Goal: Transaction & Acquisition: Purchase product/service

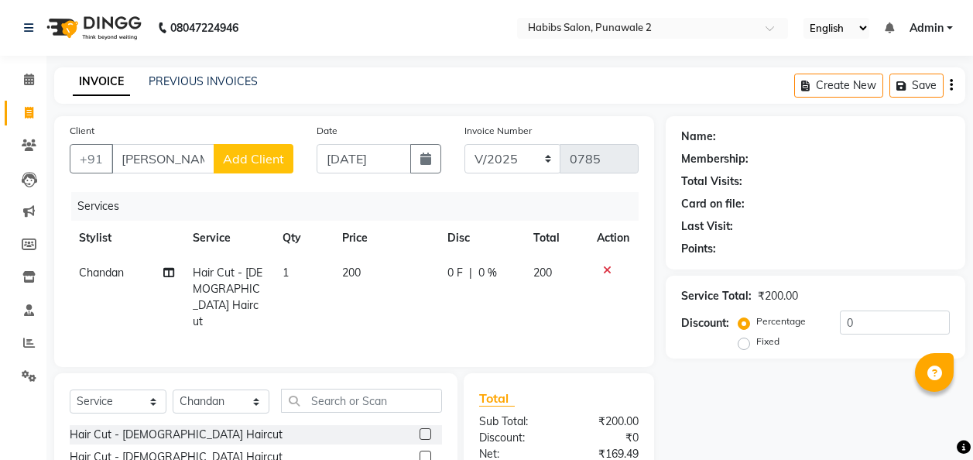
select select "service"
select select "82974"
click at [266, 159] on span "Add Client" at bounding box center [253, 158] width 61 height 15
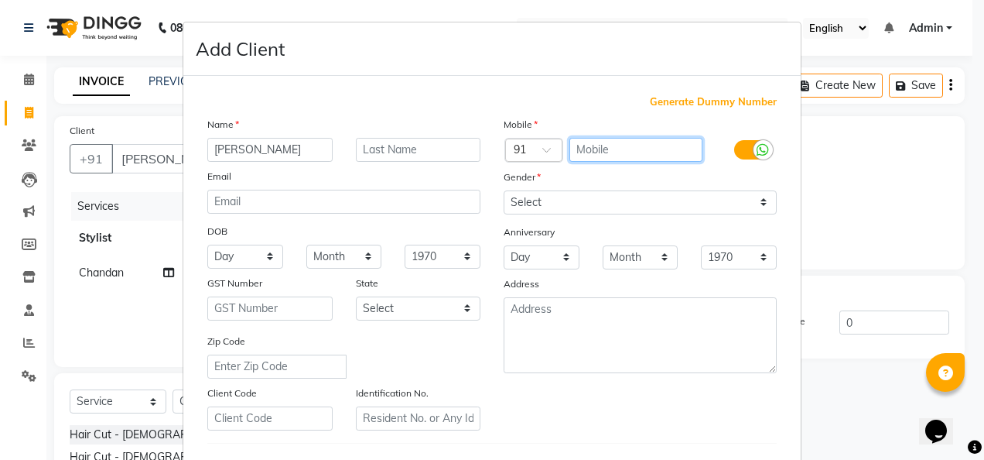
click at [583, 138] on input "text" at bounding box center [637, 150] width 134 height 24
type input "9594688134"
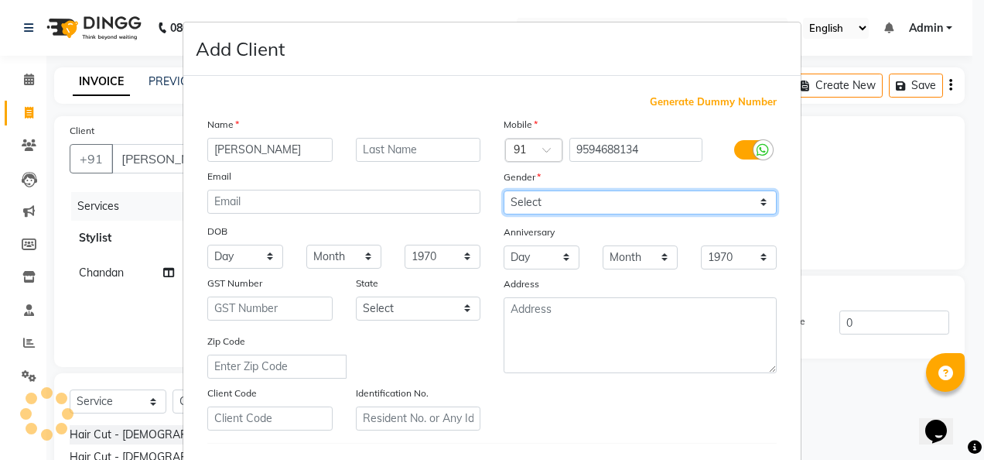
click at [752, 203] on select "Select [DEMOGRAPHIC_DATA] [DEMOGRAPHIC_DATA] Other Prefer Not To Say" at bounding box center [640, 202] width 273 height 24
click at [504, 190] on select "Select [DEMOGRAPHIC_DATA] [DEMOGRAPHIC_DATA] Other Prefer Not To Say" at bounding box center [640, 202] width 273 height 24
click at [758, 195] on select "Select [DEMOGRAPHIC_DATA] [DEMOGRAPHIC_DATA] Other Prefer Not To Say" at bounding box center [640, 202] width 273 height 24
select select "[DEMOGRAPHIC_DATA]"
click at [504, 190] on select "Select [DEMOGRAPHIC_DATA] [DEMOGRAPHIC_DATA] Other Prefer Not To Say" at bounding box center [640, 202] width 273 height 24
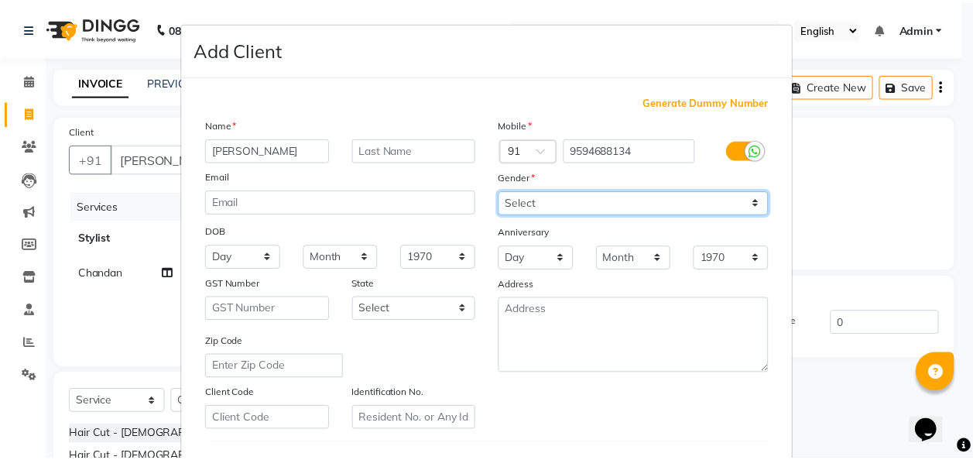
scroll to position [252, 0]
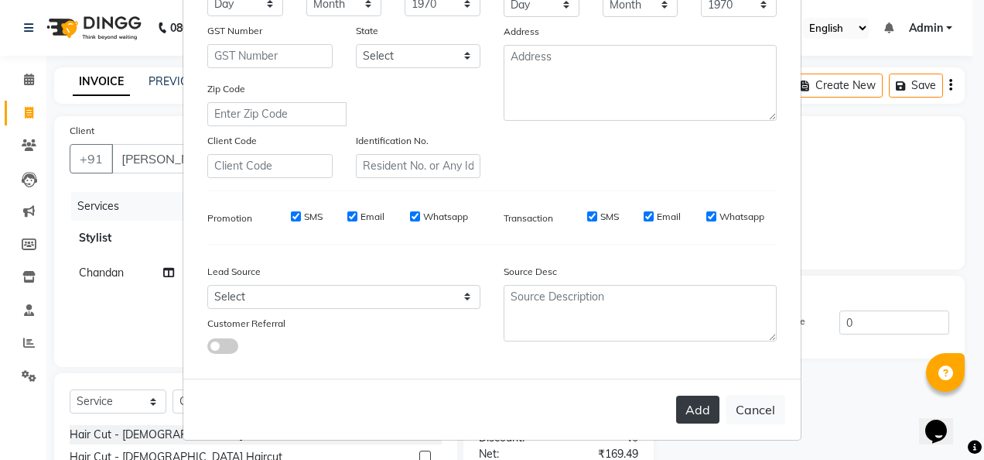
click at [709, 409] on button "Add" at bounding box center [697, 409] width 43 height 28
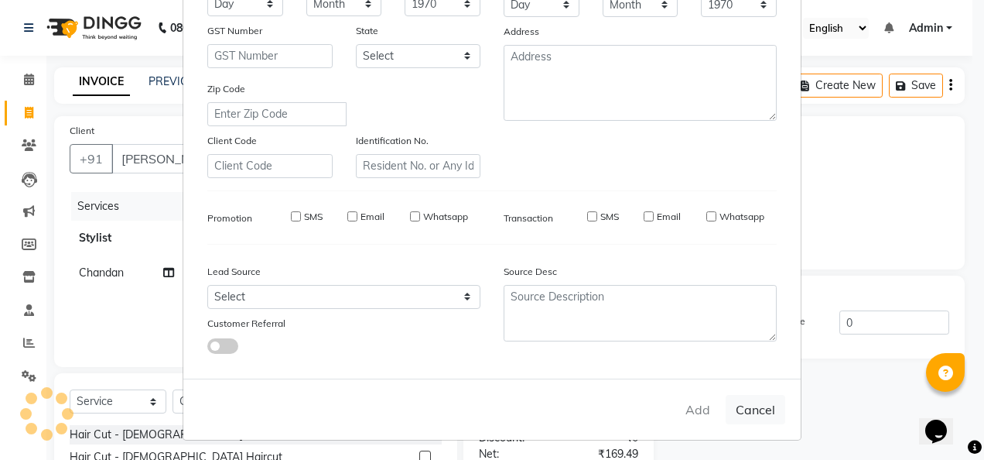
type input "9594688134"
select select
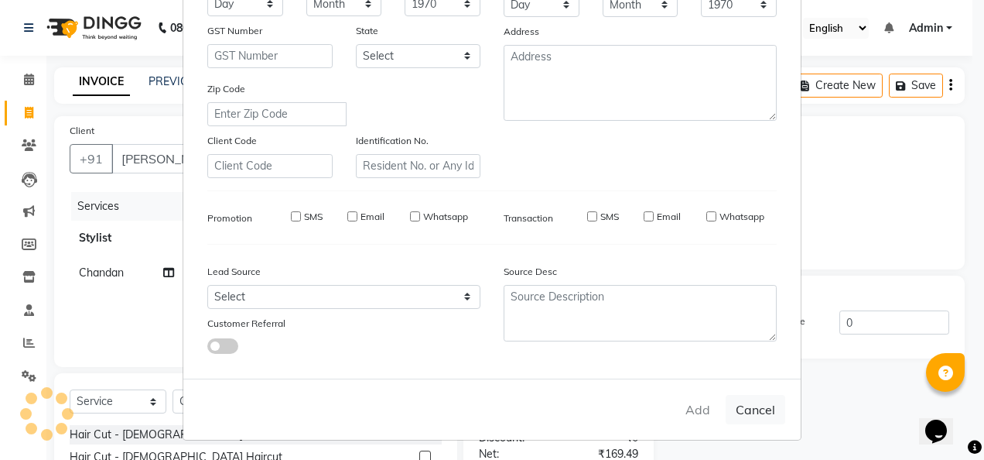
select select
checkbox input "false"
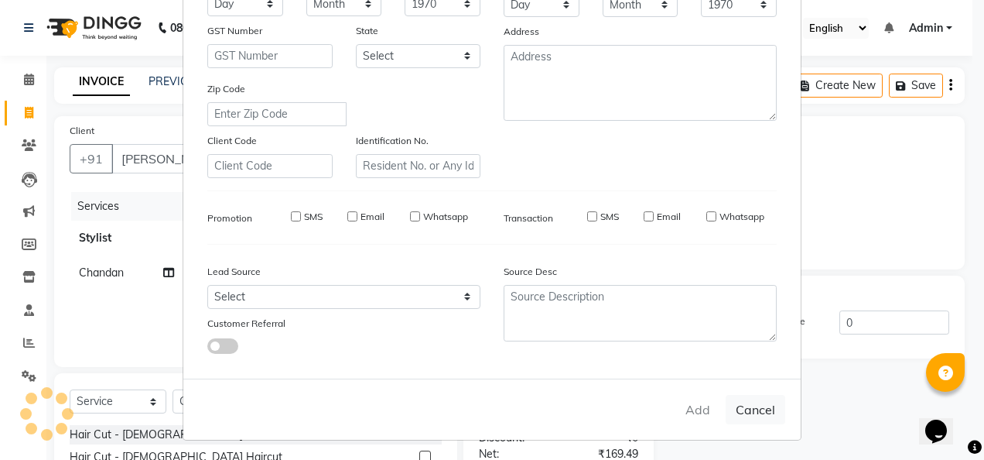
checkbox input "false"
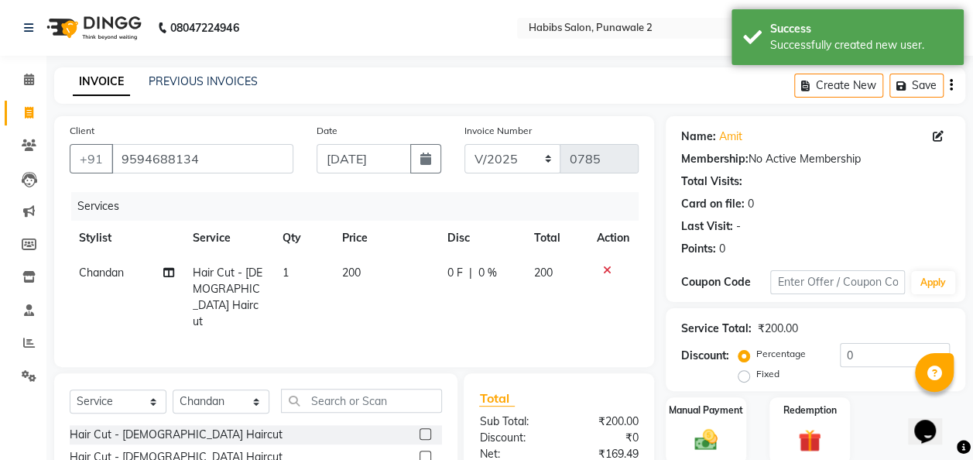
scroll to position [159, 0]
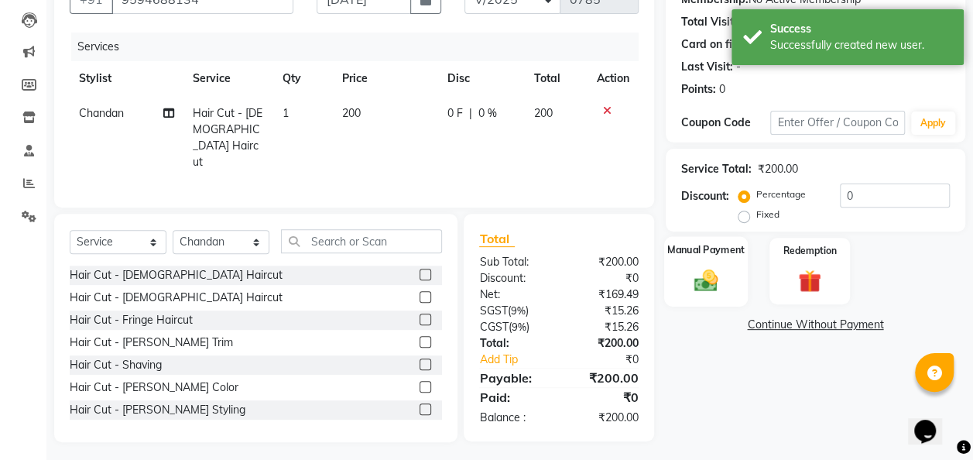
click at [706, 262] on div "Manual Payment" at bounding box center [706, 271] width 84 height 70
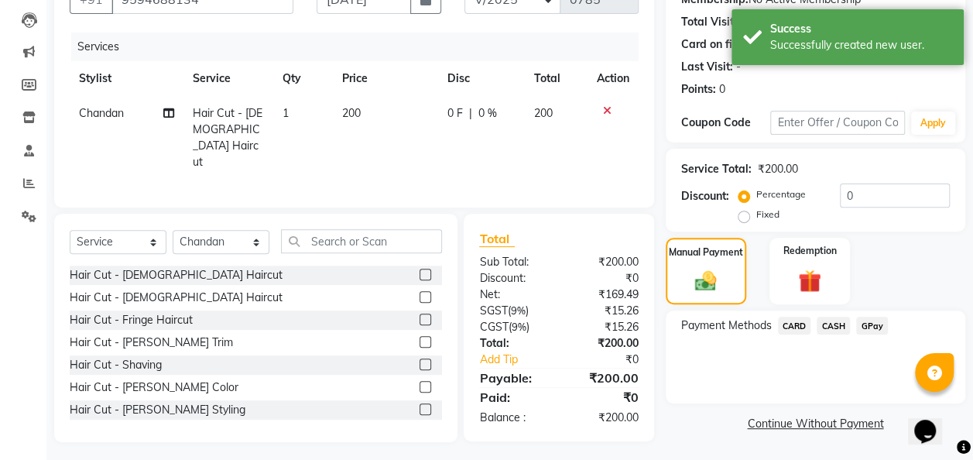
click at [874, 323] on span "GPay" at bounding box center [872, 325] width 32 height 18
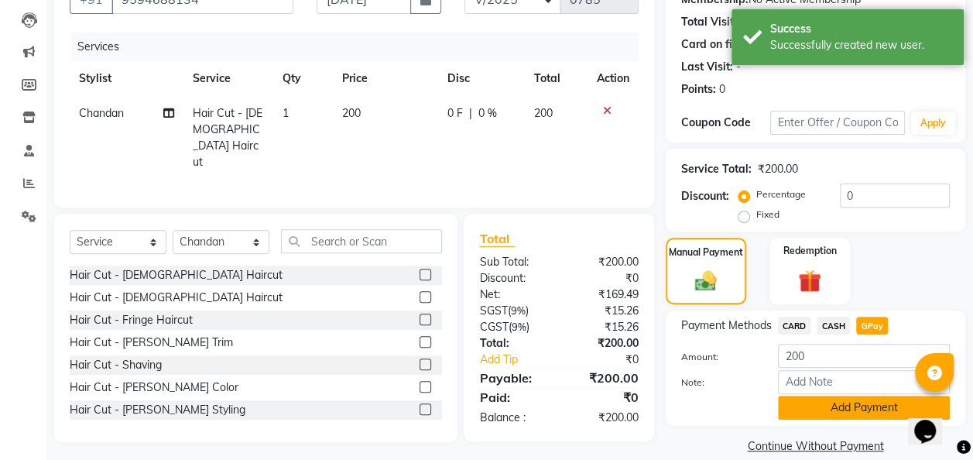
click at [840, 416] on button "Add Payment" at bounding box center [864, 407] width 172 height 24
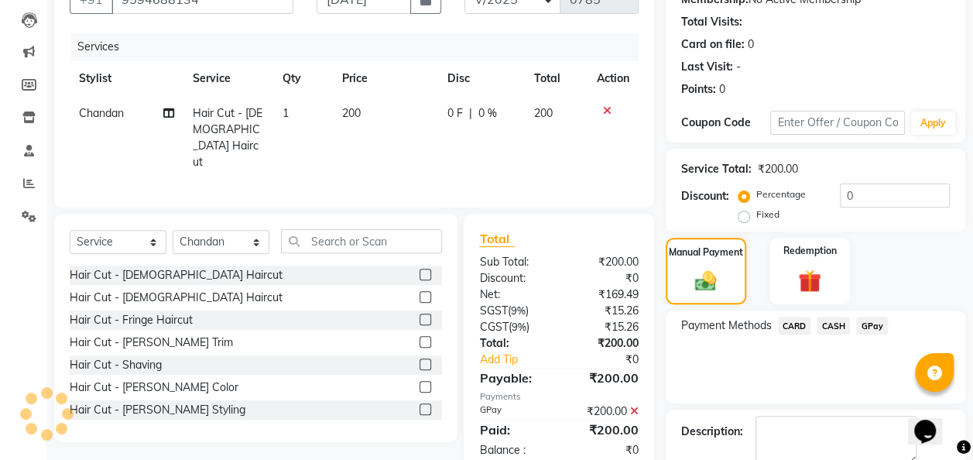
scroll to position [245, 0]
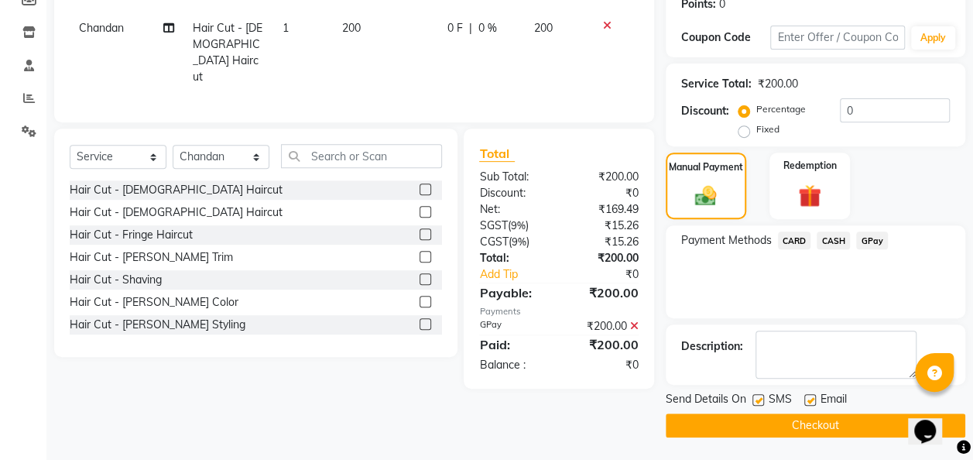
click at [815, 422] on button "Checkout" at bounding box center [814, 425] width 299 height 24
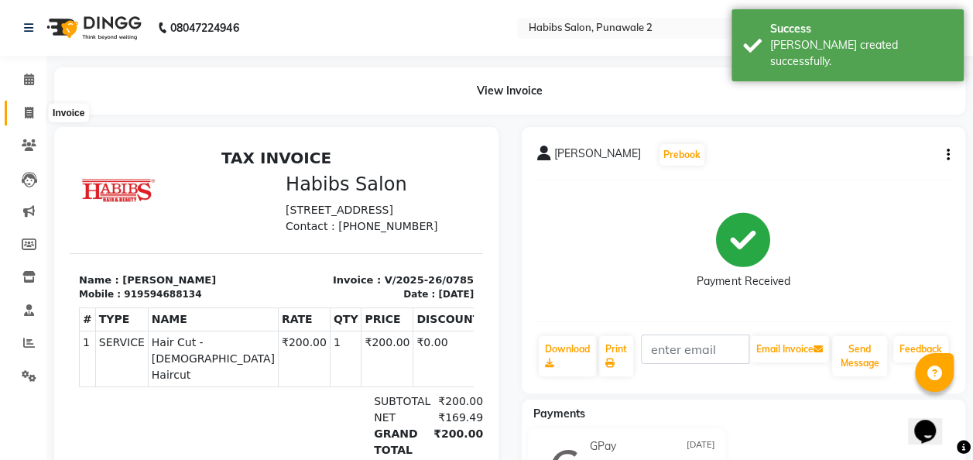
click at [31, 118] on icon at bounding box center [29, 113] width 9 height 12
select select "service"
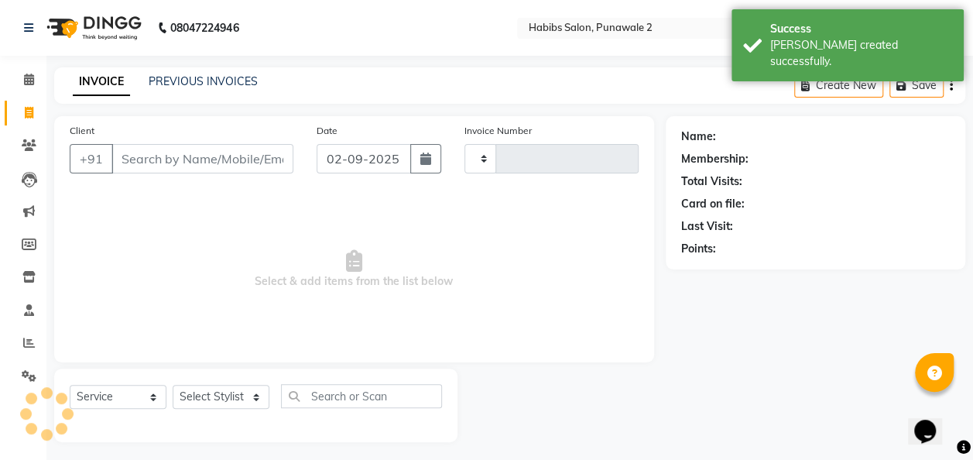
scroll to position [5, 0]
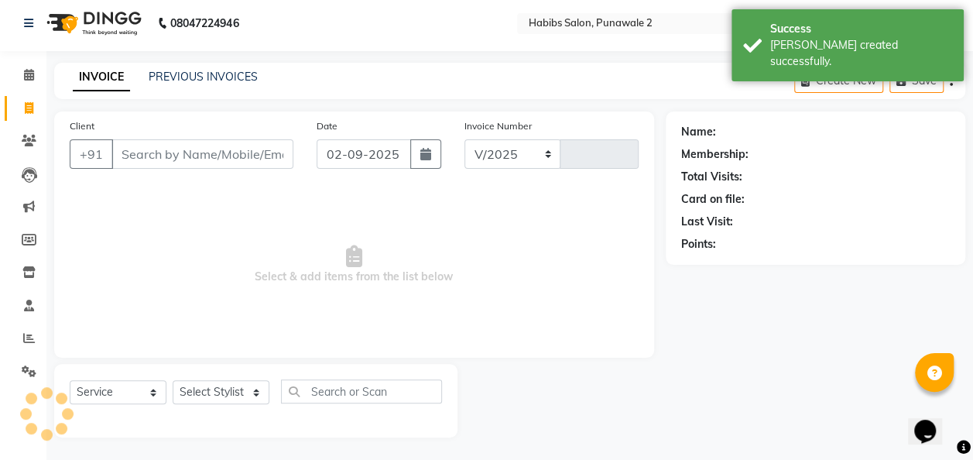
select select "8475"
type input "0786"
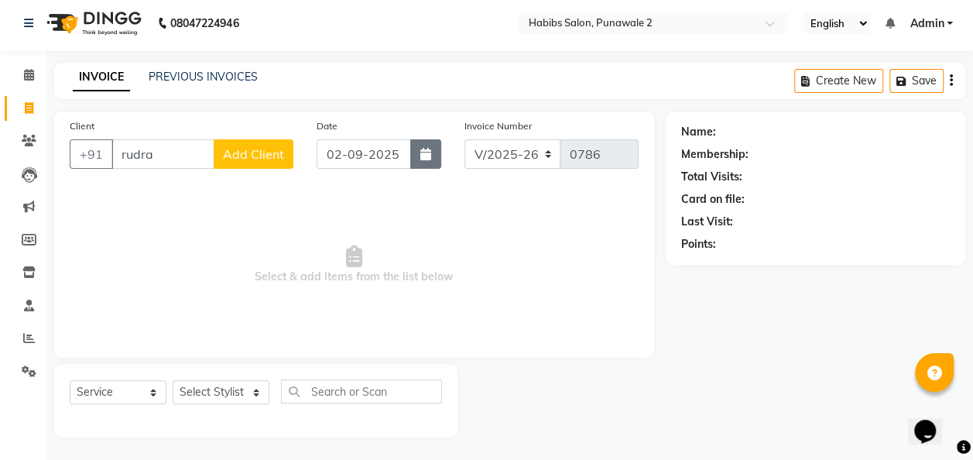
type input "rudra"
click at [418, 155] on button "button" at bounding box center [425, 153] width 31 height 29
select select "9"
select select "2025"
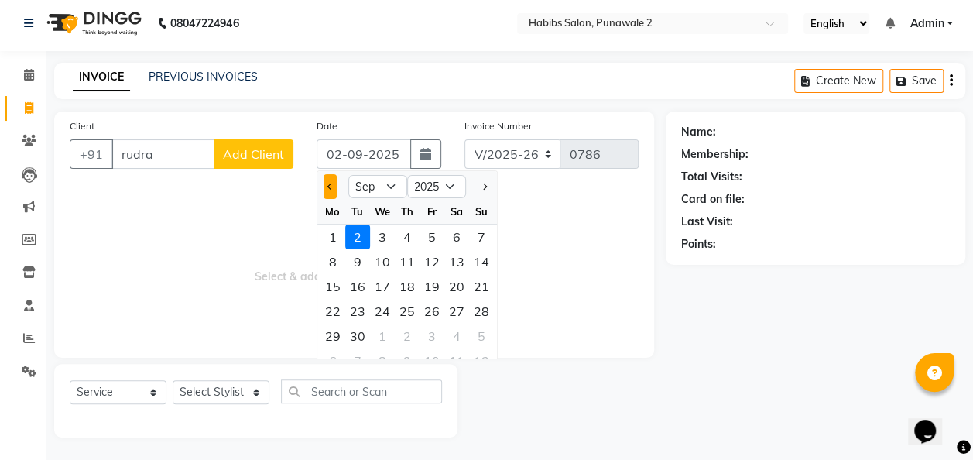
click at [325, 183] on button "Previous month" at bounding box center [329, 186] width 13 height 25
select select "8"
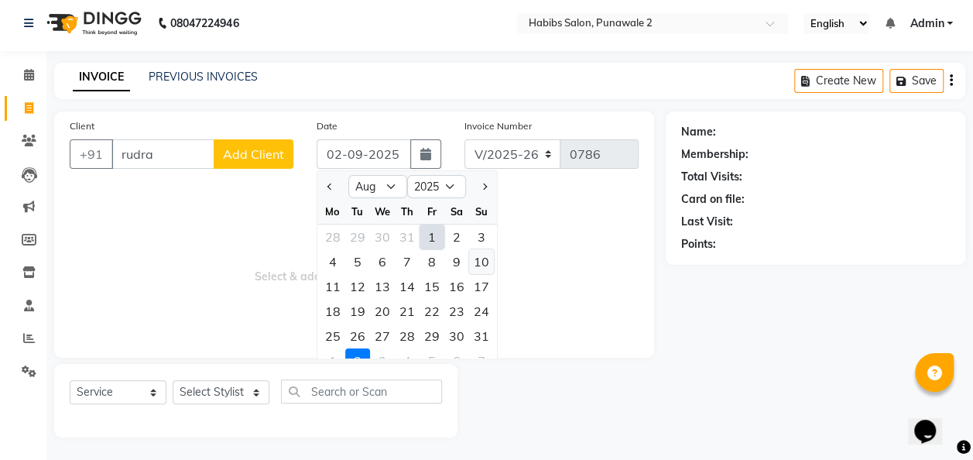
click at [483, 262] on div "10" at bounding box center [481, 261] width 25 height 25
type input "[DATE]"
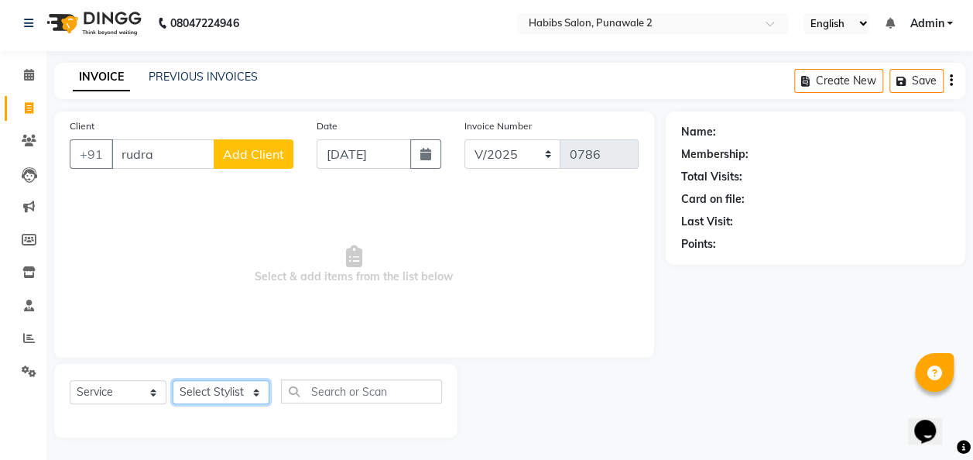
click at [257, 385] on select "Select Stylist Chandan Ganesh Gauri [PERSON_NAME] [PERSON_NAME] nikhil [PERSON_…" at bounding box center [221, 392] width 97 height 24
select select "82975"
click at [173, 380] on select "Select Stylist Chandan Ganesh Gauri [PERSON_NAME] [PERSON_NAME] nikhil [PERSON_…" at bounding box center [221, 392] width 97 height 24
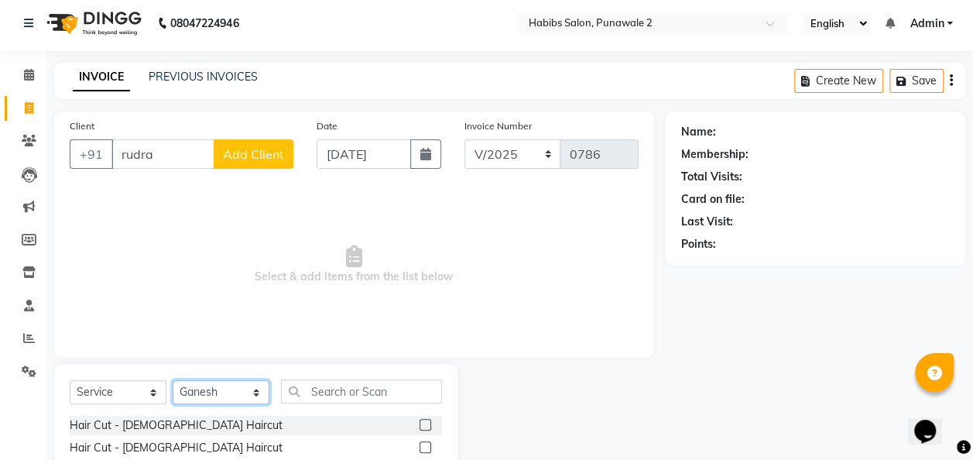
scroll to position [159, 0]
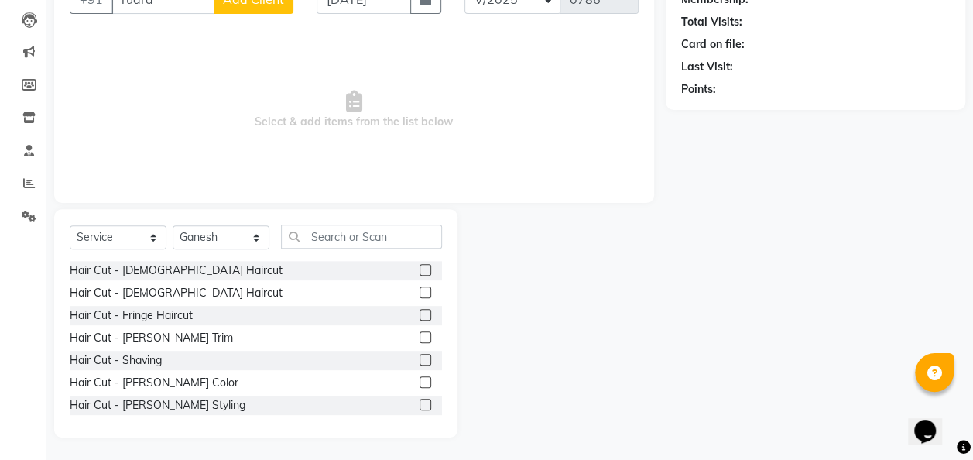
click at [419, 271] on label at bounding box center [425, 270] width 12 height 12
click at [419, 271] on input "checkbox" at bounding box center [424, 270] width 10 height 10
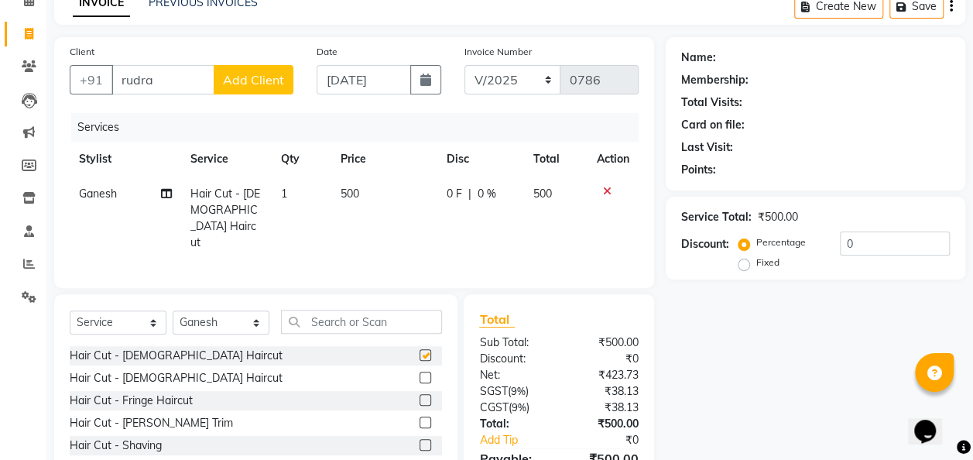
checkbox input "false"
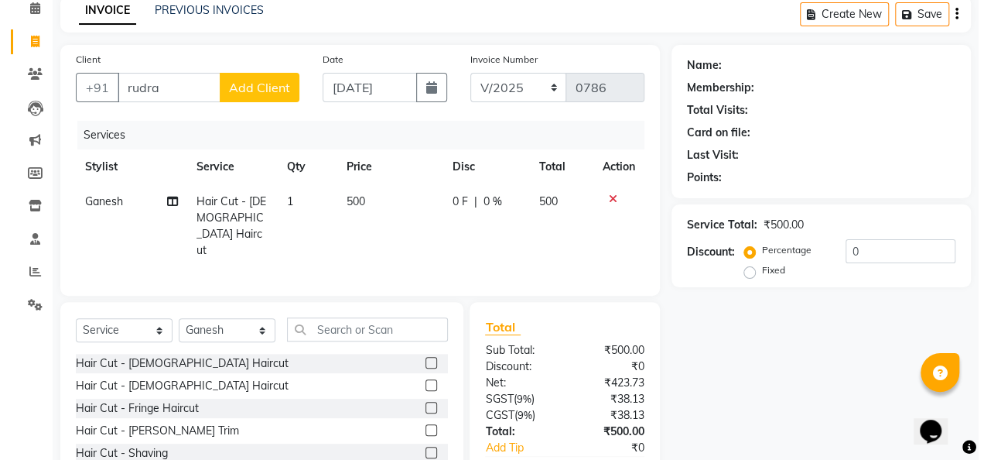
scroll to position [67, 0]
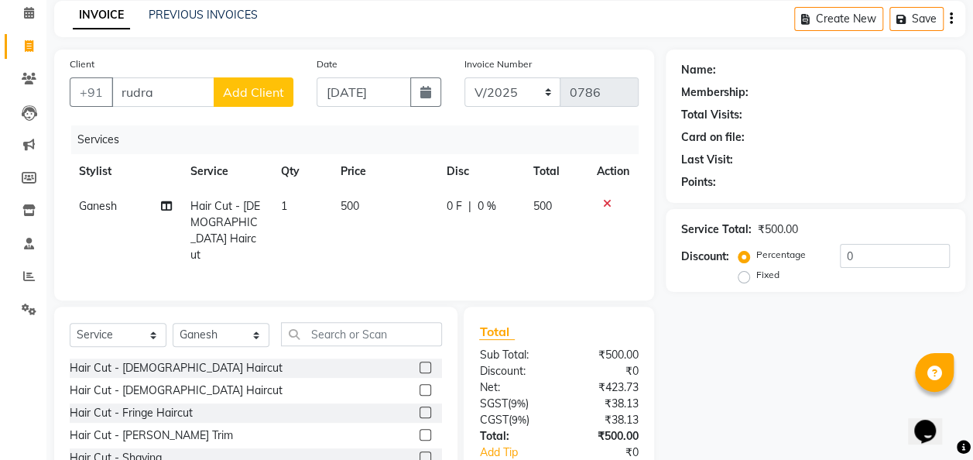
click at [390, 204] on td "500" at bounding box center [384, 231] width 106 height 84
select select "82975"
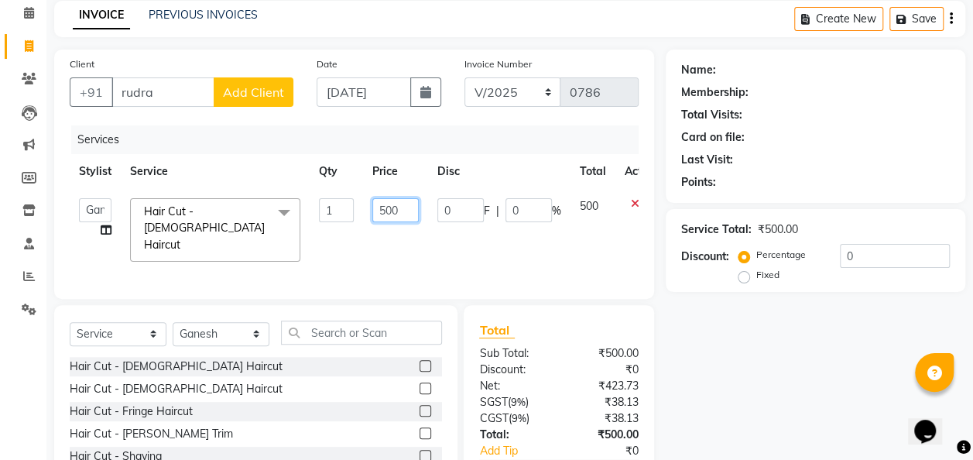
click at [406, 210] on input "500" at bounding box center [395, 210] width 46 height 24
type input "5"
type input "200"
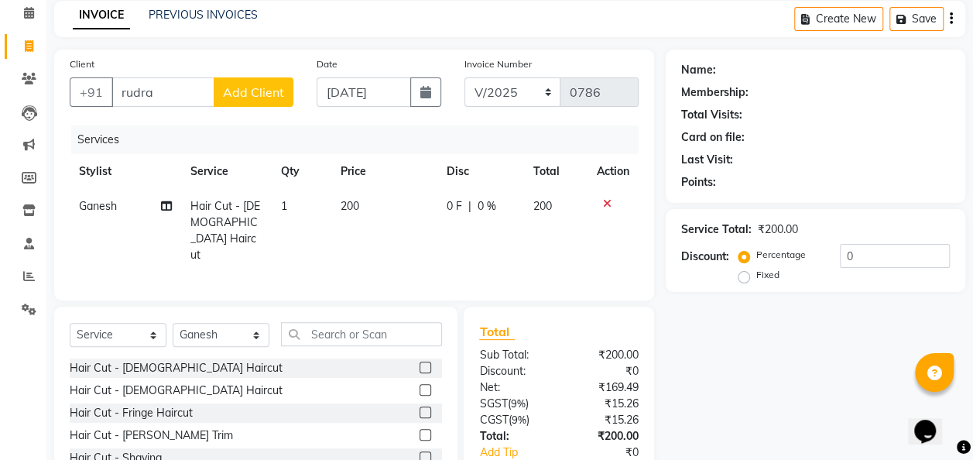
click at [248, 91] on span "Add Client" at bounding box center [253, 91] width 61 height 15
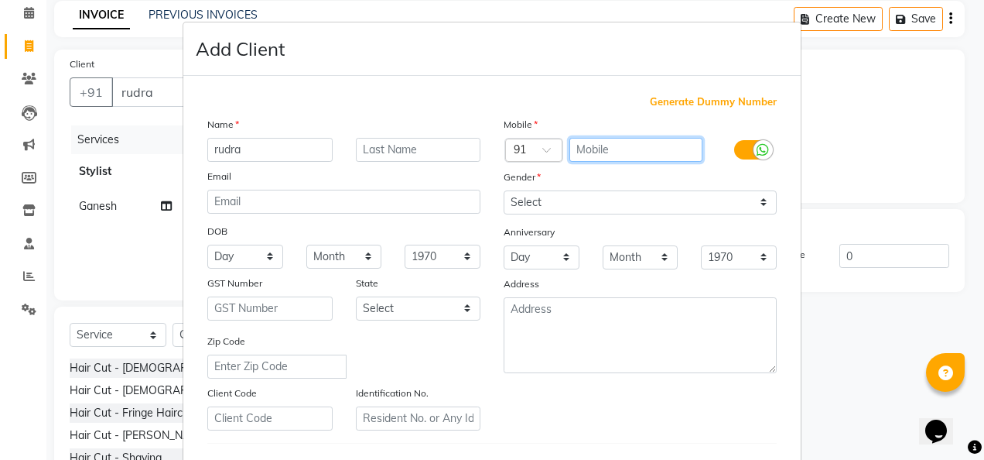
click at [583, 144] on input "text" at bounding box center [637, 150] width 134 height 24
type input "9657574858"
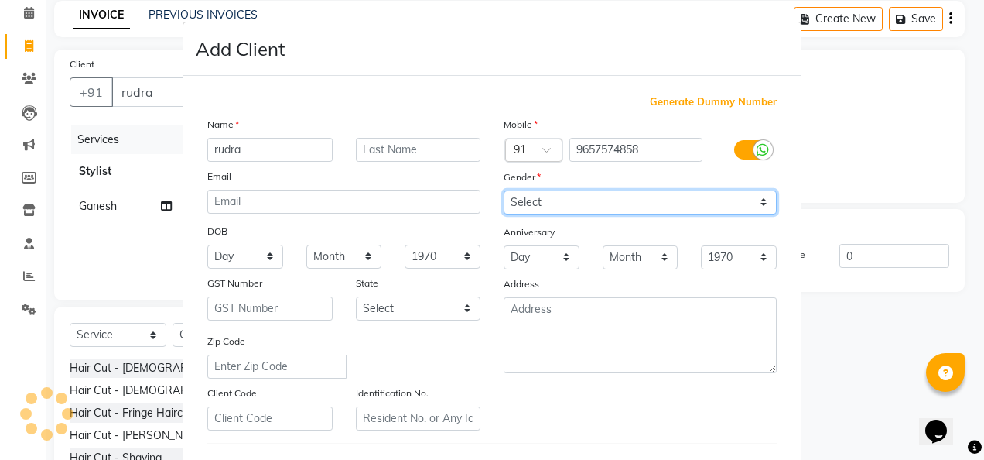
click at [756, 200] on select "Select [DEMOGRAPHIC_DATA] [DEMOGRAPHIC_DATA] Other Prefer Not To Say" at bounding box center [640, 202] width 273 height 24
select select "[DEMOGRAPHIC_DATA]"
click at [504, 190] on select "Select [DEMOGRAPHIC_DATA] [DEMOGRAPHIC_DATA] Other Prefer Not To Say" at bounding box center [640, 202] width 273 height 24
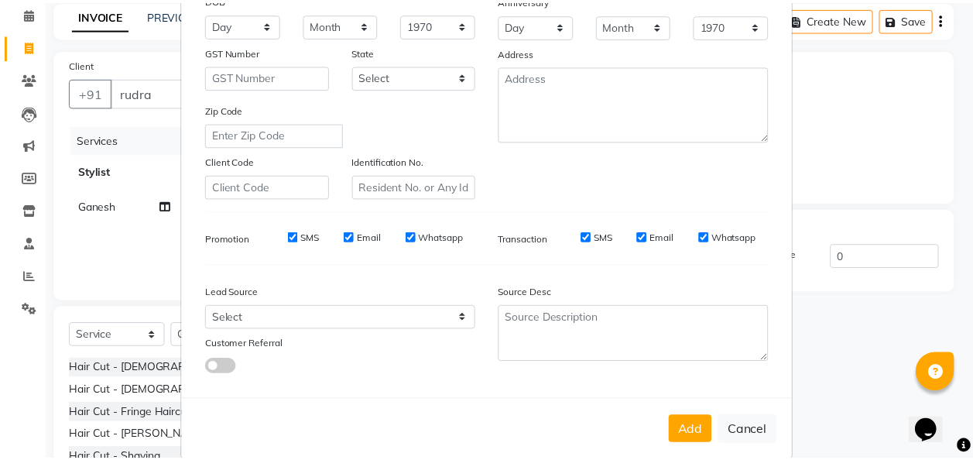
scroll to position [252, 0]
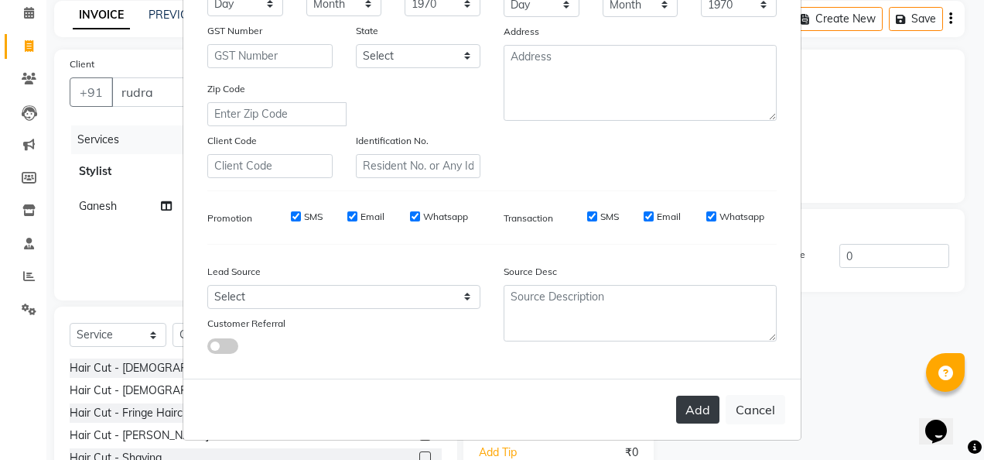
click at [705, 407] on button "Add" at bounding box center [697, 409] width 43 height 28
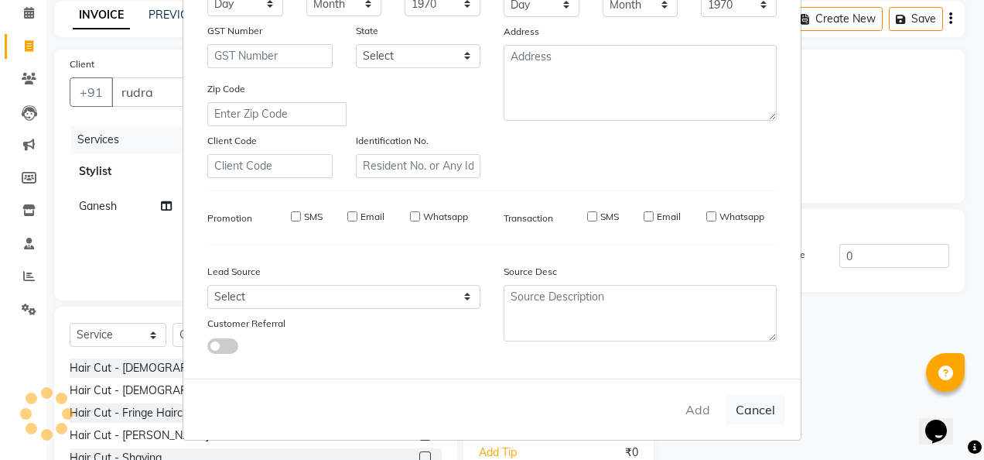
type input "9657574858"
select select
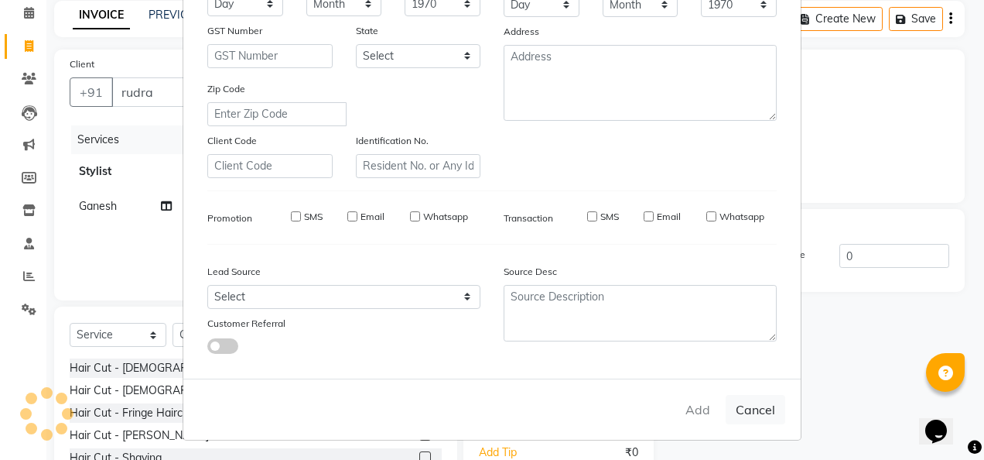
select select
checkbox input "false"
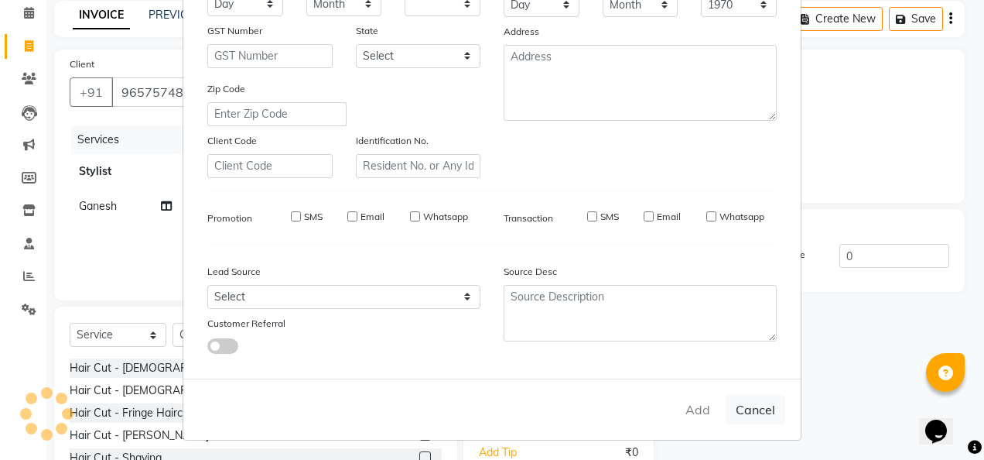
checkbox input "false"
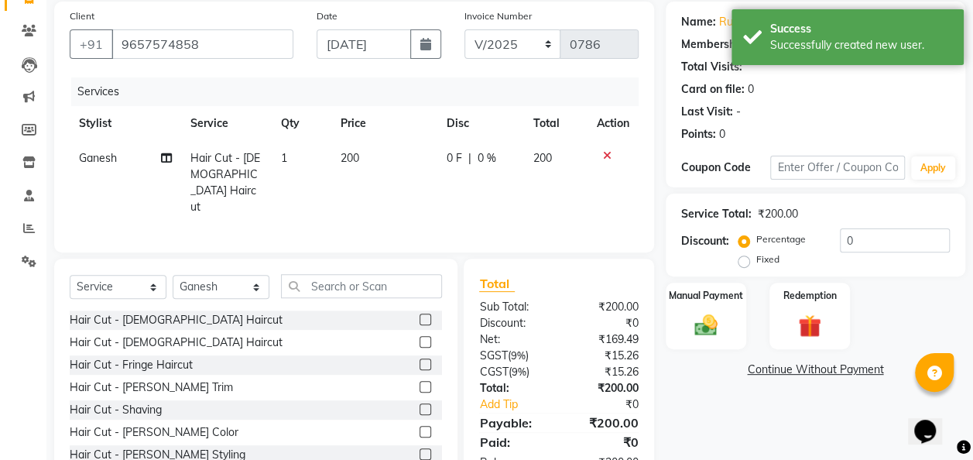
scroll to position [116, 0]
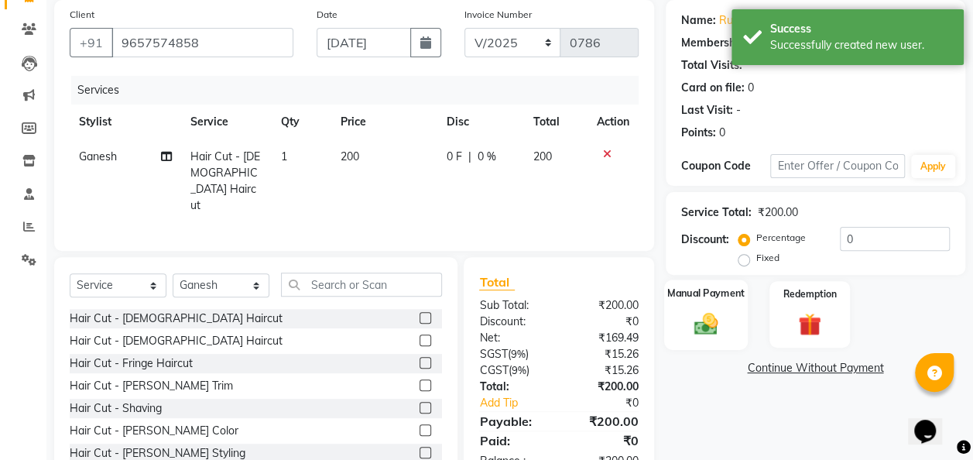
click at [718, 331] on img at bounding box center [705, 324] width 39 height 28
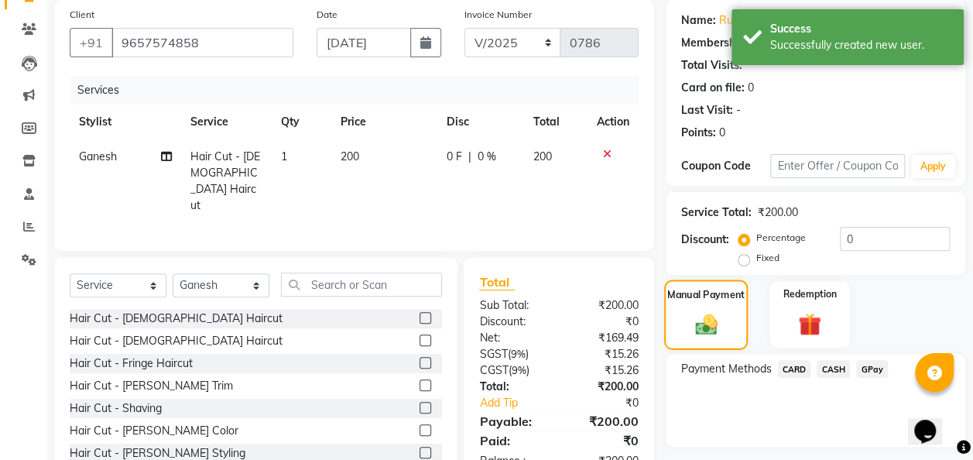
scroll to position [159, 0]
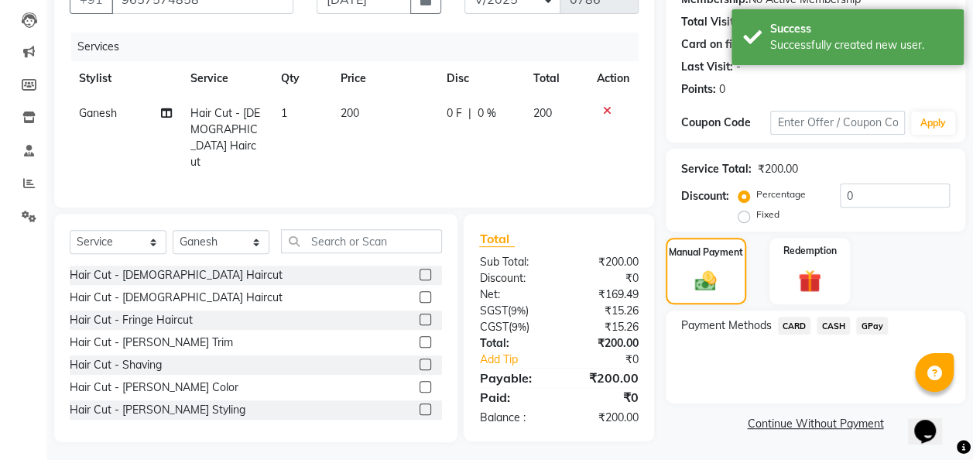
click at [873, 323] on span "GPay" at bounding box center [872, 325] width 32 height 18
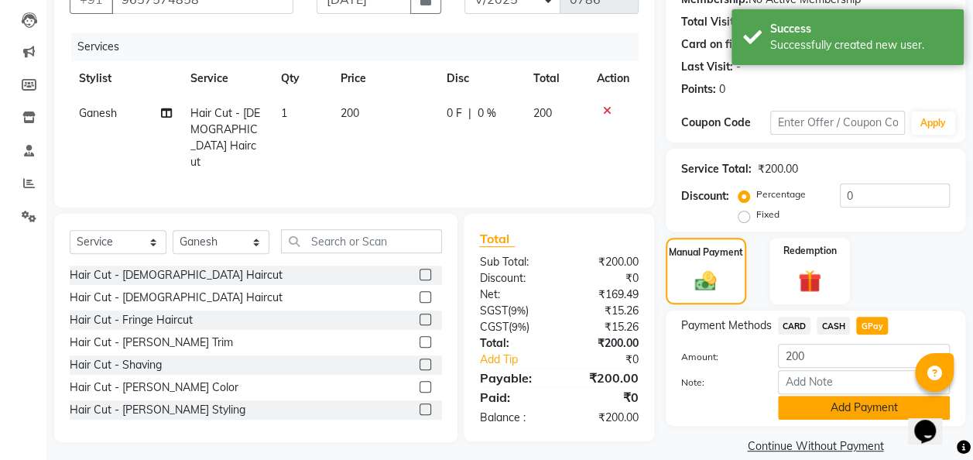
click at [874, 405] on button "Add Payment" at bounding box center [864, 407] width 172 height 24
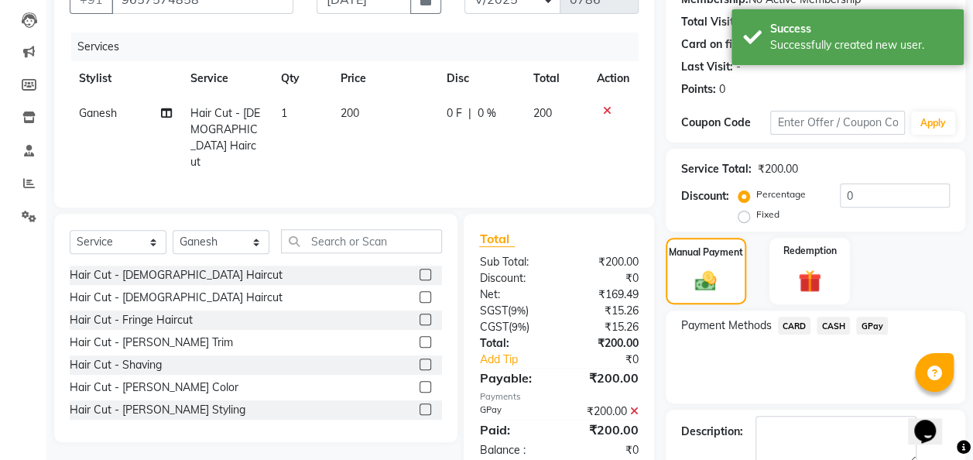
scroll to position [245, 0]
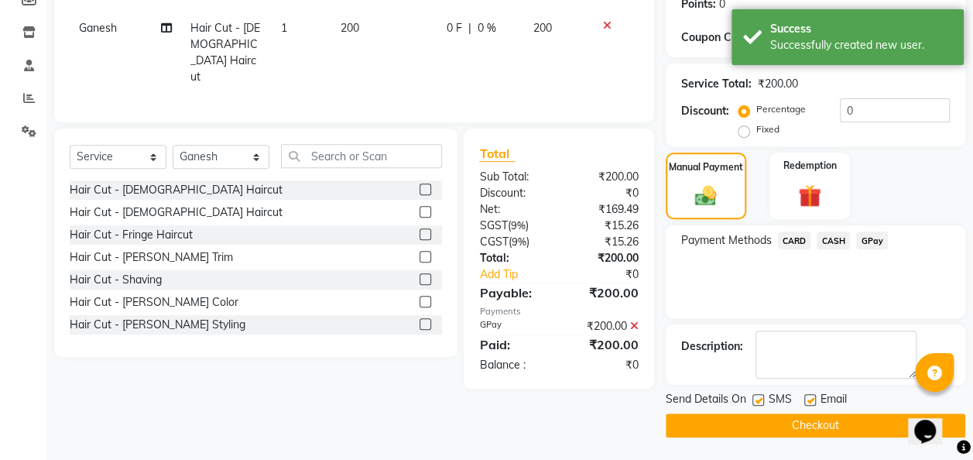
click at [868, 423] on button "Checkout" at bounding box center [814, 425] width 299 height 24
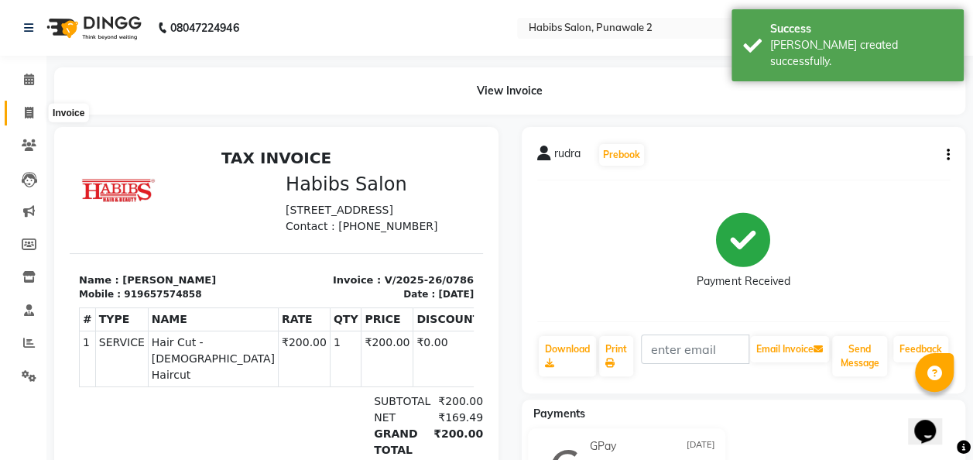
click at [31, 115] on icon at bounding box center [29, 113] width 9 height 12
select select "service"
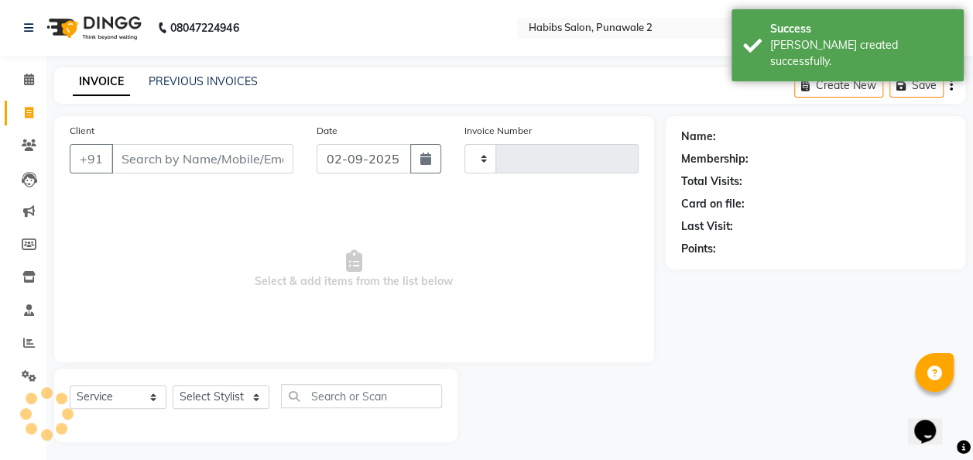
scroll to position [5, 0]
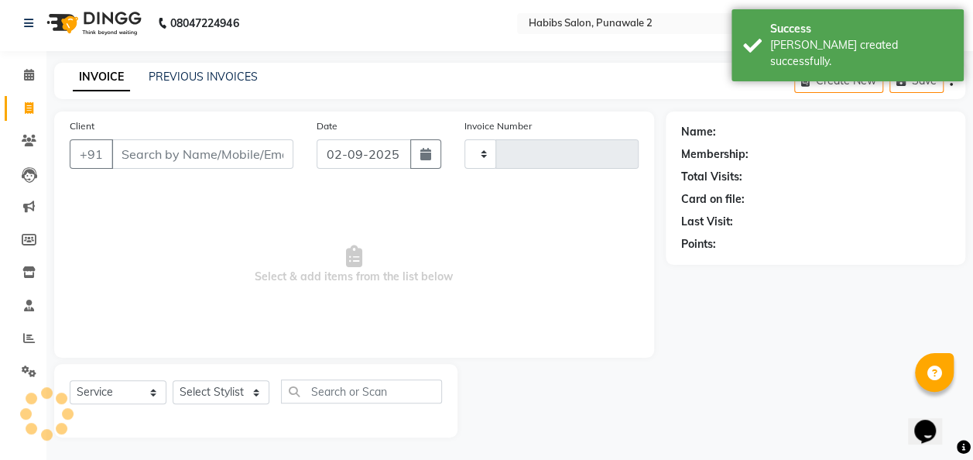
type input "0787"
select select "8475"
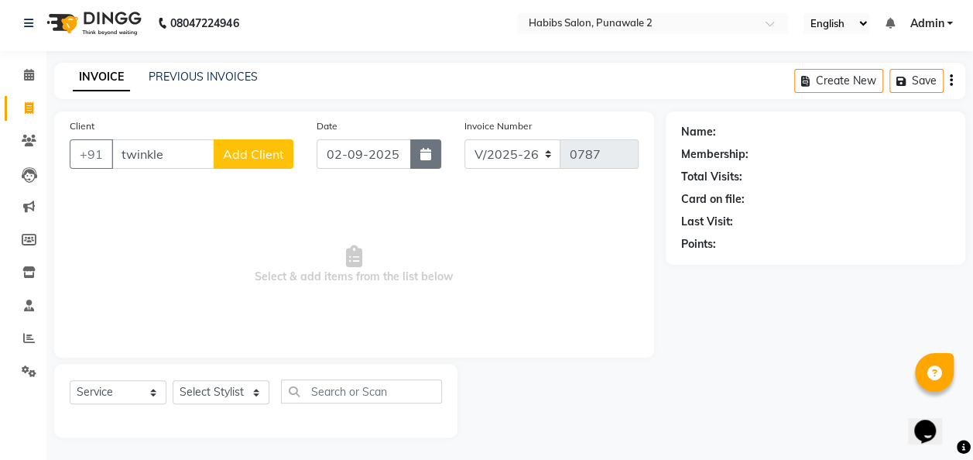
type input "twinkle"
click at [423, 164] on button "button" at bounding box center [425, 153] width 31 height 29
select select "9"
select select "2025"
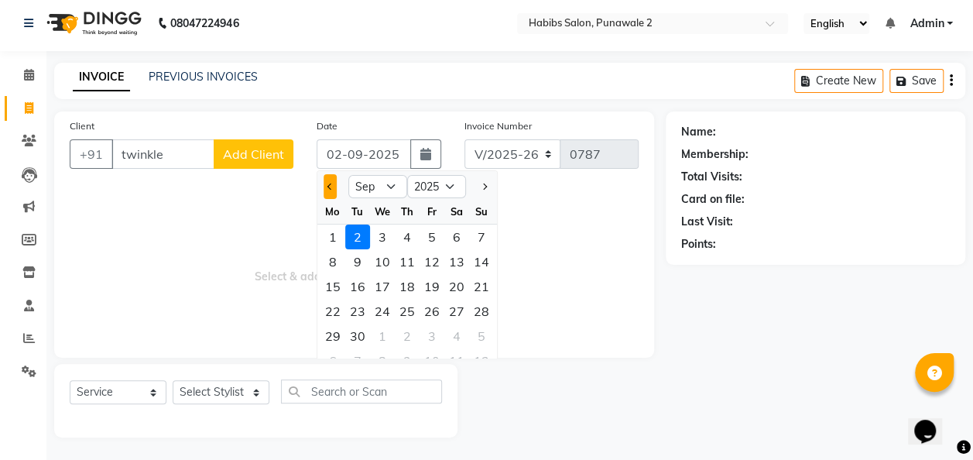
click at [327, 183] on button "Previous month" at bounding box center [329, 186] width 13 height 25
select select "8"
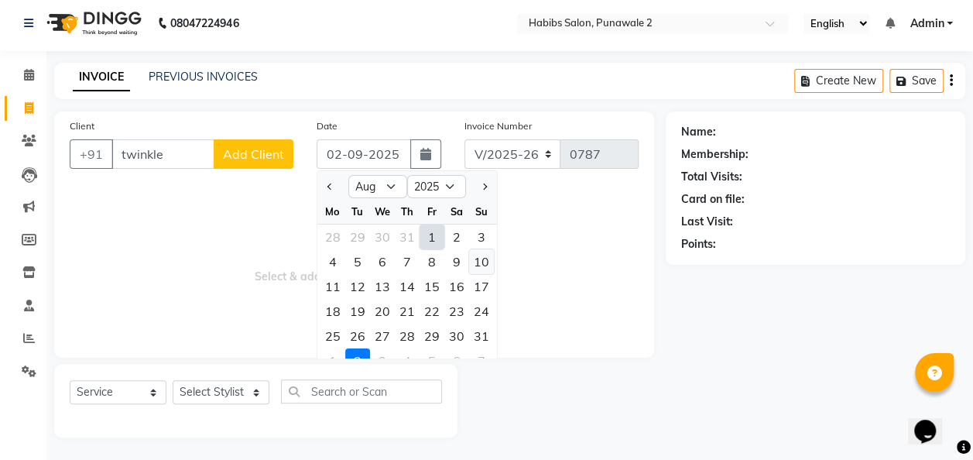
click at [482, 254] on div "10" at bounding box center [481, 261] width 25 height 25
type input "[DATE]"
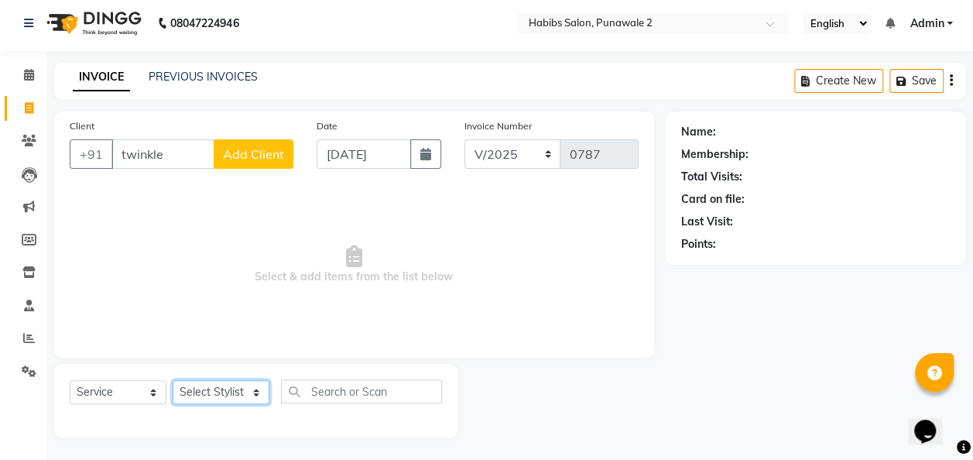
click at [258, 392] on select "Select Stylist Chandan Ganesh Gauri [PERSON_NAME] [PERSON_NAME] nikhil [PERSON_…" at bounding box center [221, 392] width 97 height 24
select select "82974"
click at [173, 380] on select "Select Stylist Chandan Ganesh Gauri [PERSON_NAME] [PERSON_NAME] nikhil [PERSON_…" at bounding box center [221, 392] width 97 height 24
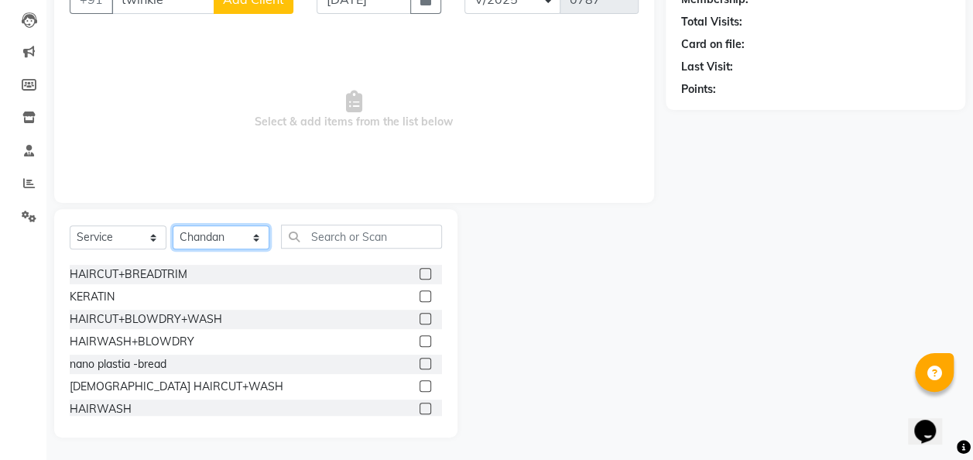
scroll to position [267, 0]
click at [419, 311] on label at bounding box center [425, 317] width 12 height 12
click at [419, 313] on input "checkbox" at bounding box center [424, 318] width 10 height 10
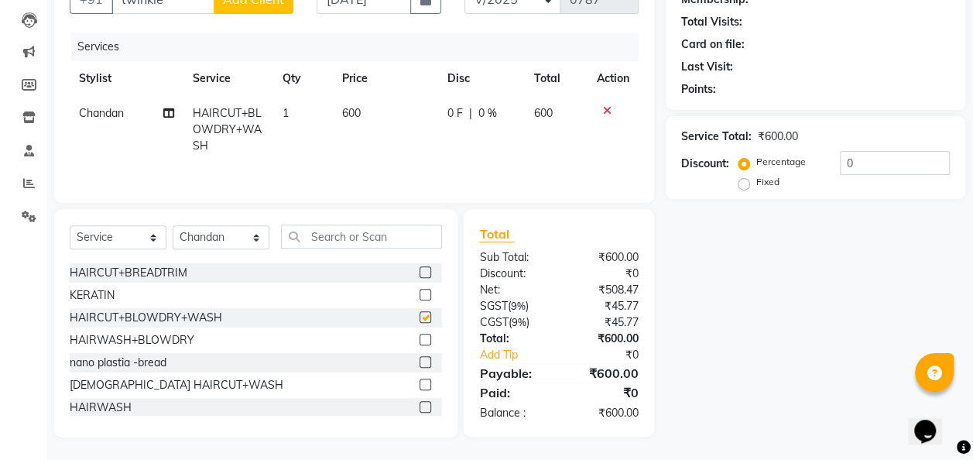
checkbox input "false"
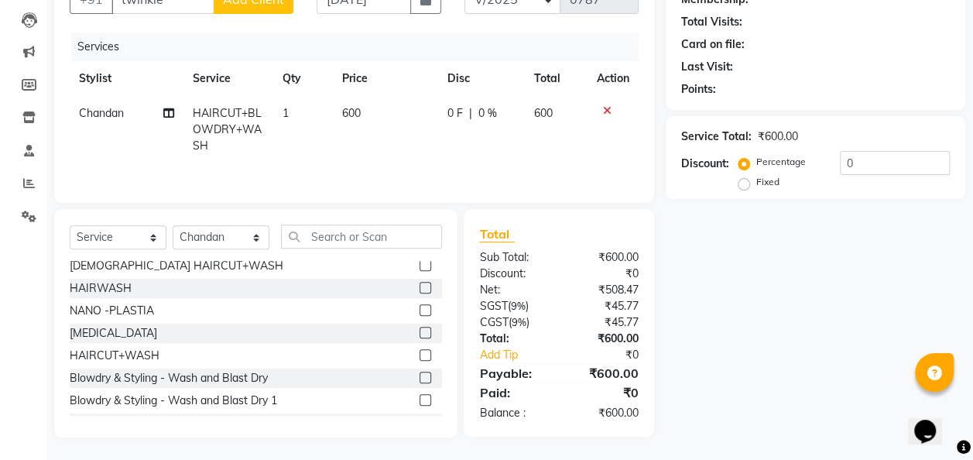
scroll to position [387, 0]
click at [419, 351] on label at bounding box center [425, 354] width 12 height 12
click at [419, 351] on input "checkbox" at bounding box center [424, 355] width 10 height 10
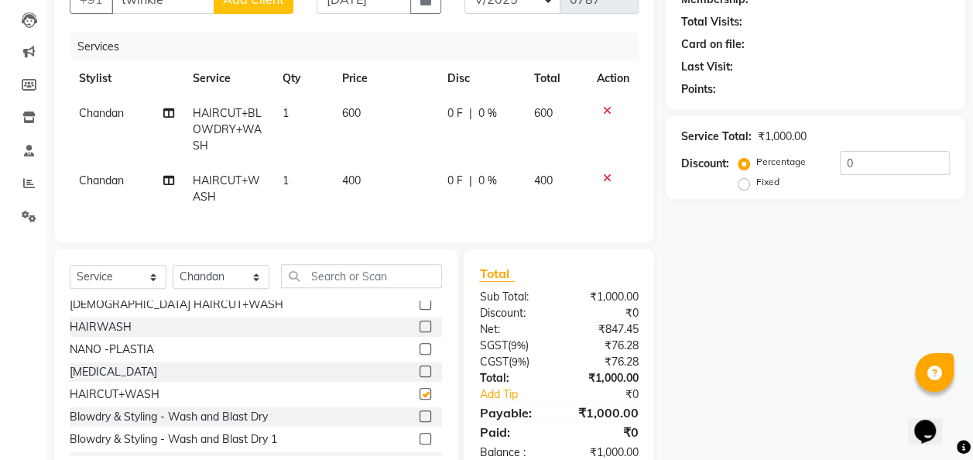
checkbox input "false"
click at [610, 106] on div at bounding box center [613, 110] width 33 height 11
click at [608, 107] on icon at bounding box center [607, 110] width 9 height 11
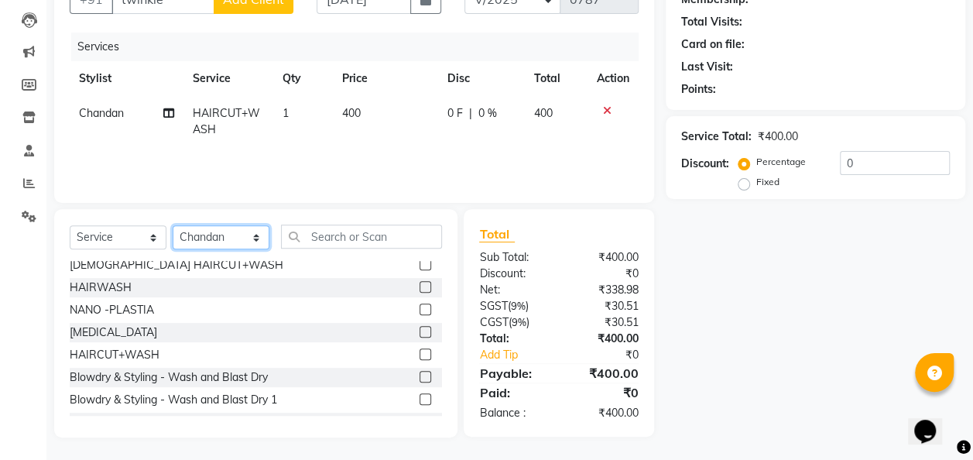
click at [254, 238] on select "Select Stylist Chandan Ganesh Gauri [PERSON_NAME] [PERSON_NAME] nikhil [PERSON_…" at bounding box center [221, 237] width 97 height 24
select select "82976"
click at [173, 225] on select "Select Stylist Chandan Ganesh Gauri [PERSON_NAME] [PERSON_NAME] nikhil [PERSON_…" at bounding box center [221, 237] width 97 height 24
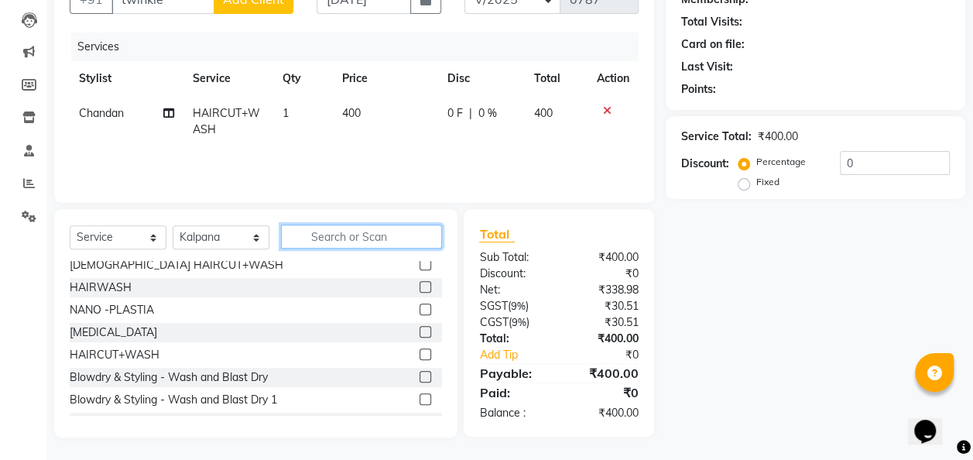
click at [334, 240] on input "text" at bounding box center [361, 236] width 161 height 24
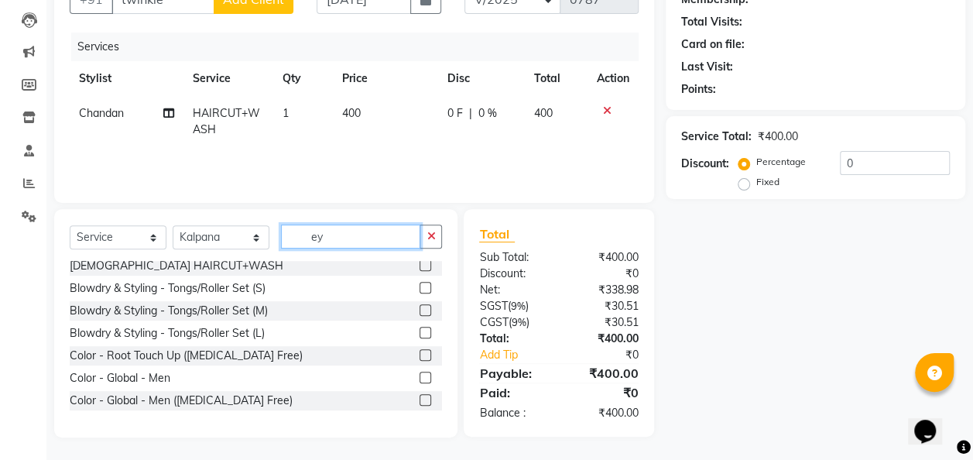
scroll to position [158, 0]
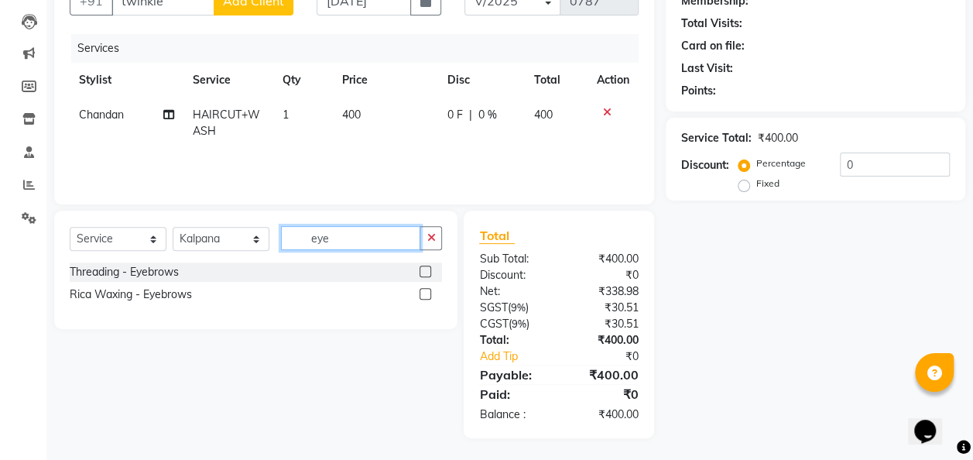
type input "eye"
click at [424, 265] on label at bounding box center [425, 271] width 12 height 12
click at [424, 267] on input "checkbox" at bounding box center [424, 272] width 10 height 10
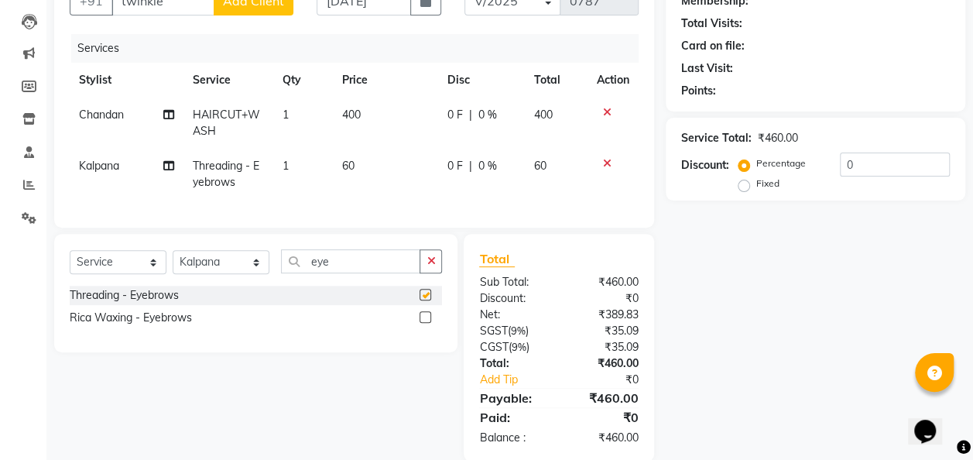
checkbox input "false"
click at [356, 273] on input "eye" at bounding box center [350, 261] width 139 height 24
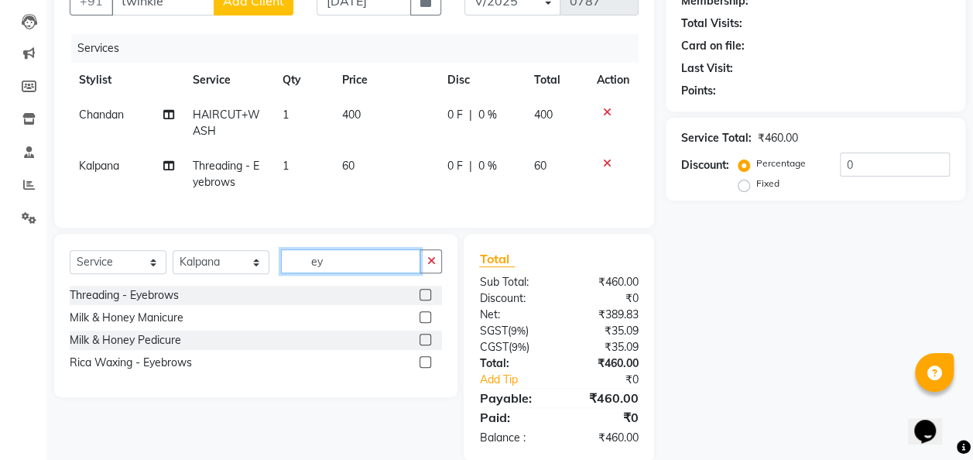
type input "e"
type input "upp"
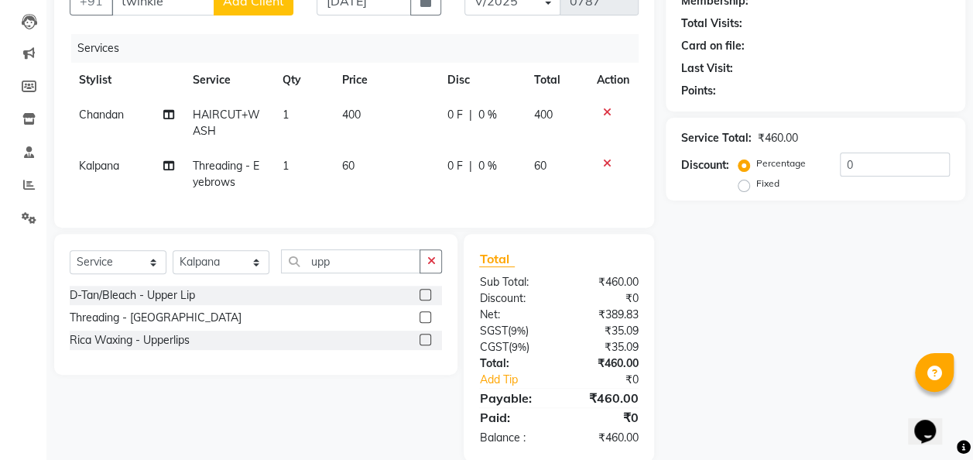
click at [429, 323] on label at bounding box center [425, 317] width 12 height 12
click at [429, 323] on input "checkbox" at bounding box center [424, 318] width 10 height 10
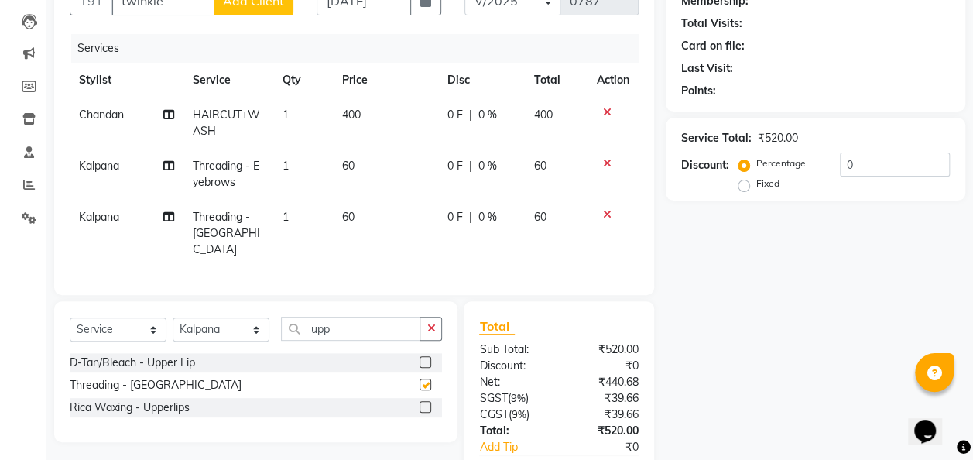
checkbox input "false"
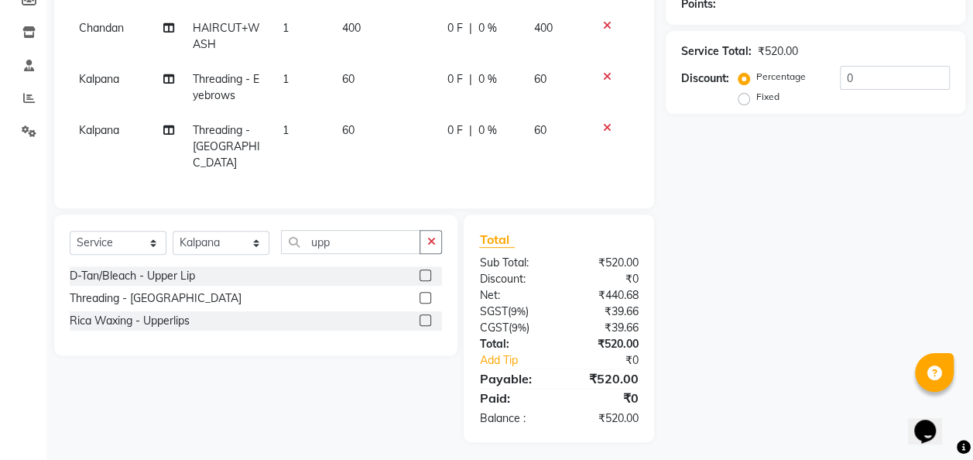
scroll to position [210, 0]
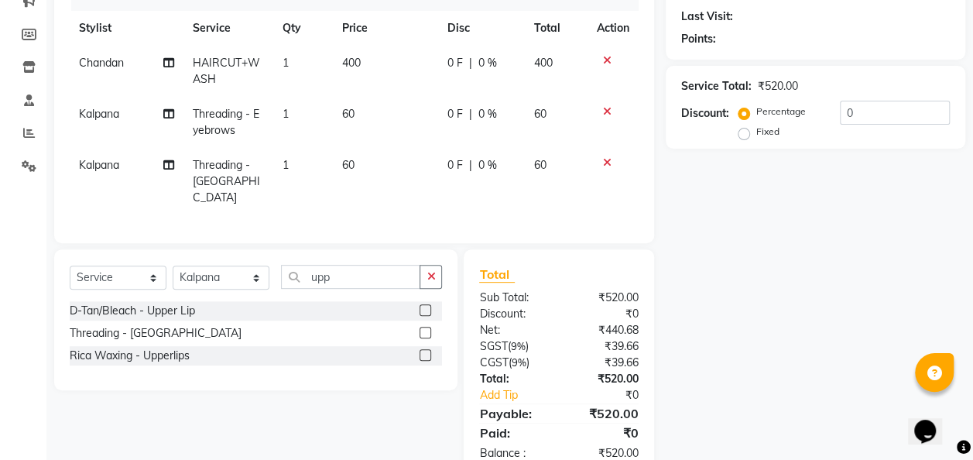
click at [355, 74] on td "400" at bounding box center [385, 71] width 105 height 51
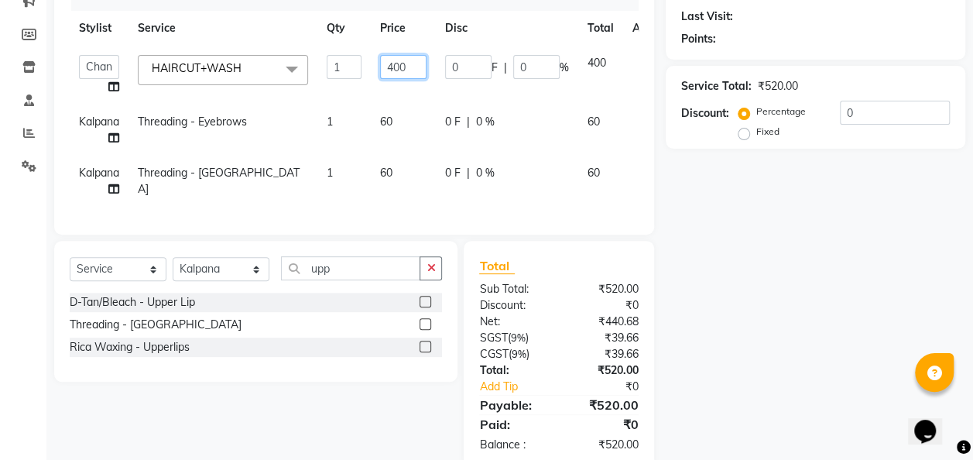
click at [418, 68] on input "400" at bounding box center [403, 67] width 46 height 24
type input "4"
type input "300"
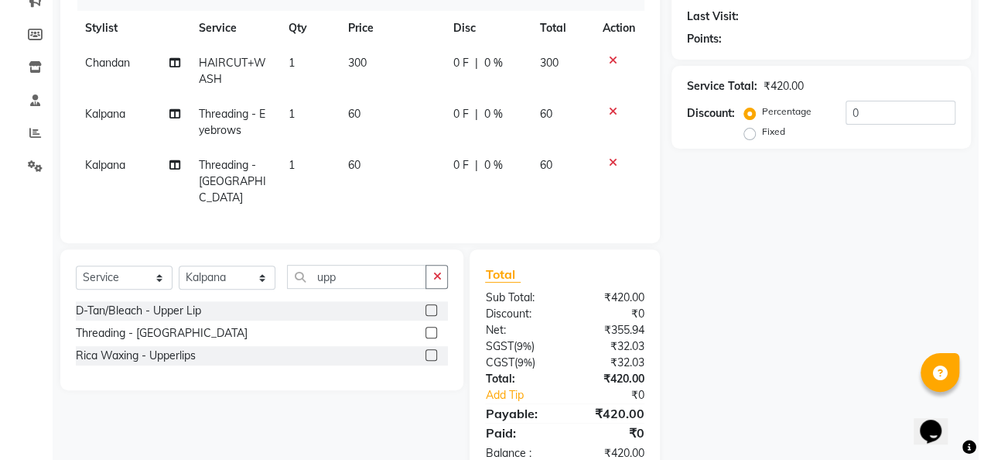
scroll to position [0, 0]
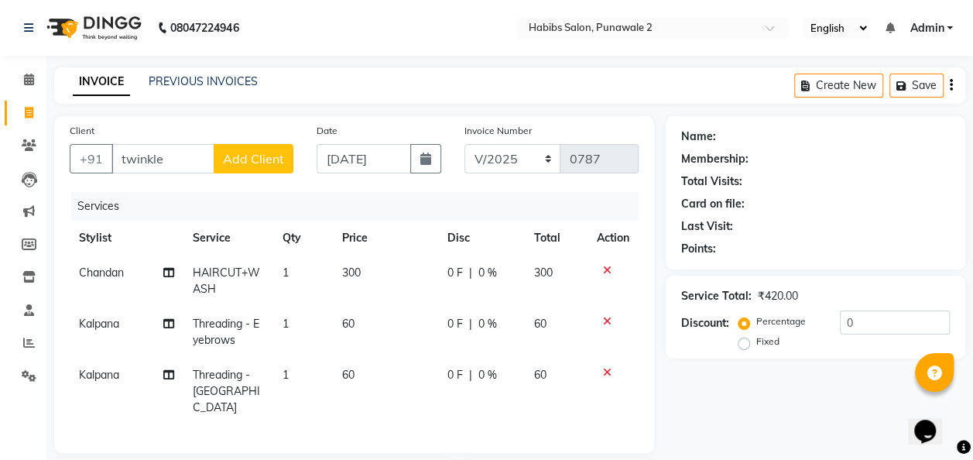
click at [239, 163] on span "Add Client" at bounding box center [253, 158] width 61 height 15
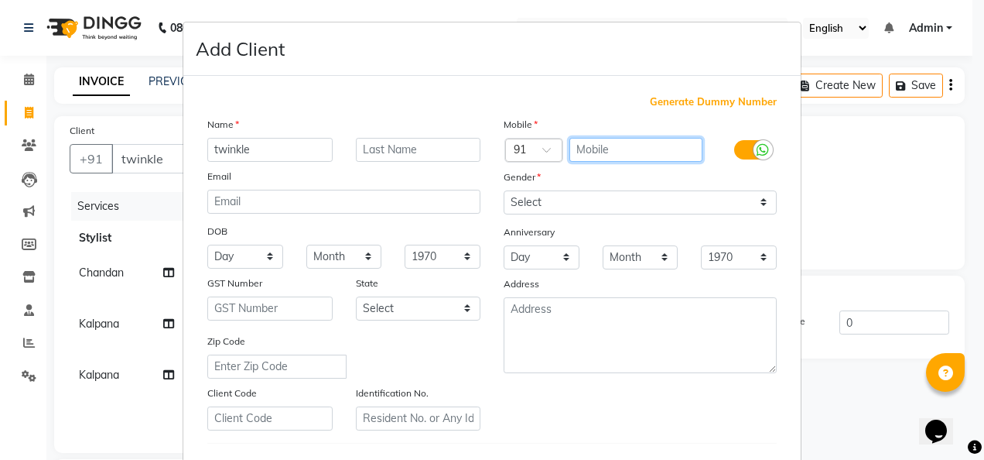
drag, startPoint x: 572, startPoint y: 142, endPoint x: 420, endPoint y: 98, distance: 158.0
click at [420, 98] on div "Generate Dummy Number Name twinkle Email DOB Day 01 02 03 04 05 06 07 08 09 10 …" at bounding box center [492, 356] width 593 height 524
type input "6202988298"
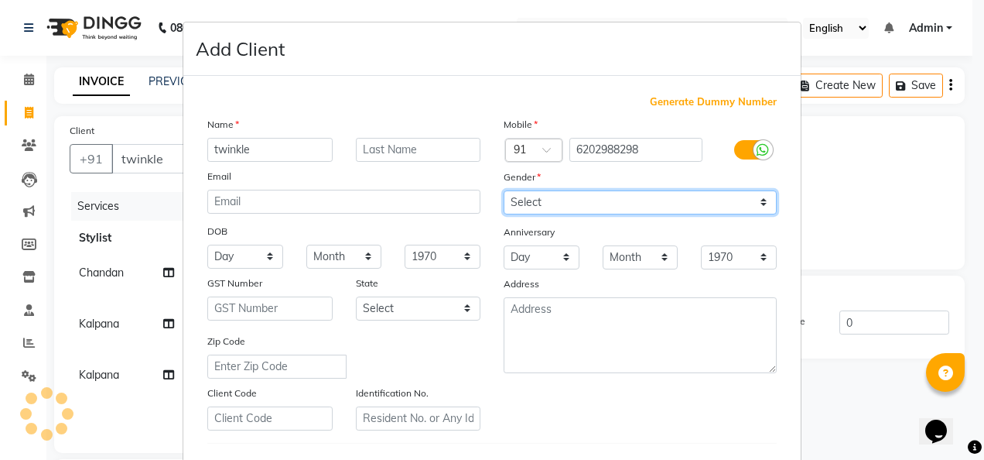
click at [758, 199] on select "Select [DEMOGRAPHIC_DATA] [DEMOGRAPHIC_DATA] Other Prefer Not To Say" at bounding box center [640, 202] width 273 height 24
select select "[DEMOGRAPHIC_DATA]"
click at [504, 190] on select "Select [DEMOGRAPHIC_DATA] [DEMOGRAPHIC_DATA] Other Prefer Not To Say" at bounding box center [640, 202] width 273 height 24
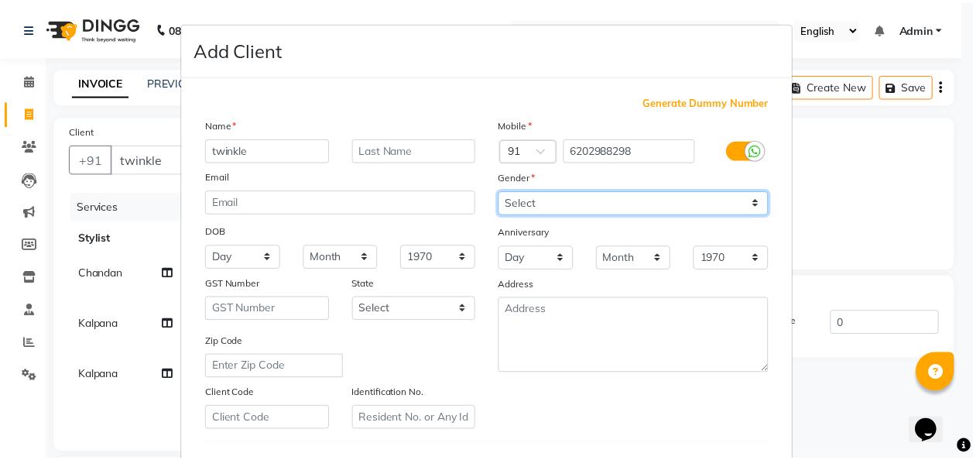
scroll to position [252, 0]
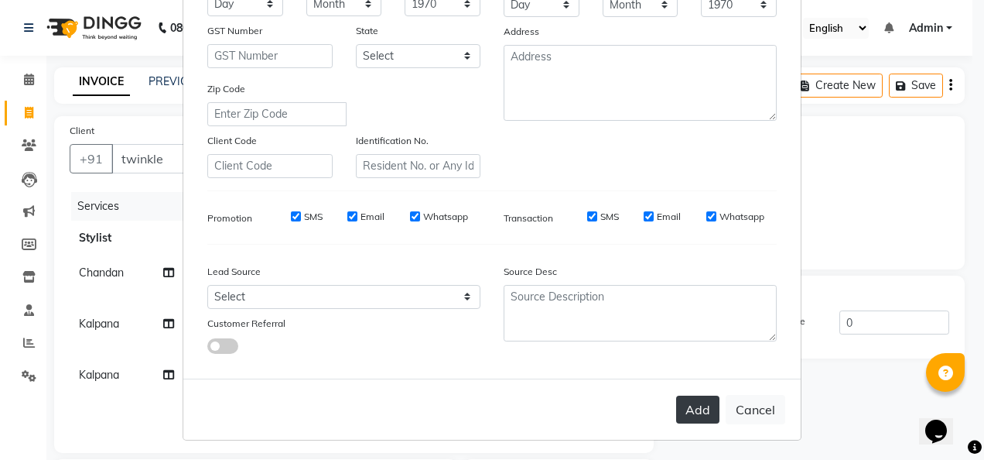
click at [694, 407] on button "Add" at bounding box center [697, 409] width 43 height 28
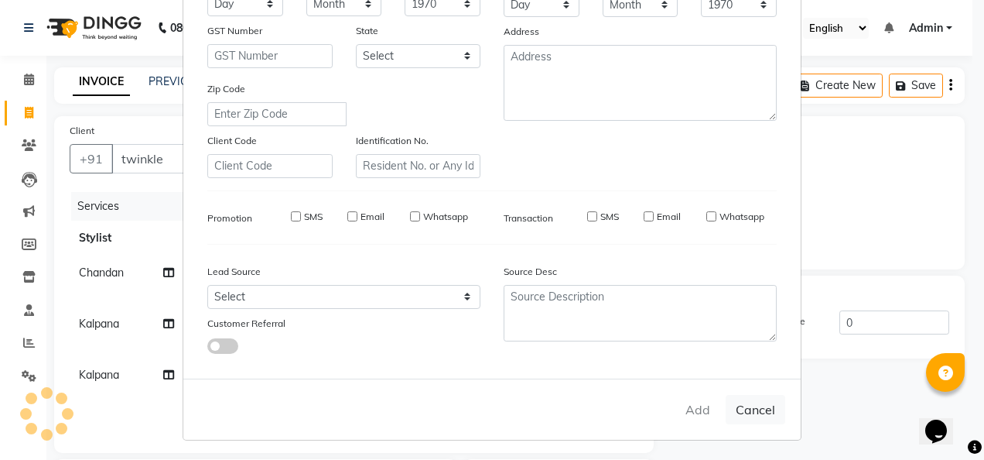
type input "6202988298"
select select
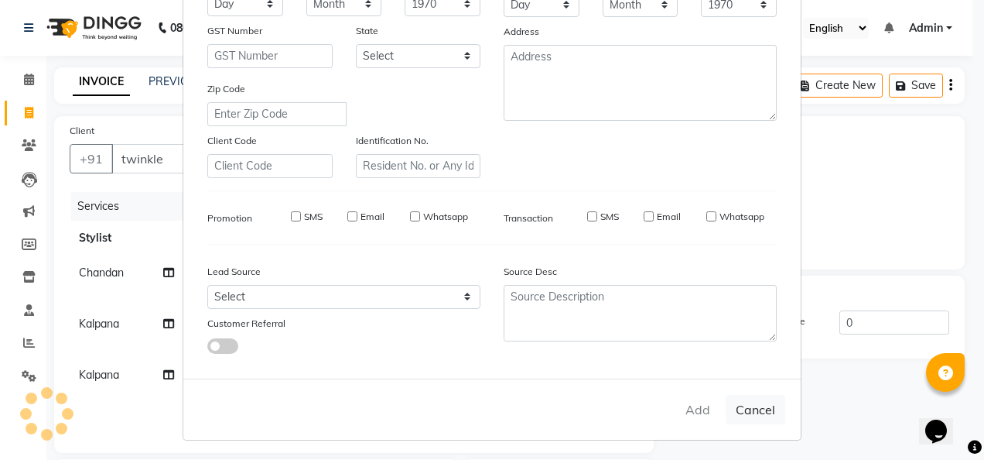
select select
checkbox input "false"
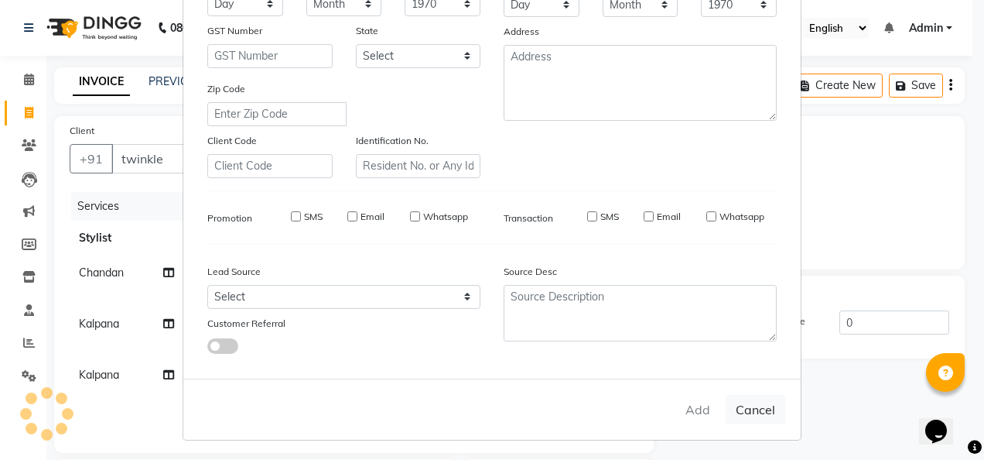
checkbox input "false"
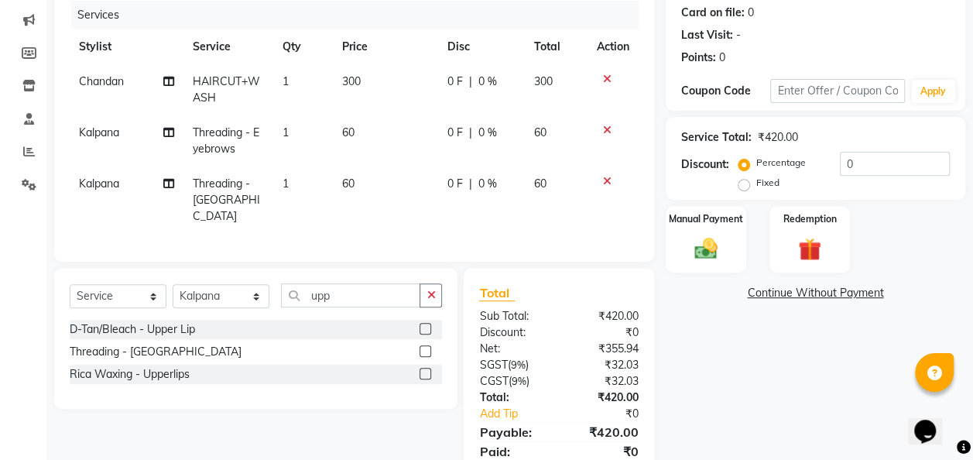
scroll to position [195, 0]
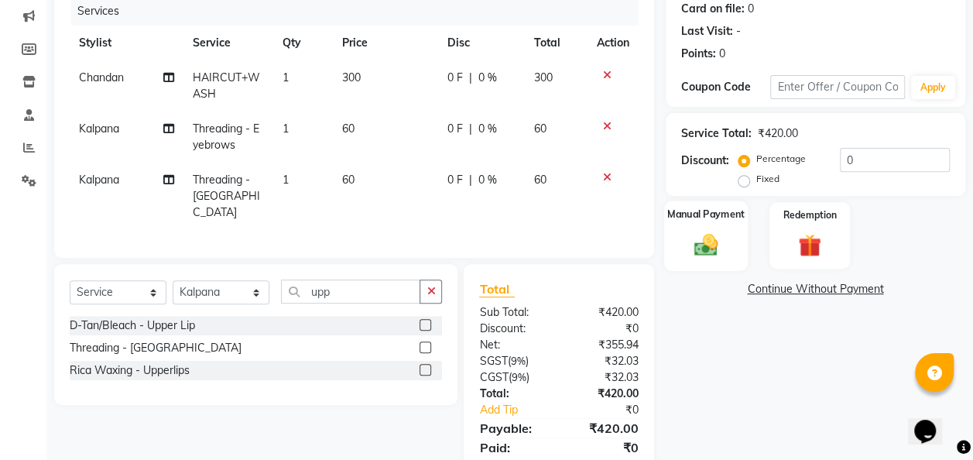
click at [731, 241] on div "Manual Payment" at bounding box center [706, 235] width 84 height 70
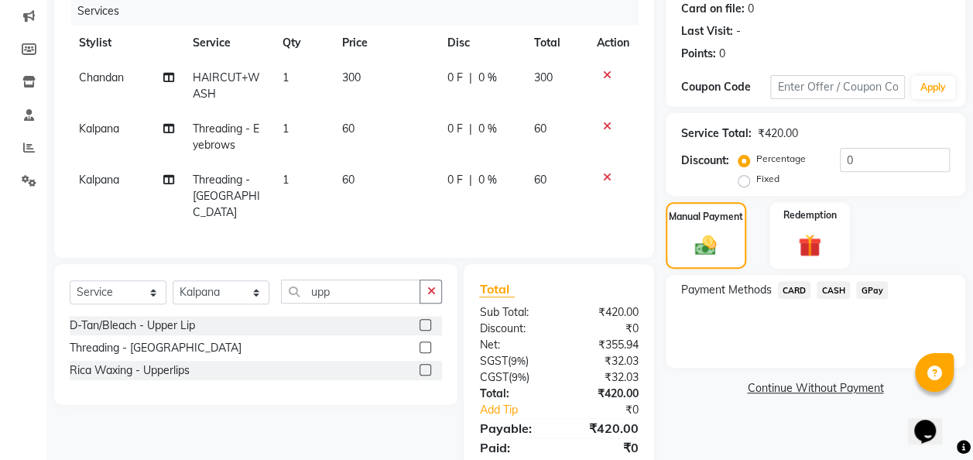
click at [868, 286] on span "GPay" at bounding box center [872, 290] width 32 height 18
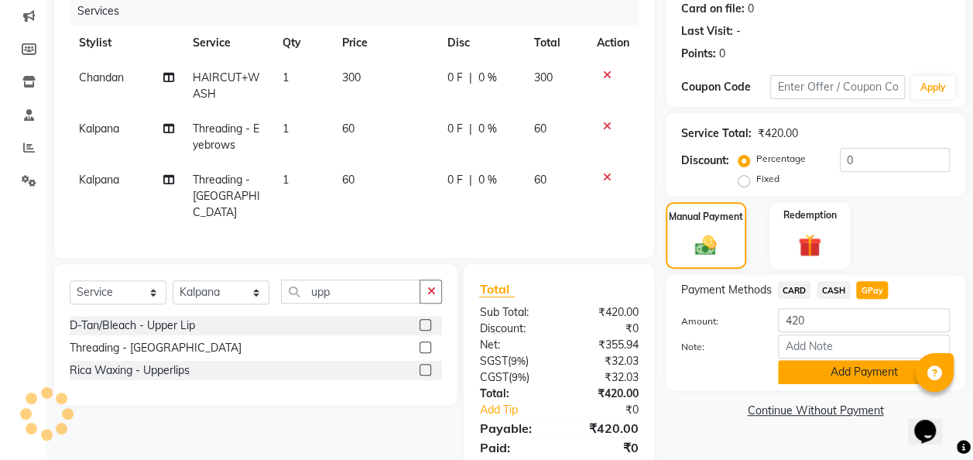
click at [849, 369] on button "Add Payment" at bounding box center [864, 372] width 172 height 24
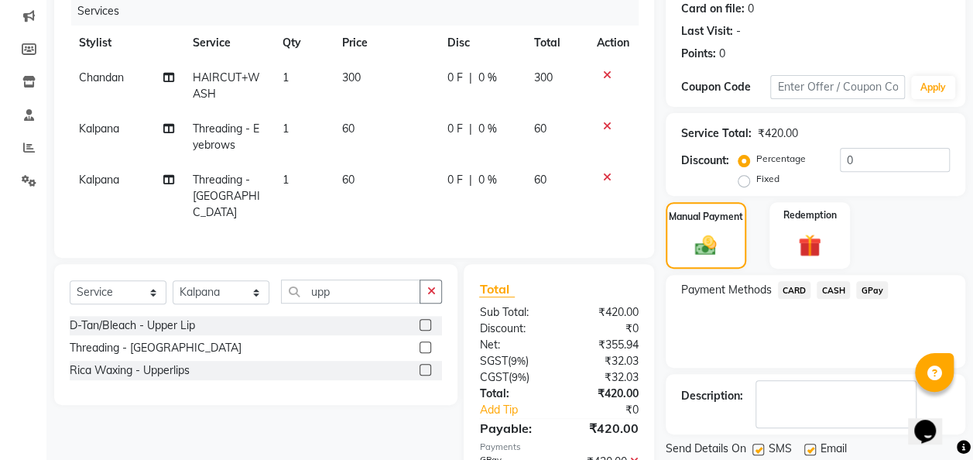
scroll to position [277, 0]
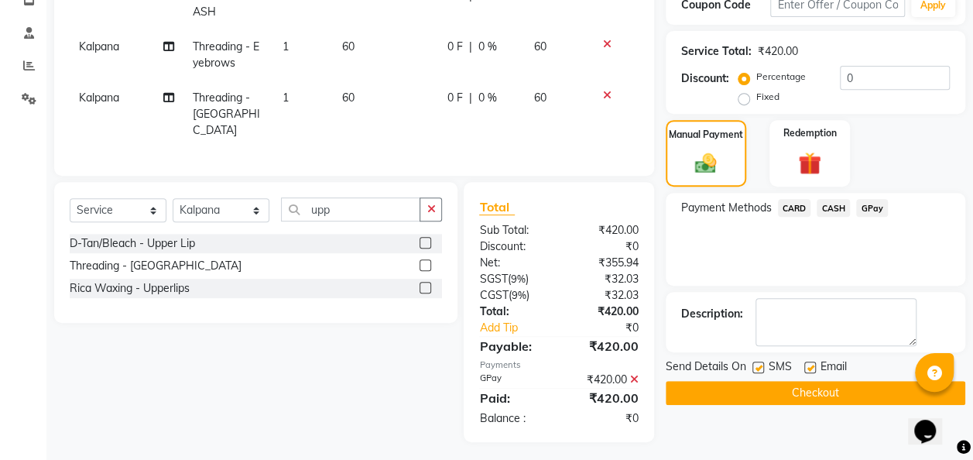
click at [808, 387] on button "Checkout" at bounding box center [814, 393] width 299 height 24
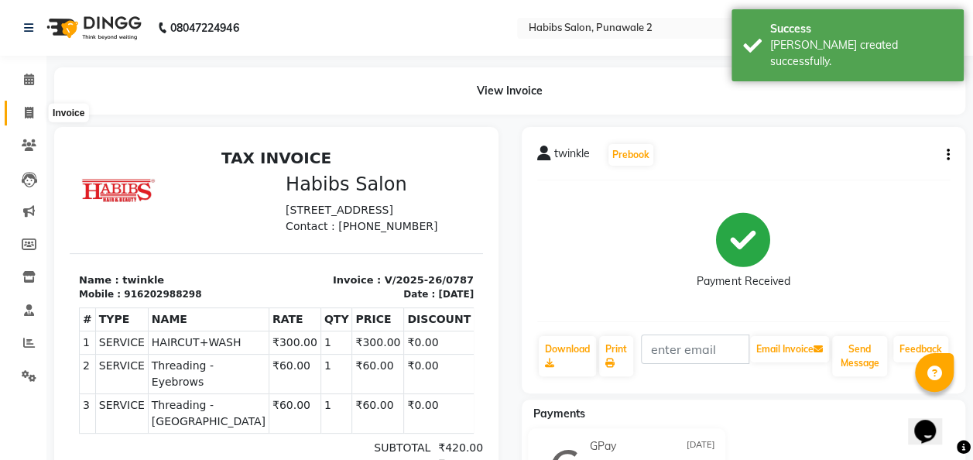
click at [33, 110] on icon at bounding box center [29, 113] width 9 height 12
select select "8475"
select select "service"
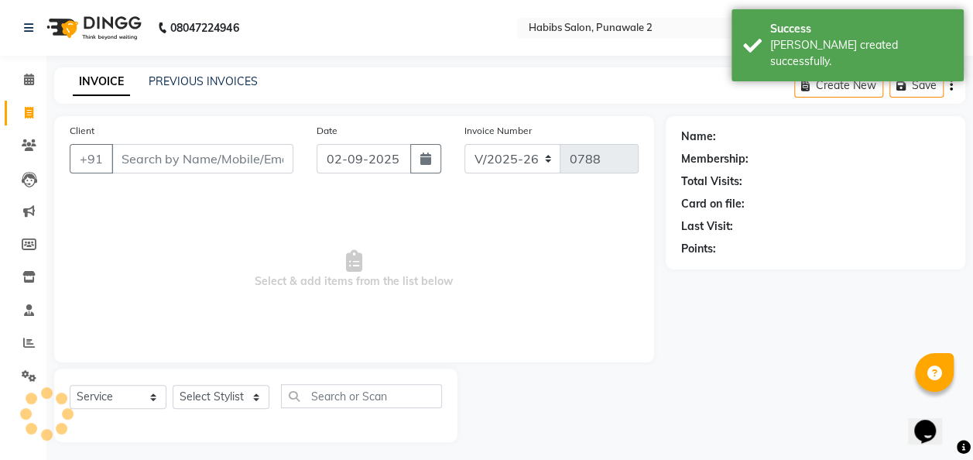
scroll to position [5, 0]
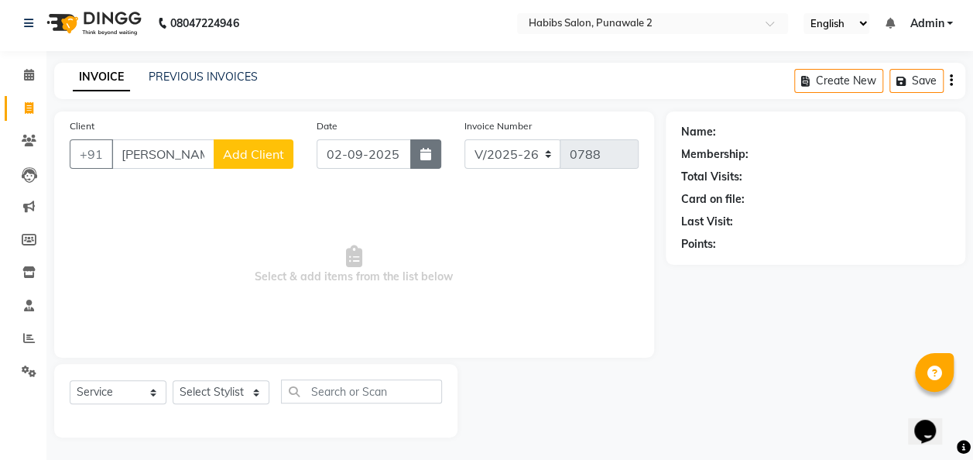
type input "[PERSON_NAME]"
click at [412, 158] on button "button" at bounding box center [425, 153] width 31 height 29
select select "9"
select select "2025"
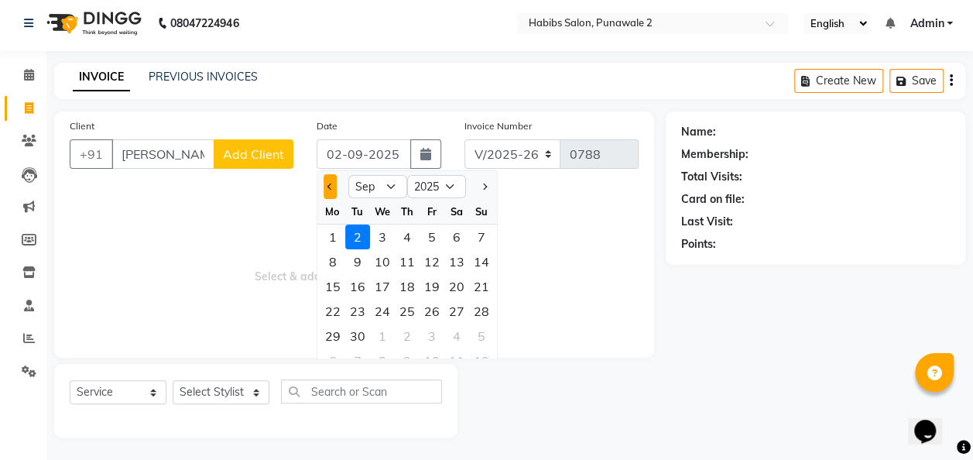
click at [331, 183] on button "Previous month" at bounding box center [329, 186] width 13 height 25
click at [331, 183] on span "Previous month" at bounding box center [330, 186] width 6 height 6
click at [483, 183] on span "Next month" at bounding box center [483, 186] width 6 height 6
select select "8"
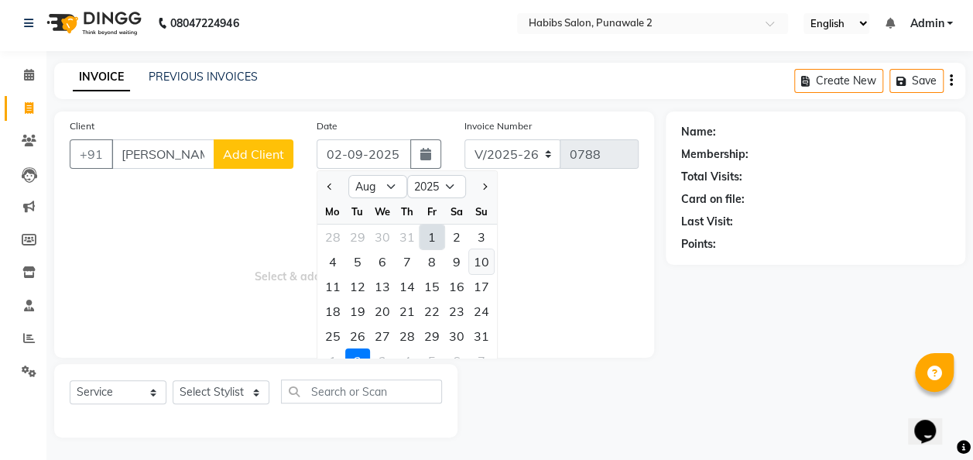
click at [479, 258] on div "10" at bounding box center [481, 261] width 25 height 25
type input "[DATE]"
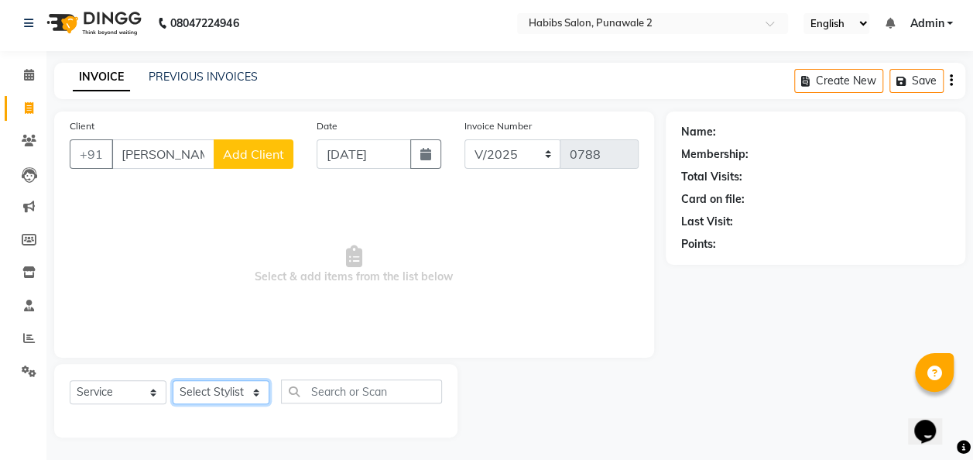
click at [253, 385] on select "Select Stylist Chandan Ganesh Gauri [PERSON_NAME] [PERSON_NAME] nikhil [PERSON_…" at bounding box center [221, 392] width 97 height 24
select select "90593"
click at [173, 380] on select "Select Stylist Chandan Ganesh Gauri [PERSON_NAME] [PERSON_NAME] nikhil [PERSON_…" at bounding box center [221, 392] width 97 height 24
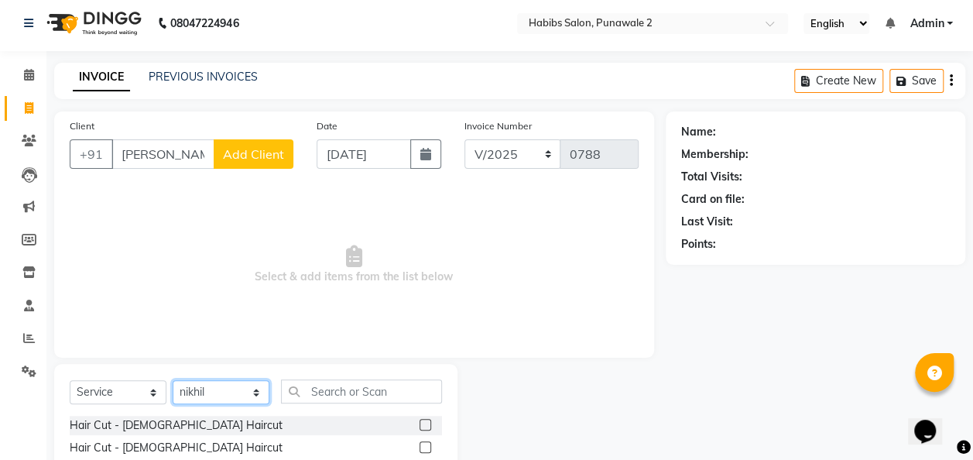
scroll to position [159, 0]
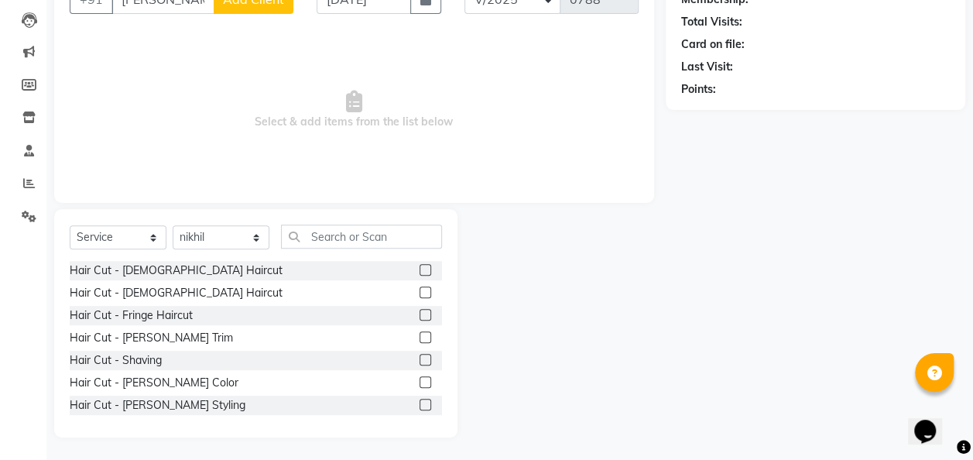
click at [419, 269] on label at bounding box center [425, 270] width 12 height 12
click at [419, 269] on input "checkbox" at bounding box center [424, 270] width 10 height 10
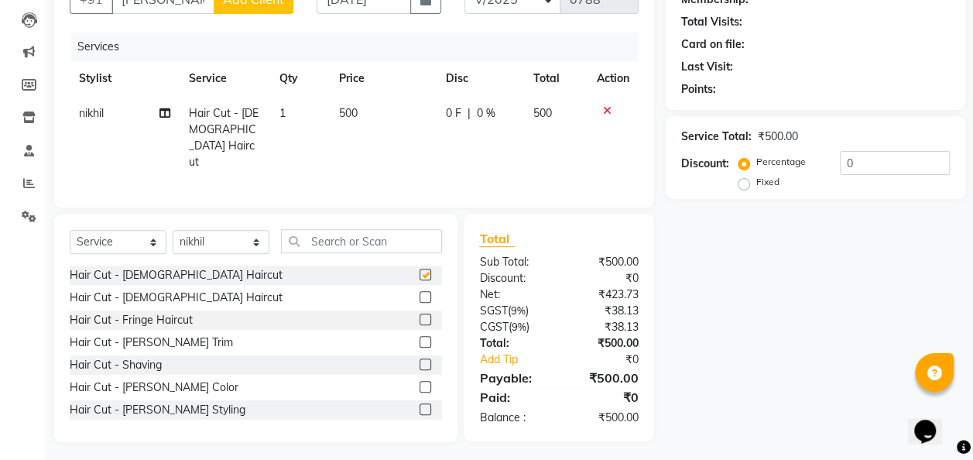
checkbox input "false"
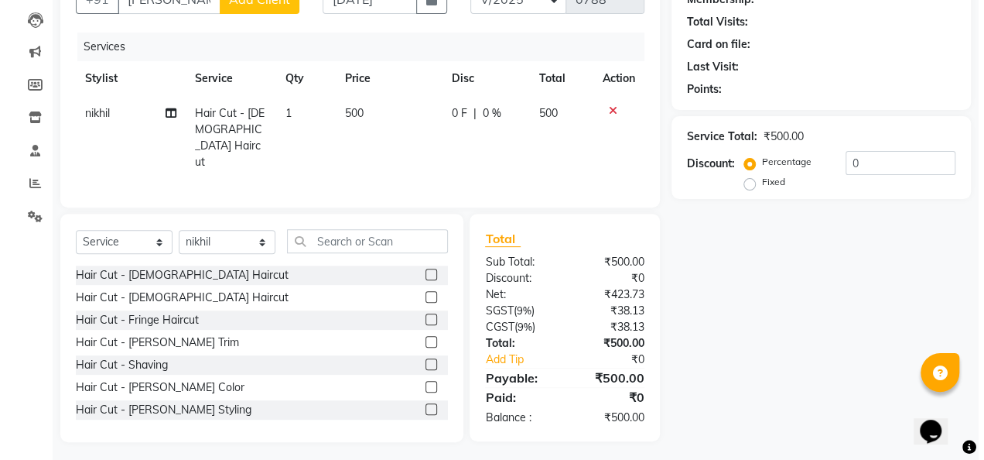
scroll to position [0, 0]
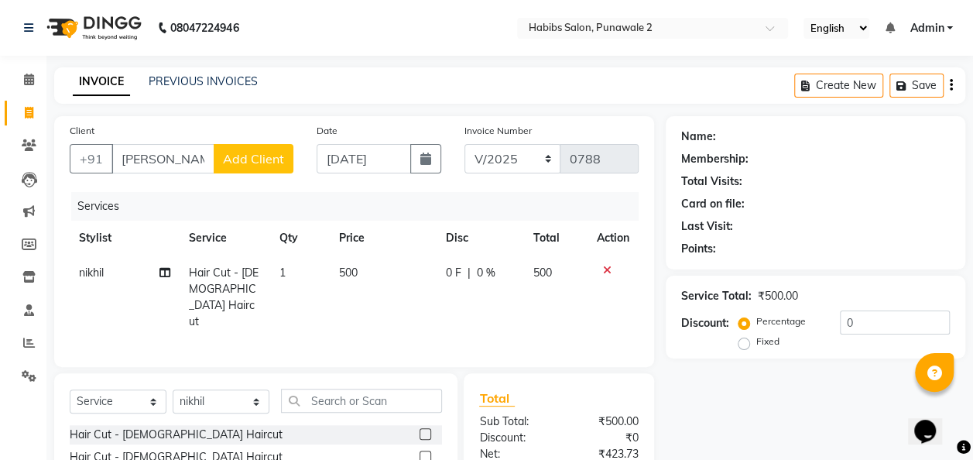
click at [387, 257] on td "500" at bounding box center [383, 297] width 107 height 84
select select "90593"
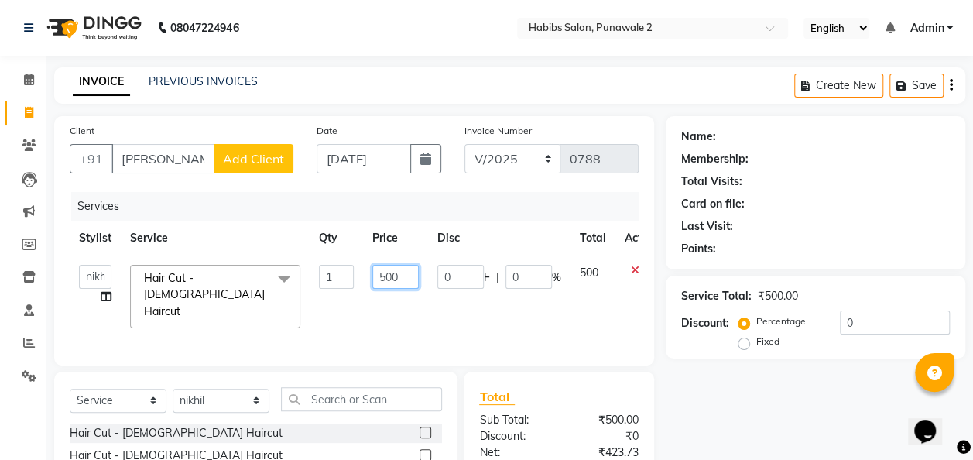
click at [404, 280] on input "500" at bounding box center [395, 277] width 46 height 24
type input "5"
type input "200"
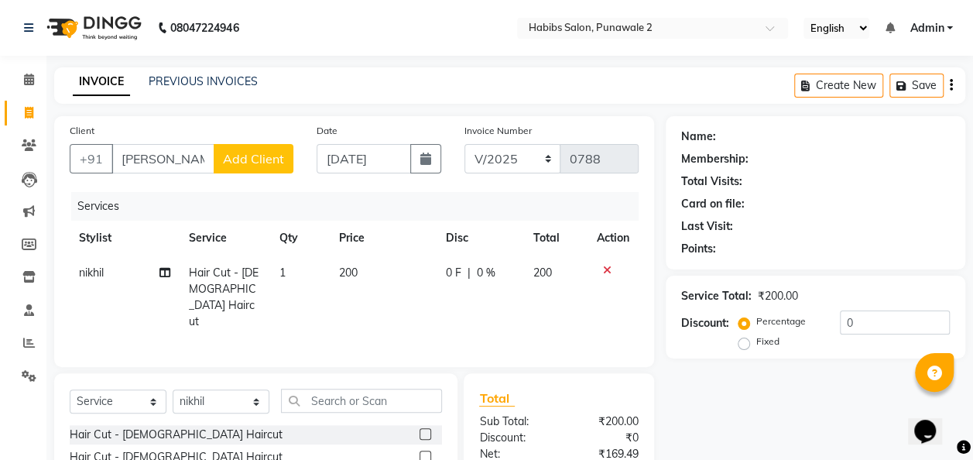
click at [246, 147] on button "Add Client" at bounding box center [254, 158] width 80 height 29
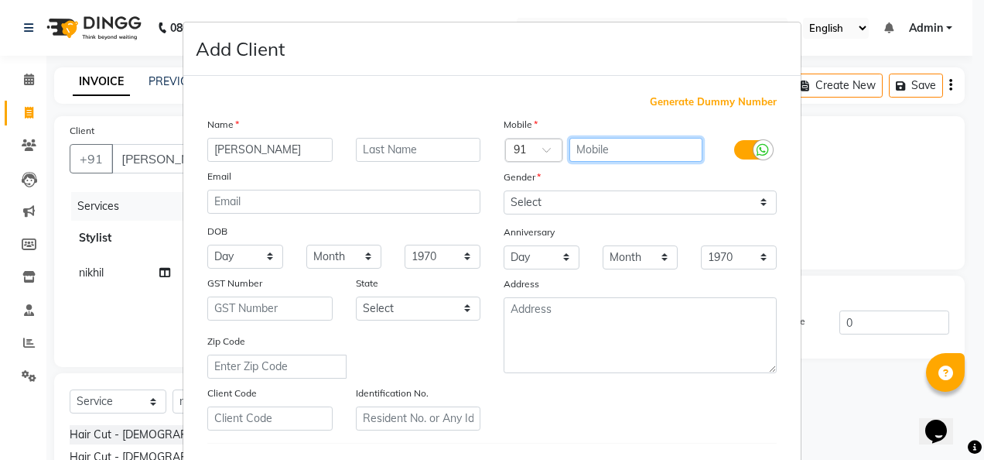
drag, startPoint x: 613, startPoint y: 146, endPoint x: 413, endPoint y: 100, distance: 205.0
click at [413, 100] on div "Generate Dummy Number Name [PERSON_NAME] Email DOB Day 01 02 03 04 05 06 07 08 …" at bounding box center [492, 356] width 593 height 524
type input "9766330817"
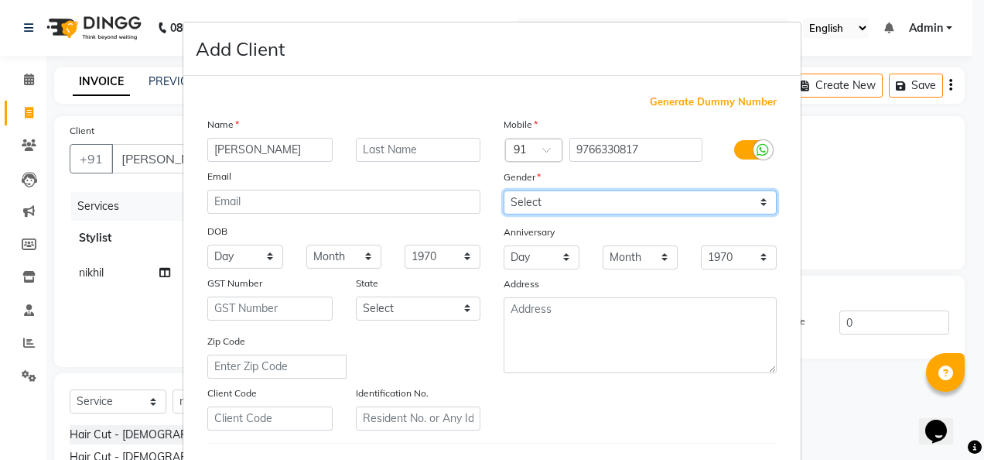
drag, startPoint x: 761, startPoint y: 196, endPoint x: 634, endPoint y: 243, distance: 135.4
click at [634, 243] on div "Mobile Country Code × 91 9766330817 Gender Select [DEMOGRAPHIC_DATA] [DEMOGRAPH…" at bounding box center [640, 273] width 296 height 314
select select "[DEMOGRAPHIC_DATA]"
click at [504, 190] on select "Select [DEMOGRAPHIC_DATA] [DEMOGRAPHIC_DATA] Other Prefer Not To Say" at bounding box center [640, 202] width 273 height 24
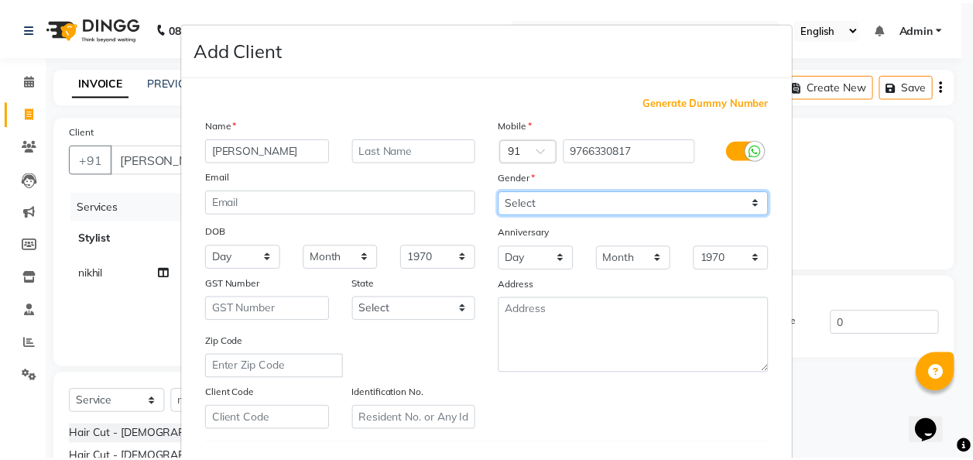
scroll to position [252, 0]
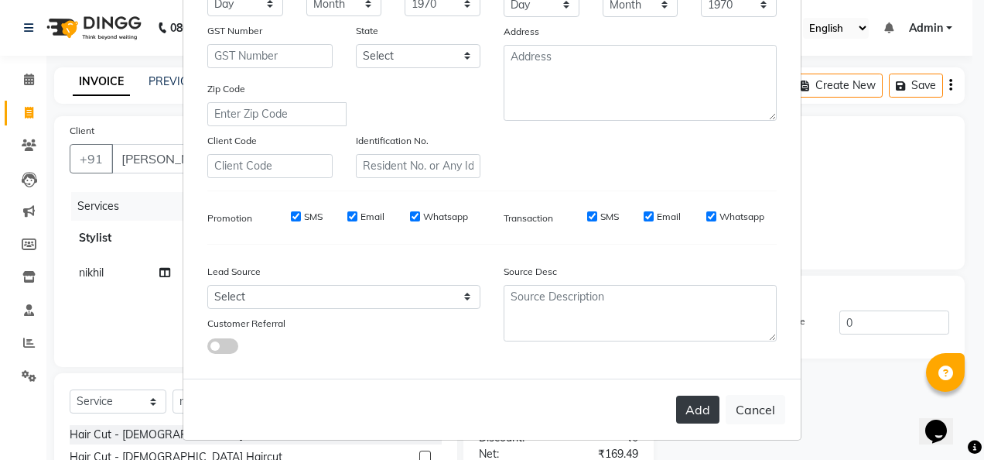
click at [691, 409] on button "Add" at bounding box center [697, 409] width 43 height 28
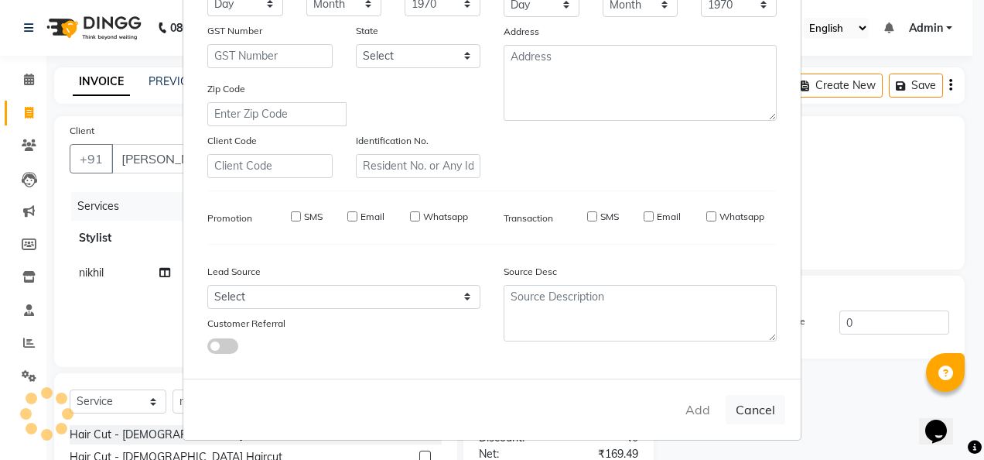
type input "9766330817"
select select
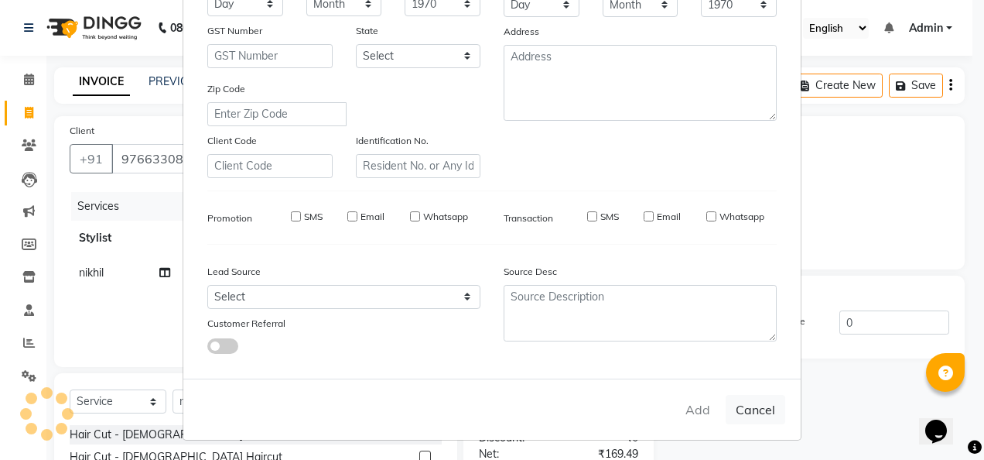
select select
checkbox input "false"
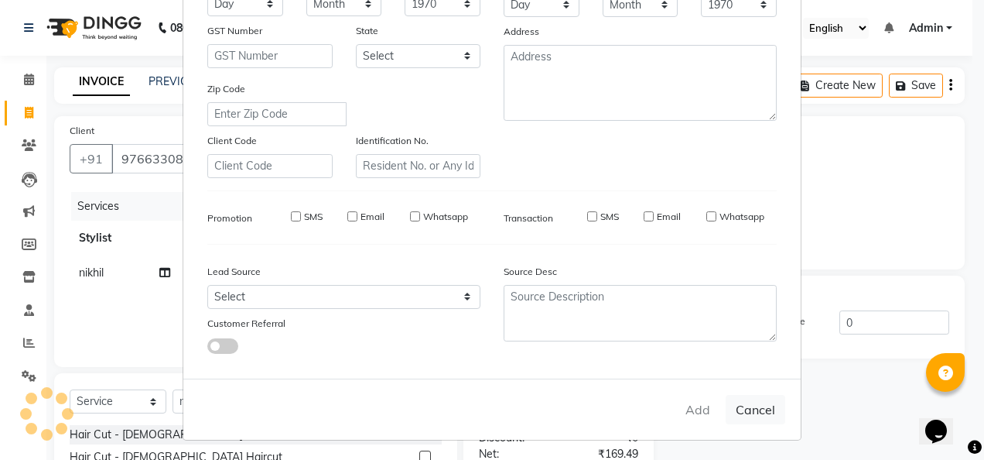
checkbox input "false"
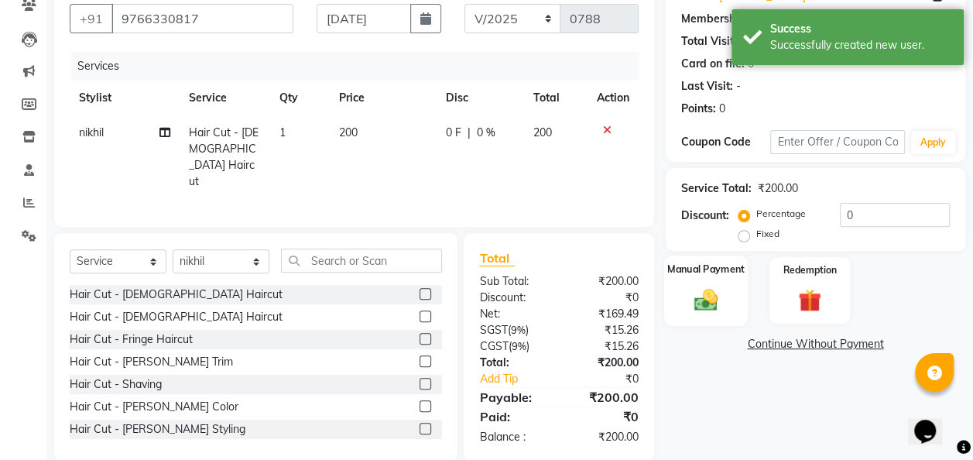
scroll to position [141, 0]
click at [709, 282] on div "Manual Payment" at bounding box center [706, 290] width 84 height 70
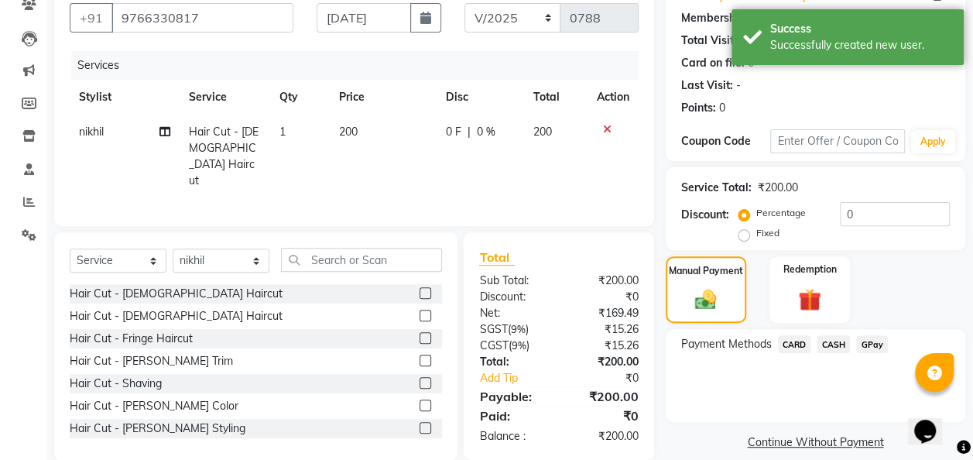
click at [870, 345] on span "GPay" at bounding box center [872, 344] width 32 height 18
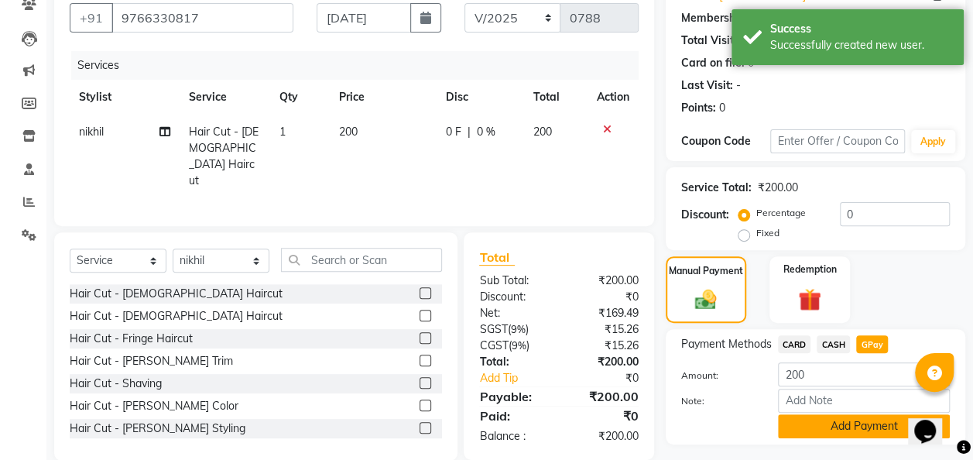
click at [856, 429] on button "Add Payment" at bounding box center [864, 426] width 172 height 24
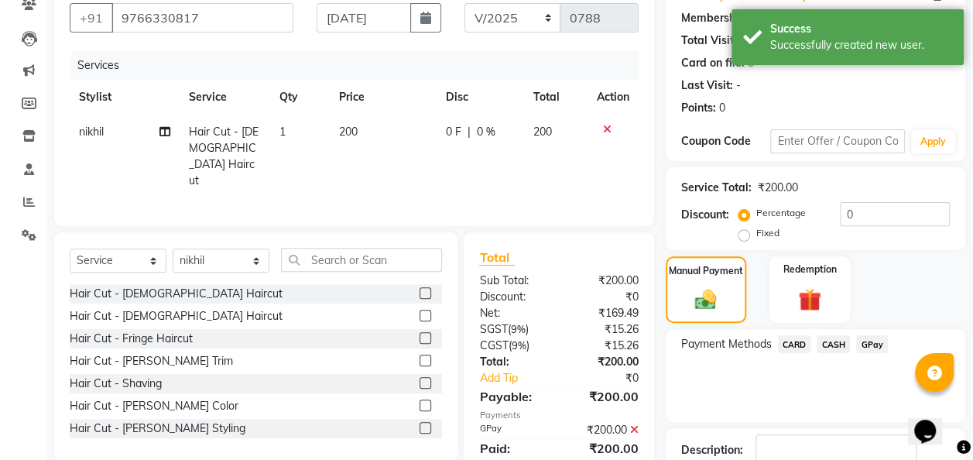
scroll to position [245, 0]
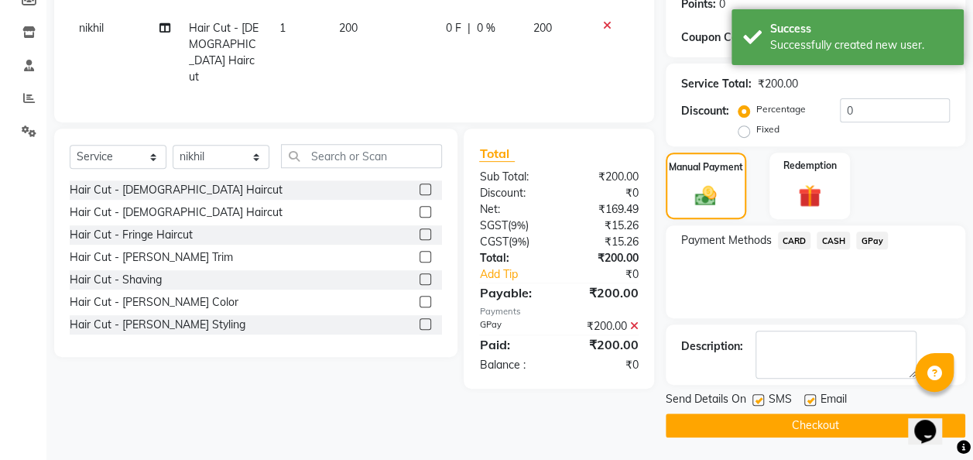
click at [823, 419] on button "Checkout" at bounding box center [814, 425] width 299 height 24
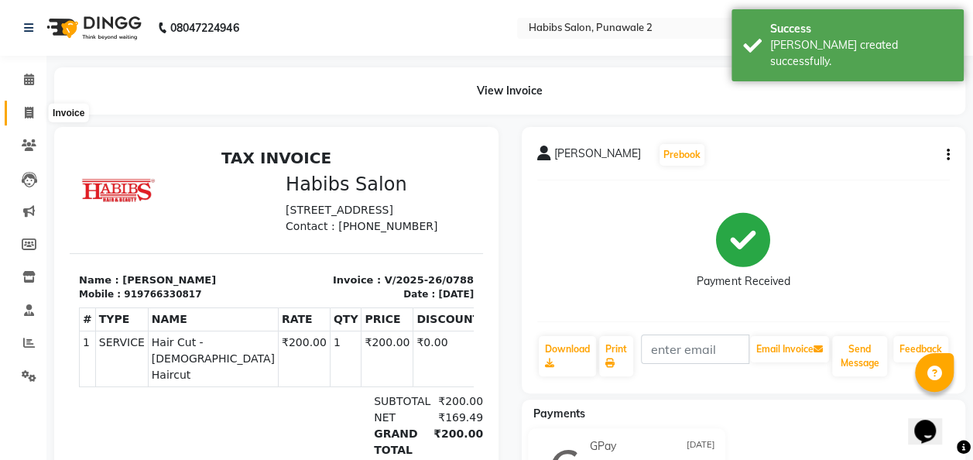
click at [28, 115] on icon at bounding box center [29, 113] width 9 height 12
select select "service"
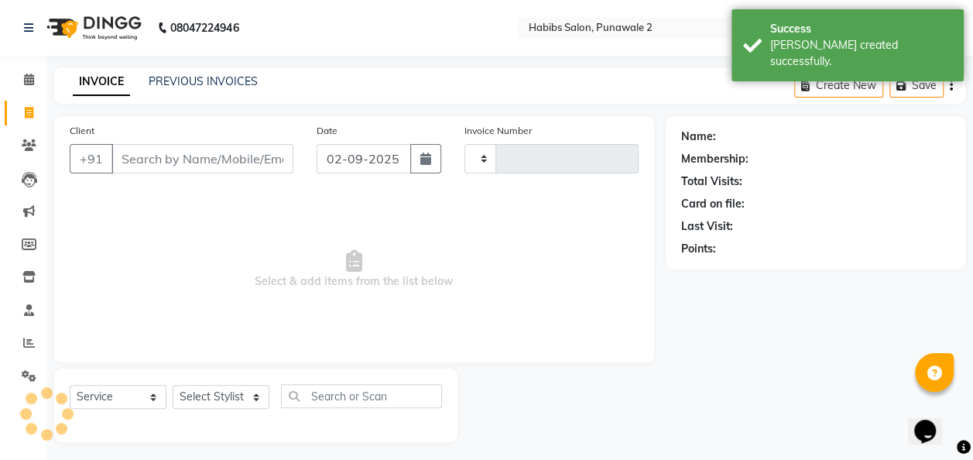
scroll to position [5, 0]
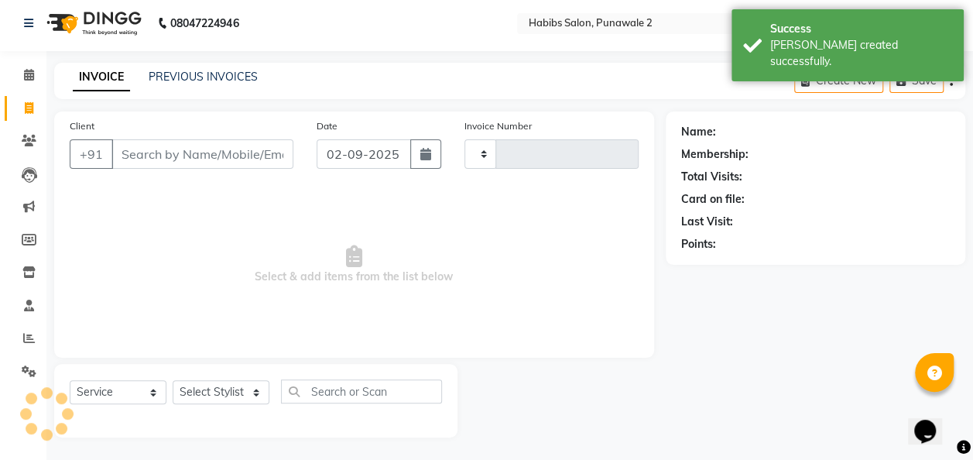
type input "0789"
select select "8475"
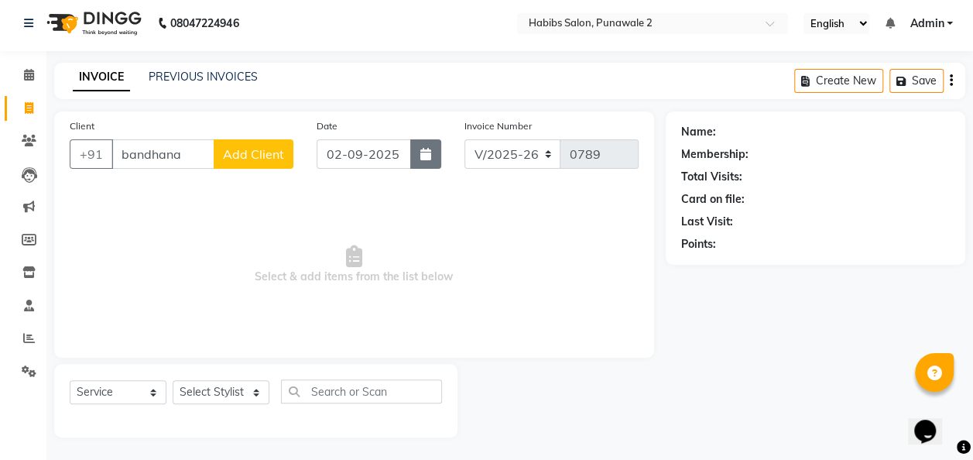
type input "bandhana"
click at [423, 150] on icon "button" at bounding box center [425, 154] width 11 height 12
select select "9"
select select "2025"
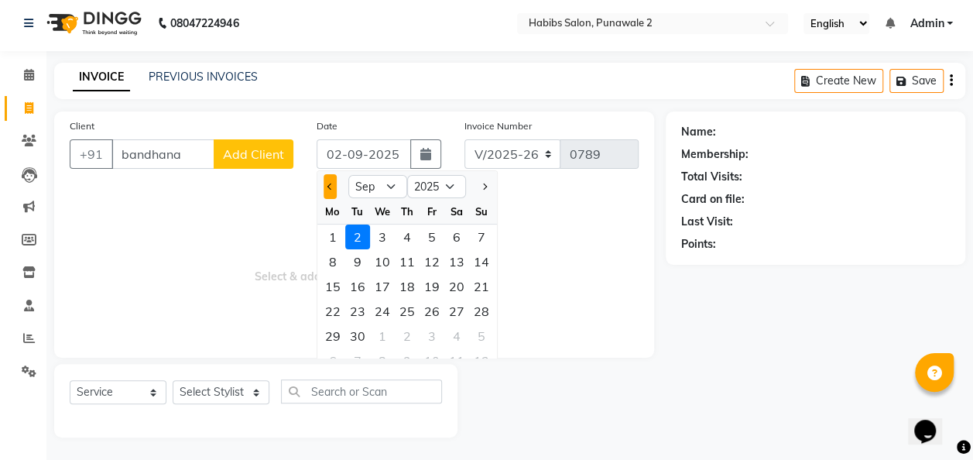
click at [325, 177] on button "Previous month" at bounding box center [329, 186] width 13 height 25
select select "8"
click at [476, 255] on div "10" at bounding box center [481, 261] width 25 height 25
type input "[DATE]"
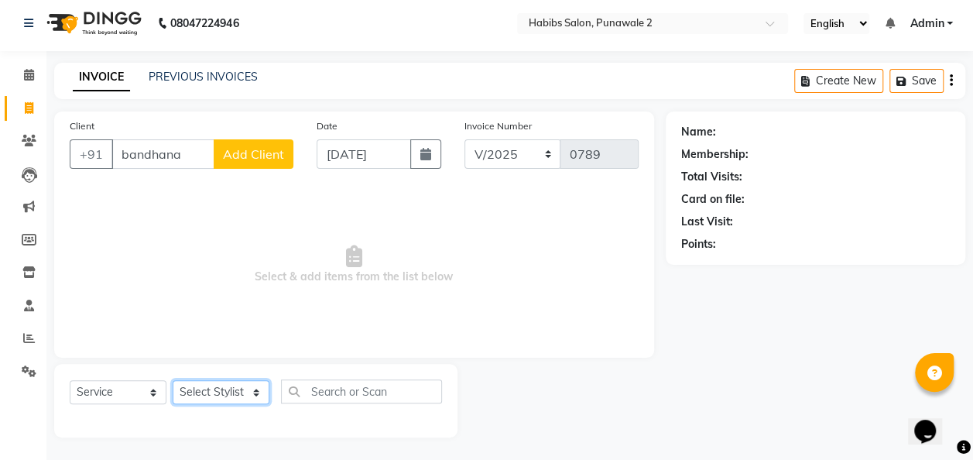
click at [262, 381] on select "Select Stylist Chandan Ganesh Gauri [PERSON_NAME] [PERSON_NAME] nikhil [PERSON_…" at bounding box center [221, 392] width 97 height 24
select select "82975"
click at [173, 380] on select "Select Stylist Chandan Ganesh Gauri [PERSON_NAME] [PERSON_NAME] nikhil [PERSON_…" at bounding box center [221, 392] width 97 height 24
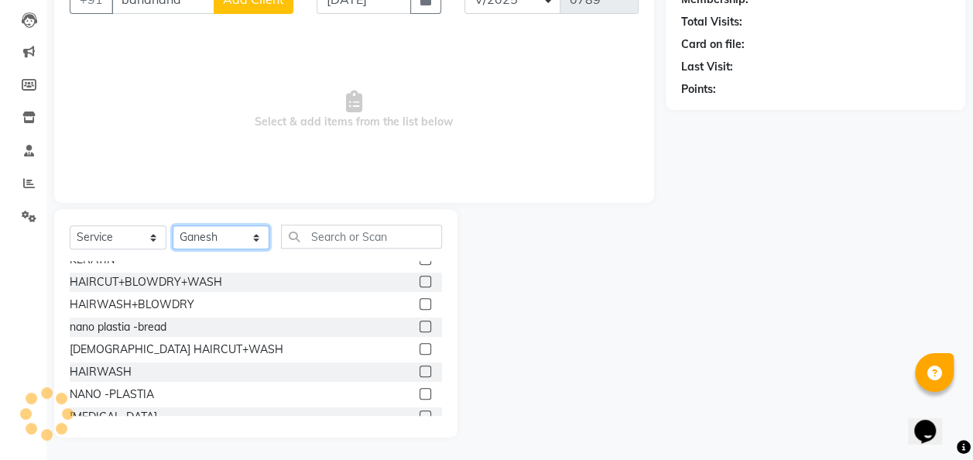
scroll to position [303, 0]
click at [419, 373] on label at bounding box center [425, 370] width 12 height 12
click at [419, 373] on input "checkbox" at bounding box center [424, 371] width 10 height 10
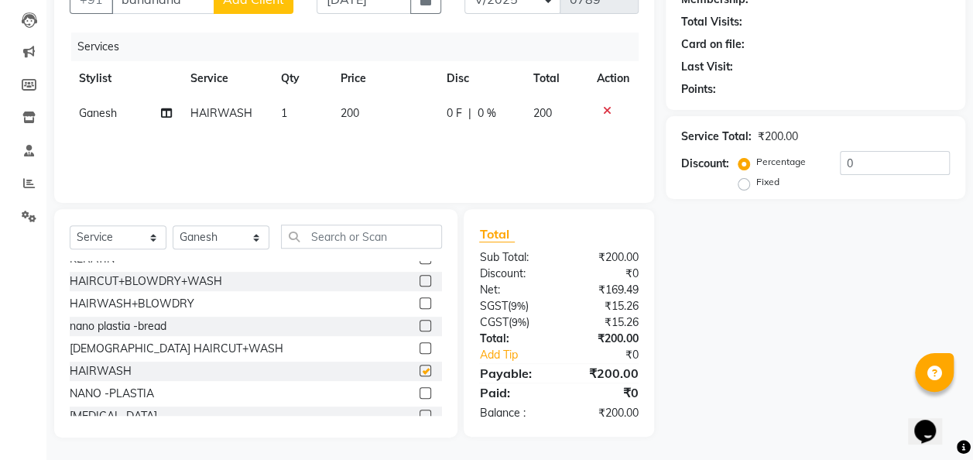
checkbox input "false"
click at [385, 96] on td "200" at bounding box center [384, 113] width 106 height 35
select select "82975"
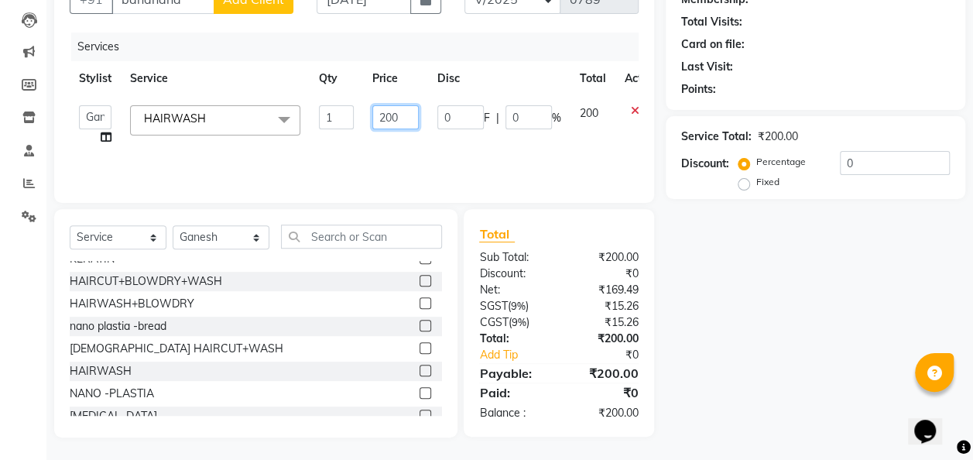
click at [409, 111] on input "200" at bounding box center [395, 117] width 46 height 24
type input "2"
type input "300"
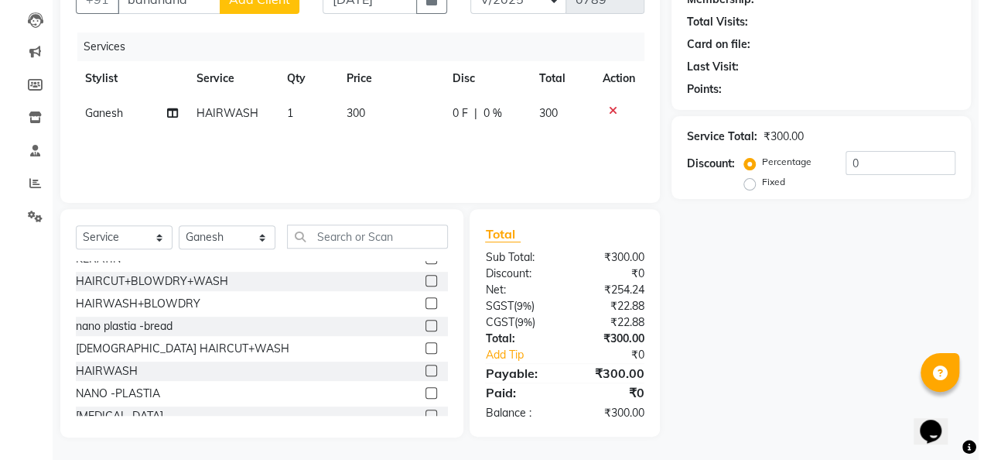
scroll to position [0, 0]
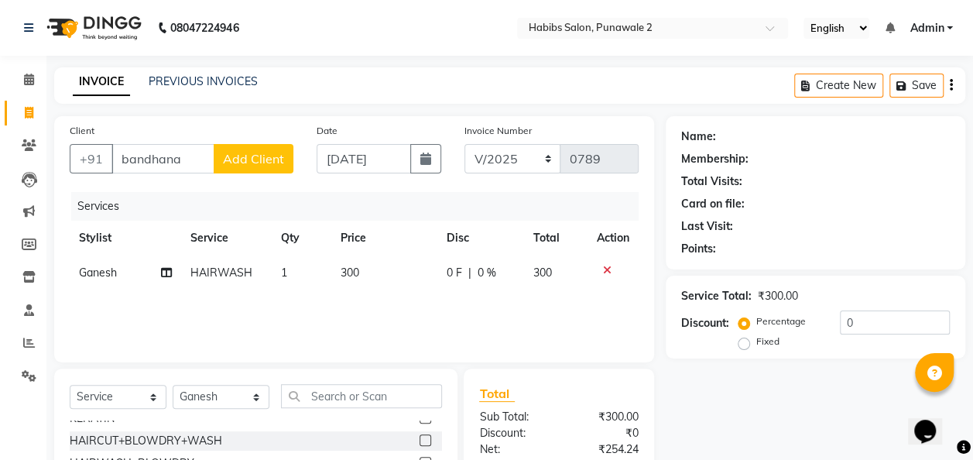
click at [260, 156] on span "Add Client" at bounding box center [253, 158] width 61 height 15
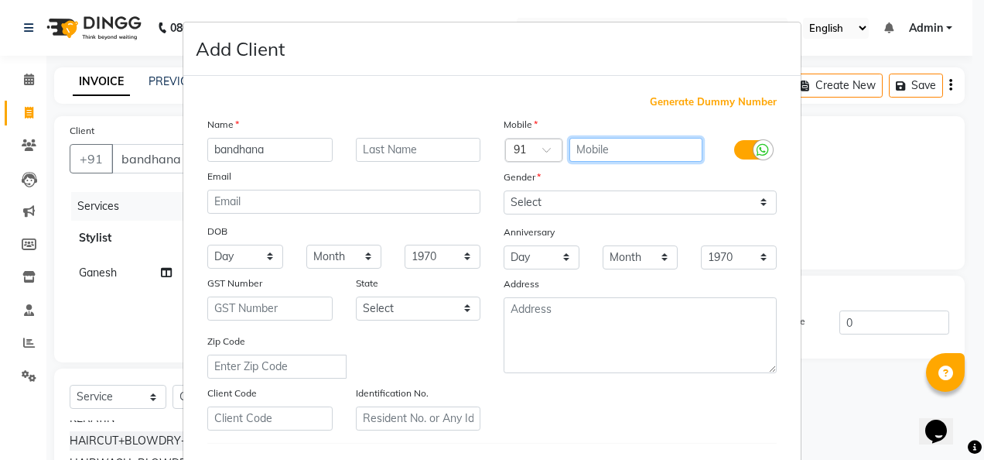
click at [614, 145] on input "text" at bounding box center [637, 150] width 134 height 24
click at [698, 91] on div "Generate Dummy Number Name bandhana Email DOB Day 01 02 03 04 05 06 07 08 09 10…" at bounding box center [492, 353] width 618 height 555
click at [694, 107] on span "Generate Dummy Number" at bounding box center [713, 101] width 127 height 15
type input "1375800000066"
checkbox input "false"
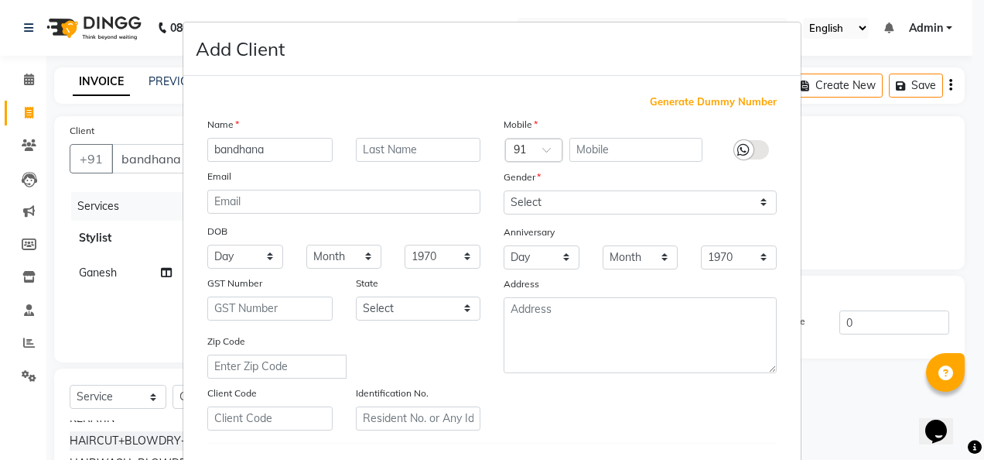
checkbox input "false"
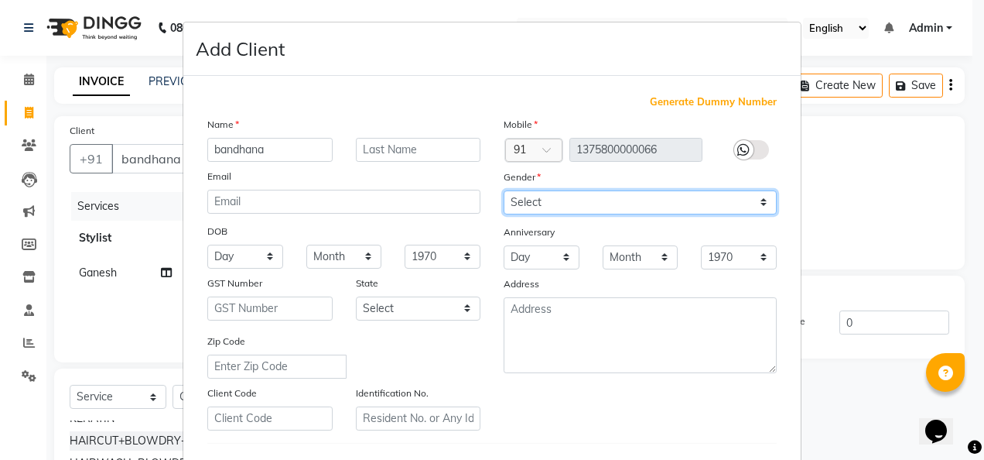
click at [757, 202] on select "Select [DEMOGRAPHIC_DATA] [DEMOGRAPHIC_DATA] Other Prefer Not To Say" at bounding box center [640, 202] width 273 height 24
select select "[DEMOGRAPHIC_DATA]"
click at [504, 190] on select "Select [DEMOGRAPHIC_DATA] [DEMOGRAPHIC_DATA] Other Prefer Not To Say" at bounding box center [640, 202] width 273 height 24
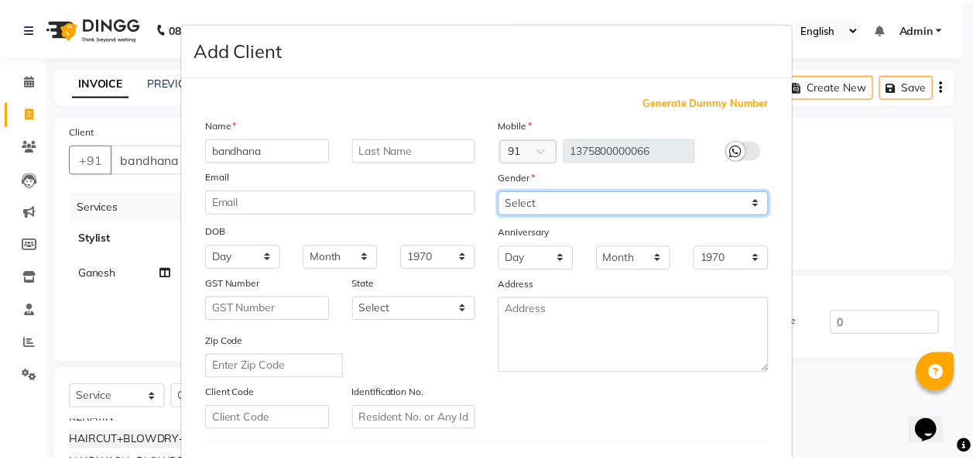
scroll to position [252, 0]
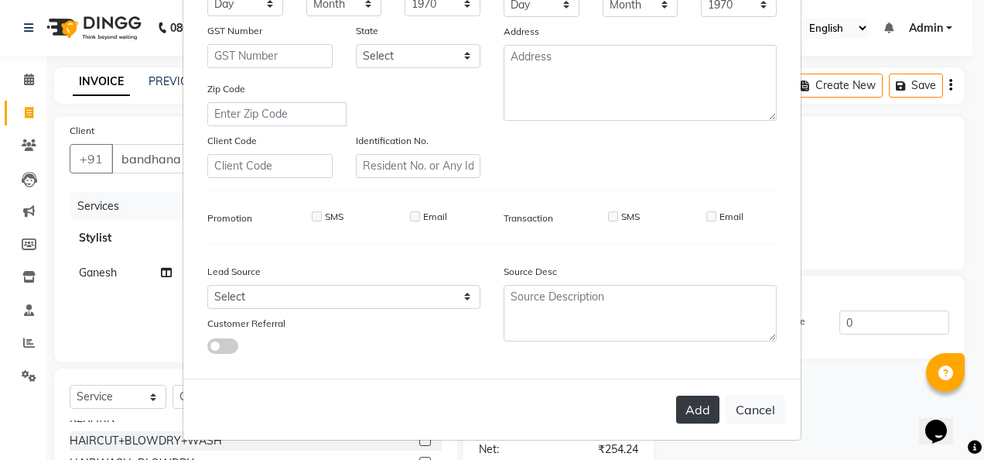
click at [708, 404] on button "Add" at bounding box center [697, 409] width 43 height 28
type input "1375800000066"
select select
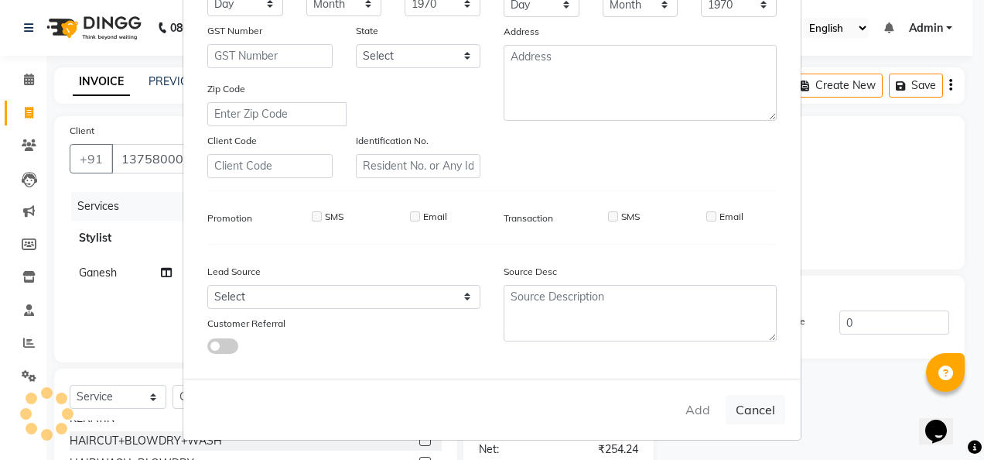
select select
checkbox input "false"
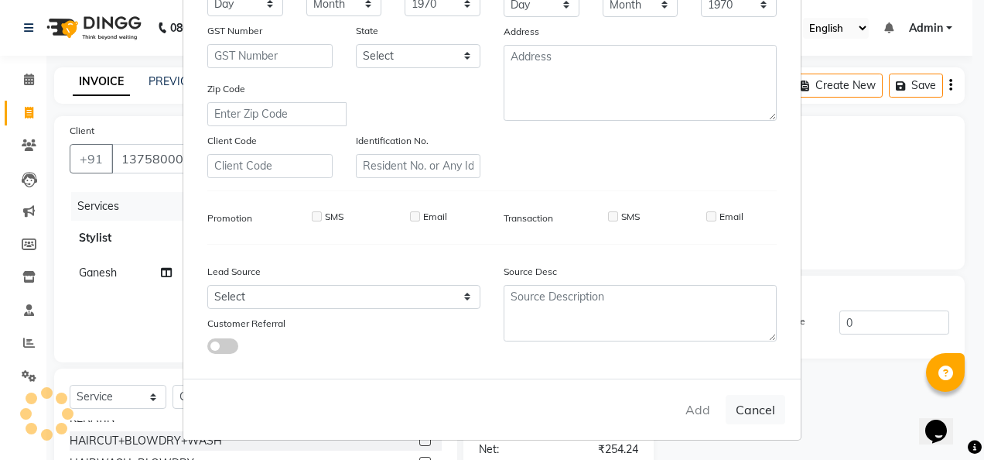
checkbox input "false"
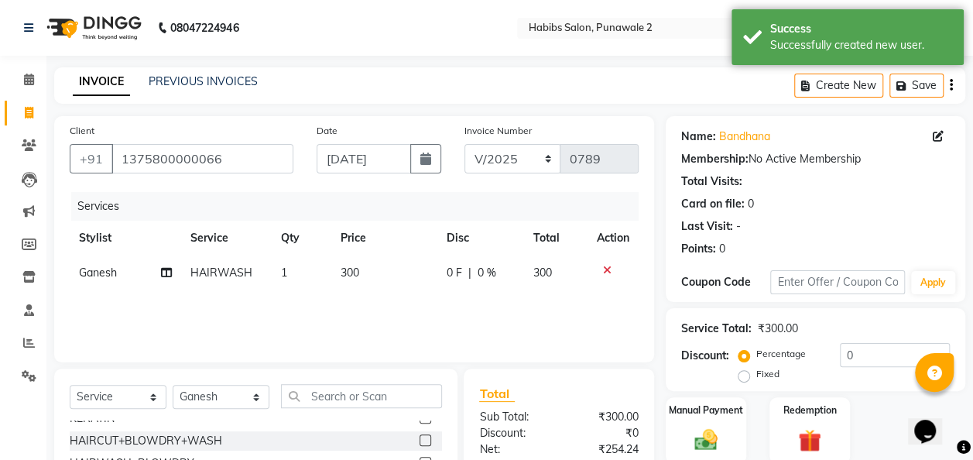
scroll to position [159, 0]
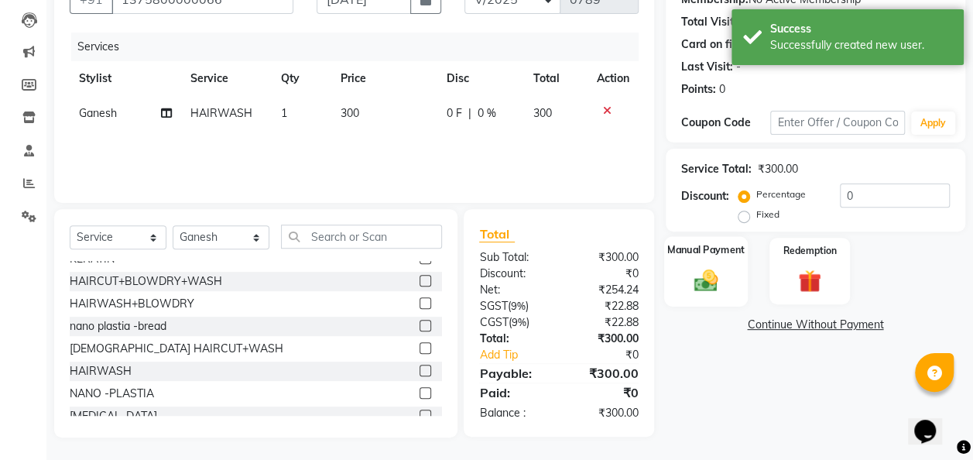
click at [693, 273] on img at bounding box center [705, 280] width 39 height 28
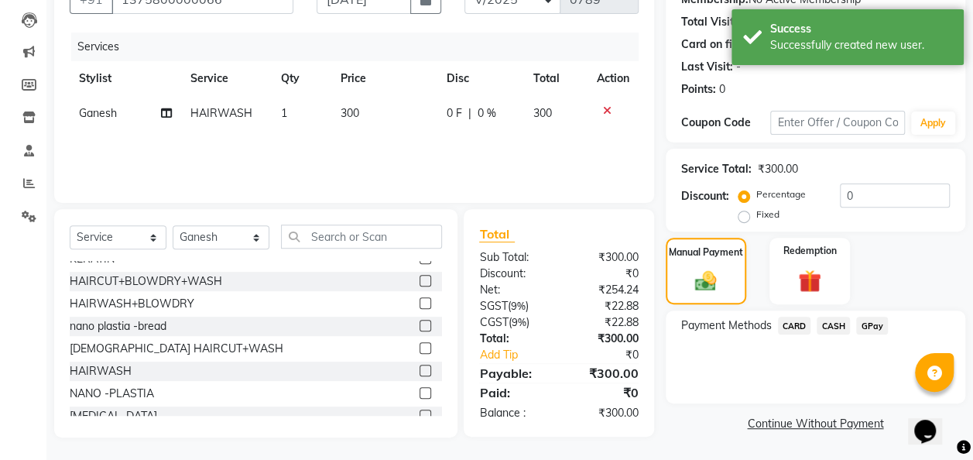
click at [872, 327] on span "GPay" at bounding box center [872, 325] width 32 height 18
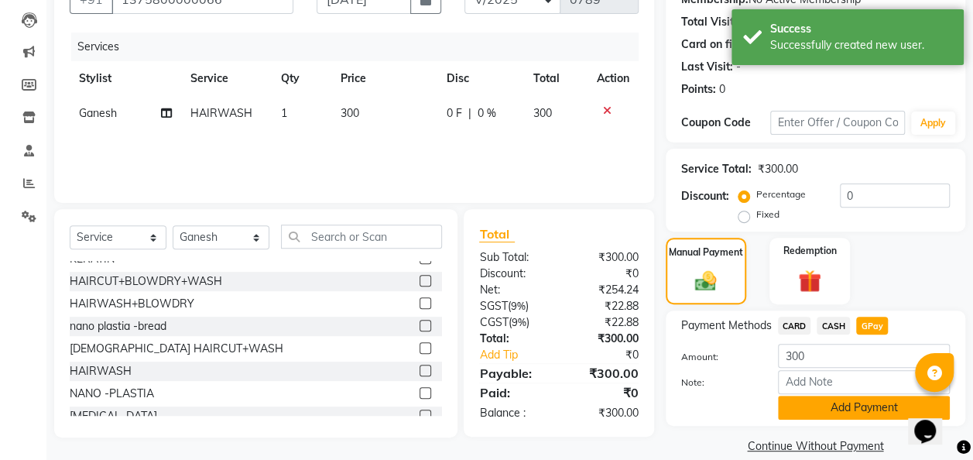
click at [875, 410] on button "Add Payment" at bounding box center [864, 407] width 172 height 24
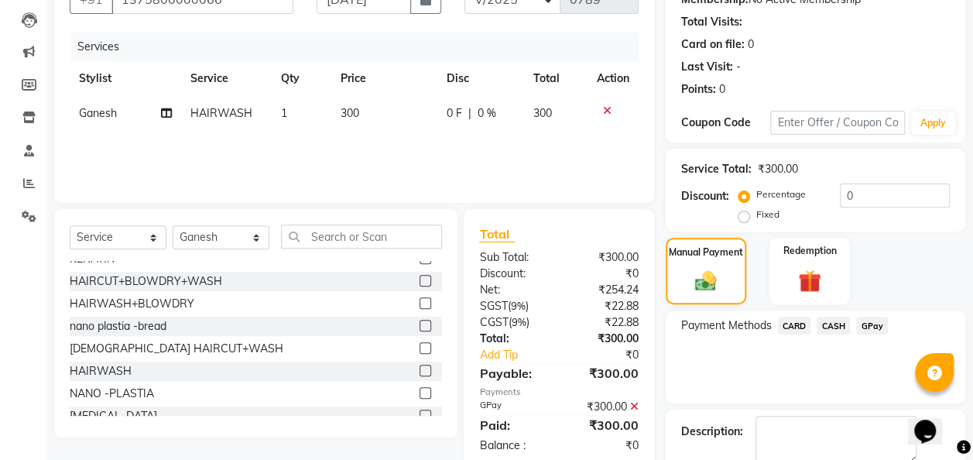
scroll to position [245, 0]
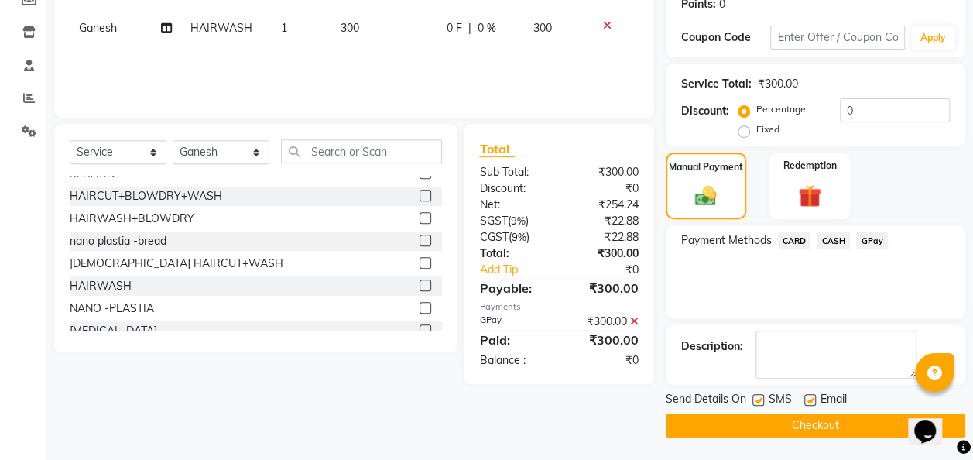
click at [819, 429] on button "Checkout" at bounding box center [814, 425] width 299 height 24
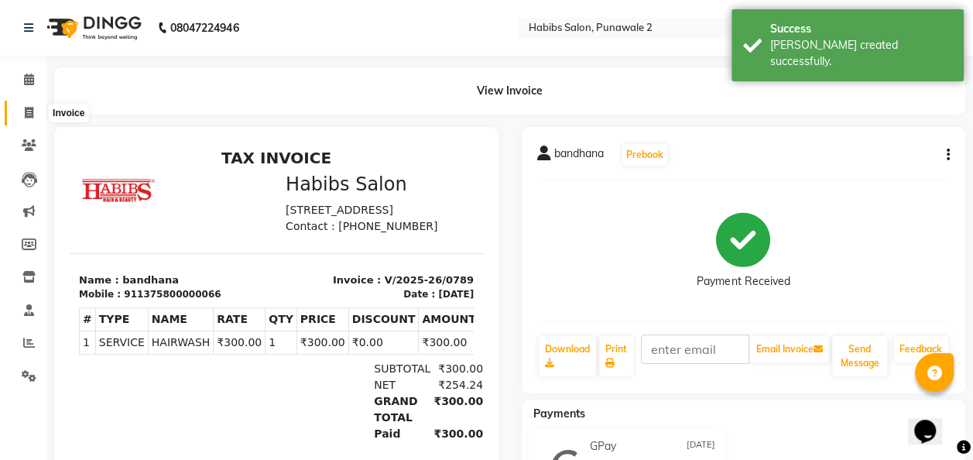
click at [23, 108] on span at bounding box center [28, 113] width 27 height 18
select select "service"
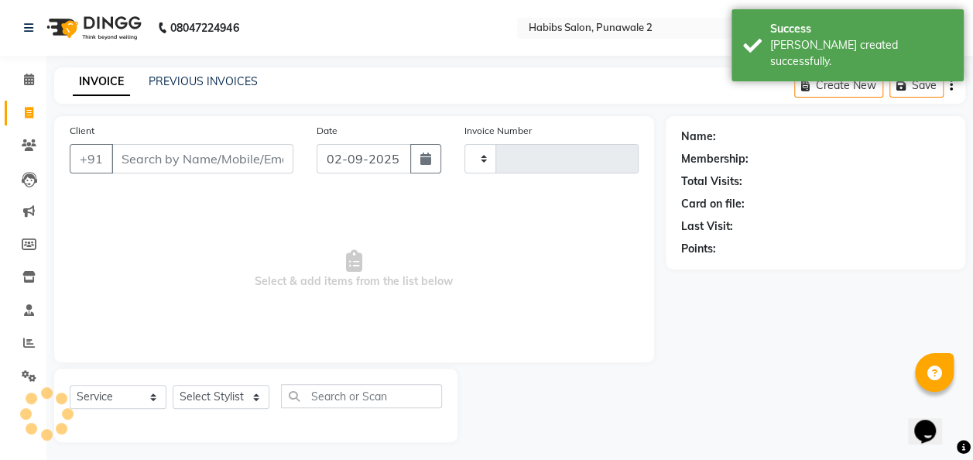
scroll to position [5, 0]
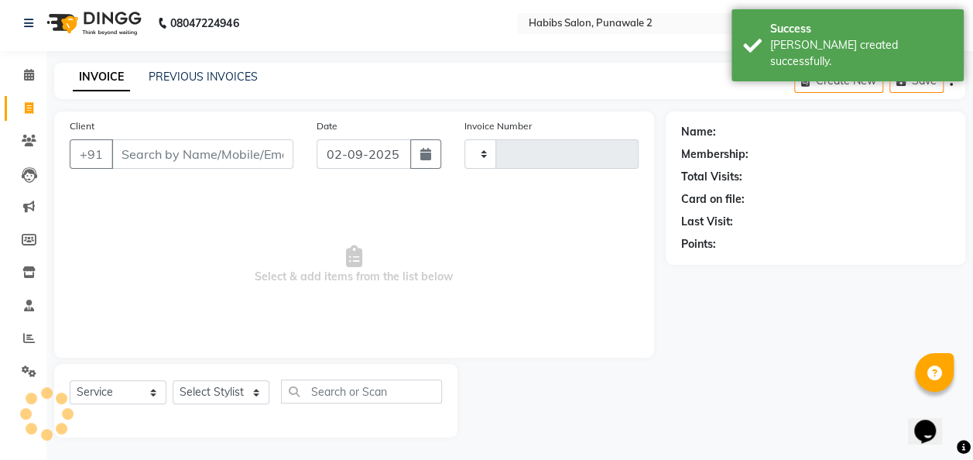
type input "0790"
select select "8475"
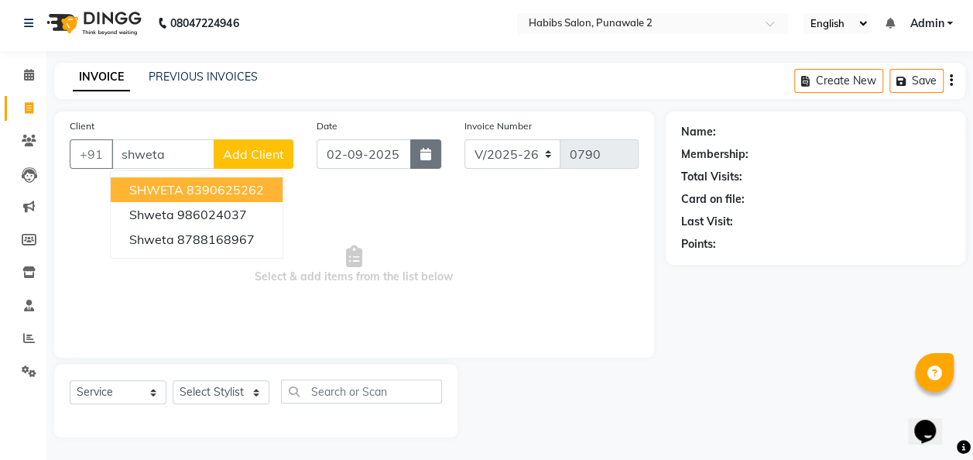
type input "shweta"
click at [433, 145] on button "button" at bounding box center [425, 153] width 31 height 29
select select "9"
select select "2025"
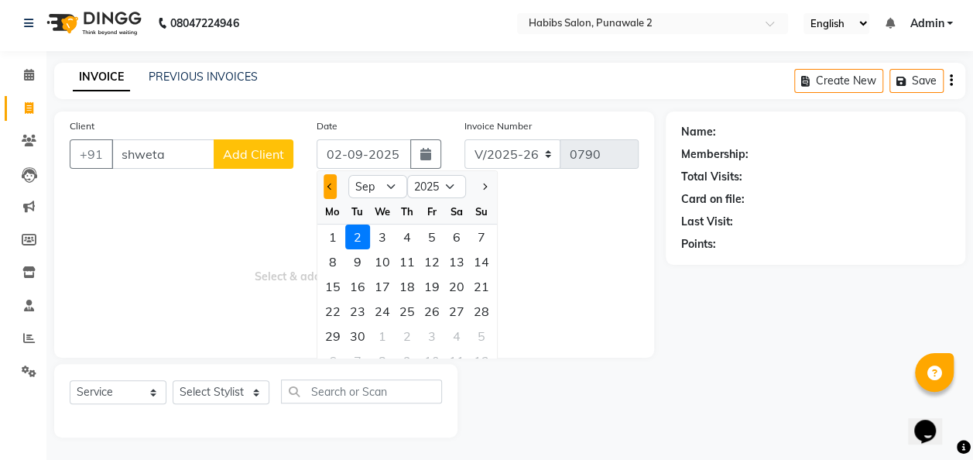
click at [334, 187] on button "Previous month" at bounding box center [329, 186] width 13 height 25
select select "8"
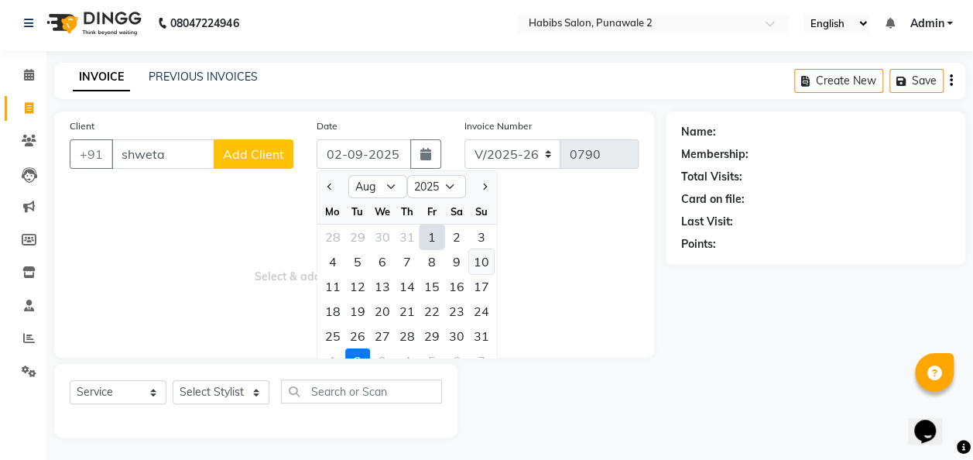
click at [488, 255] on div "10" at bounding box center [481, 261] width 25 height 25
type input "[DATE]"
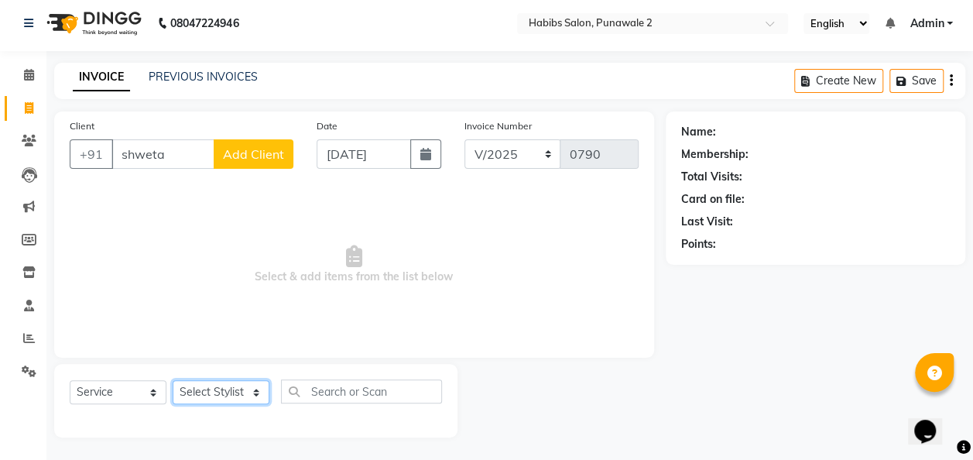
click at [251, 396] on select "Select Stylist Chandan Ganesh Gauri [PERSON_NAME] [PERSON_NAME] nikhil [PERSON_…" at bounding box center [221, 392] width 97 height 24
select select "82973"
click at [173, 380] on select "Select Stylist Chandan Ganesh Gauri [PERSON_NAME] [PERSON_NAME] nikhil [PERSON_…" at bounding box center [221, 392] width 97 height 24
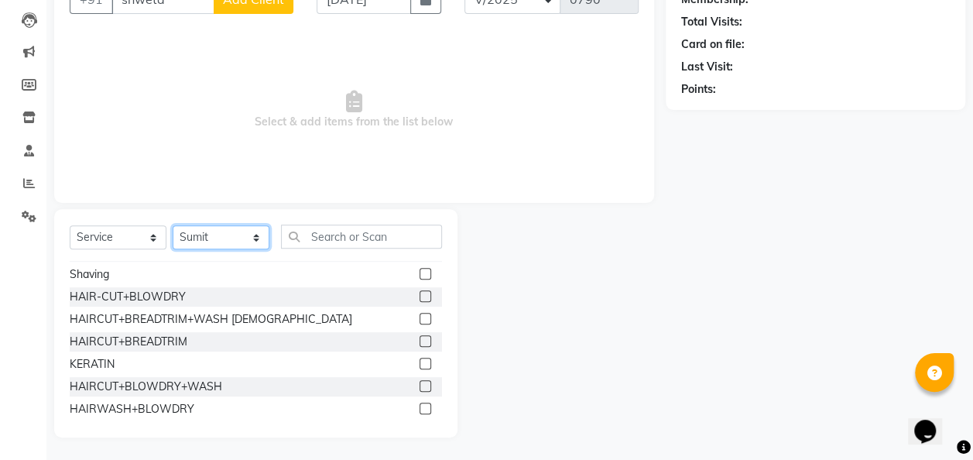
scroll to position [195, 0]
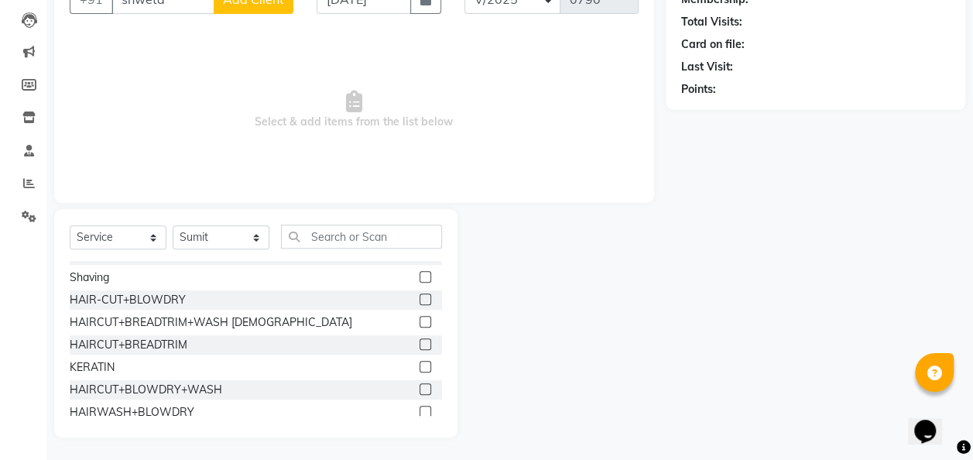
click at [419, 300] on label at bounding box center [425, 299] width 12 height 12
click at [419, 300] on input "checkbox" at bounding box center [424, 300] width 10 height 10
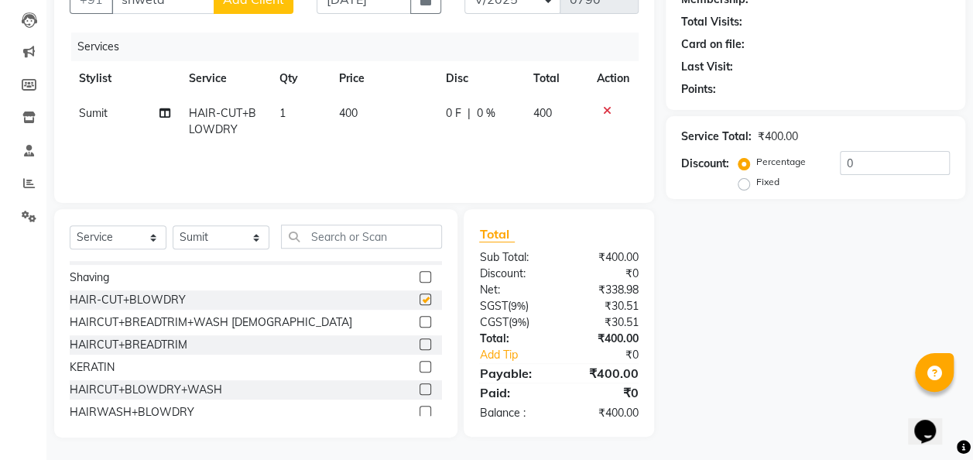
checkbox input "false"
click at [96, 115] on span "Sumit" at bounding box center [93, 113] width 29 height 14
select select "82973"
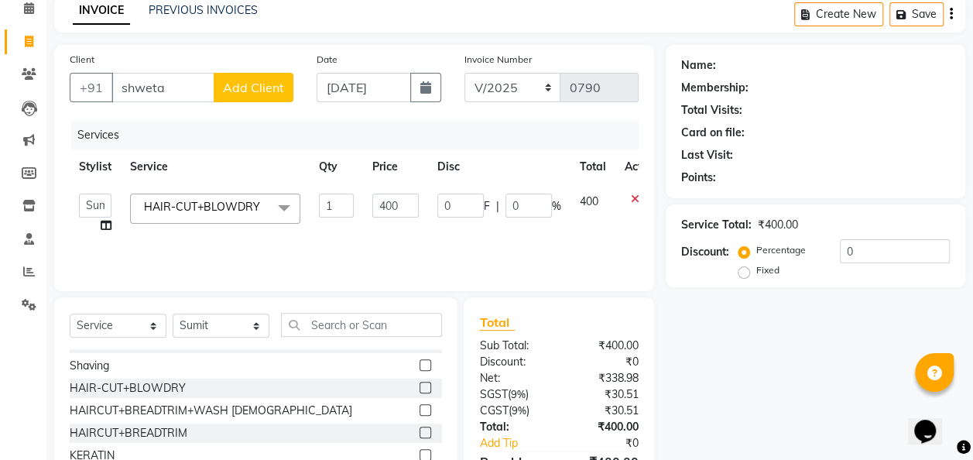
scroll to position [70, 0]
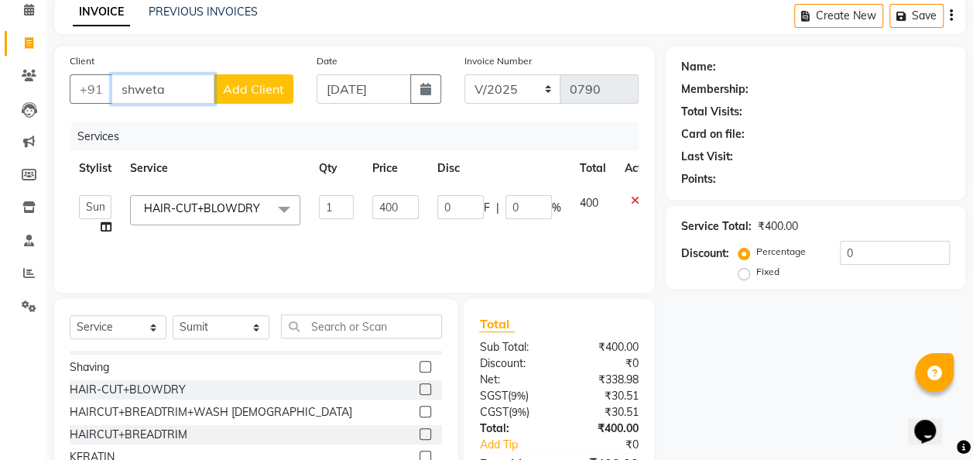
click at [176, 87] on input "shweta" at bounding box center [162, 88] width 103 height 29
type input "s"
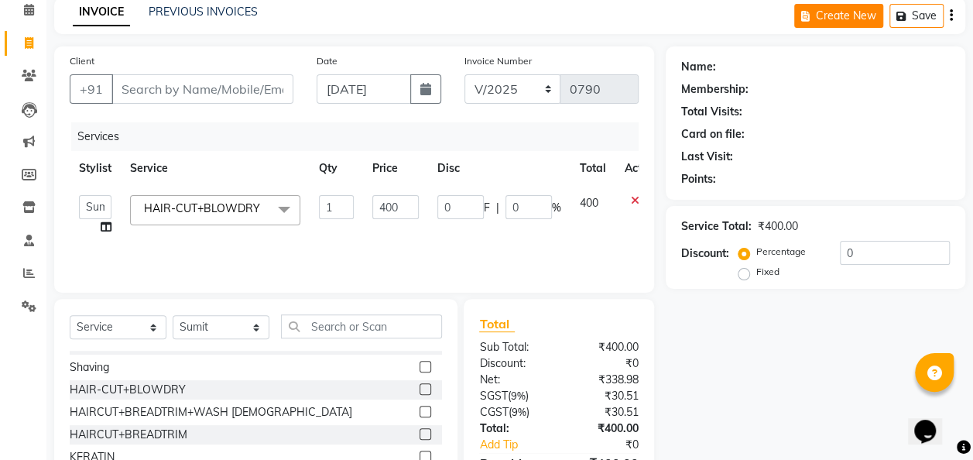
click at [823, 14] on button "Create New" at bounding box center [838, 16] width 89 height 24
select select "service"
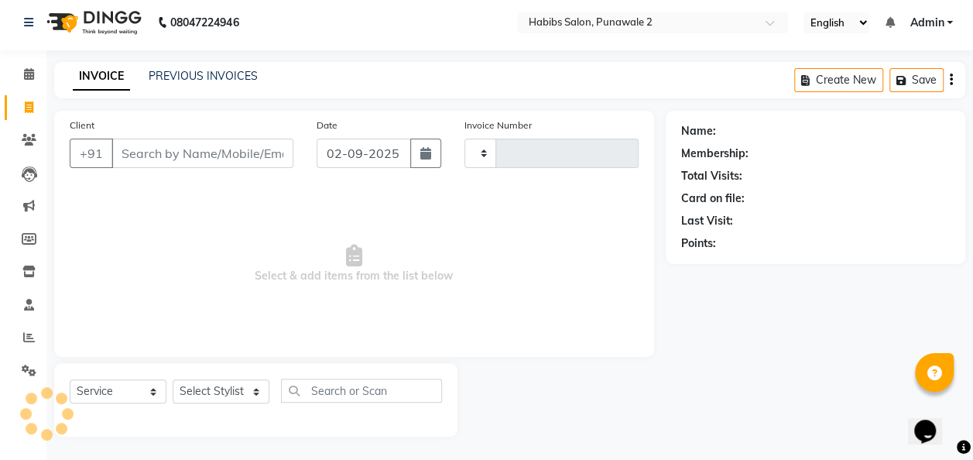
type input "0790"
select select "8475"
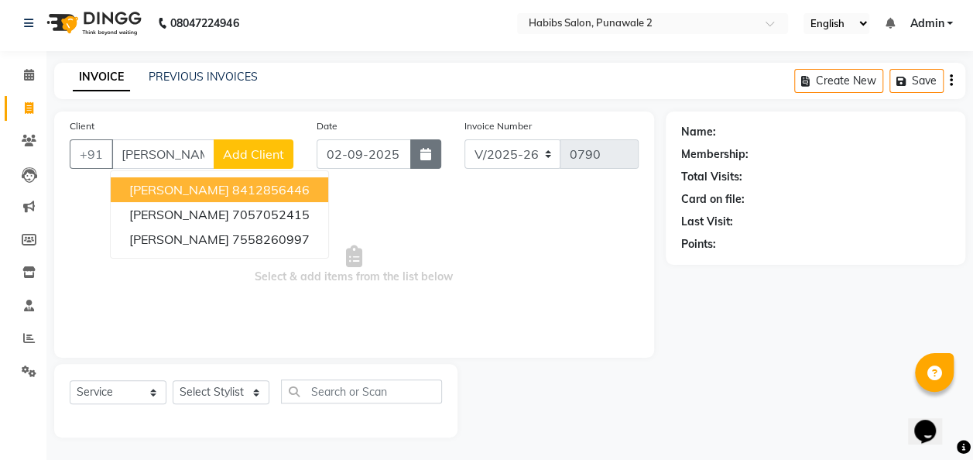
type input "[PERSON_NAME]"
click at [426, 148] on icon "button" at bounding box center [425, 154] width 11 height 12
select select "9"
select select "2025"
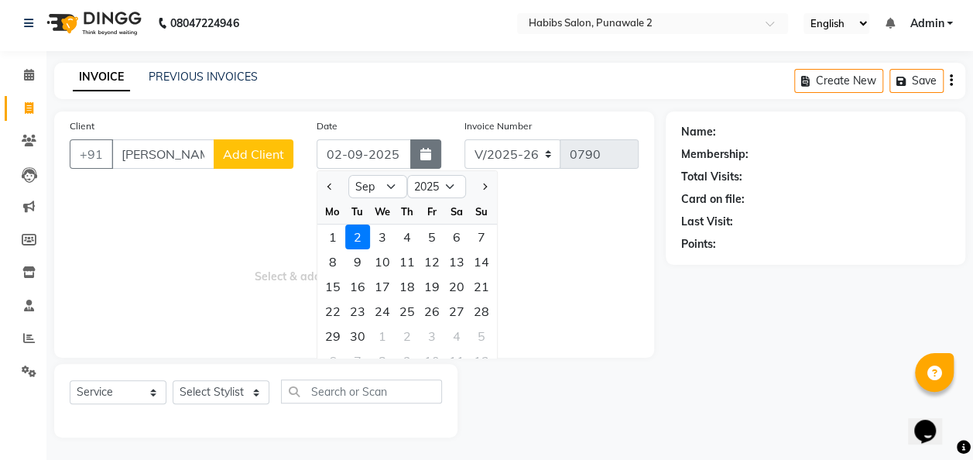
click at [423, 156] on icon "button" at bounding box center [425, 154] width 11 height 12
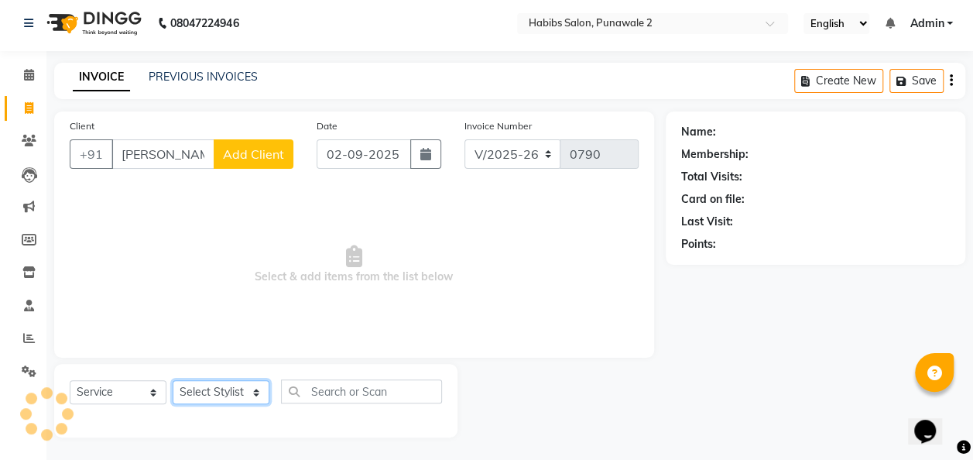
click at [248, 384] on select "Select Stylist Chandan Ganesh Gauri [PERSON_NAME] [PERSON_NAME] nikhil [PERSON_…" at bounding box center [221, 392] width 97 height 24
select select "82975"
click at [173, 380] on select "Select Stylist Chandan Ganesh Gauri [PERSON_NAME] [PERSON_NAME] nikhil [PERSON_…" at bounding box center [221, 392] width 97 height 24
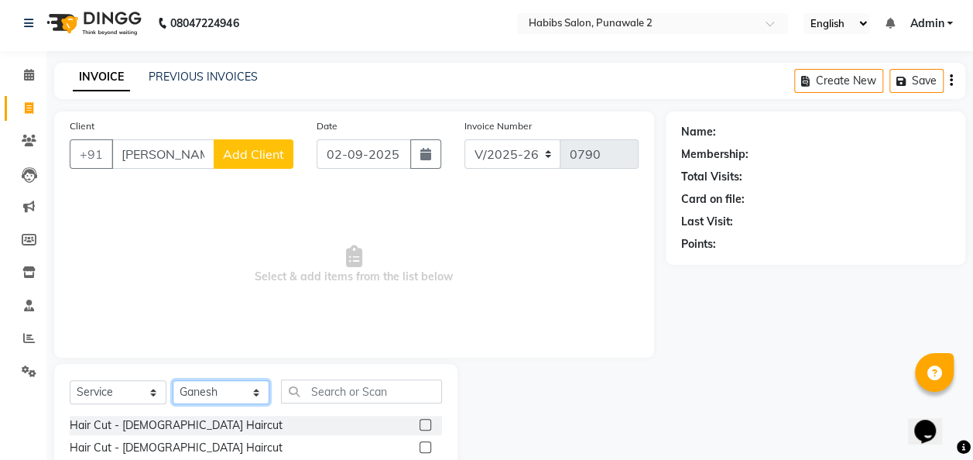
scroll to position [159, 0]
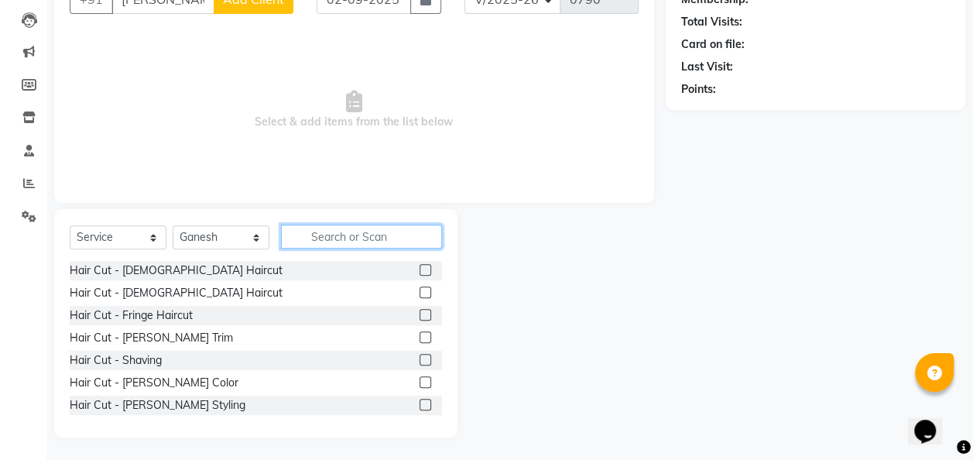
click at [350, 229] on input "text" at bounding box center [361, 236] width 161 height 24
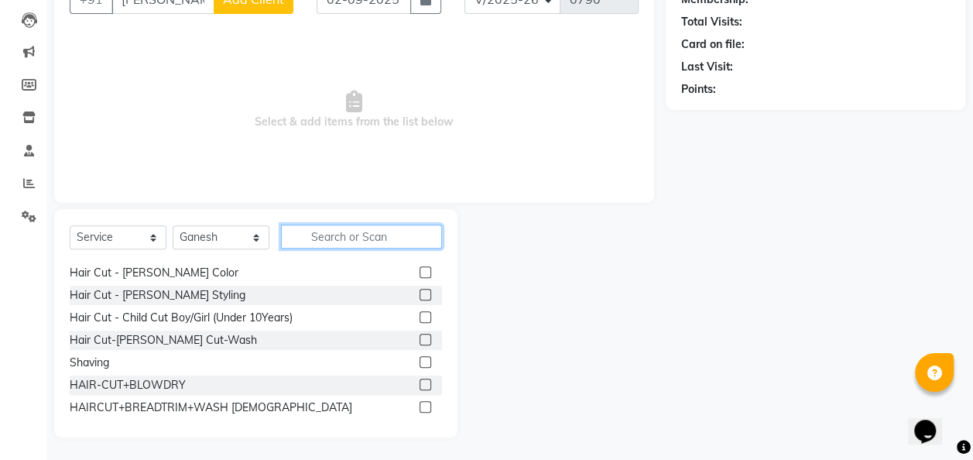
scroll to position [111, 0]
click at [419, 337] on label at bounding box center [425, 339] width 12 height 12
click at [419, 337] on input "checkbox" at bounding box center [424, 339] width 10 height 10
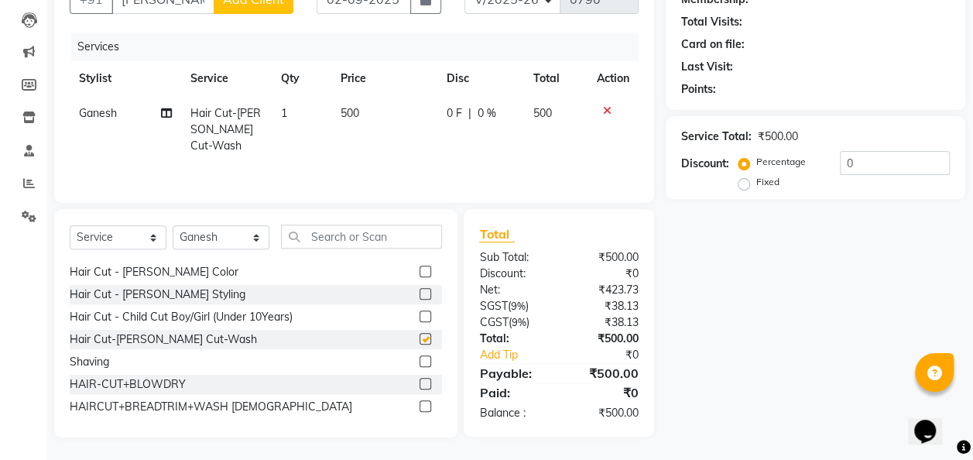
checkbox input "false"
click at [366, 98] on td "500" at bounding box center [384, 129] width 106 height 67
select select "82975"
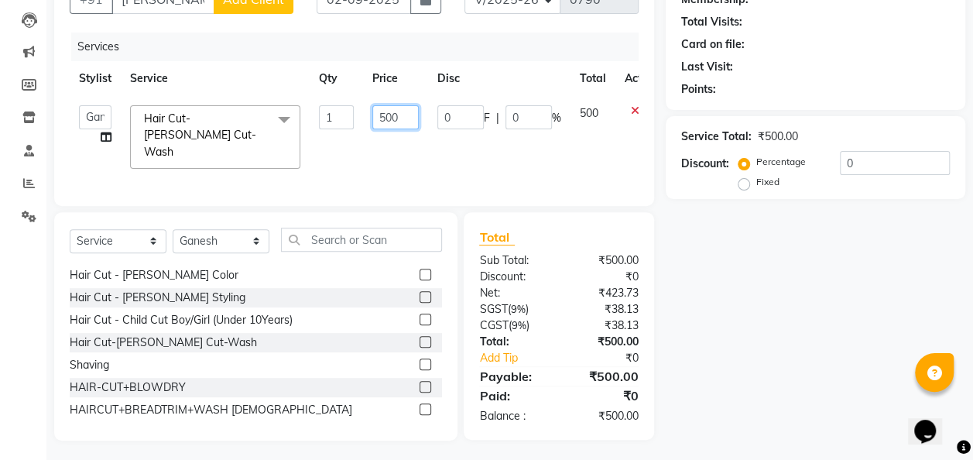
click at [402, 111] on input "500" at bounding box center [395, 117] width 46 height 24
type input "5"
type input "600"
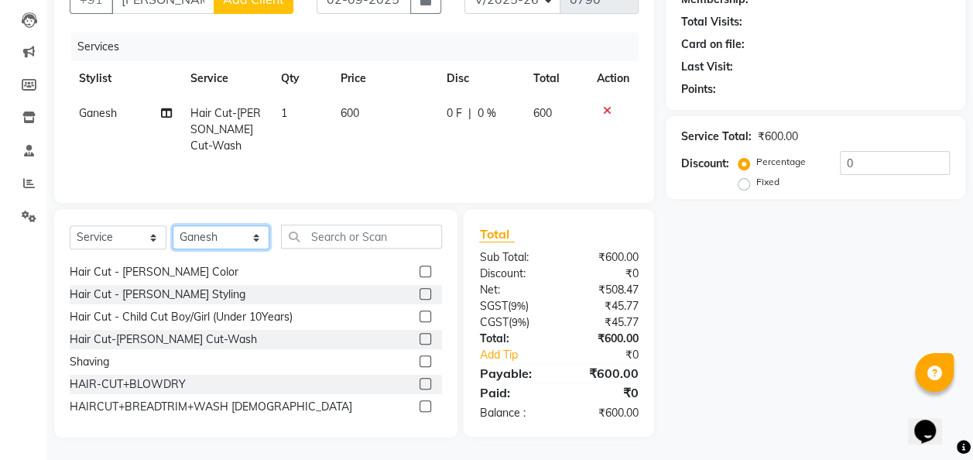
click at [254, 241] on select "Select Stylist Chandan Ganesh Gauri [PERSON_NAME] [PERSON_NAME] nikhil [PERSON_…" at bounding box center [221, 237] width 97 height 24
select select "89918"
click at [173, 225] on select "Select Stylist Chandan Ganesh Gauri [PERSON_NAME] [PERSON_NAME] nikhil [PERSON_…" at bounding box center [221, 237] width 97 height 24
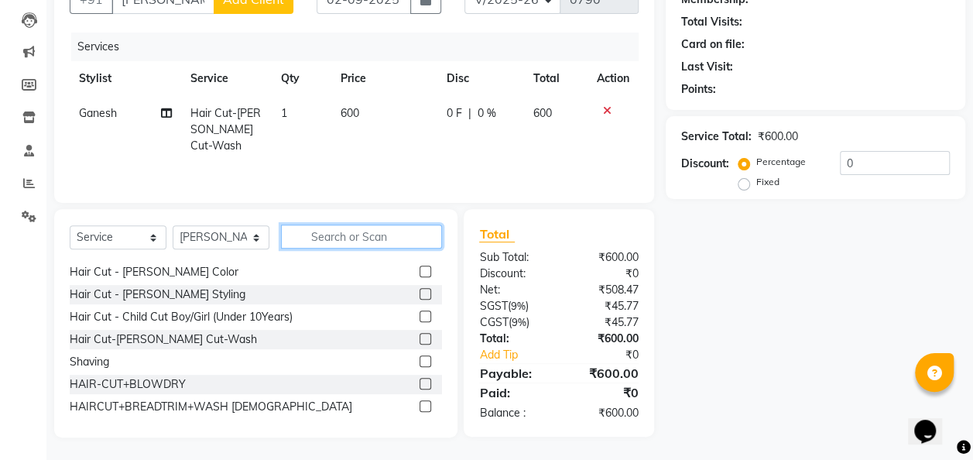
click at [341, 228] on input "text" at bounding box center [361, 236] width 161 height 24
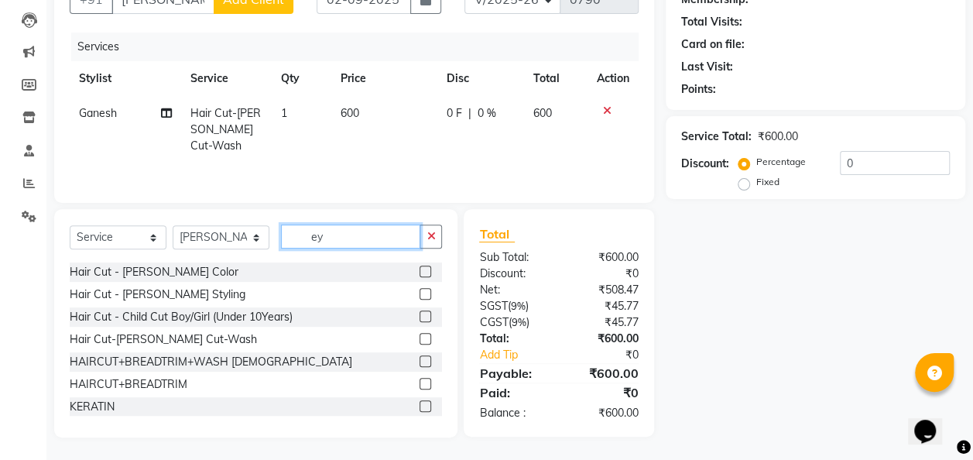
scroll to position [158, 0]
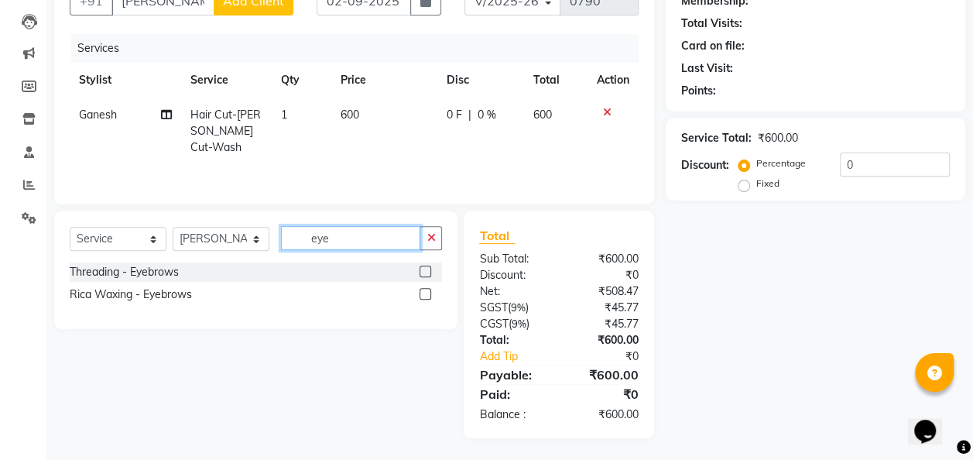
type input "eye"
click at [426, 269] on label at bounding box center [425, 271] width 12 height 12
click at [426, 269] on input "checkbox" at bounding box center [424, 272] width 10 height 10
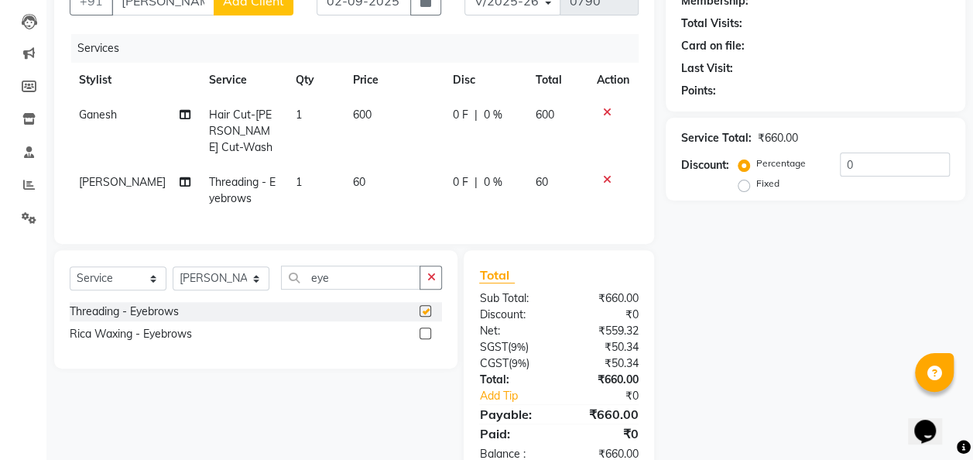
checkbox input "false"
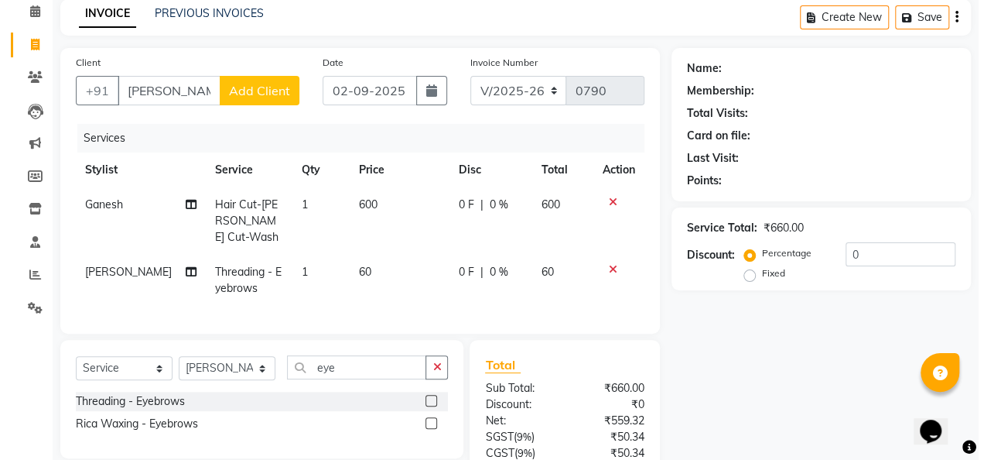
scroll to position [67, 0]
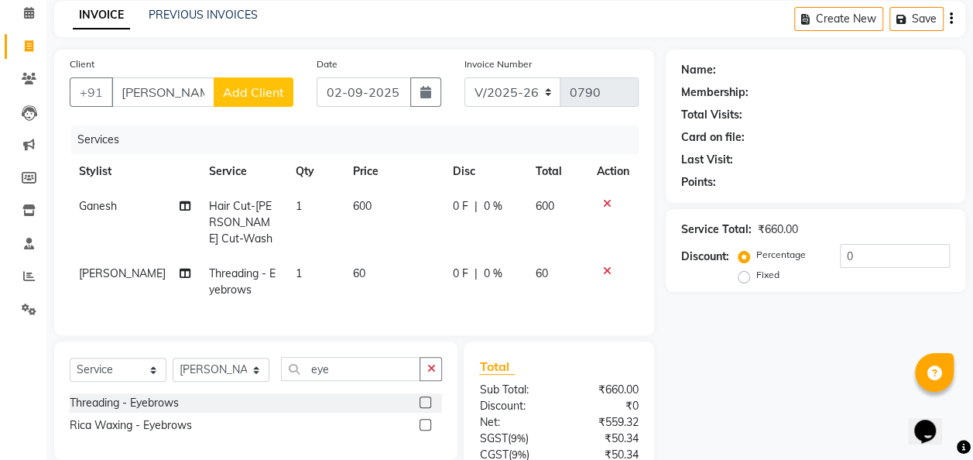
click at [265, 89] on span "Add Client" at bounding box center [253, 91] width 61 height 15
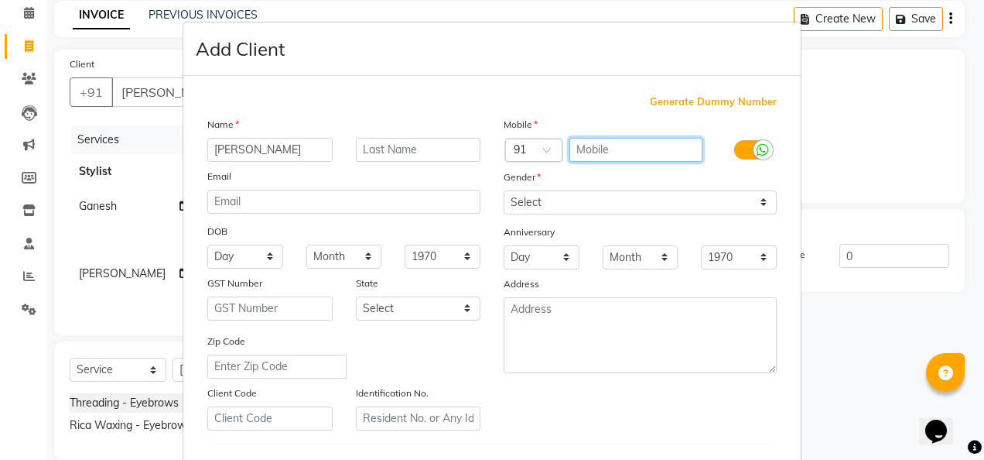
click at [608, 149] on input "text" at bounding box center [637, 150] width 134 height 24
type input "9378038954"
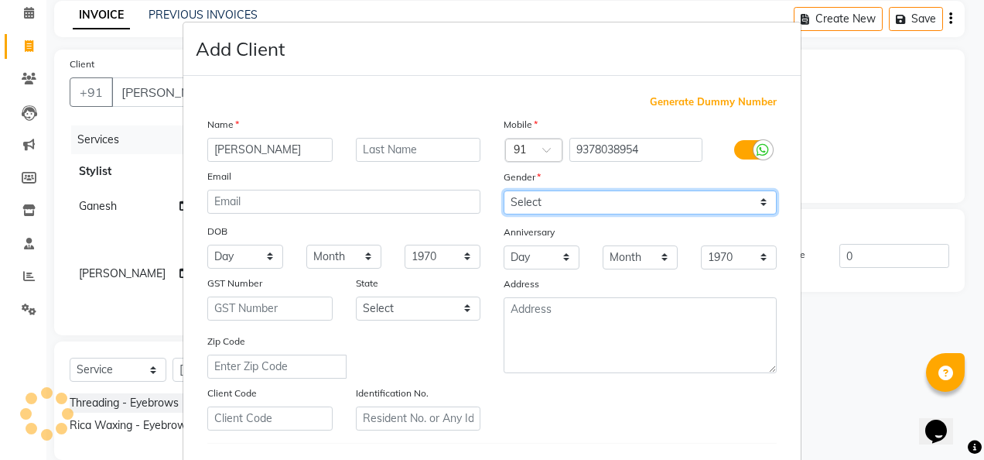
click at [765, 203] on select "Select [DEMOGRAPHIC_DATA] [DEMOGRAPHIC_DATA] Other Prefer Not To Say" at bounding box center [640, 202] width 273 height 24
select select "[DEMOGRAPHIC_DATA]"
click at [504, 190] on select "Select [DEMOGRAPHIC_DATA] [DEMOGRAPHIC_DATA] Other Prefer Not To Say" at bounding box center [640, 202] width 273 height 24
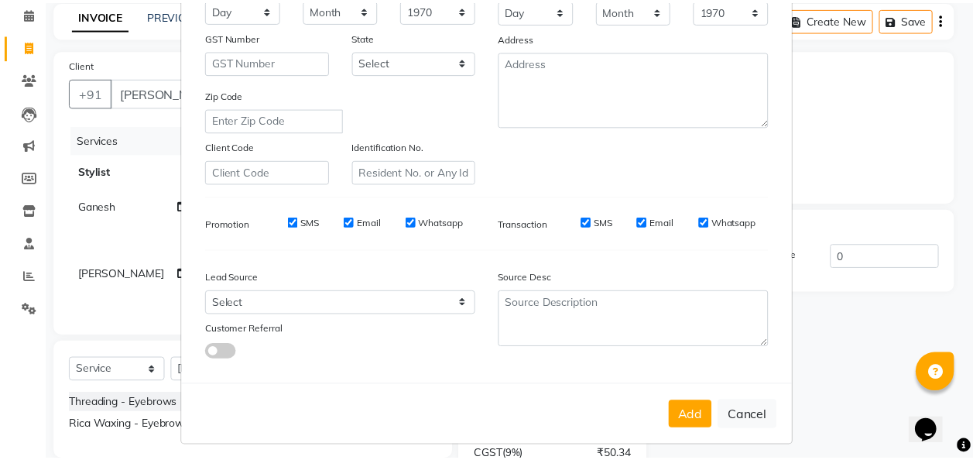
scroll to position [252, 0]
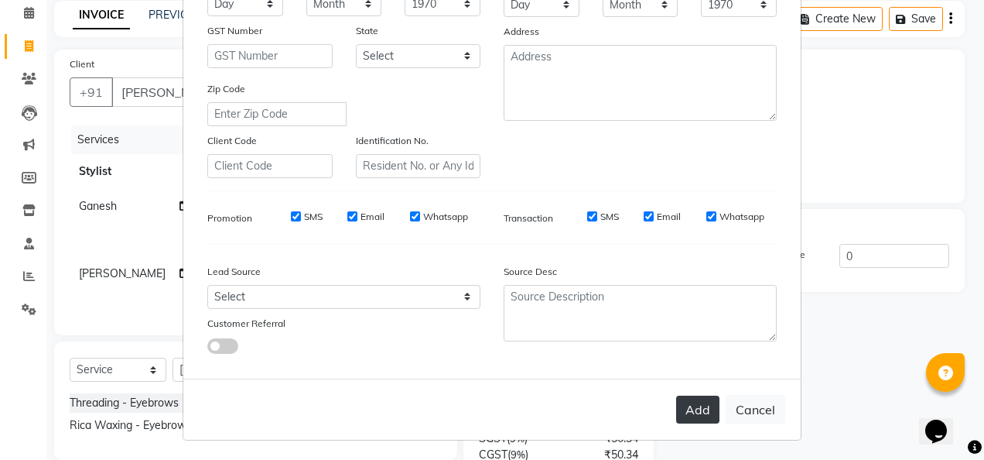
click at [698, 399] on button "Add" at bounding box center [697, 409] width 43 height 28
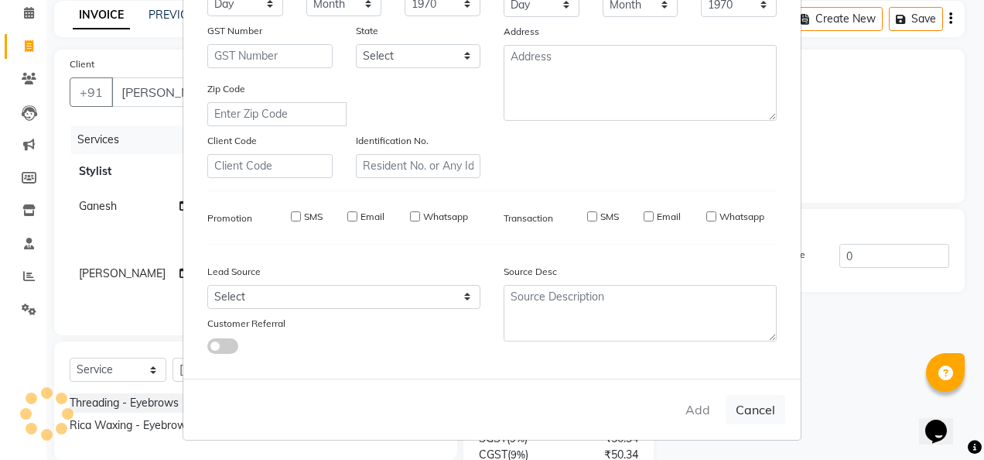
type input "9378038954"
select select
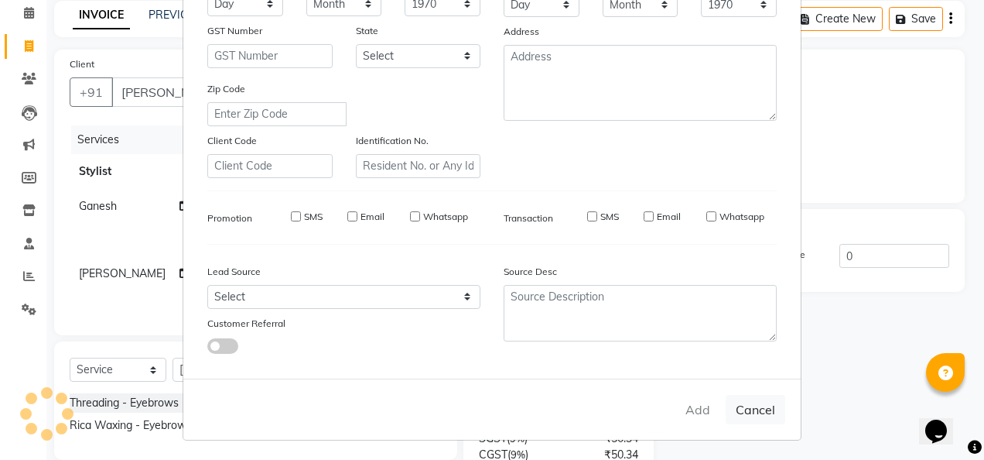
select select
checkbox input "false"
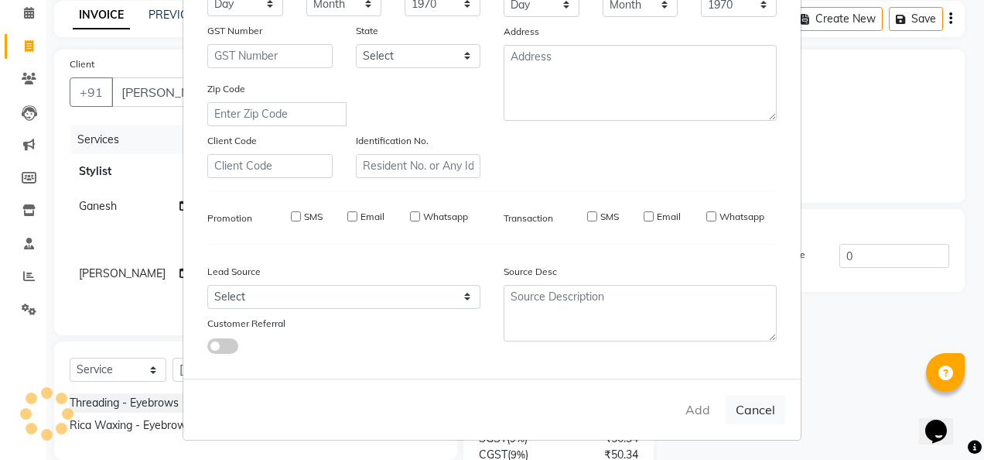
checkbox input "false"
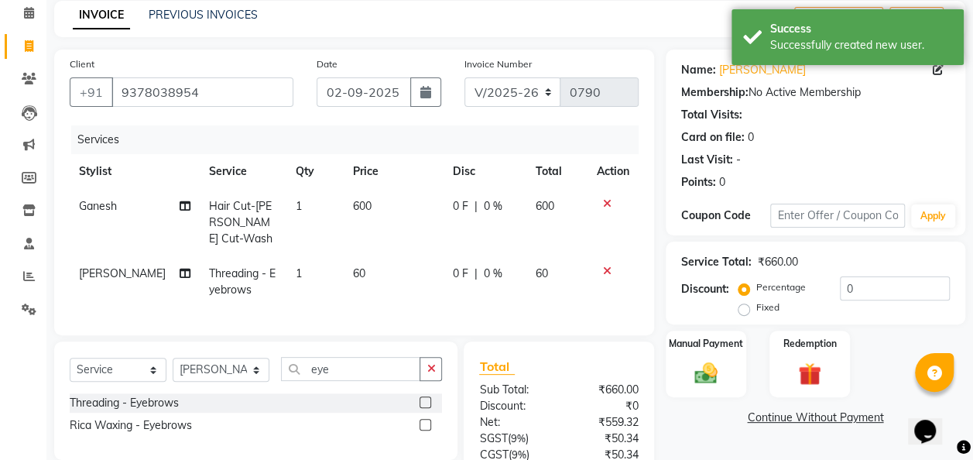
click at [698, 399] on div "Name: [PERSON_NAME] Membership: No Active Membership Total Visits: Card on file…" at bounding box center [820, 309] width 311 height 519
drag, startPoint x: 698, startPoint y: 399, endPoint x: 700, endPoint y: 392, distance: 8.1
click at [700, 392] on div "Name: [PERSON_NAME] Membership: No Active Membership Total Visits: Card on file…" at bounding box center [820, 309] width 311 height 519
click at [700, 392] on div "Manual Payment" at bounding box center [706, 364] width 84 height 70
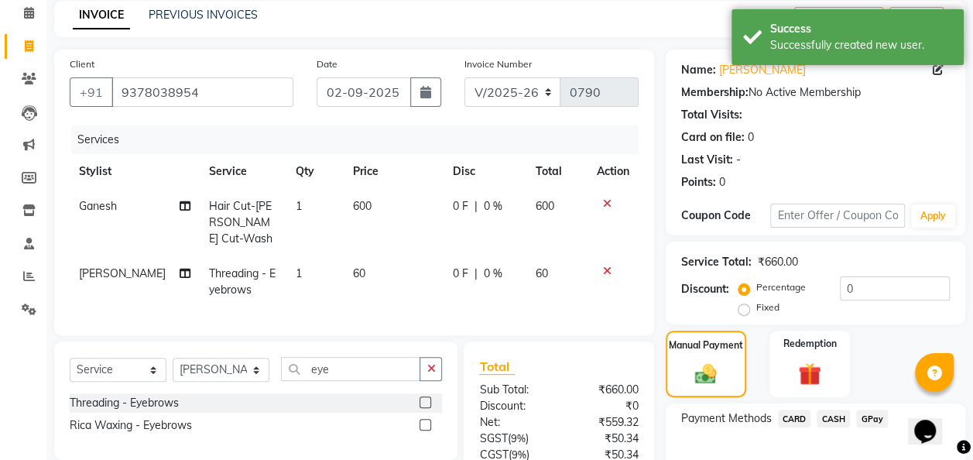
click at [639, 325] on div "Client [PHONE_NUMBER] Date [DATE] Invoice Number V/2025 V/[PHONE_NUMBER] Servic…" at bounding box center [354, 193] width 600 height 286
click at [704, 358] on div "Manual Payment" at bounding box center [706, 364] width 84 height 70
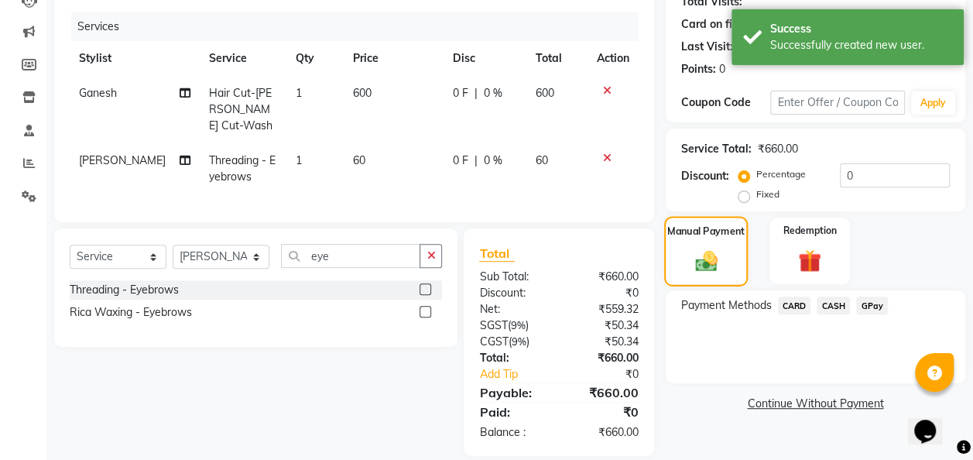
scroll to position [193, 0]
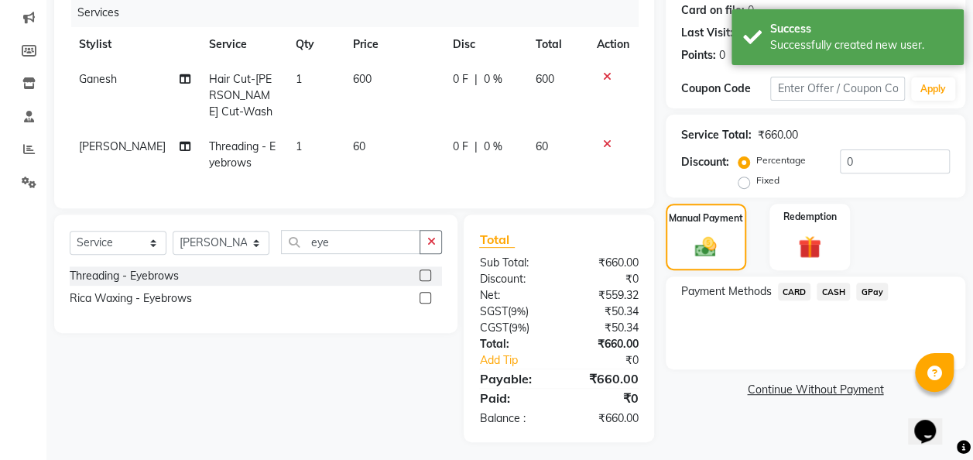
click at [874, 288] on span "GPay" at bounding box center [872, 291] width 32 height 18
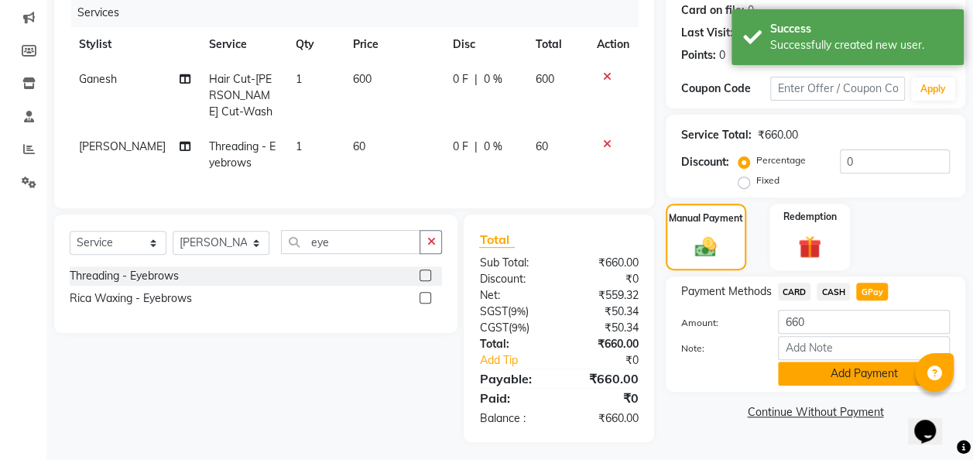
click at [837, 383] on button "Add Payment" at bounding box center [864, 373] width 172 height 24
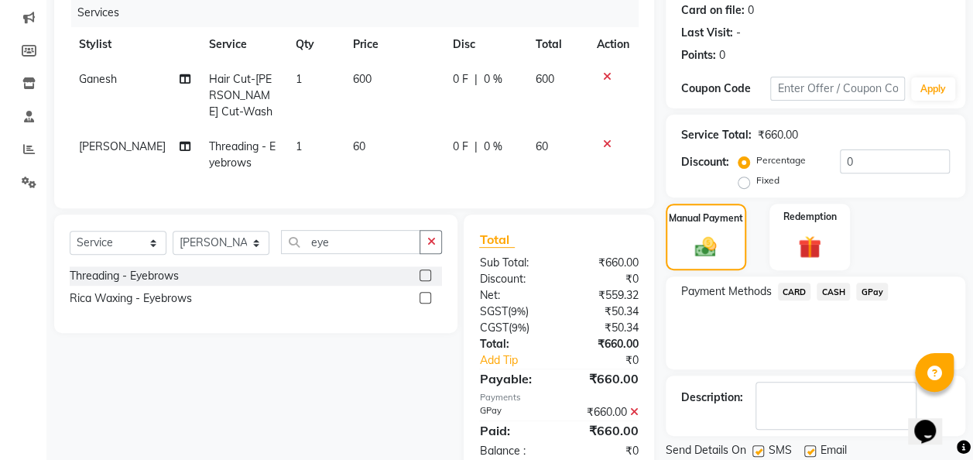
scroll to position [245, 0]
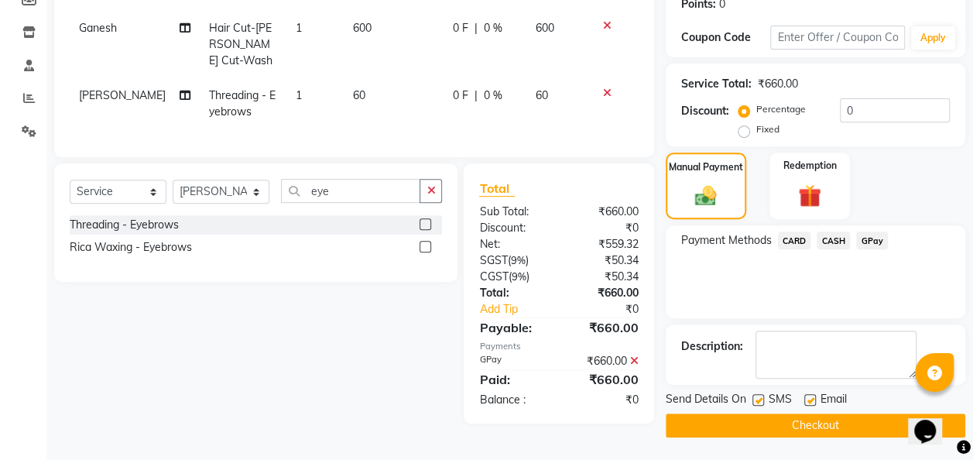
click at [789, 424] on button "Checkout" at bounding box center [814, 425] width 299 height 24
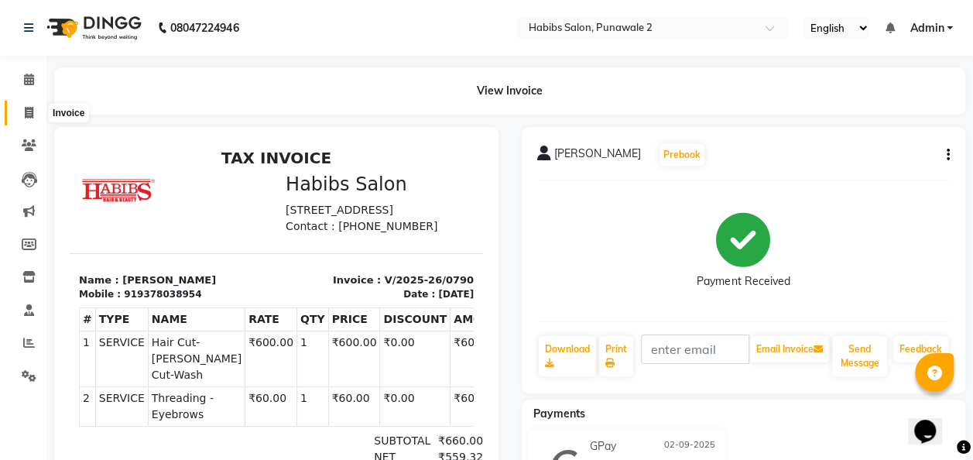
click at [28, 111] on icon at bounding box center [29, 113] width 9 height 12
select select "8475"
select select "service"
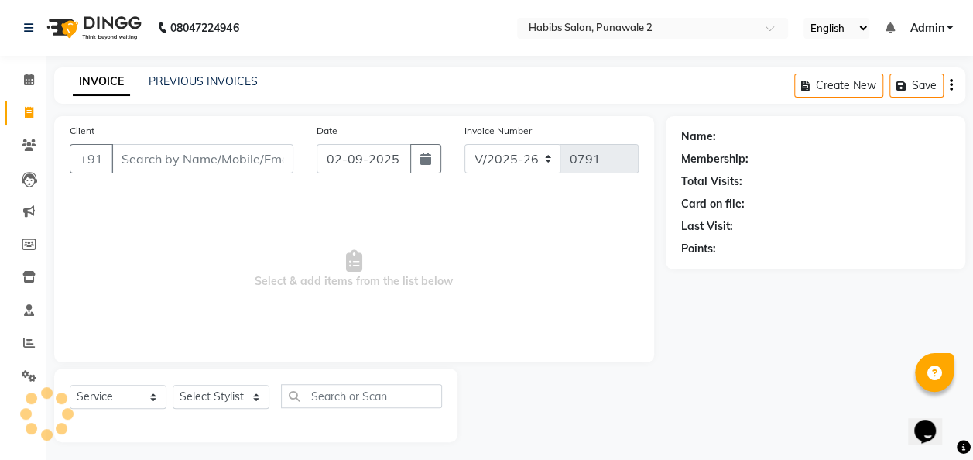
scroll to position [5, 0]
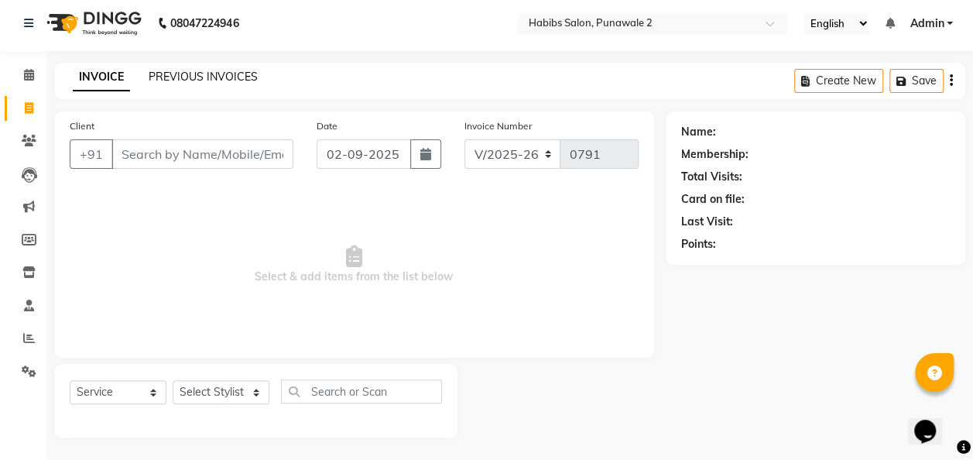
click at [210, 72] on link "PREVIOUS INVOICES" at bounding box center [203, 77] width 109 height 14
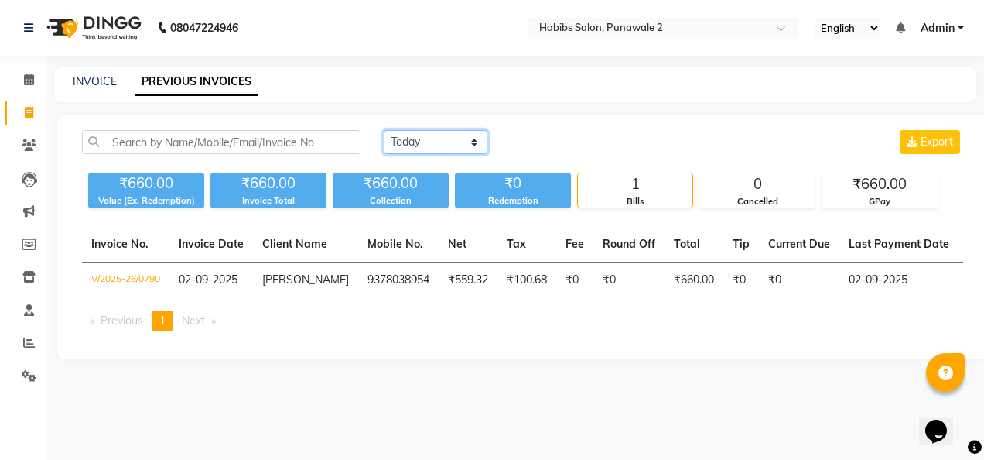
click at [458, 135] on select "[DATE] [DATE] Custom Range" at bounding box center [436, 142] width 104 height 24
select select "range"
click at [384, 130] on select "[DATE] [DATE] Custom Range" at bounding box center [436, 142] width 104 height 24
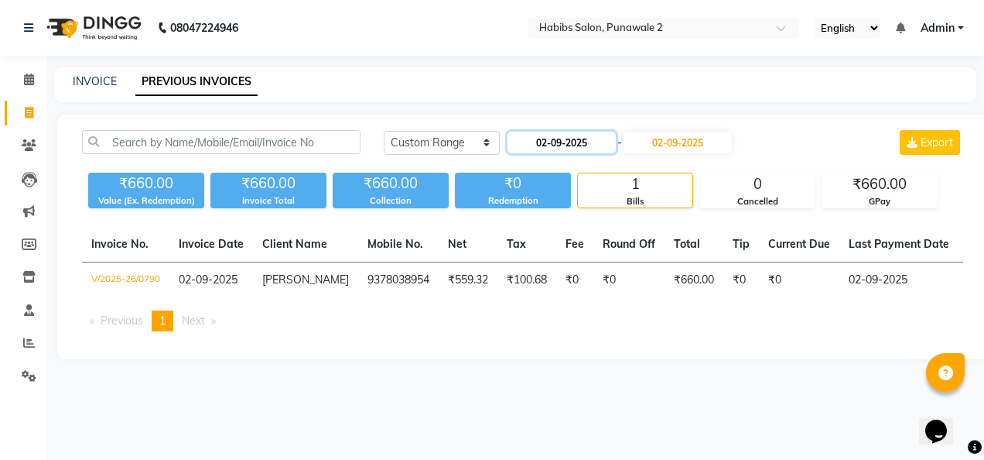
click at [557, 138] on input "02-09-2025" at bounding box center [562, 143] width 108 height 22
select select "9"
select select "2025"
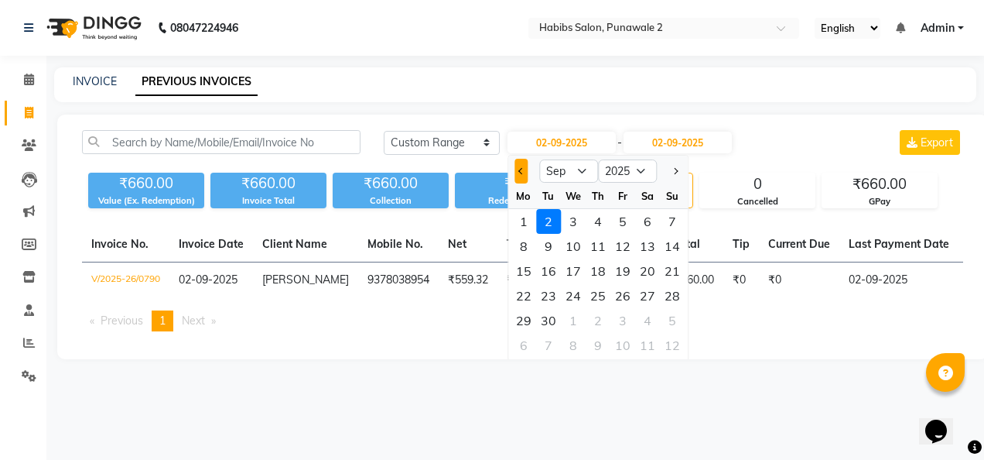
click at [522, 172] on span "Previous month" at bounding box center [521, 171] width 6 height 6
select select "8"
click at [669, 241] on div "10" at bounding box center [672, 246] width 25 height 25
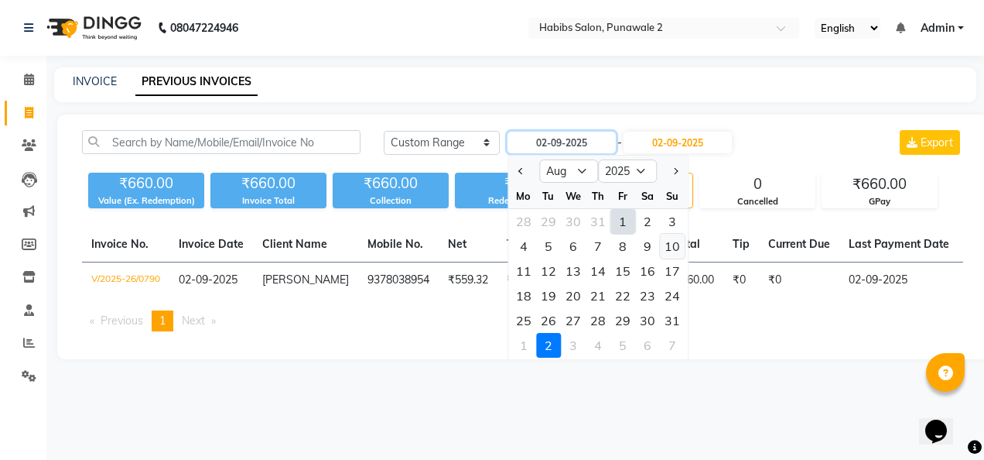
type input "[DATE]"
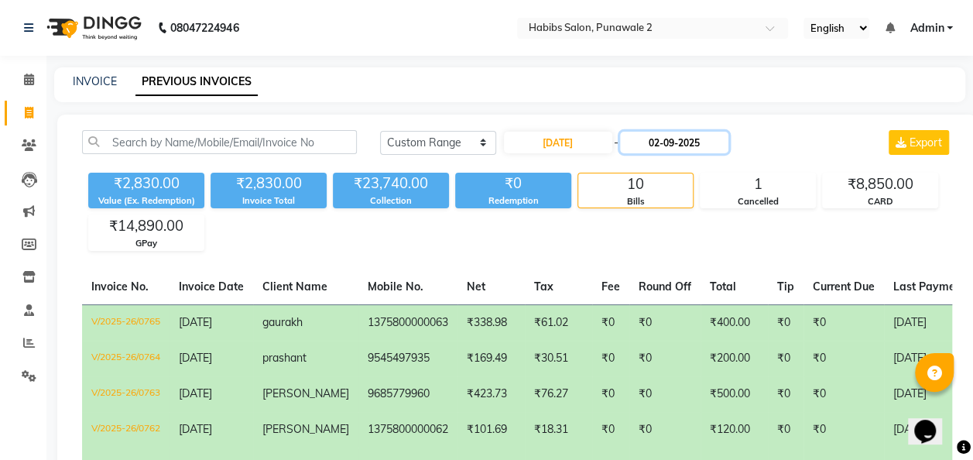
click at [676, 138] on input "02-09-2025" at bounding box center [674, 143] width 108 height 22
select select "9"
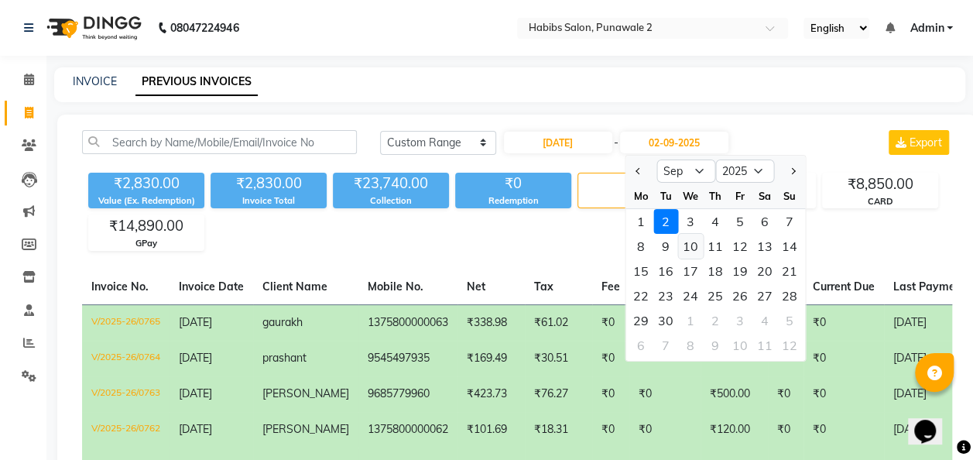
click at [683, 241] on div "10" at bounding box center [690, 246] width 25 height 25
type input "[DATE]"
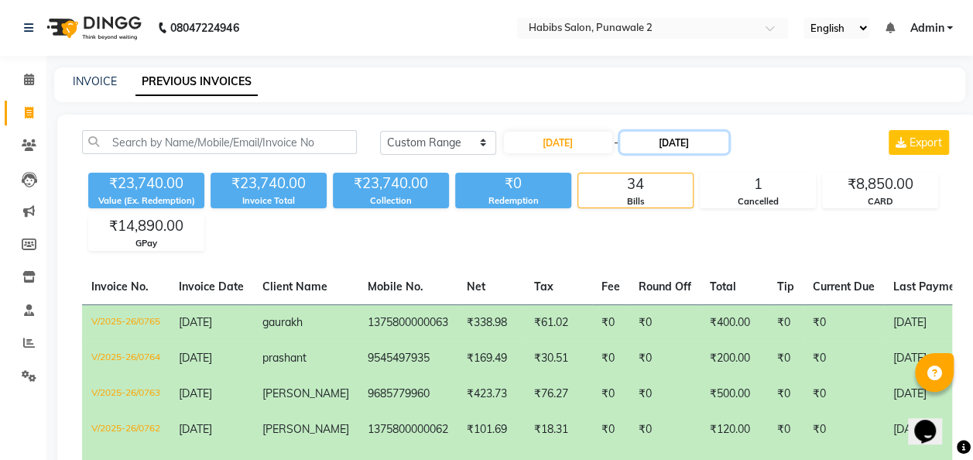
click at [672, 147] on input "[DATE]" at bounding box center [674, 143] width 108 height 22
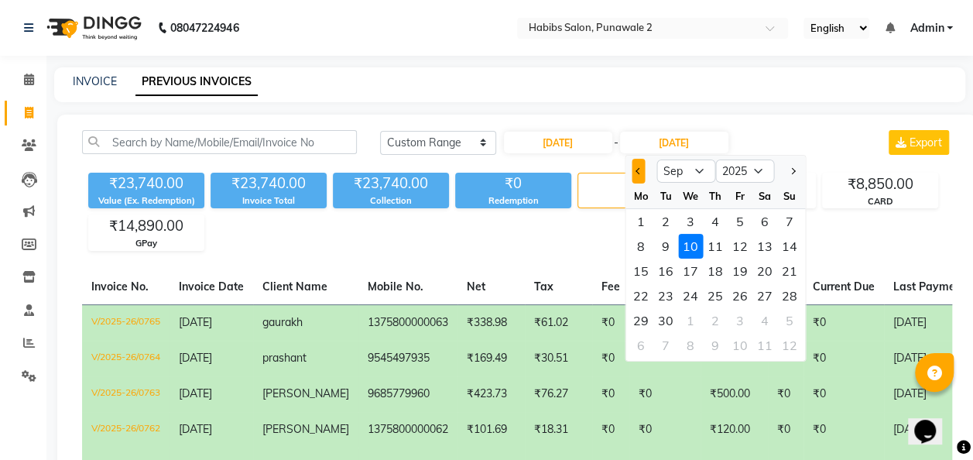
click at [641, 164] on button "Previous month" at bounding box center [637, 171] width 13 height 25
select select "8"
click at [794, 251] on div "10" at bounding box center [789, 246] width 25 height 25
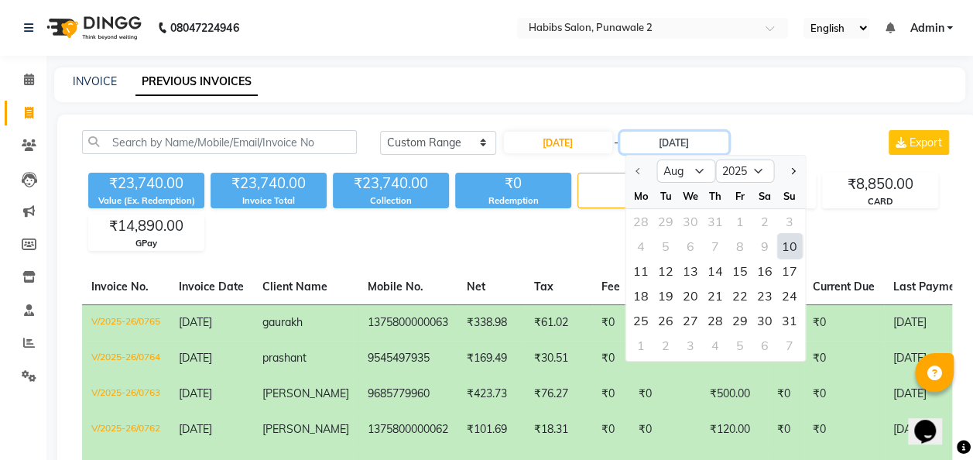
type input "[DATE]"
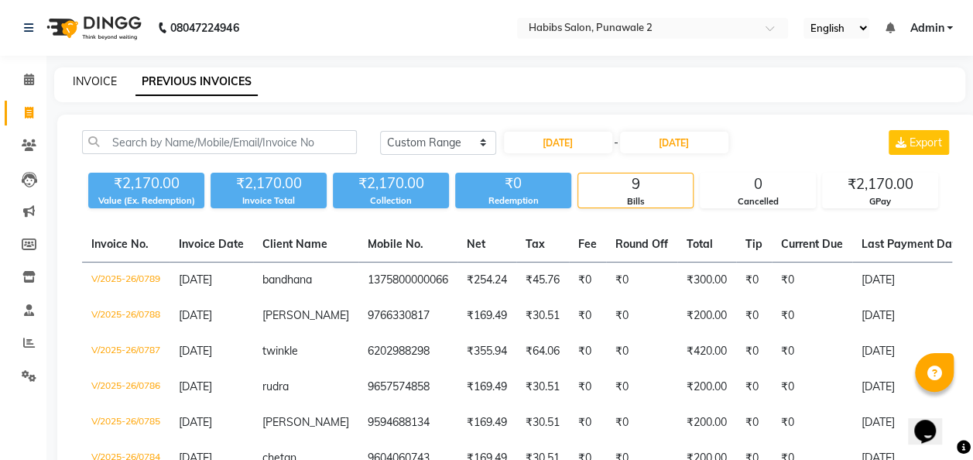
click at [79, 76] on link "INVOICE" at bounding box center [95, 81] width 44 height 14
select select "8475"
select select "service"
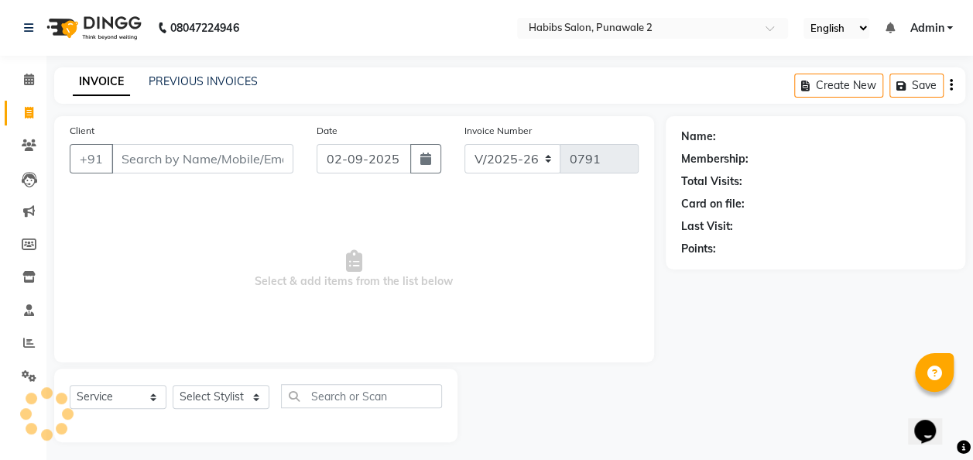
scroll to position [5, 0]
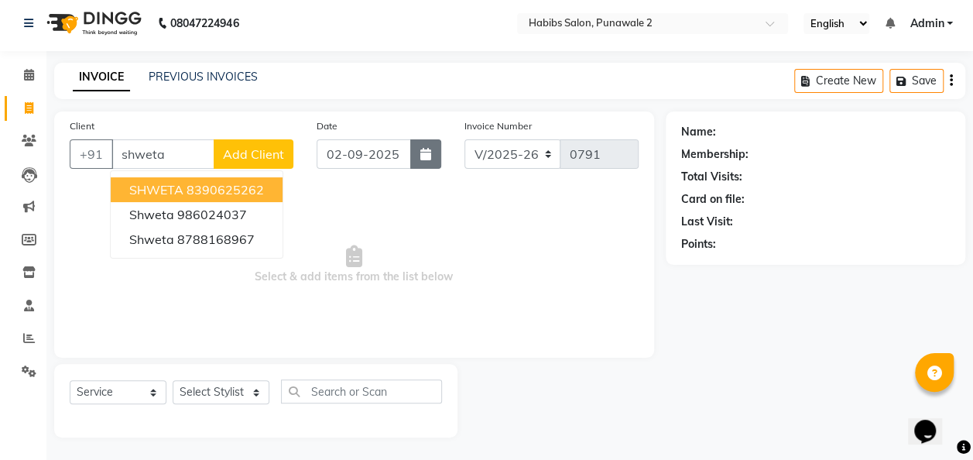
type input "shweta"
click at [430, 159] on button "button" at bounding box center [425, 153] width 31 height 29
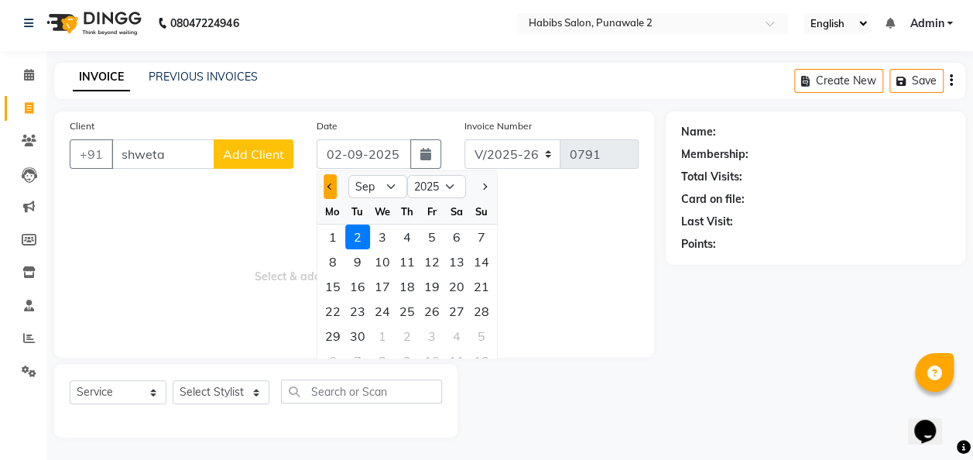
click at [332, 186] on button "Previous month" at bounding box center [329, 186] width 13 height 25
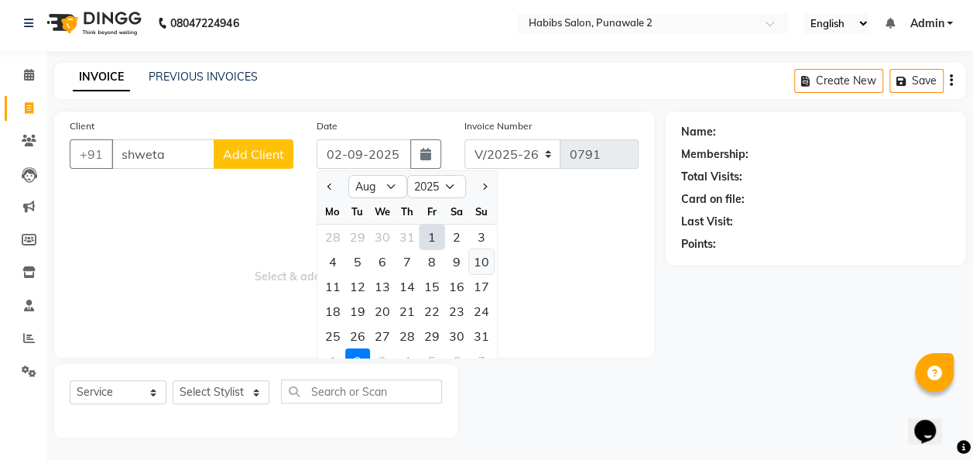
click at [478, 259] on div "10" at bounding box center [481, 261] width 25 height 25
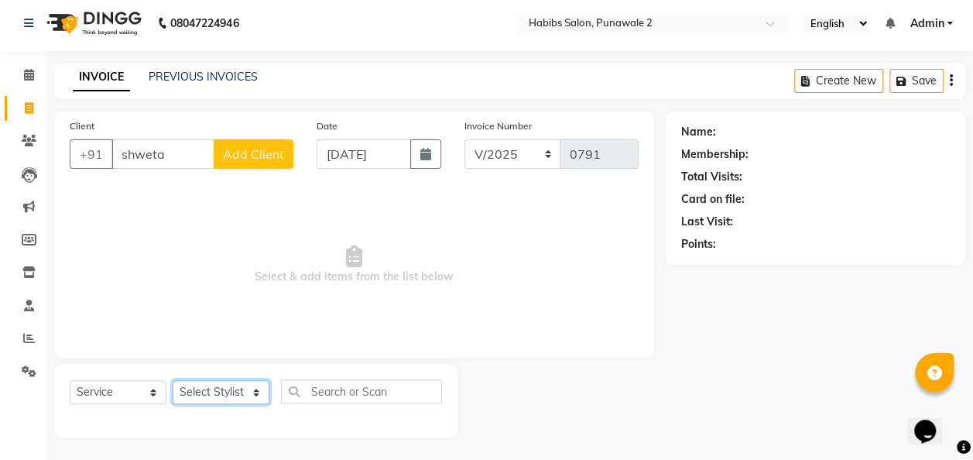
click at [258, 388] on select "Select Stylist Chandan Ganesh Gauri [PERSON_NAME] [PERSON_NAME] nikhil [PERSON_…" at bounding box center [221, 392] width 97 height 24
click at [173, 380] on select "Select Stylist Chandan Ganesh Gauri [PERSON_NAME] [PERSON_NAME] nikhil [PERSON_…" at bounding box center [221, 392] width 97 height 24
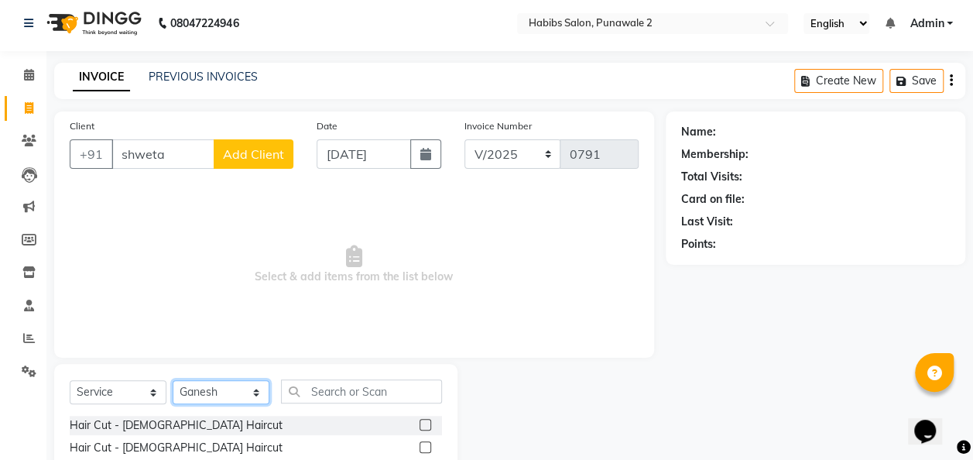
click at [251, 401] on select "Select Stylist Chandan Ganesh Gauri [PERSON_NAME] [PERSON_NAME] nikhil [PERSON_…" at bounding box center [221, 392] width 97 height 24
click at [173, 380] on select "Select Stylist Chandan Ganesh Gauri [PERSON_NAME] [PERSON_NAME] nikhil [PERSON_…" at bounding box center [221, 392] width 97 height 24
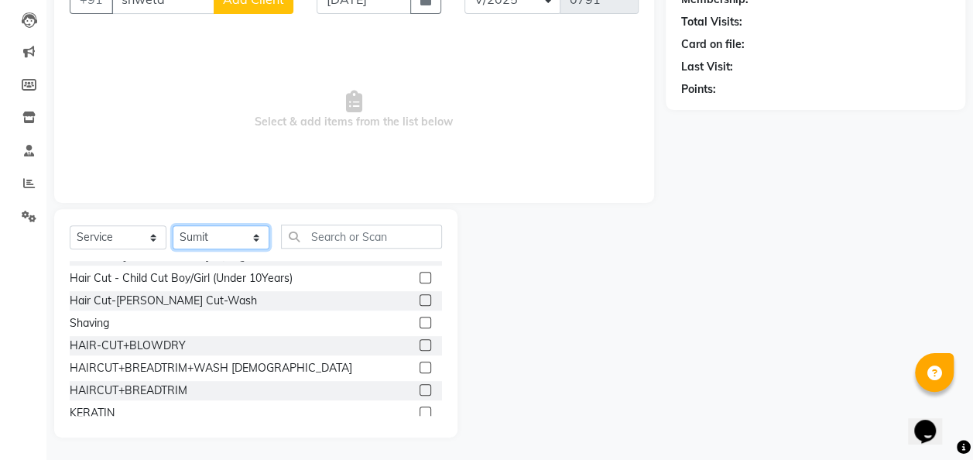
scroll to position [168, 0]
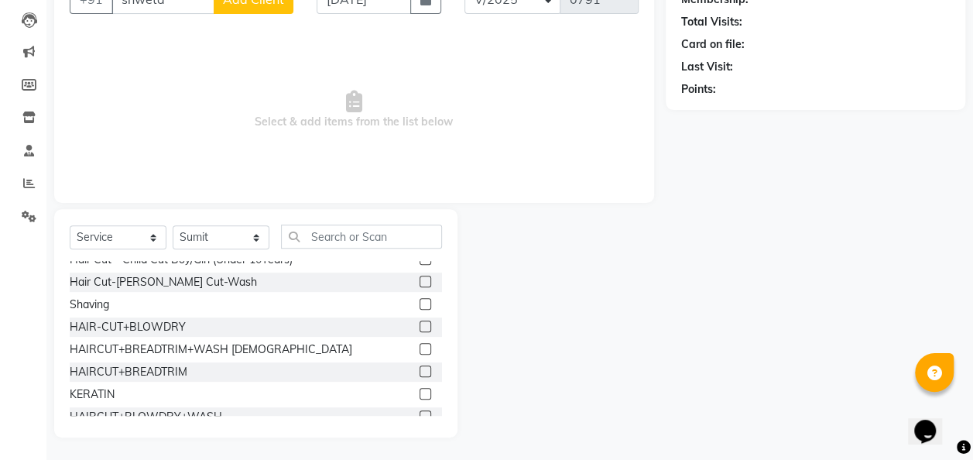
click at [419, 328] on label at bounding box center [425, 326] width 12 height 12
click at [419, 328] on input "checkbox" at bounding box center [424, 327] width 10 height 10
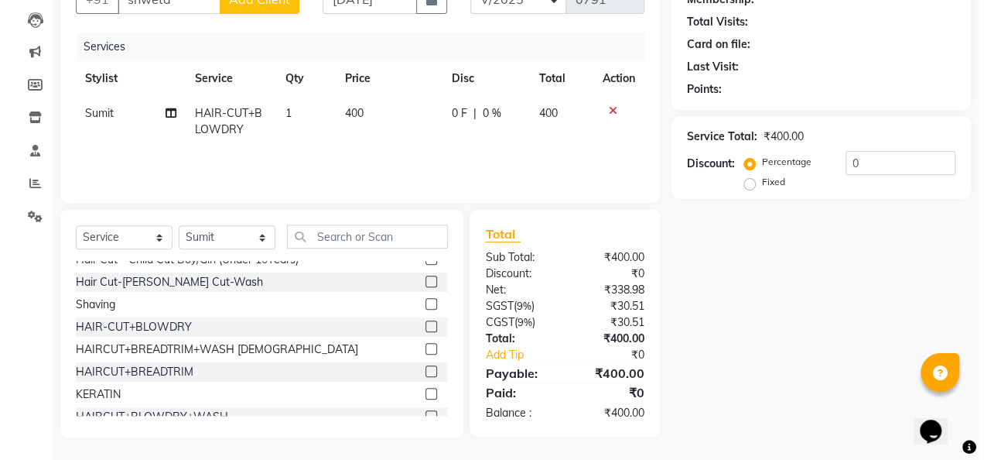
scroll to position [0, 0]
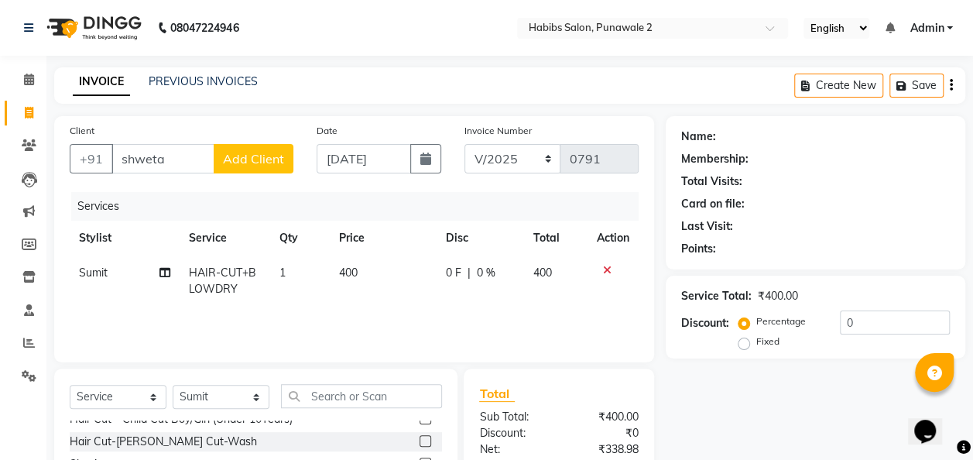
click at [256, 155] on span "Add Client" at bounding box center [253, 158] width 61 height 15
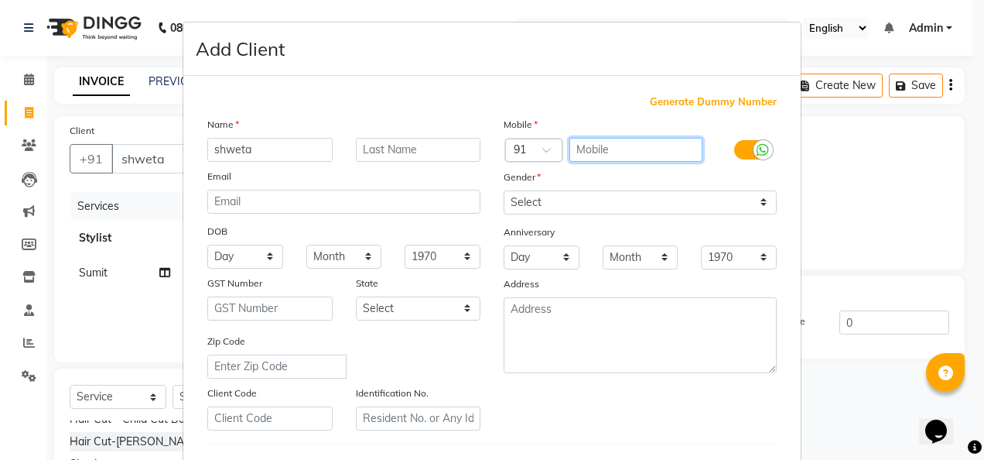
click at [600, 149] on input "text" at bounding box center [637, 150] width 134 height 24
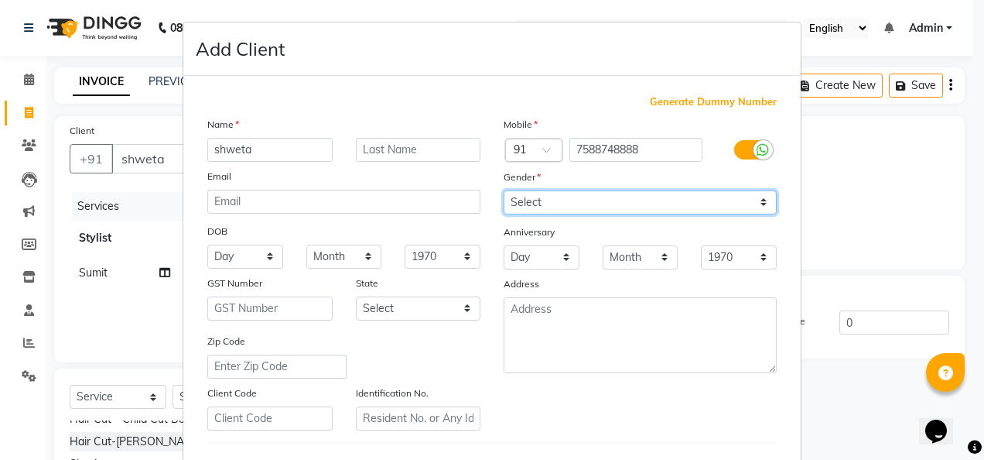
click at [758, 210] on select "Select [DEMOGRAPHIC_DATA] [DEMOGRAPHIC_DATA] Other Prefer Not To Say" at bounding box center [640, 202] width 273 height 24
click at [504, 190] on select "Select [DEMOGRAPHIC_DATA] [DEMOGRAPHIC_DATA] Other Prefer Not To Say" at bounding box center [640, 202] width 273 height 24
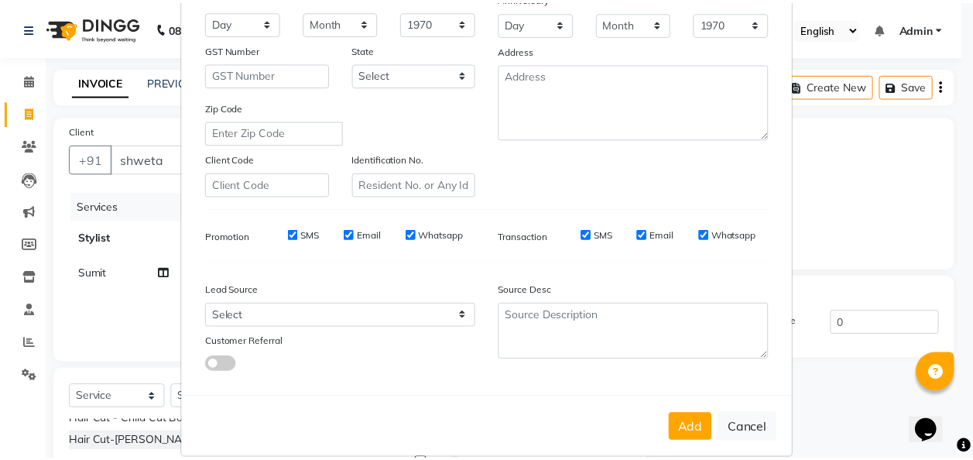
scroll to position [252, 0]
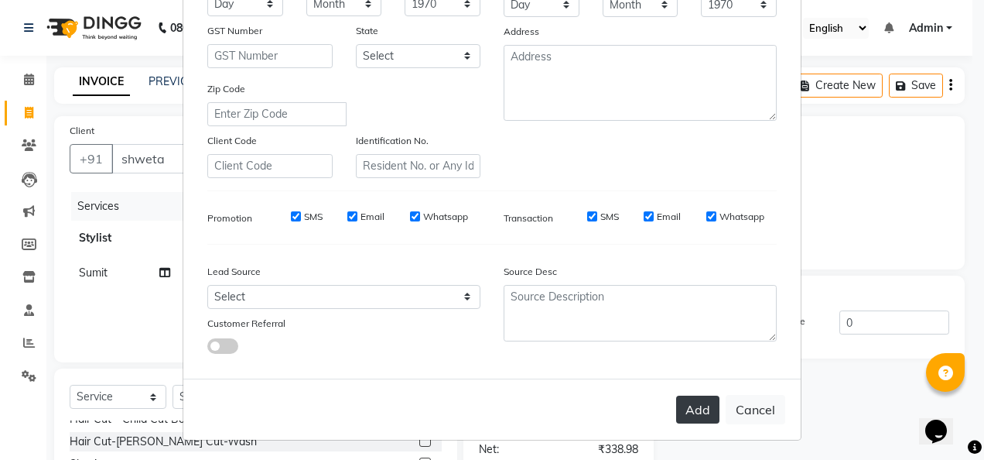
click at [699, 402] on button "Add" at bounding box center [697, 409] width 43 height 28
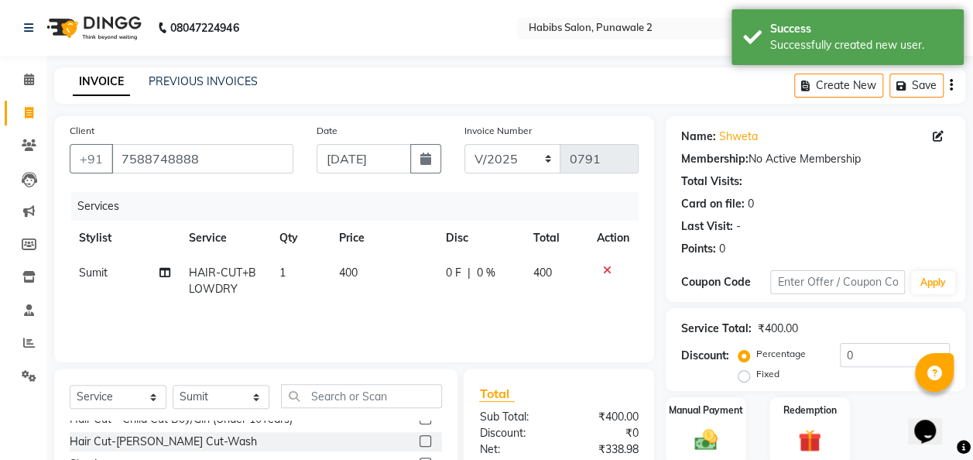
click at [699, 403] on label "Manual Payment" at bounding box center [706, 410] width 74 height 14
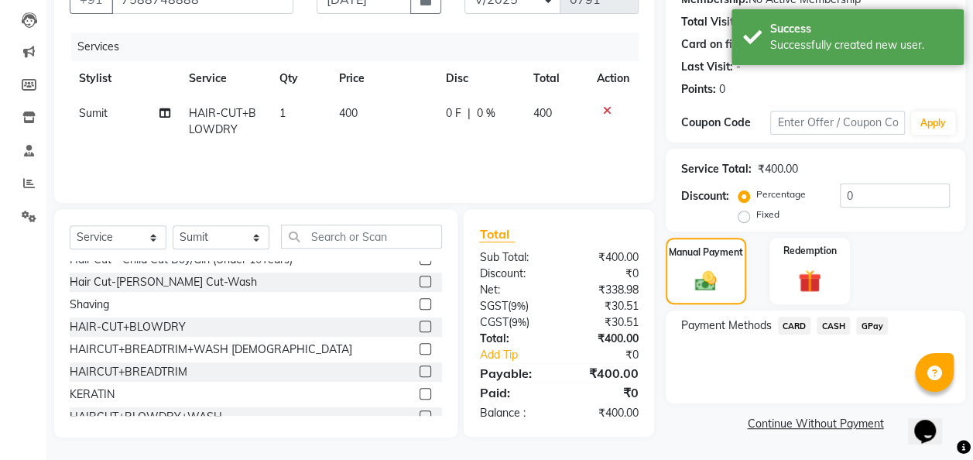
click at [838, 327] on span "CASH" at bounding box center [832, 325] width 33 height 18
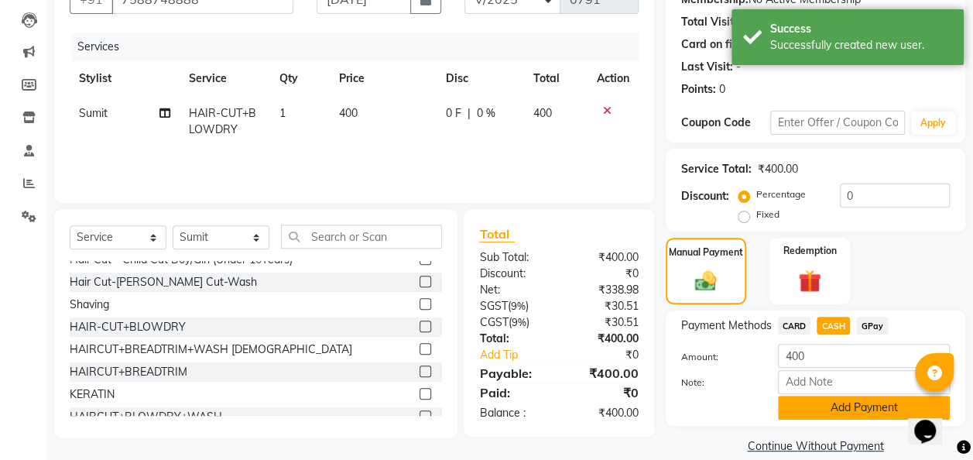
click at [848, 403] on button "Add Payment" at bounding box center [864, 407] width 172 height 24
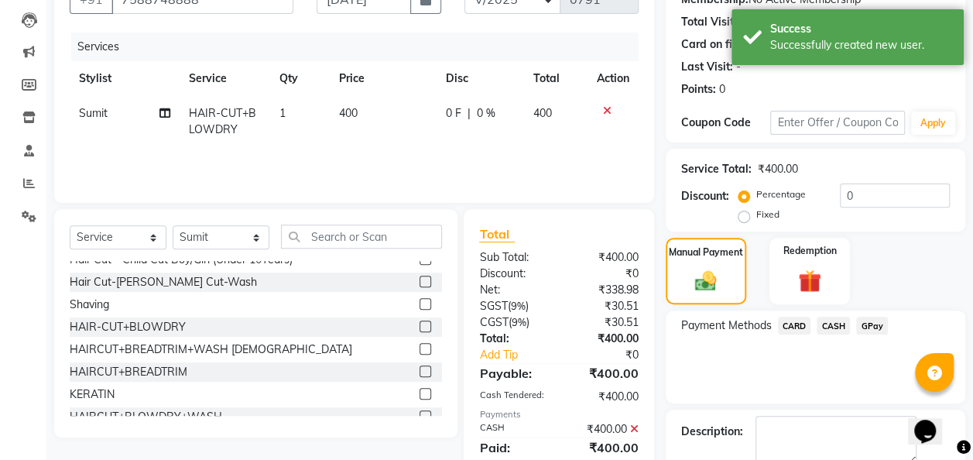
scroll to position [245, 0]
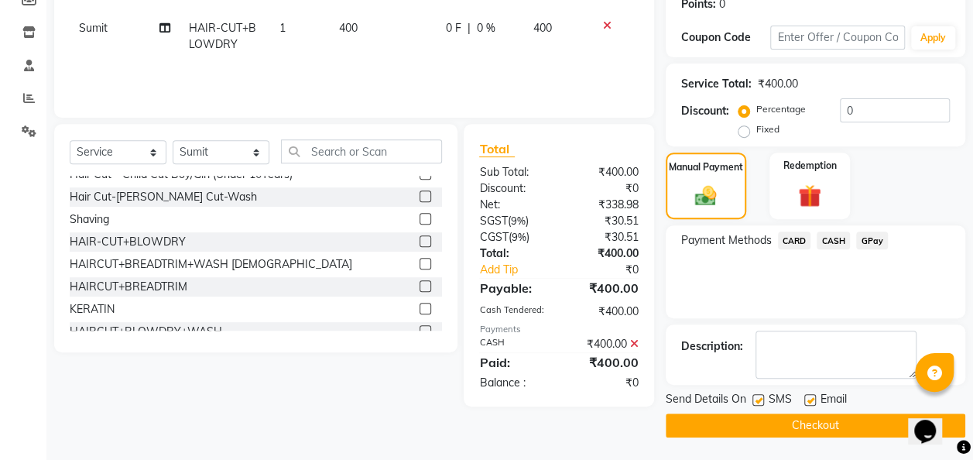
click at [830, 415] on button "Checkout" at bounding box center [814, 425] width 299 height 24
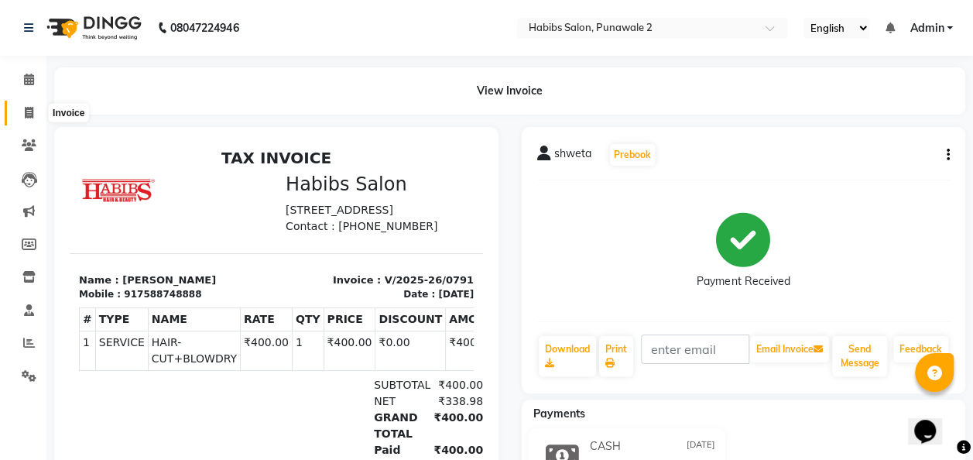
click at [30, 113] on icon at bounding box center [29, 113] width 9 height 12
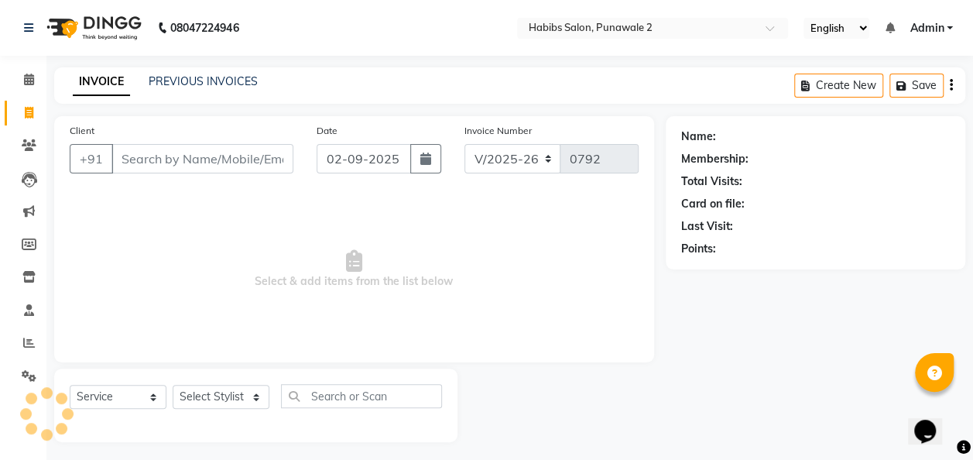
scroll to position [5, 0]
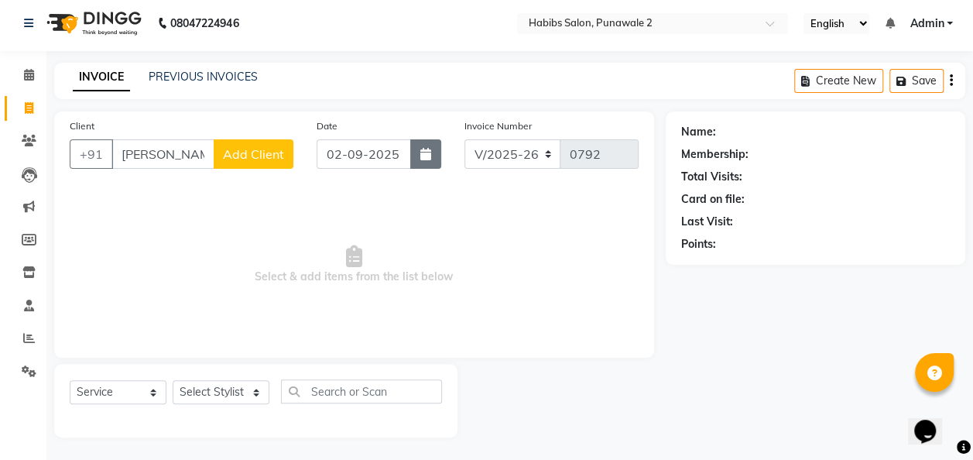
click at [423, 156] on icon "button" at bounding box center [425, 154] width 11 height 12
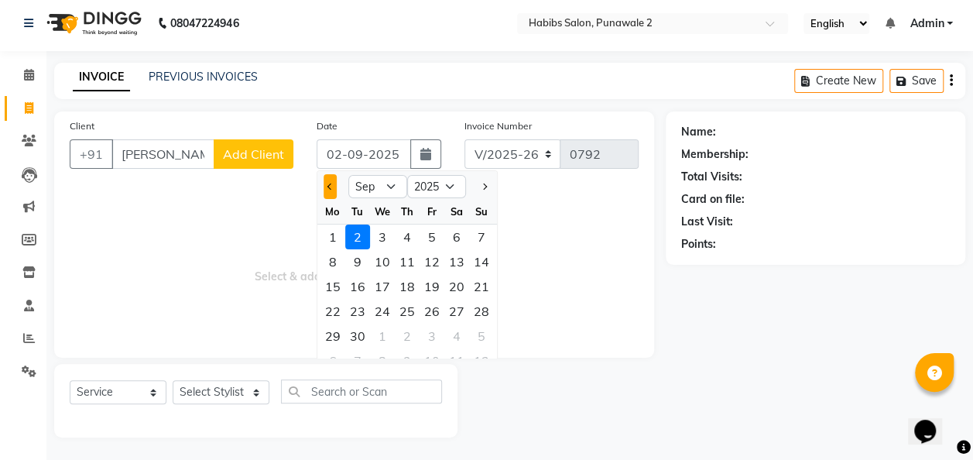
click at [336, 186] on button "Previous month" at bounding box center [329, 186] width 13 height 25
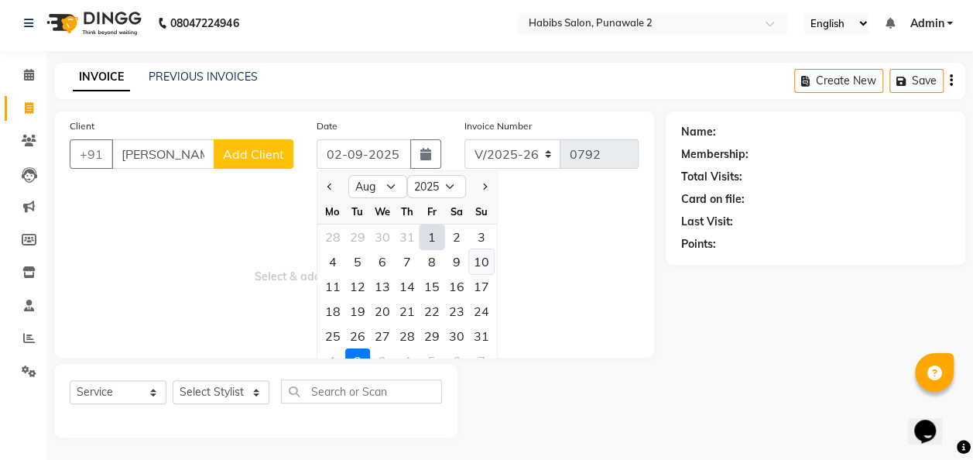
click at [480, 264] on div "10" at bounding box center [481, 261] width 25 height 25
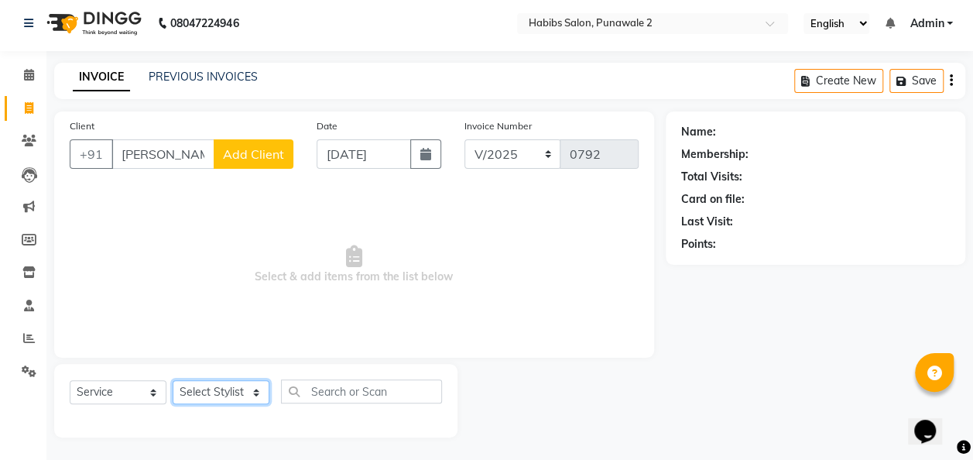
click at [255, 392] on select "Select Stylist Chandan Ganesh Gauri [PERSON_NAME] [PERSON_NAME] nikhil [PERSON_…" at bounding box center [221, 392] width 97 height 24
click at [173, 380] on select "Select Stylist Chandan Ganesh Gauri [PERSON_NAME] [PERSON_NAME] nikhil [PERSON_…" at bounding box center [221, 392] width 97 height 24
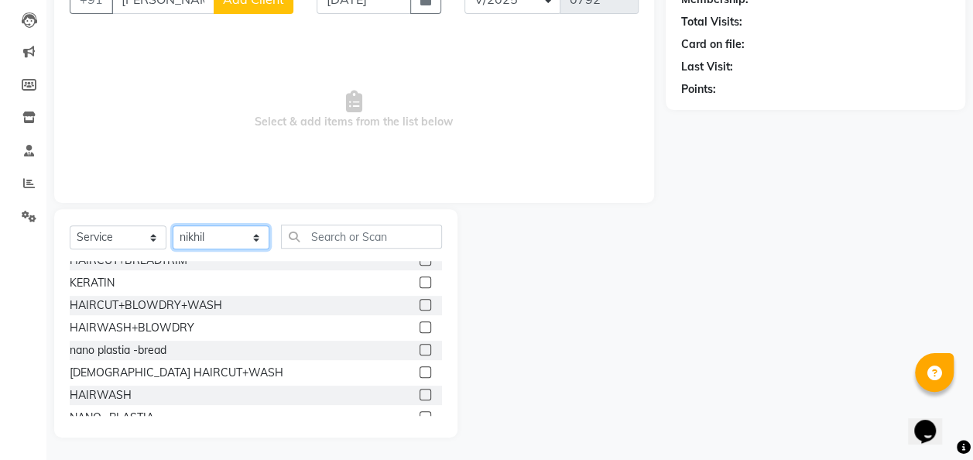
scroll to position [280, 0]
click at [419, 373] on label at bounding box center [425, 371] width 12 height 12
click at [419, 373] on input "checkbox" at bounding box center [424, 372] width 10 height 10
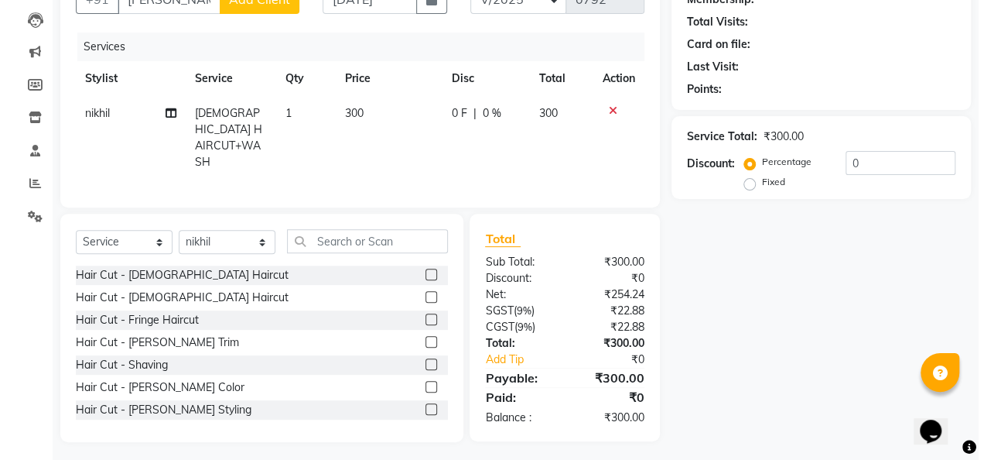
scroll to position [0, 0]
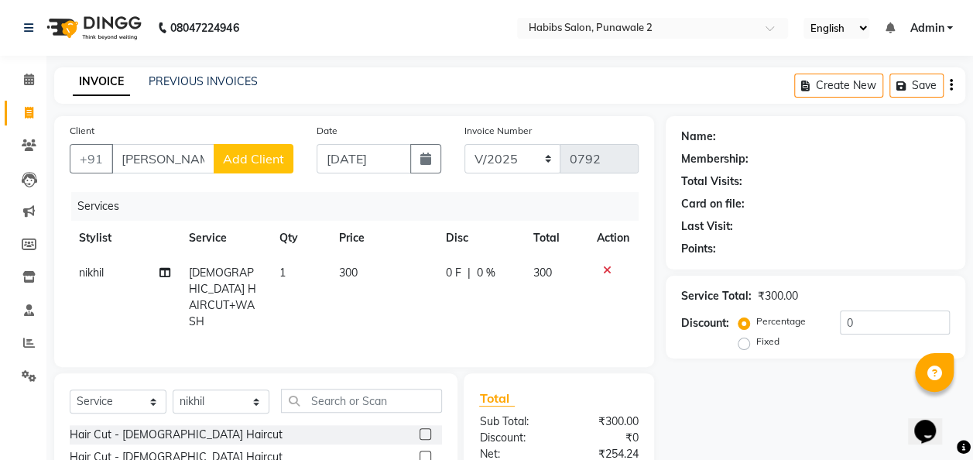
click at [243, 160] on span "Add Client" at bounding box center [253, 158] width 61 height 15
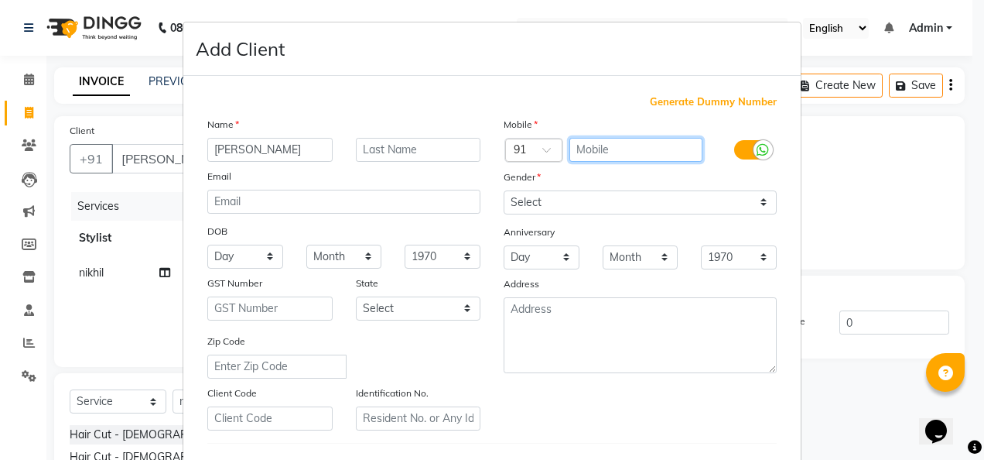
click at [596, 145] on input "text" at bounding box center [637, 150] width 134 height 24
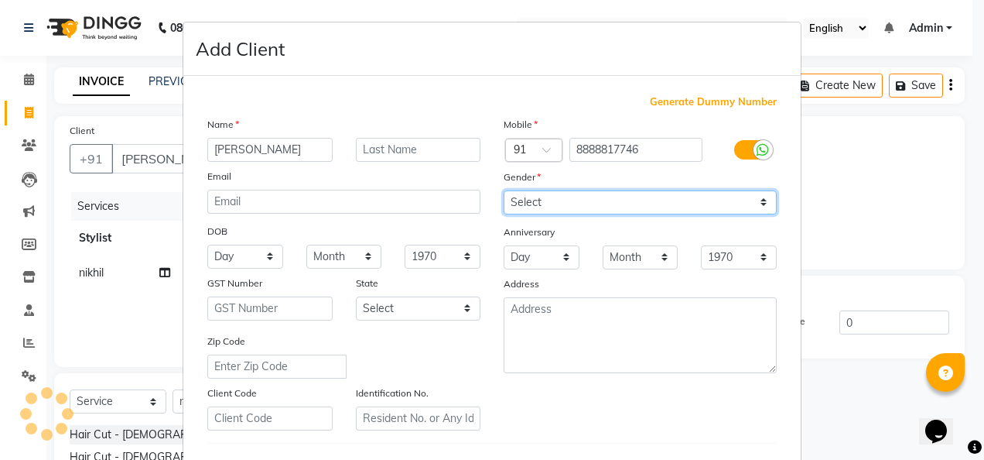
click at [754, 203] on select "Select [DEMOGRAPHIC_DATA] [DEMOGRAPHIC_DATA] Other Prefer Not To Say" at bounding box center [640, 202] width 273 height 24
click at [504, 190] on select "Select [DEMOGRAPHIC_DATA] [DEMOGRAPHIC_DATA] Other Prefer Not To Say" at bounding box center [640, 202] width 273 height 24
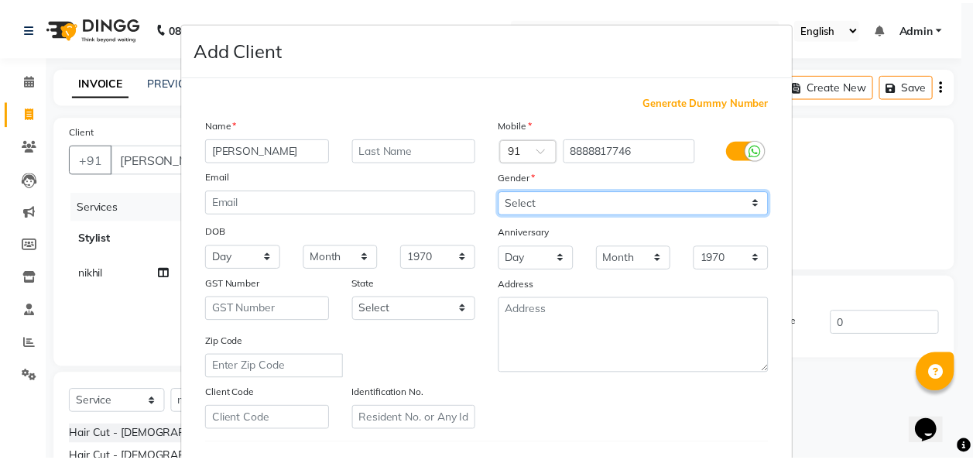
scroll to position [252, 0]
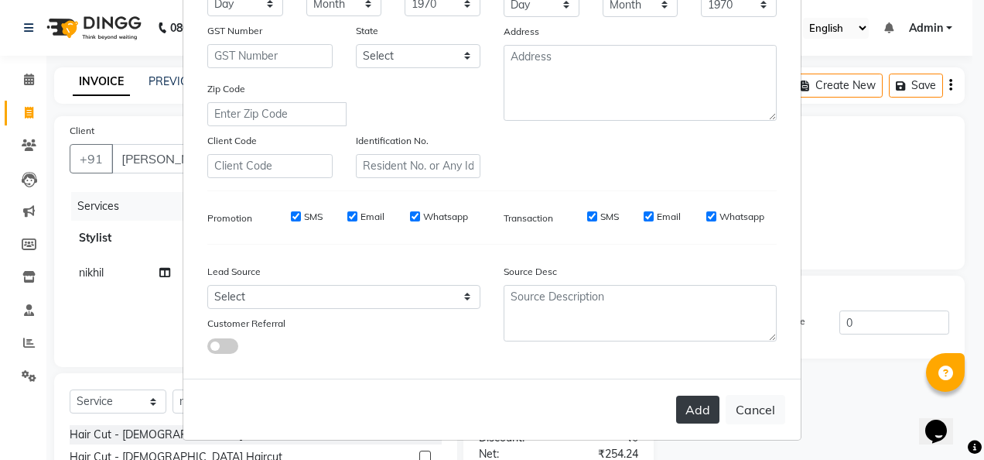
click at [698, 409] on button "Add" at bounding box center [697, 409] width 43 height 28
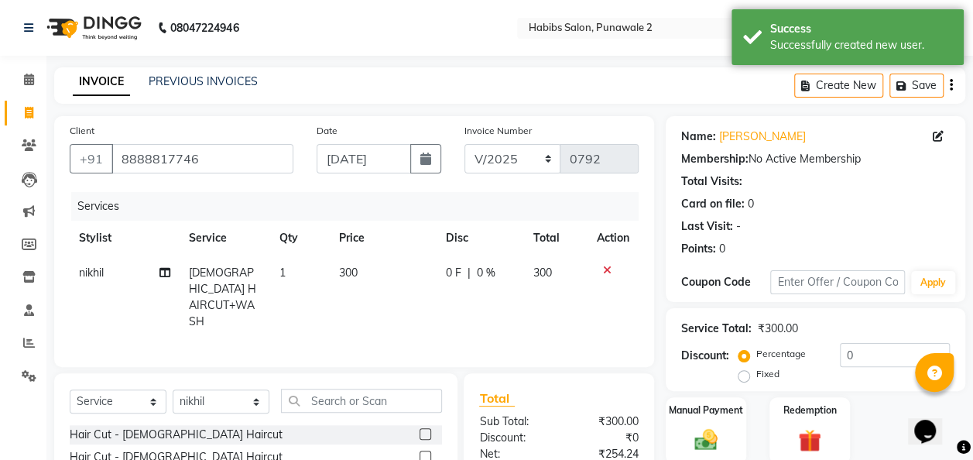
scroll to position [159, 0]
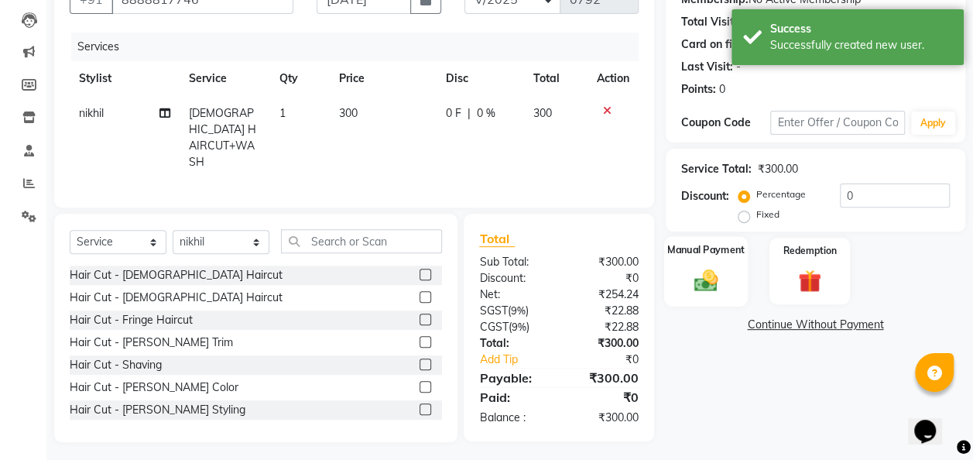
click at [713, 275] on img at bounding box center [705, 280] width 39 height 28
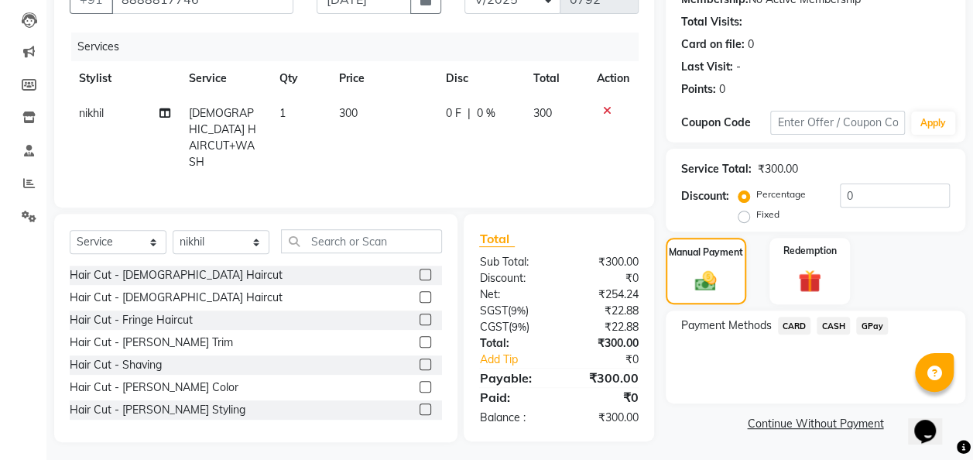
click at [861, 323] on span "GPay" at bounding box center [872, 325] width 32 height 18
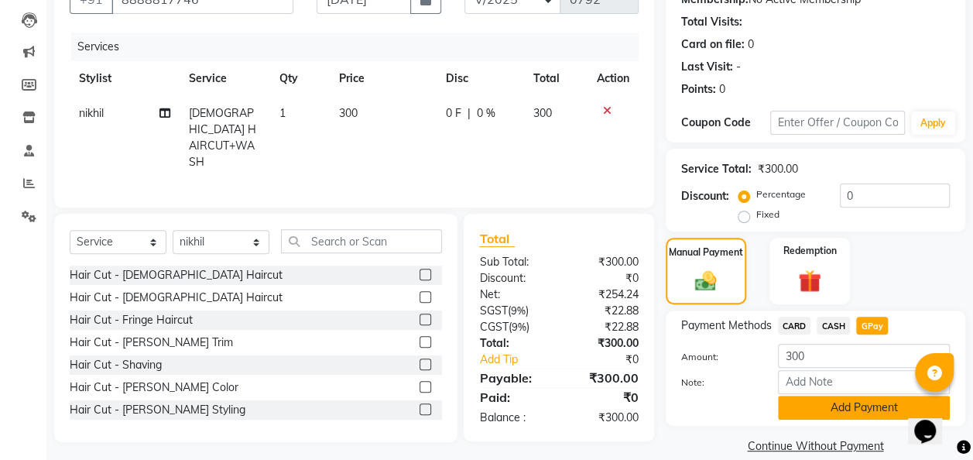
click at [839, 404] on button "Add Payment" at bounding box center [864, 407] width 172 height 24
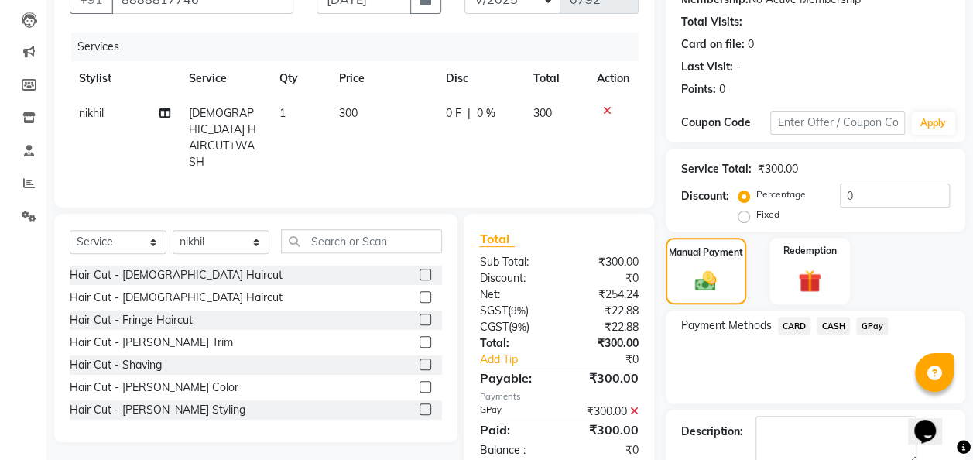
scroll to position [245, 0]
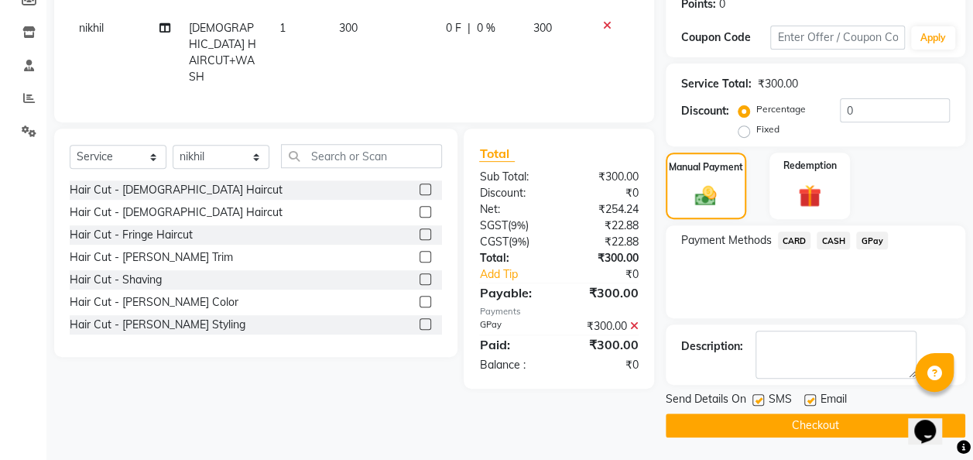
click at [736, 426] on button "Checkout" at bounding box center [814, 425] width 299 height 24
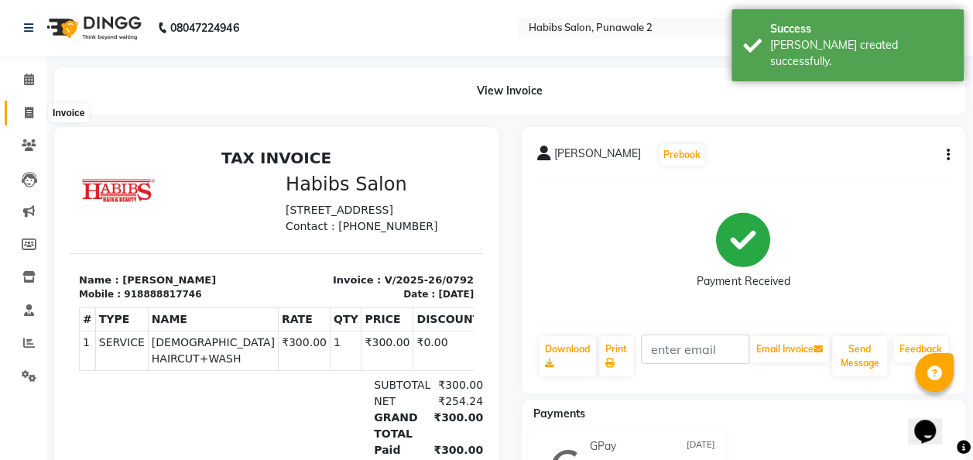
click at [29, 112] on icon at bounding box center [29, 113] width 9 height 12
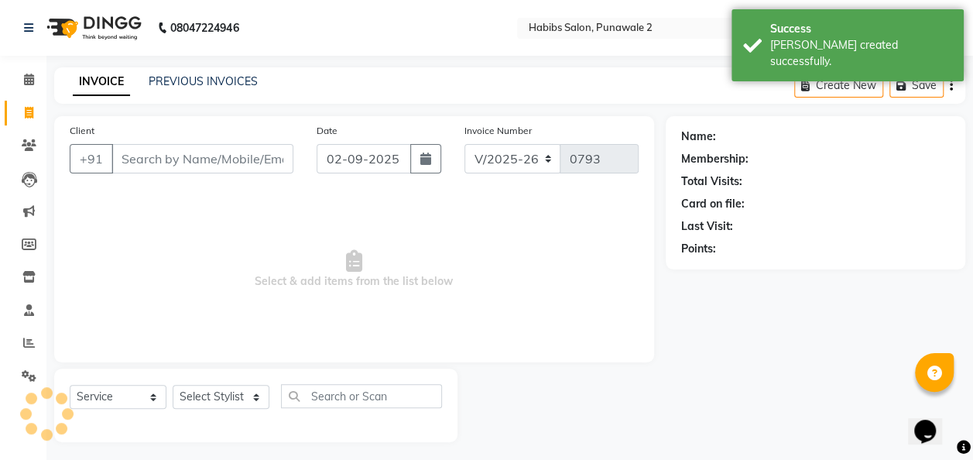
scroll to position [5, 0]
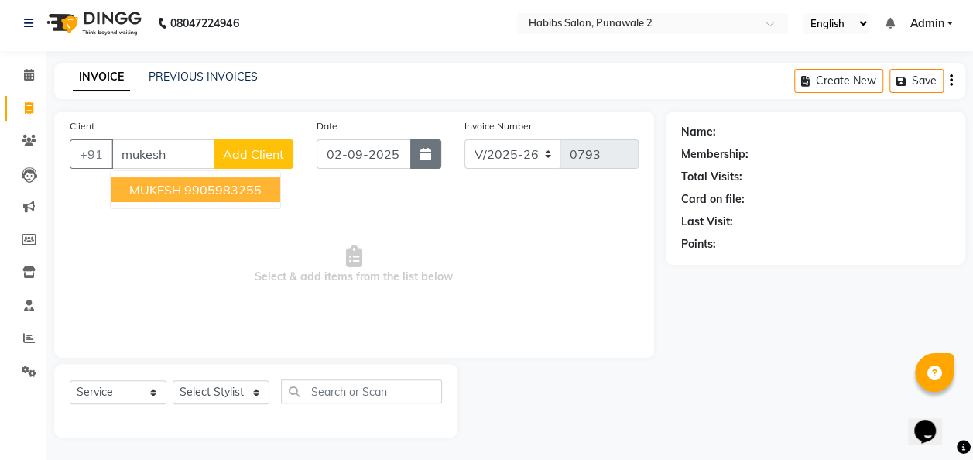
click at [433, 151] on button "button" at bounding box center [425, 153] width 31 height 29
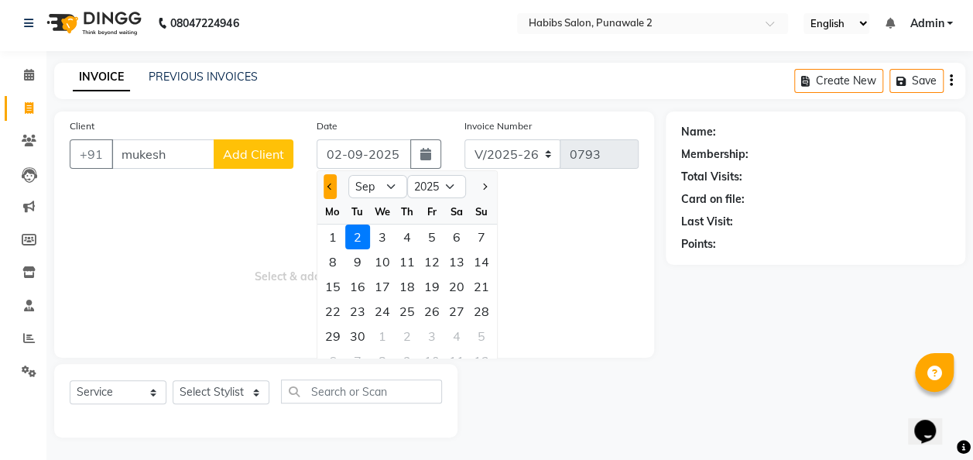
click at [333, 180] on button "Previous month" at bounding box center [329, 186] width 13 height 25
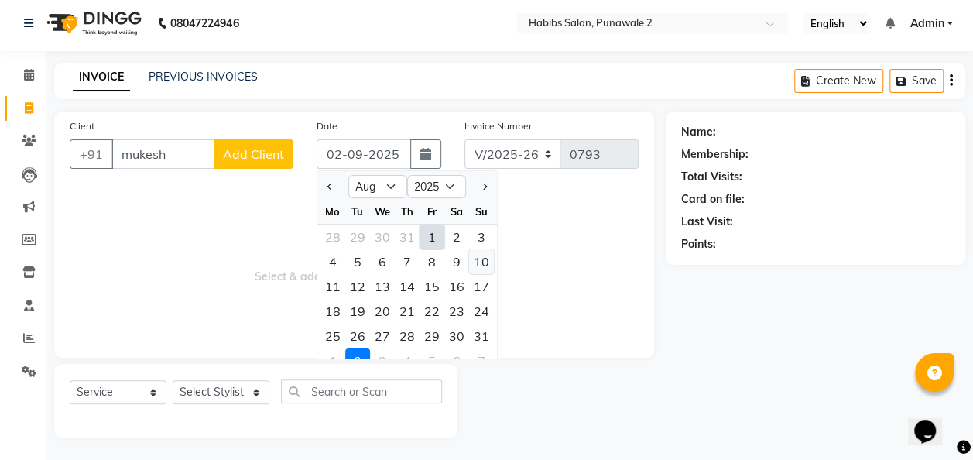
click at [478, 260] on div "10" at bounding box center [481, 261] width 25 height 25
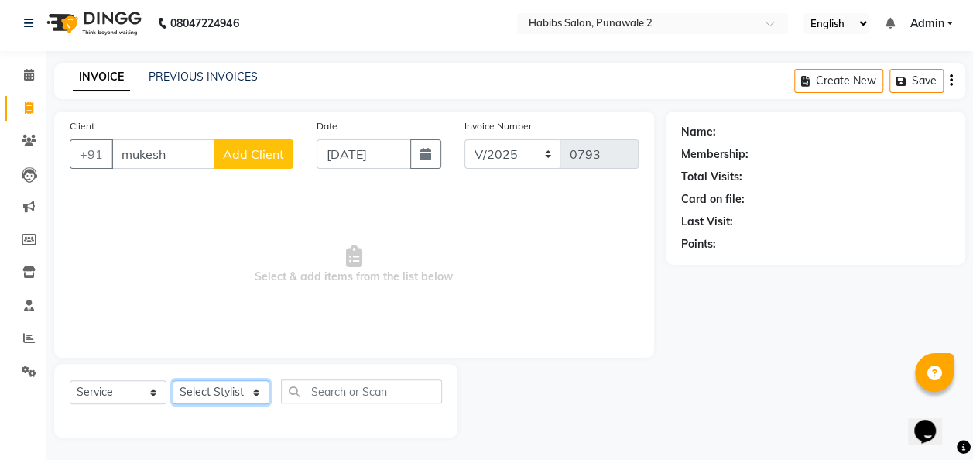
click at [258, 395] on select "Select Stylist Chandan Ganesh Gauri [PERSON_NAME] [PERSON_NAME] nikhil [PERSON_…" at bounding box center [221, 392] width 97 height 24
click at [173, 380] on select "Select Stylist Chandan Ganesh Gauri [PERSON_NAME] [PERSON_NAME] nikhil [PERSON_…" at bounding box center [221, 392] width 97 height 24
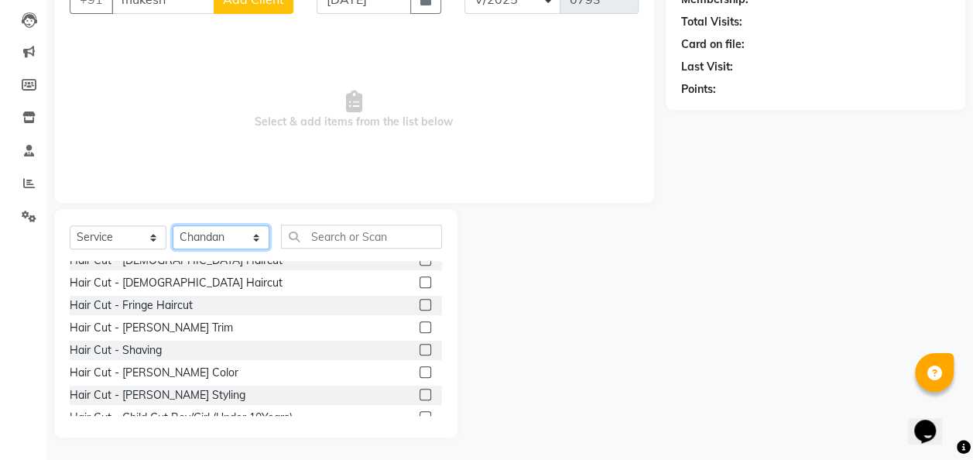
scroll to position [9, 0]
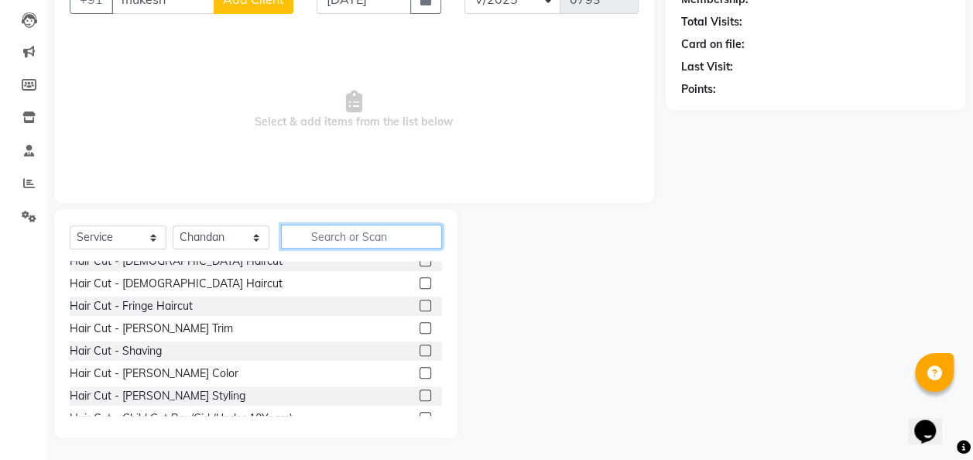
click at [317, 238] on input "text" at bounding box center [361, 236] width 161 height 24
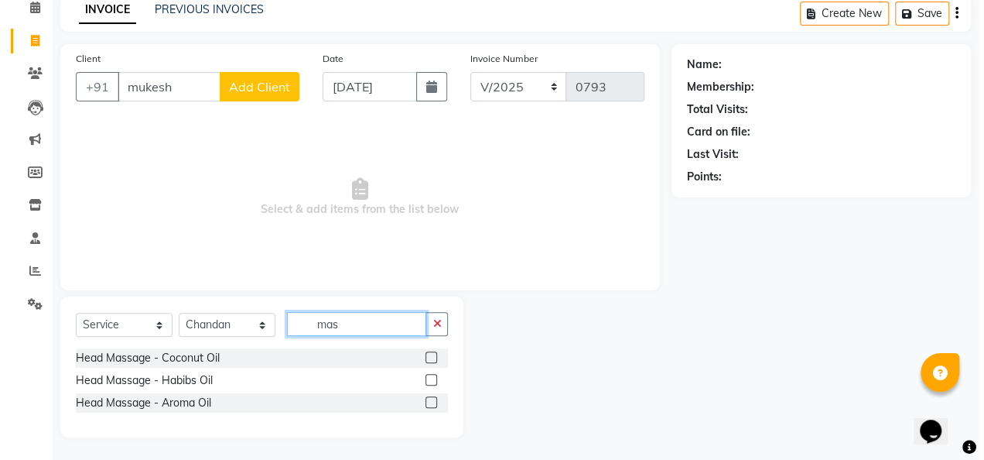
scroll to position [139, 0]
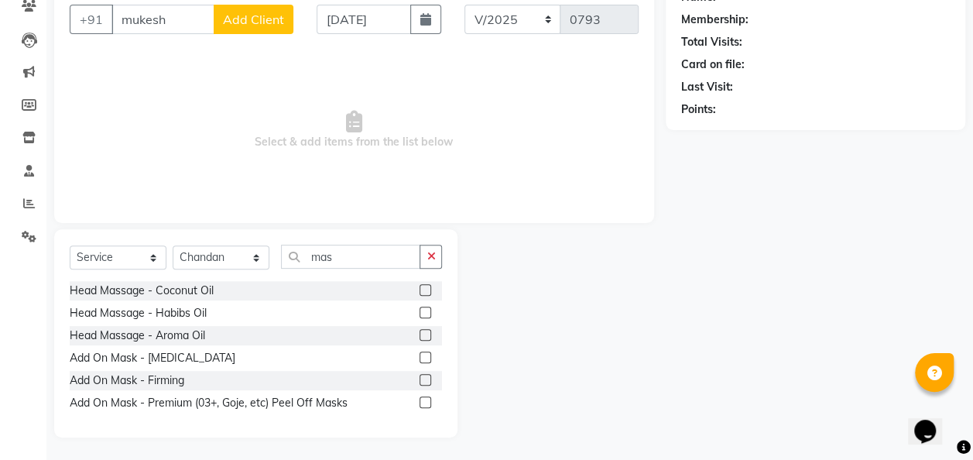
click at [422, 286] on label at bounding box center [425, 290] width 12 height 12
click at [422, 286] on input "checkbox" at bounding box center [424, 291] width 10 height 10
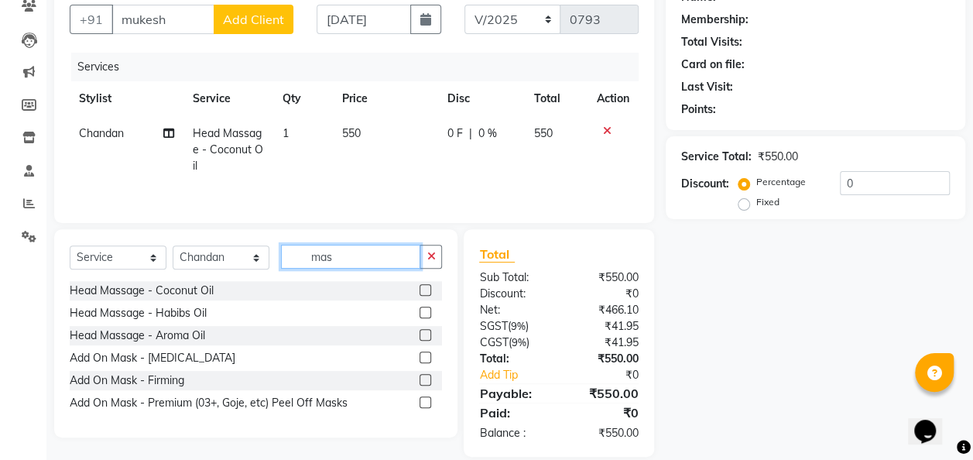
click at [363, 246] on input "mas" at bounding box center [350, 257] width 139 height 24
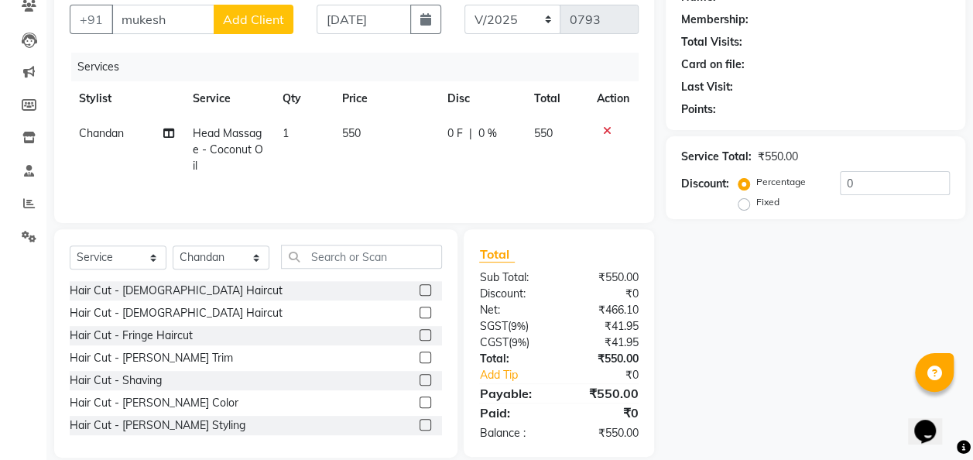
click at [419, 376] on label at bounding box center [425, 380] width 12 height 12
click at [419, 376] on input "checkbox" at bounding box center [424, 380] width 10 height 10
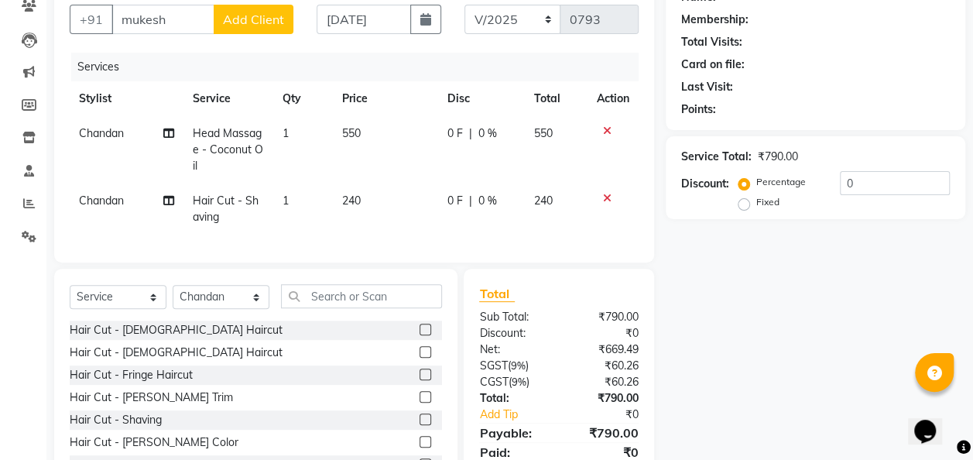
click at [379, 197] on td "240" at bounding box center [385, 208] width 105 height 51
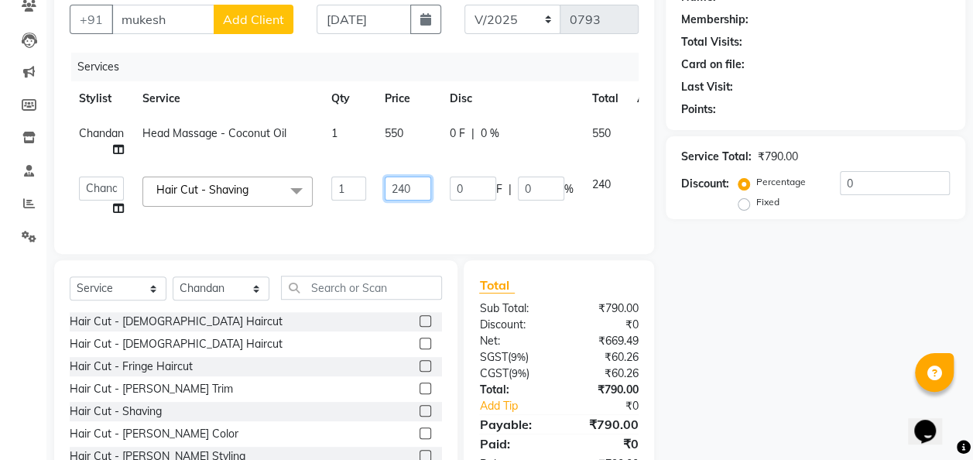
click at [417, 184] on input "240" at bounding box center [408, 188] width 46 height 24
click at [402, 128] on td "550" at bounding box center [407, 141] width 65 height 51
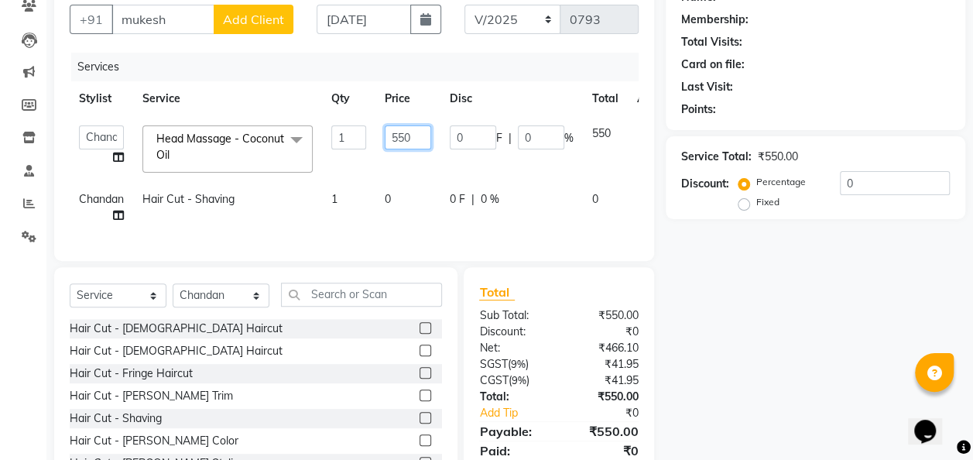
click at [419, 139] on input "550" at bounding box center [408, 137] width 46 height 24
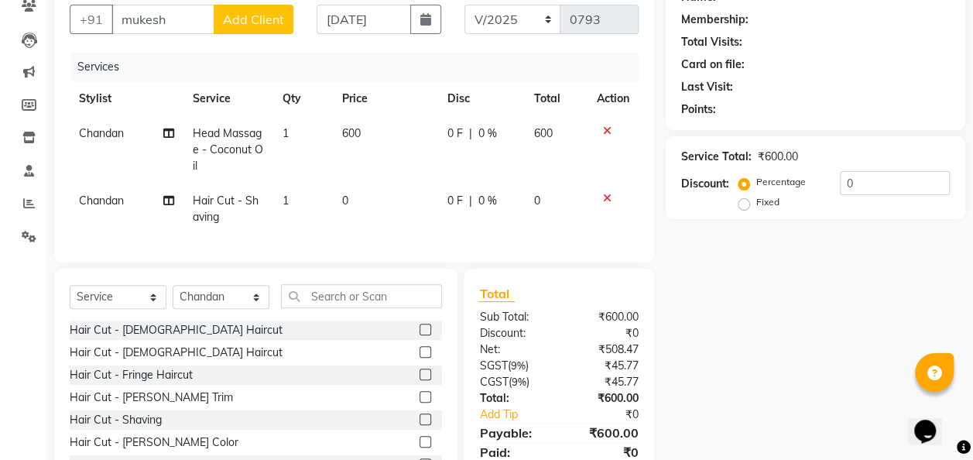
click at [406, 189] on td "0" at bounding box center [385, 208] width 105 height 51
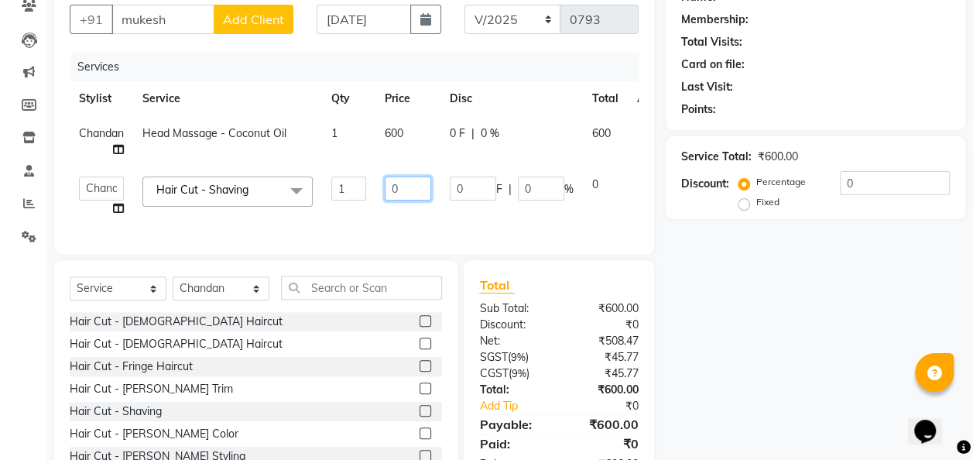
click at [415, 189] on input "0" at bounding box center [408, 188] width 46 height 24
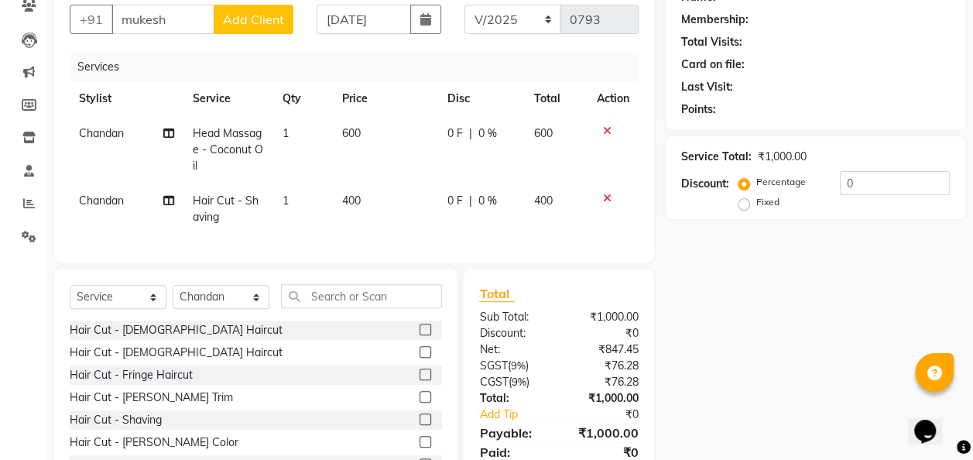
click at [275, 28] on button "Add Client" at bounding box center [254, 19] width 80 height 29
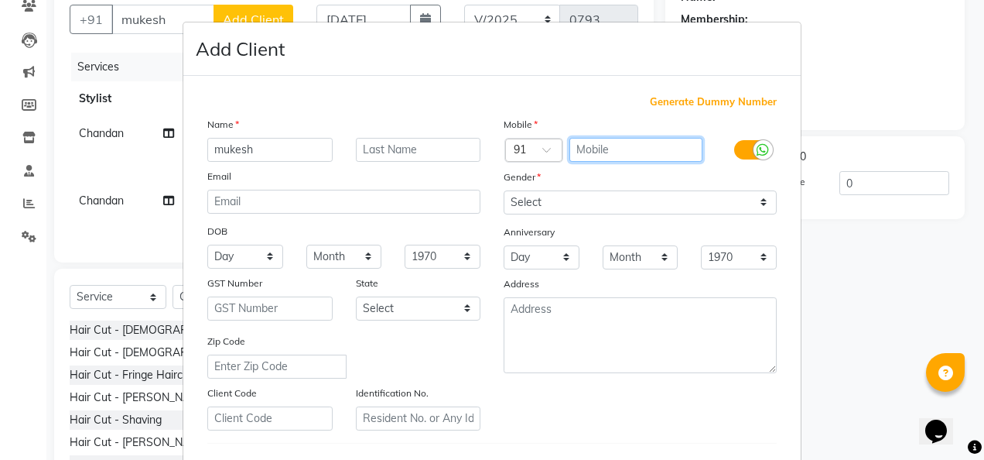
click at [652, 141] on input "text" at bounding box center [637, 150] width 134 height 24
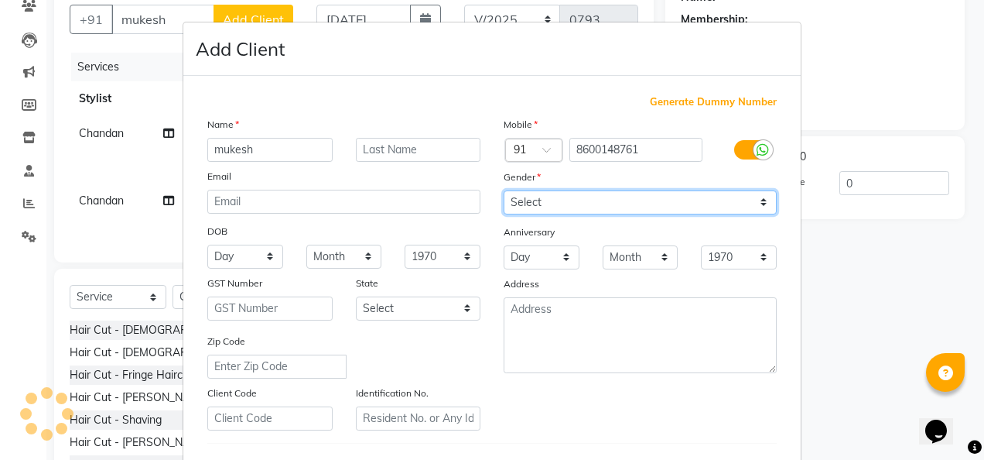
click at [748, 197] on select "Select [DEMOGRAPHIC_DATA] [DEMOGRAPHIC_DATA] Other Prefer Not To Say" at bounding box center [640, 202] width 273 height 24
click at [504, 190] on select "Select [DEMOGRAPHIC_DATA] [DEMOGRAPHIC_DATA] Other Prefer Not To Say" at bounding box center [640, 202] width 273 height 24
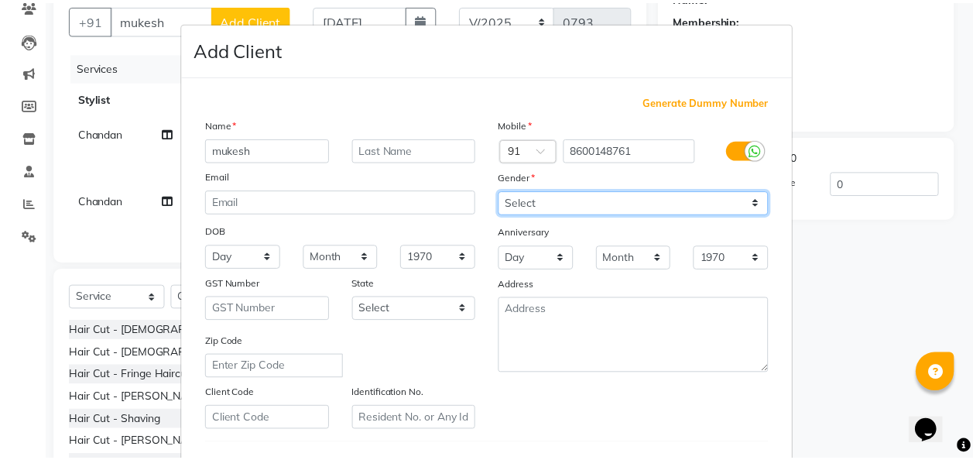
scroll to position [252, 0]
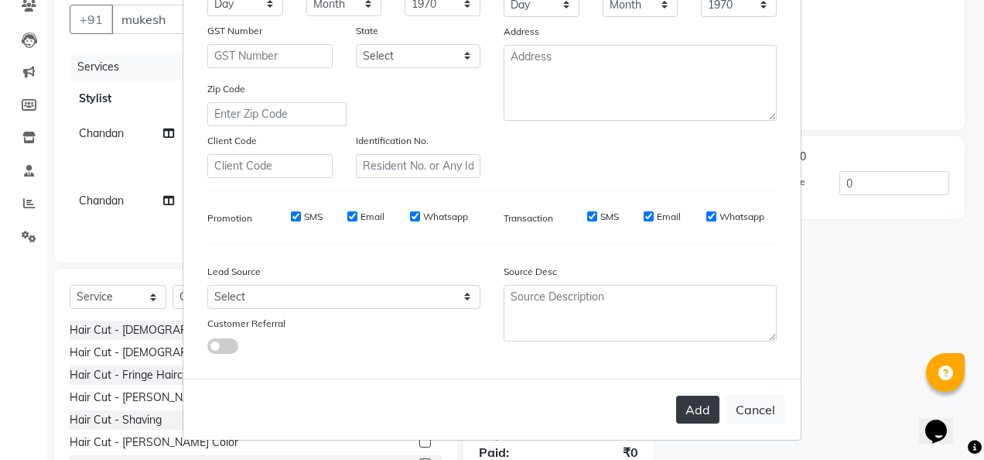
click at [686, 405] on button "Add" at bounding box center [697, 409] width 43 height 28
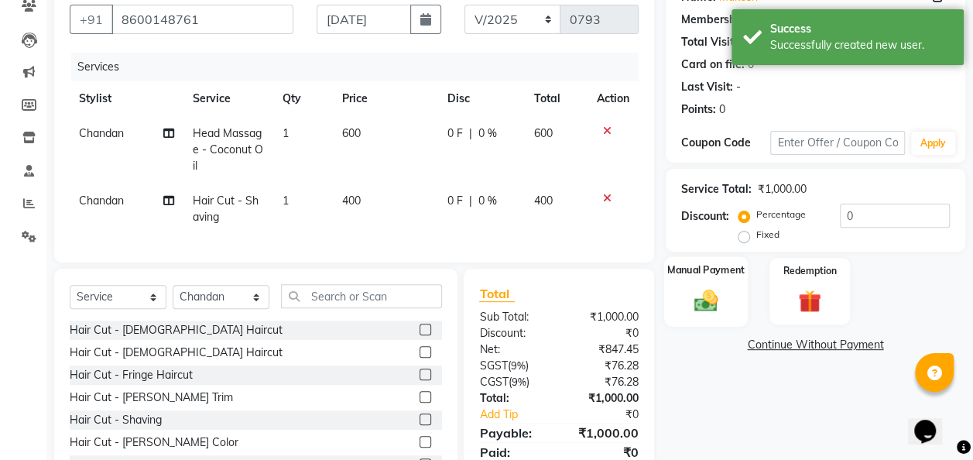
click at [734, 294] on div "Manual Payment" at bounding box center [706, 291] width 84 height 70
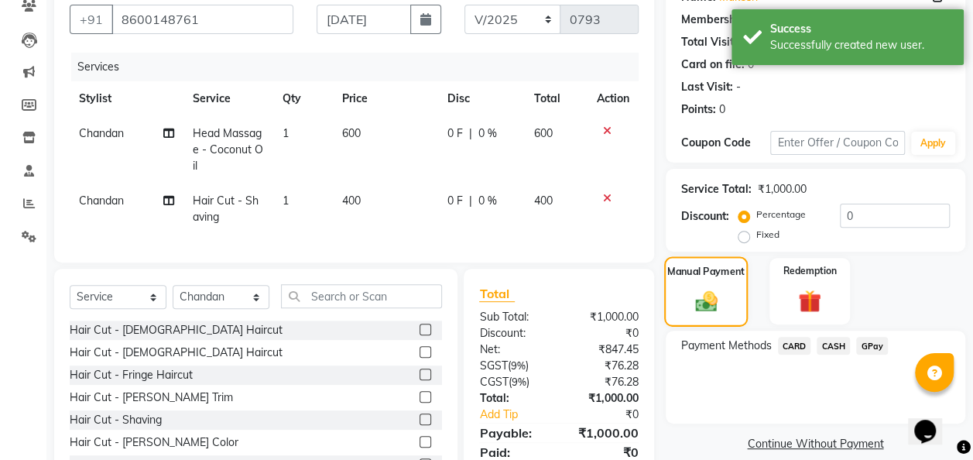
click at [734, 294] on div "Manual Payment" at bounding box center [706, 291] width 84 height 70
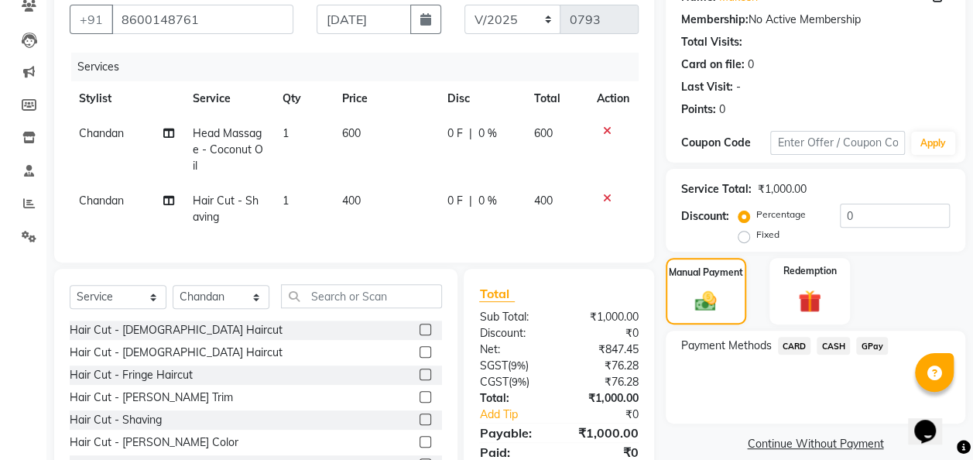
click at [797, 350] on span "CARD" at bounding box center [794, 346] width 33 height 18
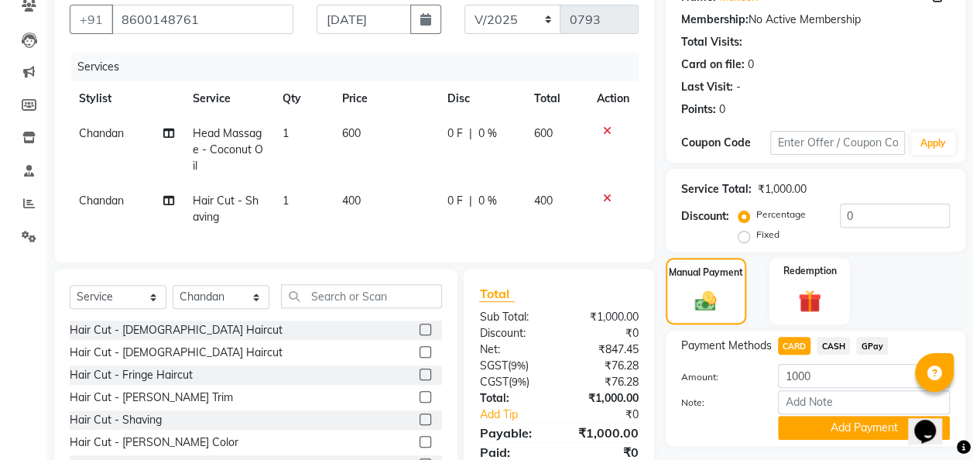
scroll to position [210, 0]
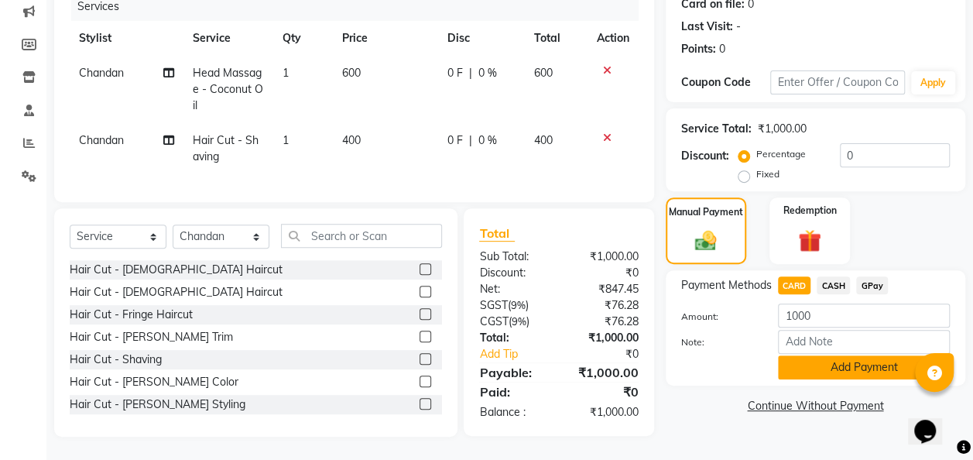
click at [812, 356] on button "Add Payment" at bounding box center [864, 367] width 172 height 24
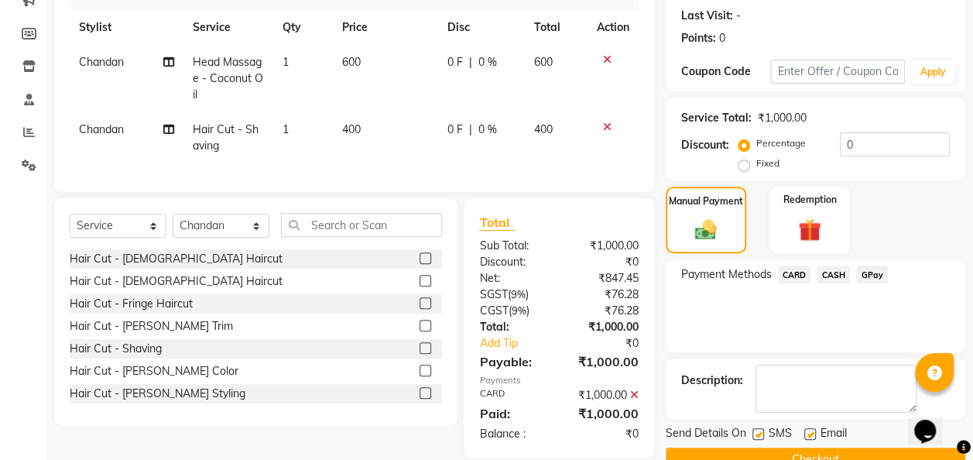
scroll to position [245, 0]
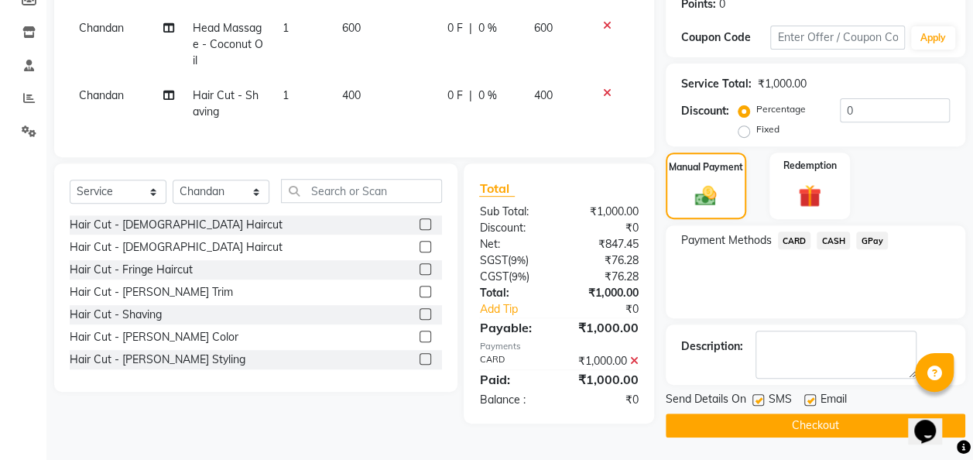
click at [779, 423] on button "Checkout" at bounding box center [814, 425] width 299 height 24
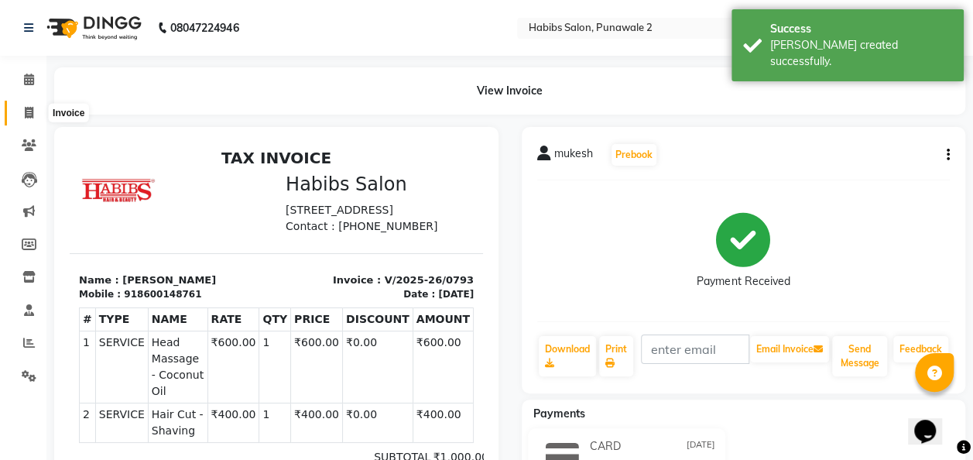
click at [29, 117] on icon at bounding box center [29, 113] width 9 height 12
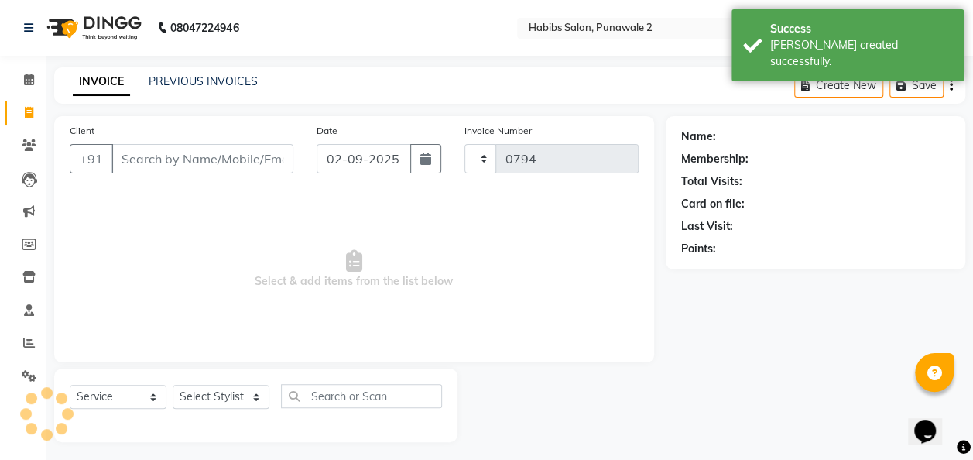
scroll to position [5, 0]
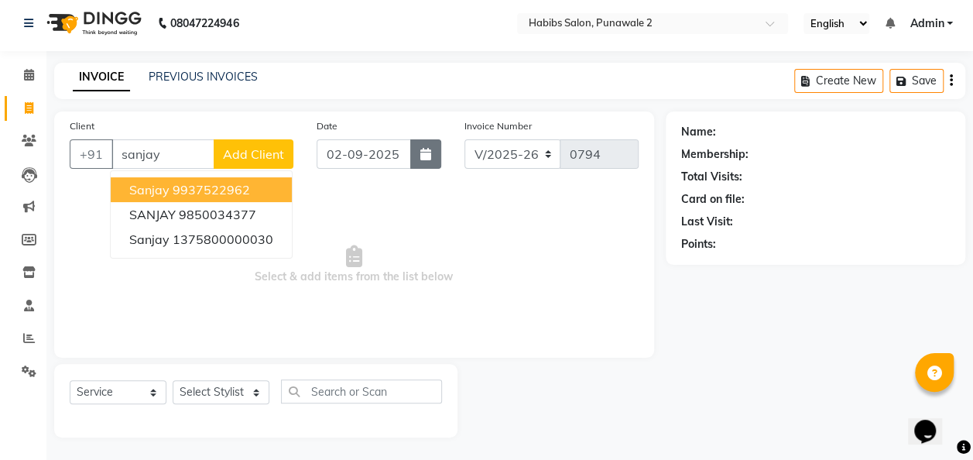
click at [412, 151] on button "button" at bounding box center [425, 153] width 31 height 29
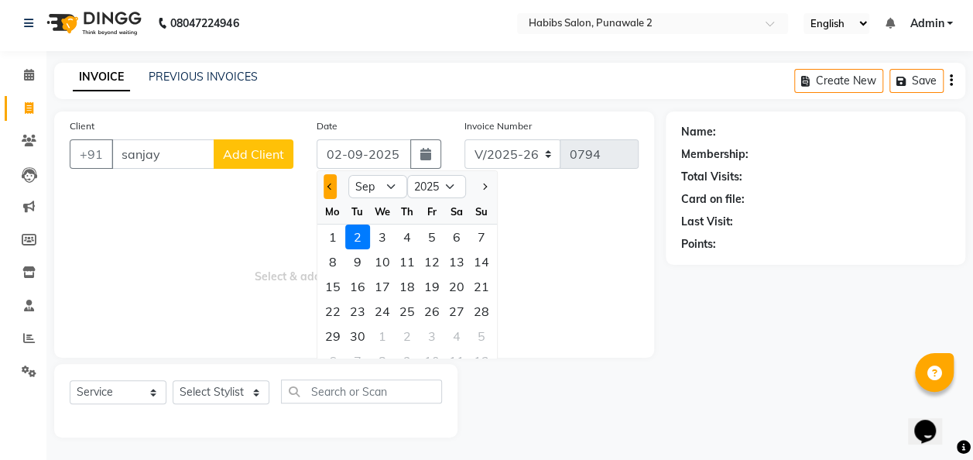
click at [330, 193] on button "Previous month" at bounding box center [329, 186] width 13 height 25
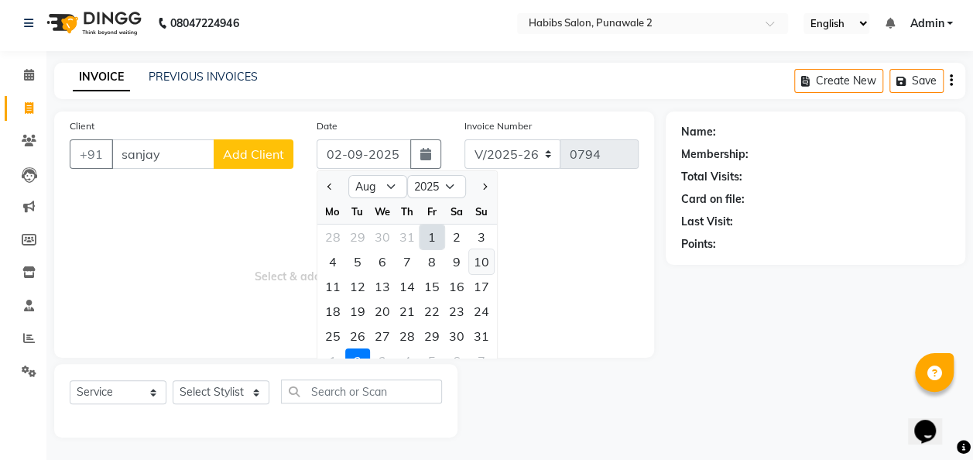
click at [476, 257] on div "10" at bounding box center [481, 261] width 25 height 25
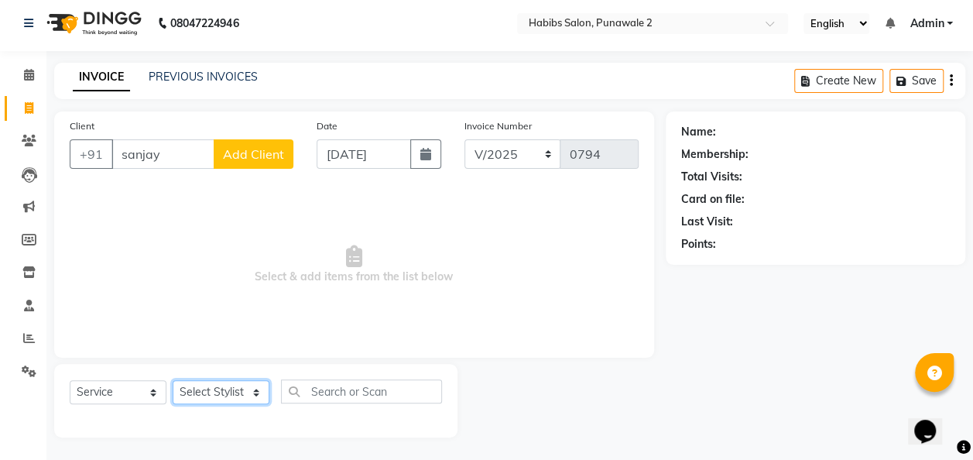
click at [253, 395] on select "Select Stylist Chandan Ganesh Gauri [PERSON_NAME] [PERSON_NAME] nikhil [PERSON_…" at bounding box center [221, 392] width 97 height 24
click at [173, 380] on select "Select Stylist Chandan Ganesh Gauri [PERSON_NAME] [PERSON_NAME] nikhil [PERSON_…" at bounding box center [221, 392] width 97 height 24
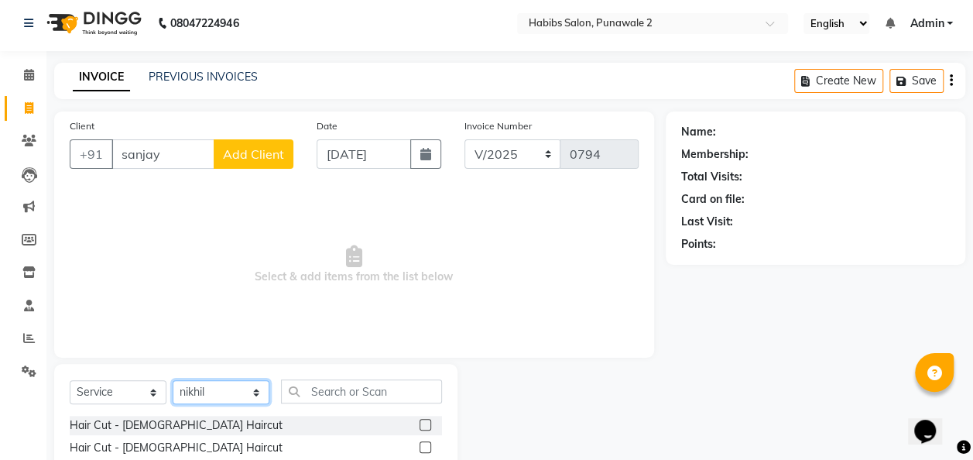
scroll to position [159, 0]
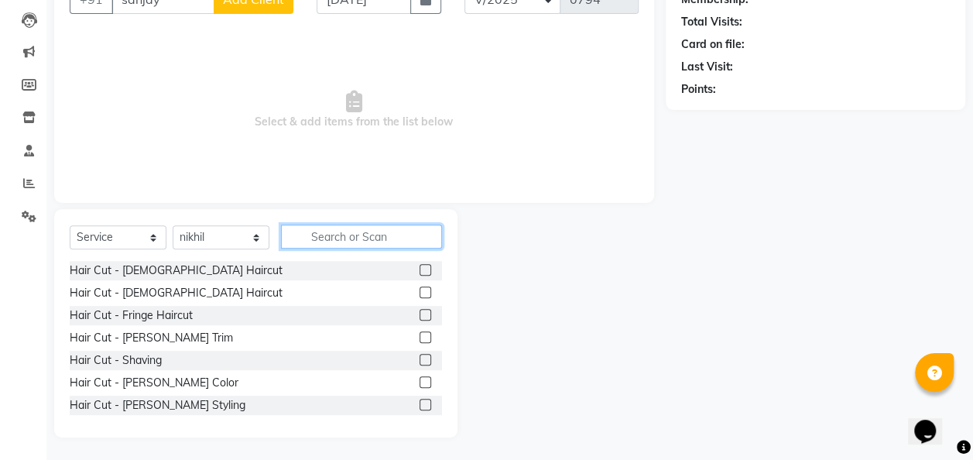
click at [325, 234] on input "text" at bounding box center [361, 236] width 161 height 24
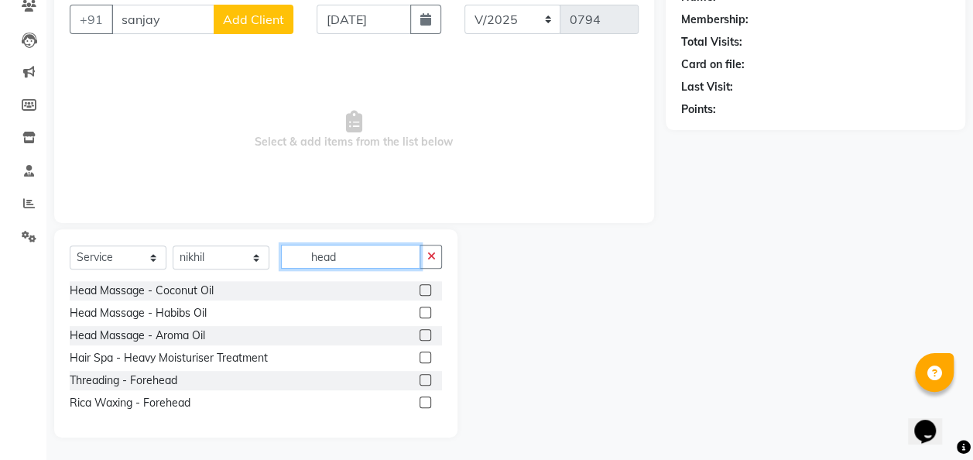
scroll to position [117, 0]
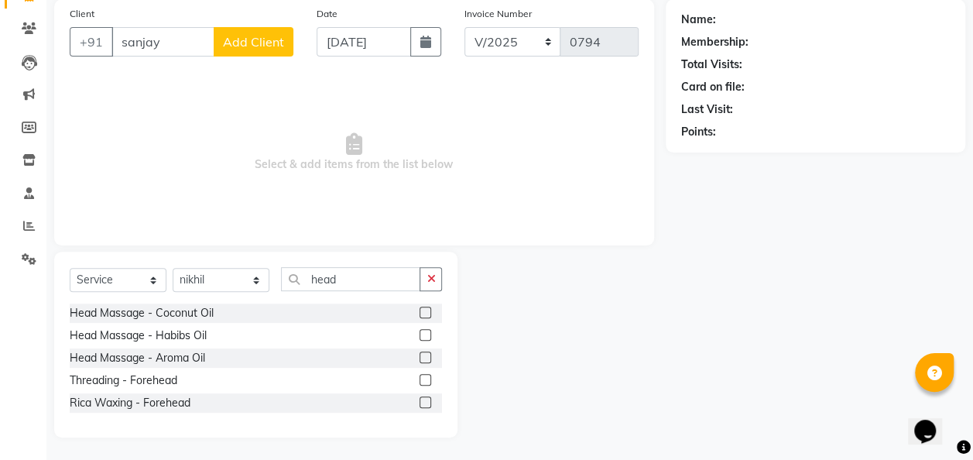
click at [425, 356] on label at bounding box center [425, 357] width 12 height 12
click at [425, 356] on input "checkbox" at bounding box center [424, 358] width 10 height 10
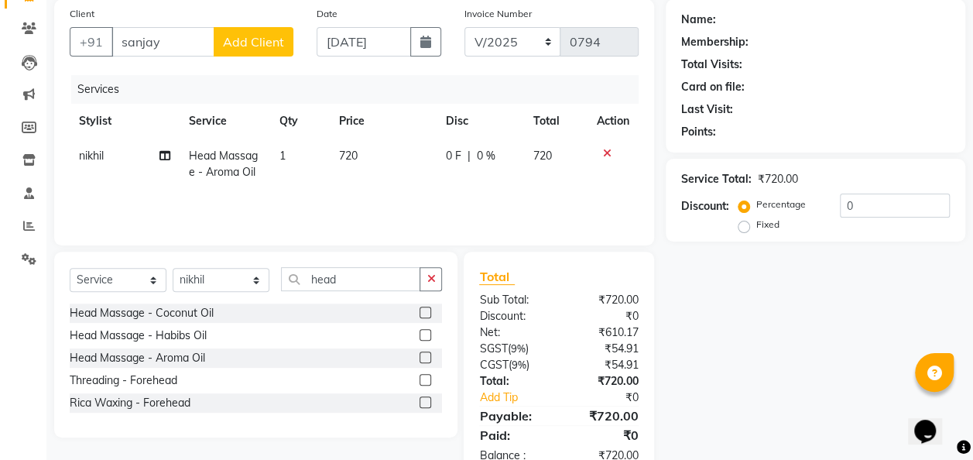
click at [367, 146] on td "720" at bounding box center [383, 164] width 107 height 51
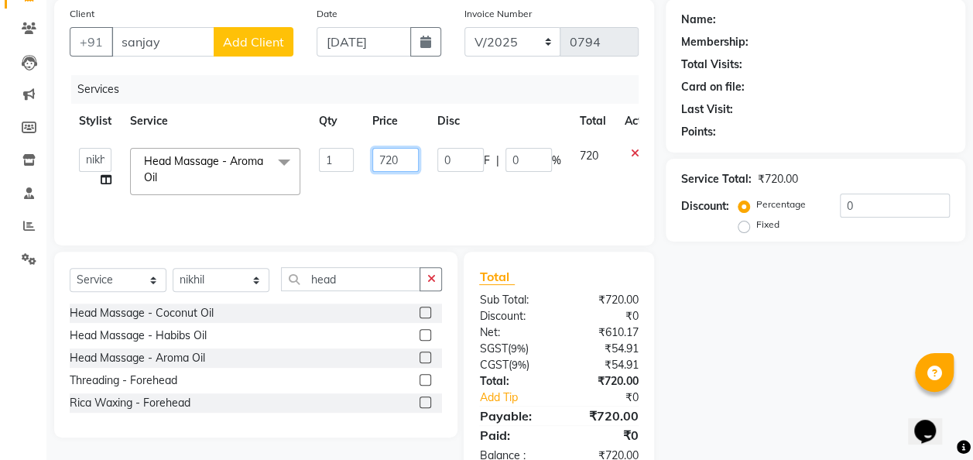
click at [402, 159] on input "720" at bounding box center [395, 160] width 46 height 24
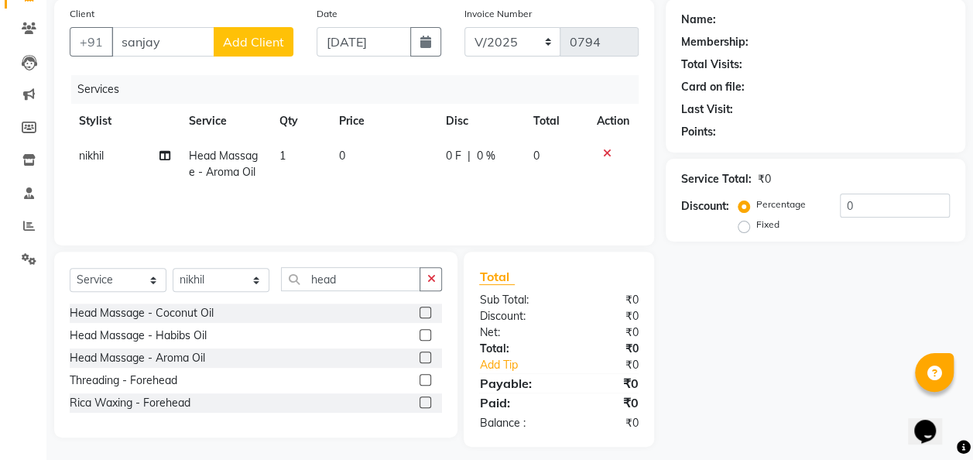
click at [635, 153] on td at bounding box center [612, 164] width 51 height 51
click at [427, 333] on label at bounding box center [425, 335] width 12 height 12
click at [427, 333] on input "checkbox" at bounding box center [424, 335] width 10 height 10
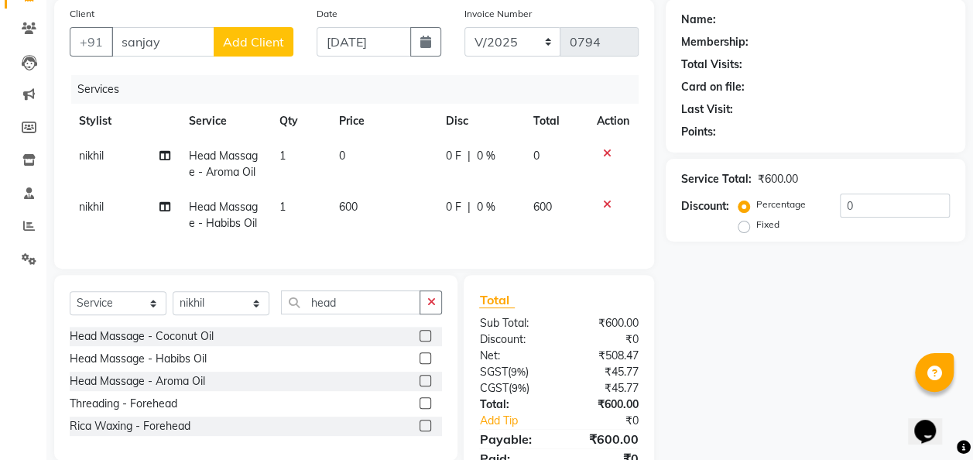
click at [605, 150] on icon at bounding box center [607, 153] width 9 height 11
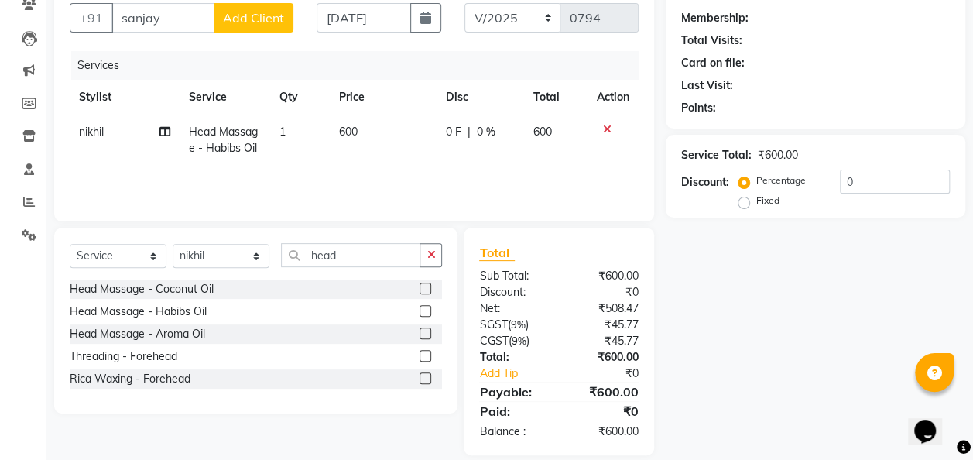
scroll to position [158, 0]
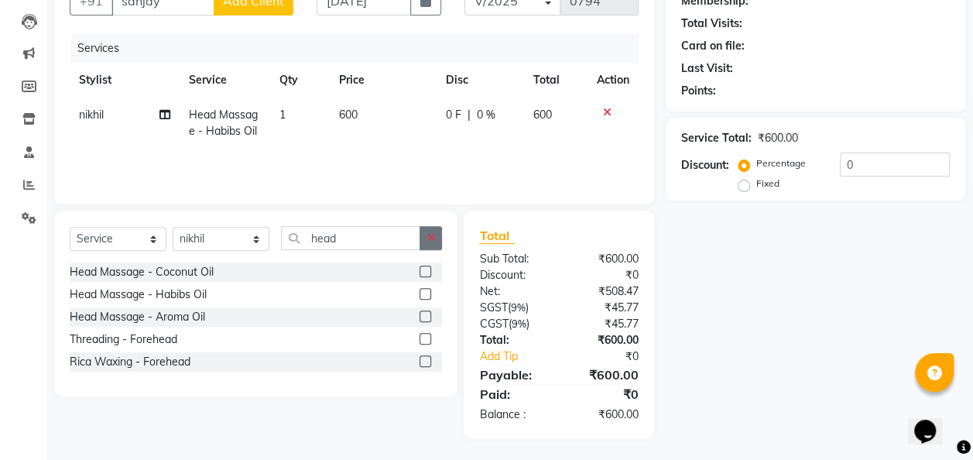
click at [426, 243] on button "button" at bounding box center [430, 238] width 22 height 24
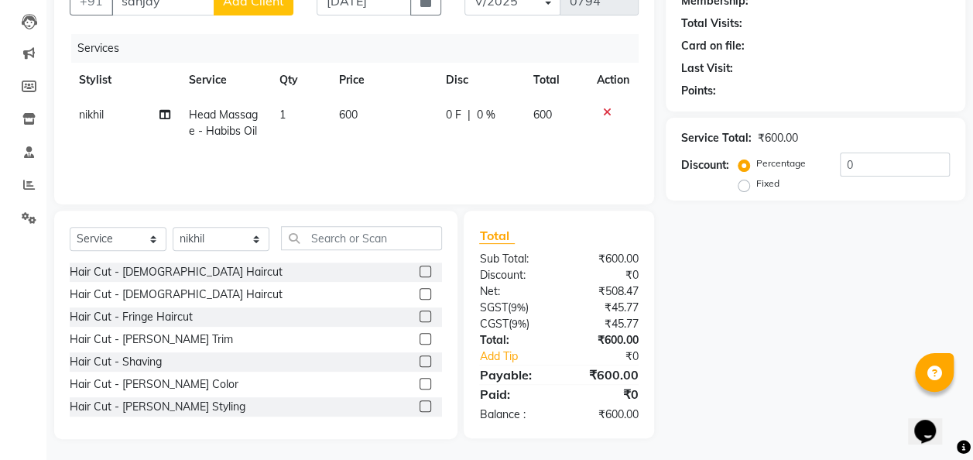
click at [419, 272] on label at bounding box center [425, 271] width 12 height 12
click at [419, 272] on input "checkbox" at bounding box center [424, 272] width 10 height 10
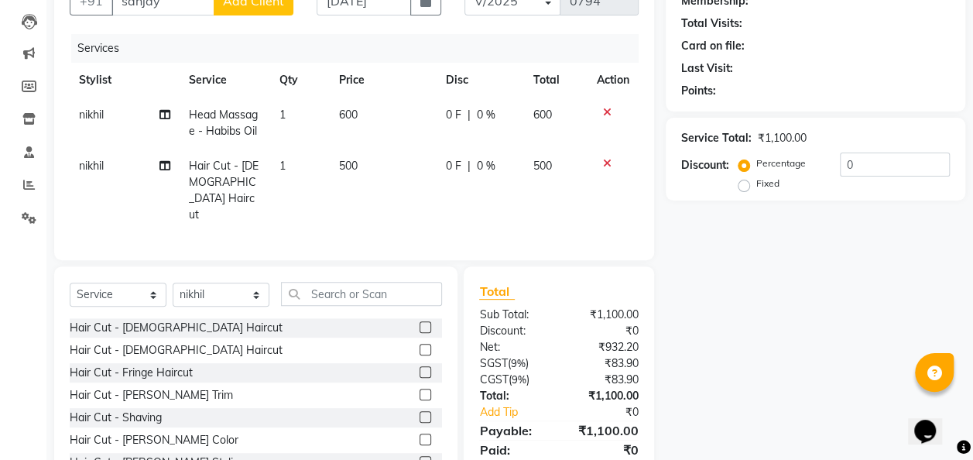
click at [379, 179] on td "500" at bounding box center [383, 191] width 107 height 84
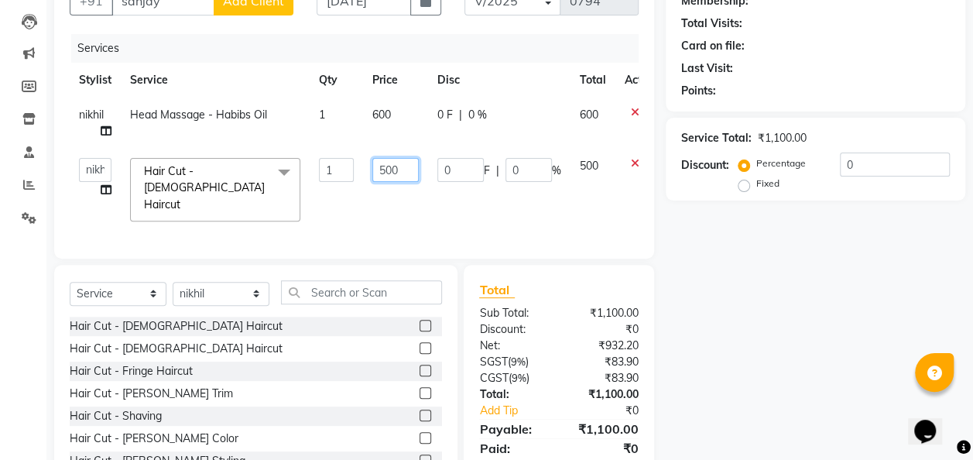
click at [399, 169] on input "500" at bounding box center [395, 170] width 46 height 24
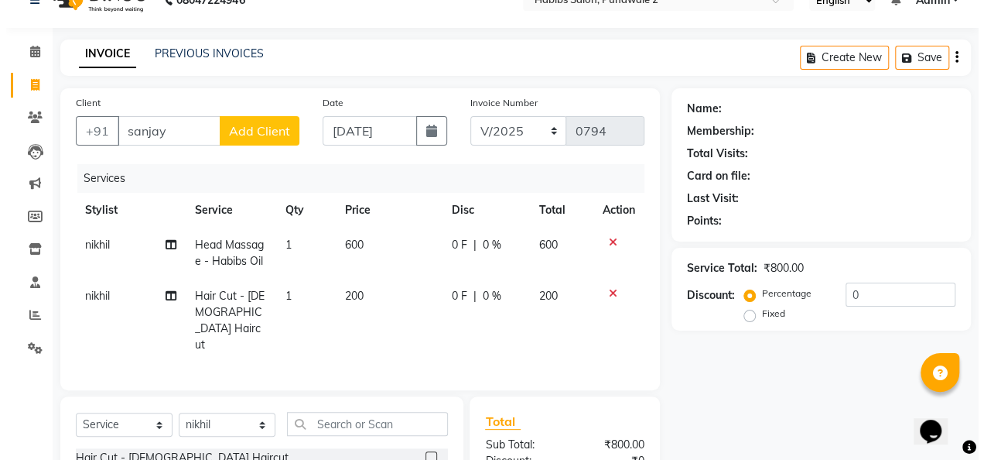
scroll to position [26, 0]
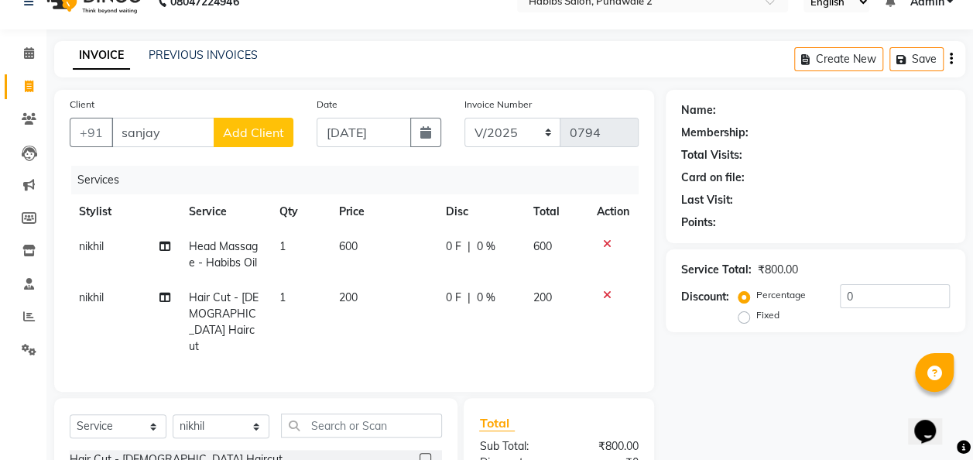
click at [248, 128] on span "Add Client" at bounding box center [253, 132] width 61 height 15
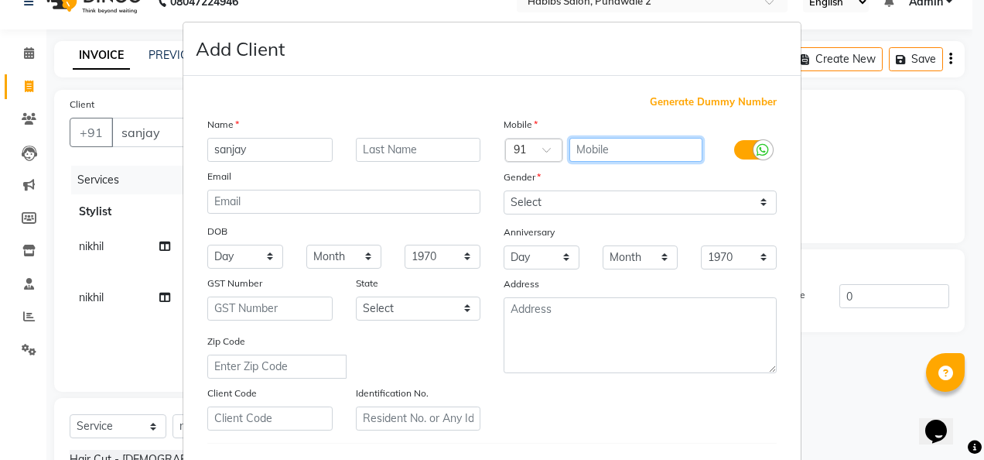
click at [616, 146] on input "text" at bounding box center [637, 150] width 134 height 24
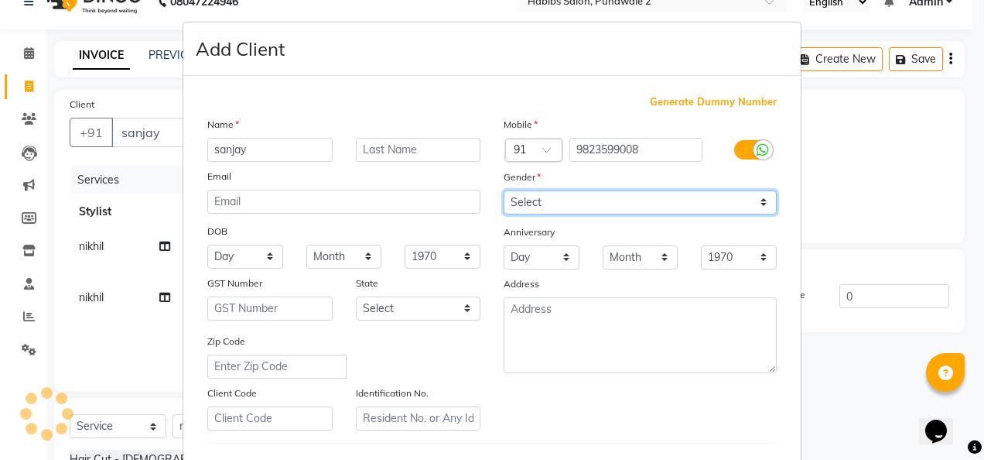
click at [757, 194] on select "Select [DEMOGRAPHIC_DATA] [DEMOGRAPHIC_DATA] Other Prefer Not To Say" at bounding box center [640, 202] width 273 height 24
click at [504, 190] on select "Select [DEMOGRAPHIC_DATA] [DEMOGRAPHIC_DATA] Other Prefer Not To Say" at bounding box center [640, 202] width 273 height 24
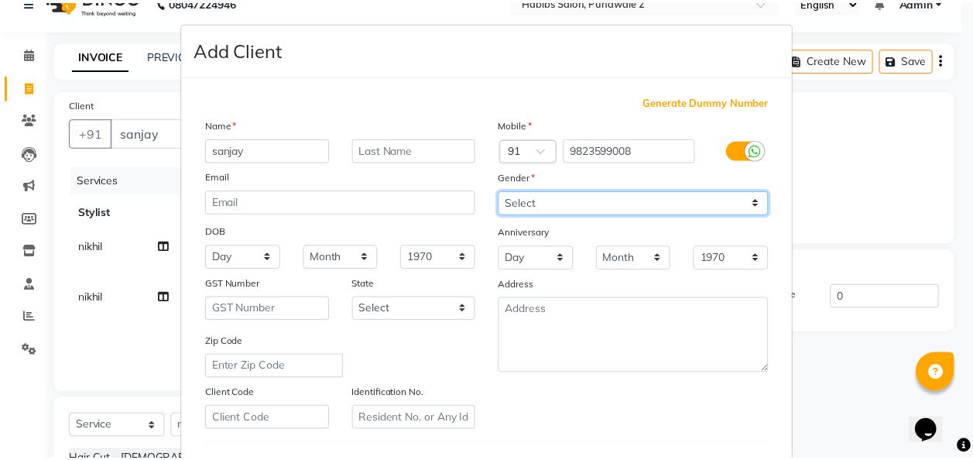
scroll to position [252, 0]
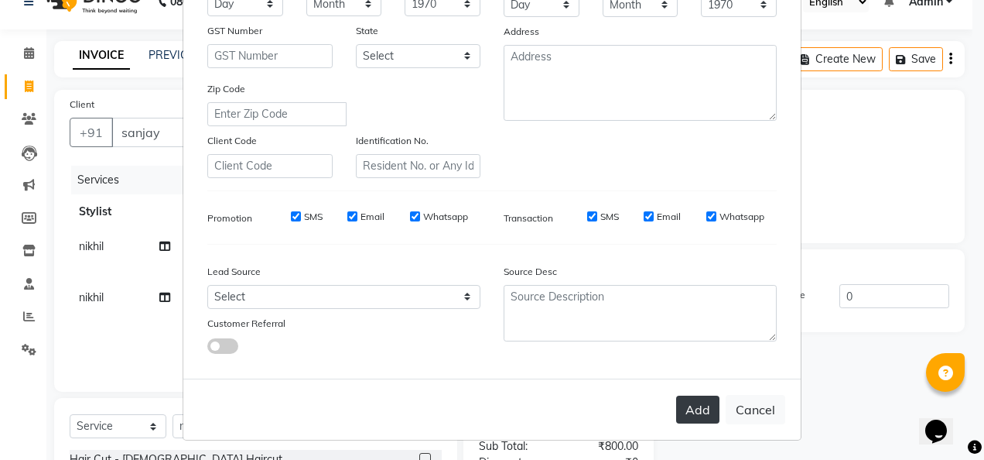
click at [700, 410] on button "Add" at bounding box center [697, 409] width 43 height 28
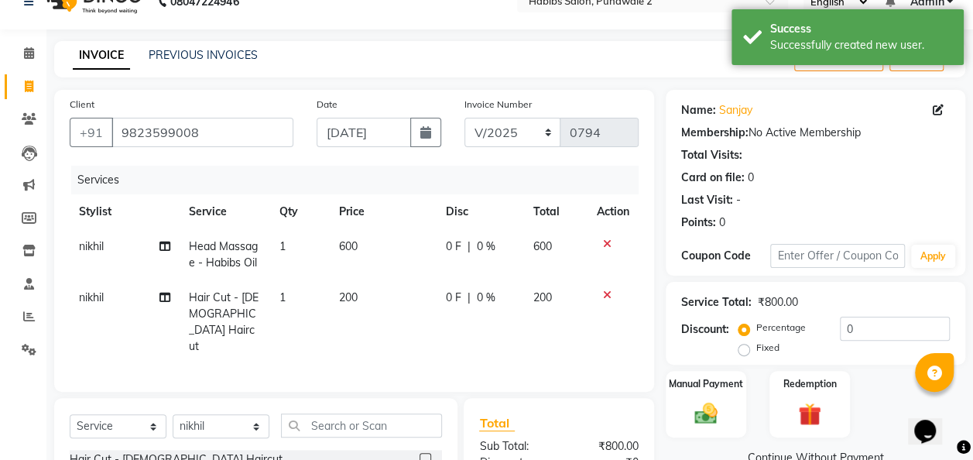
click at [700, 410] on img at bounding box center [705, 413] width 37 height 26
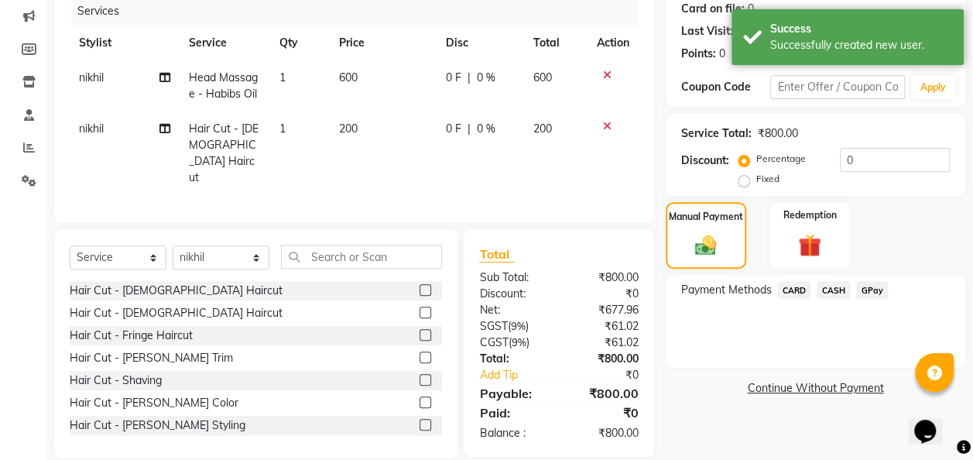
click at [870, 289] on span "GPay" at bounding box center [872, 290] width 32 height 18
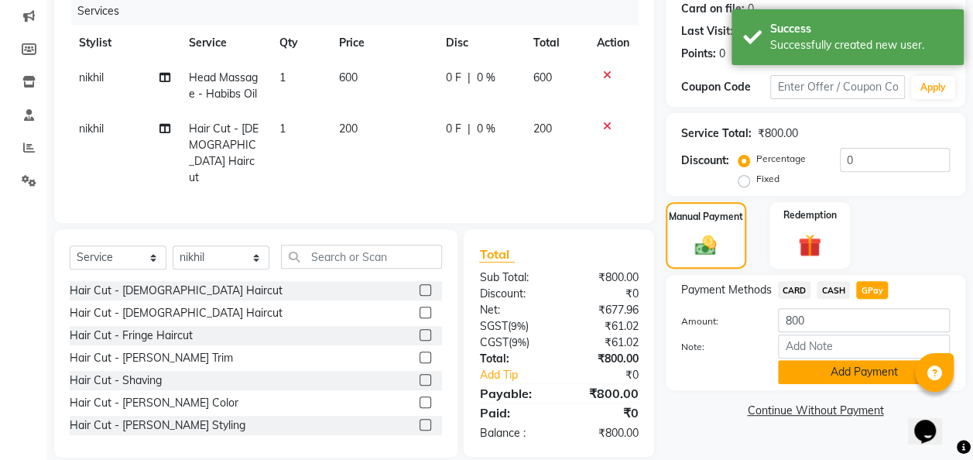
click at [860, 375] on button "Add Payment" at bounding box center [864, 372] width 172 height 24
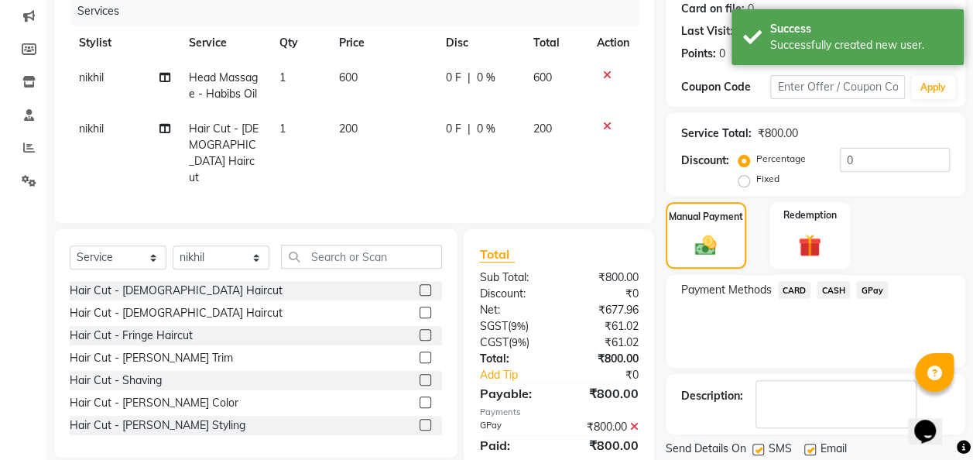
scroll to position [245, 0]
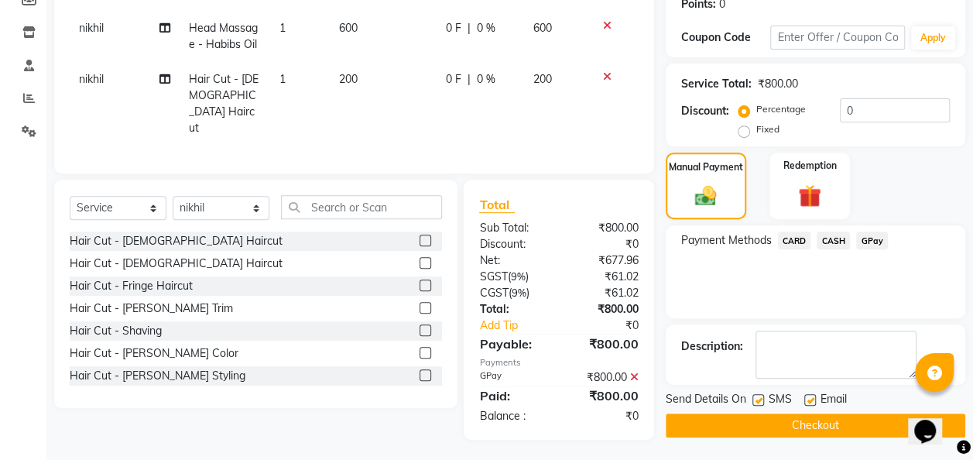
click at [837, 420] on button "Checkout" at bounding box center [814, 425] width 299 height 24
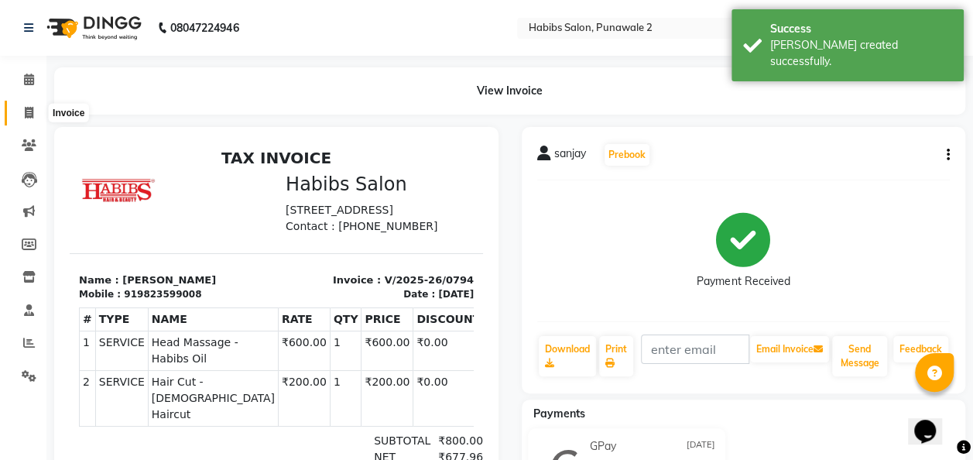
click at [30, 113] on icon at bounding box center [29, 113] width 9 height 12
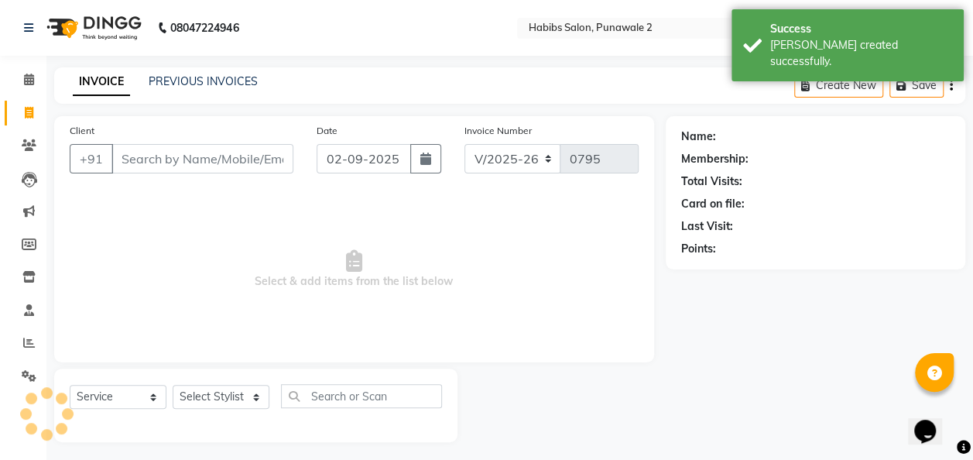
scroll to position [5, 0]
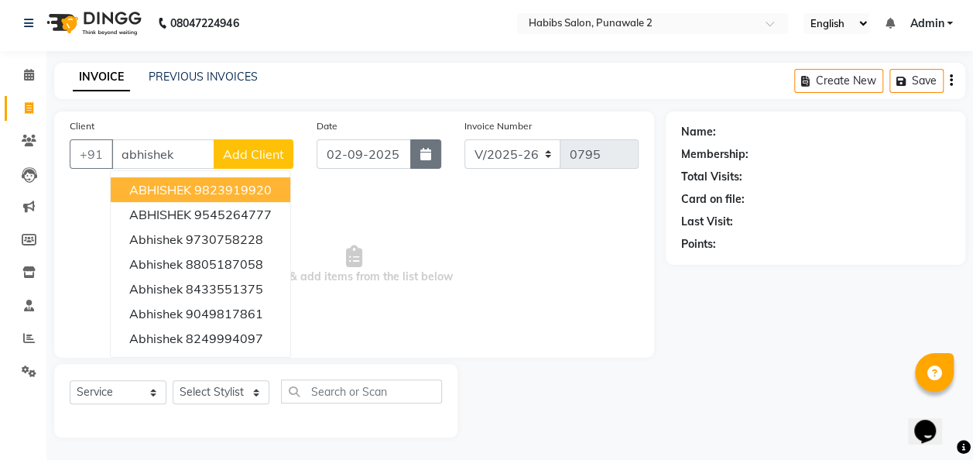
click at [419, 143] on button "button" at bounding box center [425, 153] width 31 height 29
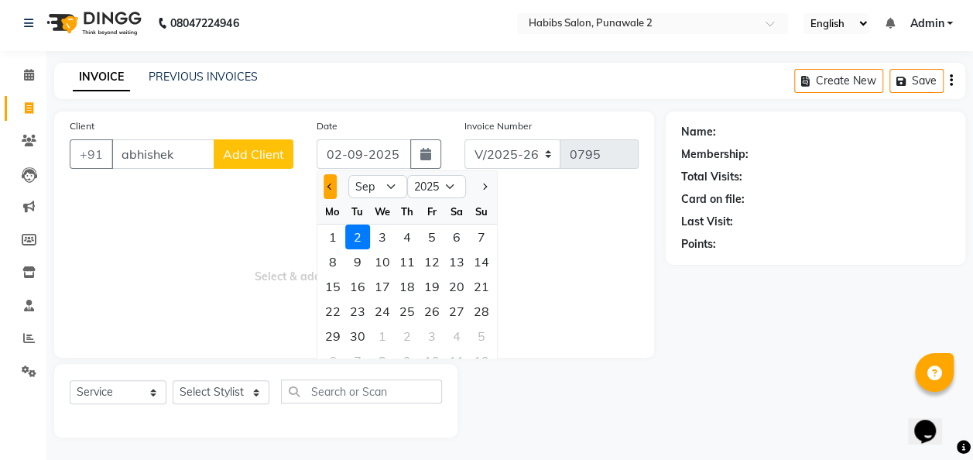
click at [330, 192] on button "Previous month" at bounding box center [329, 186] width 13 height 25
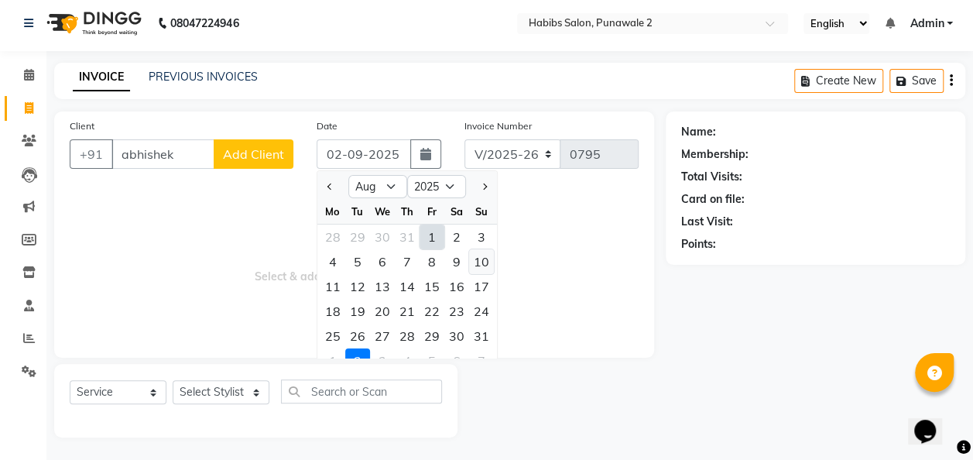
click at [477, 260] on div "10" at bounding box center [481, 261] width 25 height 25
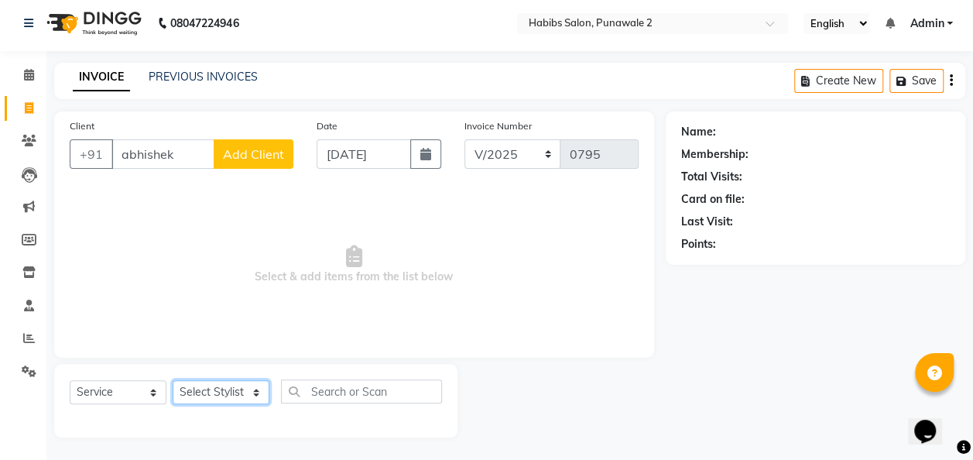
click at [258, 396] on select "Select Stylist Chandan Ganesh Gauri [PERSON_NAME] [PERSON_NAME] nikhil [PERSON_…" at bounding box center [221, 392] width 97 height 24
click at [173, 380] on select "Select Stylist Chandan Ganesh Gauri [PERSON_NAME] [PERSON_NAME] nikhil [PERSON_…" at bounding box center [221, 392] width 97 height 24
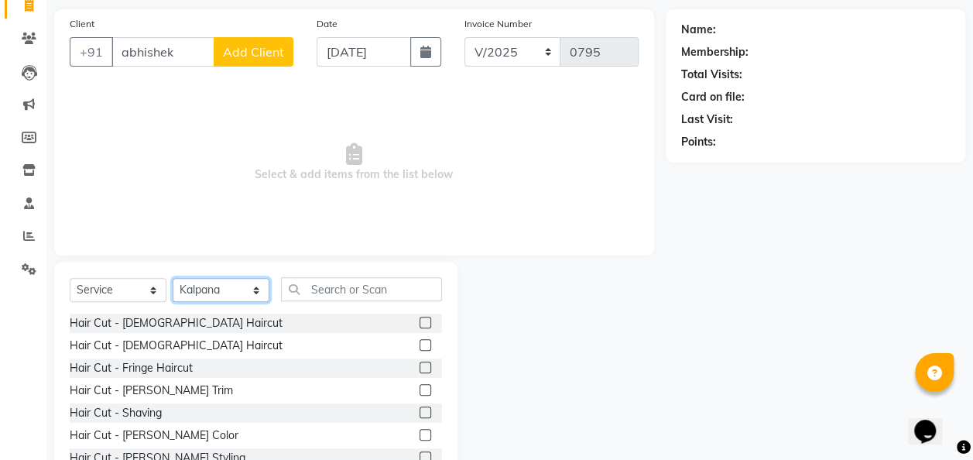
scroll to position [108, 0]
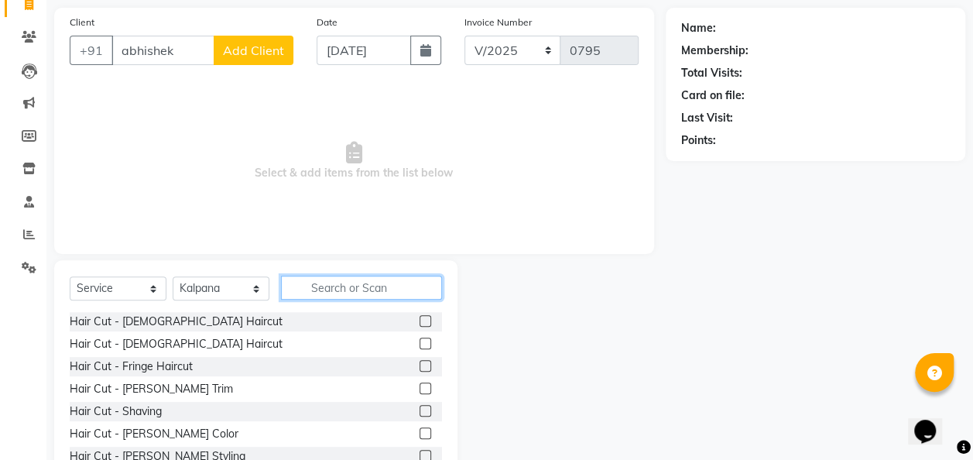
click at [347, 286] on input "text" at bounding box center [361, 287] width 161 height 24
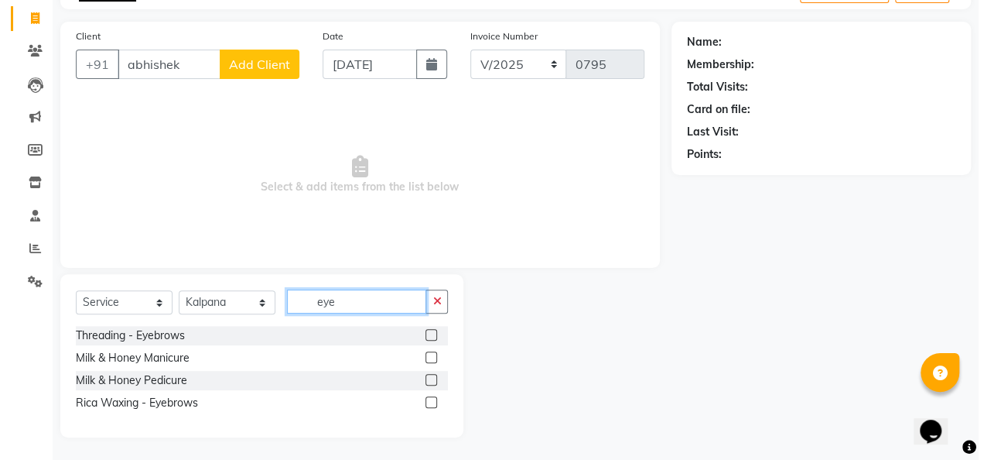
scroll to position [50, 0]
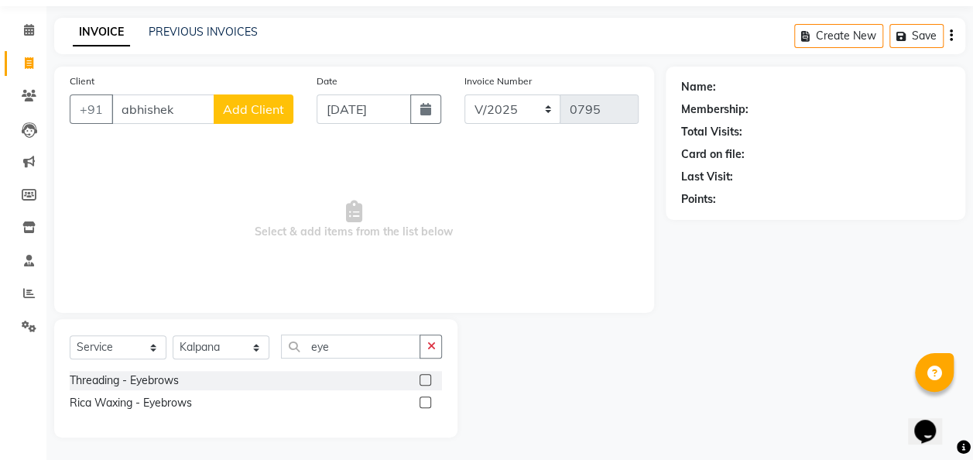
click at [423, 374] on label at bounding box center [425, 380] width 12 height 12
click at [423, 375] on input "checkbox" at bounding box center [424, 380] width 10 height 10
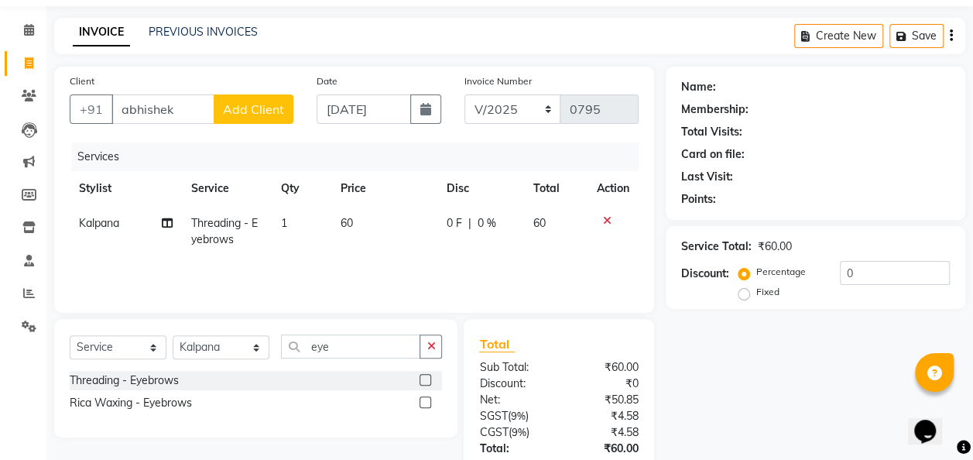
click at [269, 101] on span "Add Client" at bounding box center [253, 108] width 61 height 15
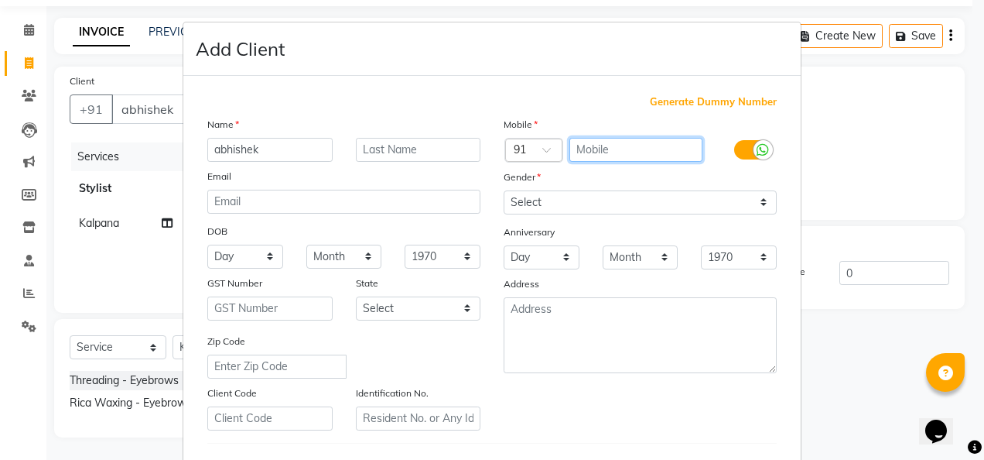
click at [574, 152] on input "text" at bounding box center [637, 150] width 134 height 24
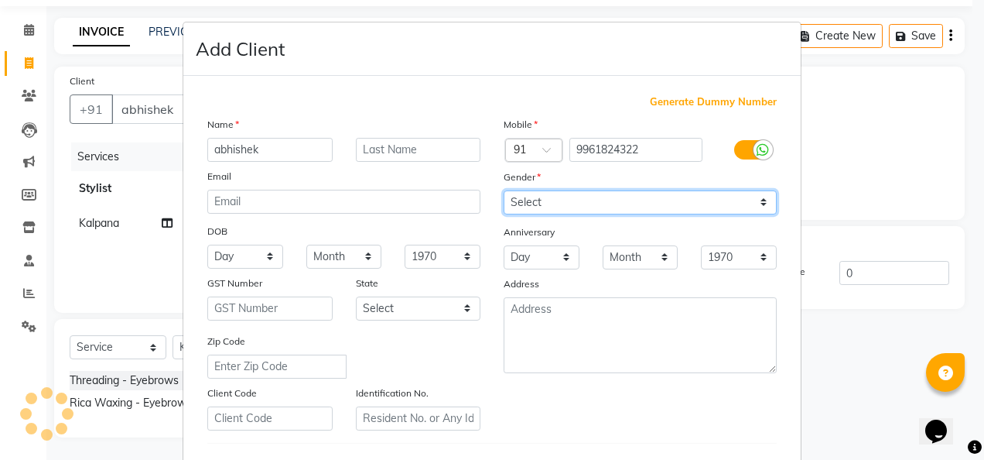
click at [756, 197] on select "Select [DEMOGRAPHIC_DATA] [DEMOGRAPHIC_DATA] Other Prefer Not To Say" at bounding box center [640, 202] width 273 height 24
click at [504, 190] on select "Select [DEMOGRAPHIC_DATA] [DEMOGRAPHIC_DATA] Other Prefer Not To Say" at bounding box center [640, 202] width 273 height 24
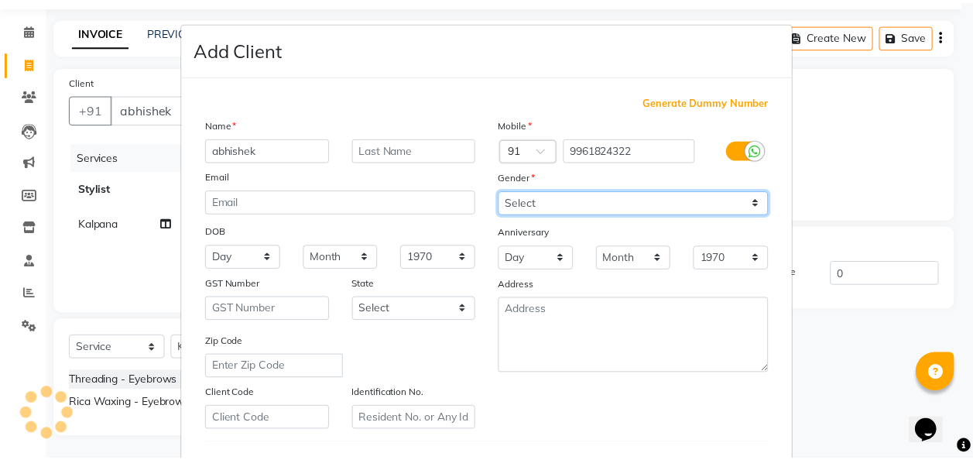
scroll to position [252, 0]
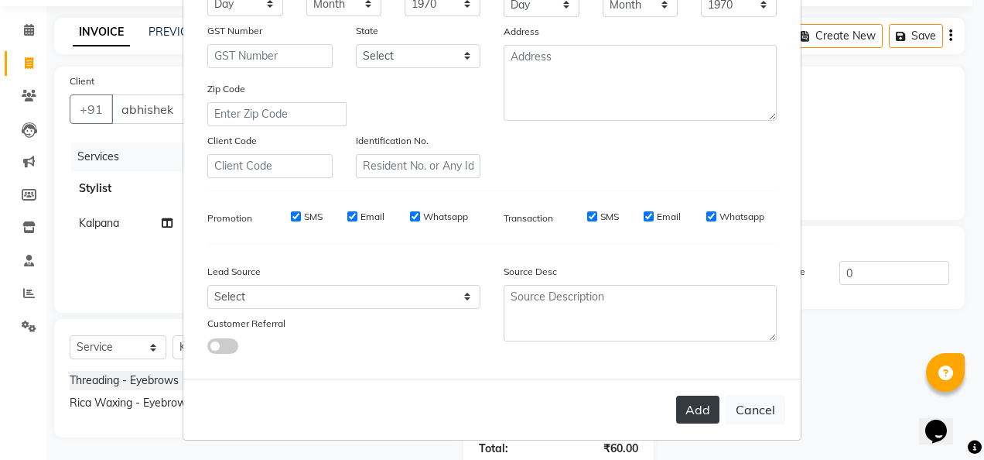
click at [704, 416] on button "Add" at bounding box center [697, 409] width 43 height 28
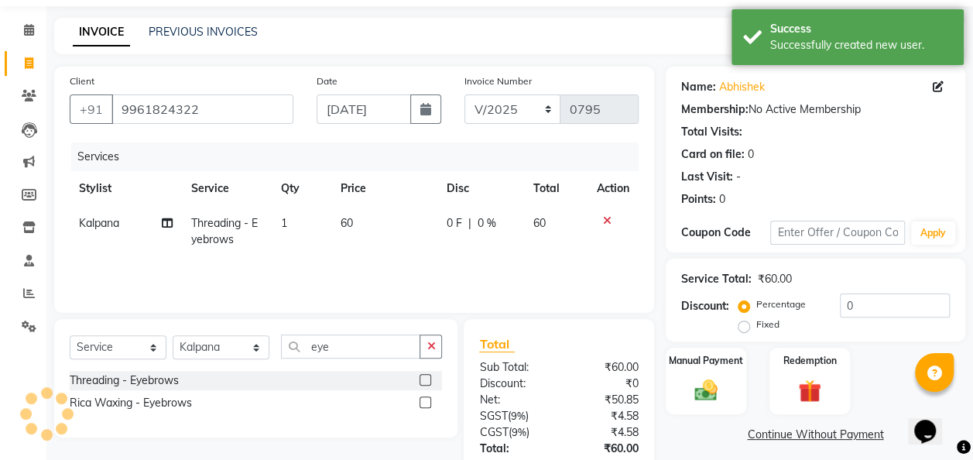
scroll to position [158, 0]
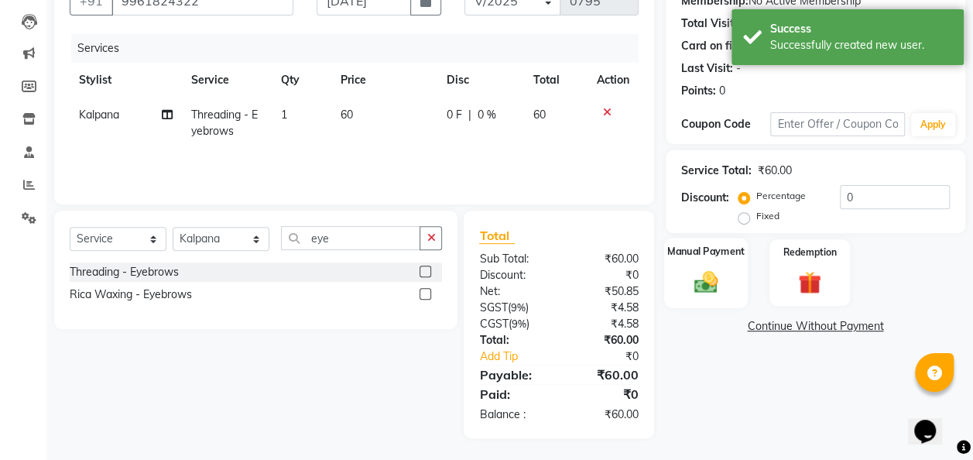
click at [707, 292] on img at bounding box center [705, 282] width 39 height 28
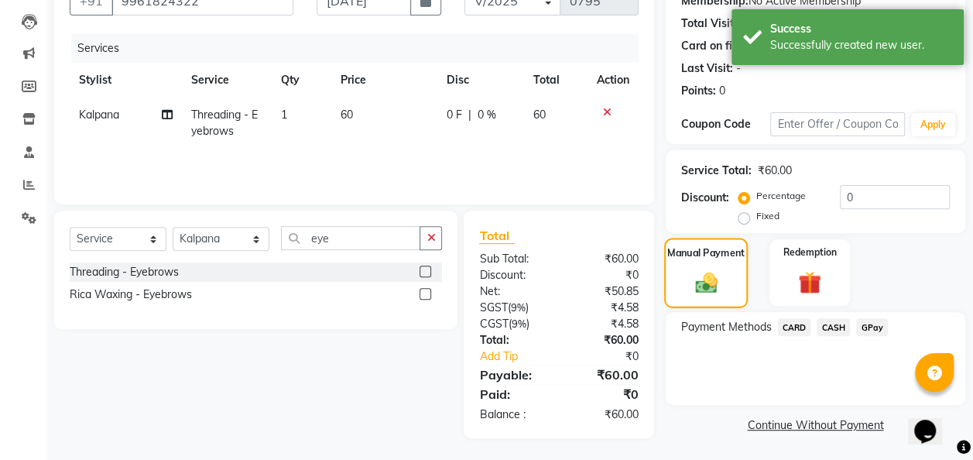
click at [707, 292] on img at bounding box center [705, 282] width 36 height 26
click at [826, 327] on span "CASH" at bounding box center [832, 327] width 33 height 18
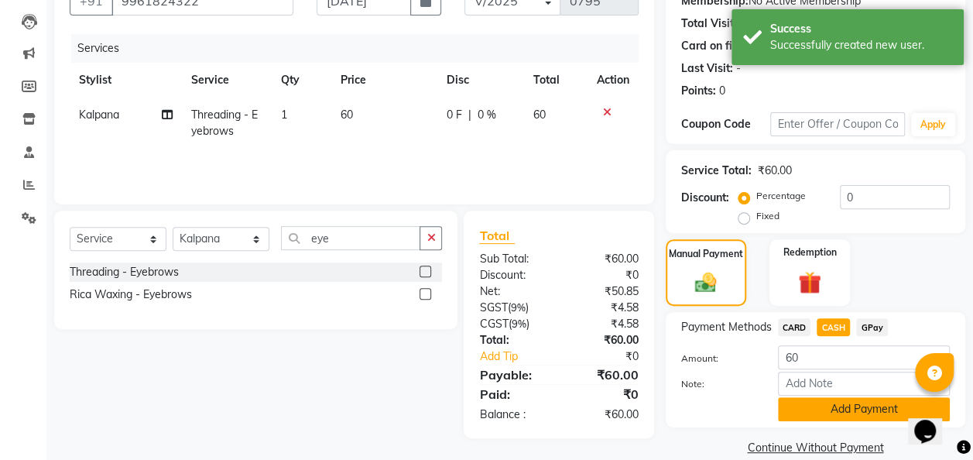
click at [827, 409] on button "Add Payment" at bounding box center [864, 409] width 172 height 24
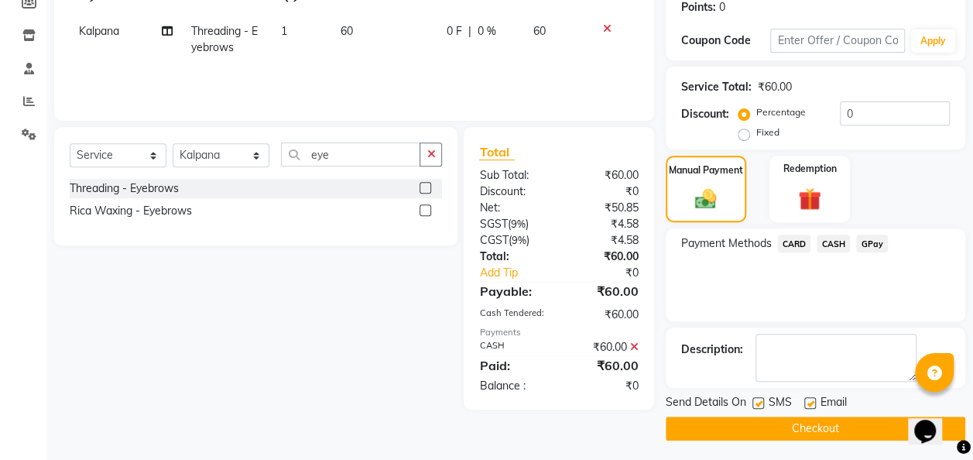
scroll to position [241, 0]
click at [825, 417] on button "Checkout" at bounding box center [814, 428] width 299 height 24
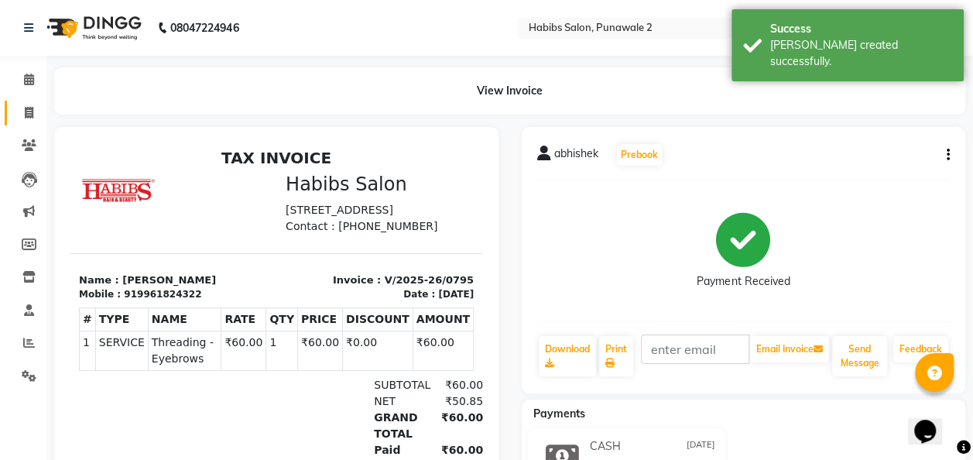
click at [23, 102] on link "Invoice" at bounding box center [23, 114] width 37 height 26
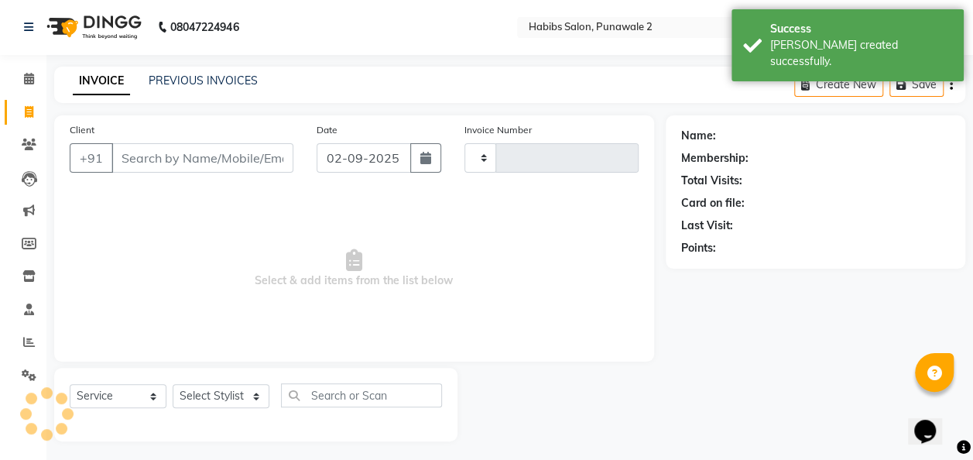
scroll to position [5, 0]
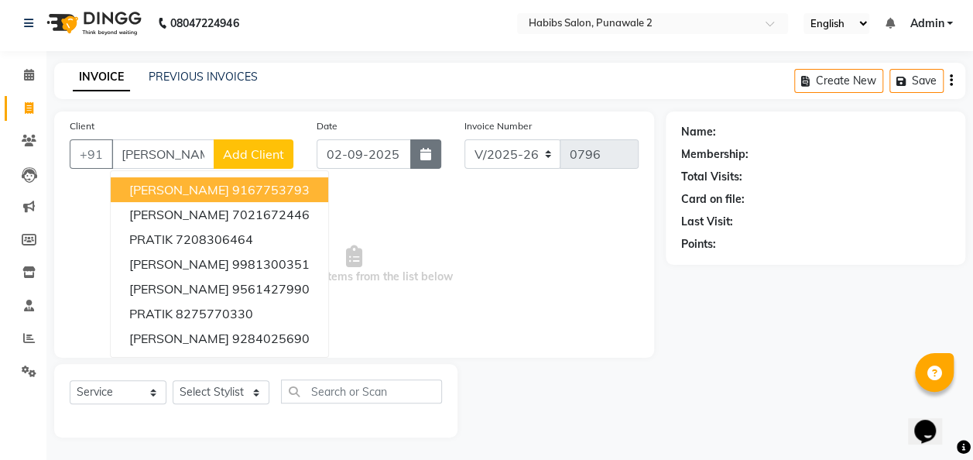
click at [429, 145] on button "button" at bounding box center [425, 153] width 31 height 29
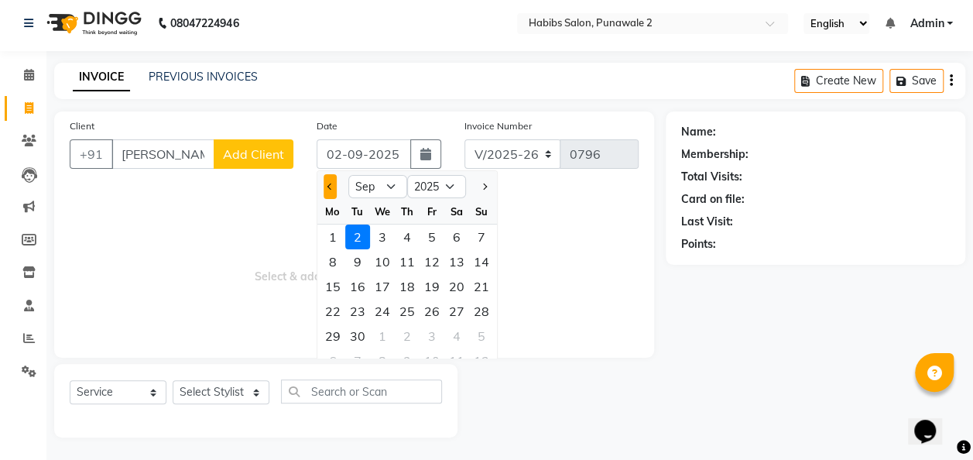
click at [323, 192] on button "Previous month" at bounding box center [329, 186] width 13 height 25
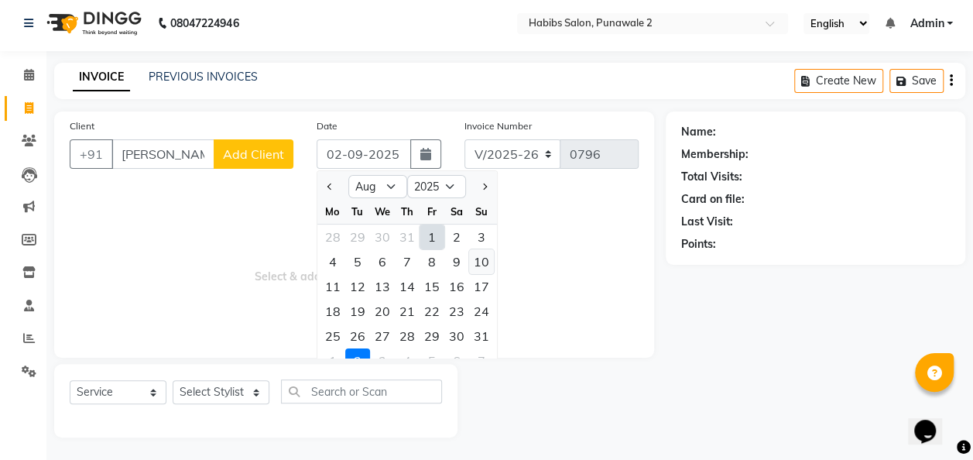
click at [477, 257] on div "10" at bounding box center [481, 261] width 25 height 25
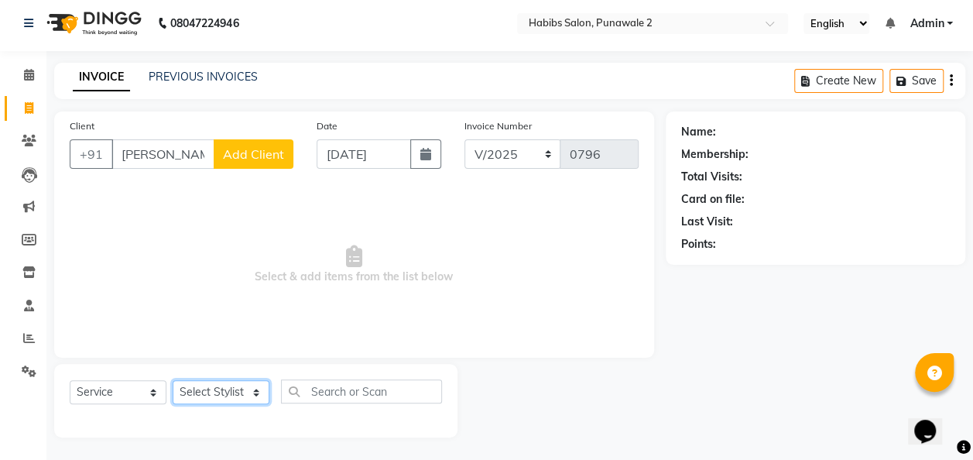
click at [260, 385] on select "Select Stylist Chandan Ganesh Gauri [PERSON_NAME] [PERSON_NAME] nikhil [PERSON_…" at bounding box center [221, 392] width 97 height 24
click at [173, 380] on select "Select Stylist Chandan Ganesh Gauri [PERSON_NAME] [PERSON_NAME] nikhil [PERSON_…" at bounding box center [221, 392] width 97 height 24
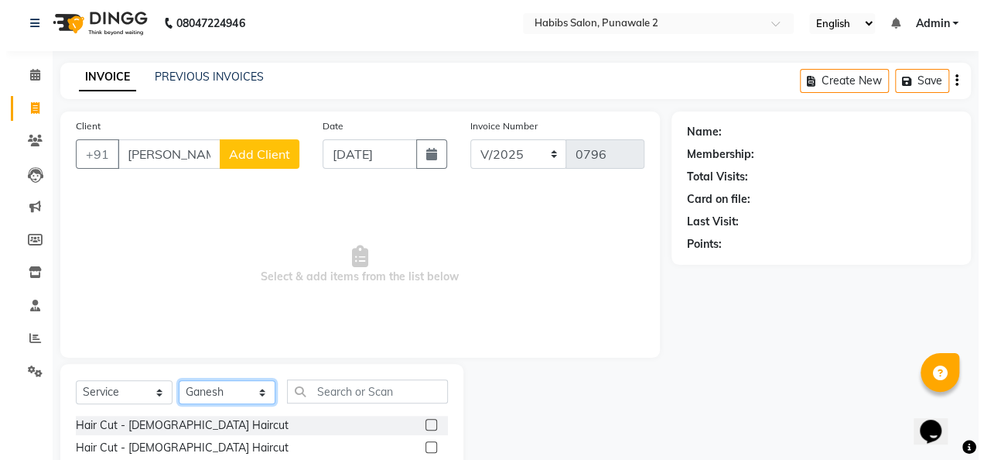
scroll to position [159, 0]
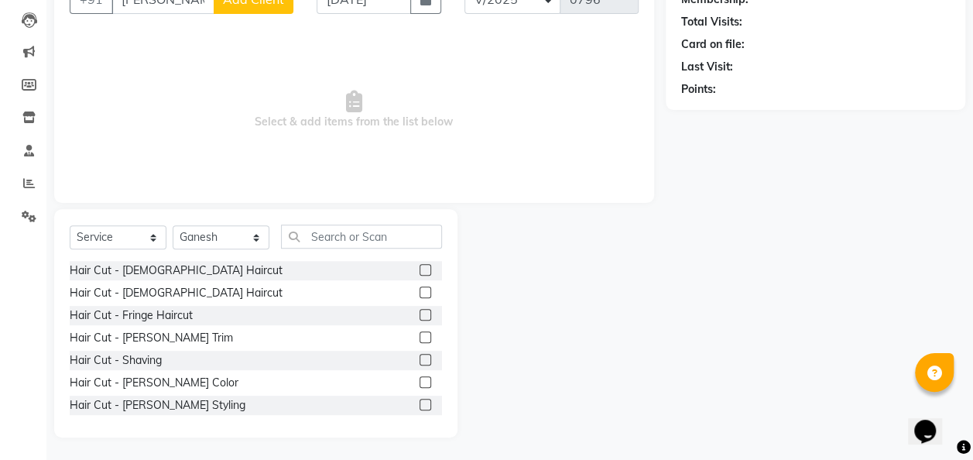
click at [419, 335] on label at bounding box center [425, 337] width 12 height 12
click at [419, 335] on input "checkbox" at bounding box center [424, 338] width 10 height 10
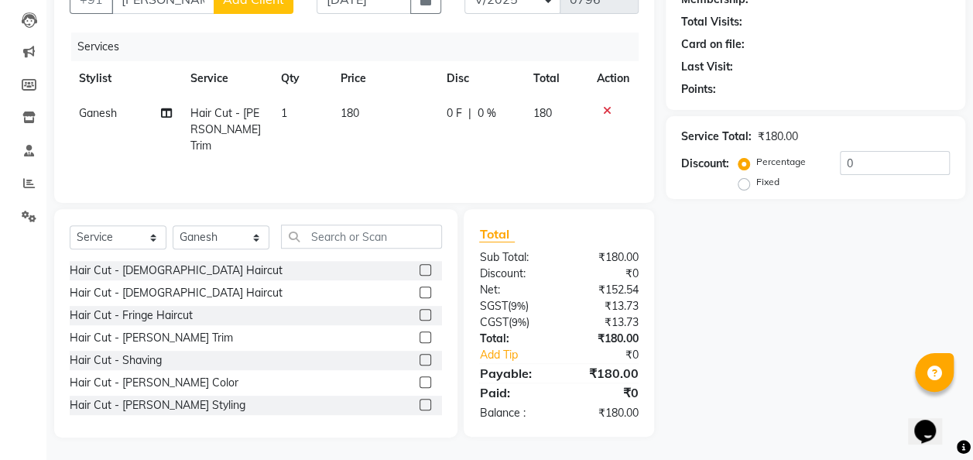
click at [378, 118] on td "180" at bounding box center [384, 129] width 106 height 67
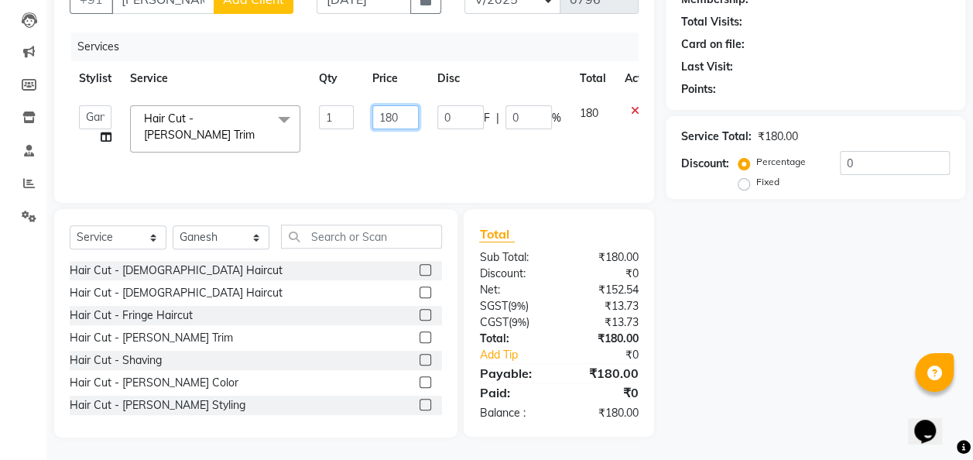
click at [403, 115] on input "180" at bounding box center [395, 117] width 46 height 24
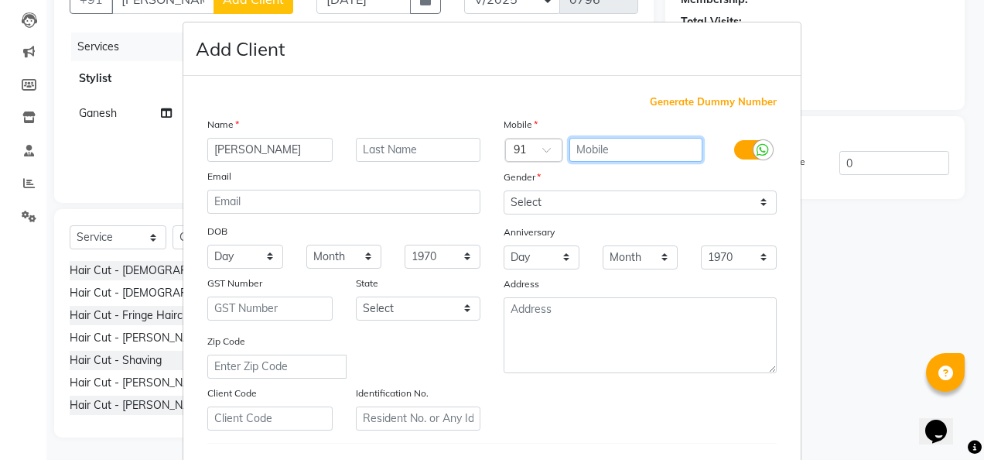
click at [582, 152] on input "text" at bounding box center [637, 150] width 134 height 24
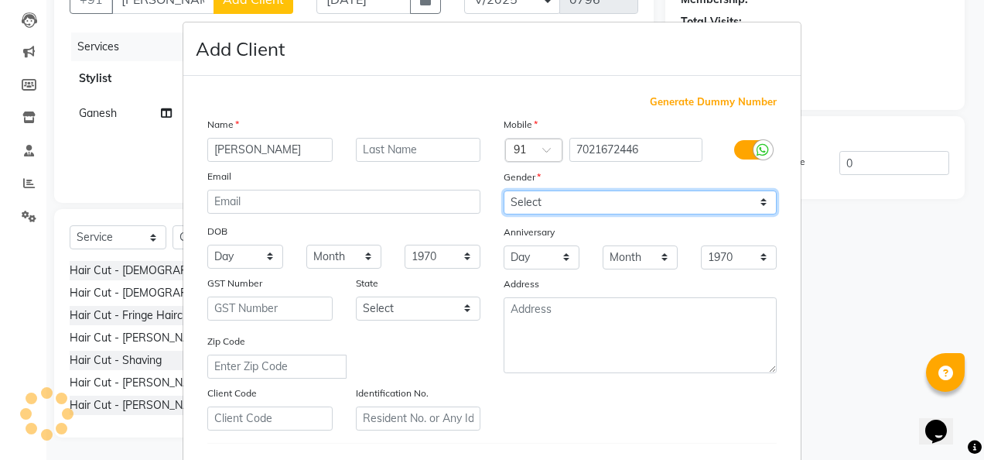
click at [760, 200] on div "Mobile Country Code × 91 7021672446 Gender Select [DEMOGRAPHIC_DATA] [DEMOGRAPH…" at bounding box center [640, 273] width 296 height 314
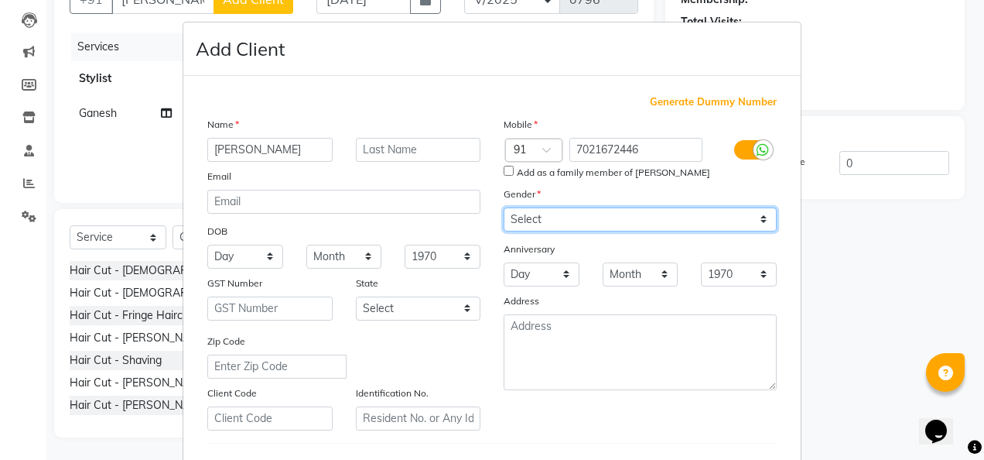
click at [504, 207] on select "Select [DEMOGRAPHIC_DATA] [DEMOGRAPHIC_DATA] Other Prefer Not To Say" at bounding box center [640, 219] width 273 height 24
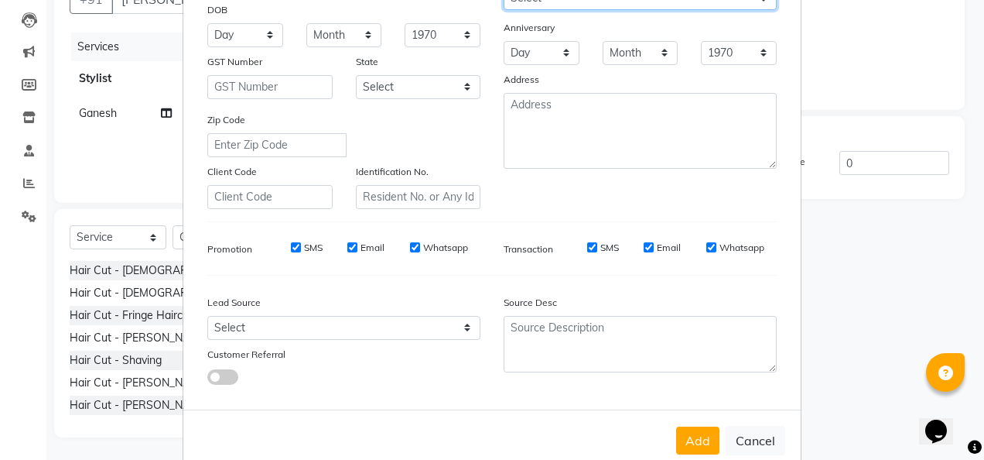
scroll to position [238, 0]
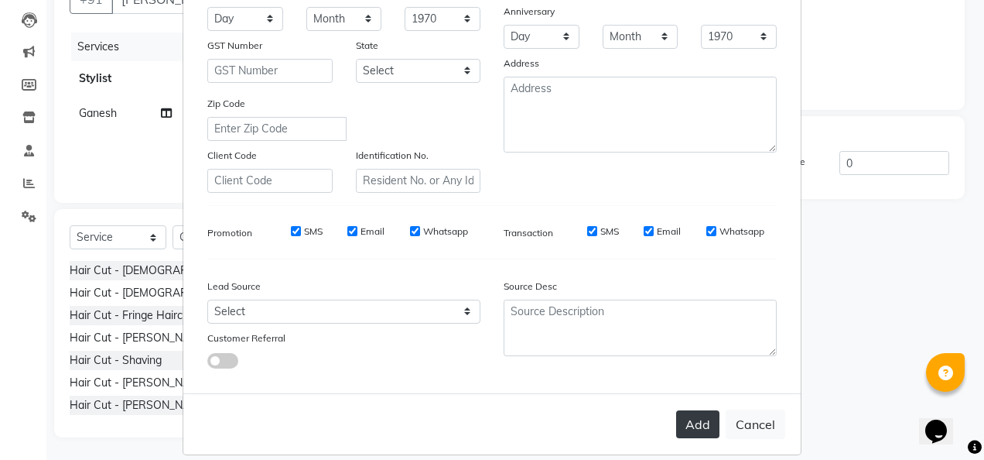
click at [696, 413] on button "Add" at bounding box center [697, 424] width 43 height 28
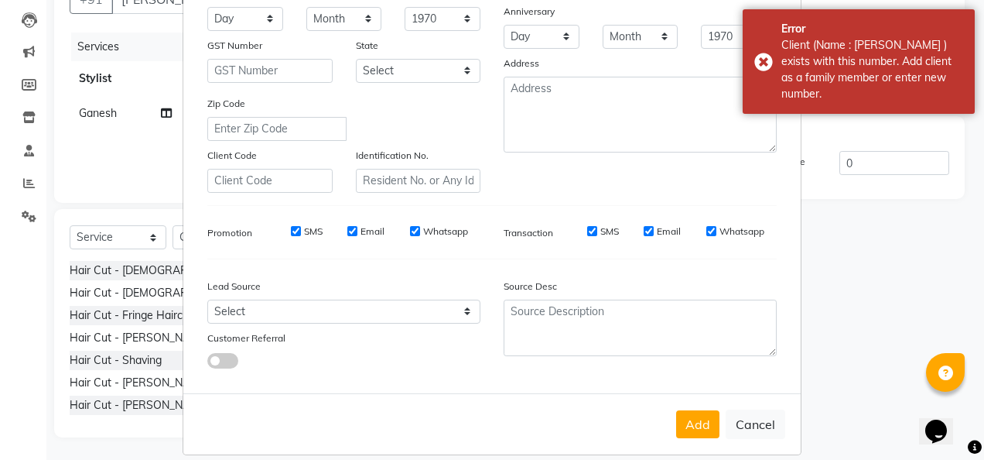
scroll to position [0, 0]
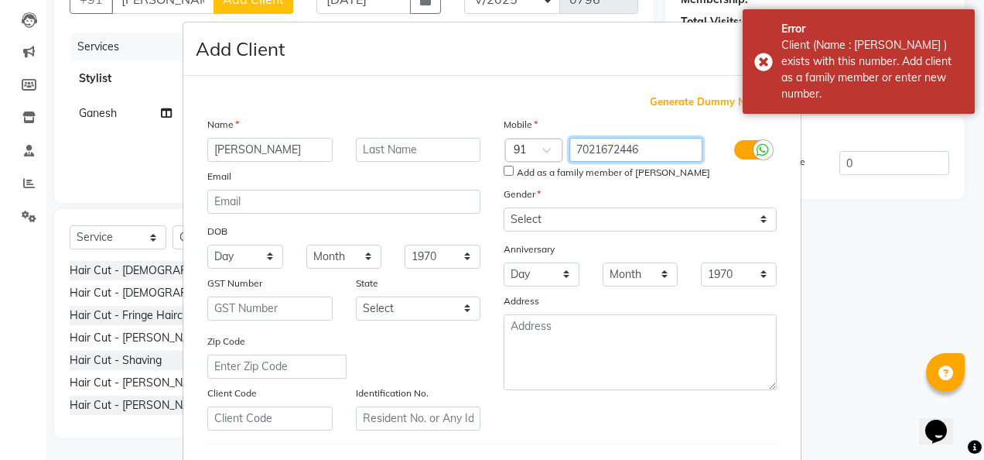
click at [672, 154] on input "7021672446" at bounding box center [637, 150] width 134 height 24
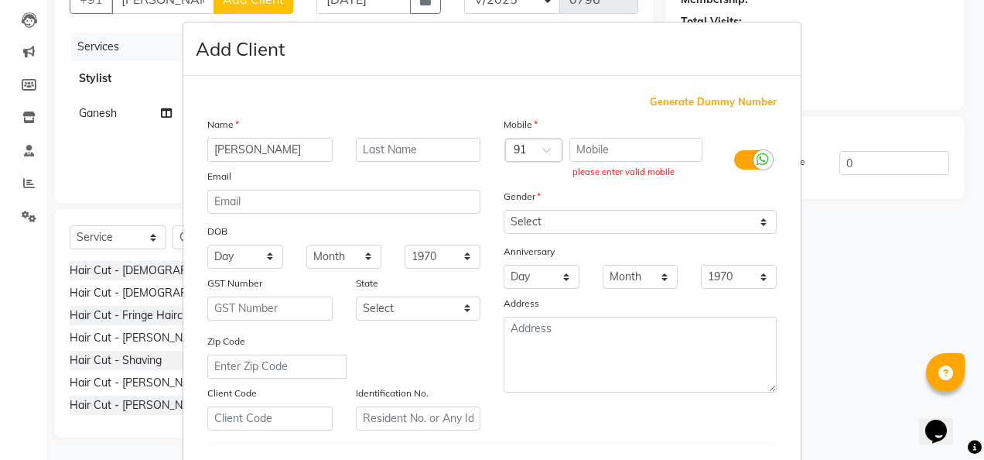
click at [749, 104] on span "Generate Dummy Number" at bounding box center [713, 101] width 127 height 15
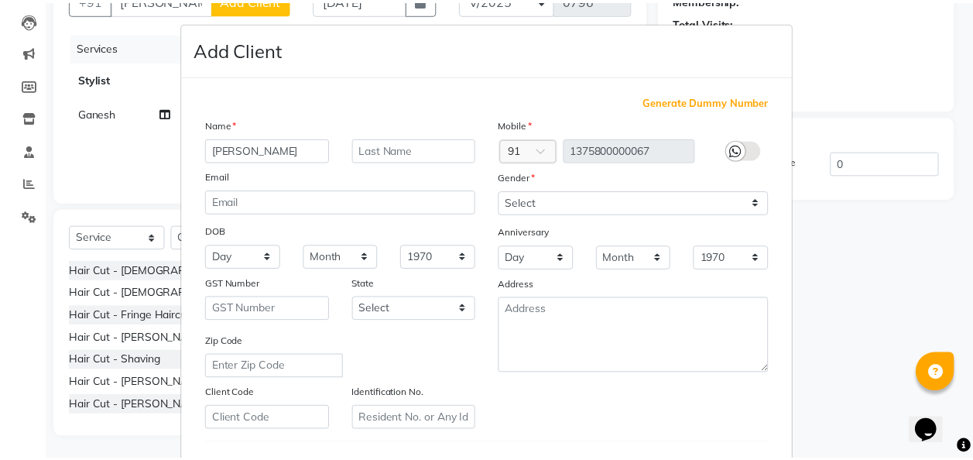
scroll to position [252, 0]
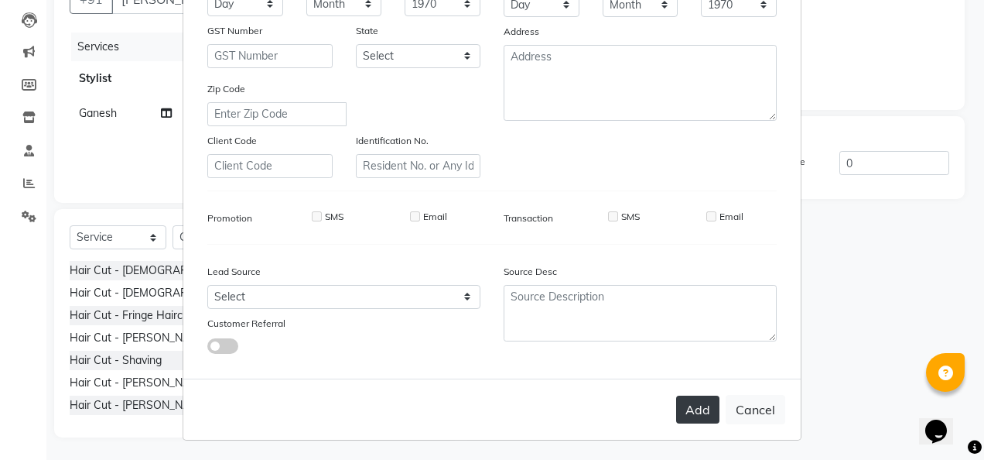
click at [695, 399] on button "Add" at bounding box center [697, 409] width 43 height 28
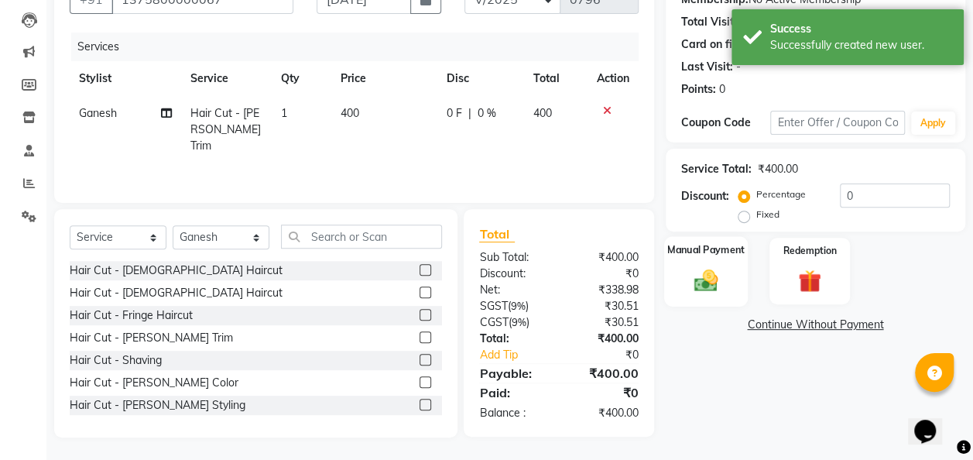
click at [707, 281] on img at bounding box center [705, 280] width 39 height 28
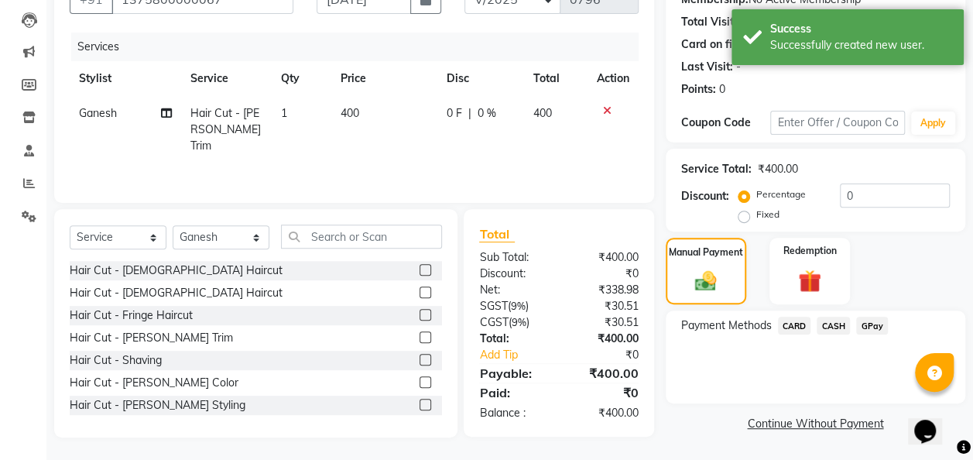
click at [871, 326] on span "GPay" at bounding box center [872, 325] width 32 height 18
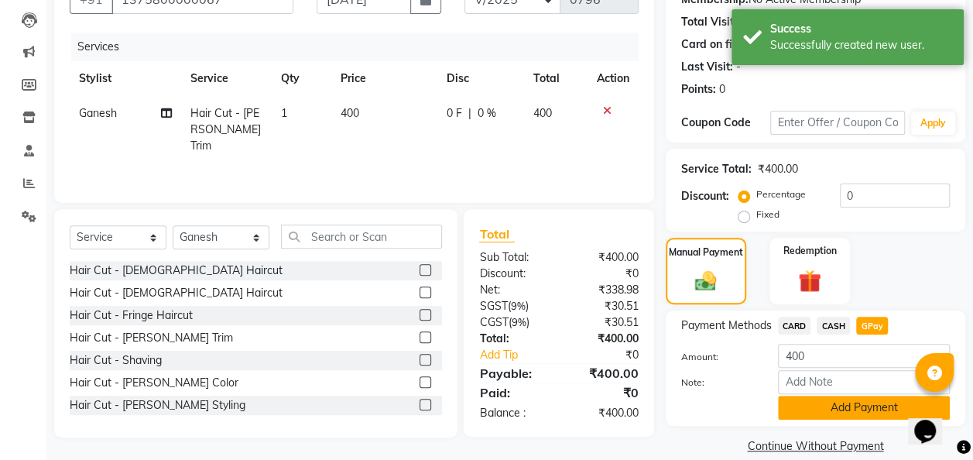
click at [860, 405] on button "Add Payment" at bounding box center [864, 407] width 172 height 24
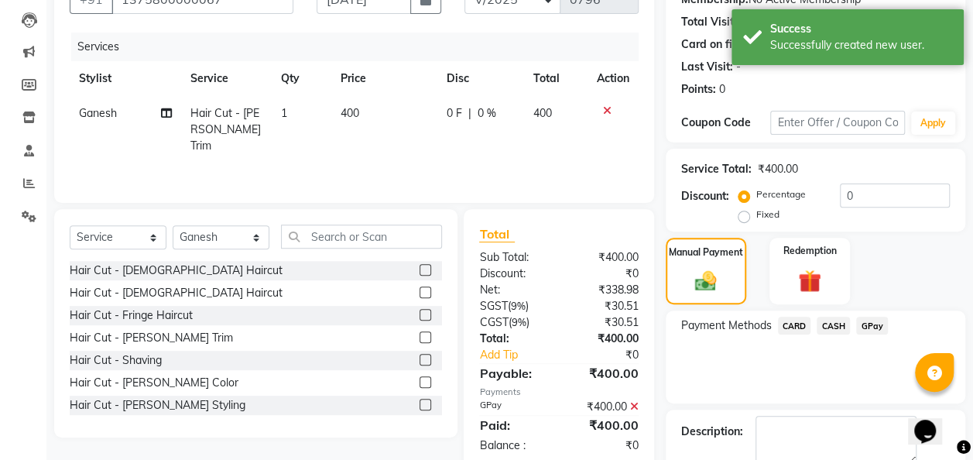
scroll to position [245, 0]
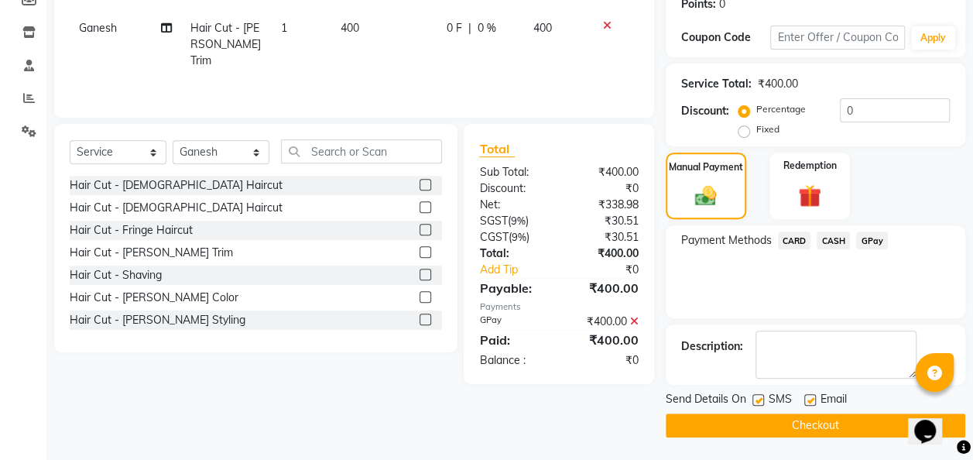
click at [833, 418] on button "Checkout" at bounding box center [814, 425] width 299 height 24
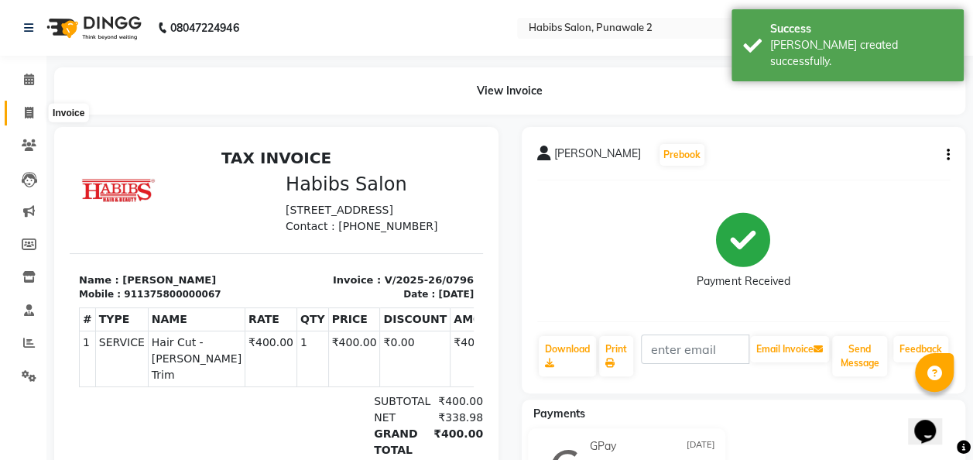
click at [27, 118] on icon at bounding box center [29, 113] width 9 height 12
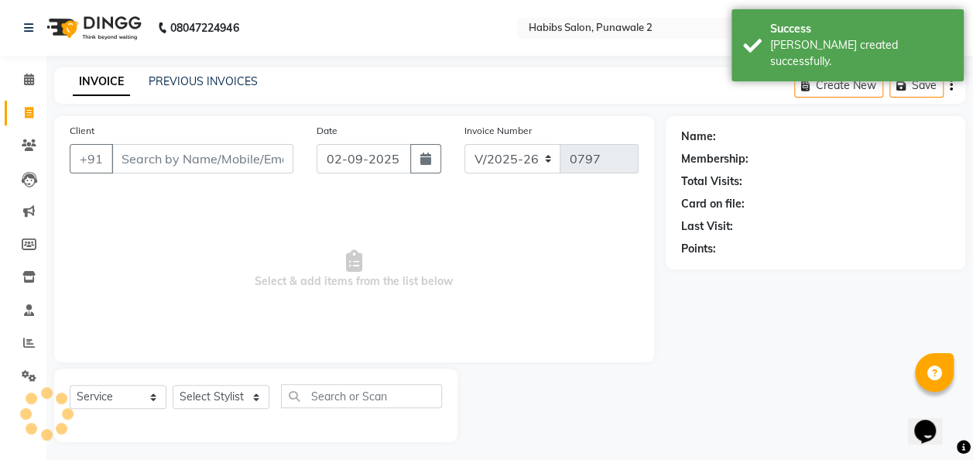
scroll to position [5, 0]
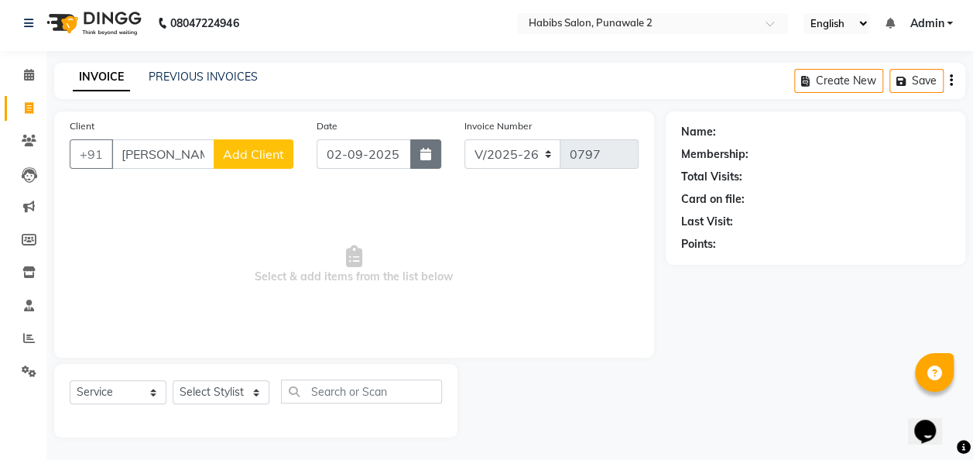
click at [417, 145] on button "button" at bounding box center [425, 153] width 31 height 29
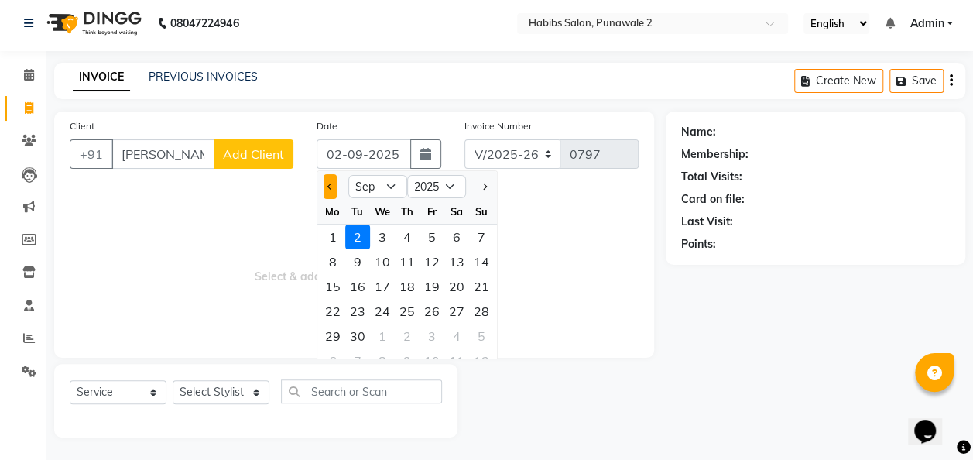
click at [328, 183] on span "Previous month" at bounding box center [330, 186] width 6 height 6
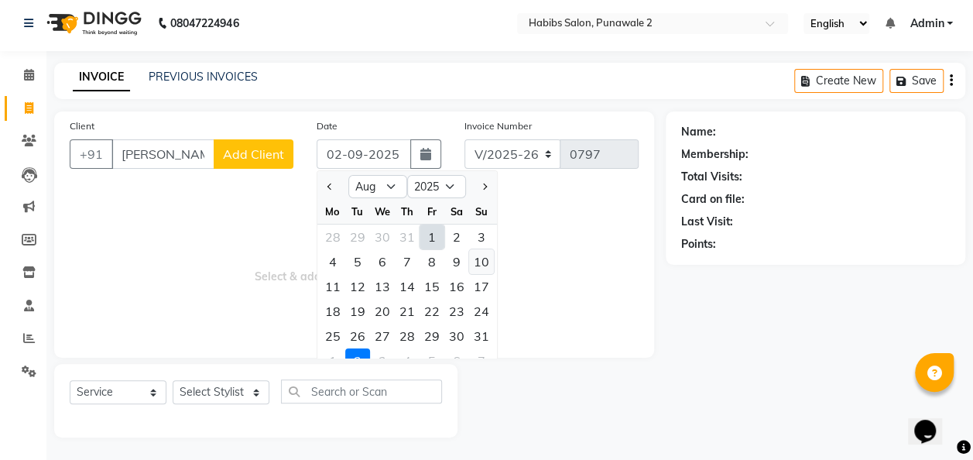
click at [482, 258] on div "10" at bounding box center [481, 261] width 25 height 25
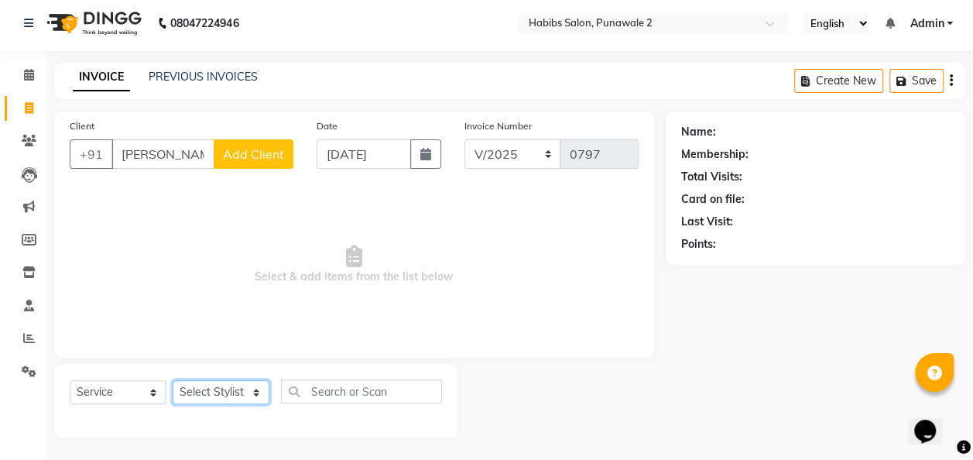
click at [255, 391] on select "Select Stylist Chandan Ganesh Gauri [PERSON_NAME] [PERSON_NAME] nikhil [PERSON_…" at bounding box center [221, 392] width 97 height 24
click at [173, 380] on select "Select Stylist Chandan Ganesh Gauri [PERSON_NAME] [PERSON_NAME] nikhil [PERSON_…" at bounding box center [221, 392] width 97 height 24
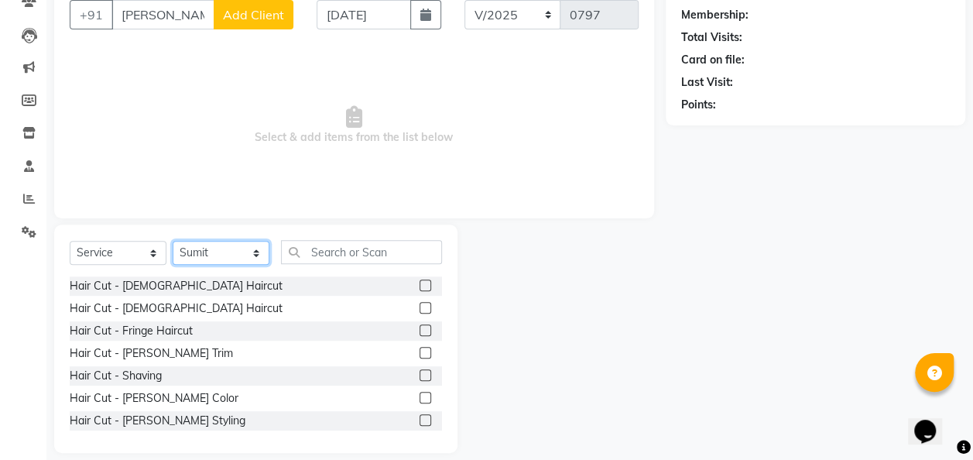
scroll to position [142, 0]
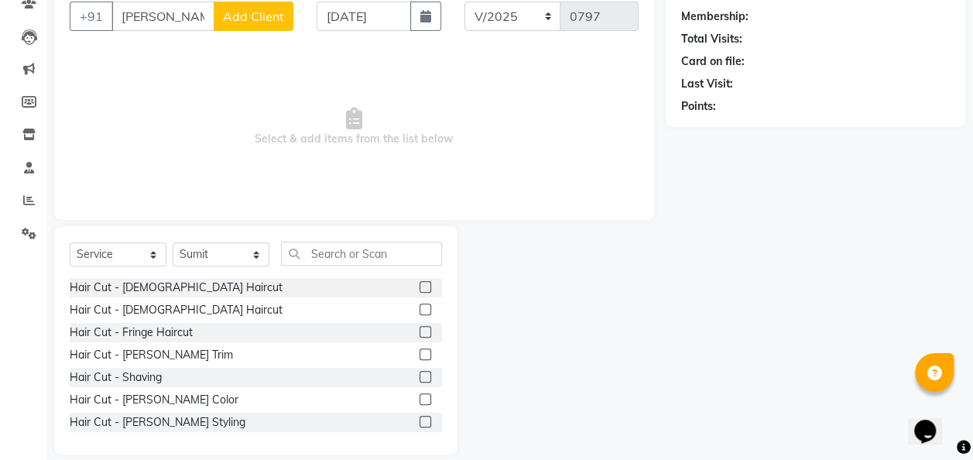
click at [419, 353] on label at bounding box center [425, 354] width 12 height 12
click at [419, 353] on input "checkbox" at bounding box center [424, 355] width 10 height 10
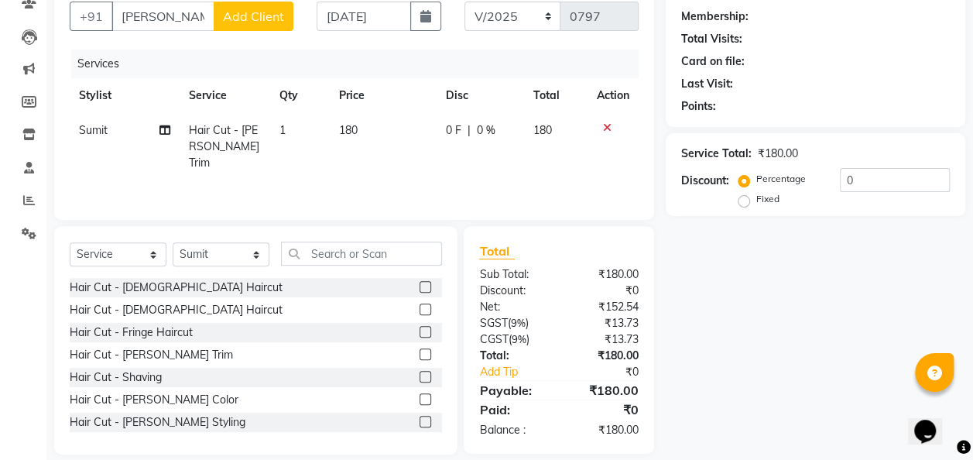
click at [365, 98] on th "Price" at bounding box center [383, 95] width 107 height 35
click at [367, 127] on td "180" at bounding box center [383, 146] width 107 height 67
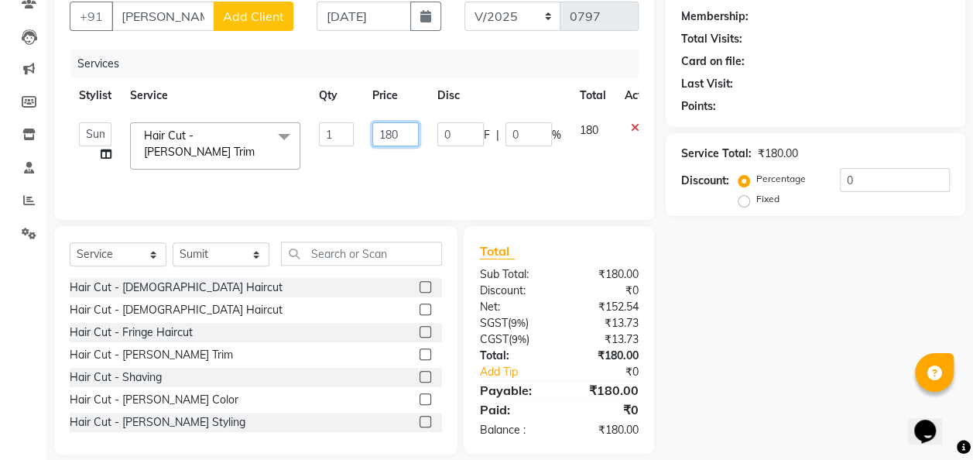
click at [405, 132] on input "180" at bounding box center [395, 134] width 46 height 24
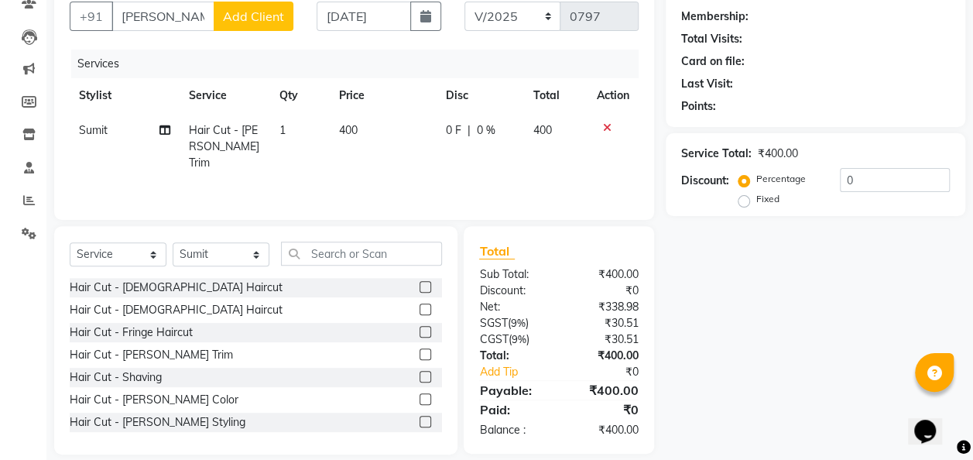
click at [78, 131] on td "Sumit" at bounding box center [125, 146] width 110 height 67
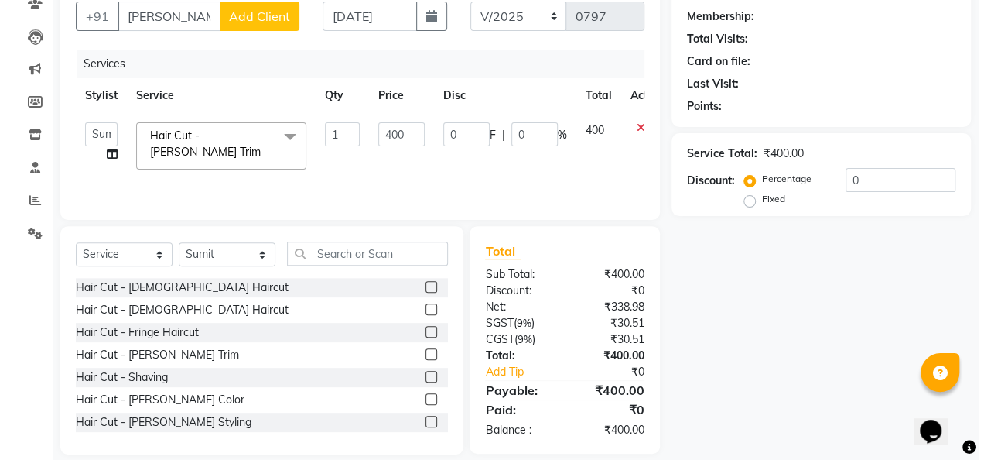
scroll to position [39, 0]
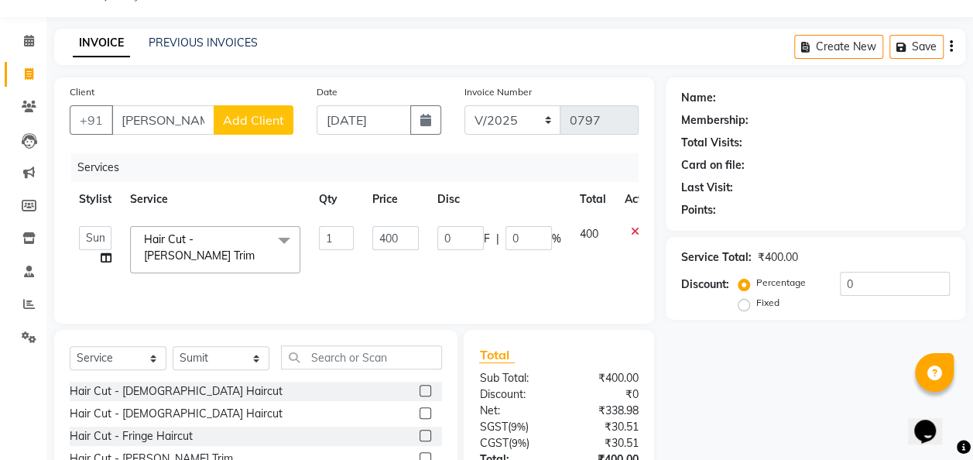
click at [257, 119] on span "Add Client" at bounding box center [253, 119] width 61 height 15
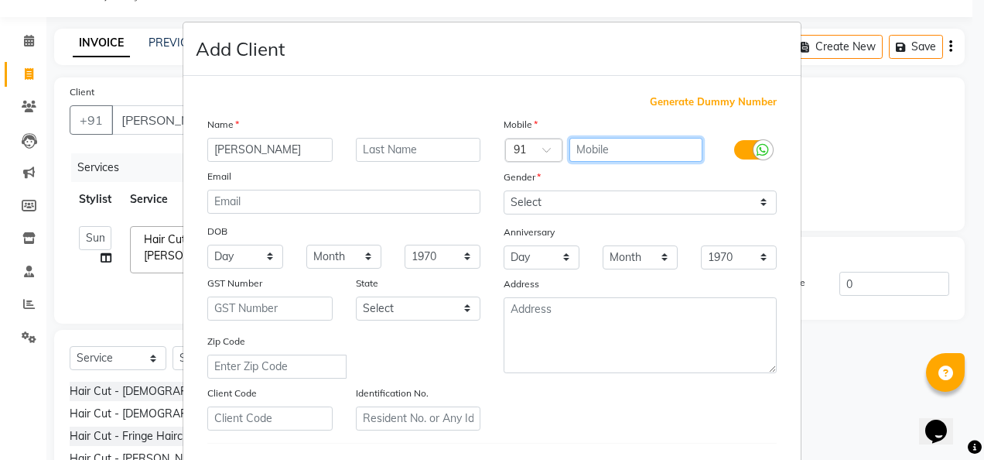
click at [584, 154] on input "text" at bounding box center [637, 150] width 134 height 24
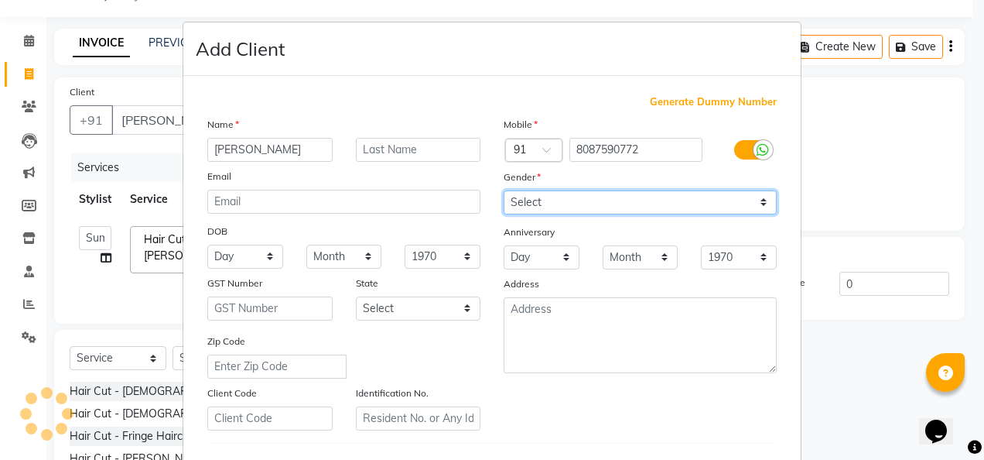
click at [760, 198] on select "Select [DEMOGRAPHIC_DATA] [DEMOGRAPHIC_DATA] Other Prefer Not To Say" at bounding box center [640, 202] width 273 height 24
click at [504, 190] on select "Select [DEMOGRAPHIC_DATA] [DEMOGRAPHIC_DATA] Other Prefer Not To Say" at bounding box center [640, 202] width 273 height 24
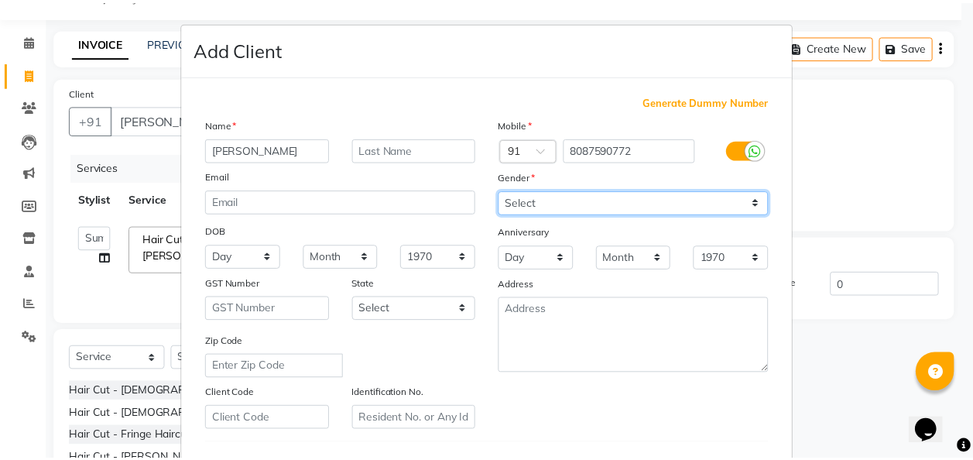
scroll to position [252, 0]
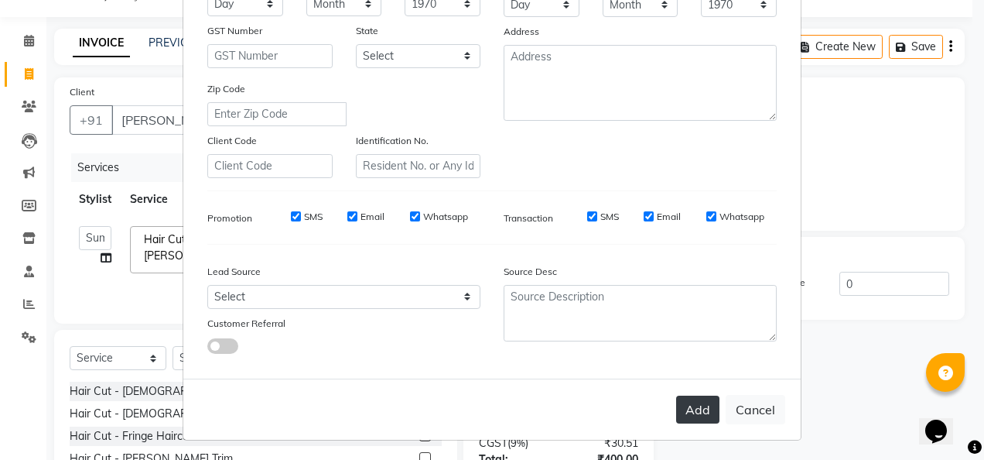
click at [695, 405] on button "Add" at bounding box center [697, 409] width 43 height 28
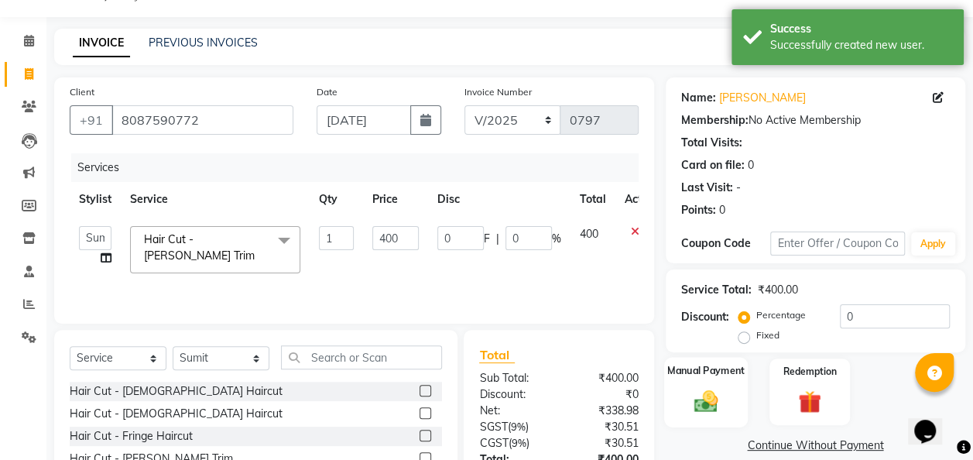
click at [707, 395] on img at bounding box center [705, 401] width 39 height 28
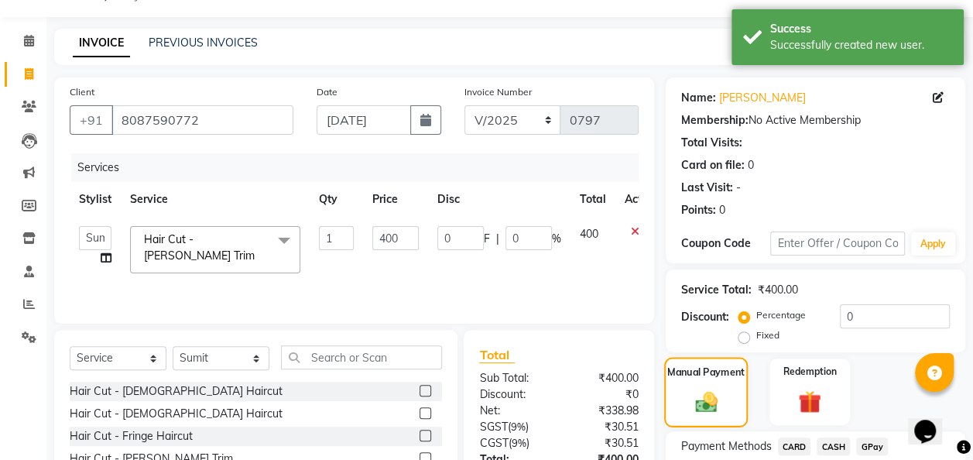
scroll to position [159, 0]
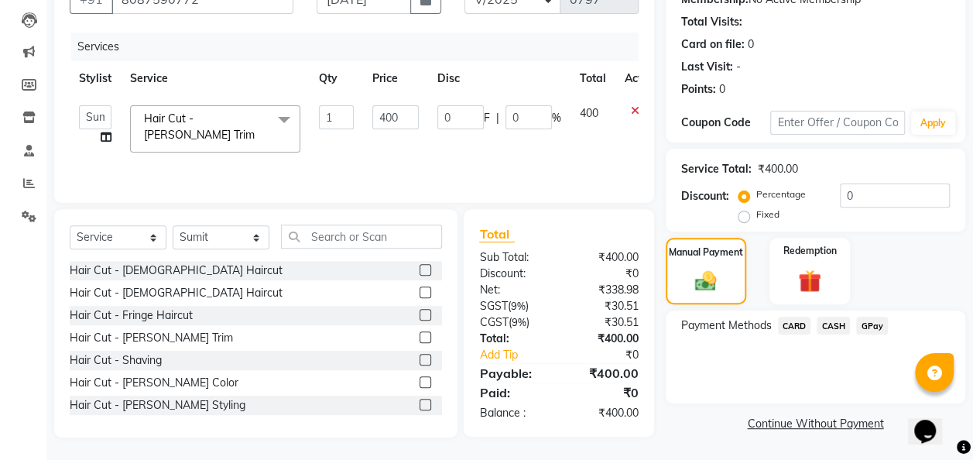
click at [879, 323] on span "GPay" at bounding box center [872, 325] width 32 height 18
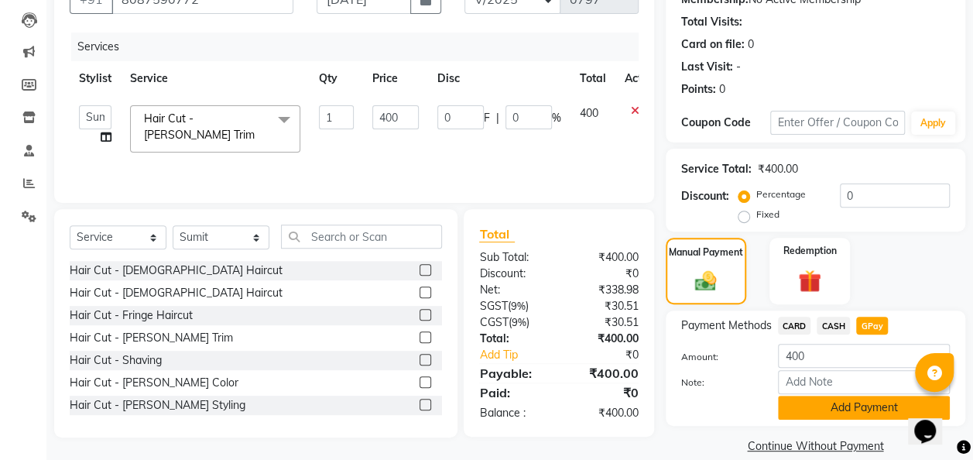
click at [840, 410] on button "Add Payment" at bounding box center [864, 407] width 172 height 24
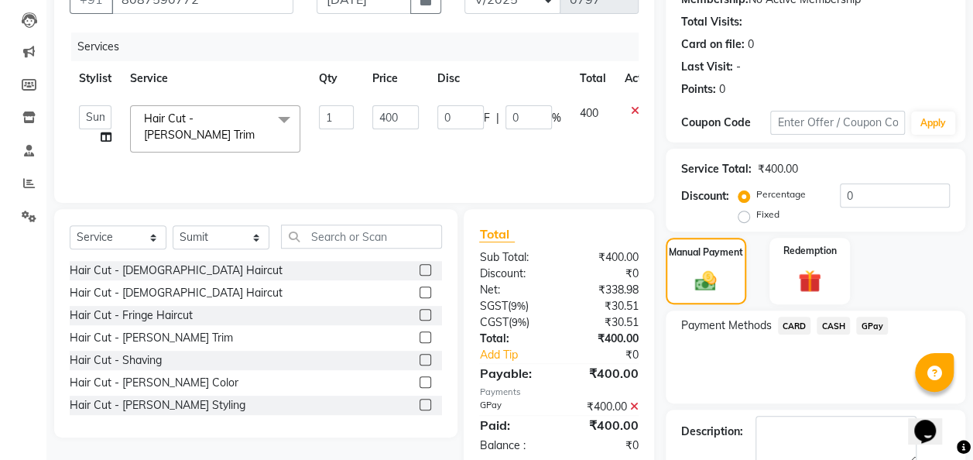
scroll to position [245, 0]
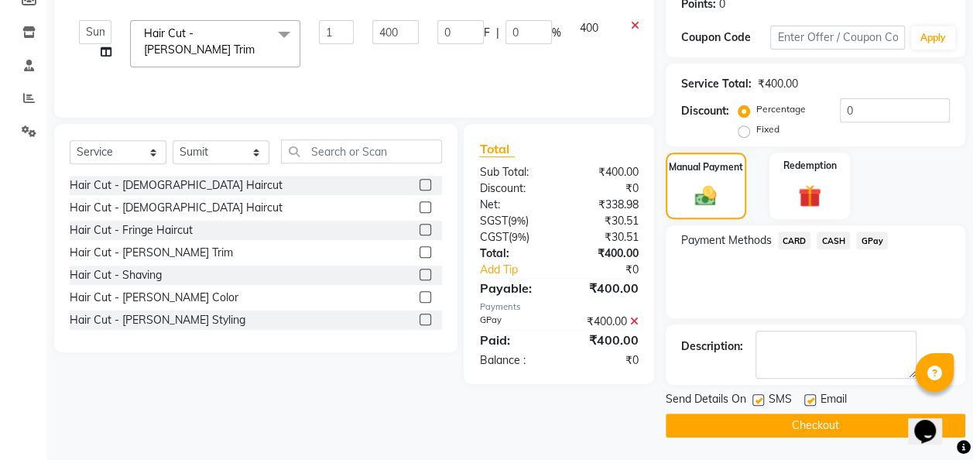
click at [823, 423] on button "Checkout" at bounding box center [814, 425] width 299 height 24
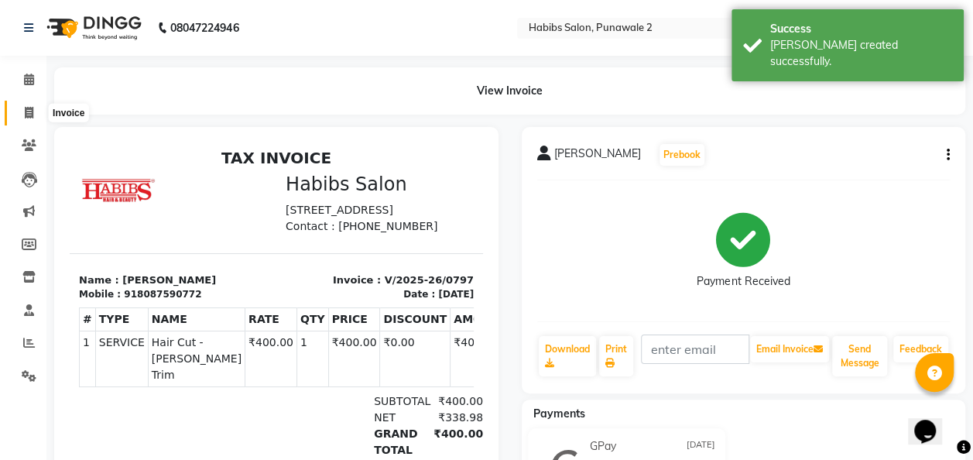
click at [28, 104] on span at bounding box center [28, 113] width 27 height 18
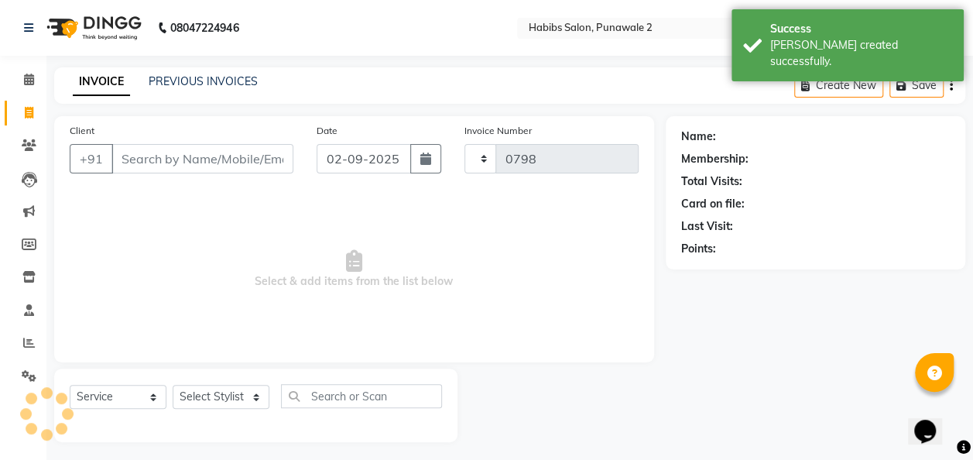
scroll to position [5, 0]
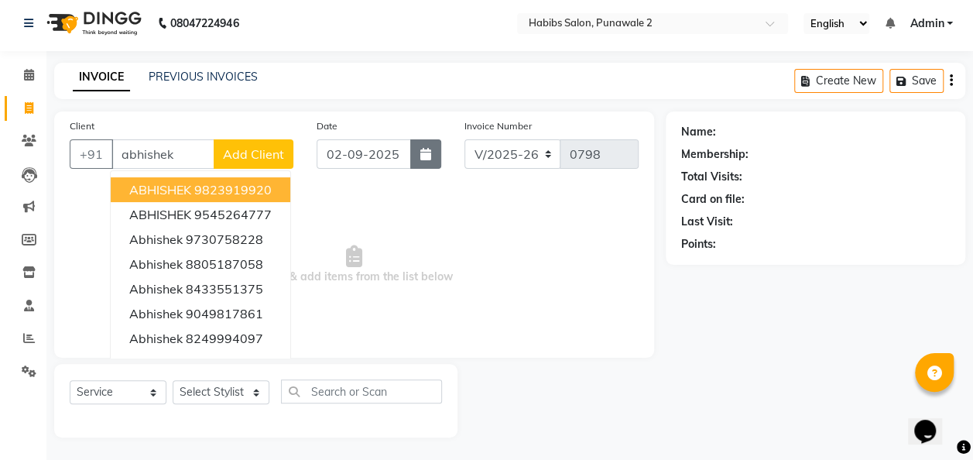
click at [419, 159] on button "button" at bounding box center [425, 153] width 31 height 29
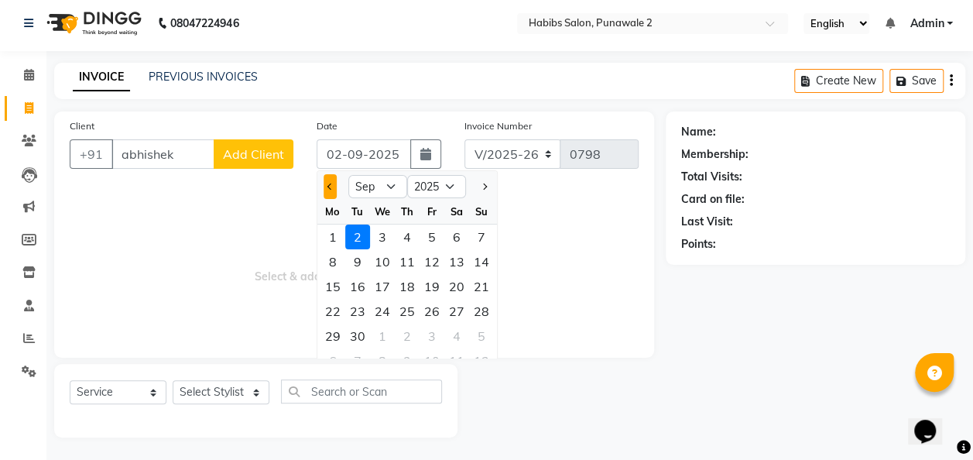
click at [326, 184] on button "Previous month" at bounding box center [329, 186] width 13 height 25
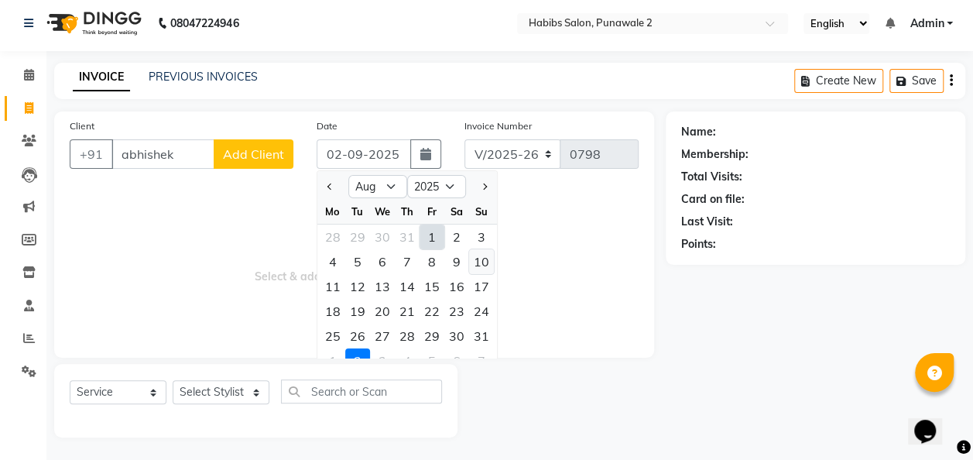
click at [476, 261] on div "10" at bounding box center [481, 261] width 25 height 25
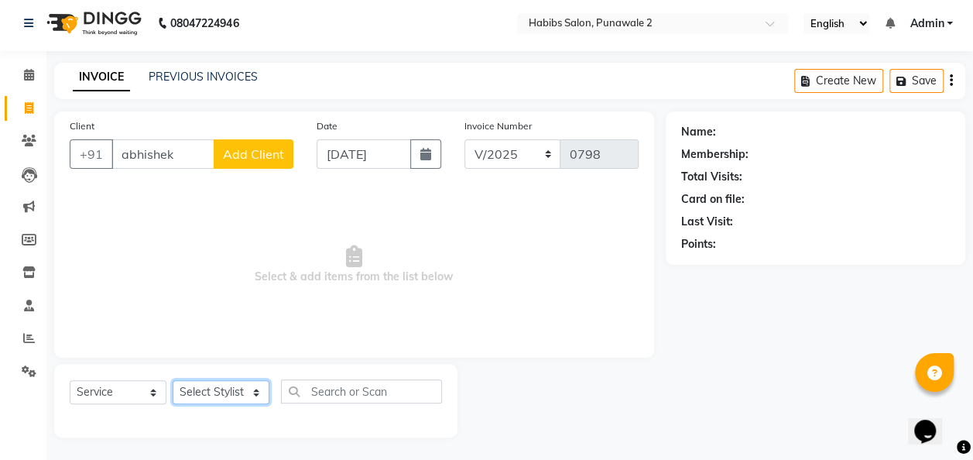
click at [252, 394] on select "Select Stylist Chandan Ganesh Gauri [PERSON_NAME] [PERSON_NAME] nikhil [PERSON_…" at bounding box center [221, 392] width 97 height 24
click at [173, 380] on select "Select Stylist Chandan Ganesh Gauri [PERSON_NAME] [PERSON_NAME] nikhil [PERSON_…" at bounding box center [221, 392] width 97 height 24
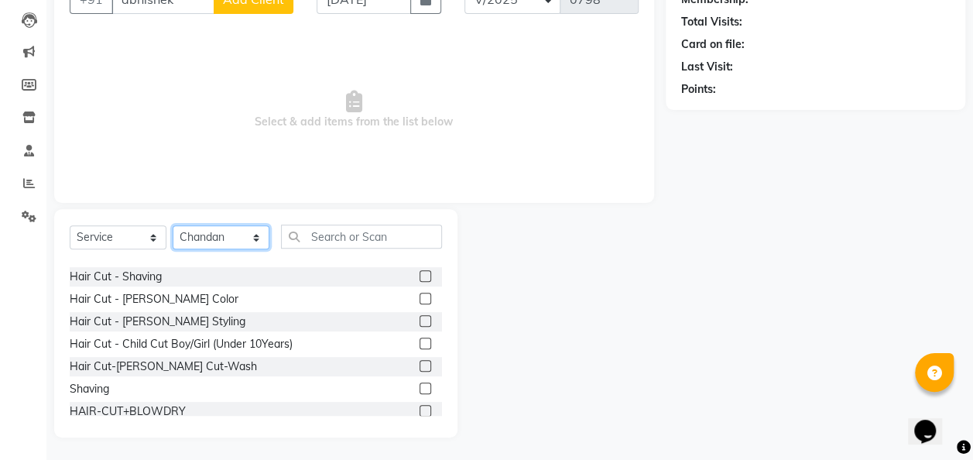
scroll to position [89, 0]
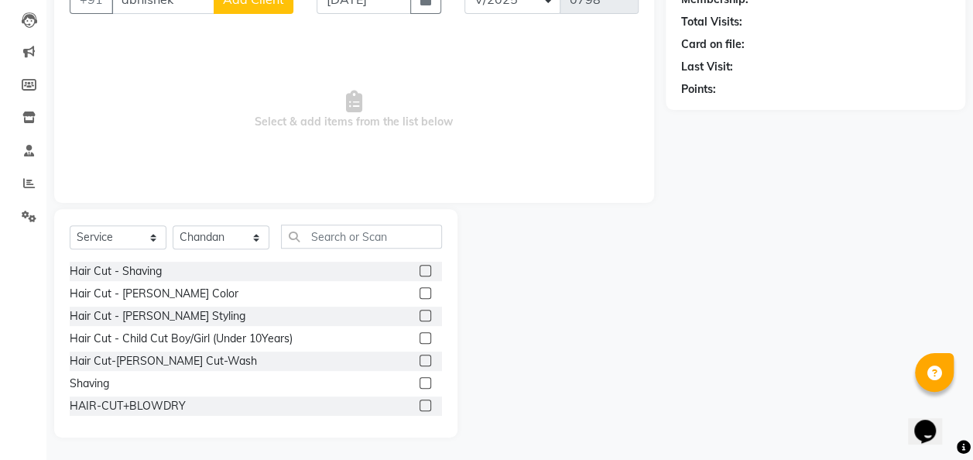
click at [419, 361] on label at bounding box center [425, 360] width 12 height 12
click at [419, 361] on input "checkbox" at bounding box center [424, 361] width 10 height 10
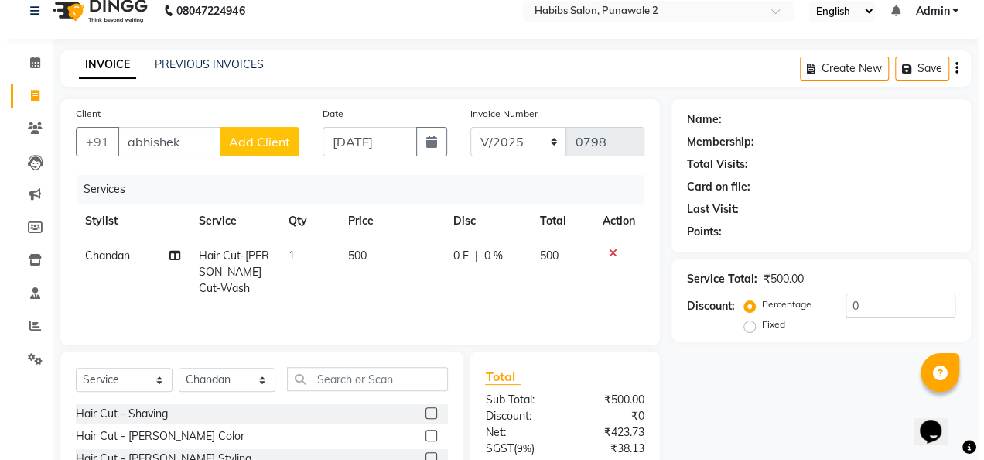
scroll to position [0, 0]
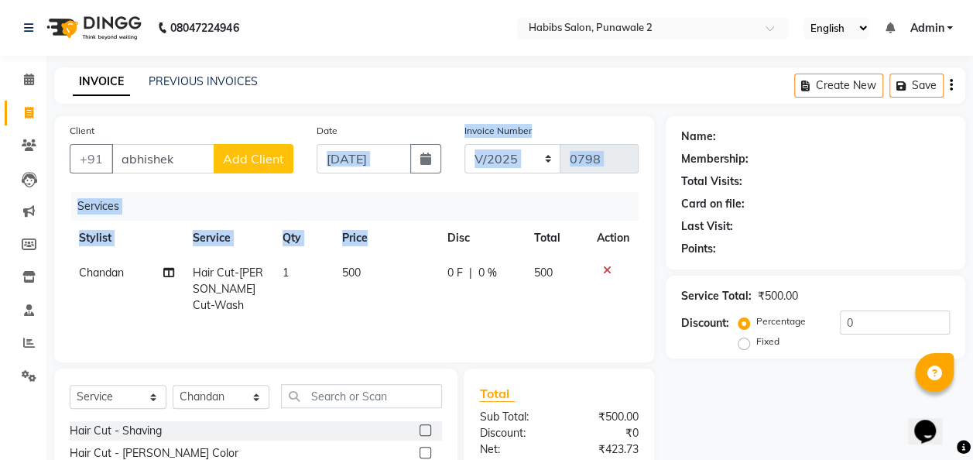
drag, startPoint x: 418, startPoint y: 250, endPoint x: 383, endPoint y: 128, distance: 126.4
click at [383, 128] on div "Client +91 abhishek Add Client Date [DATE] Invoice Number V/2025 V/[PHONE_NUMBE…" at bounding box center [354, 239] width 600 height 246
drag, startPoint x: 383, startPoint y: 128, endPoint x: 392, endPoint y: 177, distance: 49.5
click at [392, 177] on div "Date [DATE]" at bounding box center [379, 153] width 148 height 63
click at [401, 193] on div "Services" at bounding box center [360, 206] width 579 height 29
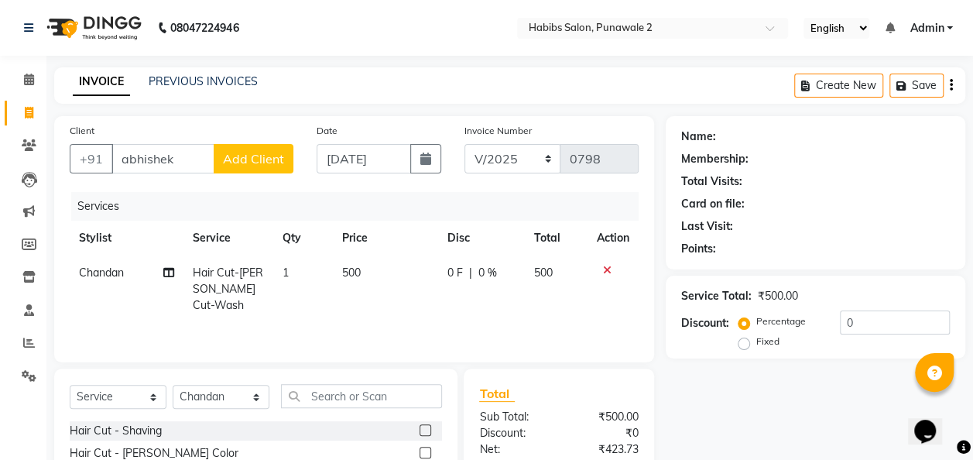
click at [269, 163] on span "Add Client" at bounding box center [253, 158] width 61 height 15
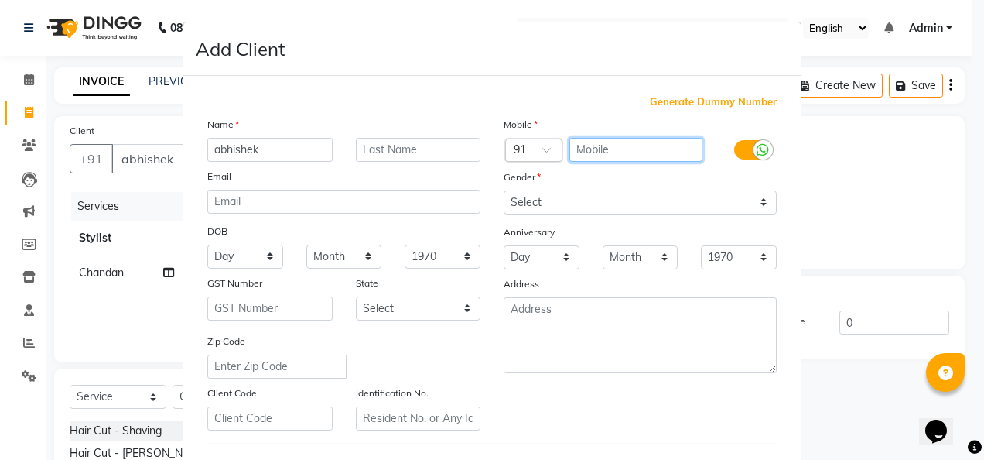
click at [599, 151] on input "text" at bounding box center [637, 150] width 134 height 24
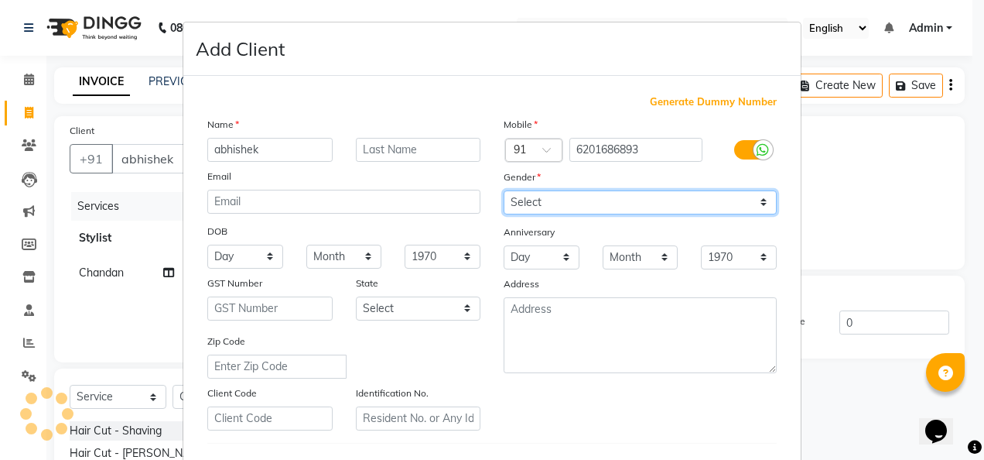
click at [758, 197] on select "Select [DEMOGRAPHIC_DATA] [DEMOGRAPHIC_DATA] Other Prefer Not To Say" at bounding box center [640, 202] width 273 height 24
click at [504, 190] on select "Select [DEMOGRAPHIC_DATA] [DEMOGRAPHIC_DATA] Other Prefer Not To Say" at bounding box center [640, 202] width 273 height 24
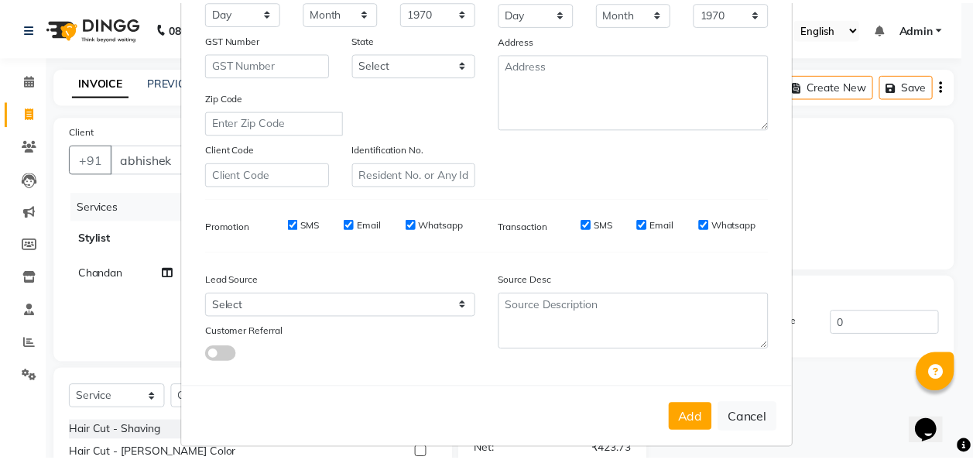
scroll to position [252, 0]
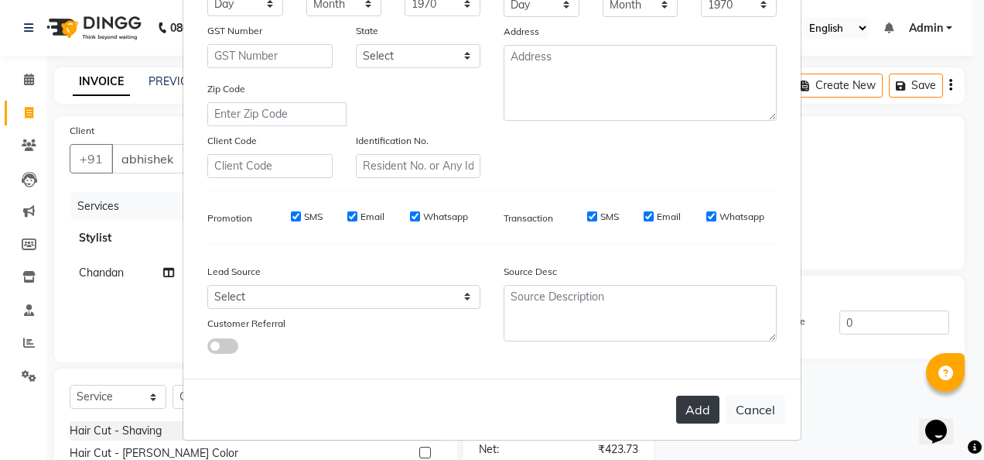
click at [698, 395] on button "Add" at bounding box center [697, 409] width 43 height 28
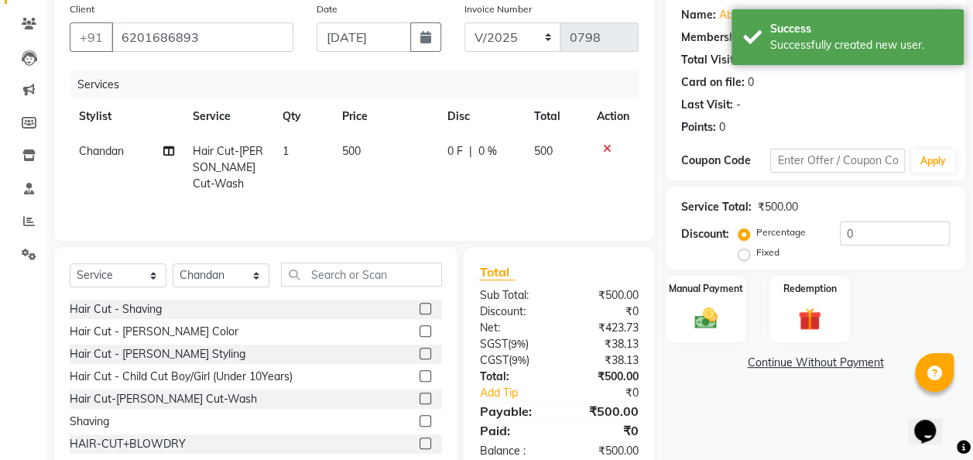
scroll to position [129, 0]
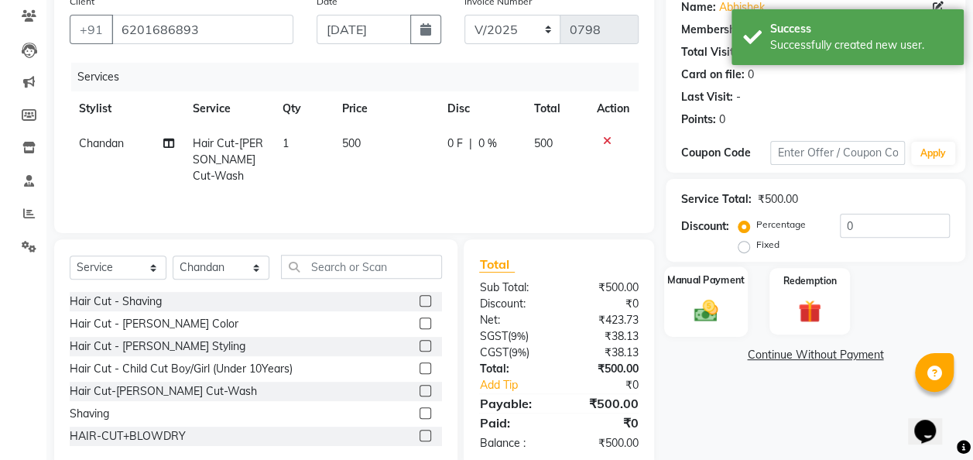
click at [700, 329] on div "Manual Payment" at bounding box center [706, 301] width 84 height 70
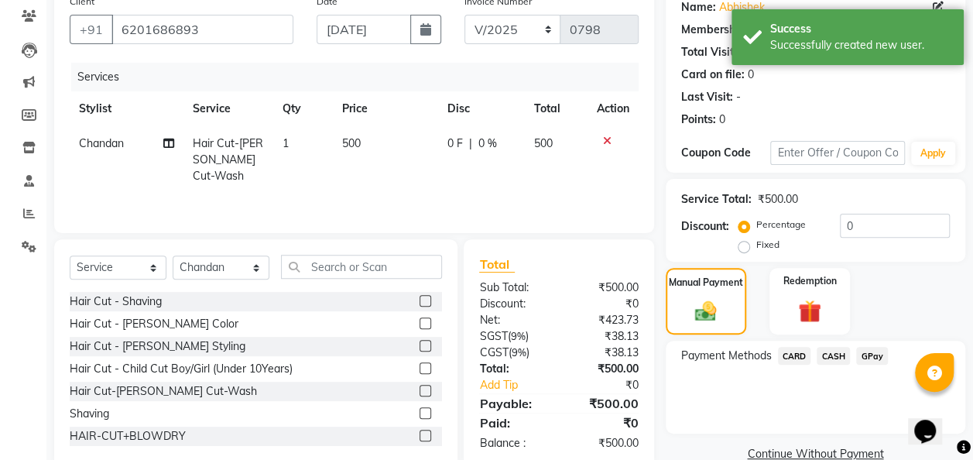
click at [870, 353] on span "GPay" at bounding box center [872, 356] width 32 height 18
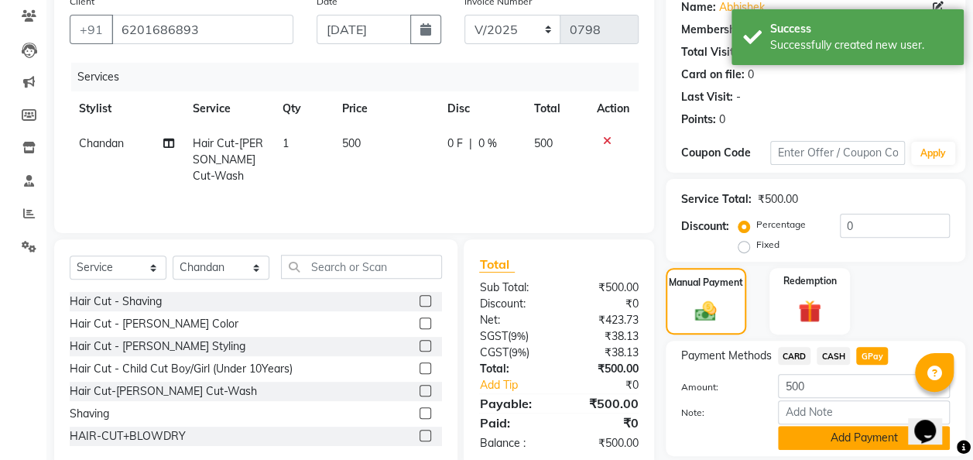
click at [857, 436] on button "Add Payment" at bounding box center [864, 438] width 172 height 24
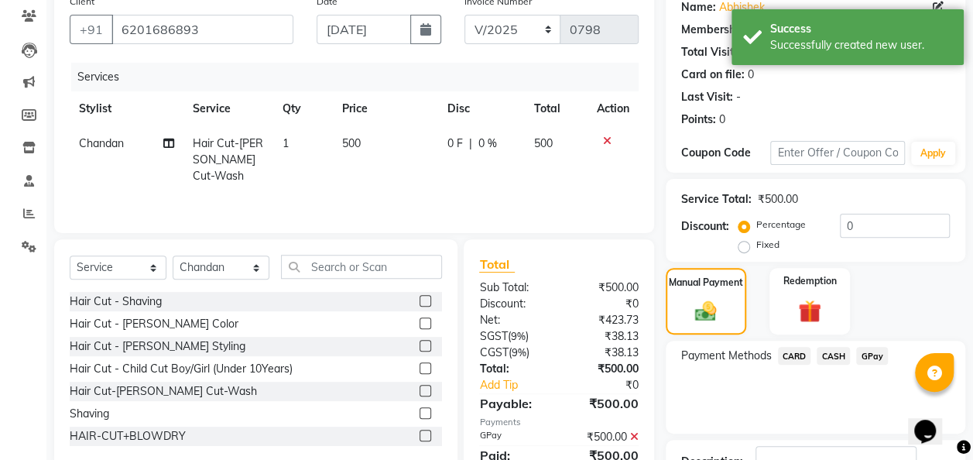
scroll to position [245, 0]
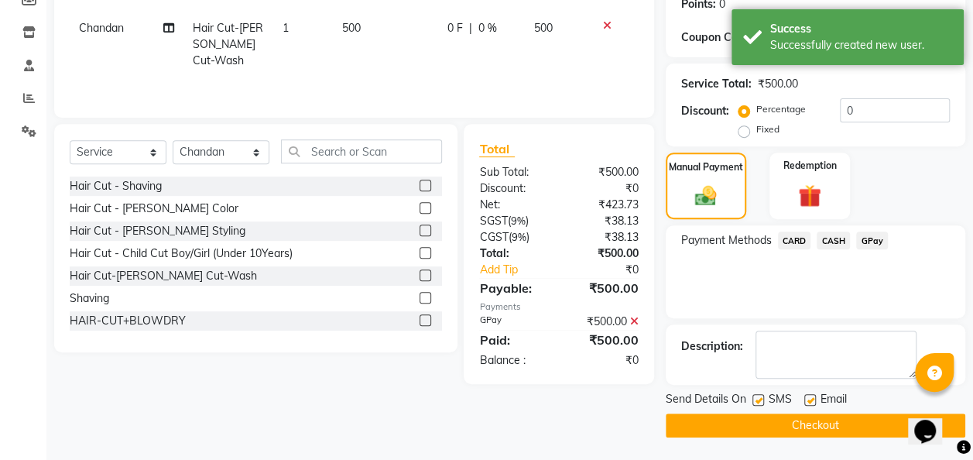
click at [843, 421] on button "Checkout" at bounding box center [814, 425] width 299 height 24
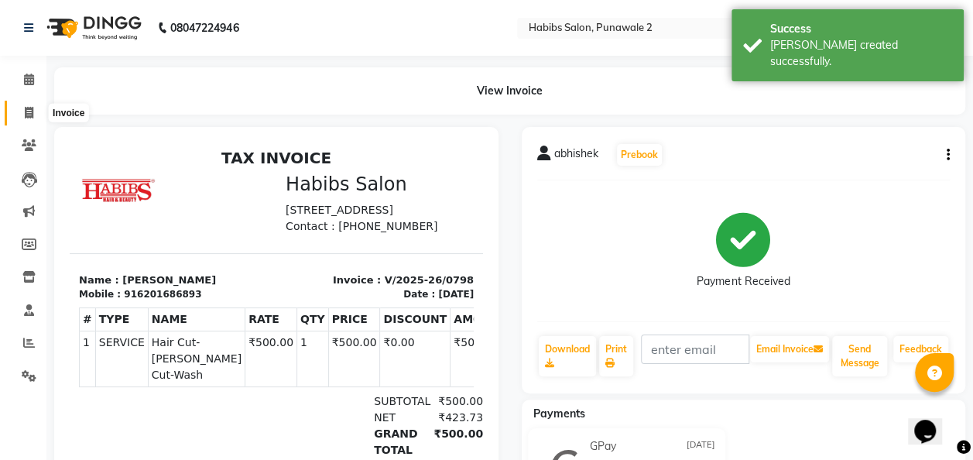
click at [34, 115] on span at bounding box center [28, 113] width 27 height 18
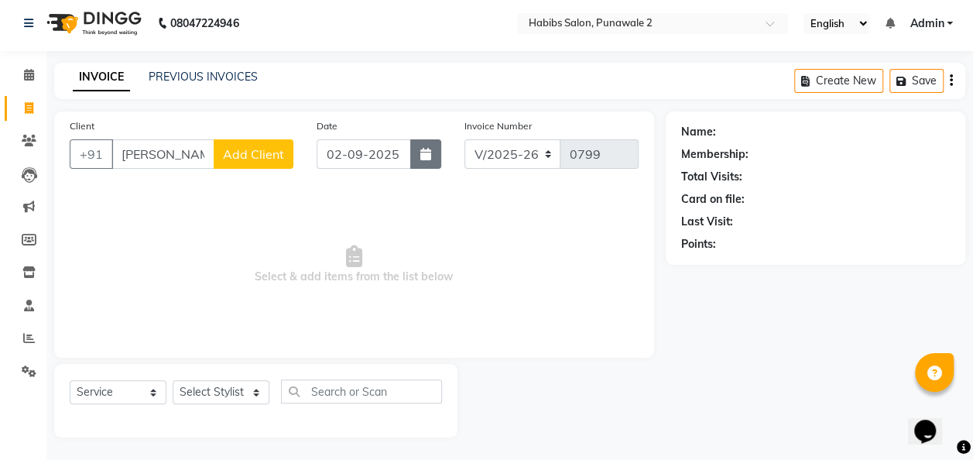
click at [421, 156] on icon "button" at bounding box center [425, 154] width 11 height 12
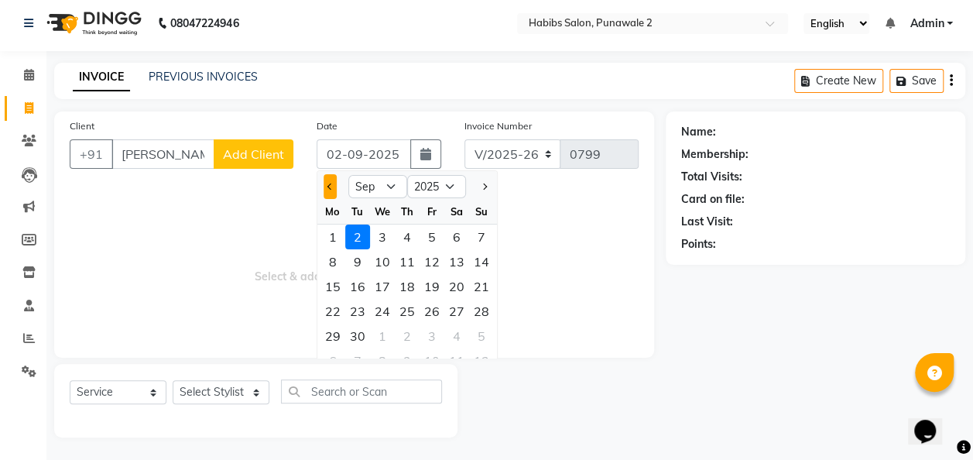
click at [333, 187] on button "Previous month" at bounding box center [329, 186] width 13 height 25
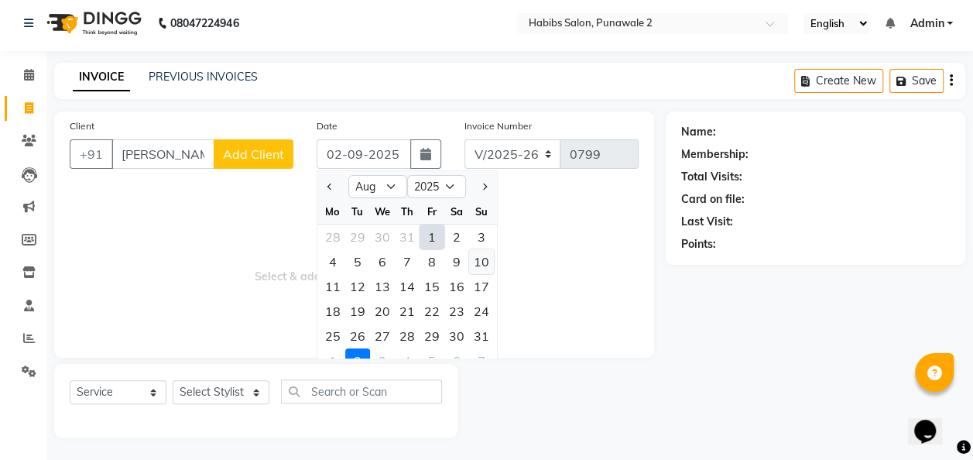
click at [480, 259] on div "10" at bounding box center [481, 261] width 25 height 25
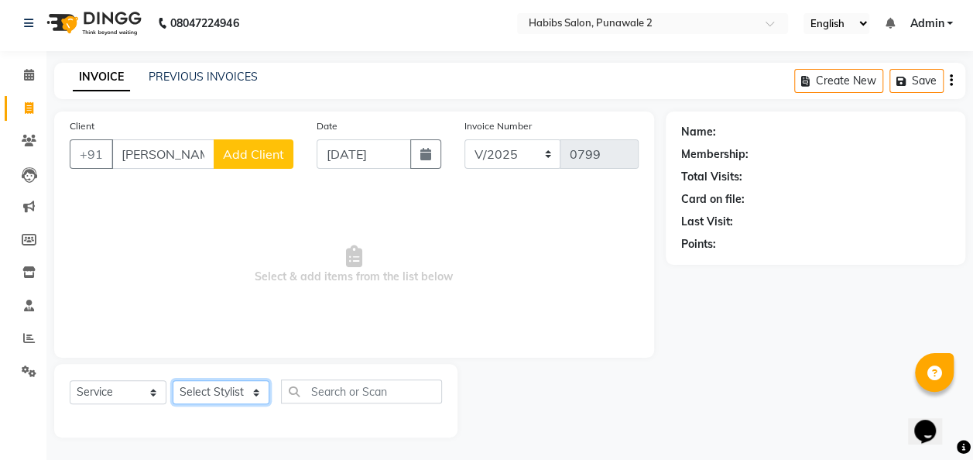
click at [237, 390] on select "Select Stylist Chandan Ganesh Gauri [PERSON_NAME] [PERSON_NAME] nikhil [PERSON_…" at bounding box center [221, 392] width 97 height 24
click at [173, 380] on select "Select Stylist Chandan Ganesh Gauri [PERSON_NAME] [PERSON_NAME] nikhil [PERSON_…" at bounding box center [221, 392] width 97 height 24
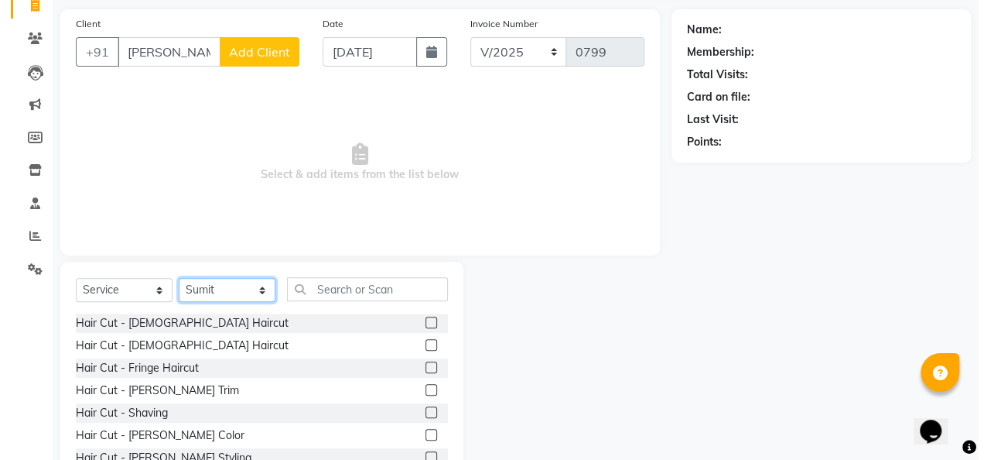
scroll to position [108, 0]
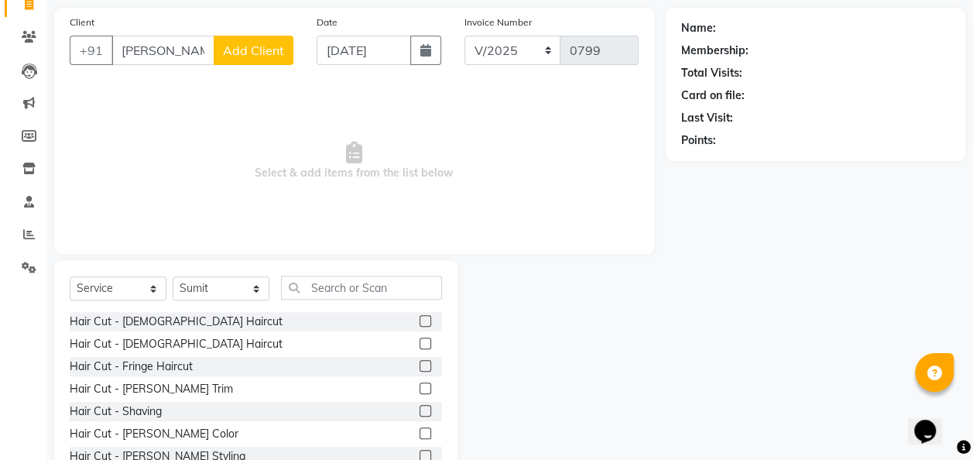
click at [419, 347] on div at bounding box center [430, 343] width 22 height 19
click at [419, 345] on label at bounding box center [425, 343] width 12 height 12
click at [419, 345] on input "checkbox" at bounding box center [424, 344] width 10 height 10
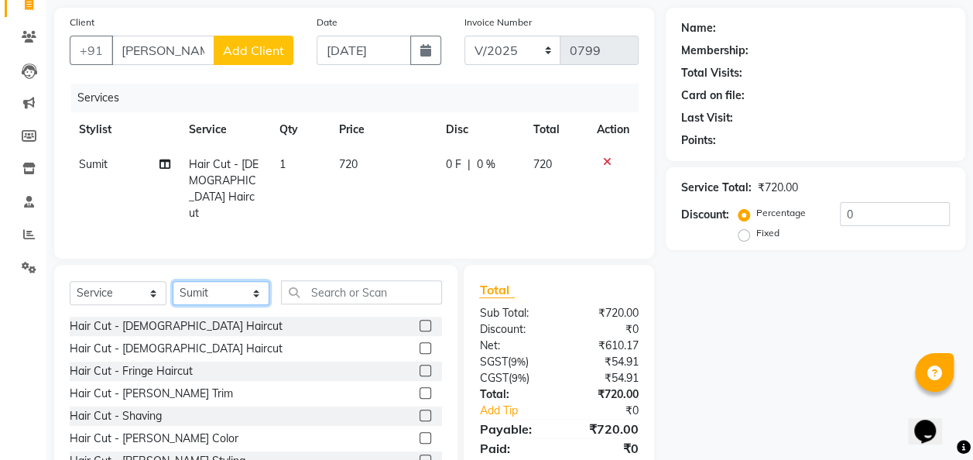
click at [255, 286] on select "Select Stylist Chandan Ganesh Gauri [PERSON_NAME] [PERSON_NAME] nikhil [PERSON_…" at bounding box center [221, 293] width 97 height 24
click at [173, 281] on select "Select Stylist Chandan Ganesh Gauri [PERSON_NAME] [PERSON_NAME] nikhil [PERSON_…" at bounding box center [221, 293] width 97 height 24
click at [419, 350] on div at bounding box center [424, 350] width 10 height 16
click at [419, 342] on label at bounding box center [425, 348] width 12 height 12
click at [419, 344] on input "checkbox" at bounding box center [424, 349] width 10 height 10
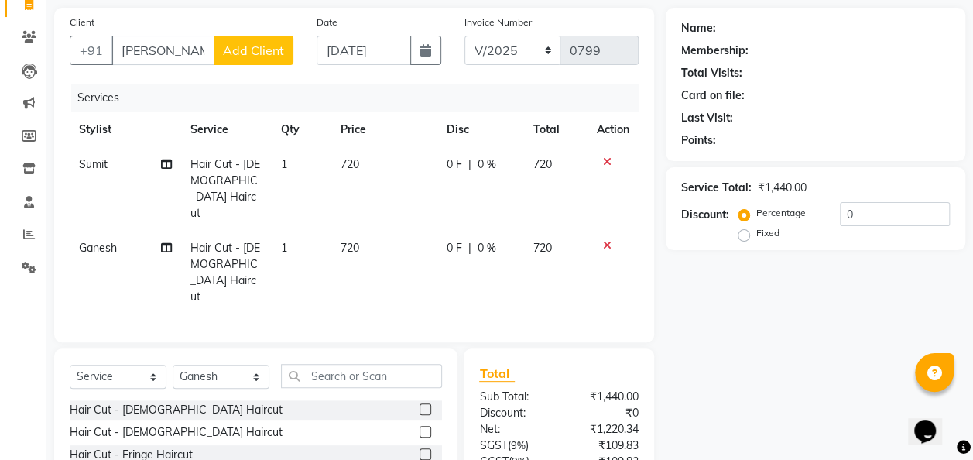
click at [405, 231] on td "720" at bounding box center [384, 273] width 106 height 84
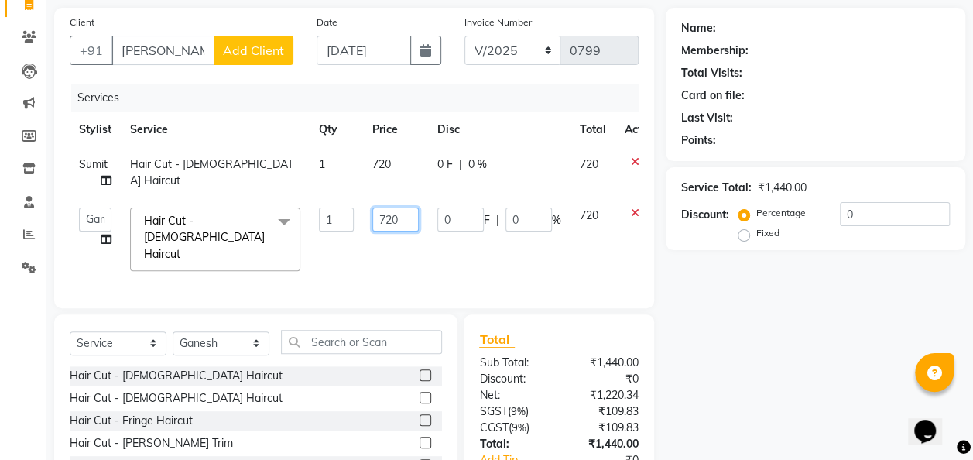
click at [412, 213] on input "720" at bounding box center [395, 219] width 46 height 24
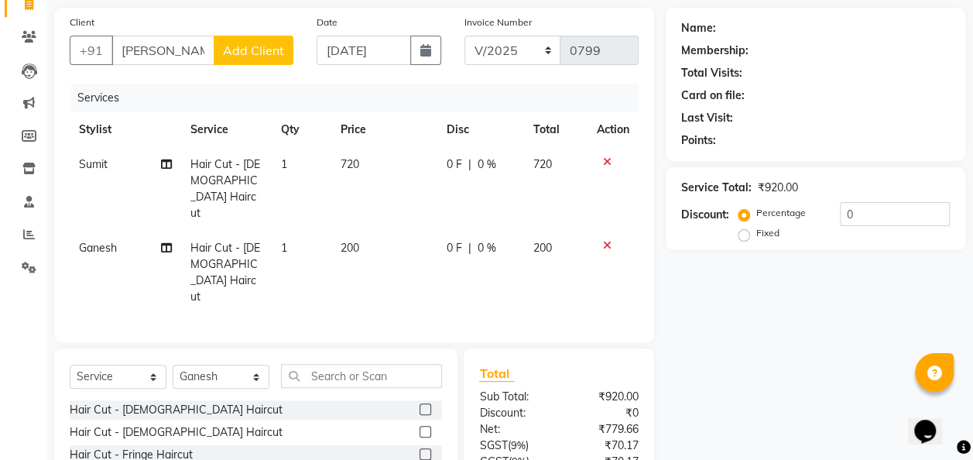
click at [398, 149] on td "720" at bounding box center [384, 189] width 106 height 84
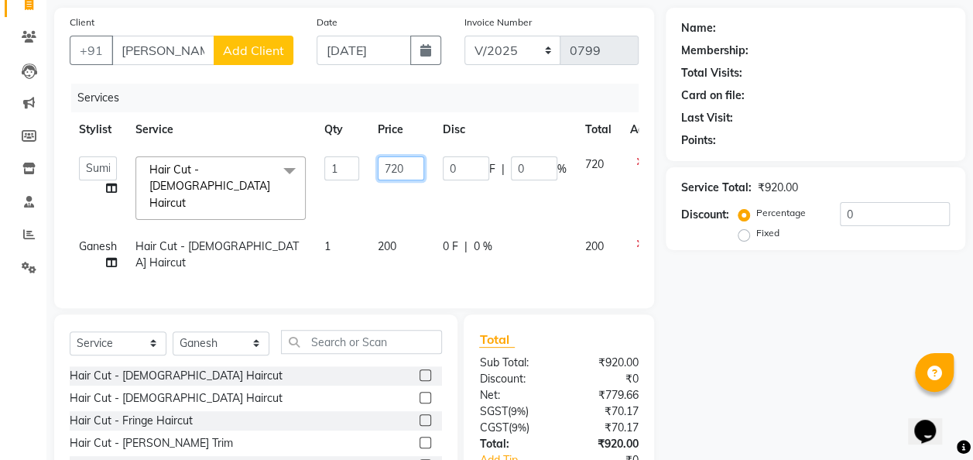
click at [408, 166] on input "720" at bounding box center [401, 168] width 46 height 24
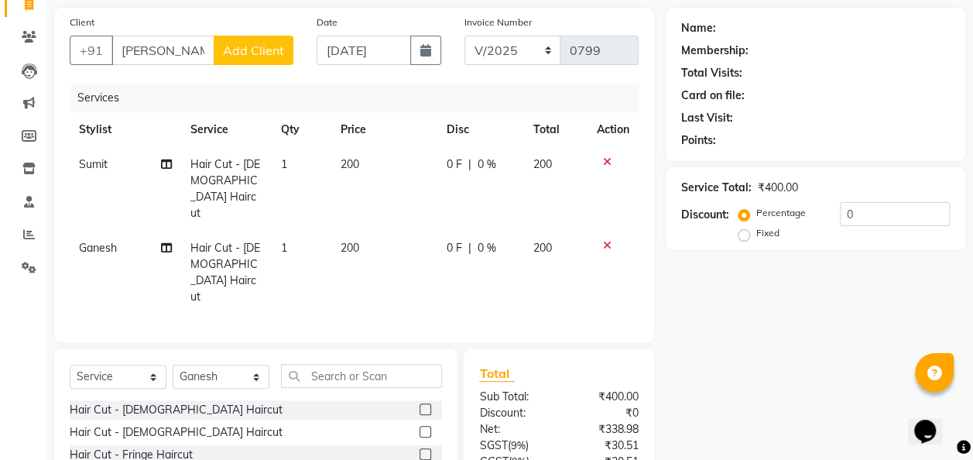
click at [235, 46] on span "Add Client" at bounding box center [253, 50] width 61 height 15
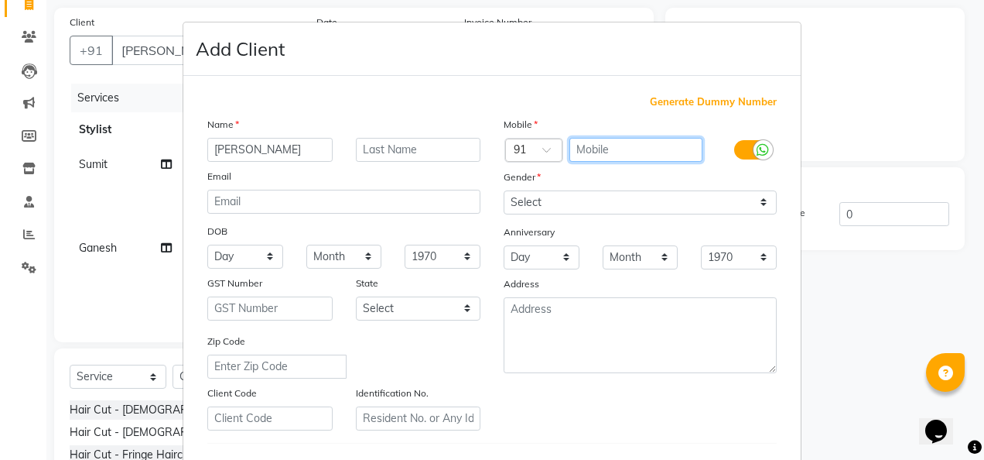
click at [591, 141] on input "text" at bounding box center [637, 150] width 134 height 24
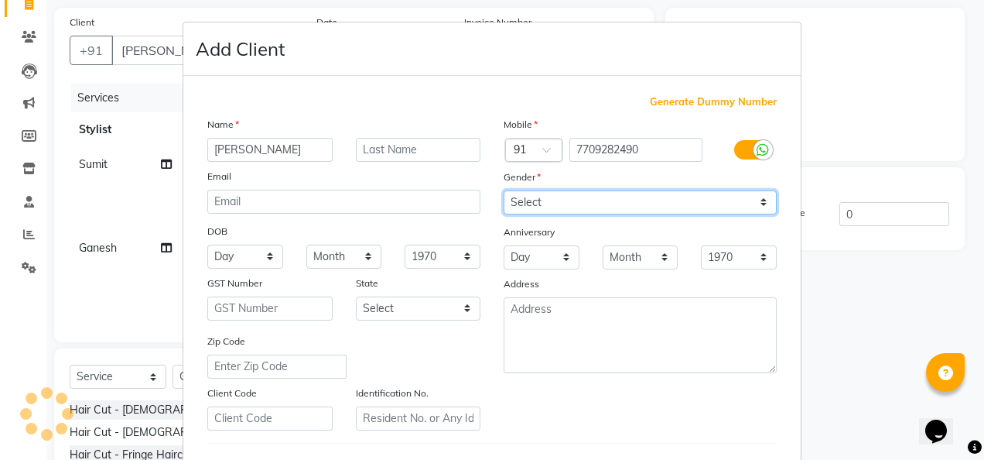
click at [762, 197] on select "Select [DEMOGRAPHIC_DATA] [DEMOGRAPHIC_DATA] Other Prefer Not To Say" at bounding box center [640, 202] width 273 height 24
click at [504, 190] on select "Select [DEMOGRAPHIC_DATA] [DEMOGRAPHIC_DATA] Other Prefer Not To Say" at bounding box center [640, 202] width 273 height 24
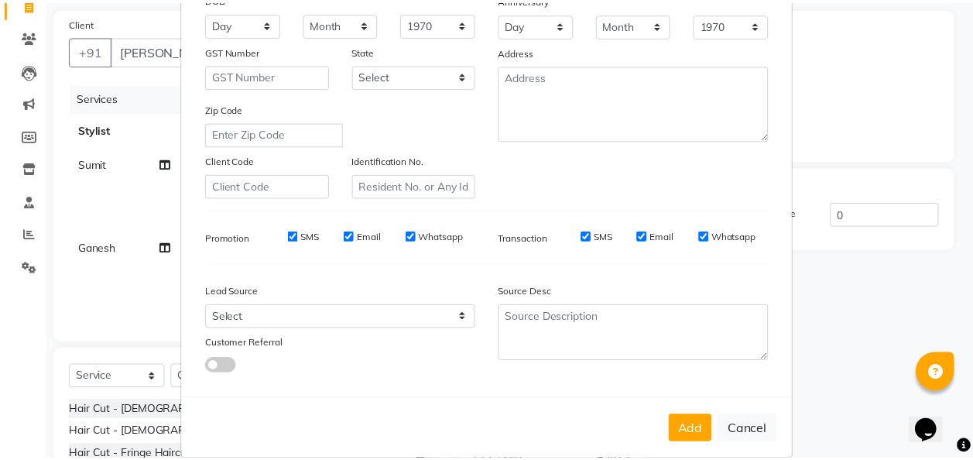
scroll to position [252, 0]
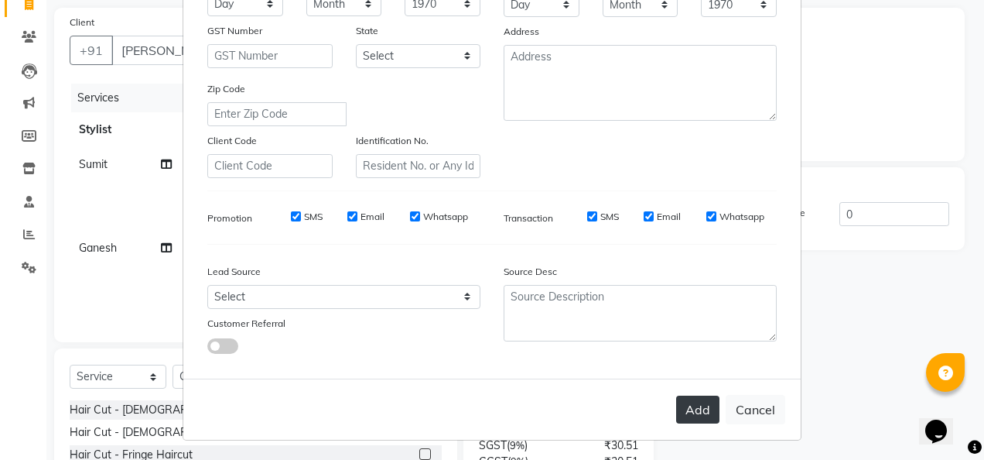
click at [690, 395] on button "Add" at bounding box center [697, 409] width 43 height 28
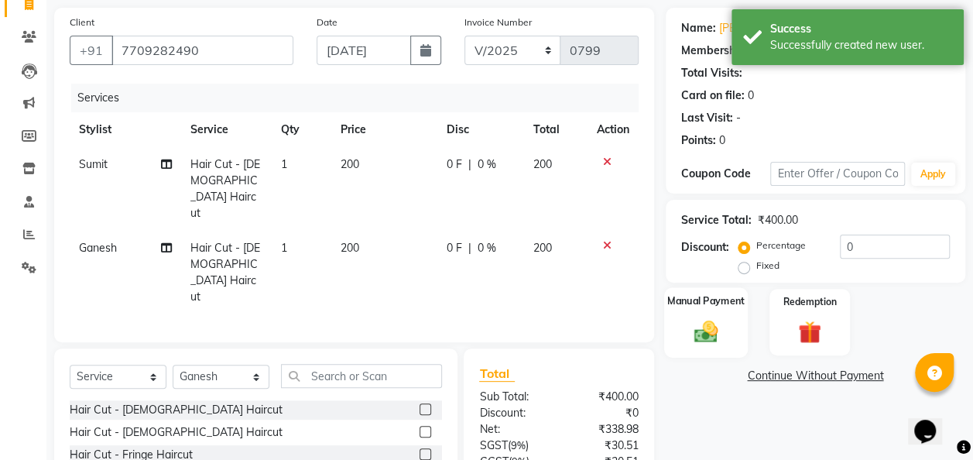
click at [707, 312] on div "Manual Payment" at bounding box center [706, 322] width 84 height 70
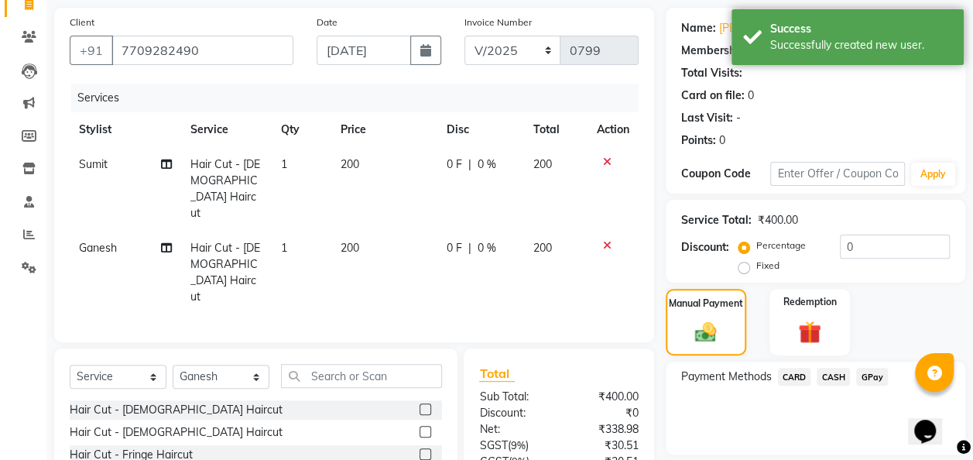
click at [874, 371] on span "GPay" at bounding box center [872, 377] width 32 height 18
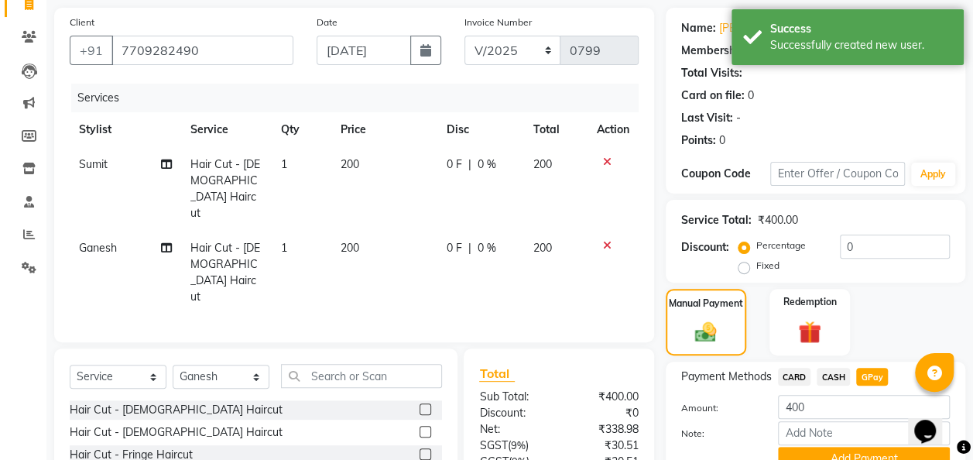
scroll to position [195, 0]
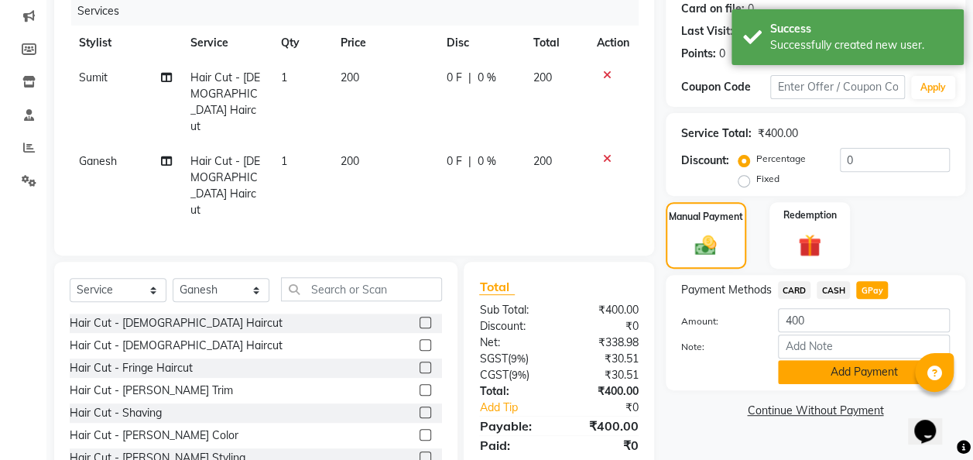
click at [862, 373] on button "Add Payment" at bounding box center [864, 372] width 172 height 24
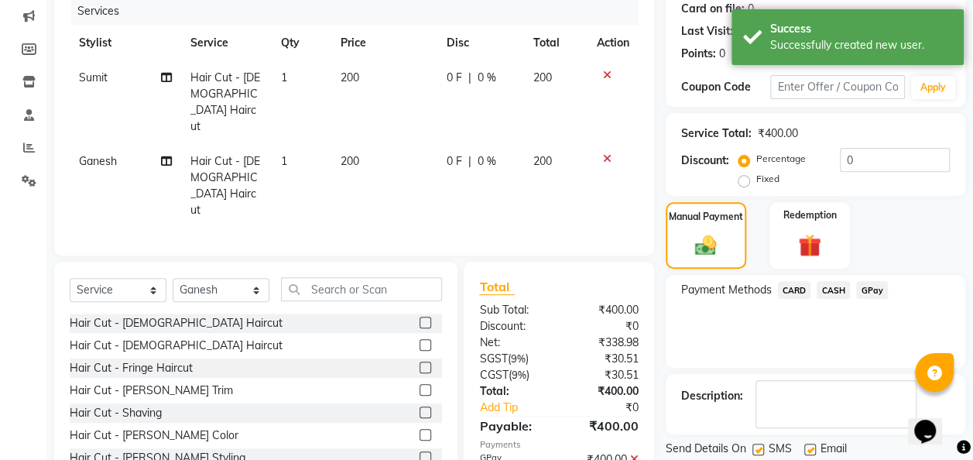
scroll to position [245, 0]
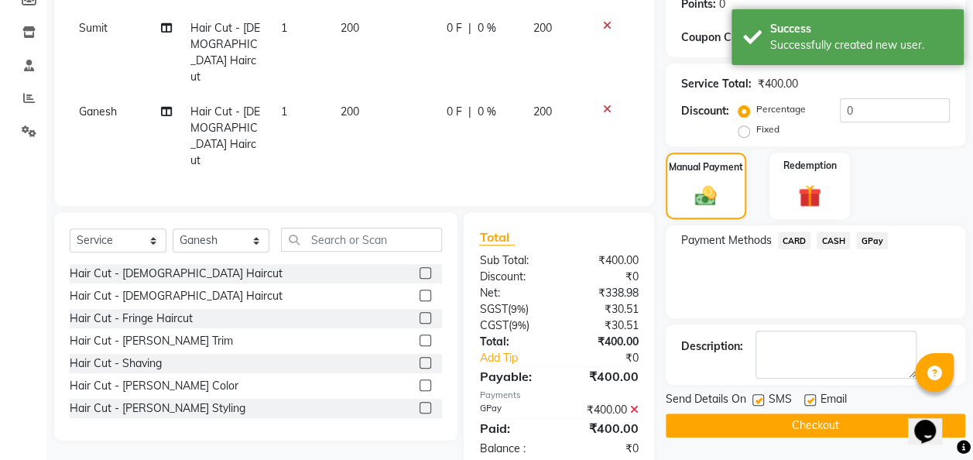
click at [818, 427] on button "Checkout" at bounding box center [814, 425] width 299 height 24
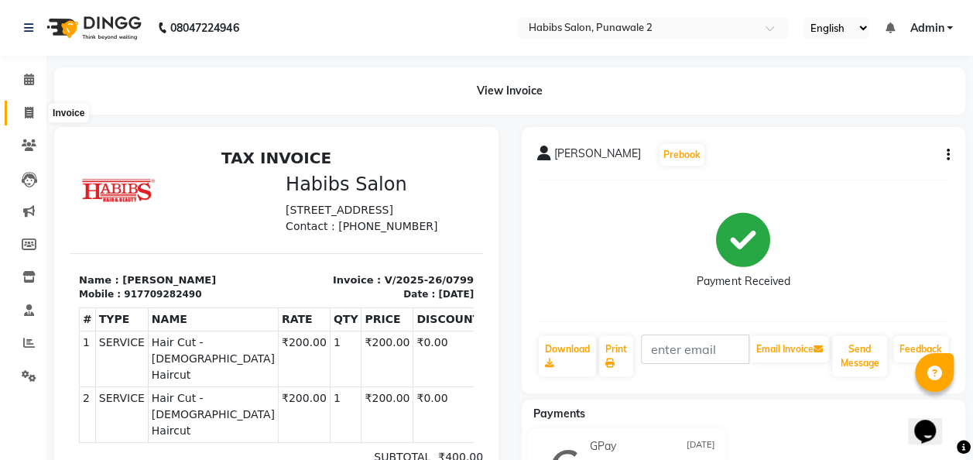
click at [30, 117] on icon at bounding box center [29, 113] width 9 height 12
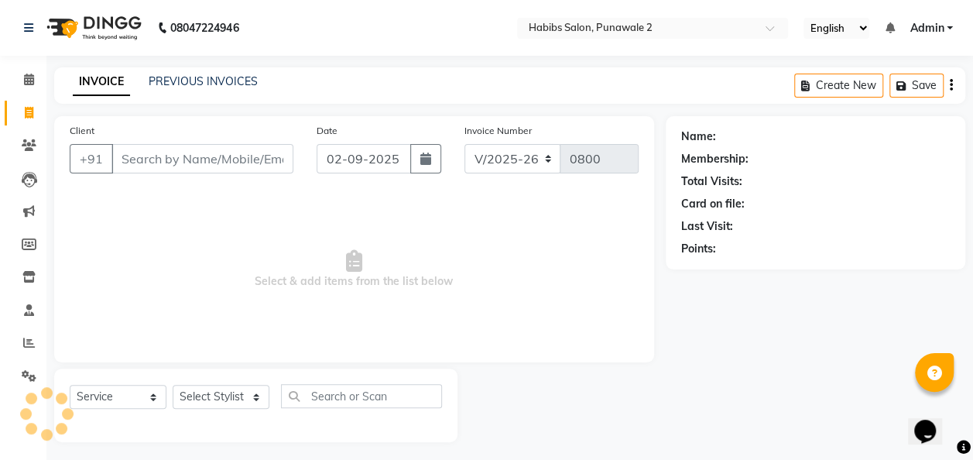
scroll to position [5, 0]
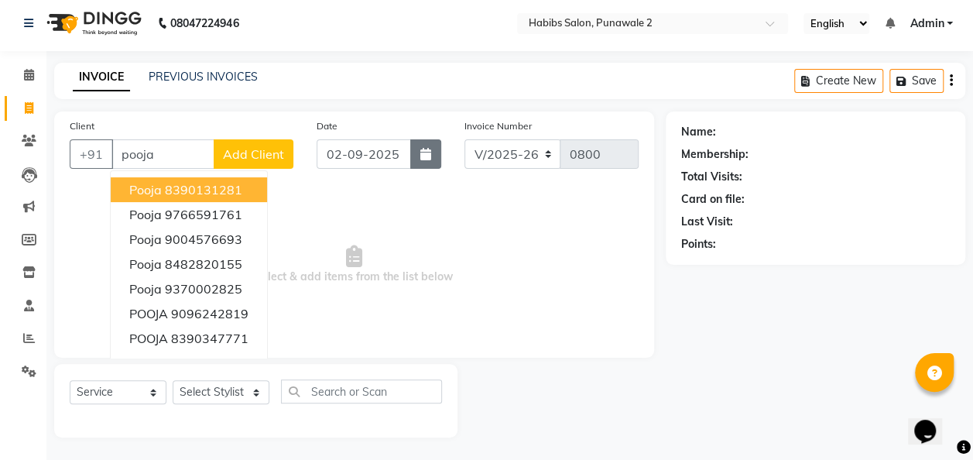
click at [418, 150] on button "button" at bounding box center [425, 153] width 31 height 29
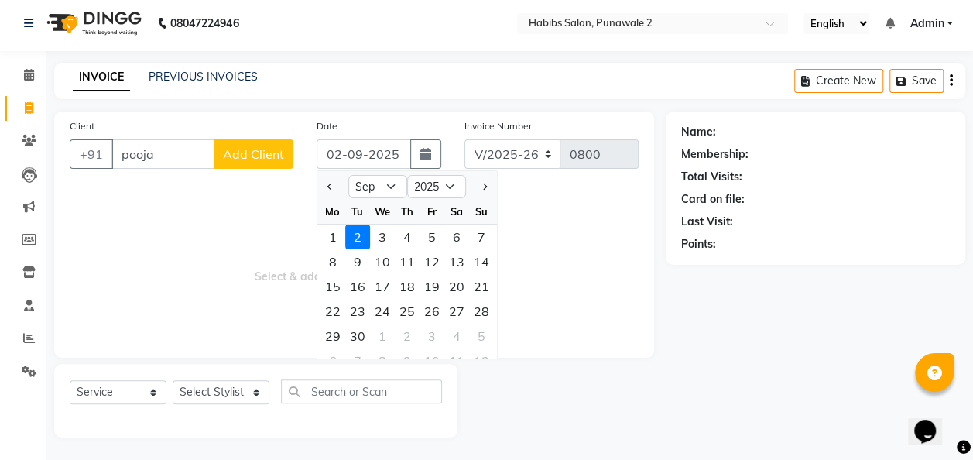
click at [337, 187] on div at bounding box center [332, 186] width 31 height 25
click at [333, 186] on button "Previous month" at bounding box center [329, 186] width 13 height 25
click at [485, 268] on div "10" at bounding box center [481, 261] width 25 height 25
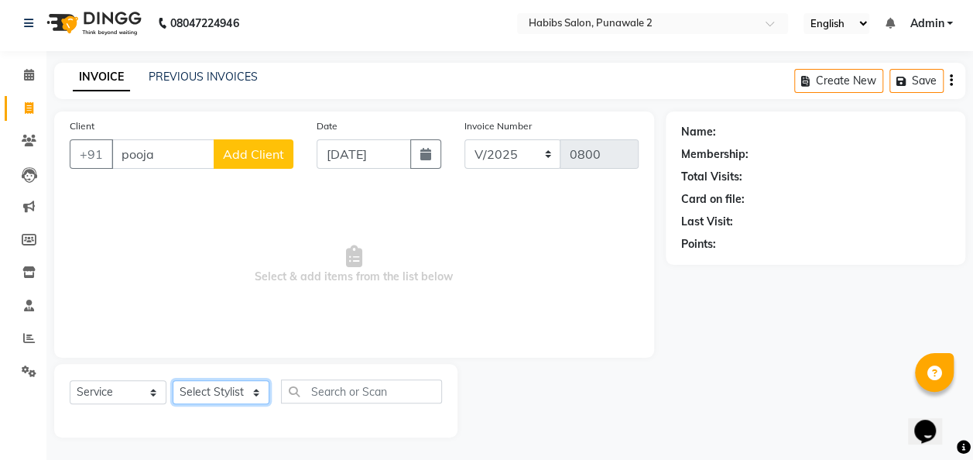
click at [252, 397] on select "Select Stylist Chandan Ganesh Gauri [PERSON_NAME] [PERSON_NAME] nikhil [PERSON_…" at bounding box center [221, 392] width 97 height 24
click at [173, 380] on select "Select Stylist Chandan Ganesh Gauri [PERSON_NAME] [PERSON_NAME] nikhil [PERSON_…" at bounding box center [221, 392] width 97 height 24
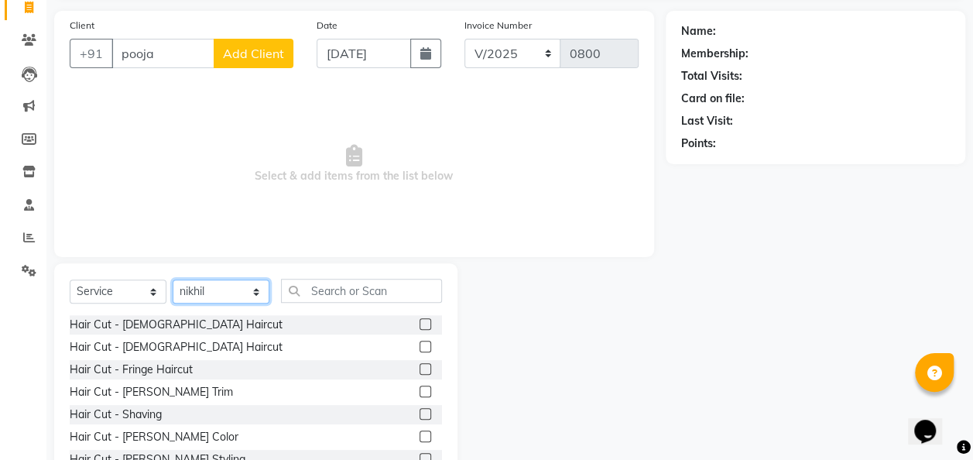
scroll to position [159, 0]
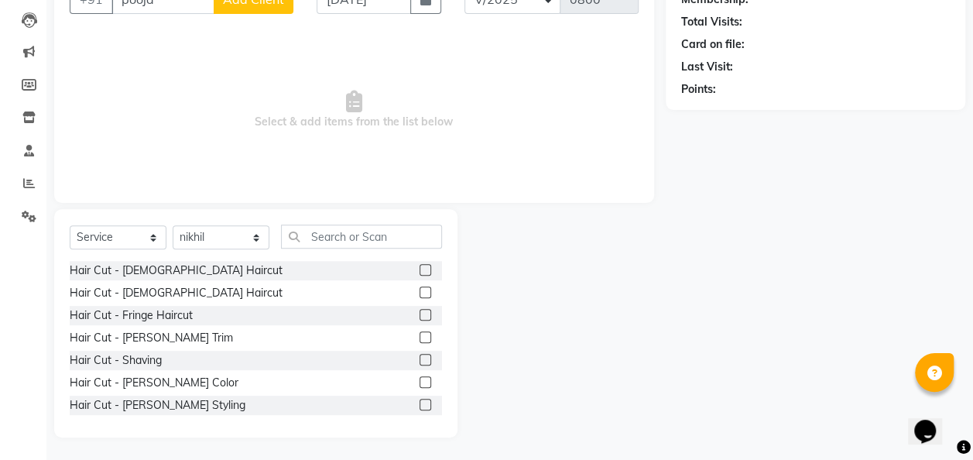
click at [419, 289] on label at bounding box center [425, 292] width 12 height 12
click at [419, 289] on input "checkbox" at bounding box center [424, 293] width 10 height 10
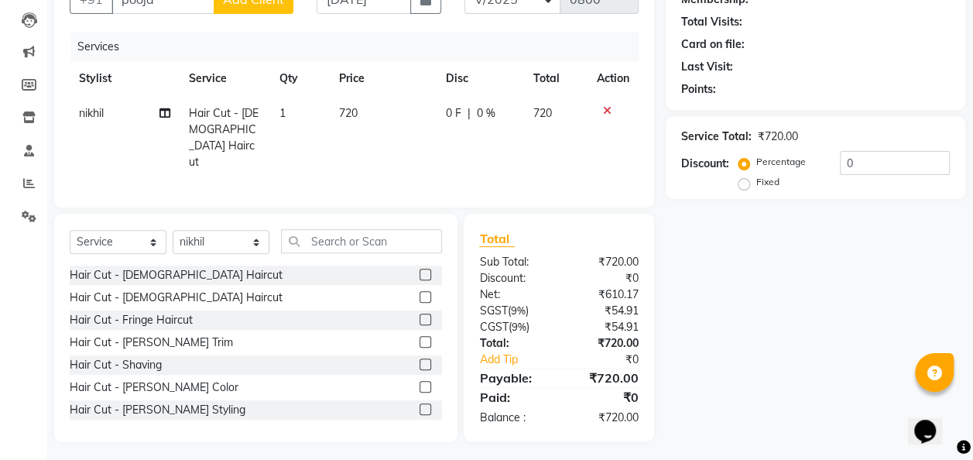
click at [364, 115] on td "720" at bounding box center [383, 138] width 107 height 84
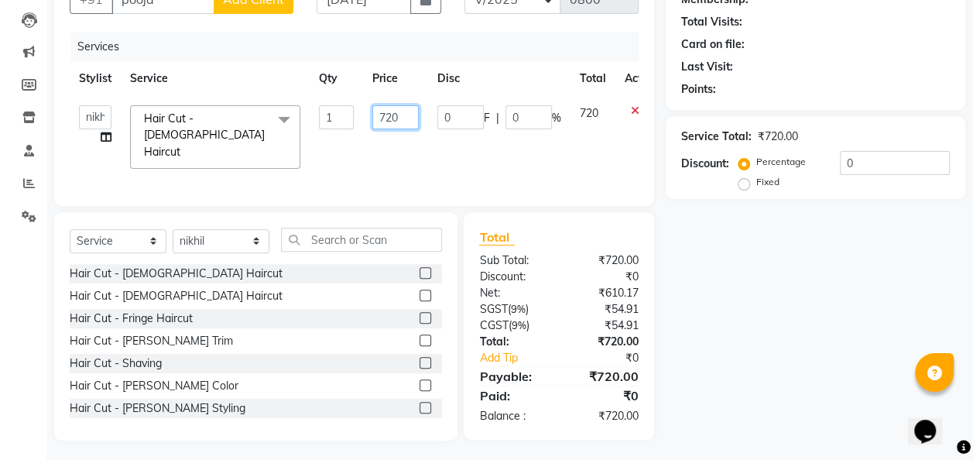
click at [405, 108] on input "720" at bounding box center [395, 117] width 46 height 24
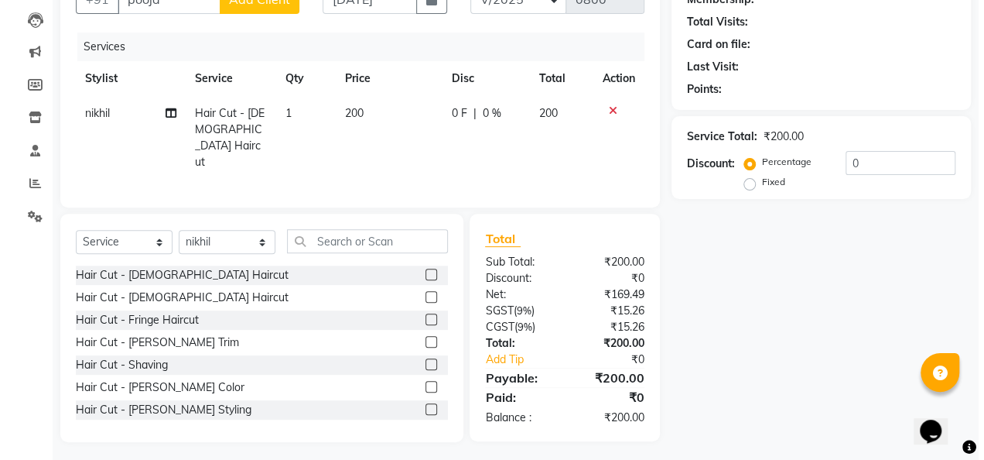
scroll to position [25, 0]
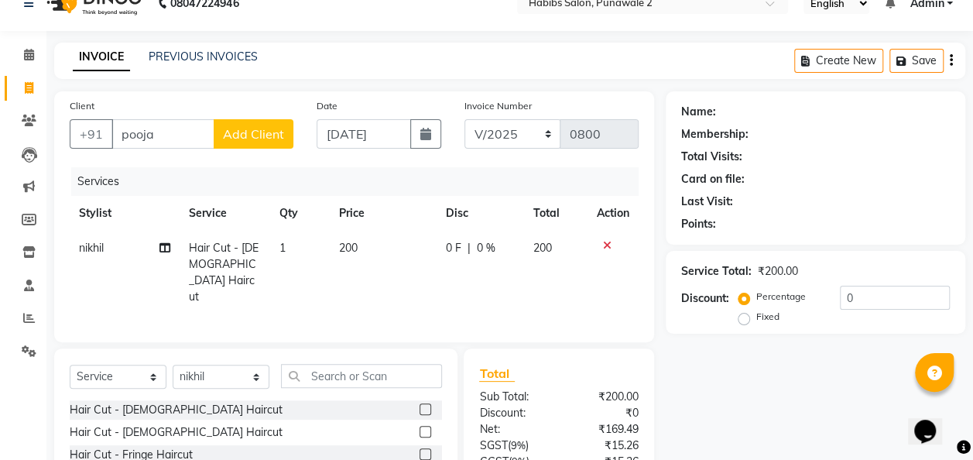
click at [250, 139] on span "Add Client" at bounding box center [253, 133] width 61 height 15
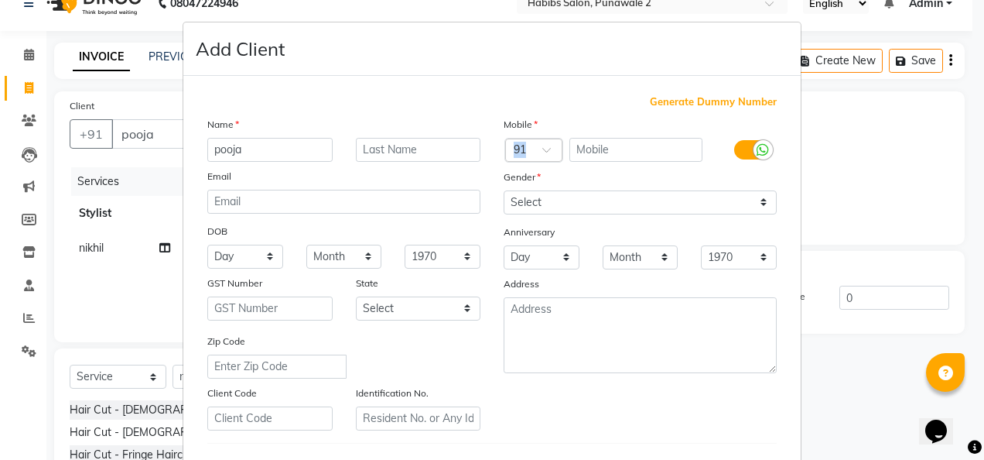
drag, startPoint x: 579, startPoint y: 134, endPoint x: 581, endPoint y: 145, distance: 11.8
click at [581, 145] on div "Mobile Country Code × 91 Gender Select [DEMOGRAPHIC_DATA] [DEMOGRAPHIC_DATA] Ot…" at bounding box center [640, 273] width 296 height 314
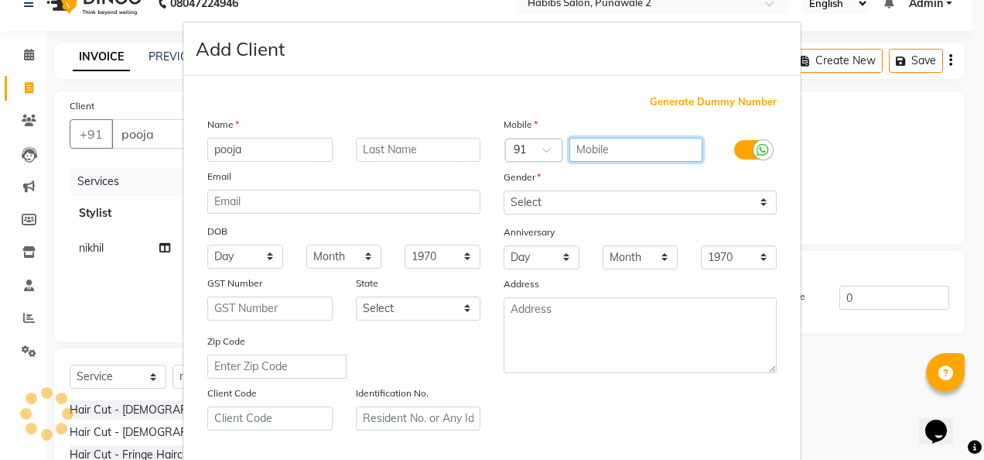
click at [581, 145] on input "text" at bounding box center [637, 150] width 134 height 24
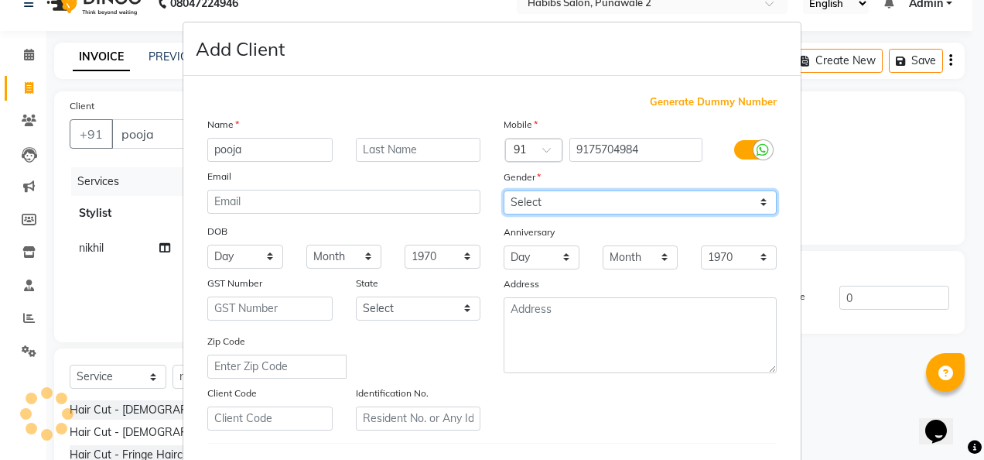
click at [752, 198] on select "Select [DEMOGRAPHIC_DATA] [DEMOGRAPHIC_DATA] Other Prefer Not To Say" at bounding box center [640, 202] width 273 height 24
click at [504, 190] on select "Select [DEMOGRAPHIC_DATA] [DEMOGRAPHIC_DATA] Other Prefer Not To Say" at bounding box center [640, 202] width 273 height 24
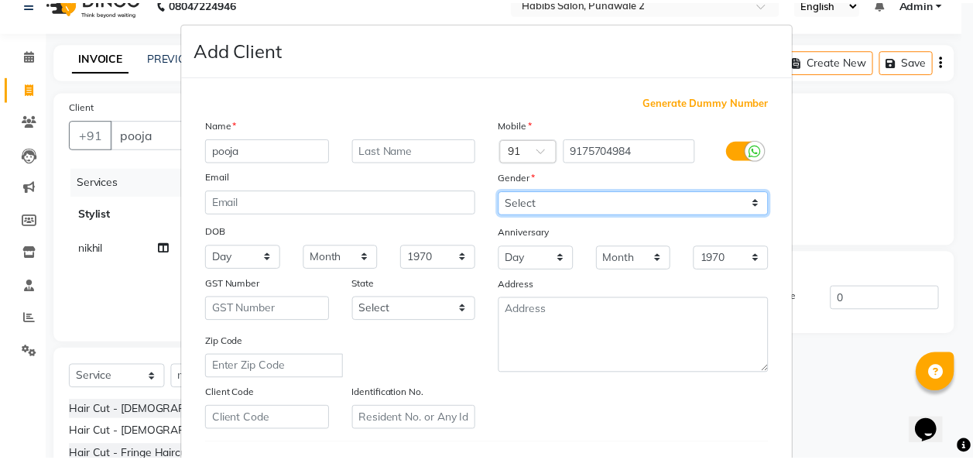
scroll to position [252, 0]
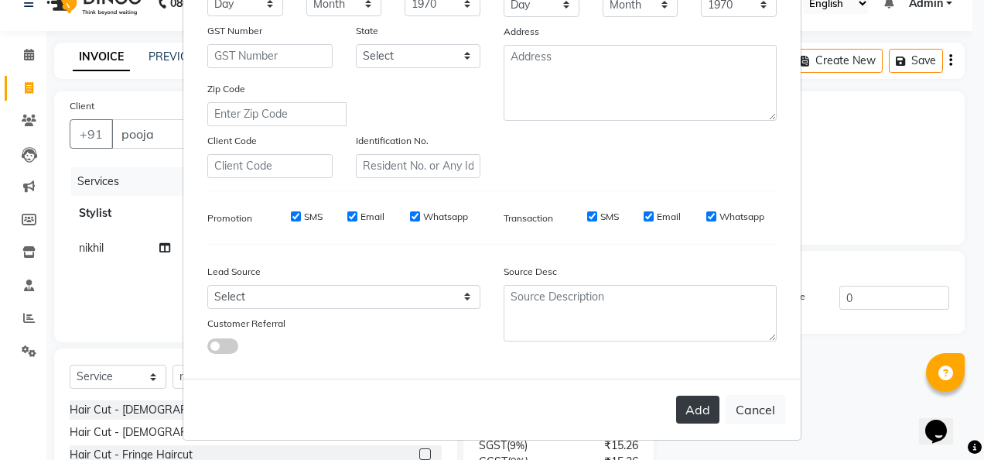
click at [692, 407] on button "Add" at bounding box center [697, 409] width 43 height 28
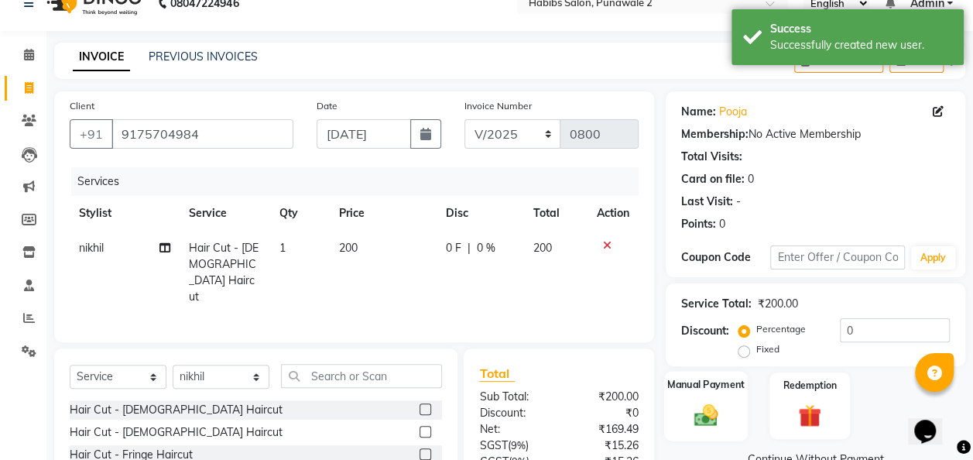
click at [692, 402] on img at bounding box center [705, 415] width 39 height 28
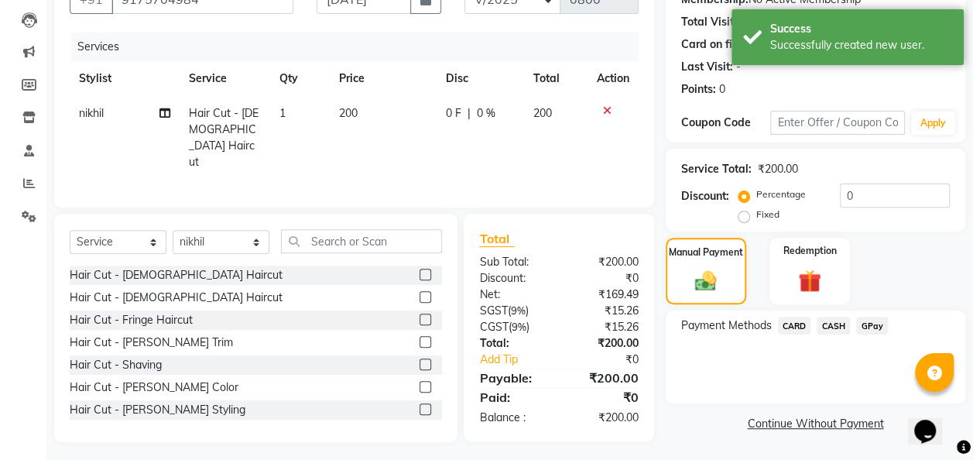
click at [870, 328] on span "GPay" at bounding box center [872, 325] width 32 height 18
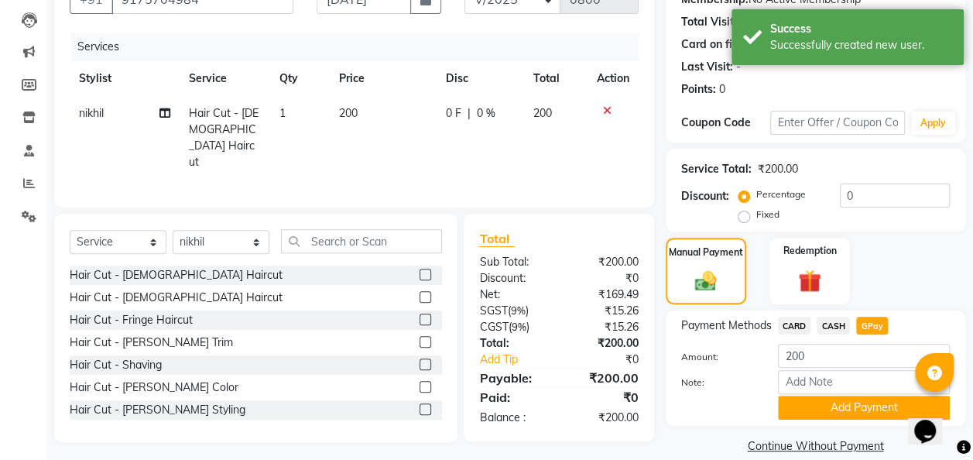
scroll to position [180, 0]
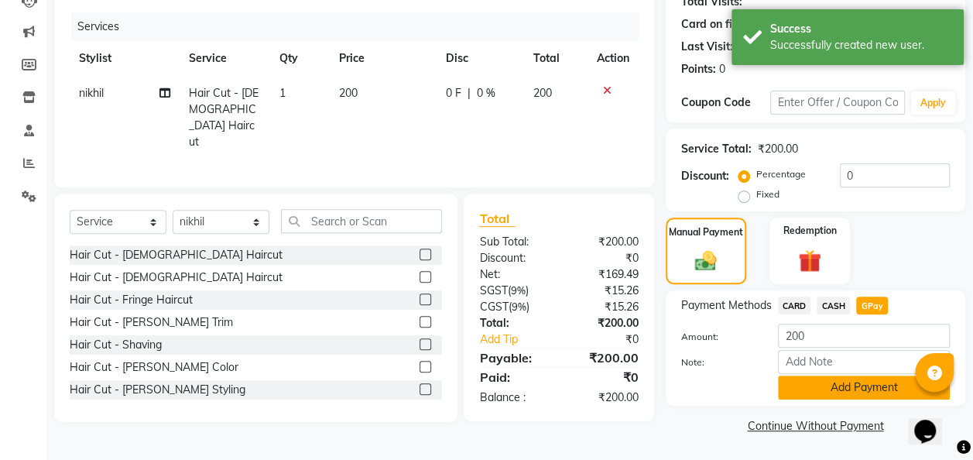
click at [856, 386] on button "Add Payment" at bounding box center [864, 387] width 172 height 24
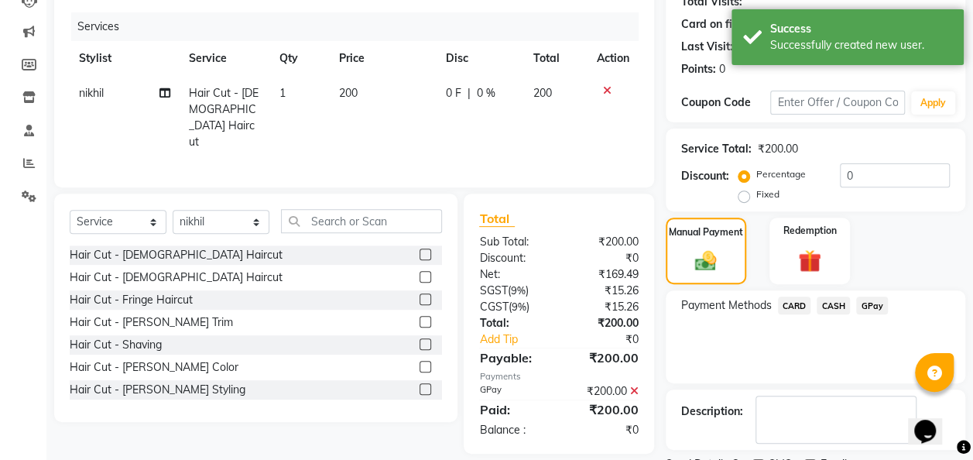
scroll to position [245, 0]
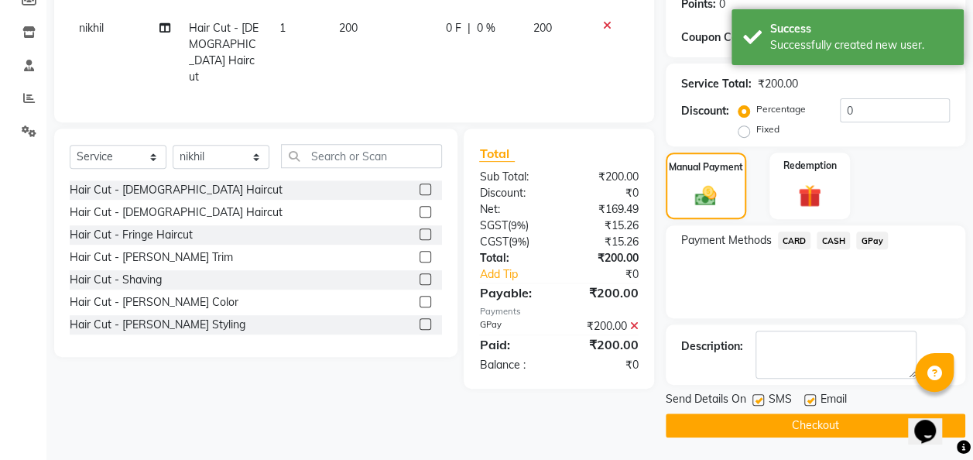
click at [840, 426] on button "Checkout" at bounding box center [814, 425] width 299 height 24
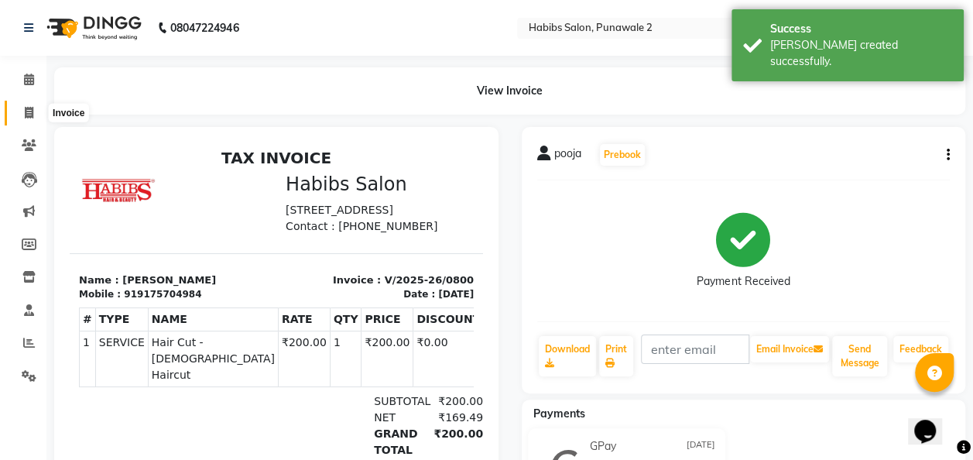
click at [25, 111] on icon at bounding box center [29, 113] width 9 height 12
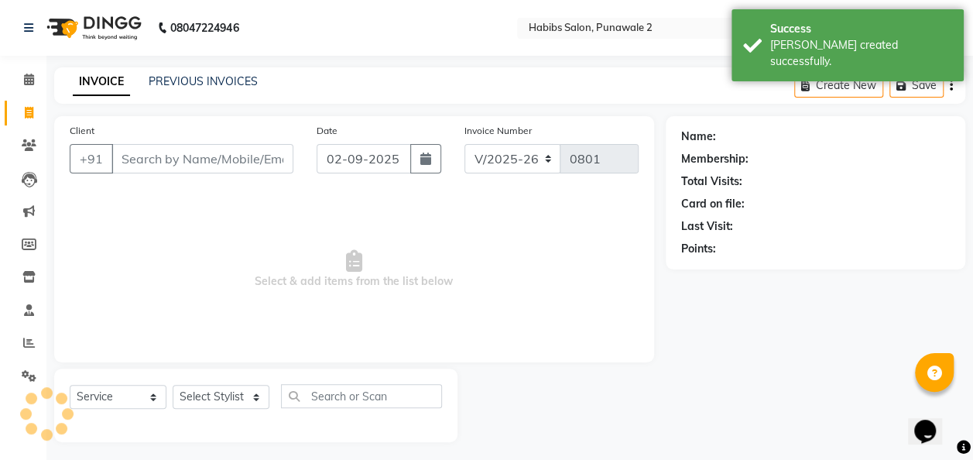
scroll to position [5, 0]
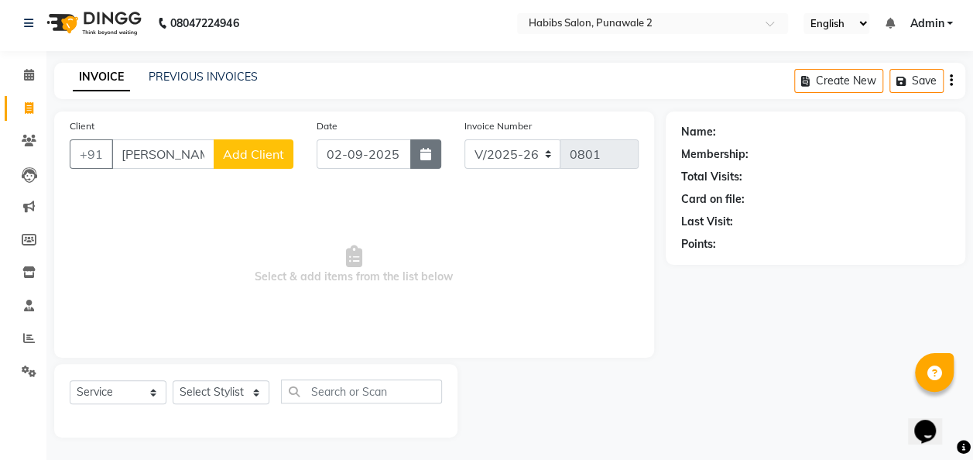
click at [426, 156] on icon "button" at bounding box center [425, 154] width 11 height 12
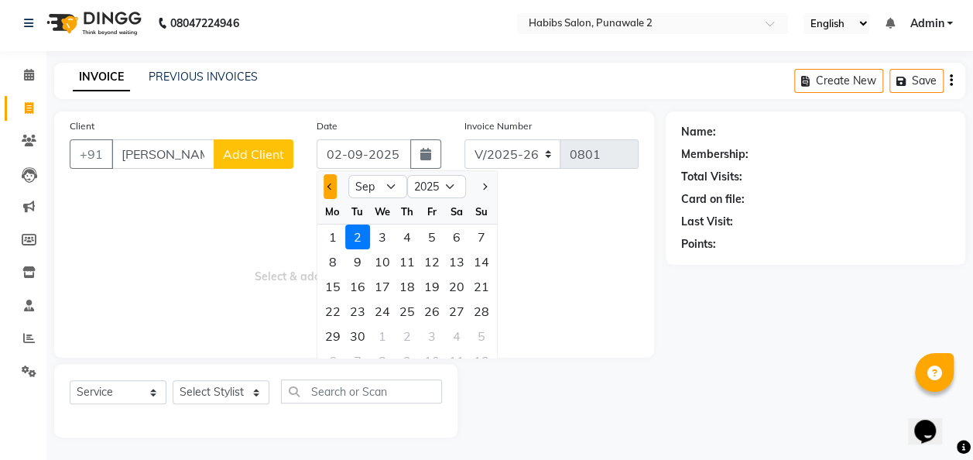
click at [325, 181] on button "Previous month" at bounding box center [329, 186] width 13 height 25
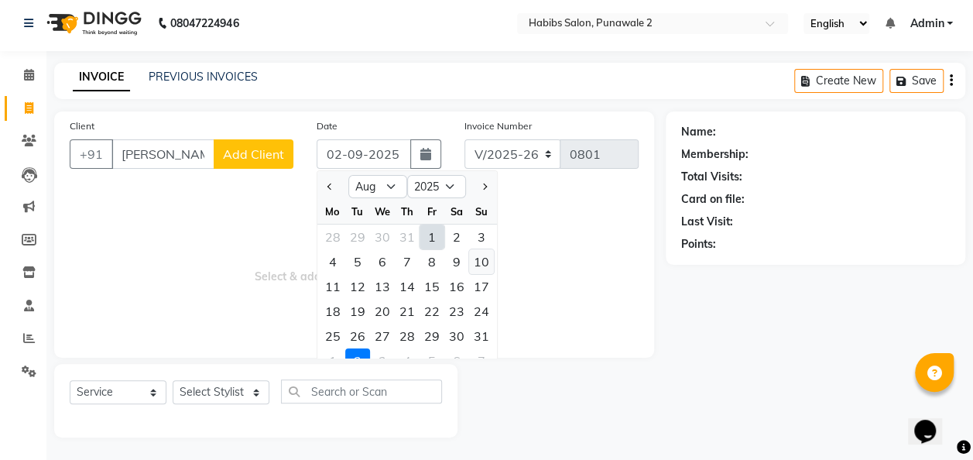
click at [483, 256] on div "10" at bounding box center [481, 261] width 25 height 25
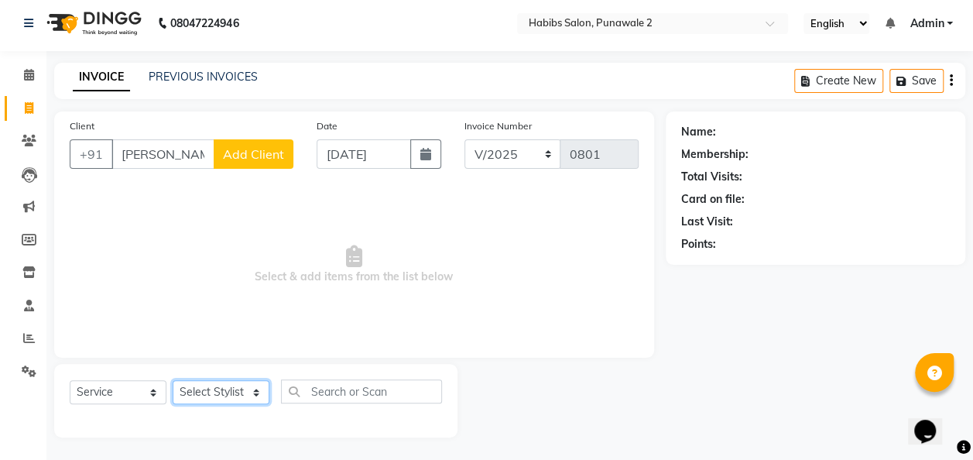
click at [252, 402] on select "Select Stylist Chandan Ganesh Gauri [PERSON_NAME] [PERSON_NAME] nikhil [PERSON_…" at bounding box center [221, 392] width 97 height 24
click at [173, 380] on select "Select Stylist Chandan Ganesh Gauri [PERSON_NAME] [PERSON_NAME] nikhil [PERSON_…" at bounding box center [221, 392] width 97 height 24
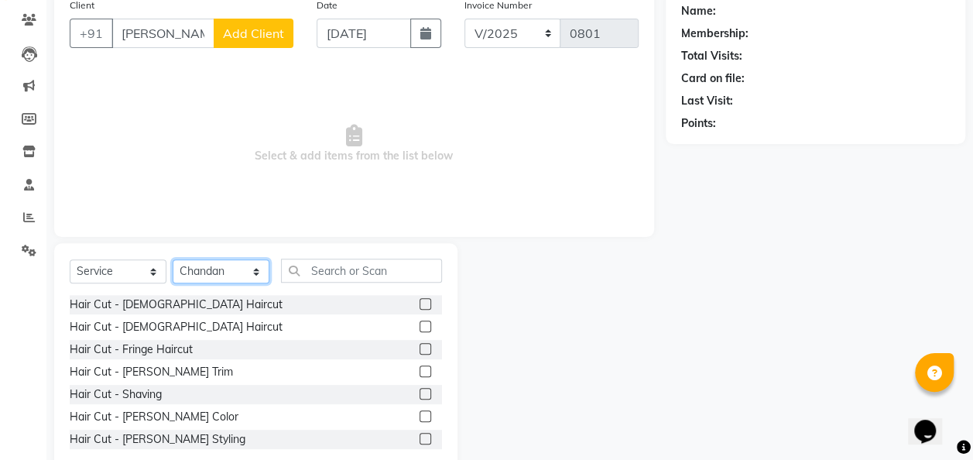
scroll to position [127, 0]
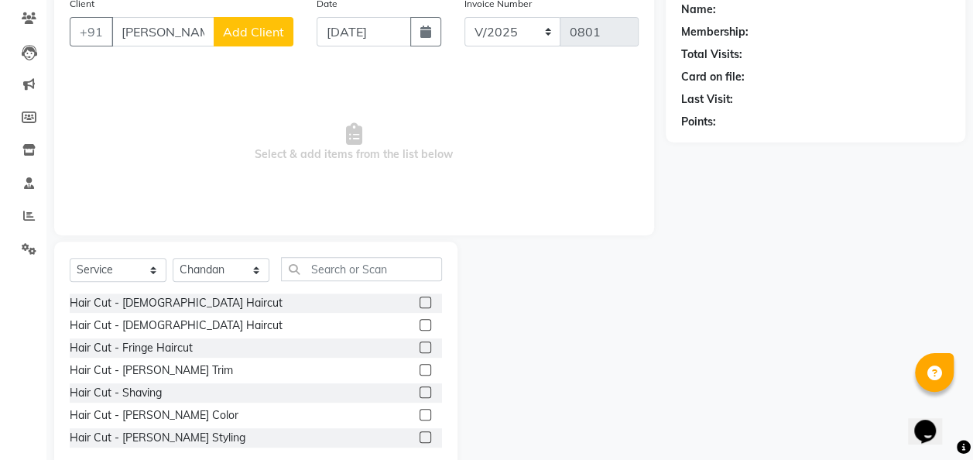
click at [419, 324] on label at bounding box center [425, 325] width 12 height 12
click at [419, 324] on input "checkbox" at bounding box center [424, 325] width 10 height 10
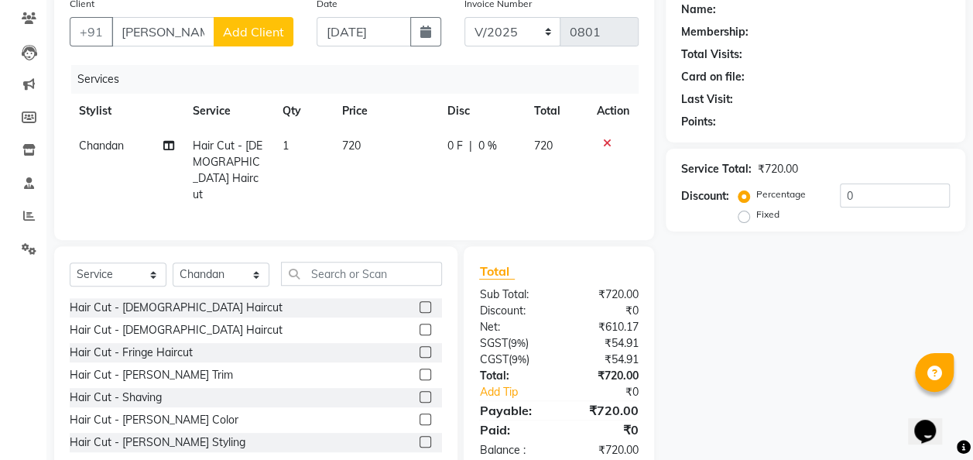
click at [367, 149] on td "720" at bounding box center [385, 170] width 105 height 84
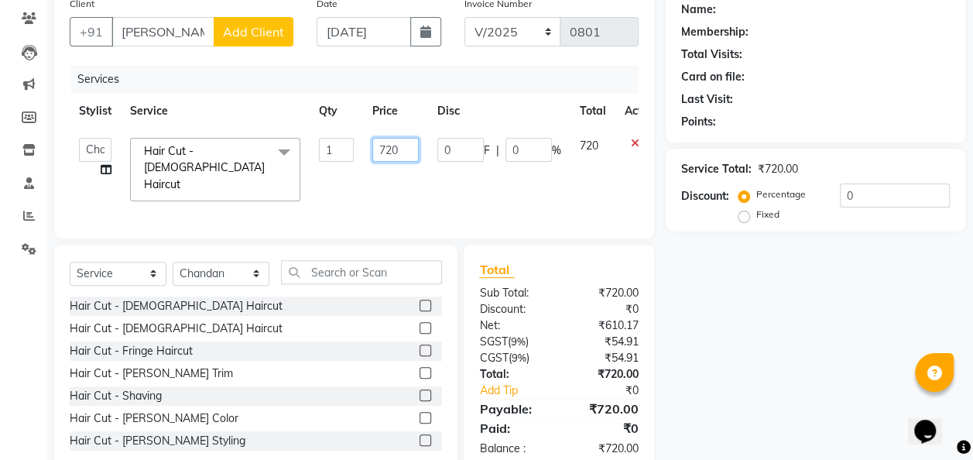
click at [415, 138] on input "720" at bounding box center [395, 150] width 46 height 24
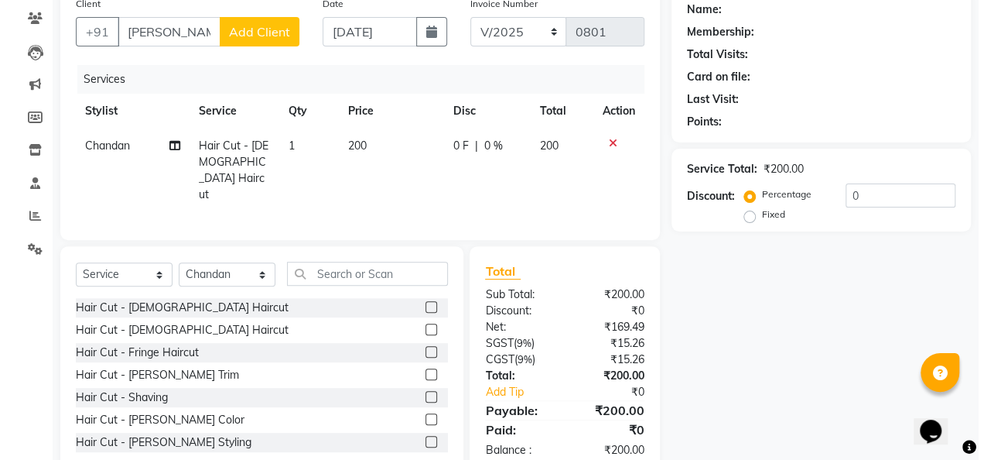
scroll to position [0, 0]
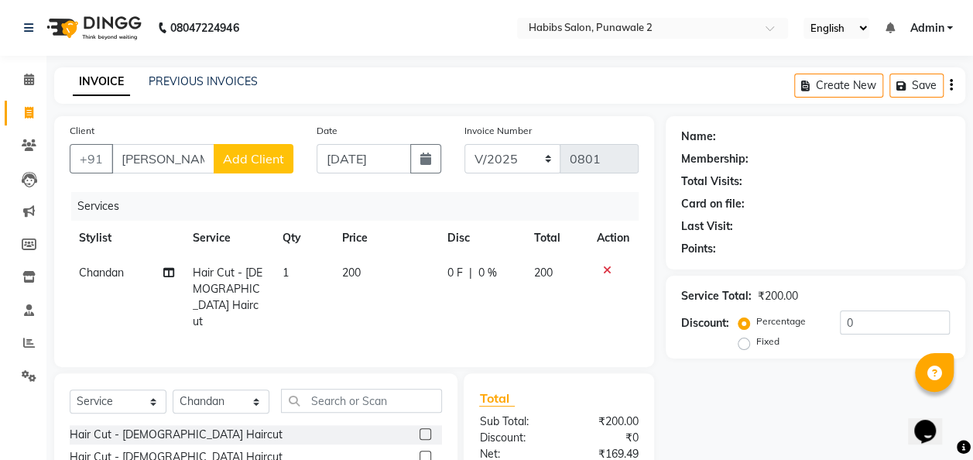
click at [274, 166] on span "Add Client" at bounding box center [253, 158] width 61 height 15
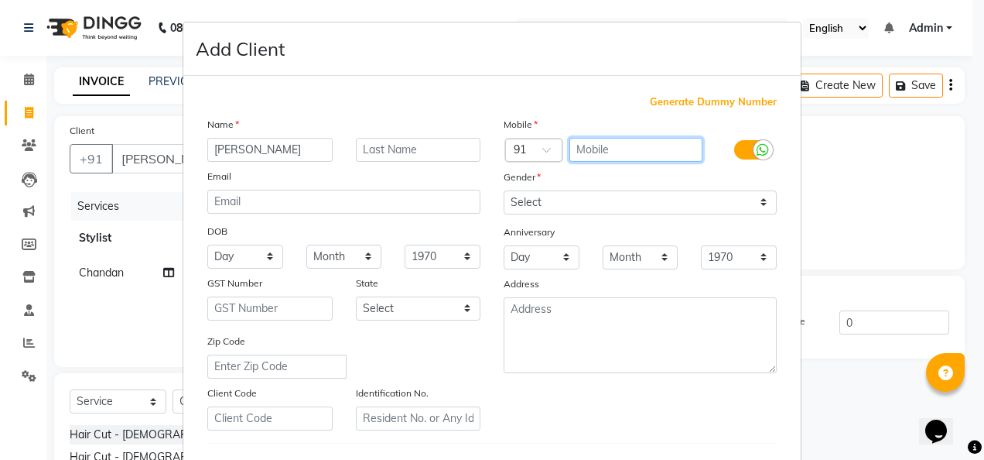
click at [575, 143] on input "text" at bounding box center [637, 150] width 134 height 24
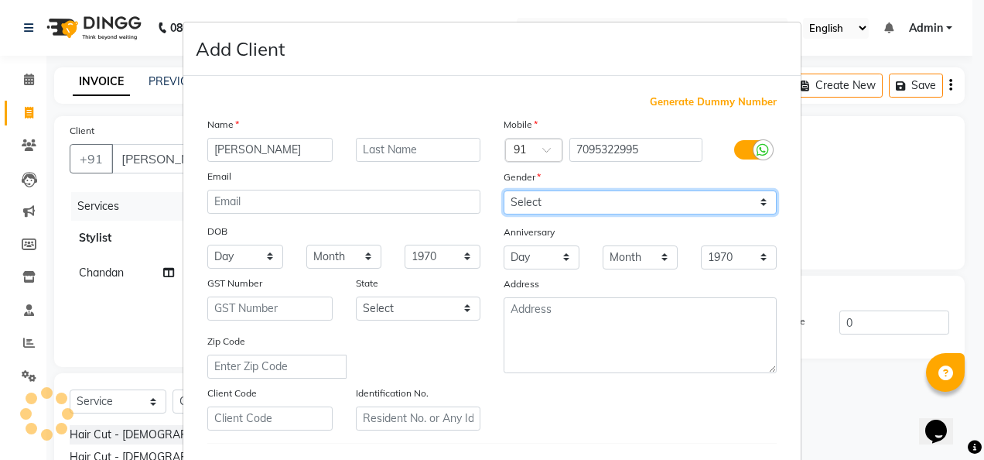
click at [760, 200] on select "Select [DEMOGRAPHIC_DATA] [DEMOGRAPHIC_DATA] Other Prefer Not To Say" at bounding box center [640, 202] width 273 height 24
click at [504, 190] on select "Select [DEMOGRAPHIC_DATA] [DEMOGRAPHIC_DATA] Other Prefer Not To Say" at bounding box center [640, 202] width 273 height 24
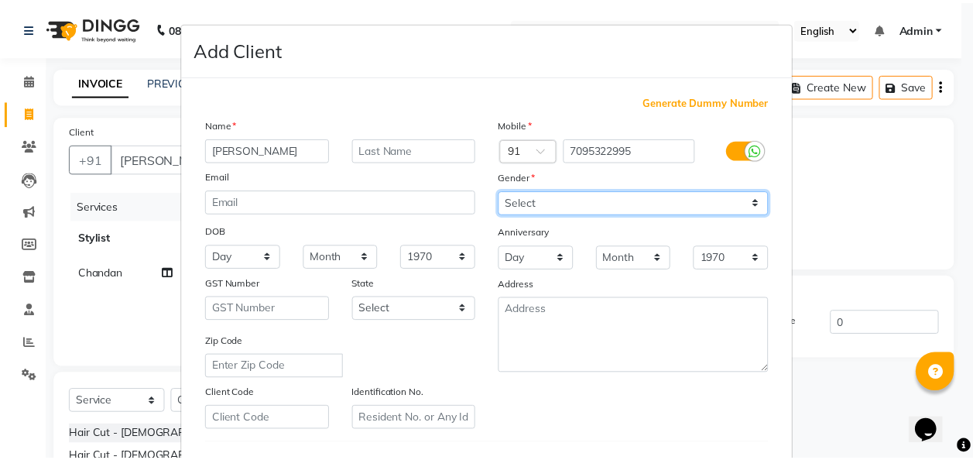
scroll to position [252, 0]
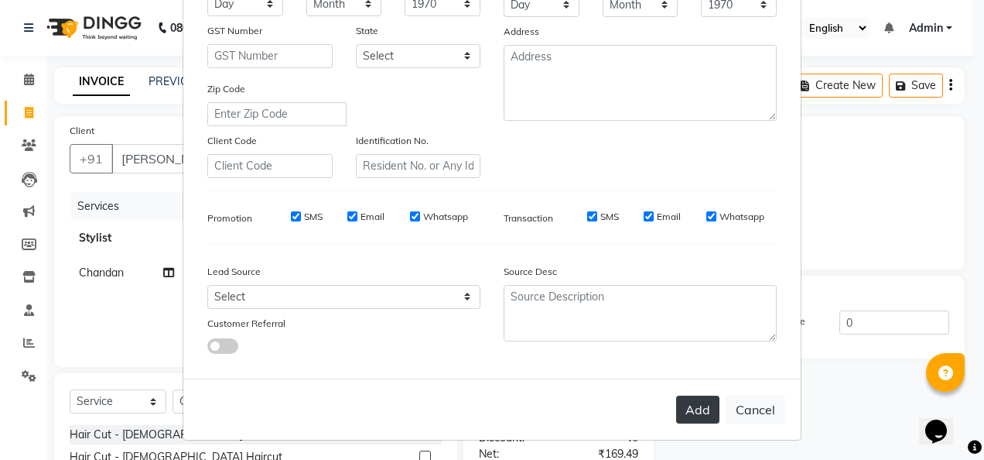
click at [699, 407] on button "Add" at bounding box center [697, 409] width 43 height 28
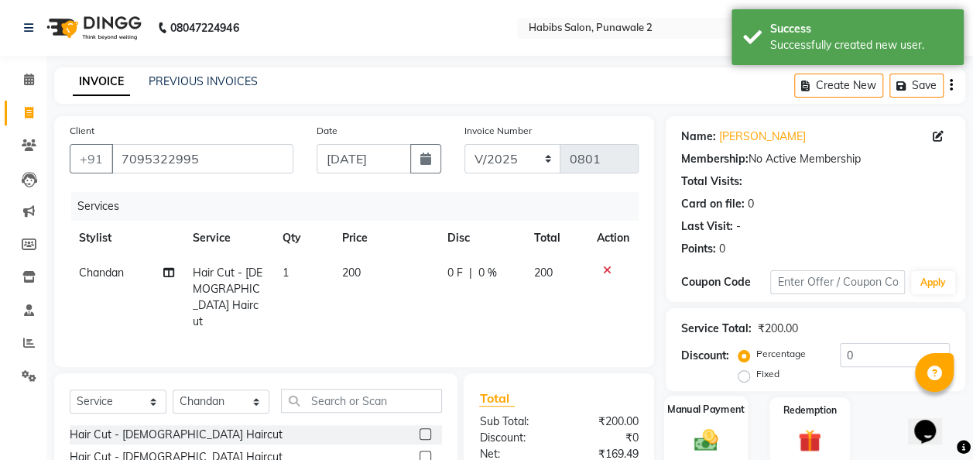
click at [711, 434] on img at bounding box center [705, 440] width 39 height 28
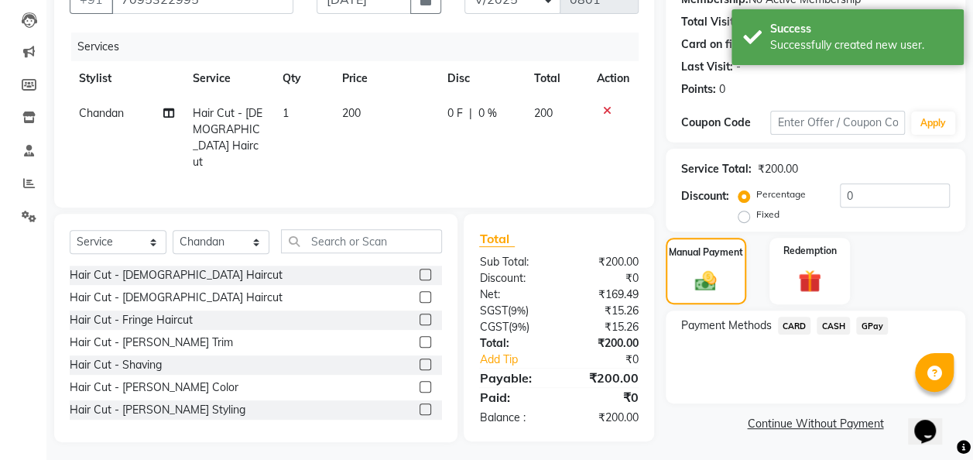
click at [870, 322] on span "GPay" at bounding box center [872, 325] width 32 height 18
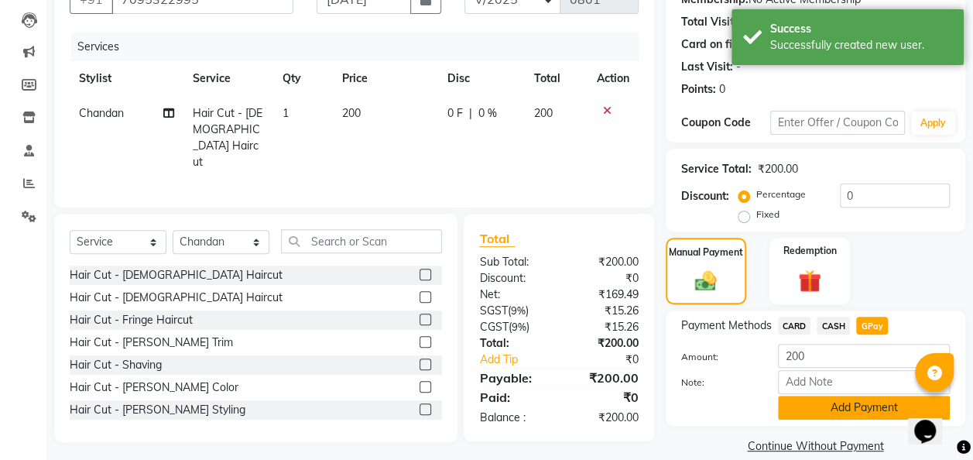
click at [865, 402] on button "Add Payment" at bounding box center [864, 407] width 172 height 24
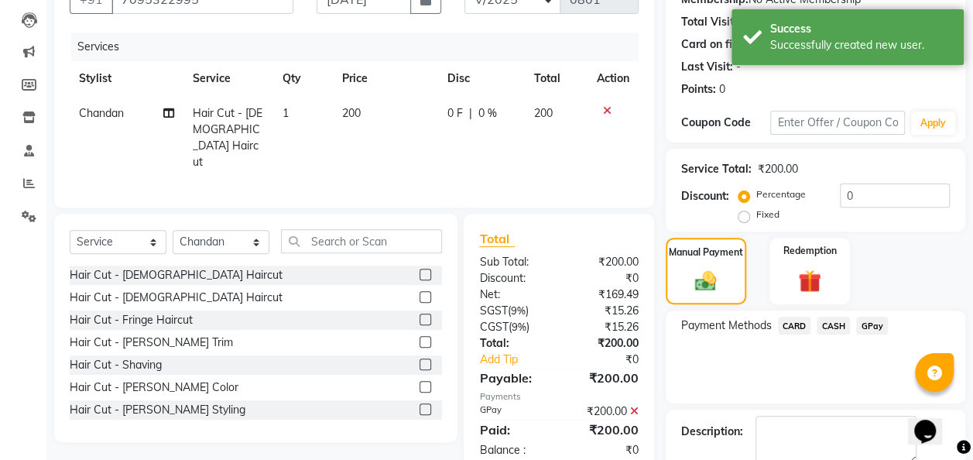
scroll to position [245, 0]
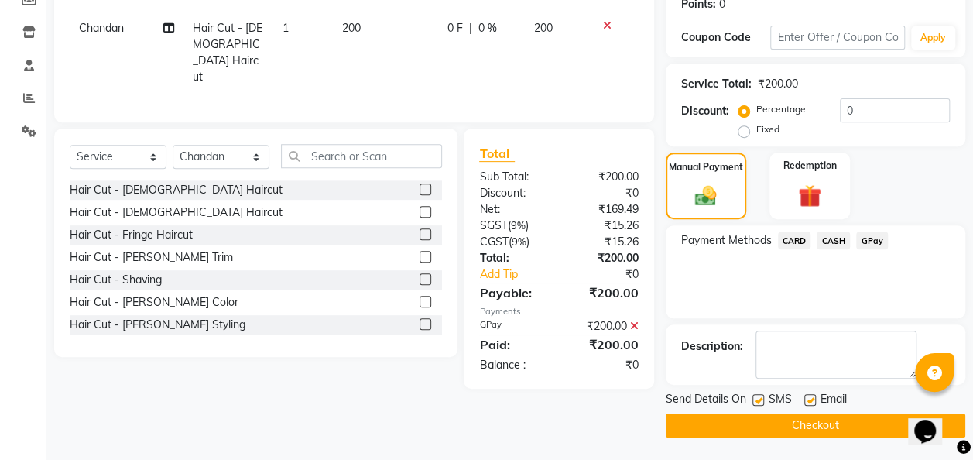
click at [857, 426] on button "Checkout" at bounding box center [814, 425] width 299 height 24
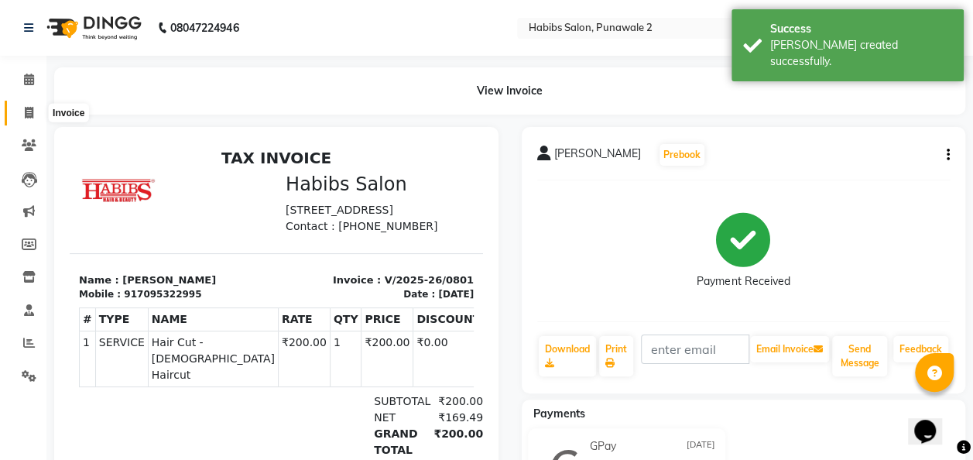
click at [22, 112] on span at bounding box center [28, 113] width 27 height 18
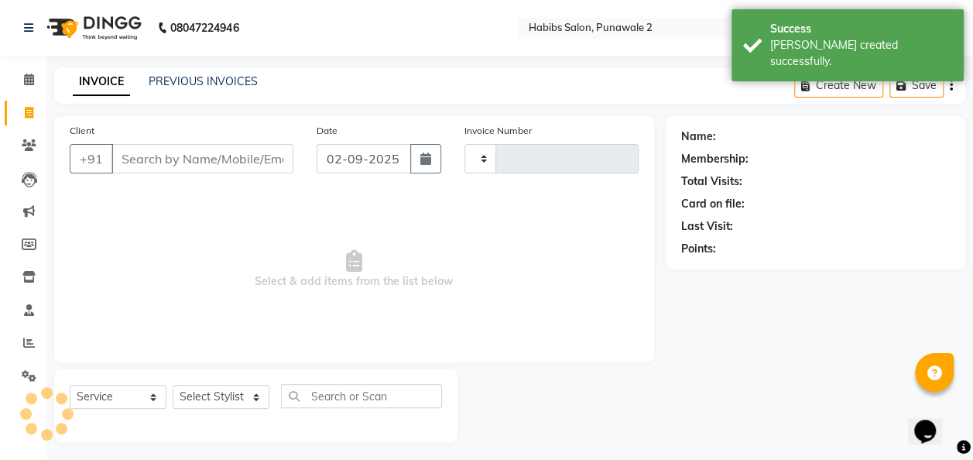
scroll to position [5, 0]
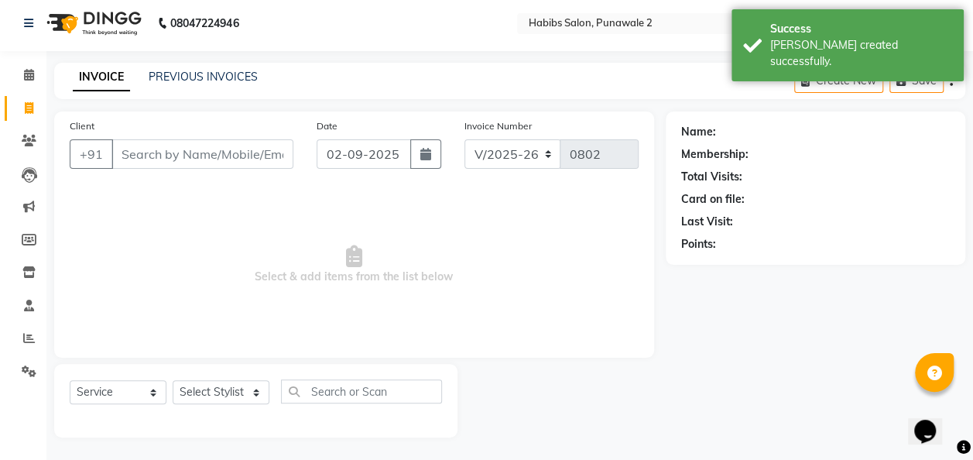
click at [135, 113] on div "Client +91 Date [DATE] Invoice Number V/2025 V/[PHONE_NUMBER] Select & add item…" at bounding box center [354, 234] width 600 height 246
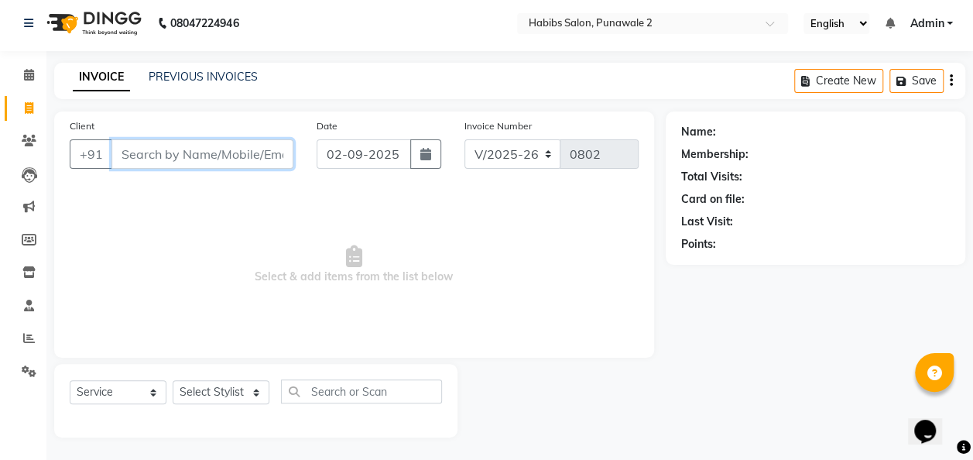
click at [166, 163] on input "Client" at bounding box center [202, 153] width 182 height 29
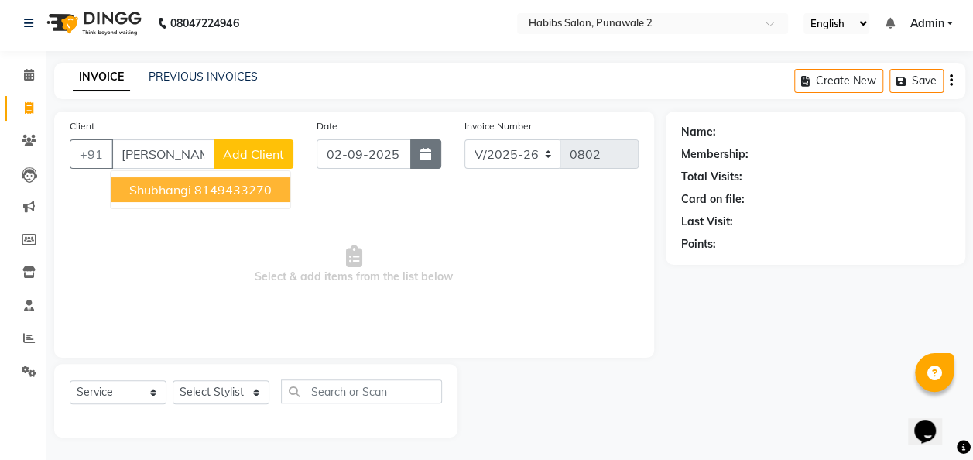
drag, startPoint x: 421, startPoint y: 156, endPoint x: 434, endPoint y: 153, distance: 13.5
click at [434, 153] on button "button" at bounding box center [425, 153] width 31 height 29
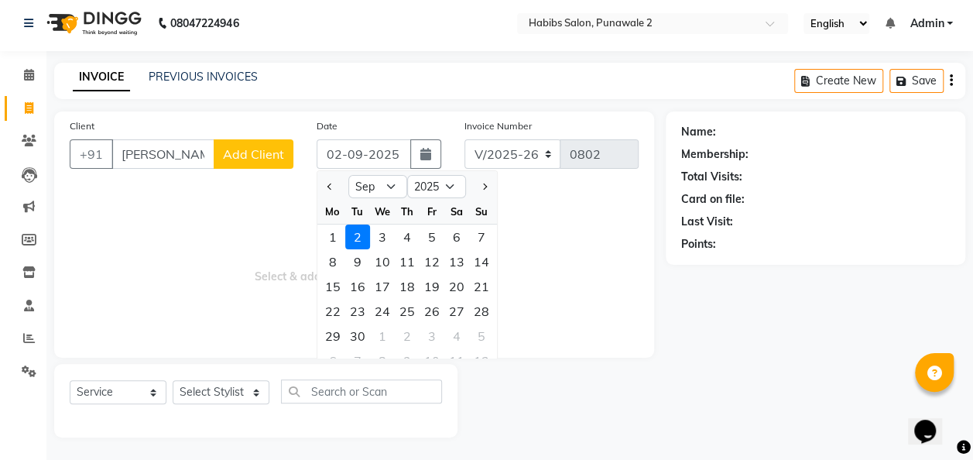
click at [320, 181] on div at bounding box center [332, 186] width 31 height 25
click at [331, 183] on span "Previous month" at bounding box center [330, 186] width 6 height 6
click at [475, 262] on div "10" at bounding box center [481, 261] width 25 height 25
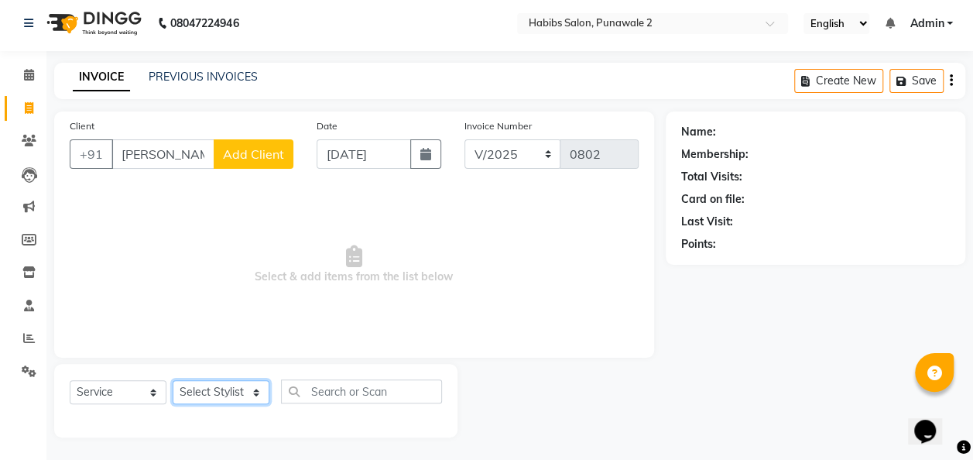
click at [251, 384] on select "Select Stylist Chandan Ganesh Gauri [PERSON_NAME] [PERSON_NAME] nikhil [PERSON_…" at bounding box center [221, 392] width 97 height 24
click at [173, 380] on select "Select Stylist Chandan Ganesh Gauri [PERSON_NAME] [PERSON_NAME] nikhil [PERSON_…" at bounding box center [221, 392] width 97 height 24
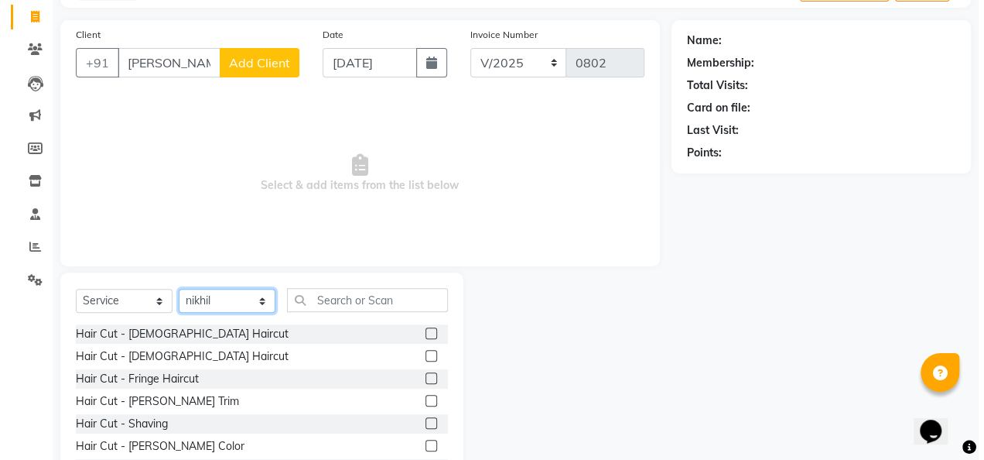
scroll to position [101, 0]
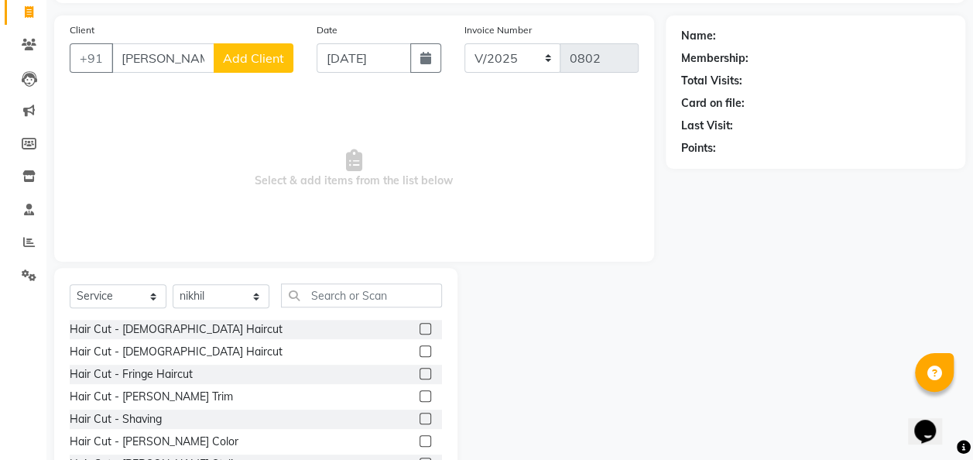
click at [419, 353] on label at bounding box center [425, 351] width 12 height 12
click at [419, 353] on input "checkbox" at bounding box center [424, 352] width 10 height 10
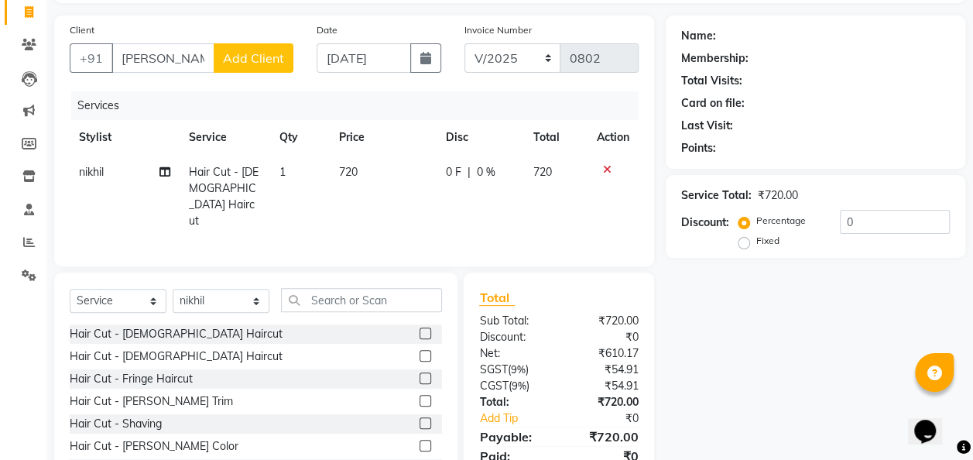
click at [376, 180] on td "720" at bounding box center [383, 197] width 107 height 84
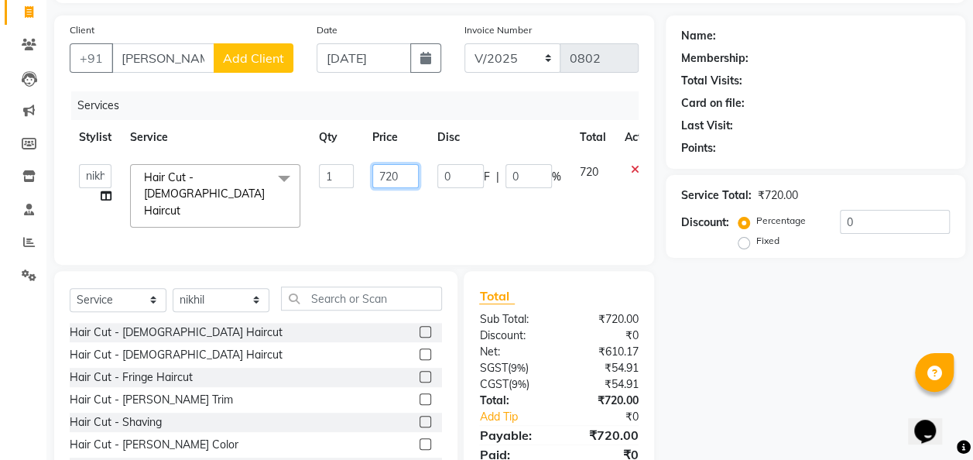
click at [396, 174] on input "720" at bounding box center [395, 176] width 46 height 24
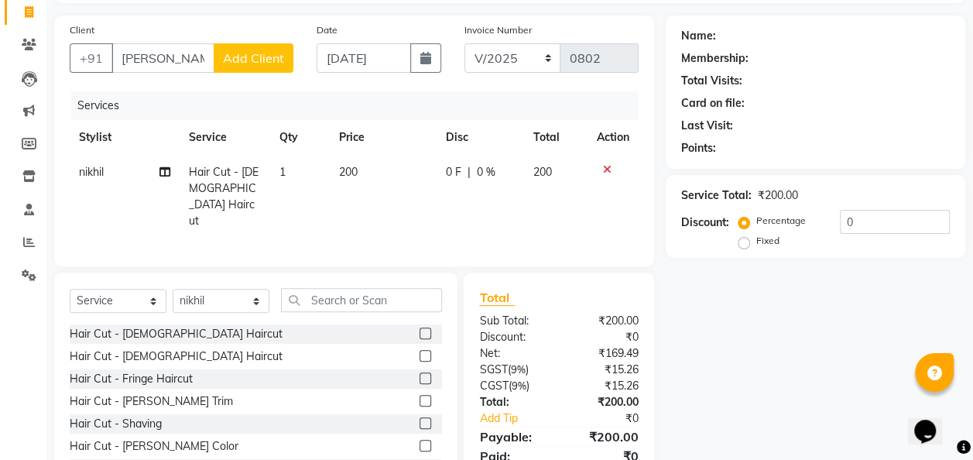
click at [254, 56] on span "Add Client" at bounding box center [253, 57] width 61 height 15
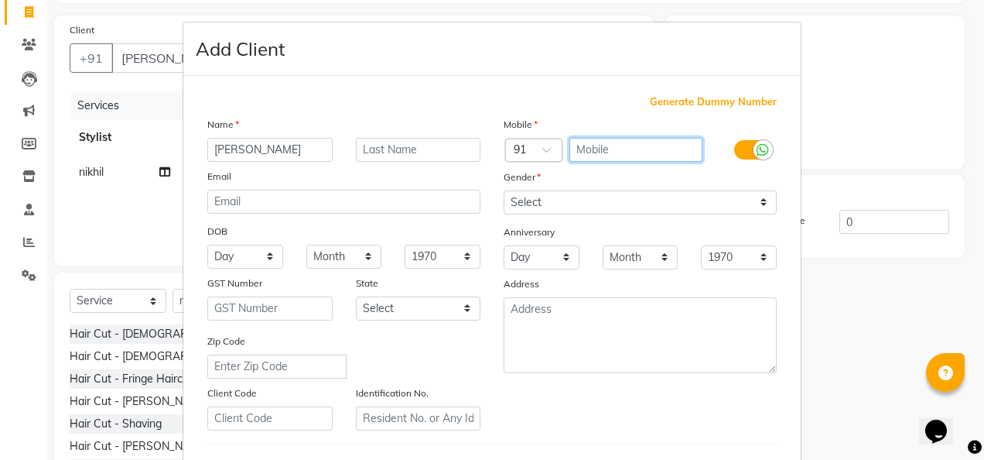
drag, startPoint x: 591, startPoint y: 145, endPoint x: 557, endPoint y: 108, distance: 50.4
click at [557, 108] on div "Generate Dummy Number Name [PERSON_NAME] Email DOB Day 01 02 03 04 05 06 07 08 …" at bounding box center [492, 356] width 593 height 524
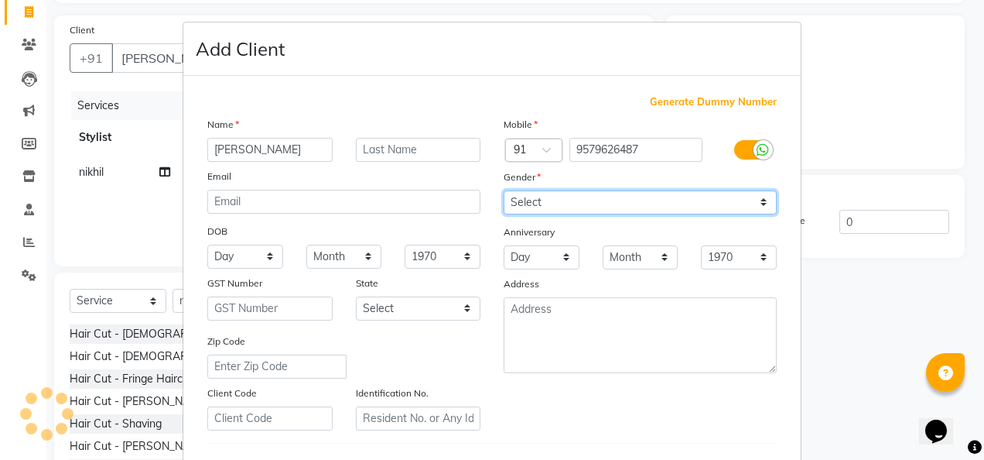
click at [765, 203] on select "Select [DEMOGRAPHIC_DATA] [DEMOGRAPHIC_DATA] Other Prefer Not To Say" at bounding box center [640, 202] width 273 height 24
click at [504, 190] on select "Select [DEMOGRAPHIC_DATA] [DEMOGRAPHIC_DATA] Other Prefer Not To Say" at bounding box center [640, 202] width 273 height 24
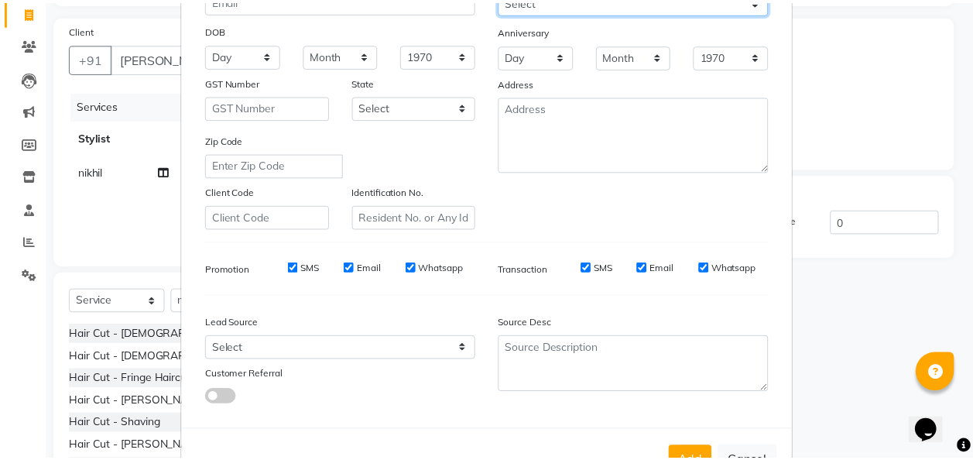
scroll to position [252, 0]
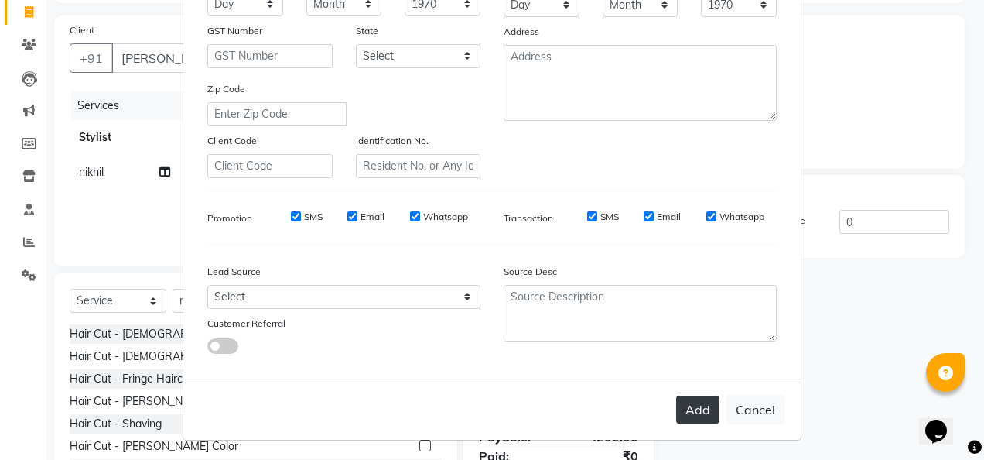
click at [687, 405] on button "Add" at bounding box center [697, 409] width 43 height 28
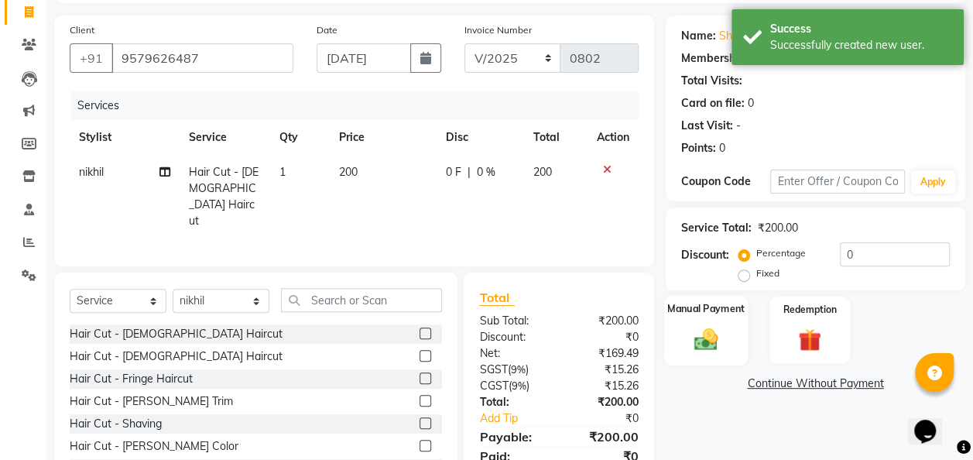
click at [720, 333] on img at bounding box center [705, 339] width 39 height 28
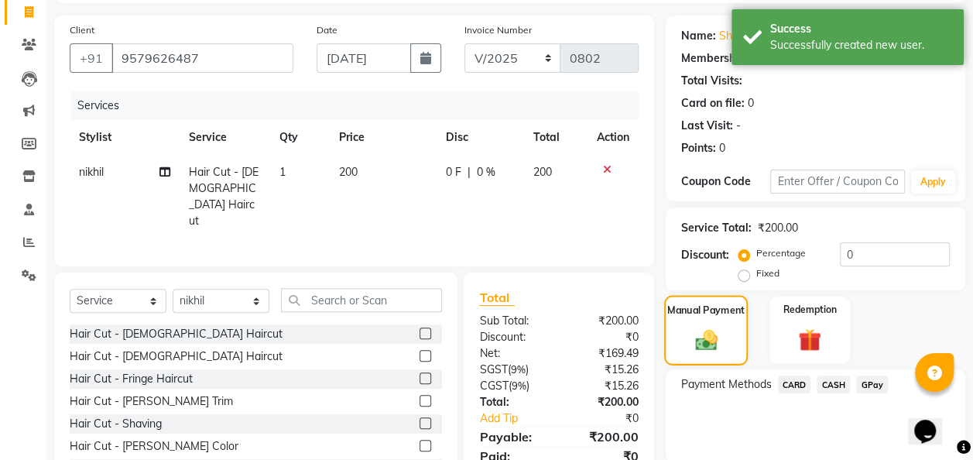
scroll to position [159, 0]
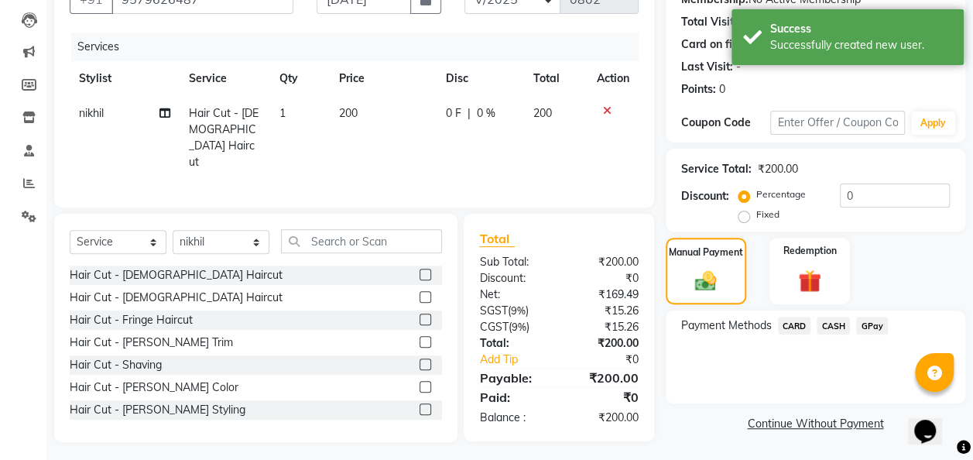
click at [835, 325] on span "CASH" at bounding box center [832, 325] width 33 height 18
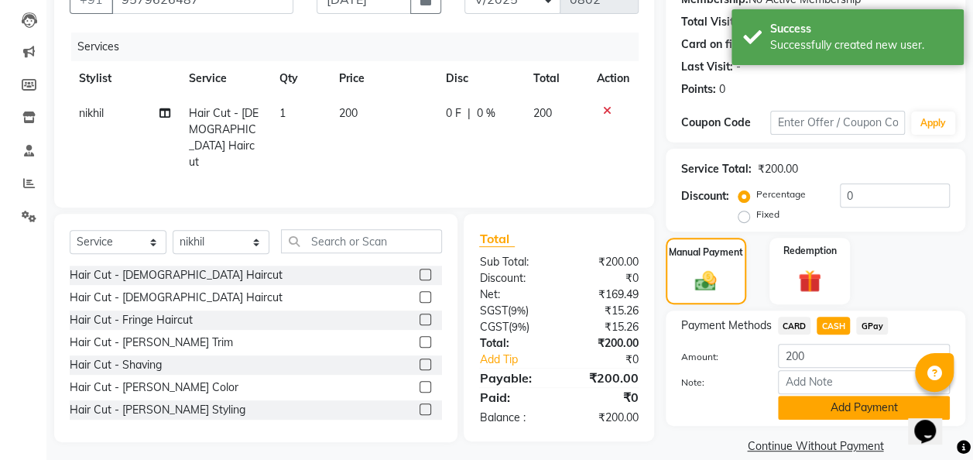
click at [857, 407] on button "Add Payment" at bounding box center [864, 407] width 172 height 24
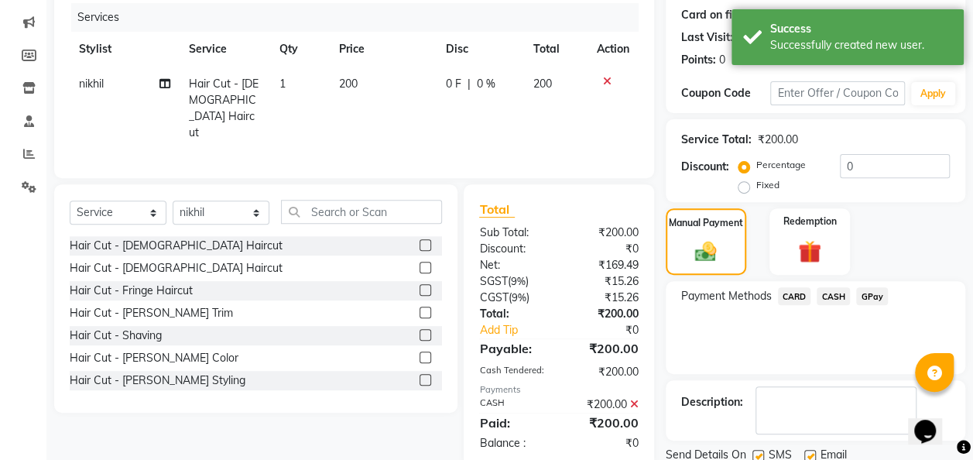
scroll to position [245, 0]
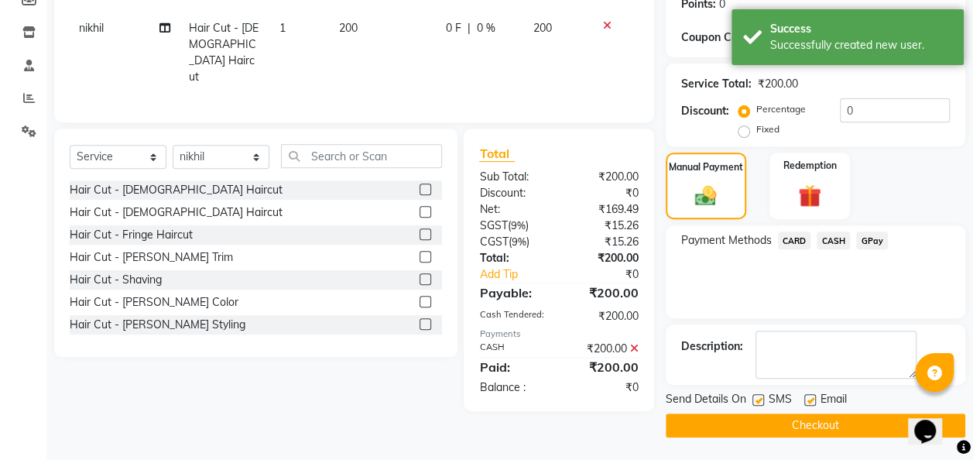
click at [837, 421] on button "Checkout" at bounding box center [814, 425] width 299 height 24
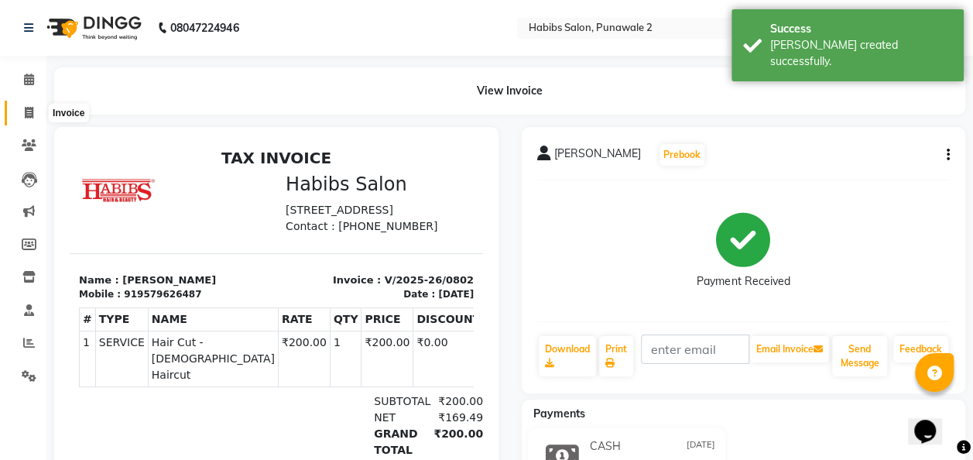
click at [29, 111] on icon at bounding box center [29, 113] width 9 height 12
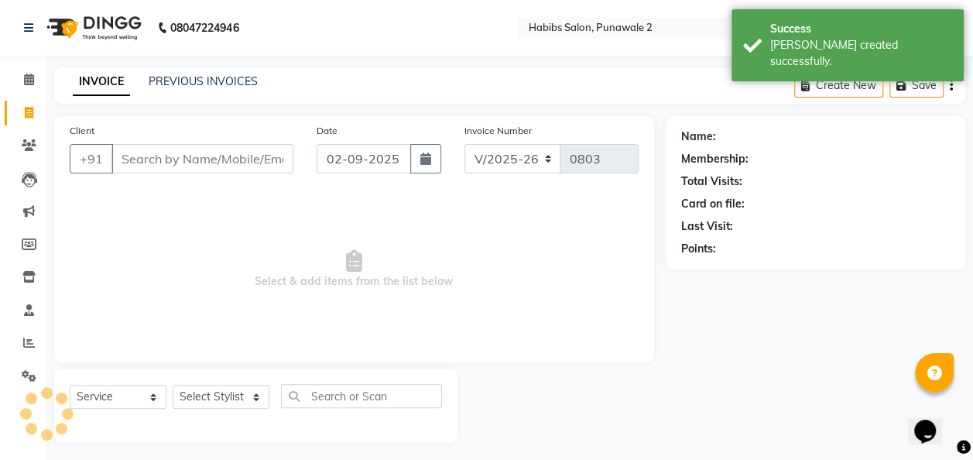
scroll to position [5, 0]
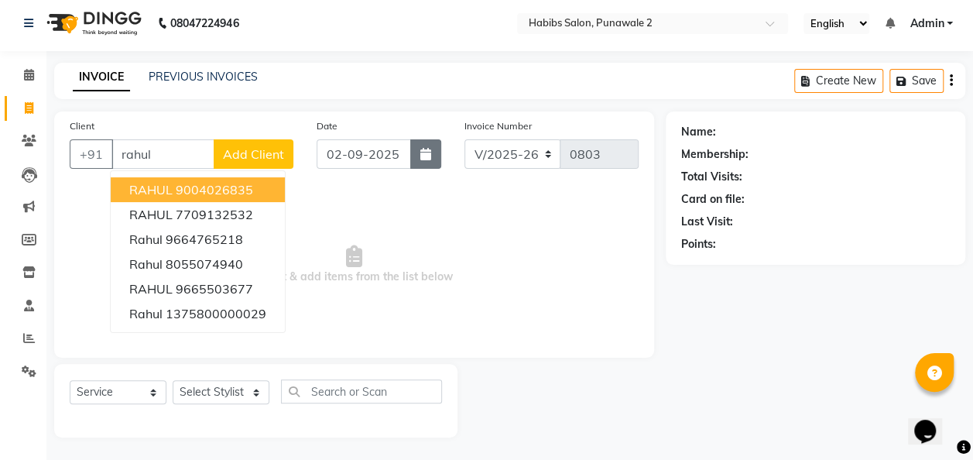
click at [424, 160] on button "button" at bounding box center [425, 153] width 31 height 29
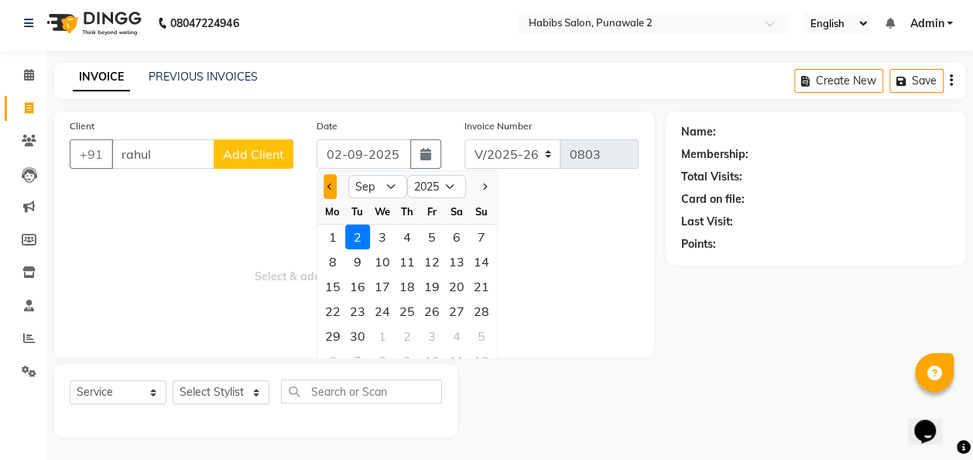
click at [325, 182] on button "Previous month" at bounding box center [329, 186] width 13 height 25
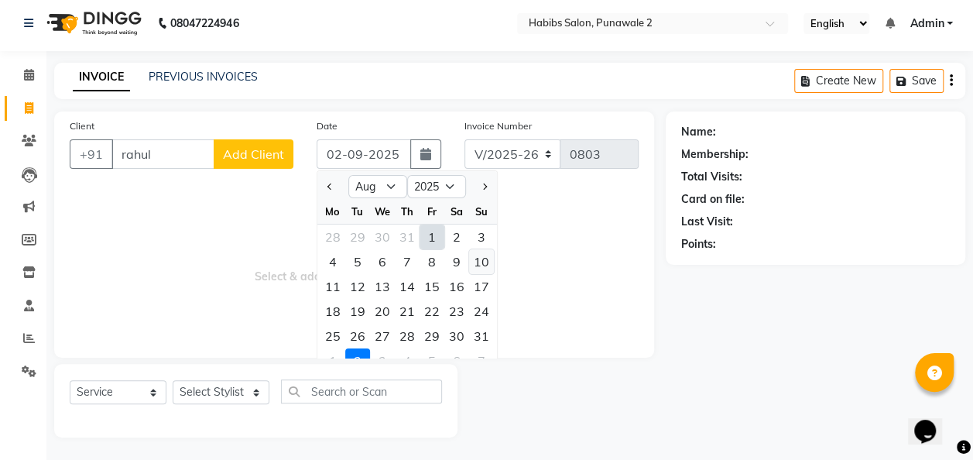
click at [488, 258] on div "10" at bounding box center [481, 261] width 25 height 25
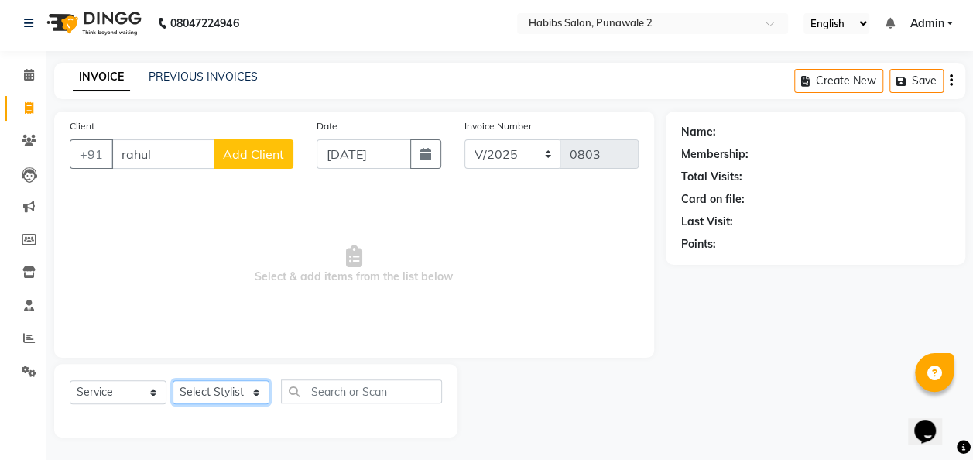
click at [258, 390] on select "Select Stylist Chandan Ganesh Gauri [PERSON_NAME] [PERSON_NAME] nikhil [PERSON_…" at bounding box center [221, 392] width 97 height 24
click at [173, 380] on select "Select Stylist Chandan Ganesh Gauri [PERSON_NAME] [PERSON_NAME] nikhil [PERSON_…" at bounding box center [221, 392] width 97 height 24
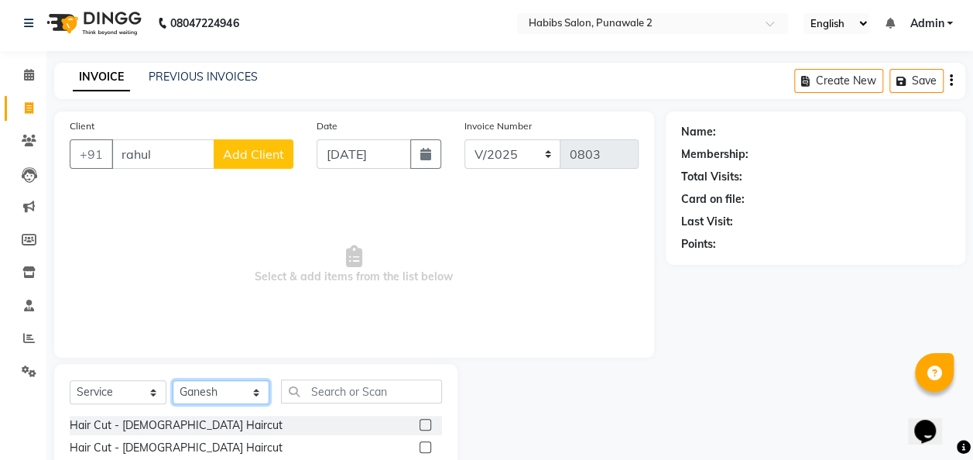
scroll to position [159, 0]
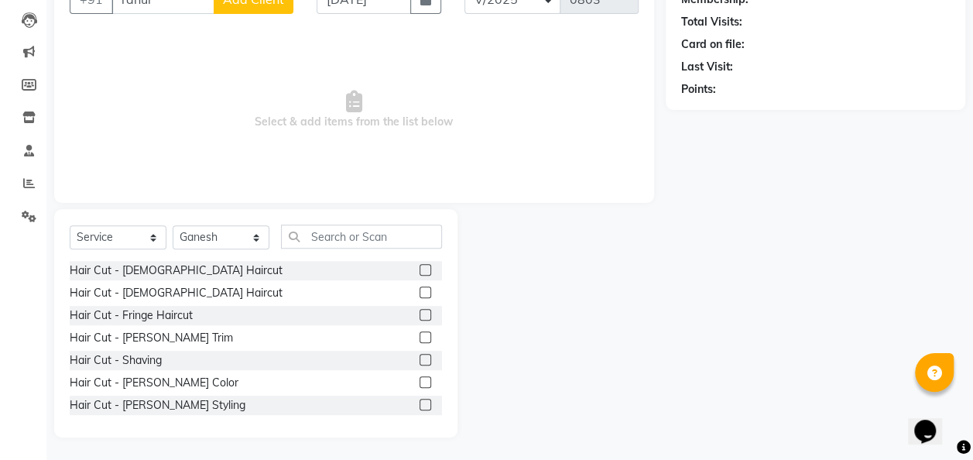
click at [249, 274] on div "Hair Cut - [DEMOGRAPHIC_DATA] Haircut" at bounding box center [256, 270] width 372 height 19
click at [248, 268] on div "Hair Cut - [DEMOGRAPHIC_DATA] Haircut" at bounding box center [256, 270] width 372 height 19
click at [419, 264] on label at bounding box center [425, 270] width 12 height 12
click at [419, 265] on input "checkbox" at bounding box center [424, 270] width 10 height 10
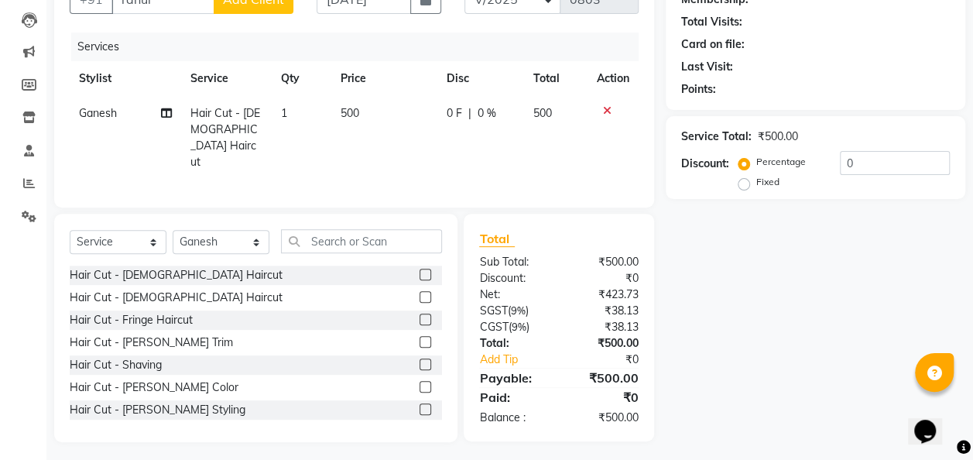
click at [365, 85] on th "Price" at bounding box center [384, 78] width 106 height 35
click at [365, 106] on td "500" at bounding box center [384, 138] width 106 height 84
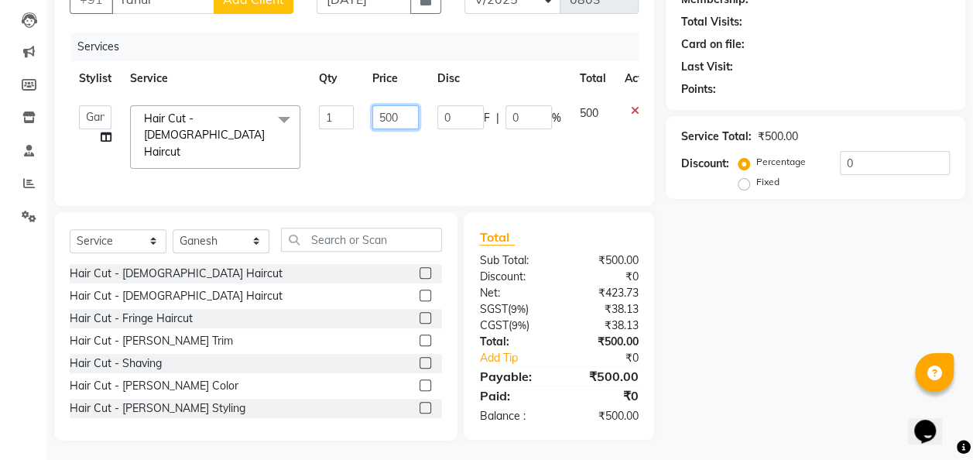
click at [405, 111] on input "500" at bounding box center [395, 117] width 46 height 24
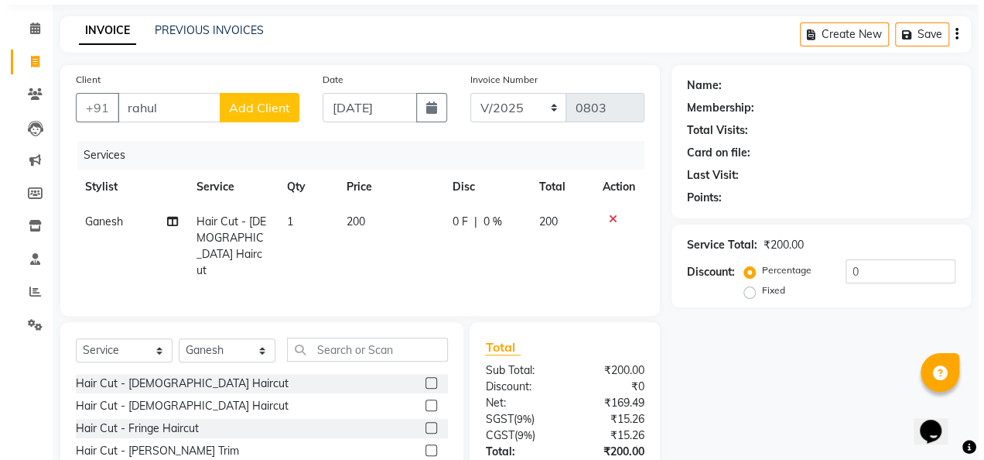
scroll to position [43, 0]
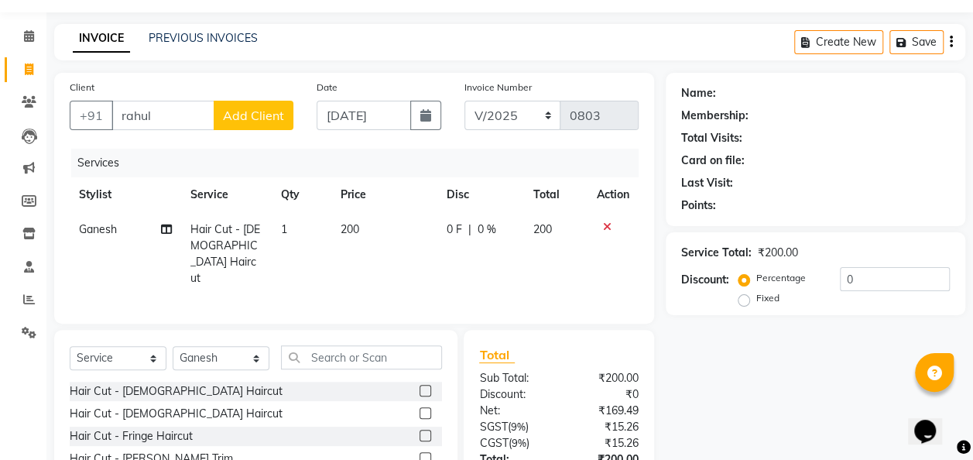
click at [241, 116] on span "Add Client" at bounding box center [253, 115] width 61 height 15
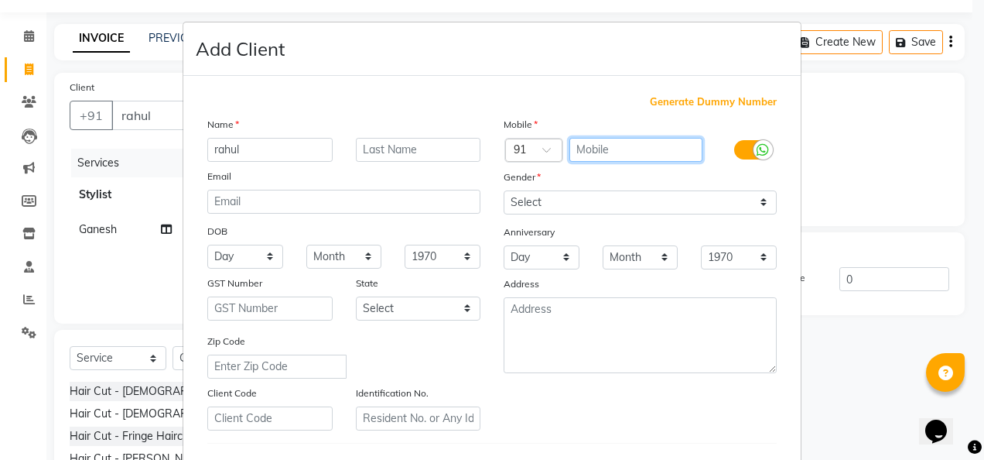
click at [582, 138] on input "text" at bounding box center [637, 150] width 134 height 24
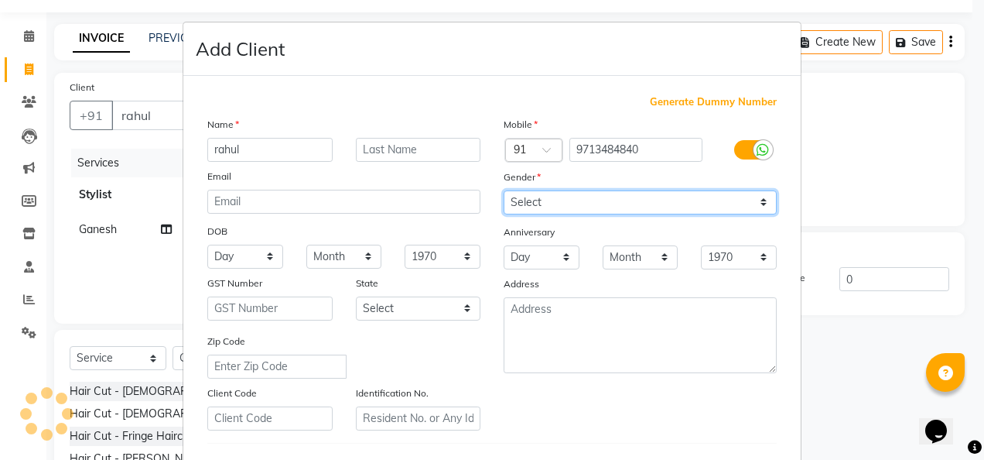
click at [756, 200] on select "Select [DEMOGRAPHIC_DATA] [DEMOGRAPHIC_DATA] Other Prefer Not To Say" at bounding box center [640, 202] width 273 height 24
click at [504, 190] on select "Select [DEMOGRAPHIC_DATA] [DEMOGRAPHIC_DATA] Other Prefer Not To Say" at bounding box center [640, 202] width 273 height 24
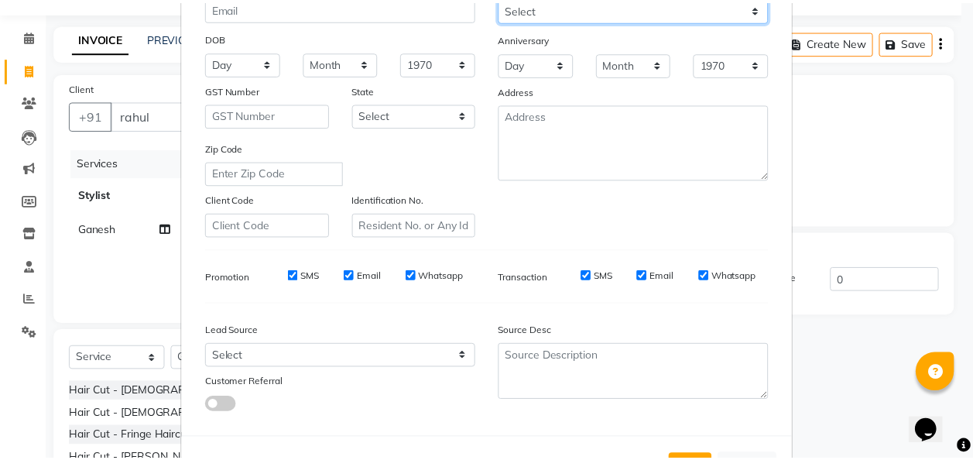
scroll to position [252, 0]
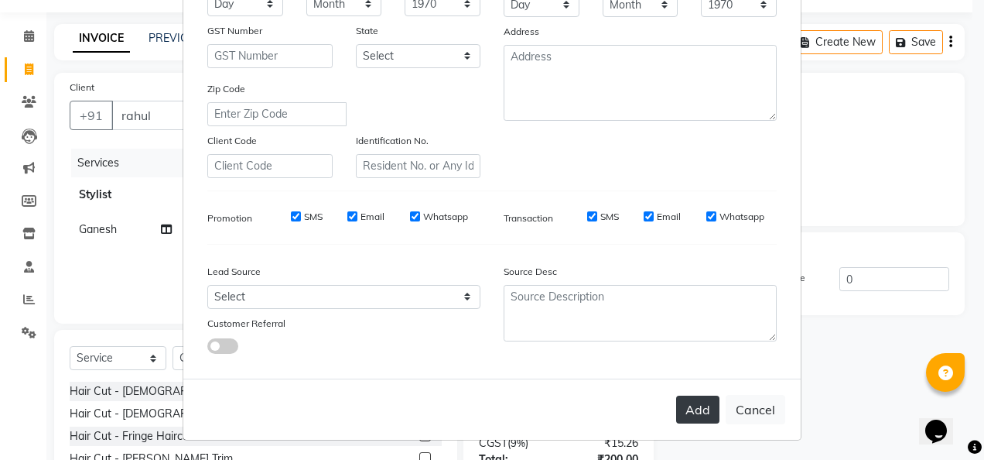
click at [697, 397] on button "Add" at bounding box center [697, 409] width 43 height 28
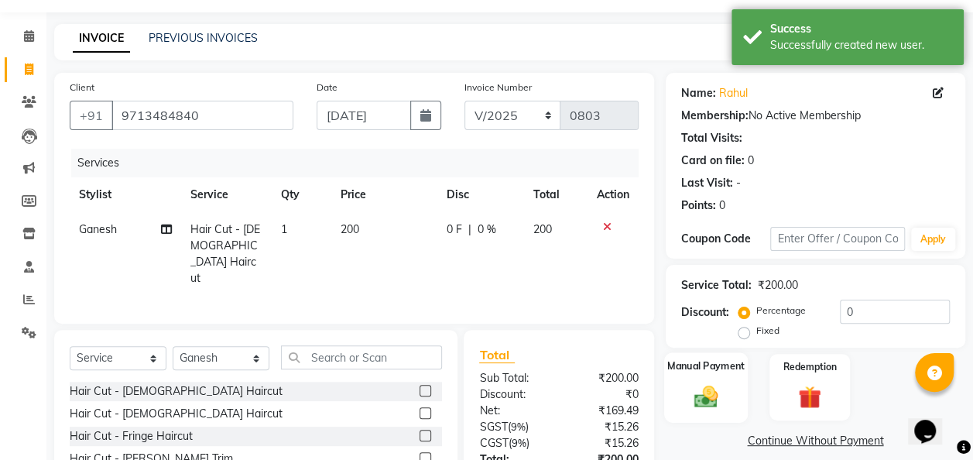
click at [718, 398] on img at bounding box center [705, 396] width 39 height 28
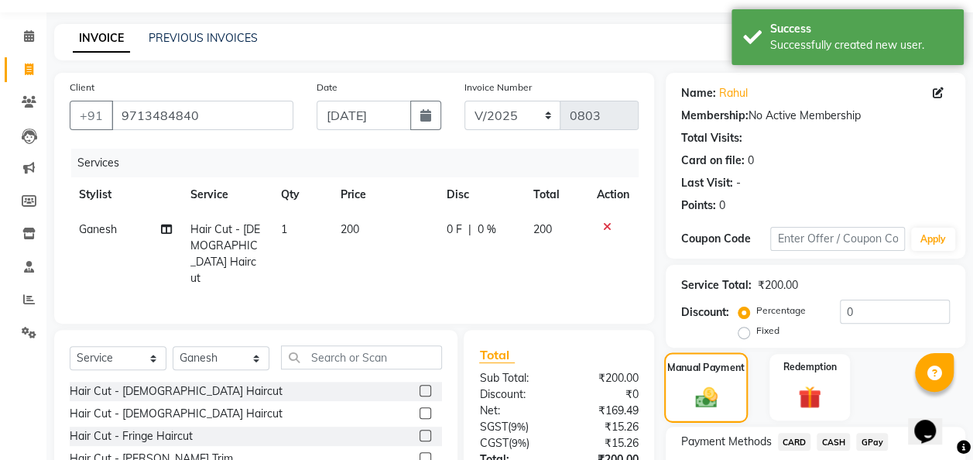
scroll to position [159, 0]
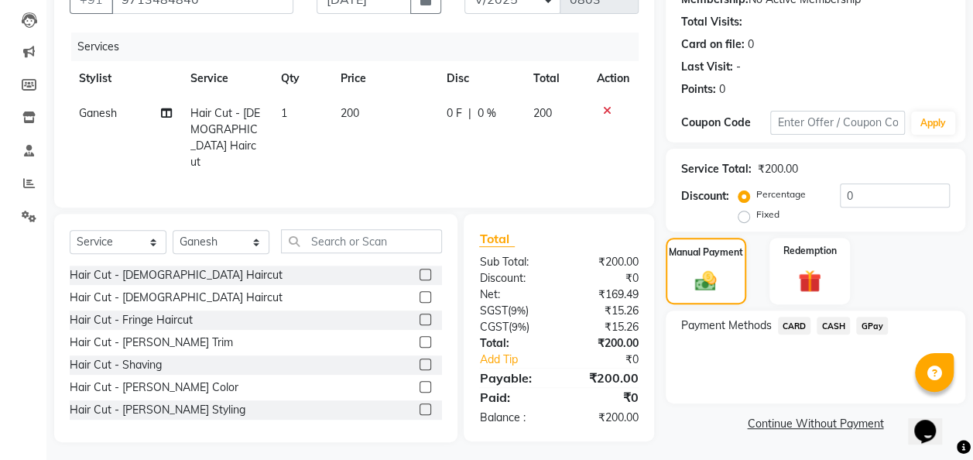
click at [869, 325] on span "GPay" at bounding box center [872, 325] width 32 height 18
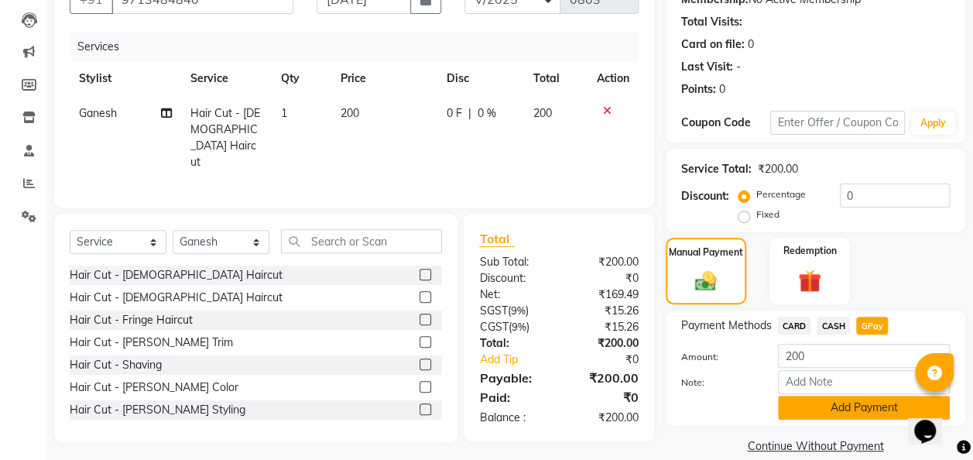
click at [847, 412] on button "Add Payment" at bounding box center [864, 407] width 172 height 24
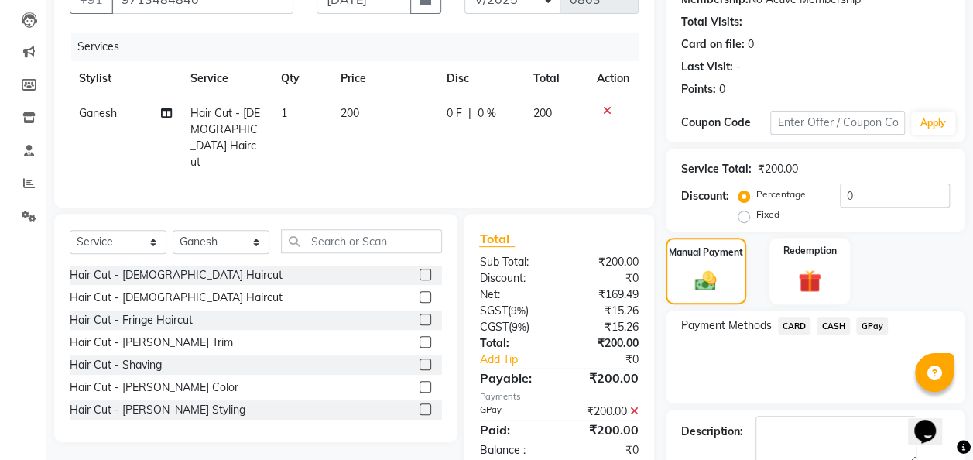
scroll to position [245, 0]
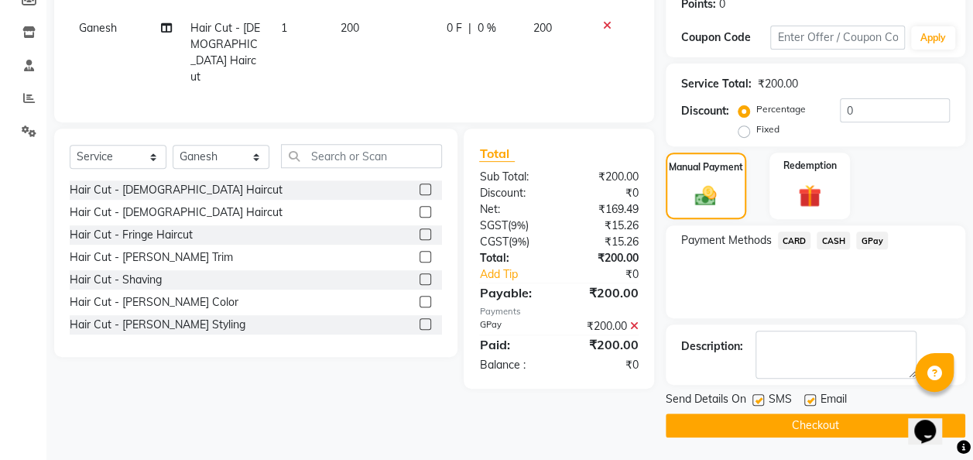
click at [842, 423] on button "Checkout" at bounding box center [814, 425] width 299 height 24
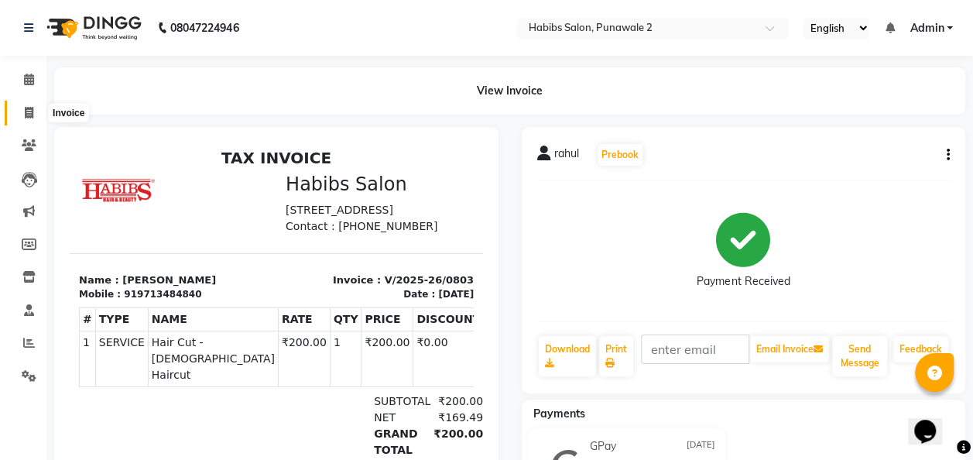
click at [33, 115] on icon at bounding box center [29, 113] width 9 height 12
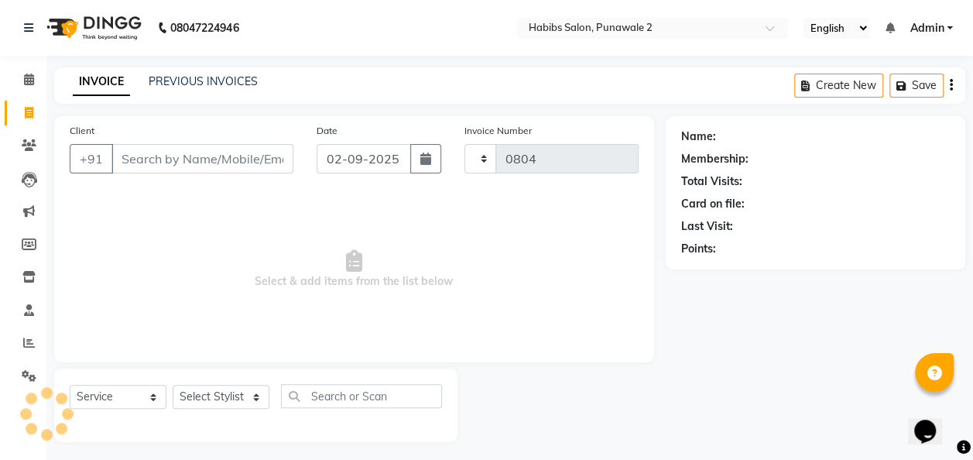
scroll to position [5, 0]
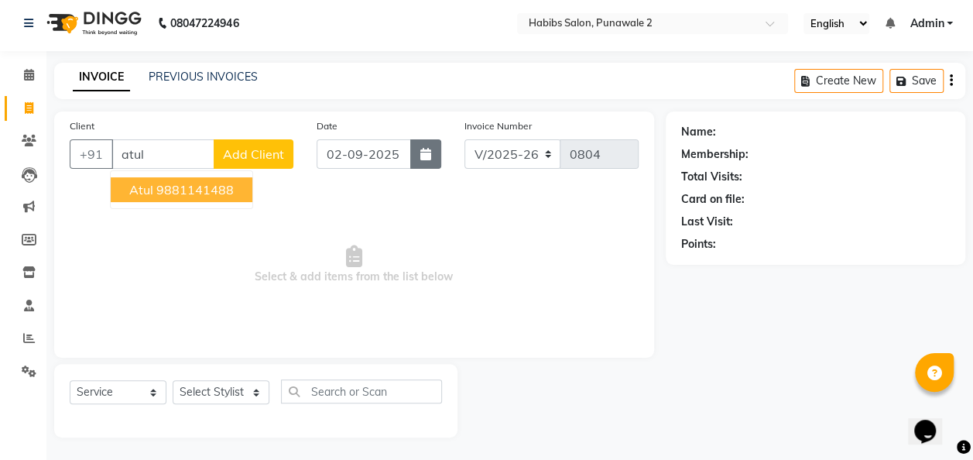
click at [415, 158] on button "button" at bounding box center [425, 153] width 31 height 29
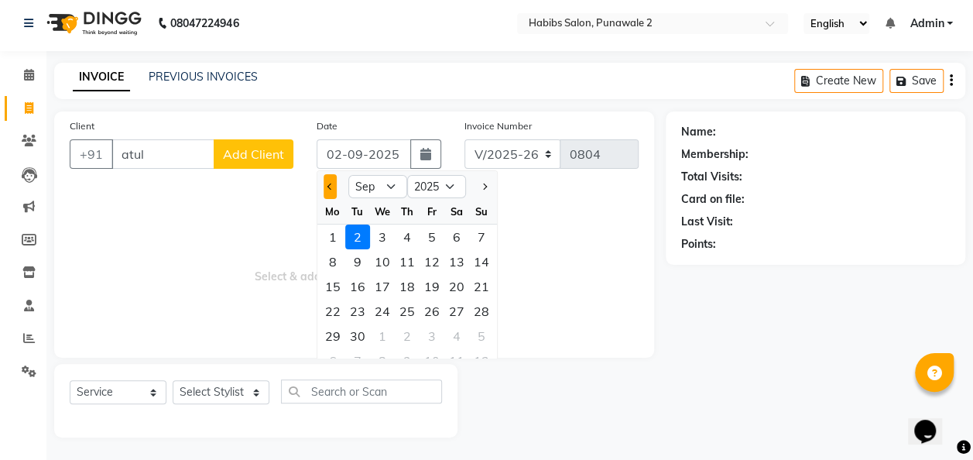
click at [327, 183] on button "Previous month" at bounding box center [329, 186] width 13 height 25
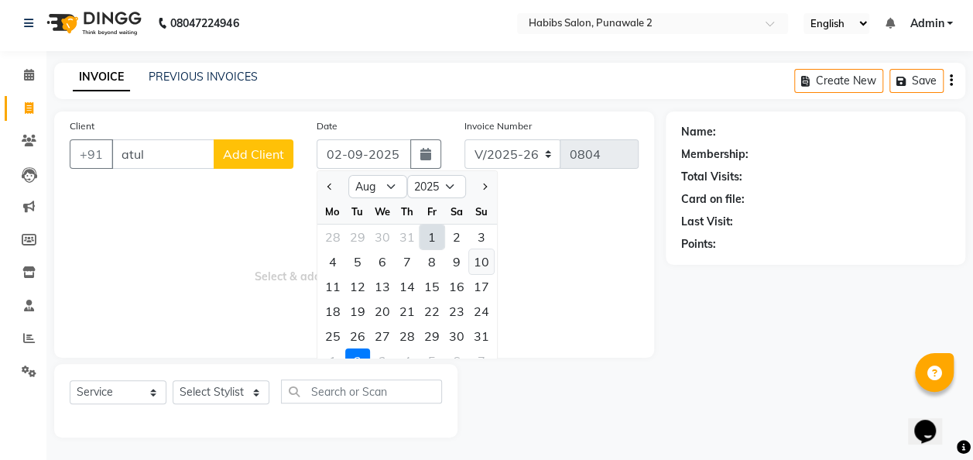
click at [478, 253] on div "10" at bounding box center [481, 261] width 25 height 25
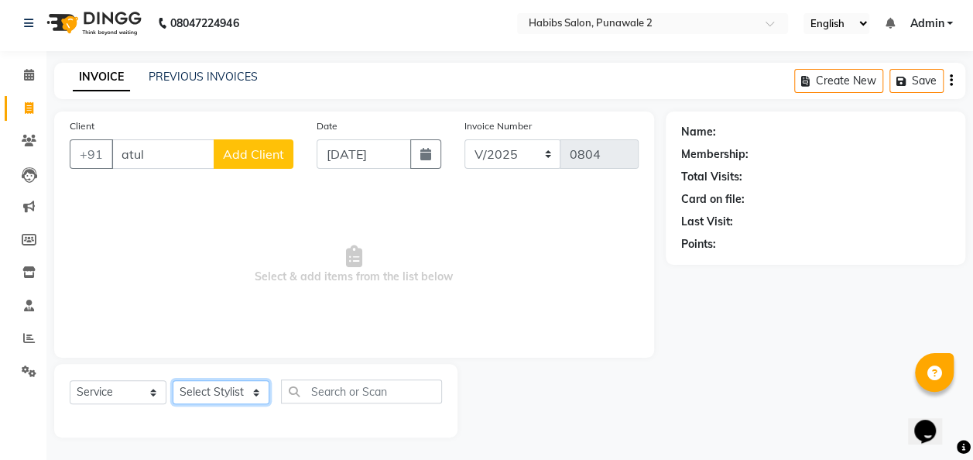
click at [252, 381] on select "Select Stylist Chandan Ganesh Gauri [PERSON_NAME] [PERSON_NAME] nikhil [PERSON_…" at bounding box center [221, 392] width 97 height 24
click at [173, 380] on select "Select Stylist Chandan Ganesh Gauri [PERSON_NAME] [PERSON_NAME] nikhil [PERSON_…" at bounding box center [221, 392] width 97 height 24
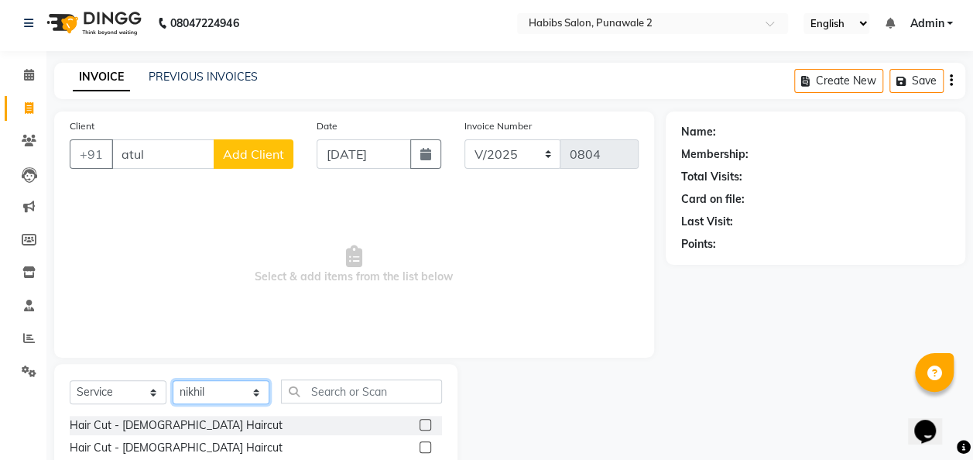
scroll to position [159, 0]
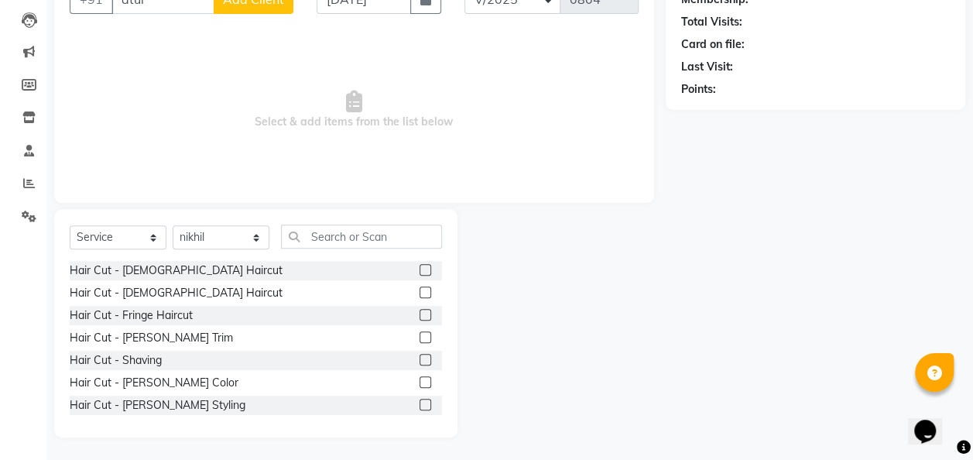
click at [218, 331] on div "Hair Cut - [PERSON_NAME] Trim" at bounding box center [256, 337] width 372 height 19
click at [419, 331] on label at bounding box center [425, 337] width 12 height 12
click at [419, 333] on input "checkbox" at bounding box center [424, 338] width 10 height 10
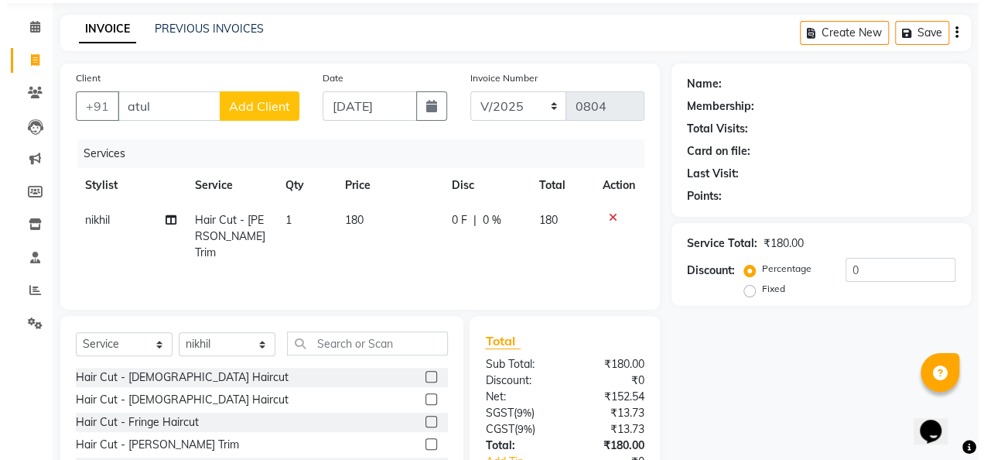
scroll to position [48, 0]
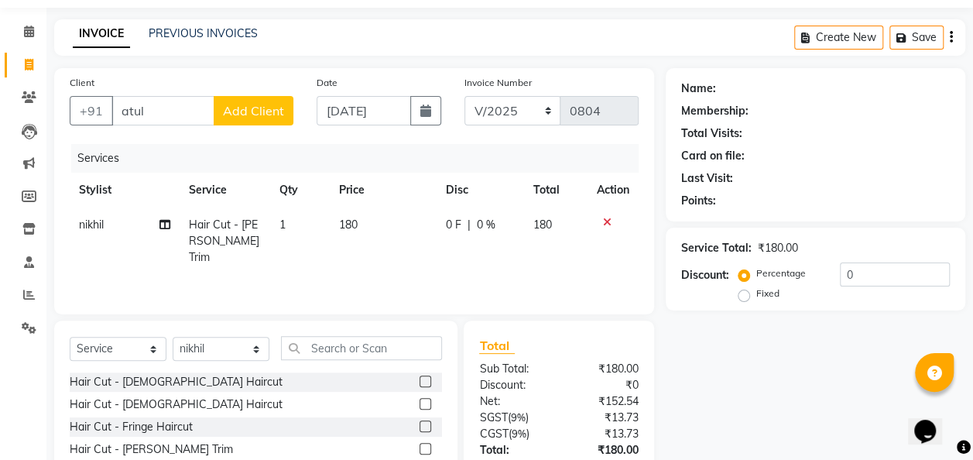
click at [392, 229] on td "180" at bounding box center [383, 240] width 107 height 67
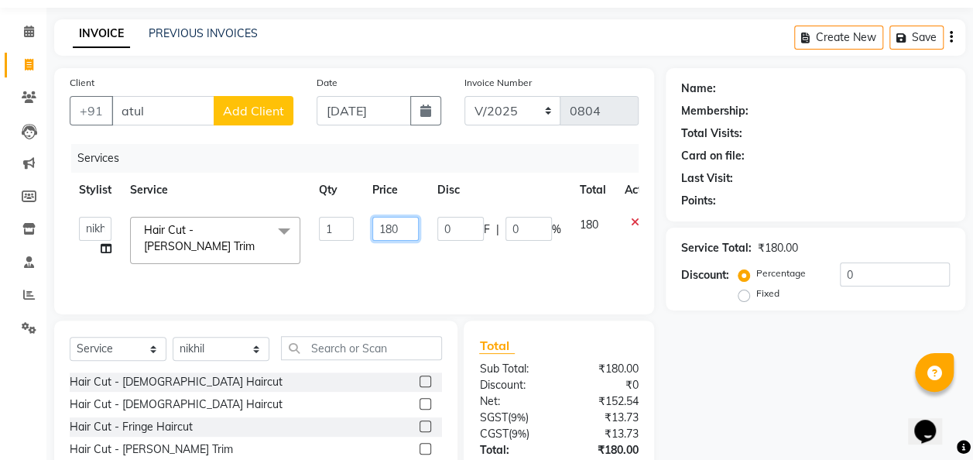
click at [402, 228] on input "180" at bounding box center [395, 229] width 46 height 24
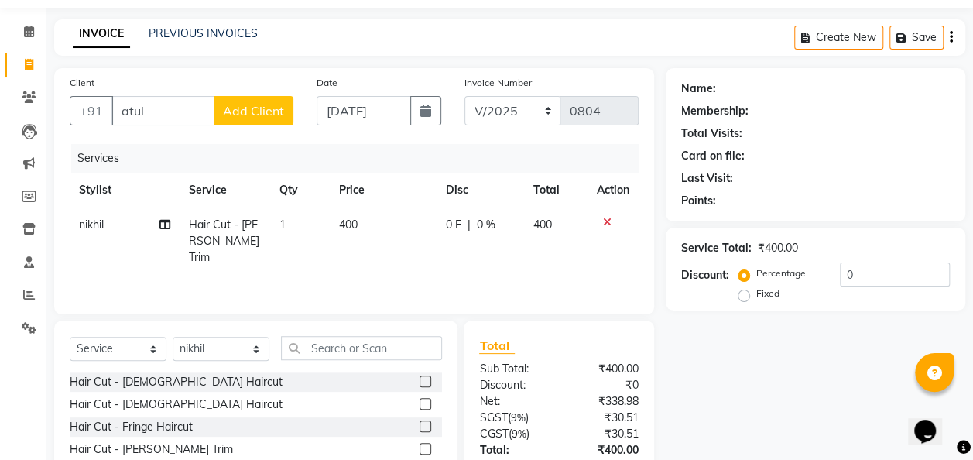
click at [258, 108] on span "Add Client" at bounding box center [253, 110] width 61 height 15
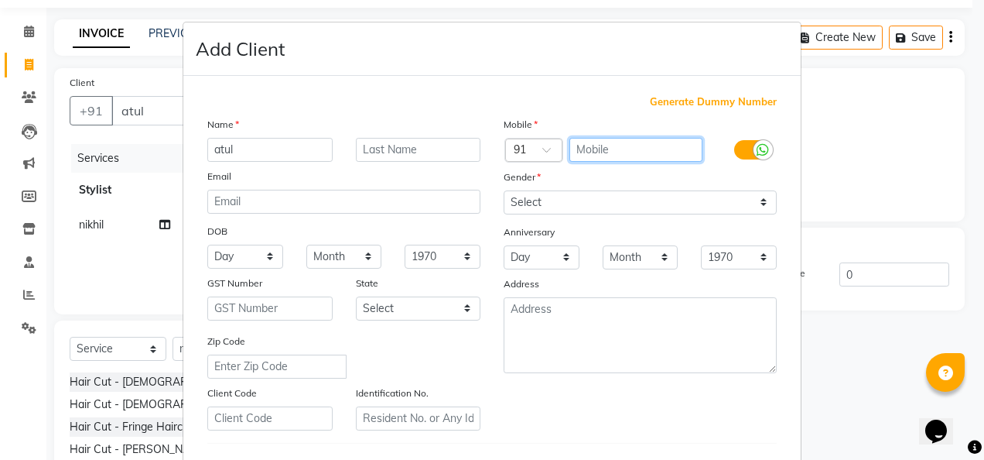
click at [604, 152] on input "text" at bounding box center [637, 150] width 134 height 24
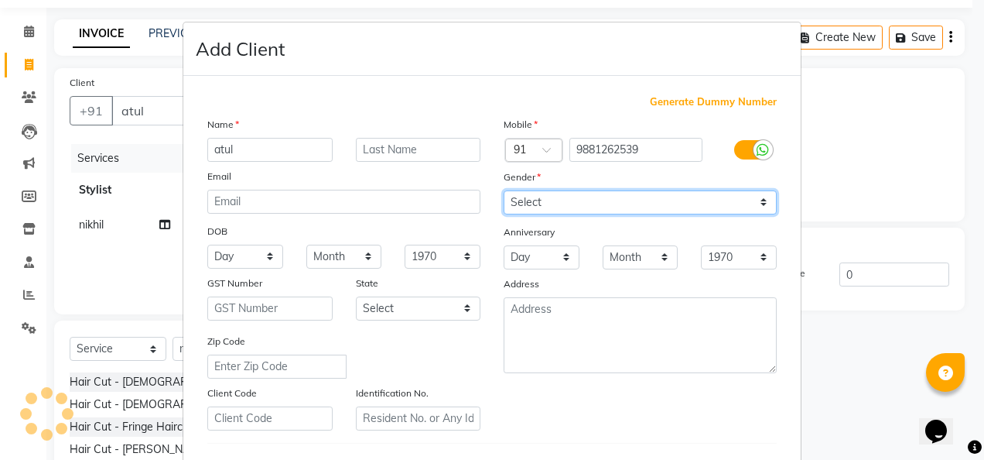
click at [760, 198] on select "Select [DEMOGRAPHIC_DATA] [DEMOGRAPHIC_DATA] Other Prefer Not To Say" at bounding box center [640, 202] width 273 height 24
click at [504, 190] on select "Select [DEMOGRAPHIC_DATA] [DEMOGRAPHIC_DATA] Other Prefer Not To Say" at bounding box center [640, 202] width 273 height 24
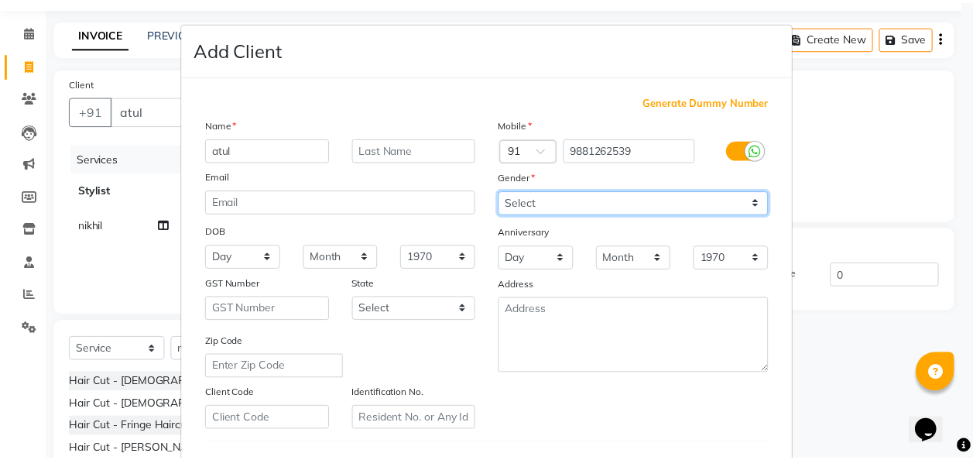
scroll to position [252, 0]
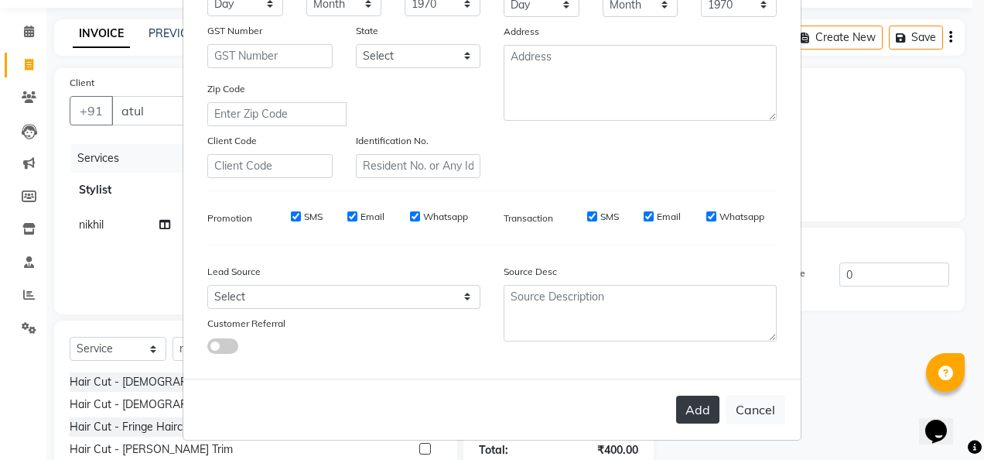
click at [700, 404] on button "Add" at bounding box center [697, 409] width 43 height 28
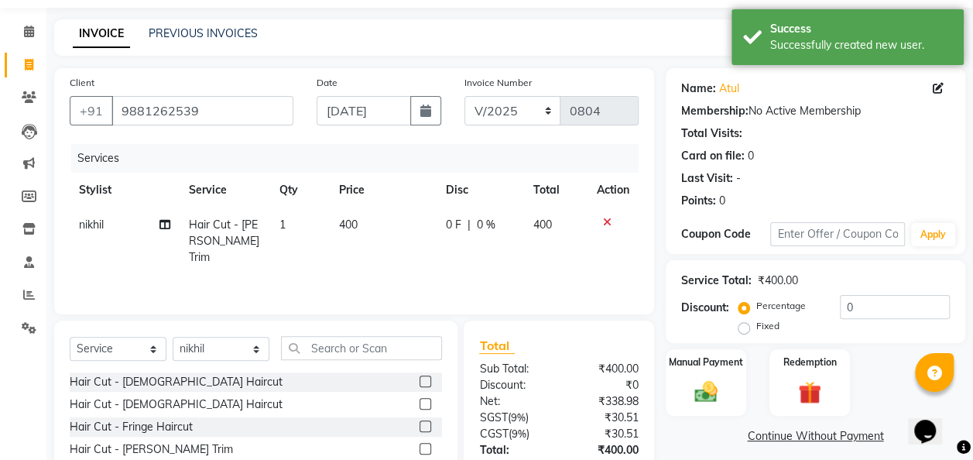
click at [700, 404] on img at bounding box center [705, 391] width 37 height 26
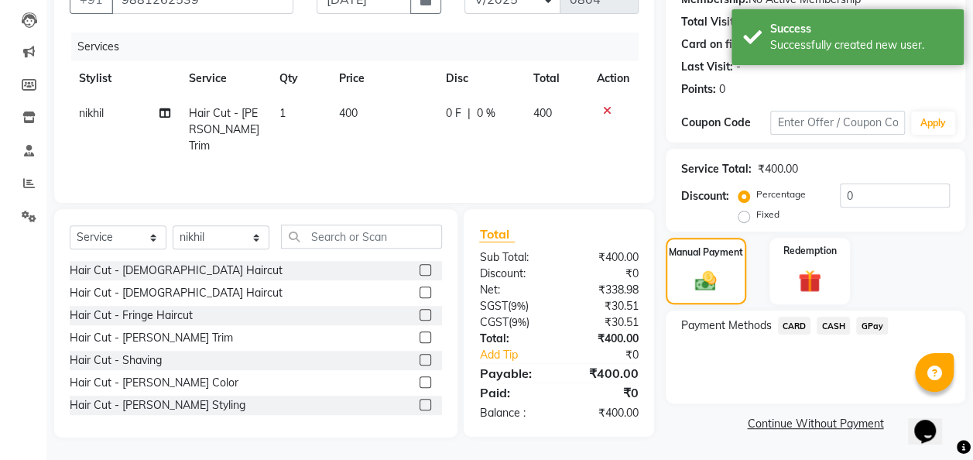
click at [871, 325] on span "GPay" at bounding box center [872, 325] width 32 height 18
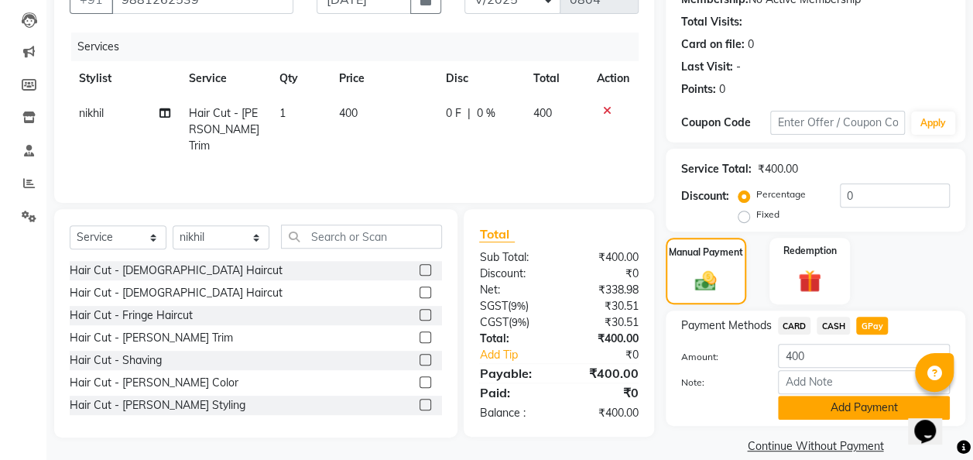
click at [860, 400] on button "Add Payment" at bounding box center [864, 407] width 172 height 24
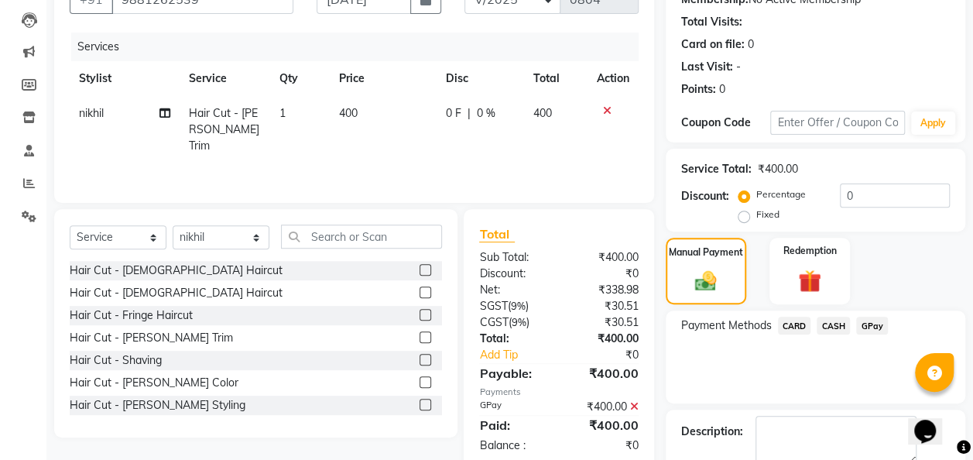
scroll to position [245, 0]
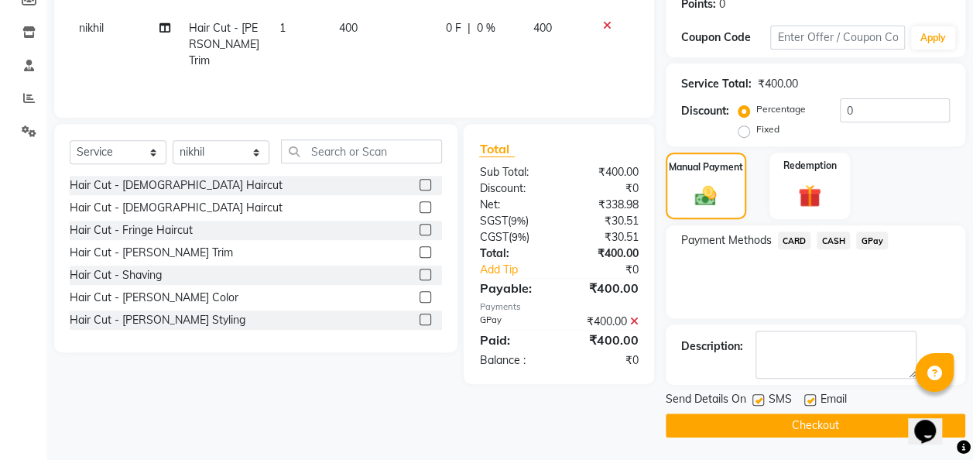
click at [853, 421] on button "Checkout" at bounding box center [814, 425] width 299 height 24
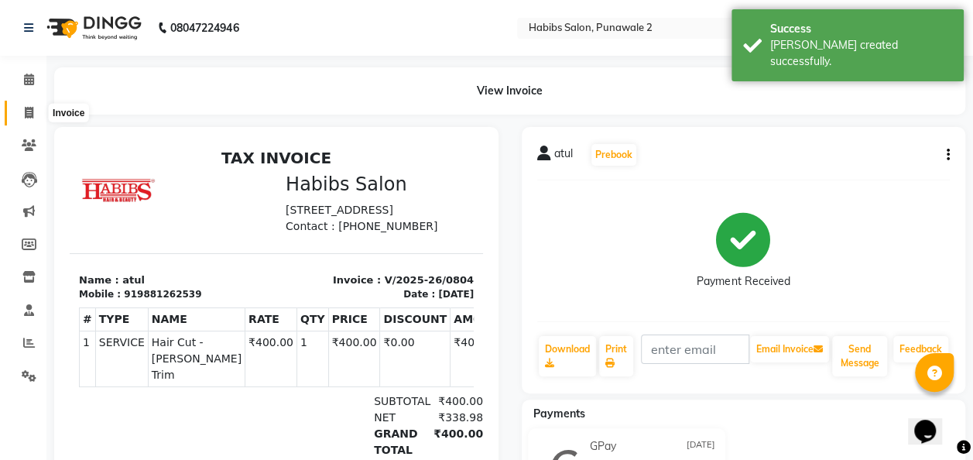
click at [28, 114] on icon at bounding box center [29, 113] width 9 height 12
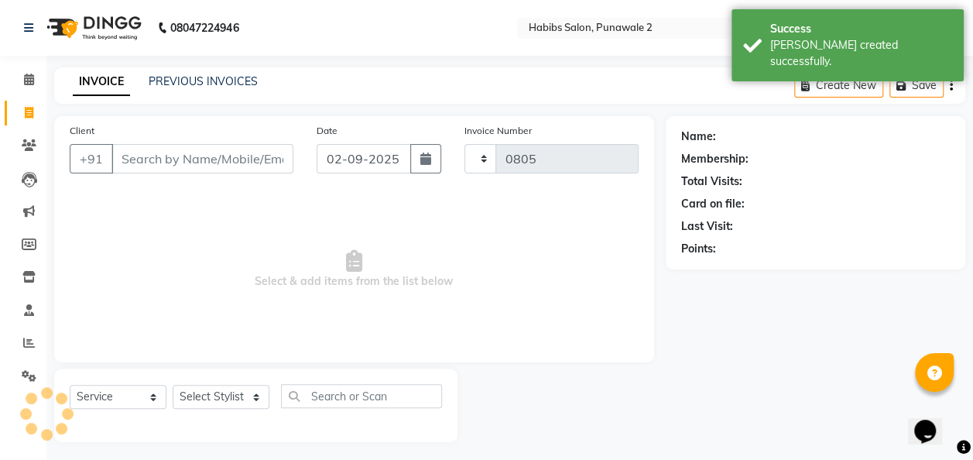
scroll to position [5, 0]
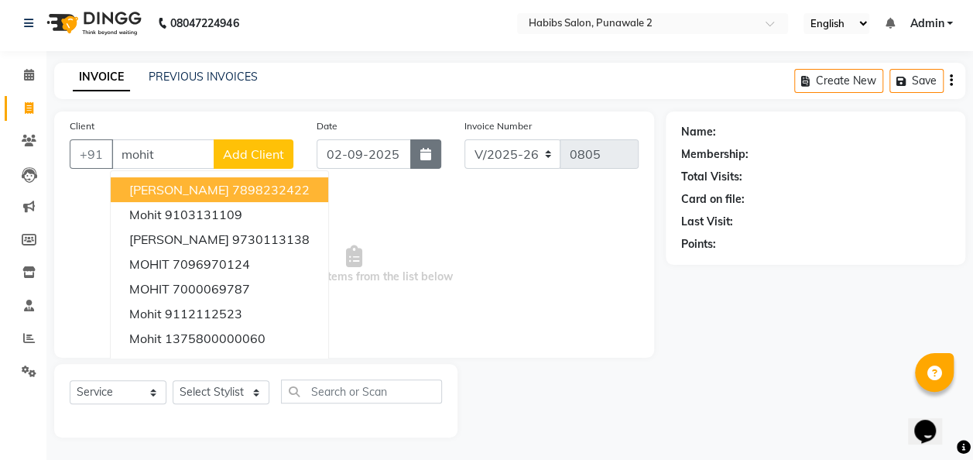
click at [427, 148] on icon "button" at bounding box center [425, 154] width 11 height 12
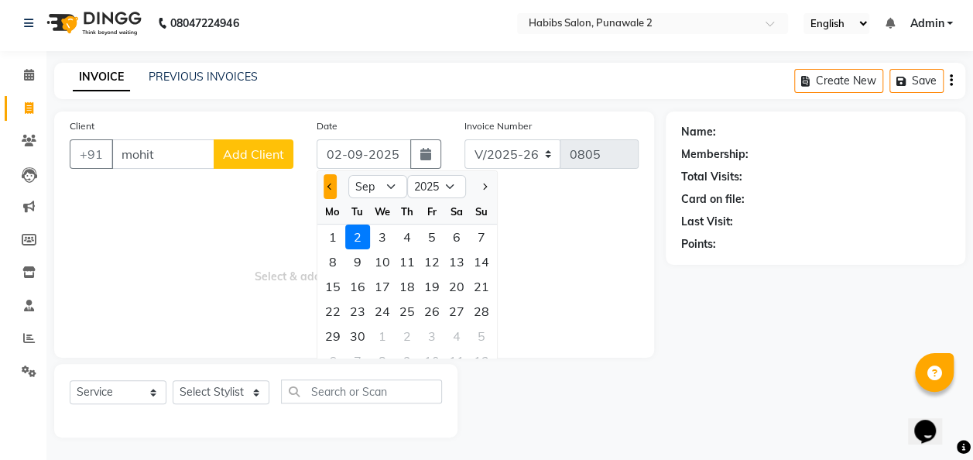
click at [333, 190] on button "Previous month" at bounding box center [329, 186] width 13 height 25
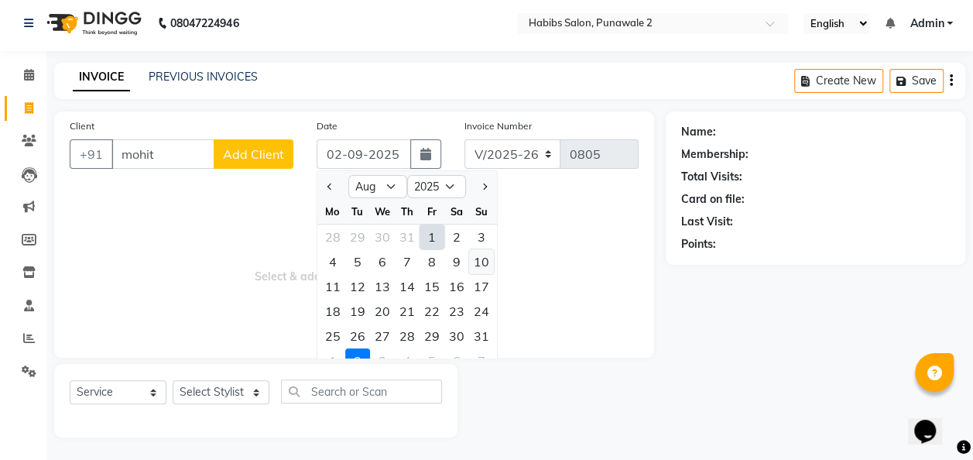
click at [482, 261] on div "10" at bounding box center [481, 261] width 25 height 25
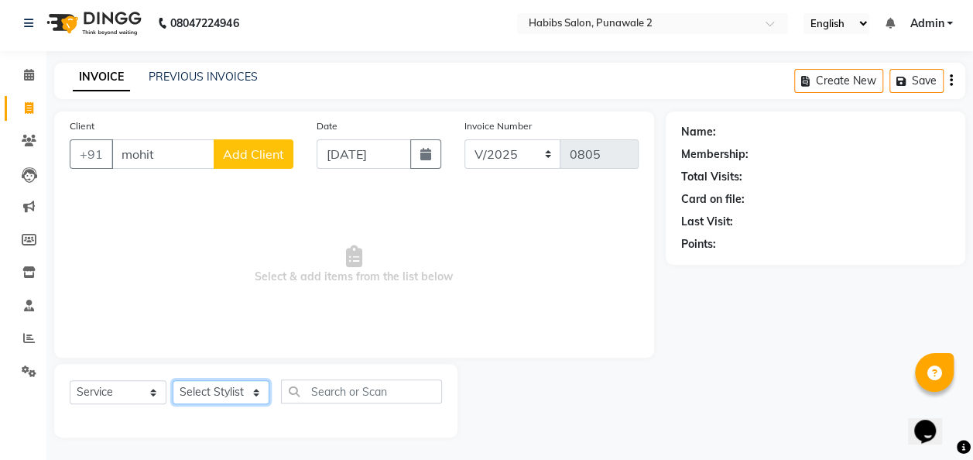
click at [256, 392] on select "Select Stylist Chandan Ganesh Gauri [PERSON_NAME] [PERSON_NAME] nikhil [PERSON_…" at bounding box center [221, 392] width 97 height 24
click at [173, 380] on select "Select Stylist Chandan Ganesh Gauri [PERSON_NAME] [PERSON_NAME] nikhil [PERSON_…" at bounding box center [221, 392] width 97 height 24
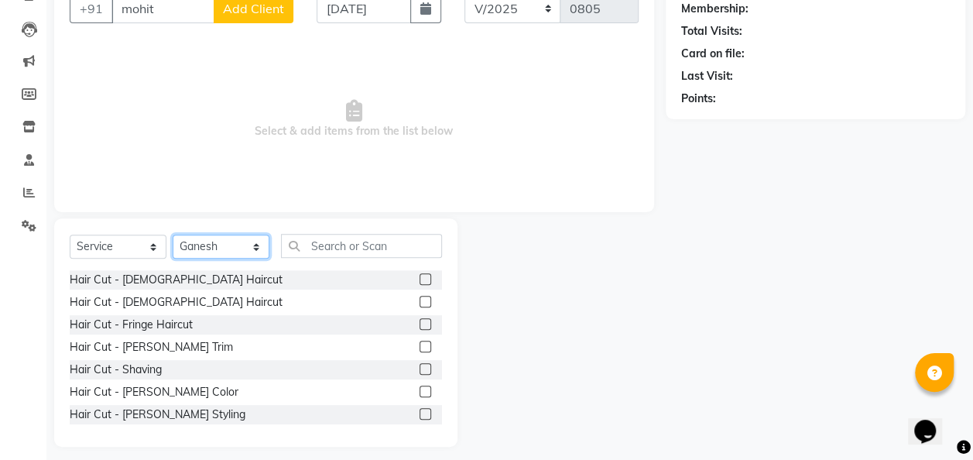
scroll to position [159, 0]
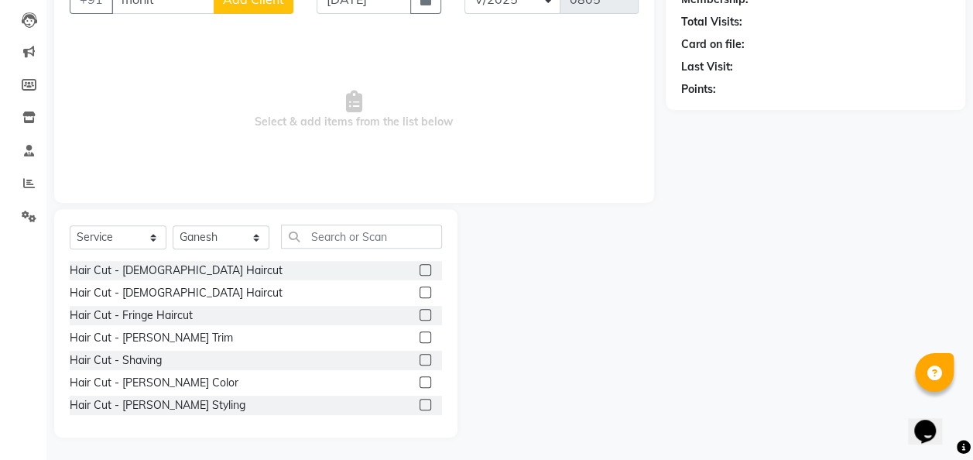
click at [419, 266] on label at bounding box center [425, 270] width 12 height 12
click at [419, 266] on input "checkbox" at bounding box center [424, 270] width 10 height 10
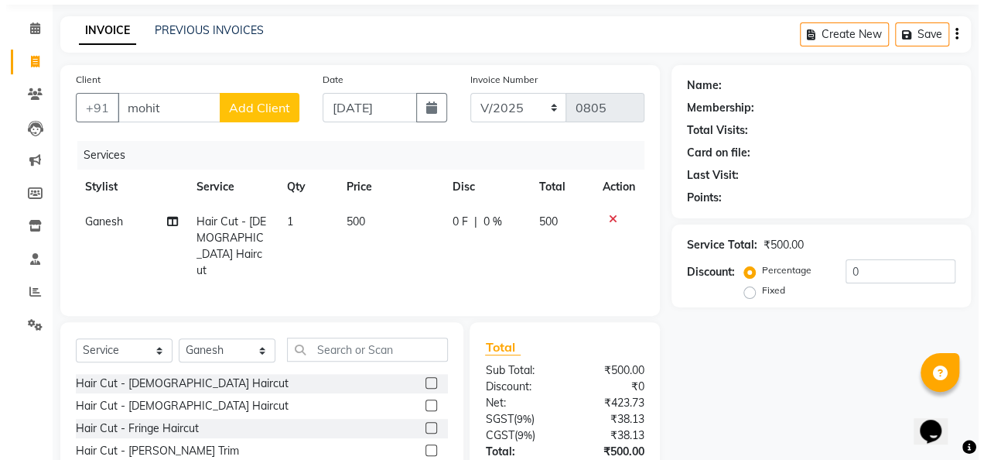
scroll to position [29, 0]
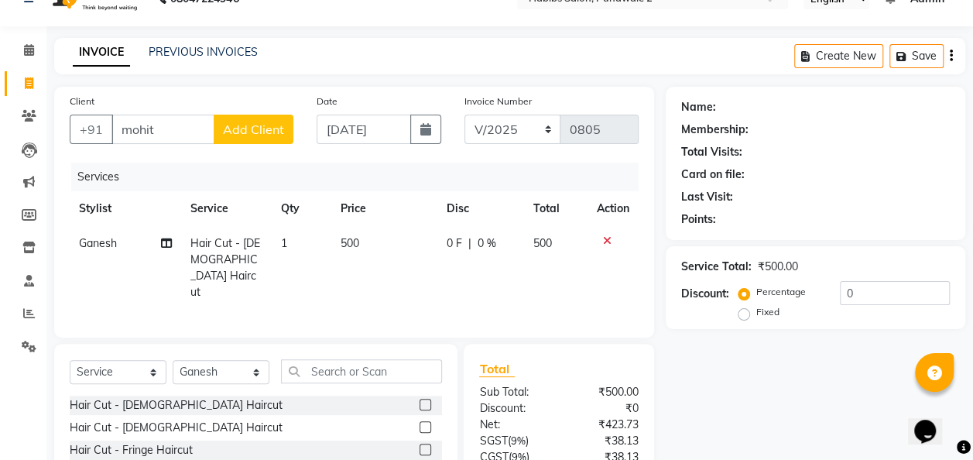
click at [390, 240] on td "500" at bounding box center [384, 268] width 106 height 84
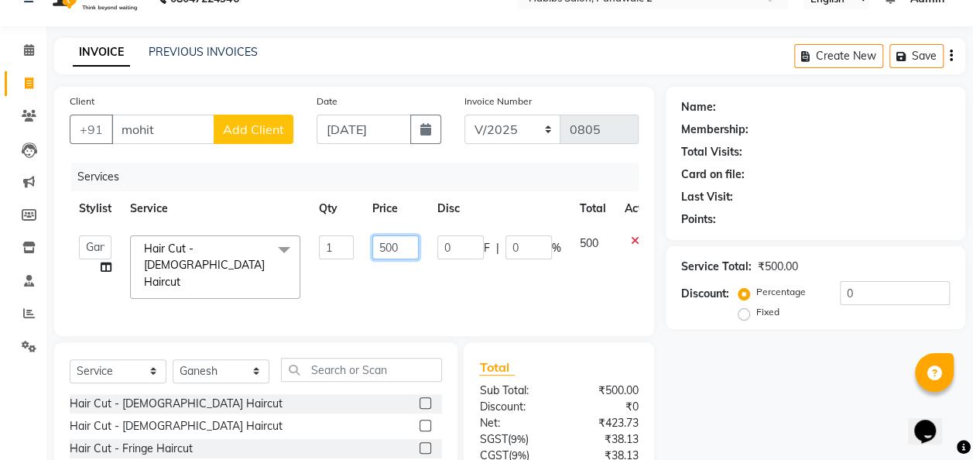
click at [409, 248] on input "500" at bounding box center [395, 247] width 46 height 24
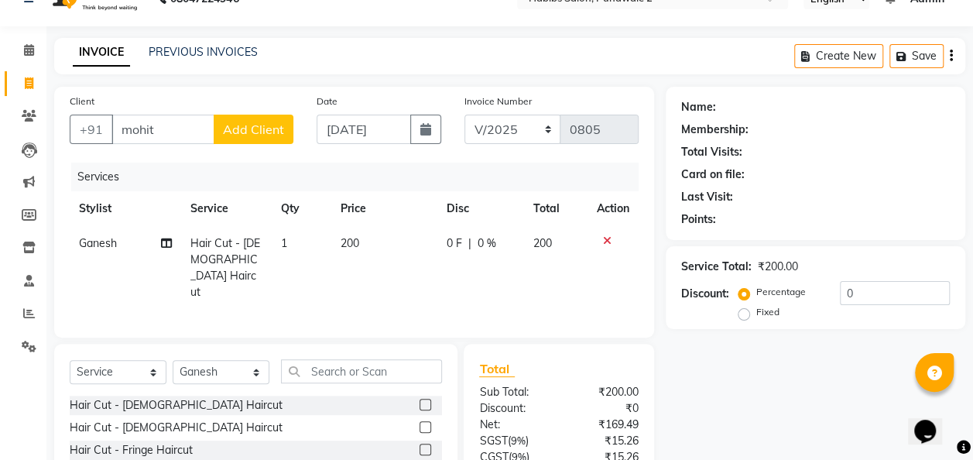
click at [247, 135] on span "Add Client" at bounding box center [253, 128] width 61 height 15
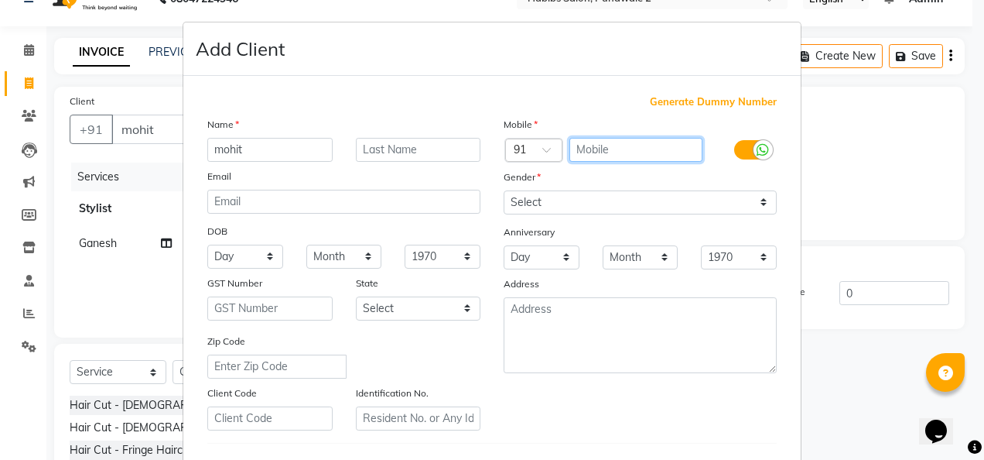
drag, startPoint x: 607, startPoint y: 146, endPoint x: 458, endPoint y: 117, distance: 151.5
click at [458, 117] on div "Name mohit Email DOB Day 01 02 03 04 05 06 07 08 09 10 11 12 13 14 15 16 17 18 …" at bounding box center [492, 273] width 593 height 314
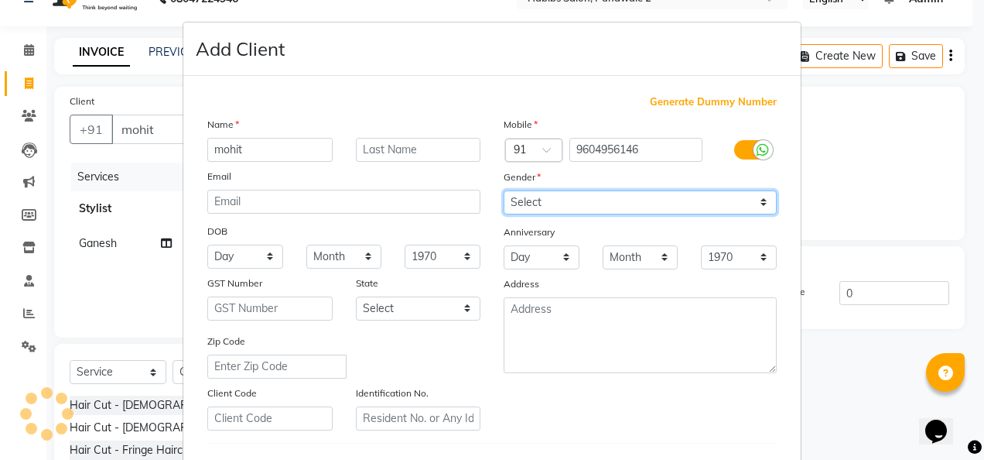
click at [758, 197] on select "Select [DEMOGRAPHIC_DATA] [DEMOGRAPHIC_DATA] Other Prefer Not To Say" at bounding box center [640, 202] width 273 height 24
click at [504, 190] on select "Select [DEMOGRAPHIC_DATA] [DEMOGRAPHIC_DATA] Other Prefer Not To Say" at bounding box center [640, 202] width 273 height 24
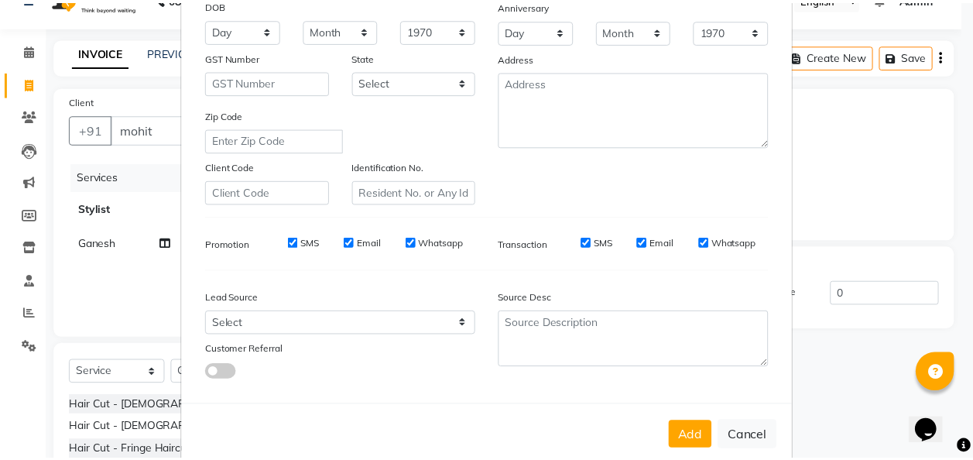
scroll to position [252, 0]
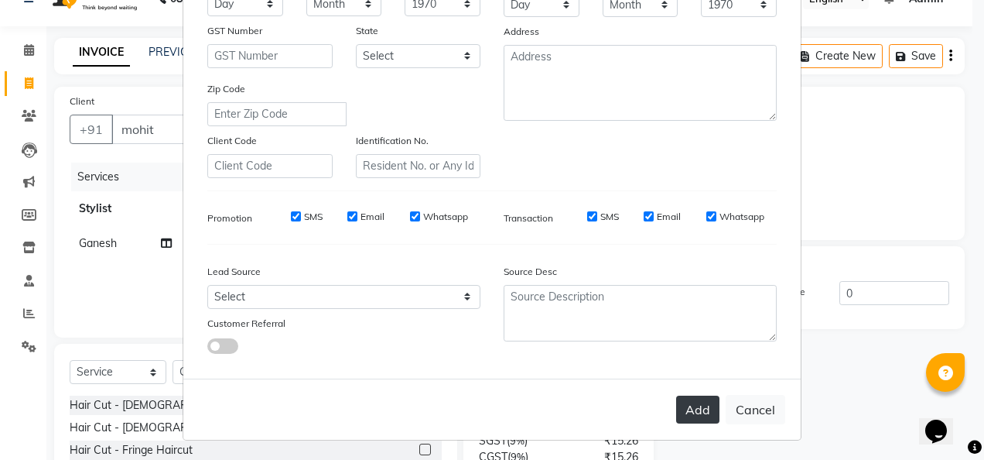
click at [698, 412] on button "Add" at bounding box center [697, 409] width 43 height 28
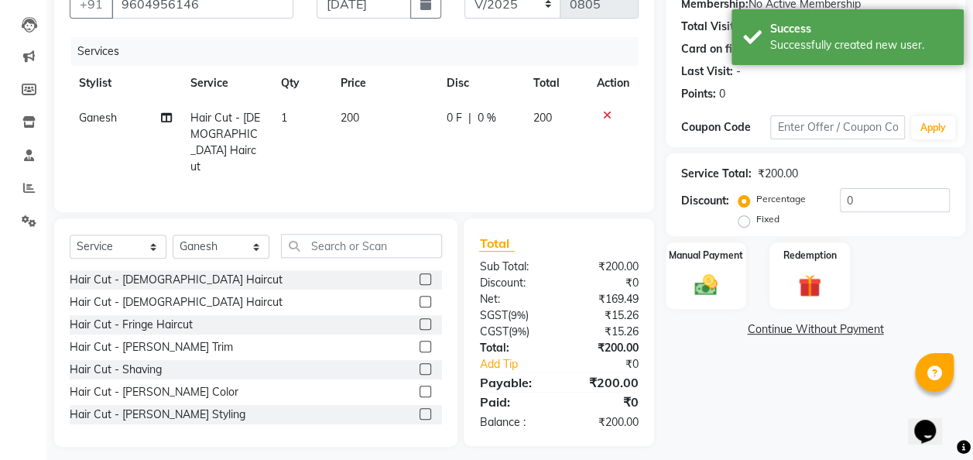
scroll to position [159, 0]
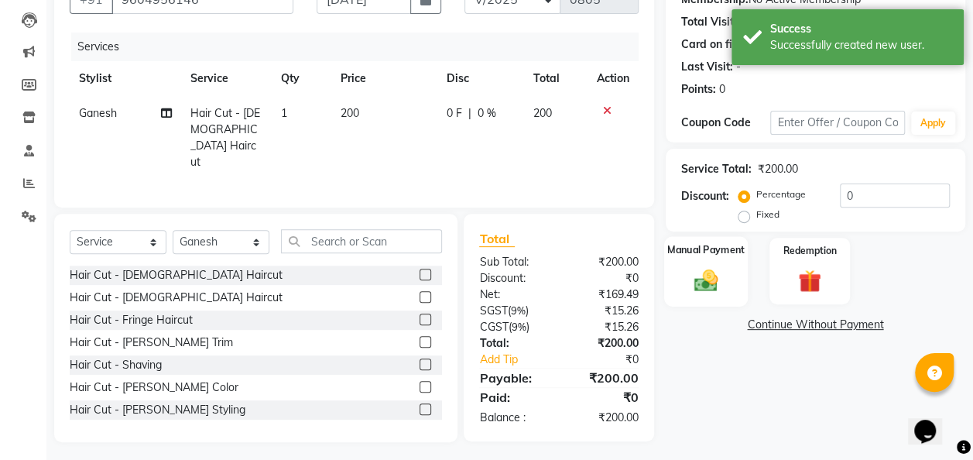
click at [724, 290] on img at bounding box center [705, 280] width 39 height 28
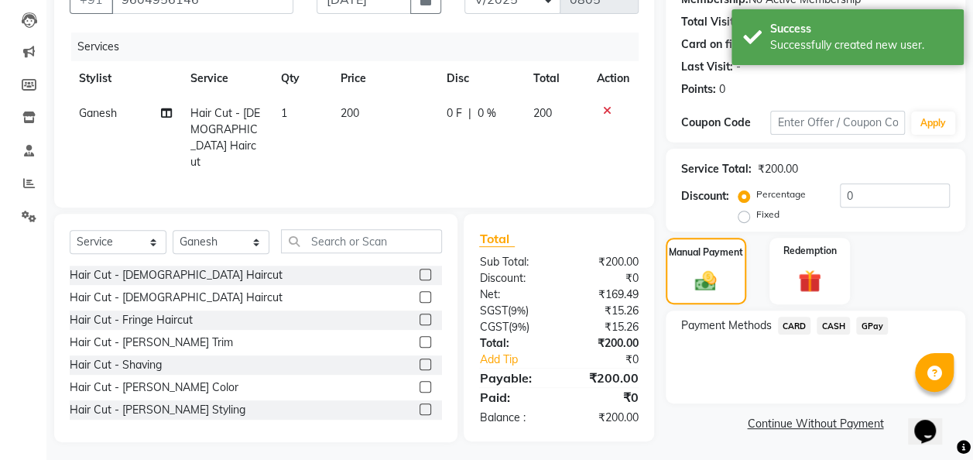
click at [878, 324] on span "GPay" at bounding box center [872, 325] width 32 height 18
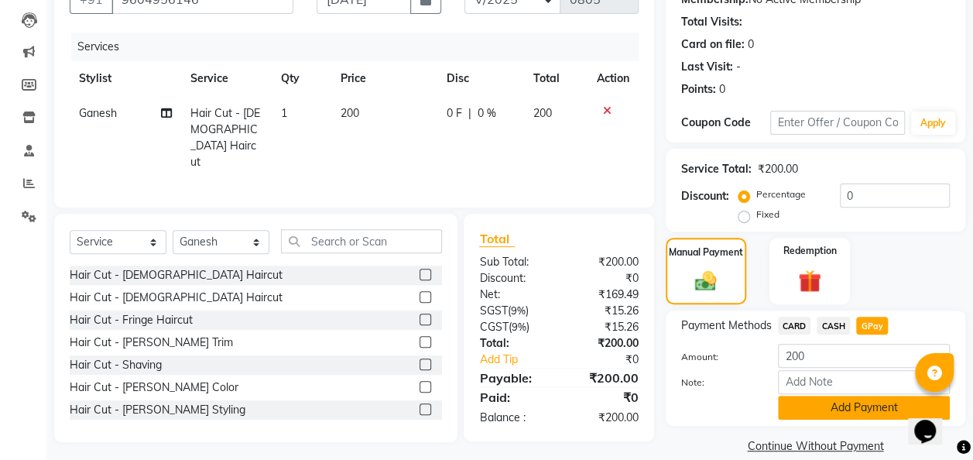
click at [855, 410] on button "Add Payment" at bounding box center [864, 407] width 172 height 24
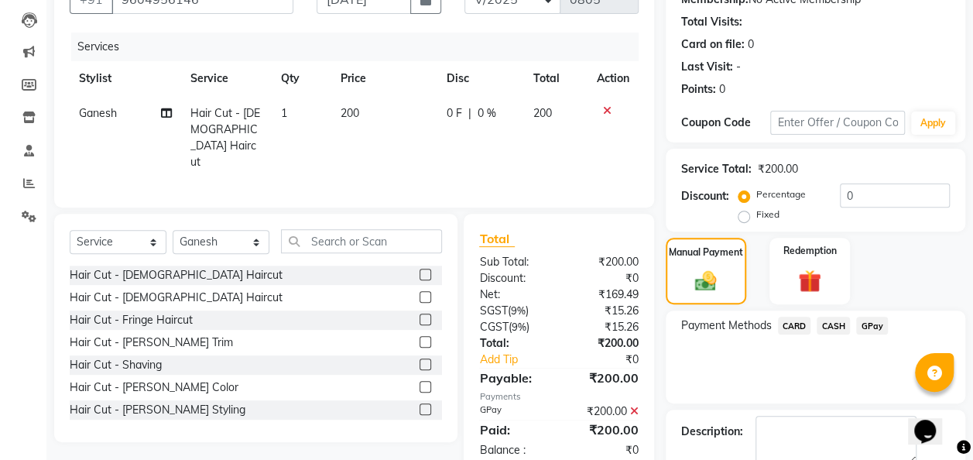
scroll to position [245, 0]
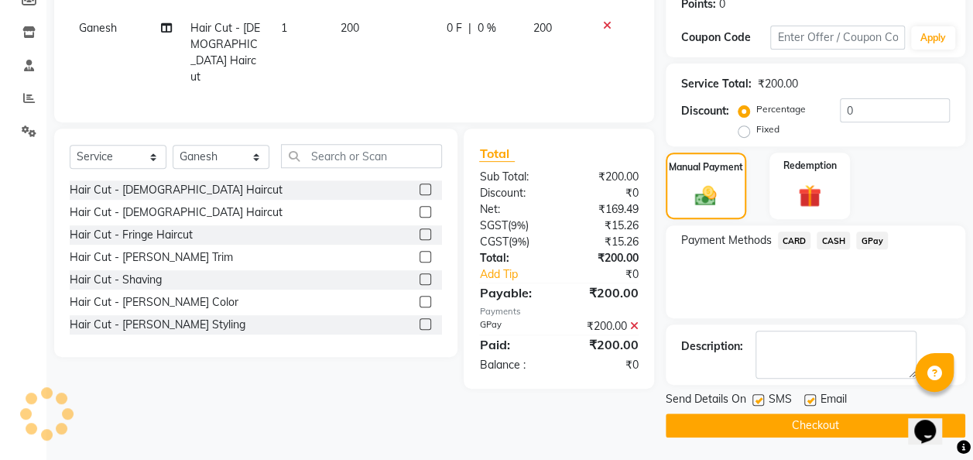
click at [846, 420] on button "Checkout" at bounding box center [814, 425] width 299 height 24
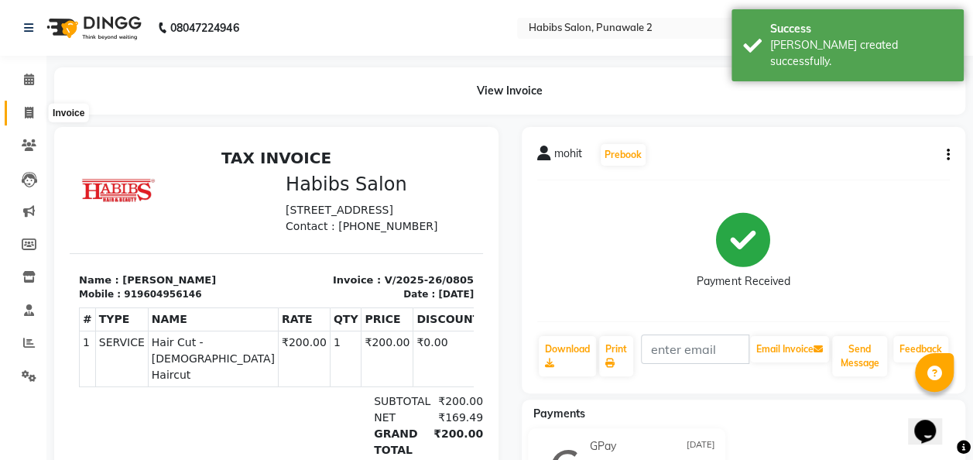
click at [29, 108] on icon at bounding box center [29, 113] width 9 height 12
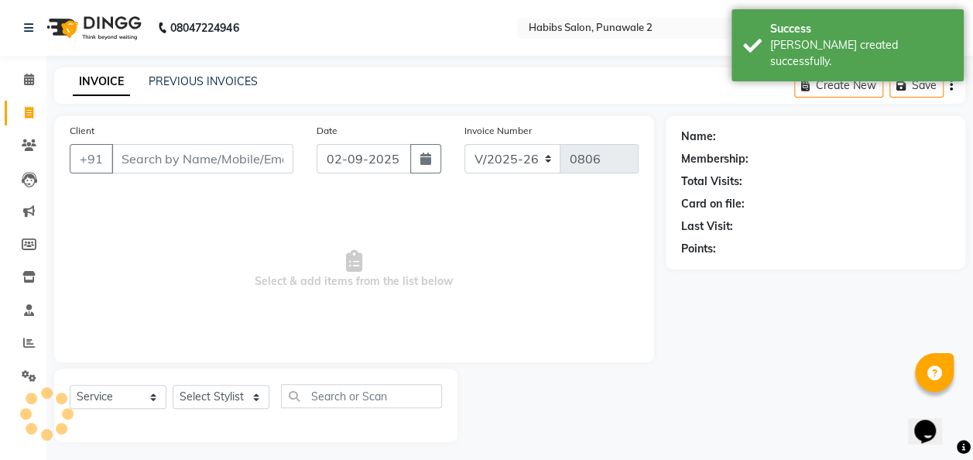
scroll to position [5, 0]
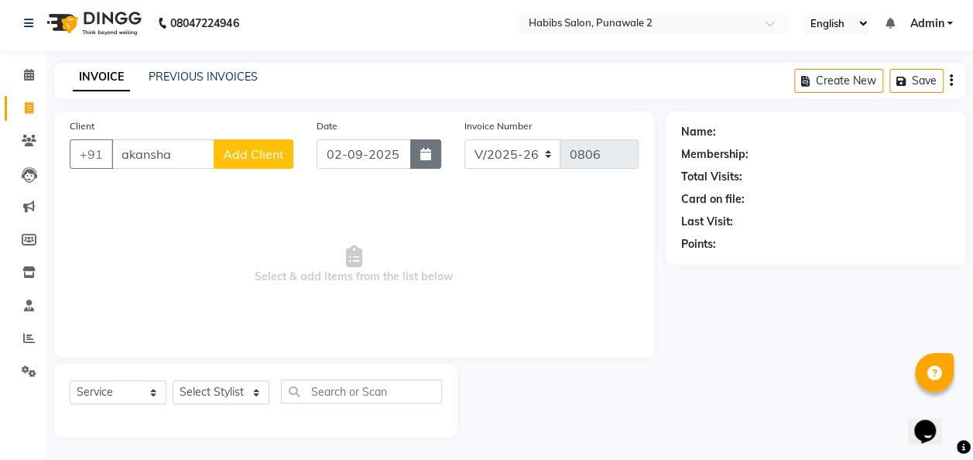
click at [410, 154] on button "button" at bounding box center [425, 153] width 31 height 29
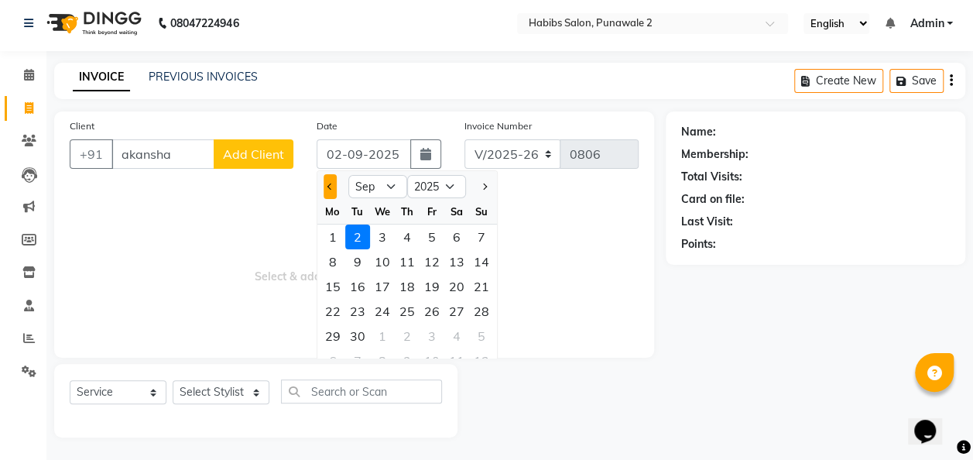
click at [330, 191] on button "Previous month" at bounding box center [329, 186] width 13 height 25
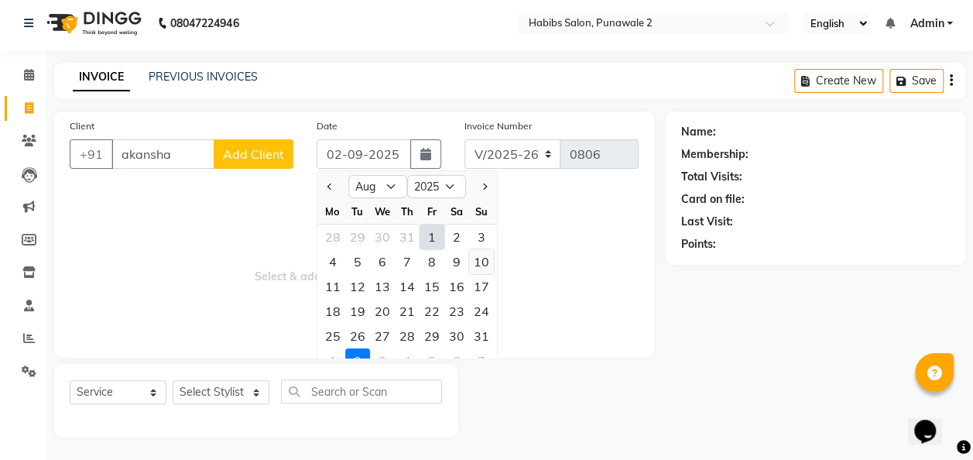
click at [474, 260] on div "10" at bounding box center [481, 261] width 25 height 25
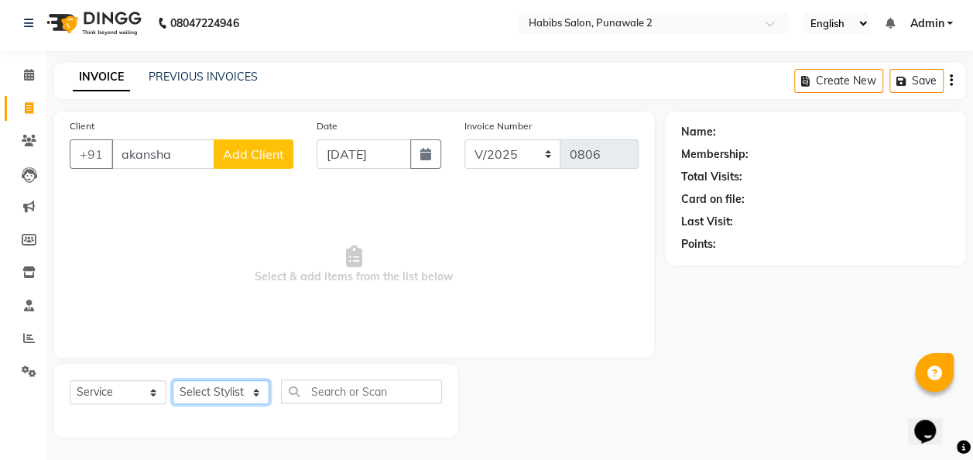
click at [252, 384] on select "Select Stylist Chandan Ganesh Gauri [PERSON_NAME] [PERSON_NAME] nikhil [PERSON_…" at bounding box center [221, 392] width 97 height 24
click at [173, 380] on select "Select Stylist Chandan Ganesh Gauri [PERSON_NAME] [PERSON_NAME] nikhil [PERSON_…" at bounding box center [221, 392] width 97 height 24
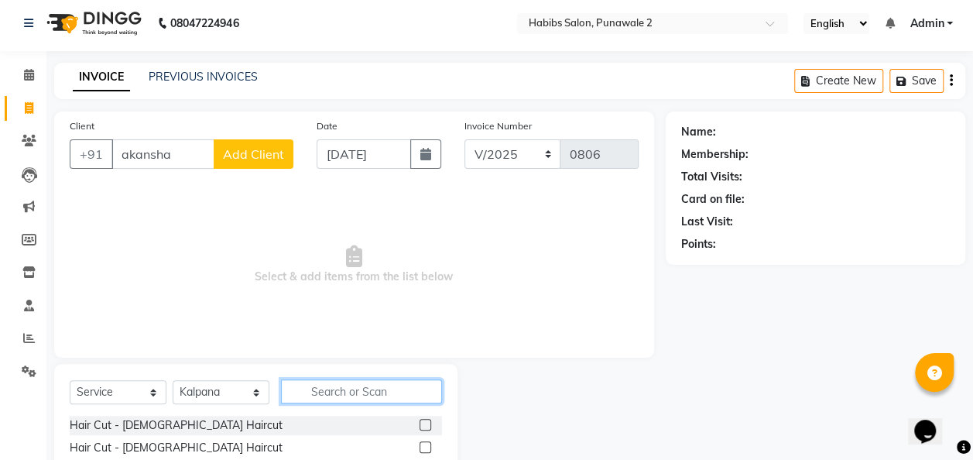
click at [381, 390] on input "text" at bounding box center [361, 391] width 161 height 24
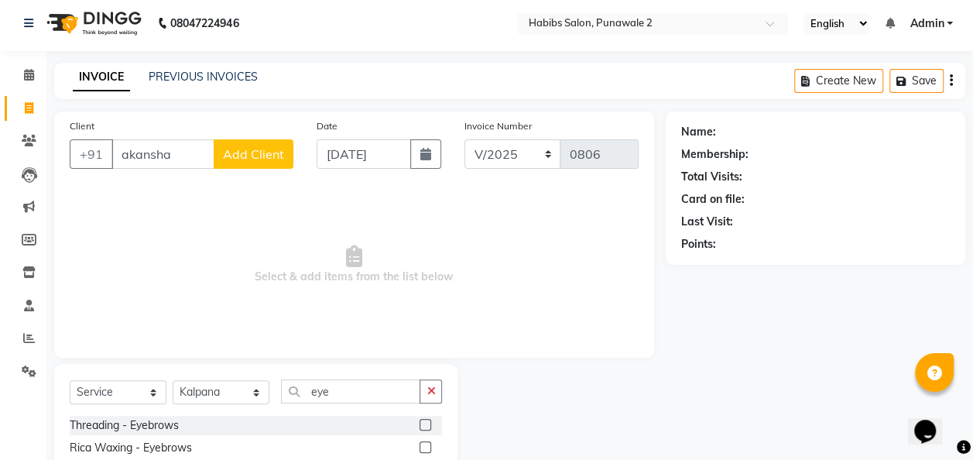
click at [426, 422] on label at bounding box center [425, 425] width 12 height 12
click at [426, 422] on input "checkbox" at bounding box center [424, 425] width 10 height 10
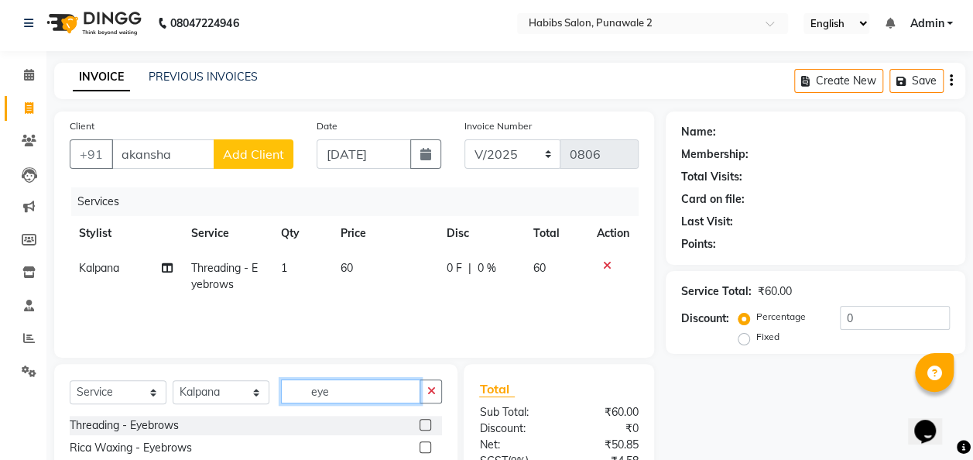
click at [392, 388] on input "eye" at bounding box center [350, 391] width 139 height 24
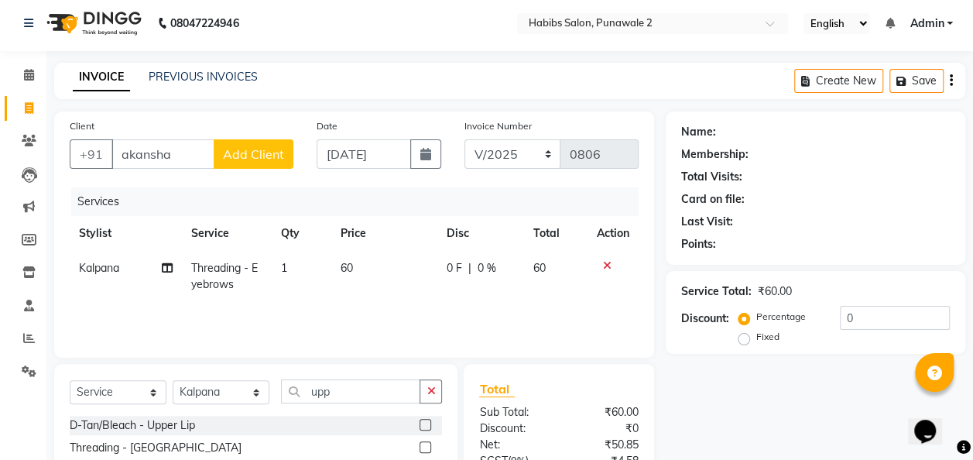
click at [427, 444] on label at bounding box center [425, 447] width 12 height 12
click at [427, 444] on input "checkbox" at bounding box center [424, 448] width 10 height 10
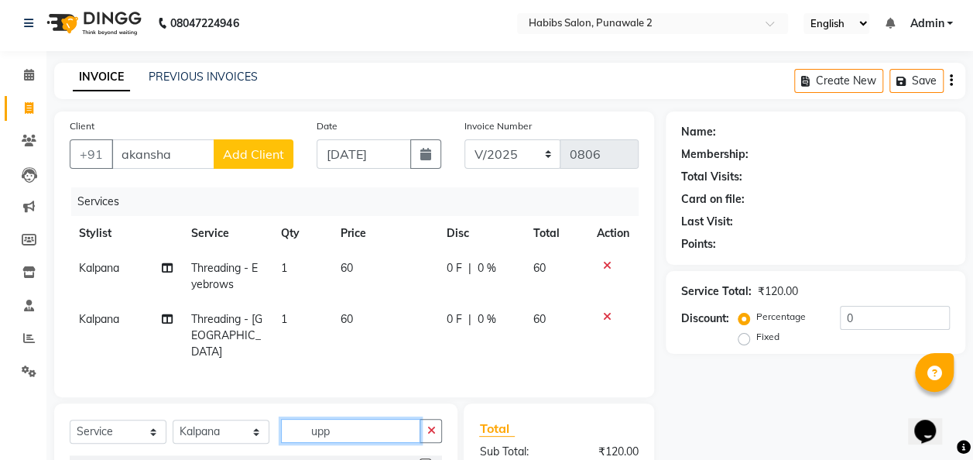
click at [367, 436] on input "upp" at bounding box center [350, 431] width 139 height 24
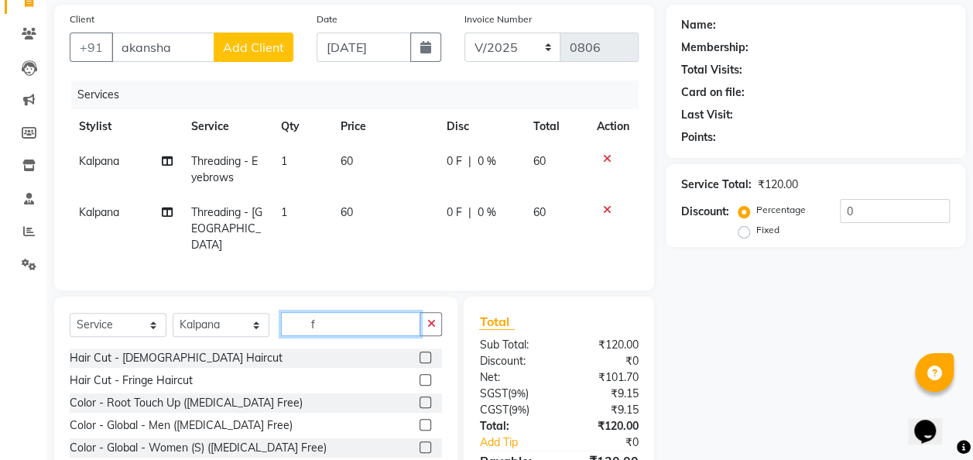
scroll to position [111, 0]
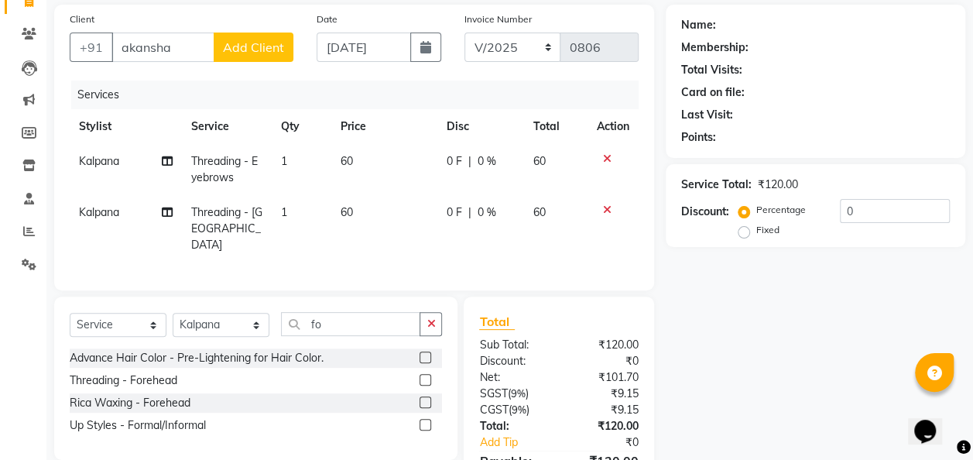
click at [426, 374] on label at bounding box center [425, 380] width 12 height 12
click at [426, 375] on input "checkbox" at bounding box center [424, 380] width 10 height 10
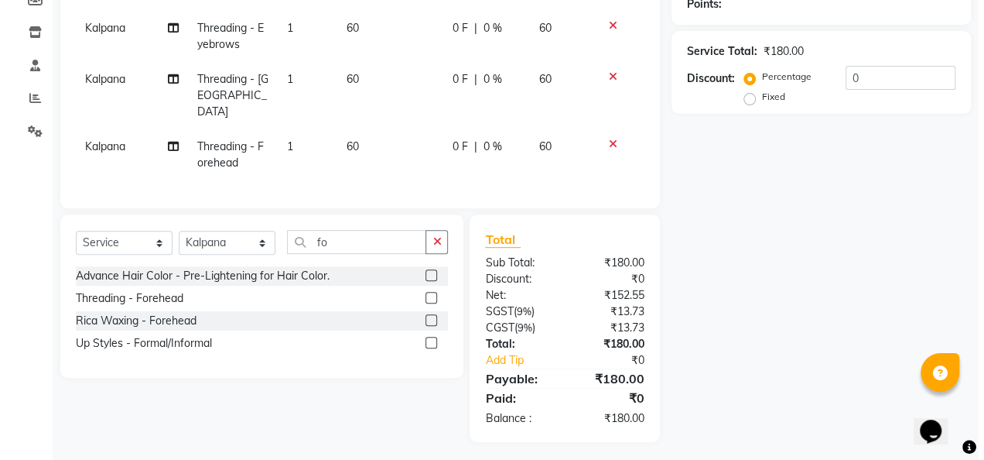
scroll to position [0, 0]
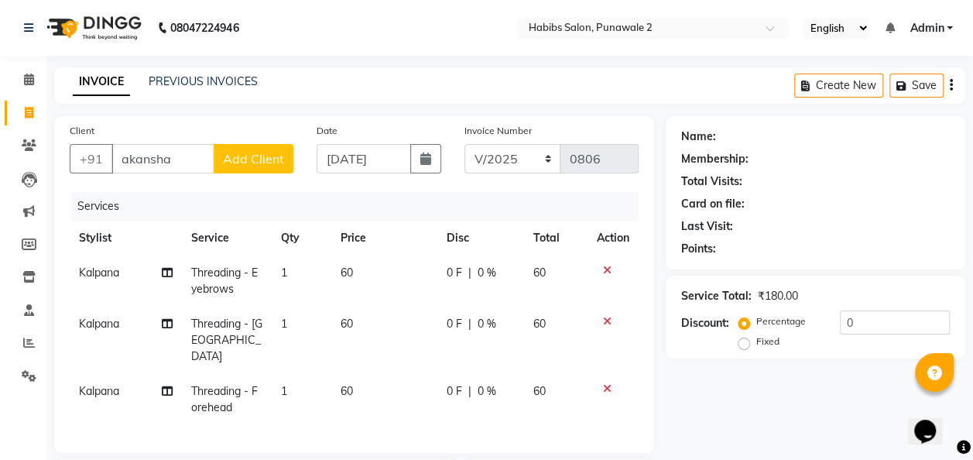
click at [279, 154] on span "Add Client" at bounding box center [253, 158] width 61 height 15
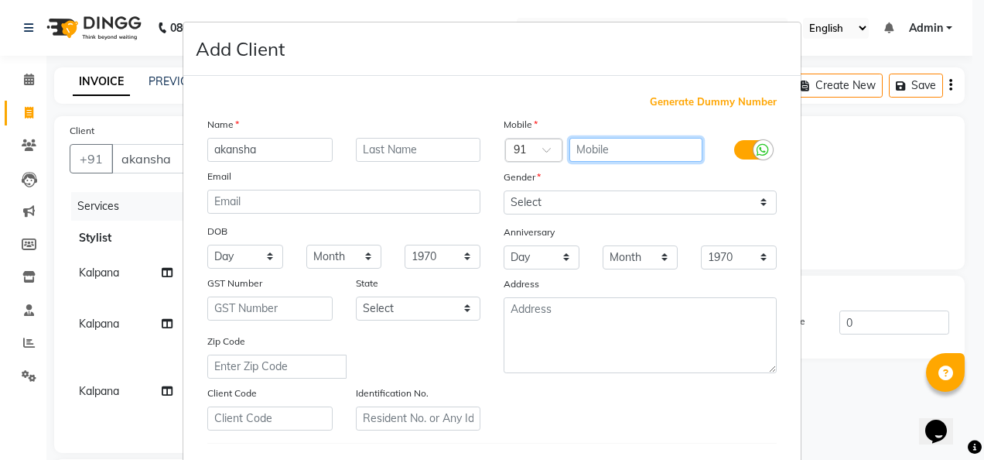
click at [612, 149] on input "text" at bounding box center [637, 150] width 134 height 24
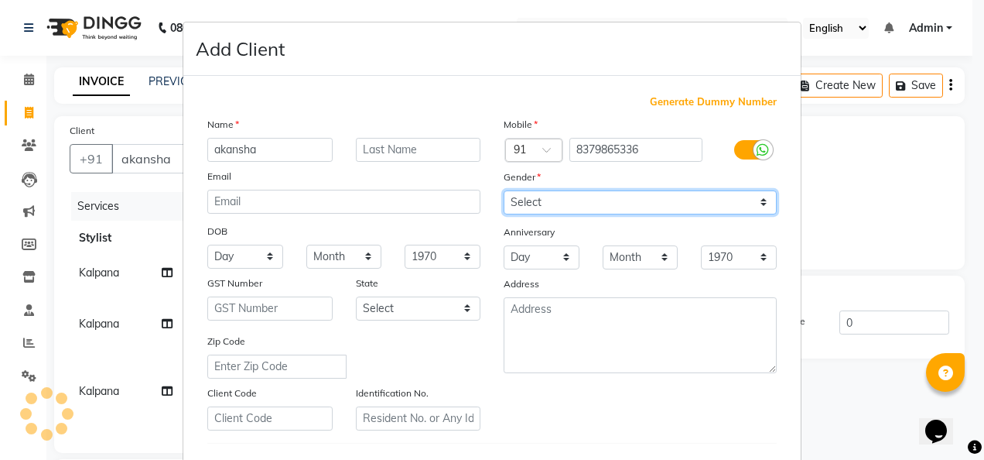
click at [751, 198] on select "Select [DEMOGRAPHIC_DATA] [DEMOGRAPHIC_DATA] Other Prefer Not To Say" at bounding box center [640, 202] width 273 height 24
click at [504, 190] on select "Select [DEMOGRAPHIC_DATA] [DEMOGRAPHIC_DATA] Other Prefer Not To Say" at bounding box center [640, 202] width 273 height 24
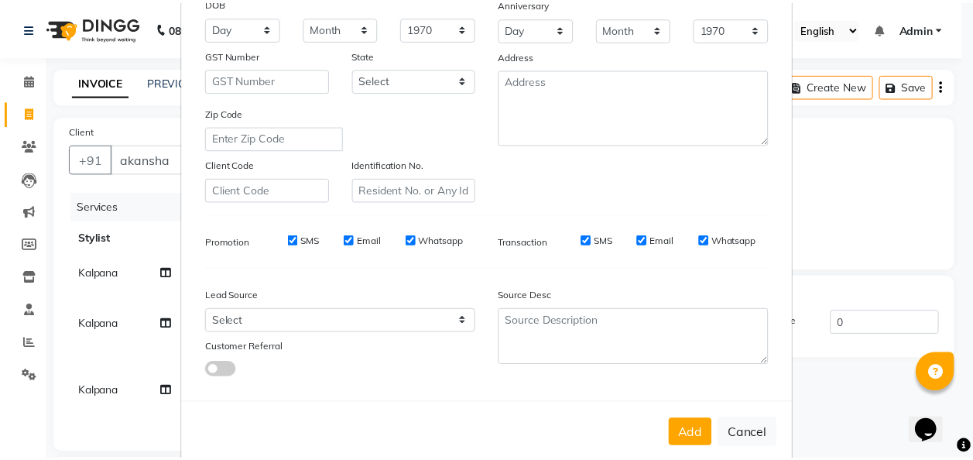
scroll to position [252, 0]
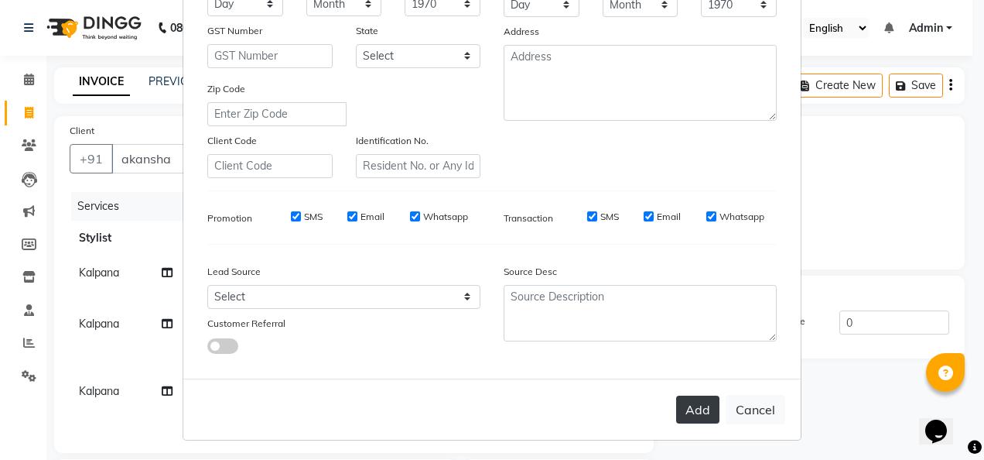
click at [680, 401] on button "Add" at bounding box center [697, 409] width 43 height 28
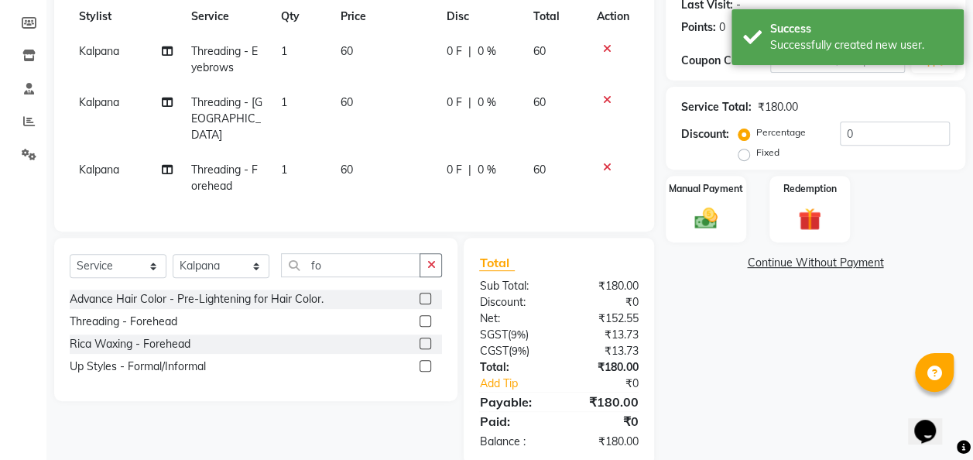
scroll to position [223, 0]
click at [726, 192] on label "Manual Payment" at bounding box center [705, 186] width 77 height 15
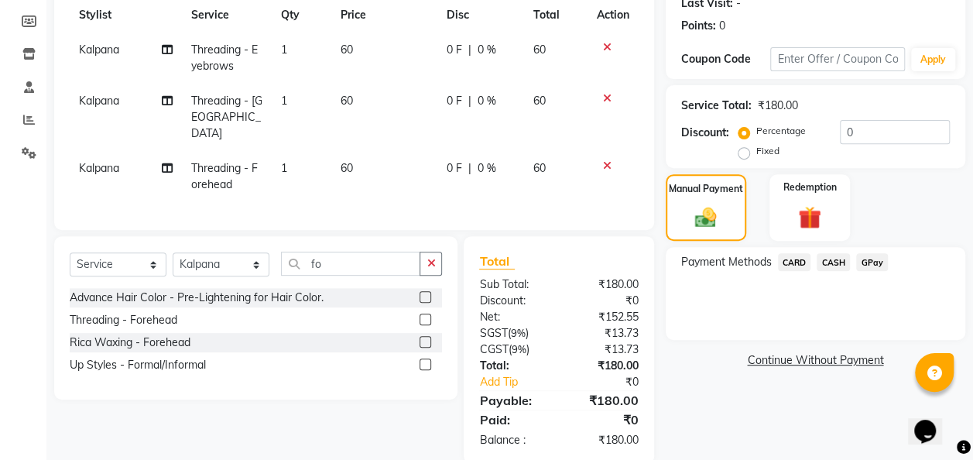
click at [875, 262] on span "GPay" at bounding box center [872, 262] width 32 height 18
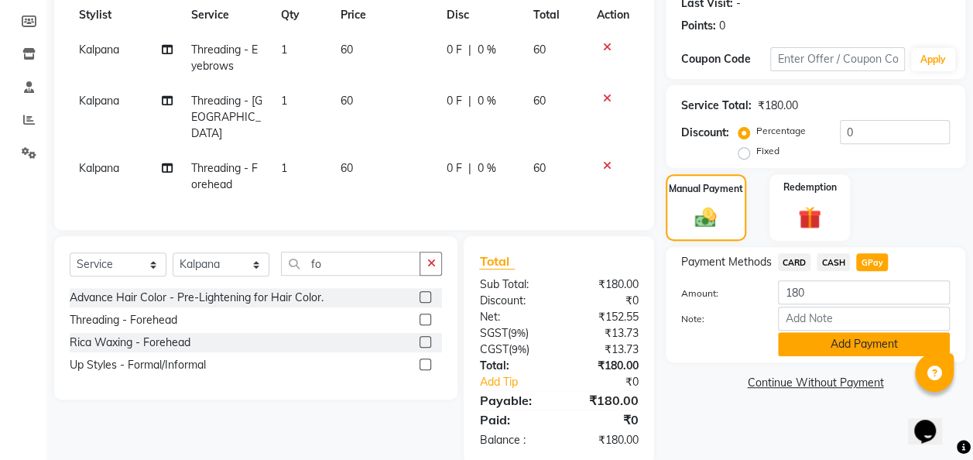
click at [850, 339] on button "Add Payment" at bounding box center [864, 344] width 172 height 24
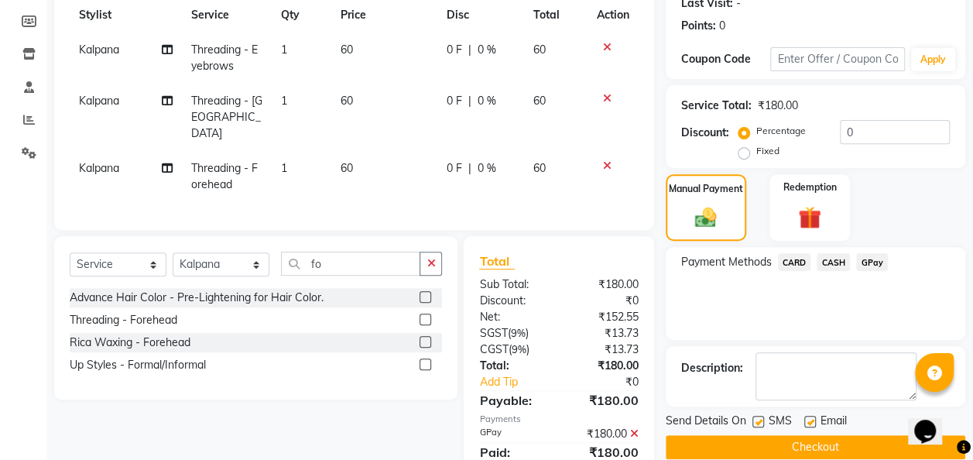
scroll to position [277, 0]
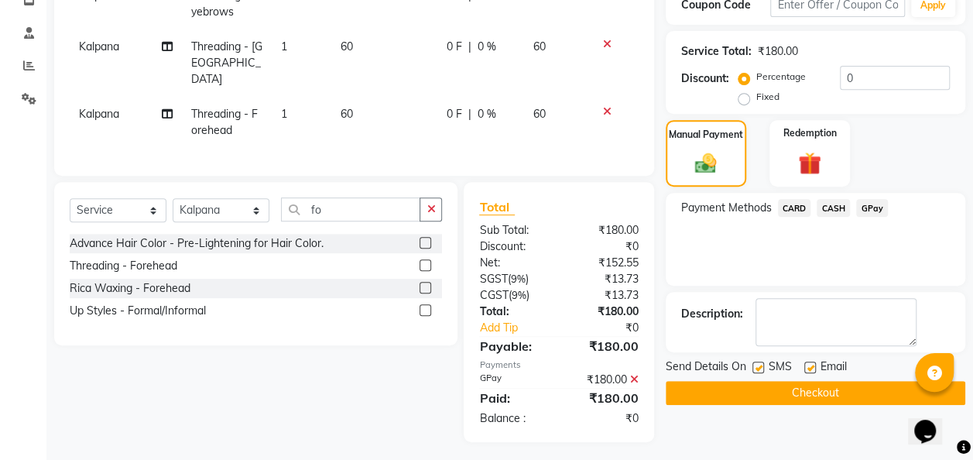
click at [833, 384] on button "Checkout" at bounding box center [814, 393] width 299 height 24
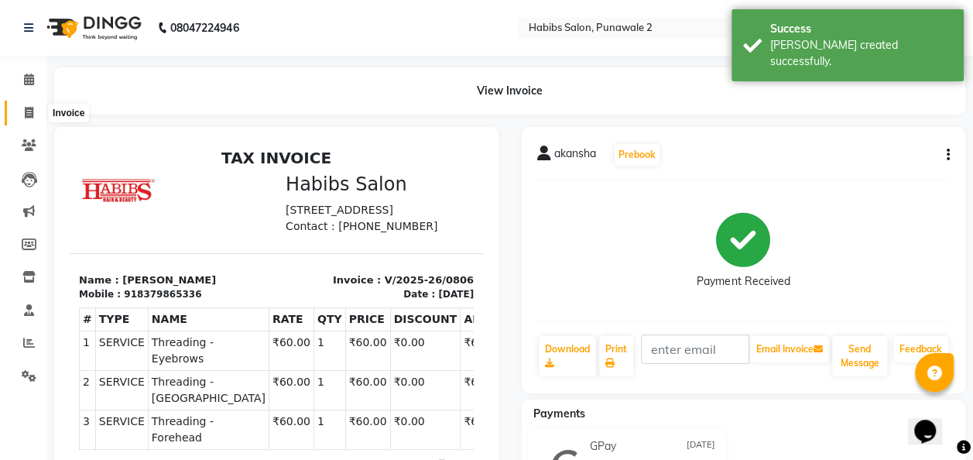
click at [26, 110] on icon at bounding box center [29, 113] width 9 height 12
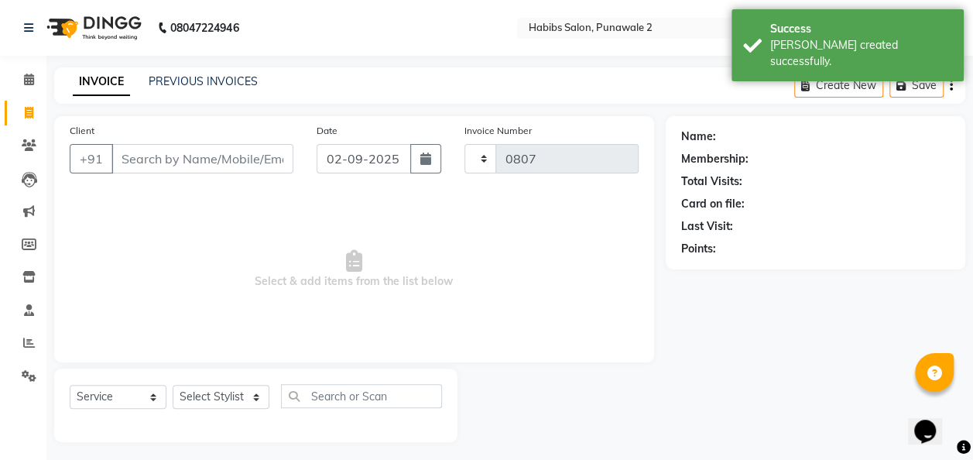
scroll to position [5, 0]
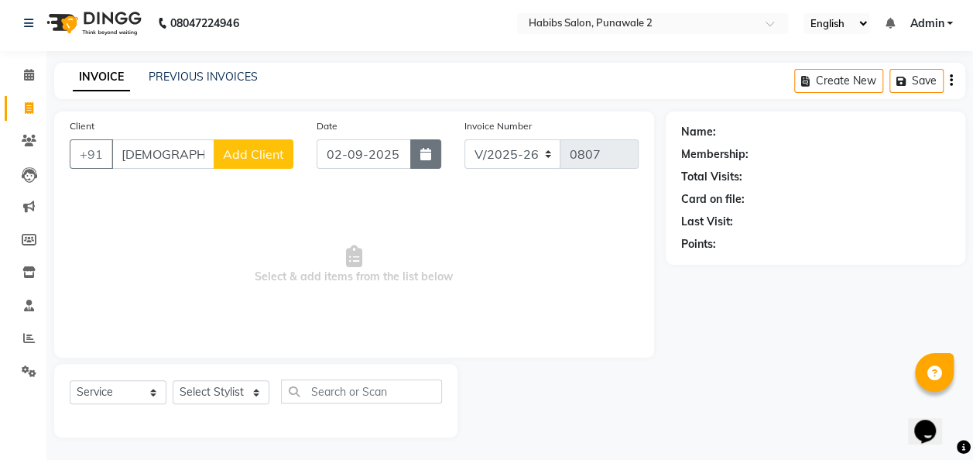
click at [424, 149] on icon "button" at bounding box center [425, 154] width 11 height 12
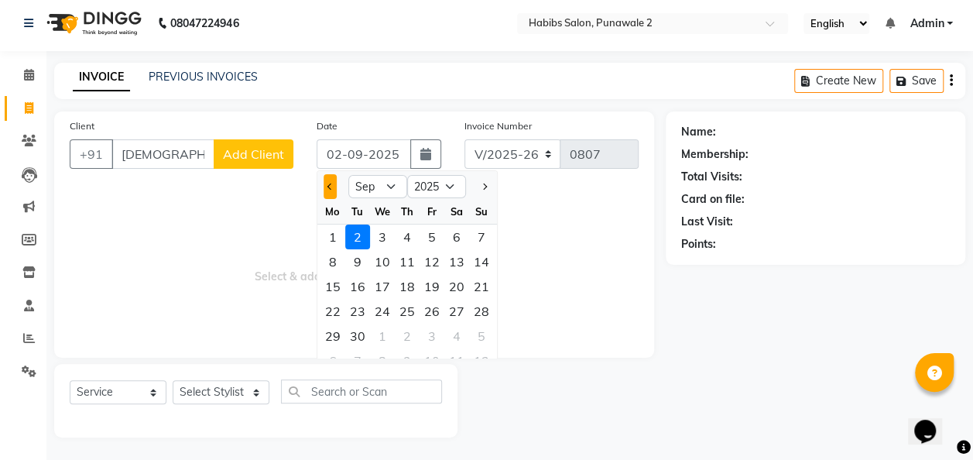
click at [334, 190] on button "Previous month" at bounding box center [329, 186] width 13 height 25
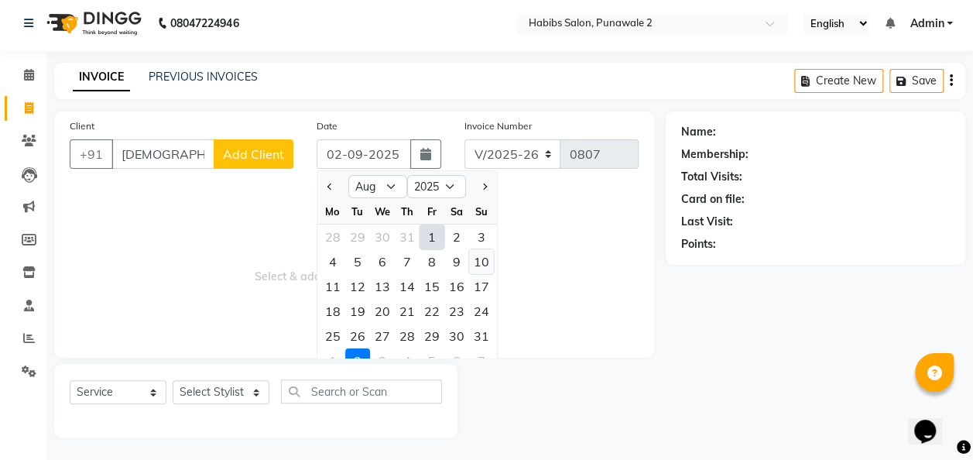
click at [481, 258] on div "10" at bounding box center [481, 261] width 25 height 25
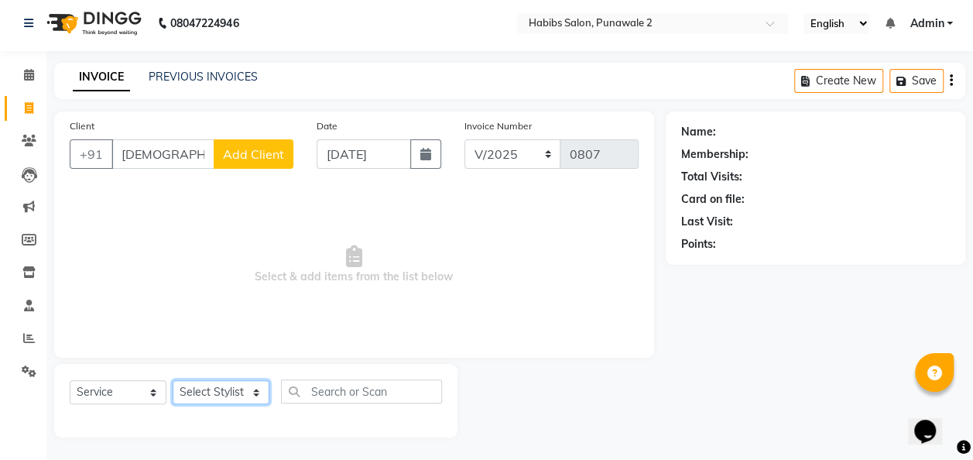
click at [224, 390] on select "Select Stylist Chandan Ganesh Gauri [PERSON_NAME] [PERSON_NAME] nikhil [PERSON_…" at bounding box center [221, 392] width 97 height 24
click at [173, 380] on select "Select Stylist Chandan Ganesh Gauri [PERSON_NAME] [PERSON_NAME] nikhil [PERSON_…" at bounding box center [221, 392] width 97 height 24
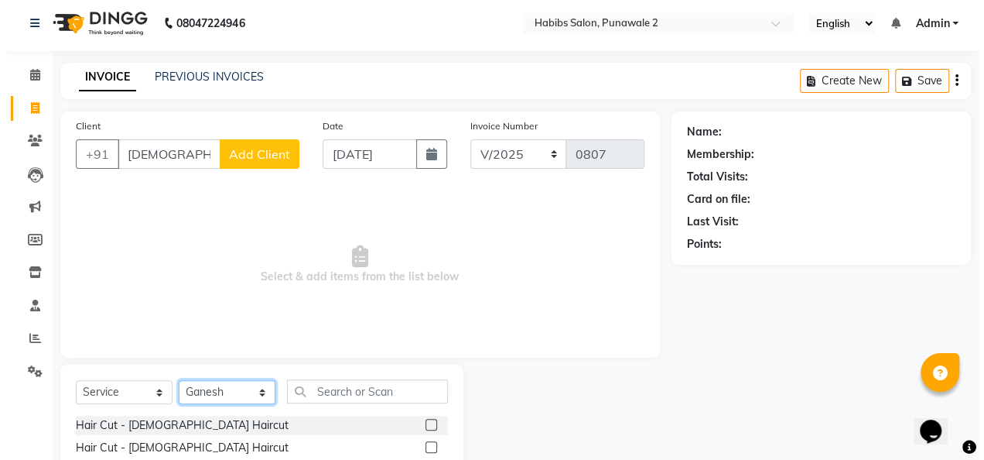
scroll to position [145, 0]
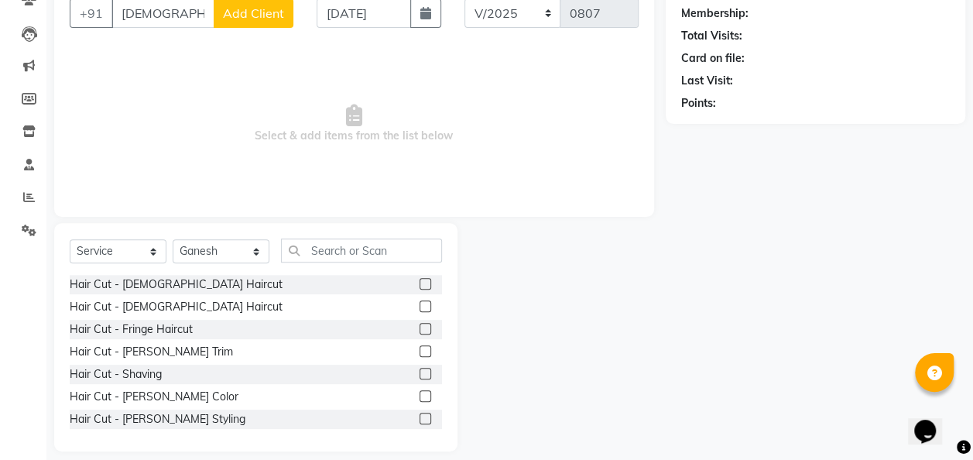
click at [419, 278] on label at bounding box center [425, 284] width 12 height 12
click at [419, 279] on input "checkbox" at bounding box center [424, 284] width 10 height 10
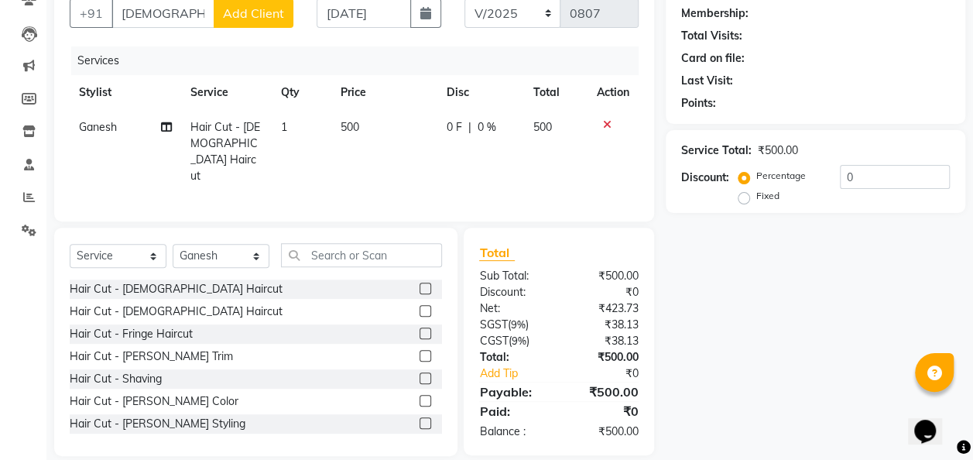
click at [366, 113] on td "500" at bounding box center [384, 152] width 106 height 84
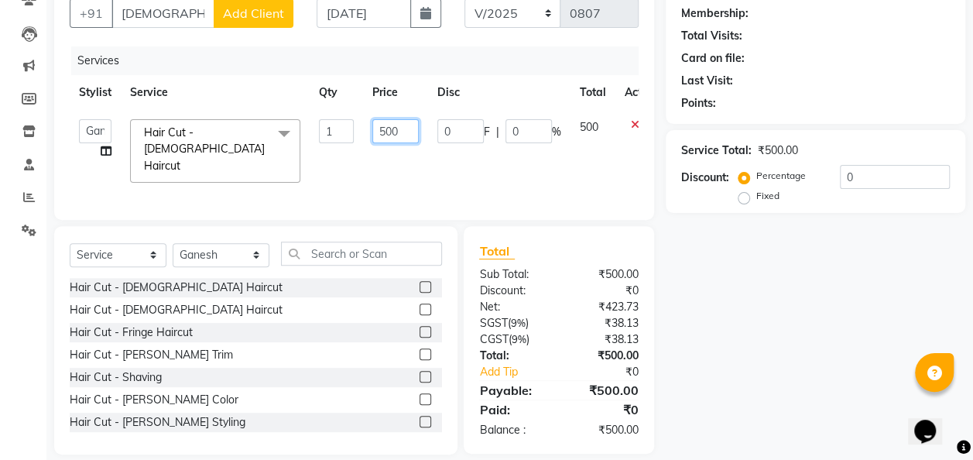
click at [405, 128] on input "500" at bounding box center [395, 131] width 46 height 24
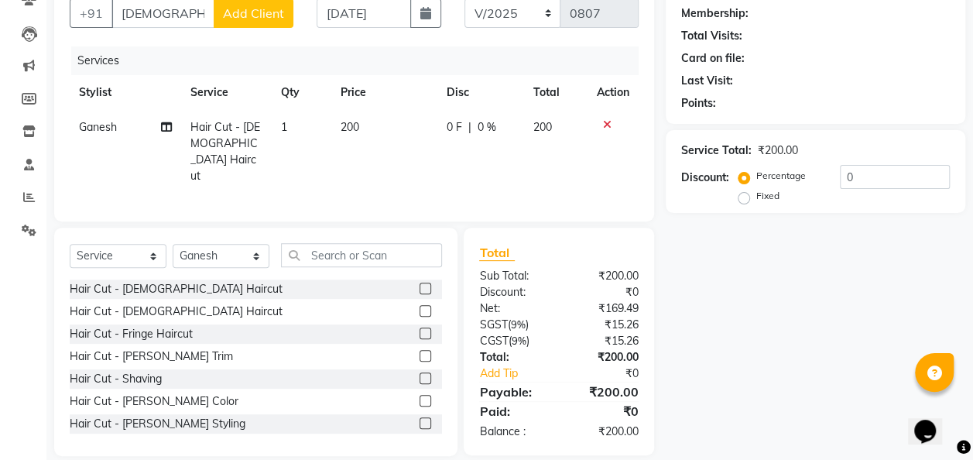
click at [267, 20] on span "Add Client" at bounding box center [253, 12] width 61 height 15
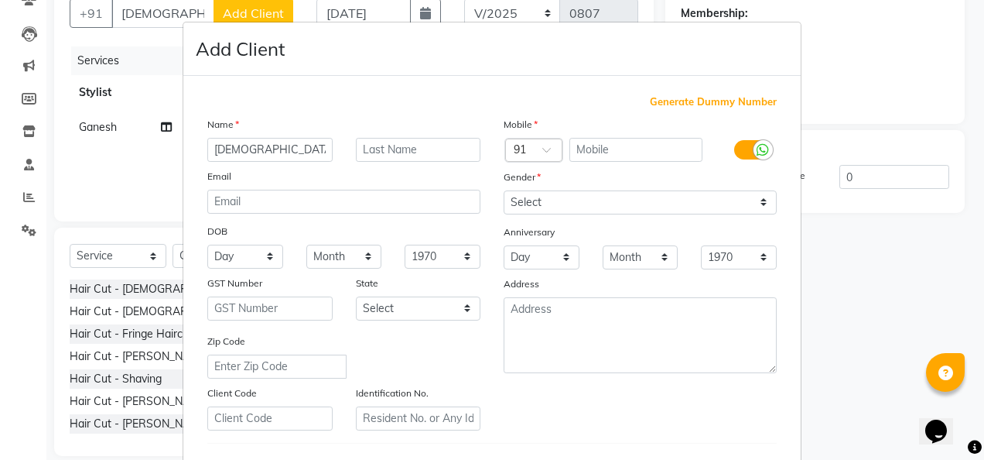
click at [589, 136] on div "Mobile" at bounding box center [640, 127] width 296 height 22
click at [604, 147] on input "text" at bounding box center [637, 150] width 134 height 24
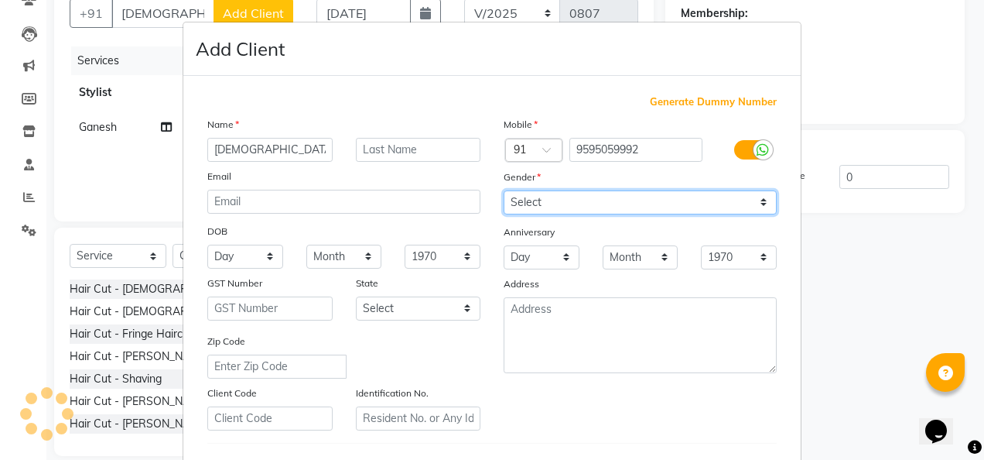
click at [748, 200] on select "Select [DEMOGRAPHIC_DATA] [DEMOGRAPHIC_DATA] Other Prefer Not To Say" at bounding box center [640, 202] width 273 height 24
click at [504, 190] on select "Select [DEMOGRAPHIC_DATA] [DEMOGRAPHIC_DATA] Other Prefer Not To Say" at bounding box center [640, 202] width 273 height 24
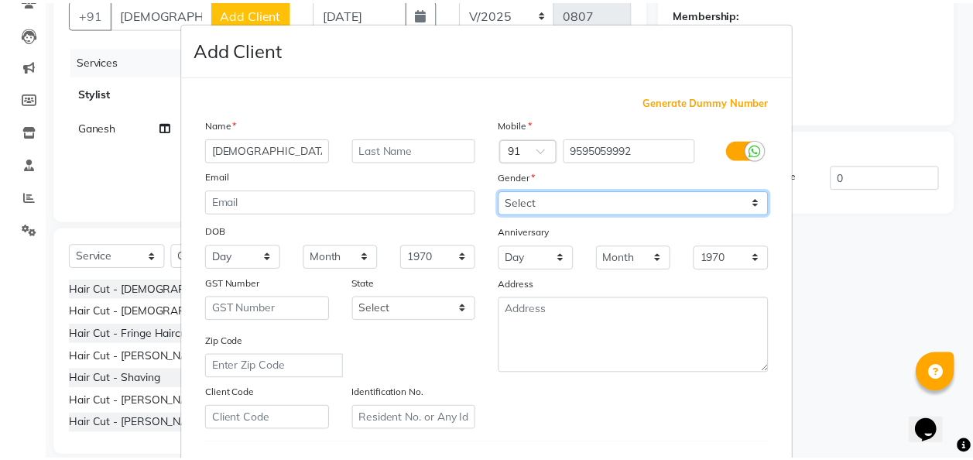
scroll to position [252, 0]
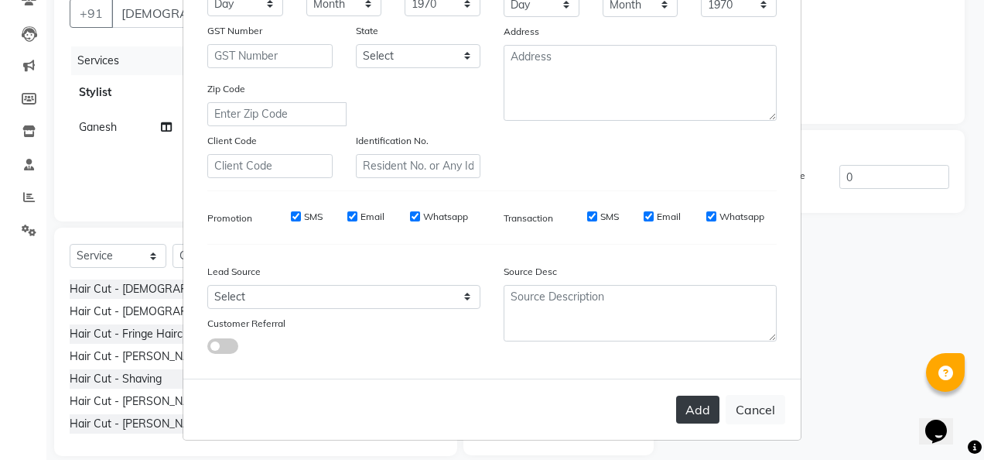
click at [697, 398] on button "Add" at bounding box center [697, 409] width 43 height 28
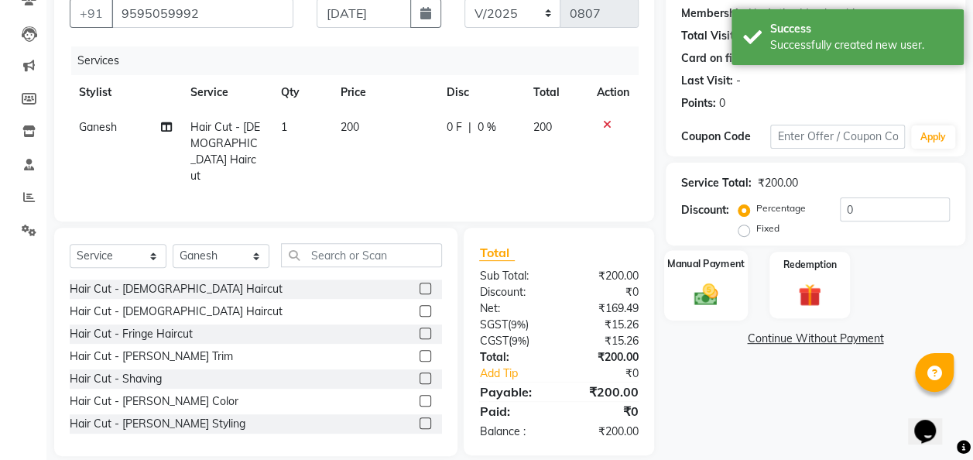
click at [717, 293] on img at bounding box center [705, 294] width 39 height 28
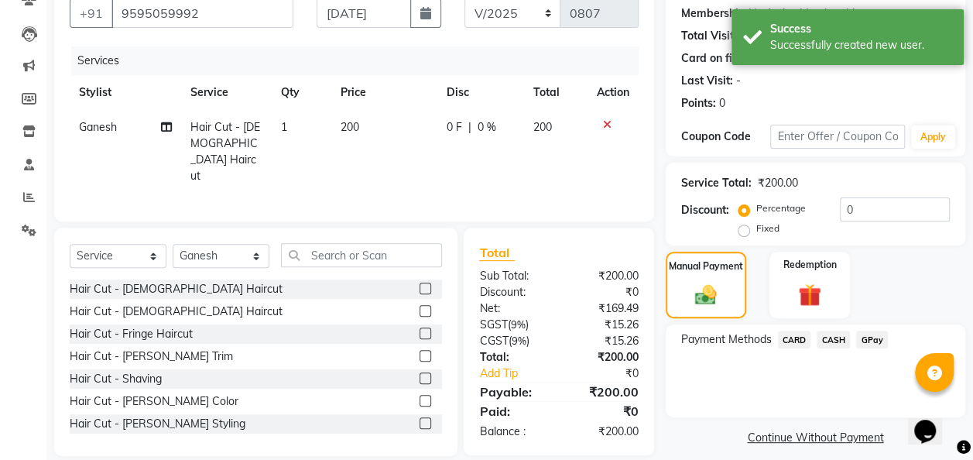
click at [876, 339] on span "GPay" at bounding box center [872, 339] width 32 height 18
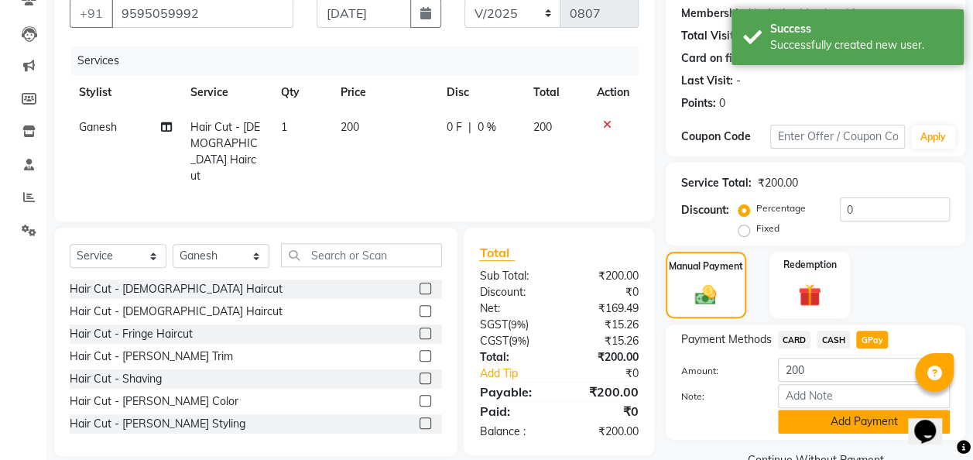
click at [870, 422] on button "Add Payment" at bounding box center [864, 421] width 172 height 24
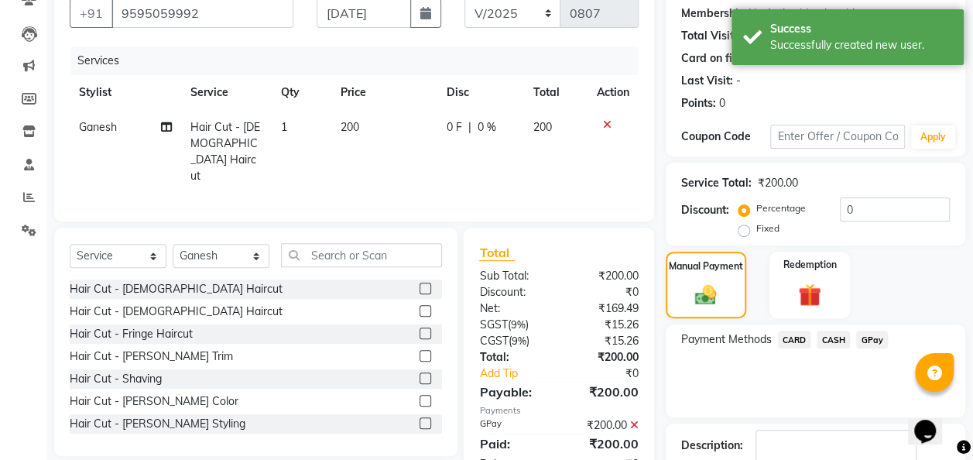
scroll to position [245, 0]
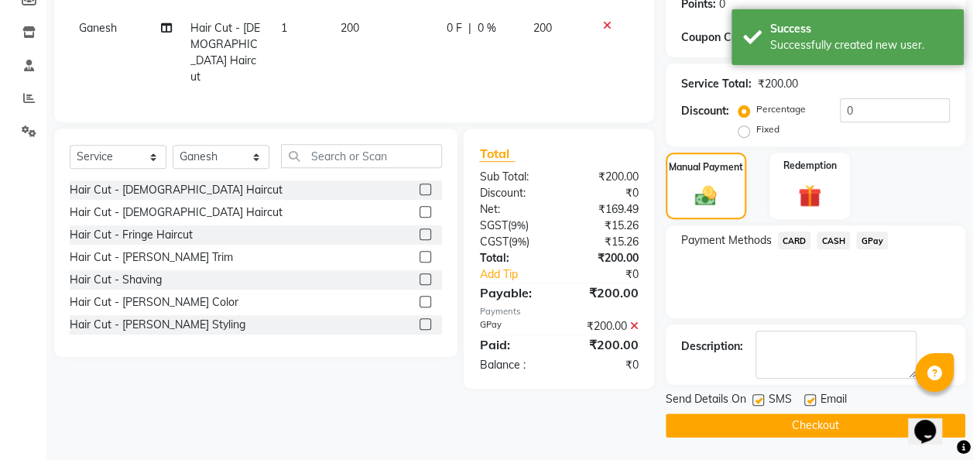
click at [870, 422] on button "Checkout" at bounding box center [814, 425] width 299 height 24
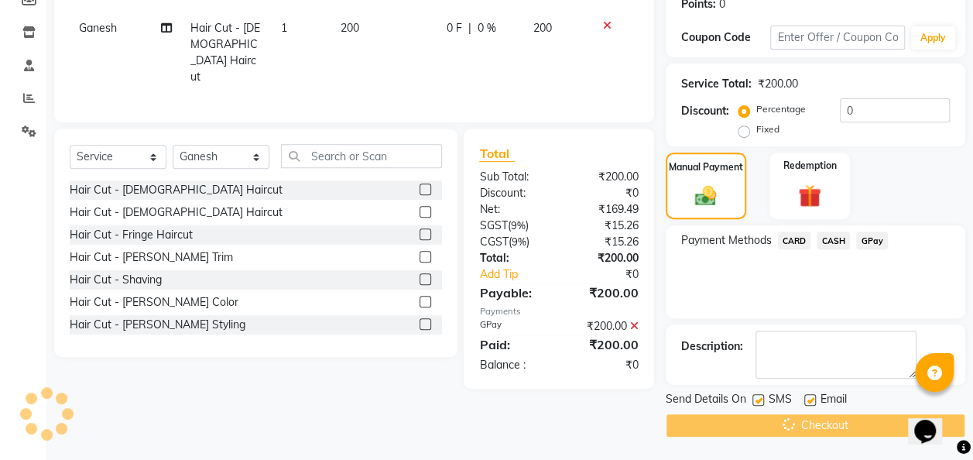
click at [870, 422] on div "Checkout" at bounding box center [814, 425] width 299 height 24
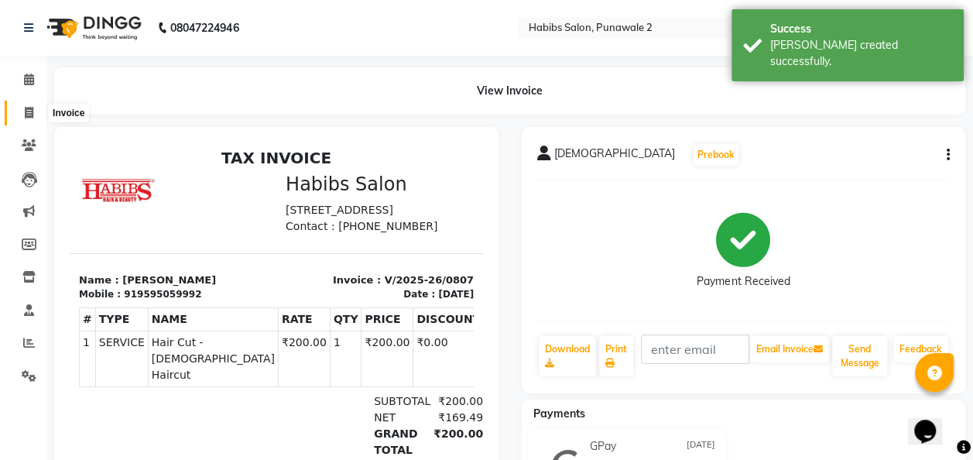
click at [37, 111] on span at bounding box center [28, 113] width 27 height 18
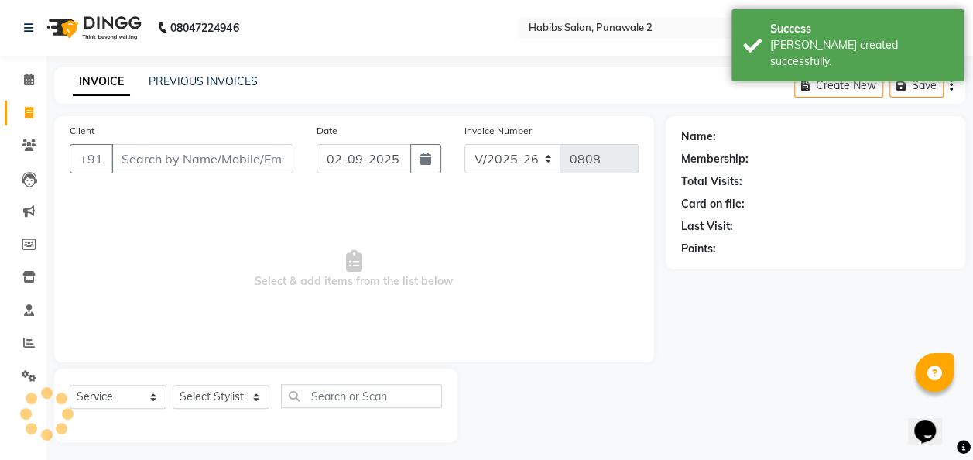
scroll to position [5, 0]
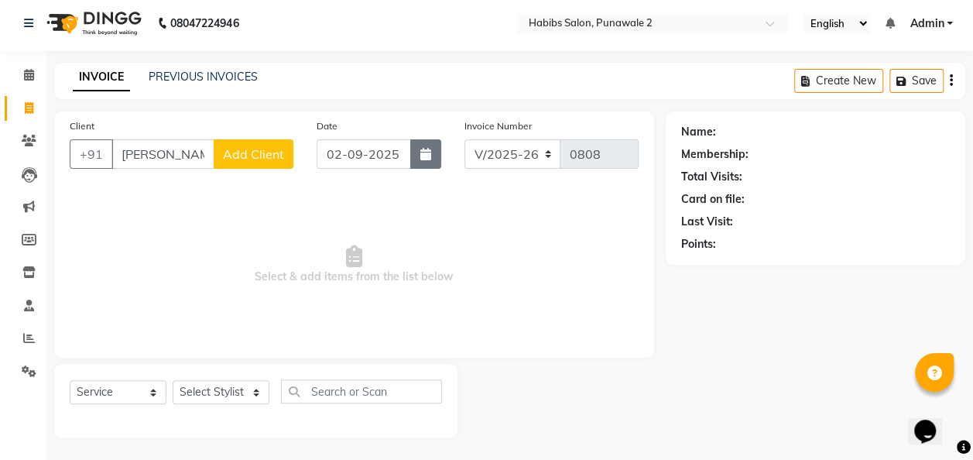
click at [426, 156] on icon "button" at bounding box center [425, 154] width 11 height 12
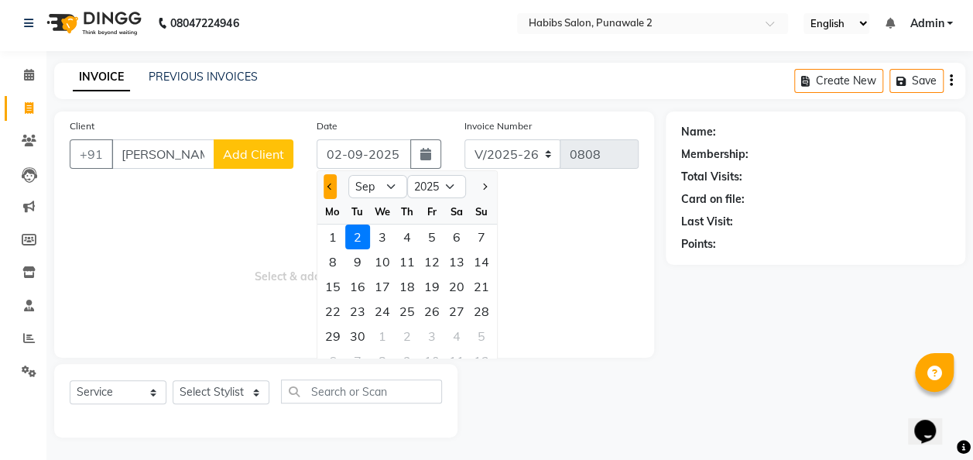
click at [328, 189] on button "Previous month" at bounding box center [329, 186] width 13 height 25
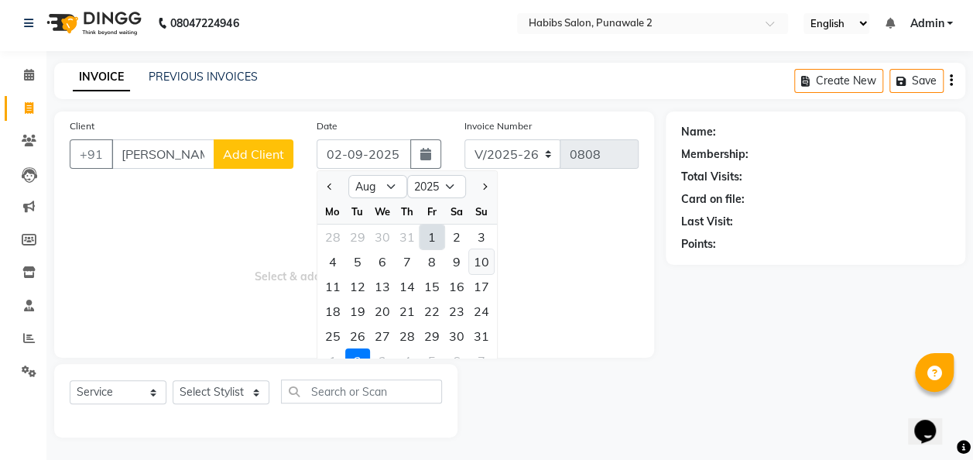
click at [481, 257] on div "10" at bounding box center [481, 261] width 25 height 25
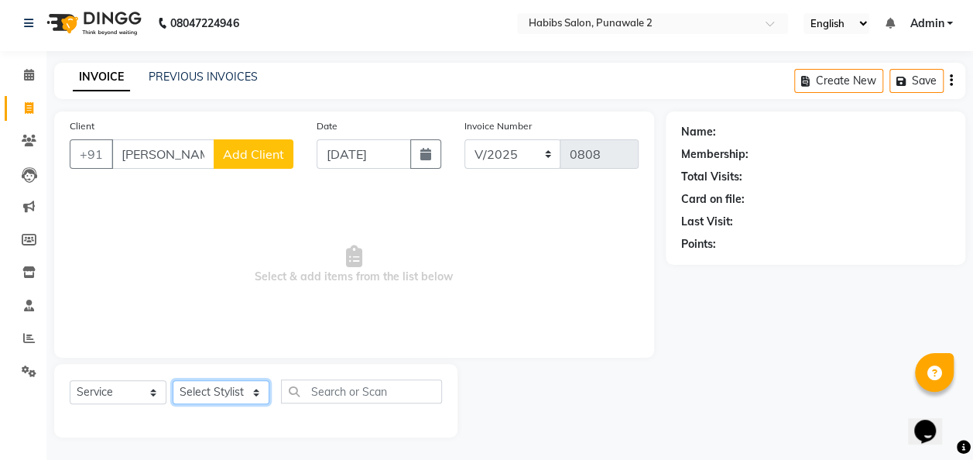
click at [249, 395] on select "Select Stylist Chandan Ganesh Gauri [PERSON_NAME] [PERSON_NAME] nikhil [PERSON_…" at bounding box center [221, 392] width 97 height 24
click at [173, 380] on select "Select Stylist Chandan Ganesh Gauri [PERSON_NAME] [PERSON_NAME] nikhil [PERSON_…" at bounding box center [221, 392] width 97 height 24
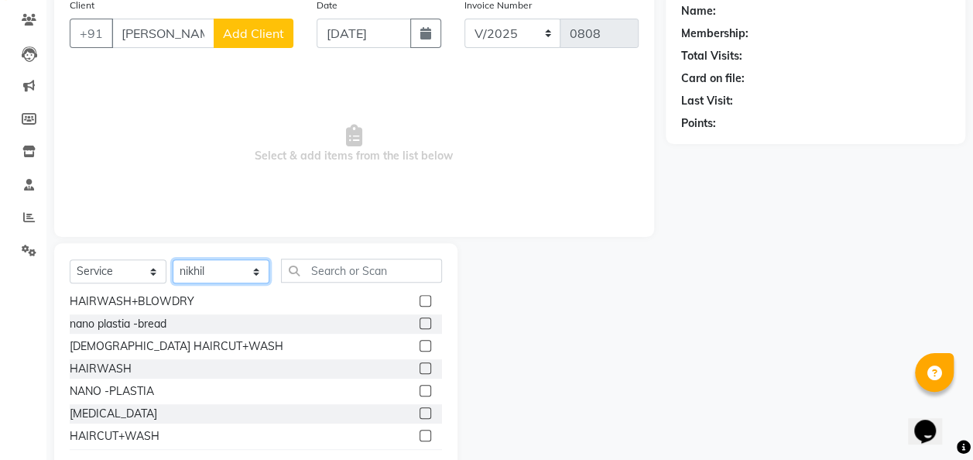
scroll to position [386, 0]
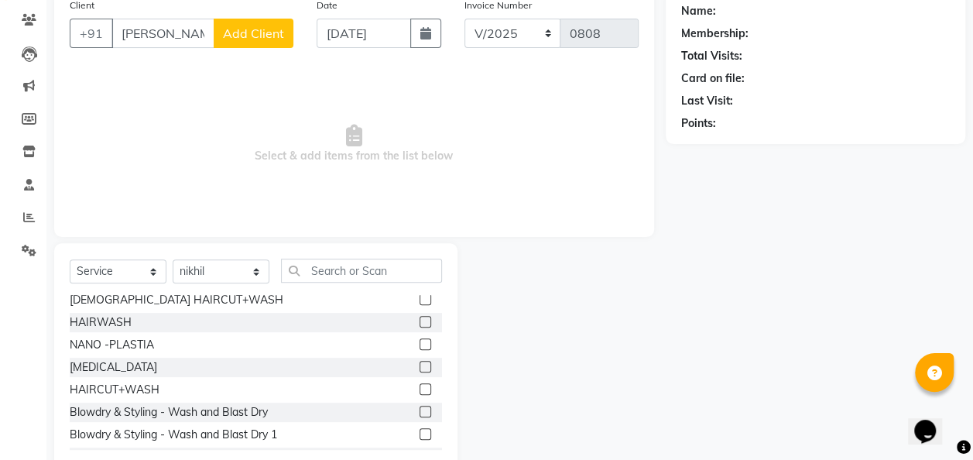
click at [419, 385] on label at bounding box center [425, 389] width 12 height 12
click at [419, 385] on input "checkbox" at bounding box center [424, 390] width 10 height 10
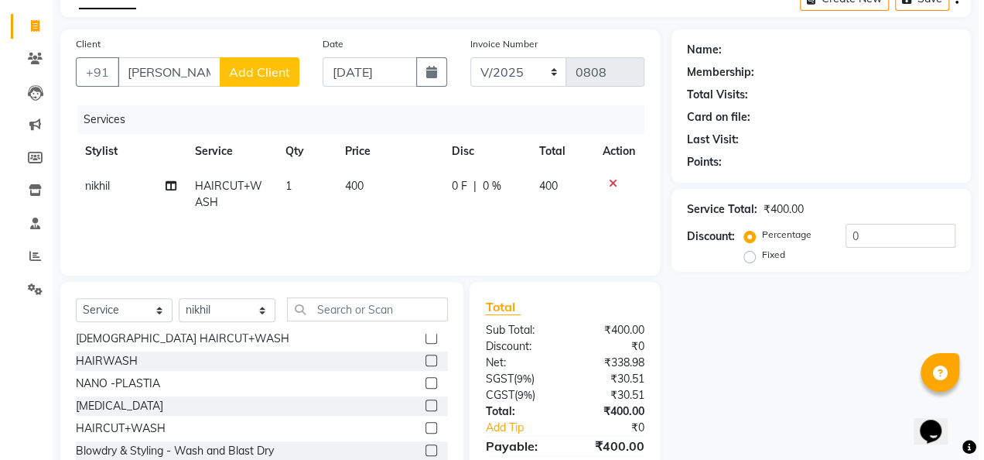
scroll to position [77, 0]
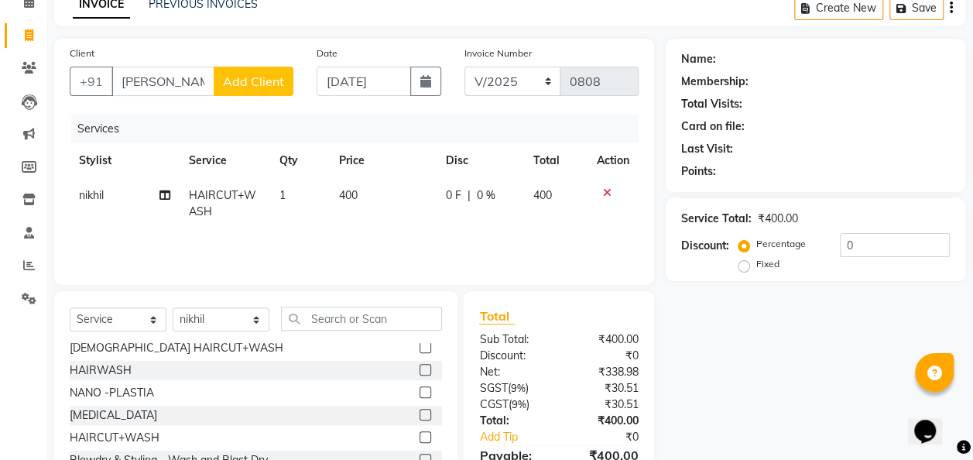
click at [366, 190] on td "400" at bounding box center [383, 203] width 107 height 51
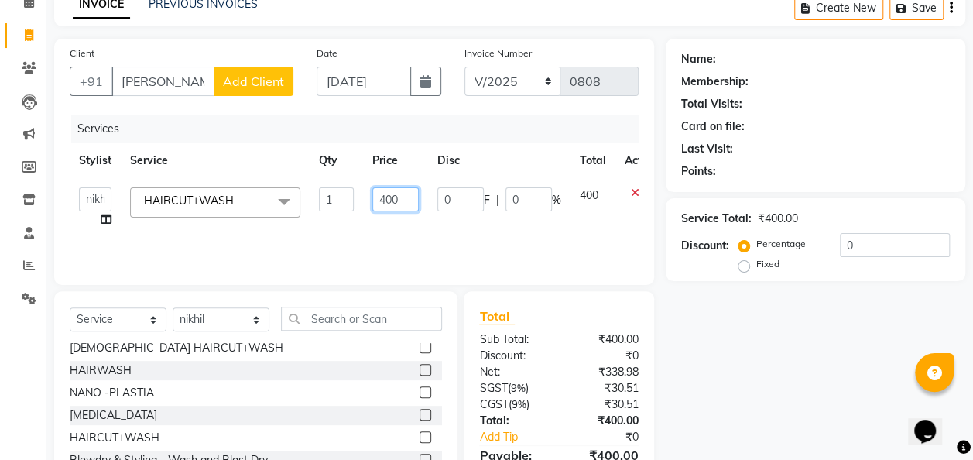
click at [404, 193] on input "400" at bounding box center [395, 199] width 46 height 24
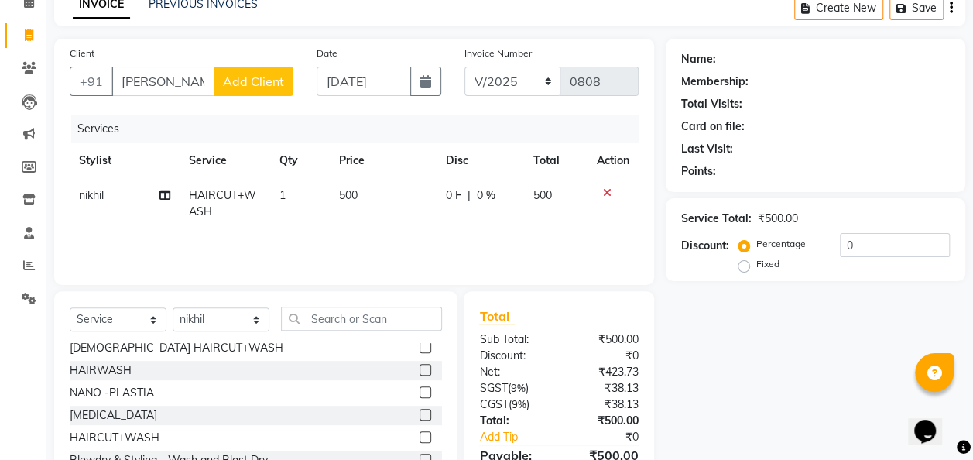
click at [275, 90] on button "Add Client" at bounding box center [254, 81] width 80 height 29
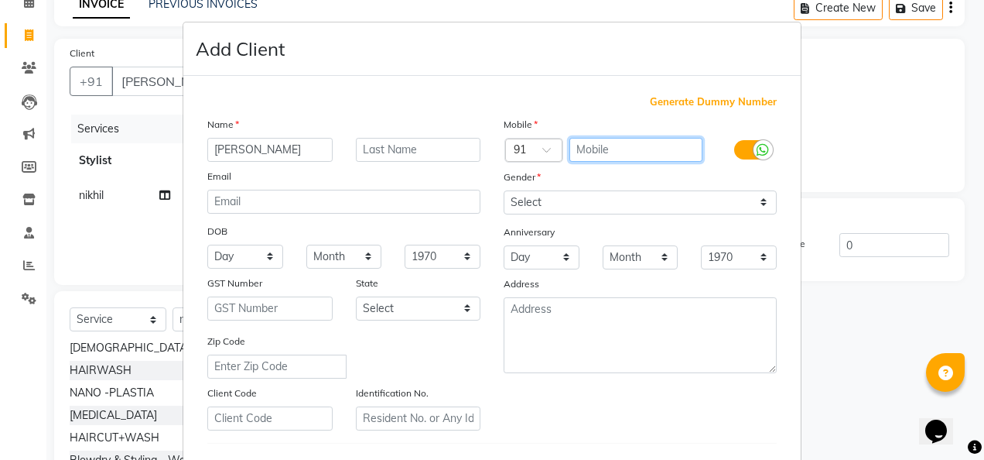
drag, startPoint x: 585, startPoint y: 142, endPoint x: 505, endPoint y: 119, distance: 83.8
click at [505, 119] on div "Mobile Country Code × 91 Gender Select [DEMOGRAPHIC_DATA] [DEMOGRAPHIC_DATA] Ot…" at bounding box center [640, 273] width 296 height 314
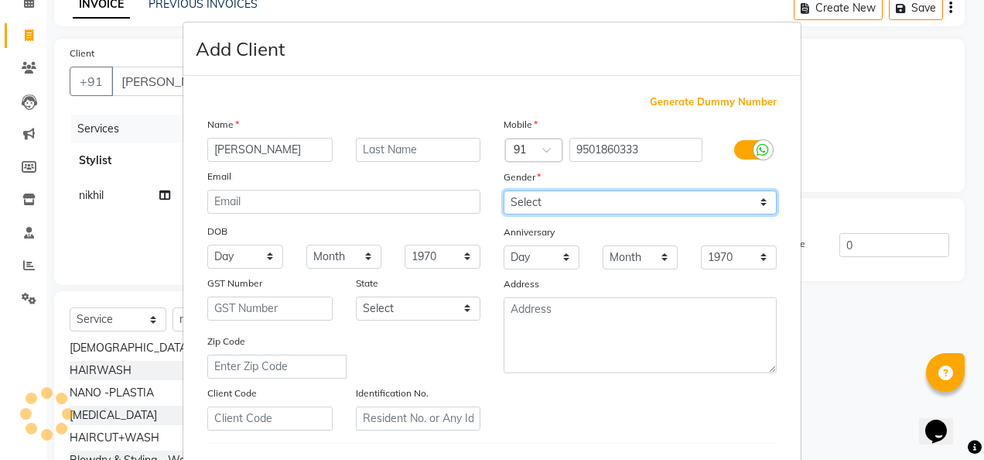
click at [752, 200] on select "Select [DEMOGRAPHIC_DATA] [DEMOGRAPHIC_DATA] Other Prefer Not To Say" at bounding box center [640, 202] width 273 height 24
click at [504, 190] on select "Select [DEMOGRAPHIC_DATA] [DEMOGRAPHIC_DATA] Other Prefer Not To Say" at bounding box center [640, 202] width 273 height 24
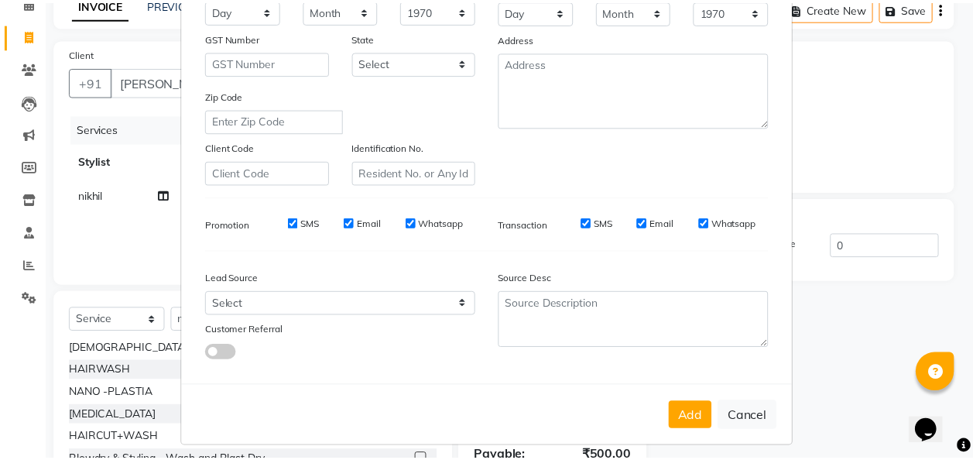
scroll to position [252, 0]
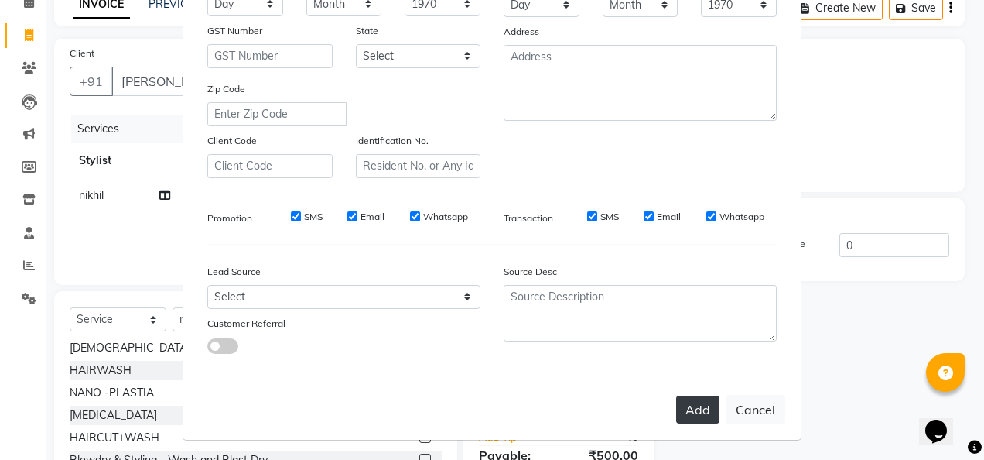
click at [704, 410] on button "Add" at bounding box center [697, 409] width 43 height 28
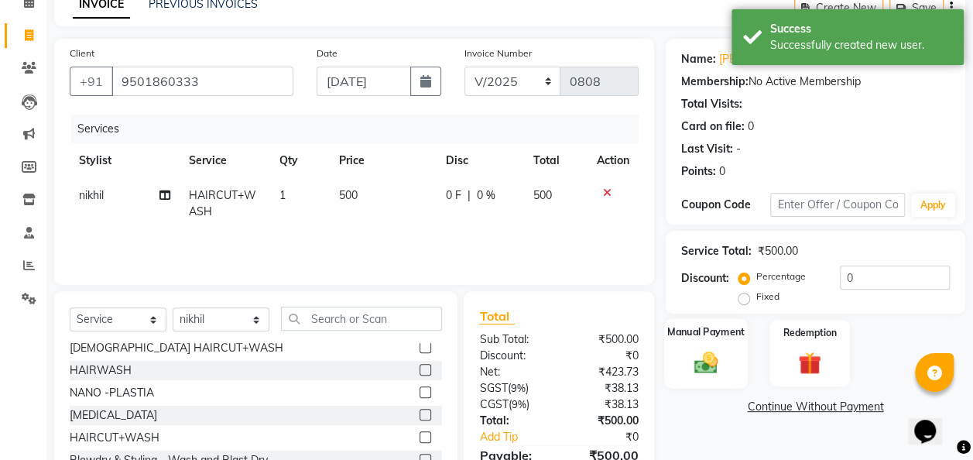
click at [720, 361] on img at bounding box center [705, 362] width 39 height 28
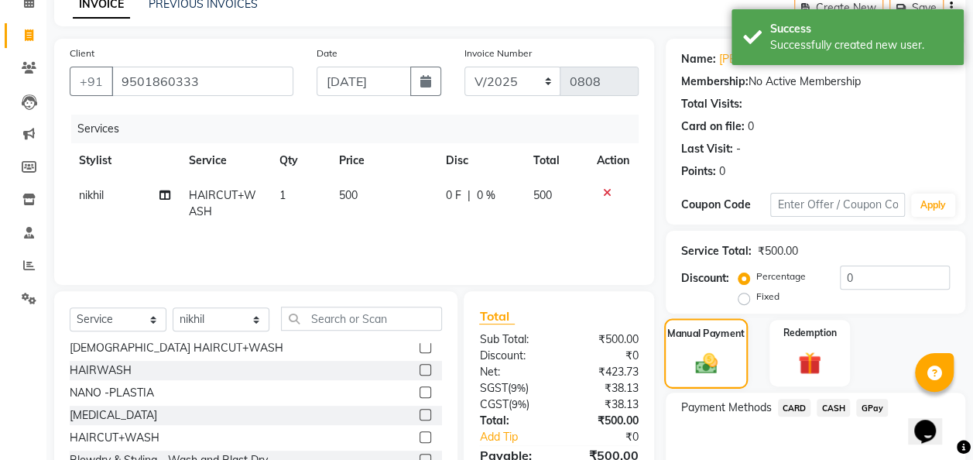
scroll to position [159, 0]
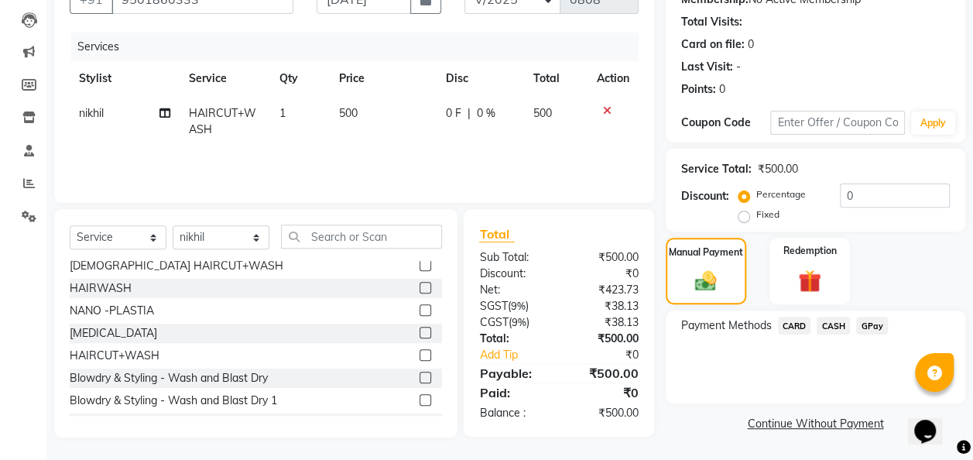
click at [880, 331] on span "GPay" at bounding box center [872, 325] width 32 height 18
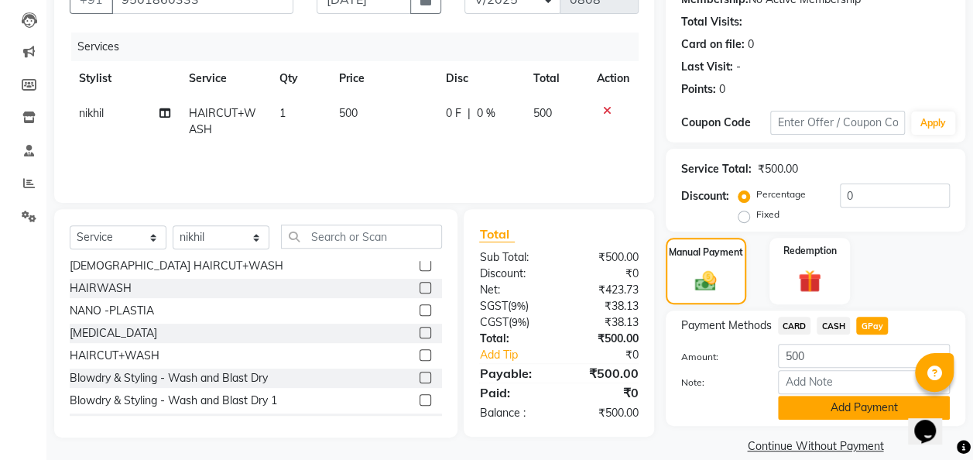
click at [854, 408] on button "Add Payment" at bounding box center [864, 407] width 172 height 24
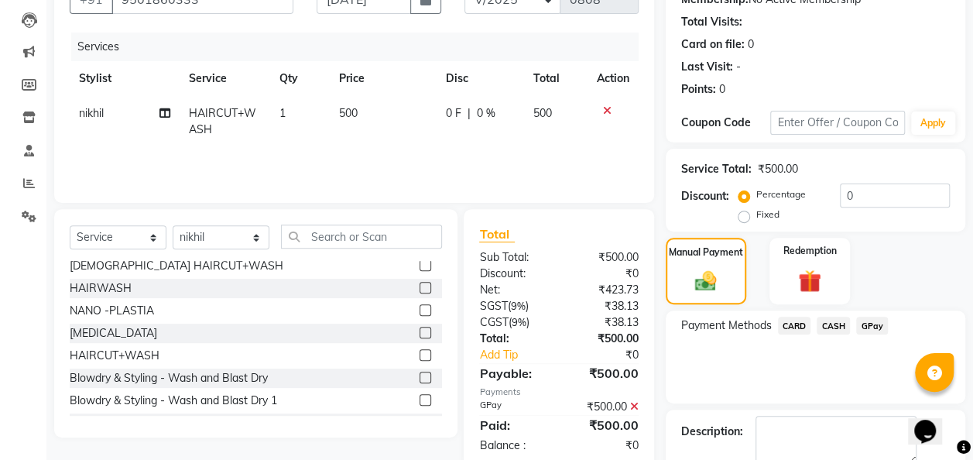
scroll to position [245, 0]
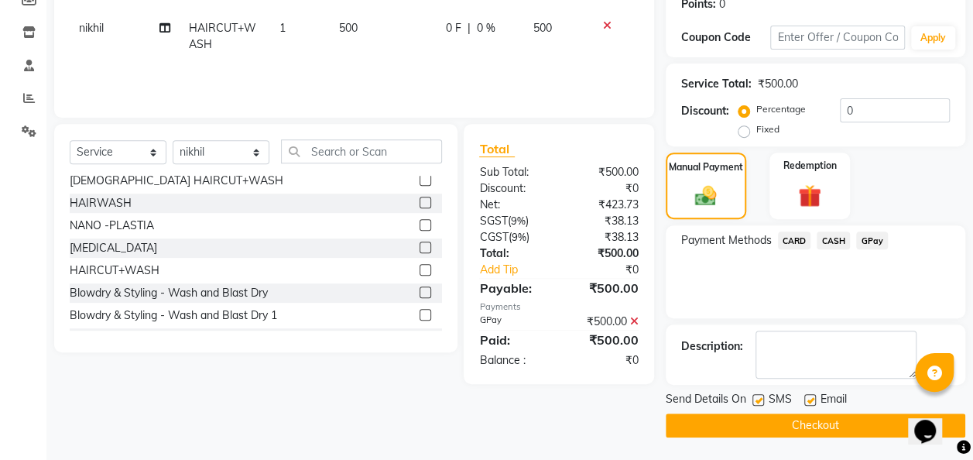
click at [846, 419] on button "Checkout" at bounding box center [814, 425] width 299 height 24
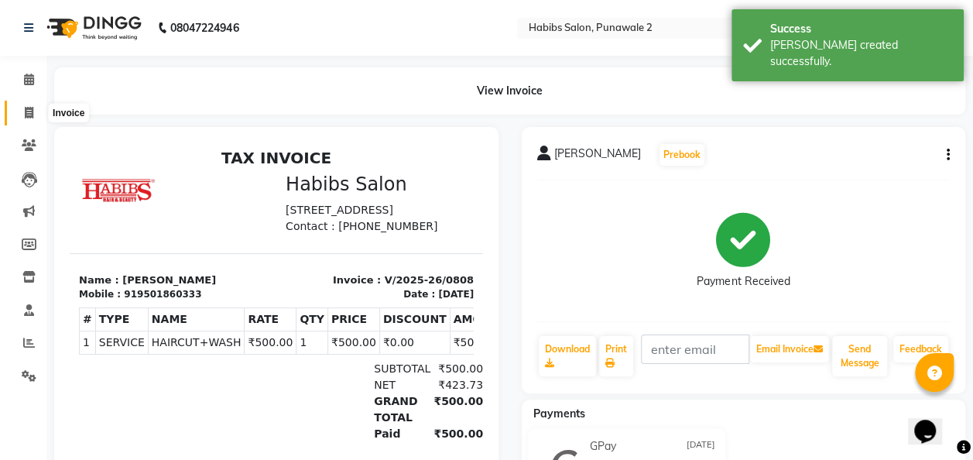
click at [26, 111] on icon at bounding box center [29, 113] width 9 height 12
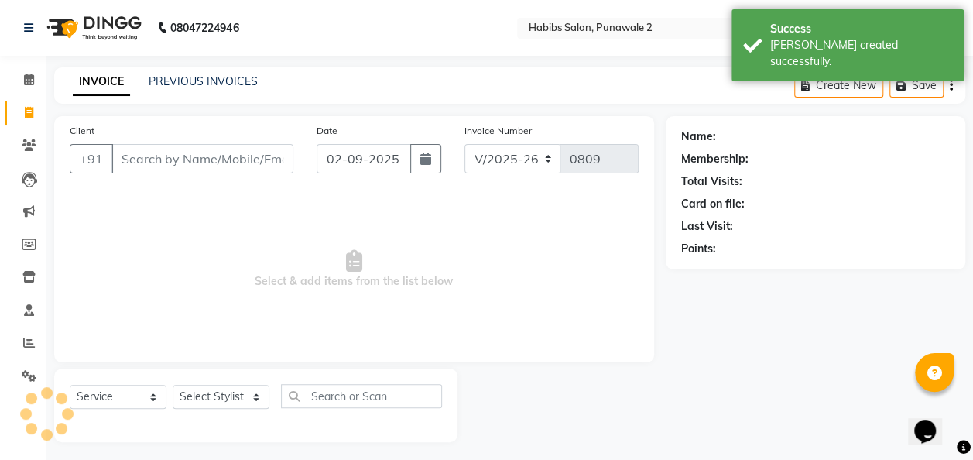
scroll to position [5, 0]
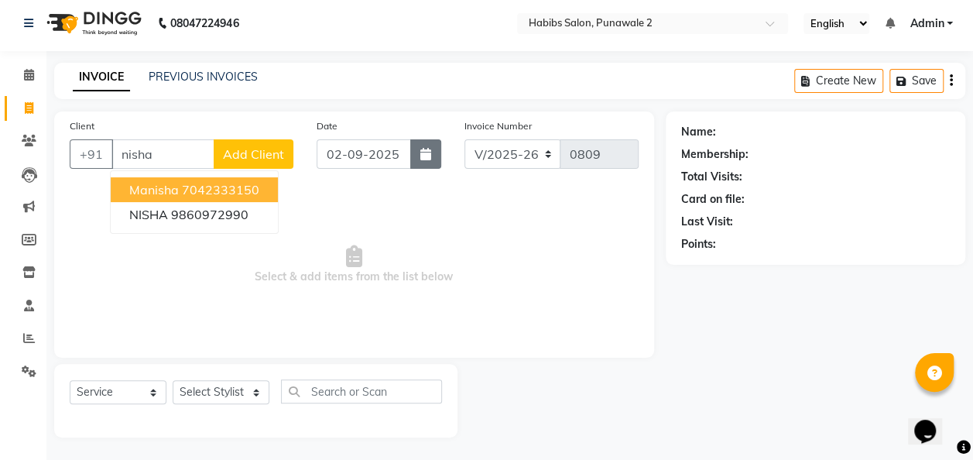
click at [427, 152] on icon "button" at bounding box center [425, 154] width 11 height 12
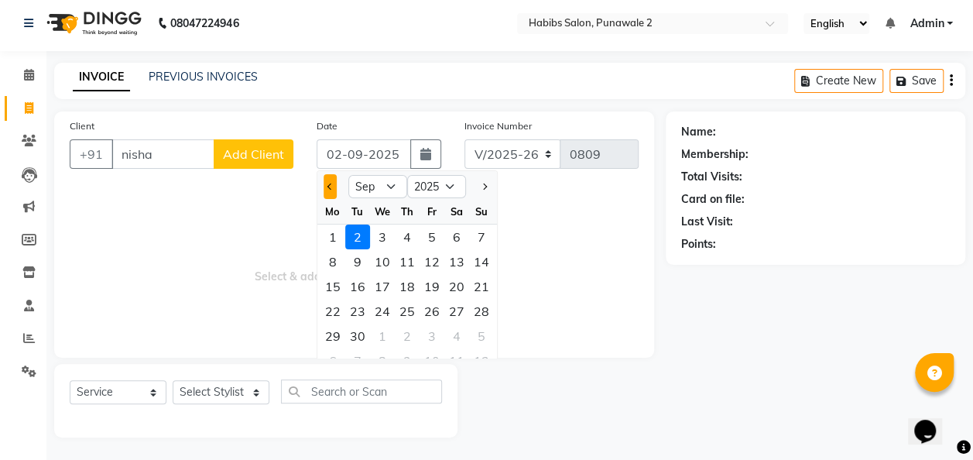
click at [333, 181] on button "Previous month" at bounding box center [329, 186] width 13 height 25
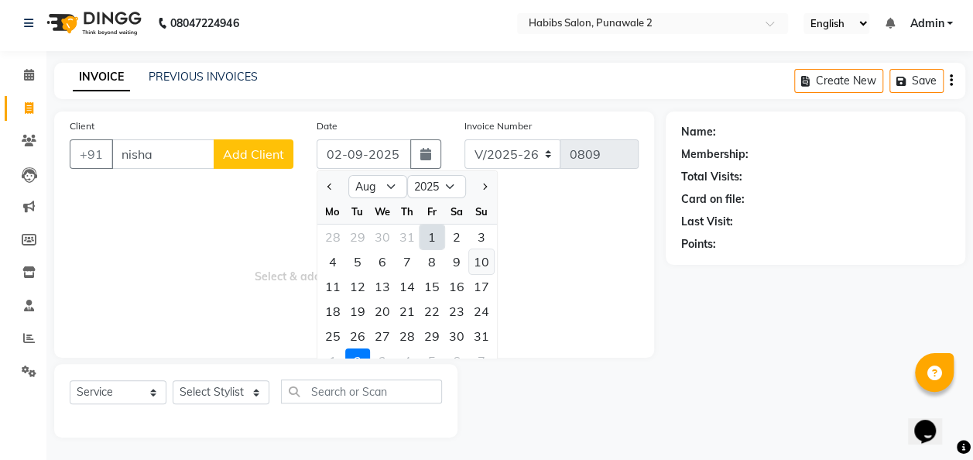
click at [484, 256] on div "10" at bounding box center [481, 261] width 25 height 25
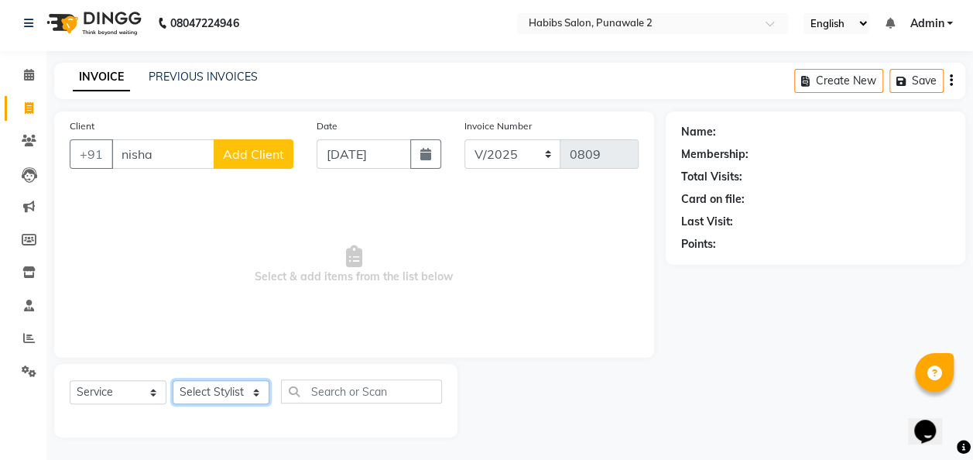
click at [259, 399] on select "Select Stylist Chandan Ganesh Gauri [PERSON_NAME] [PERSON_NAME] nikhil [PERSON_…" at bounding box center [221, 392] width 97 height 24
click at [173, 380] on select "Select Stylist Chandan Ganesh Gauri [PERSON_NAME] [PERSON_NAME] nikhil [PERSON_…" at bounding box center [221, 392] width 97 height 24
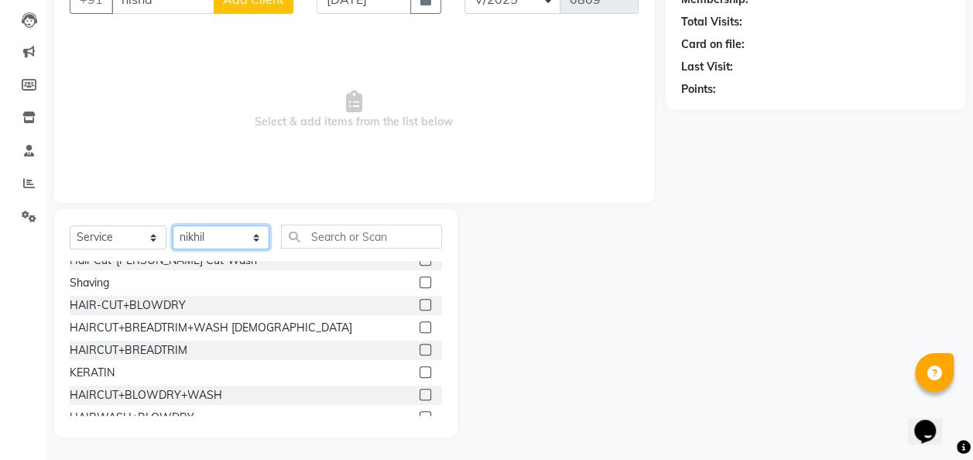
scroll to position [188, 0]
click at [419, 308] on label at bounding box center [425, 306] width 12 height 12
click at [419, 308] on input "checkbox" at bounding box center [424, 307] width 10 height 10
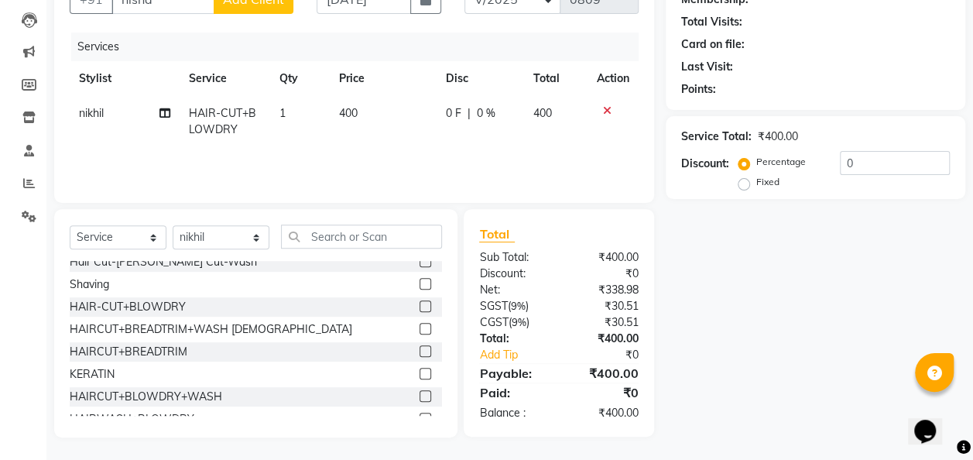
click at [374, 88] on th "Price" at bounding box center [383, 78] width 107 height 35
click at [364, 110] on td "400" at bounding box center [383, 121] width 107 height 51
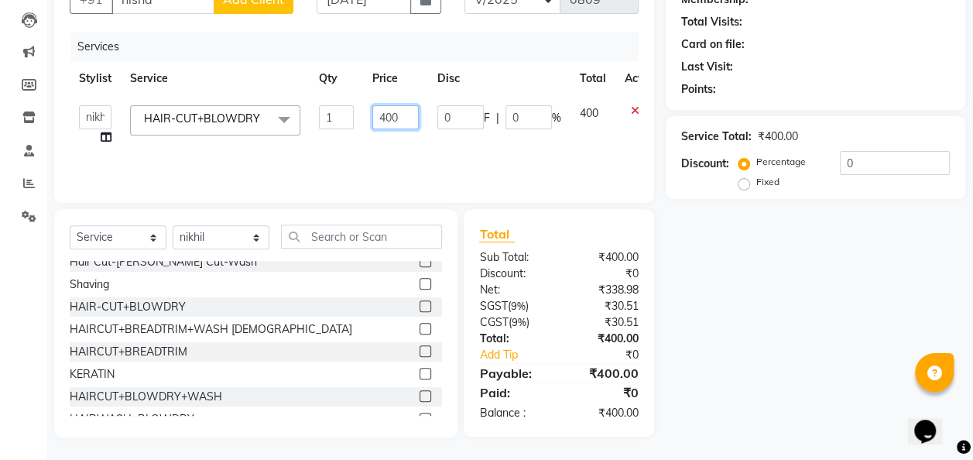
click at [406, 116] on input "400" at bounding box center [395, 117] width 46 height 24
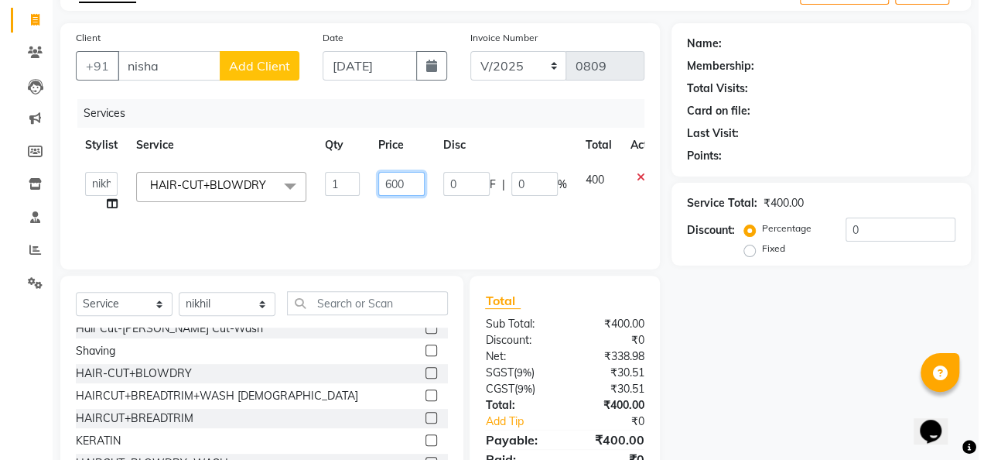
scroll to position [88, 0]
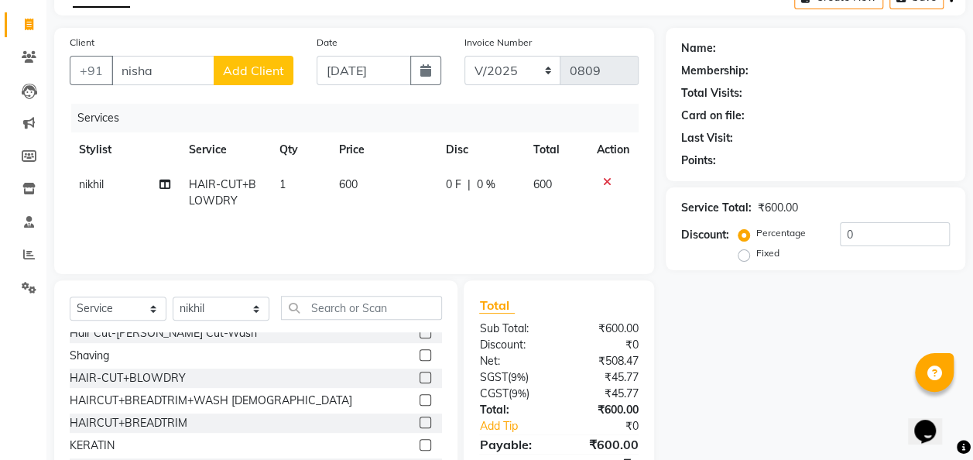
click at [262, 63] on span "Add Client" at bounding box center [253, 70] width 61 height 15
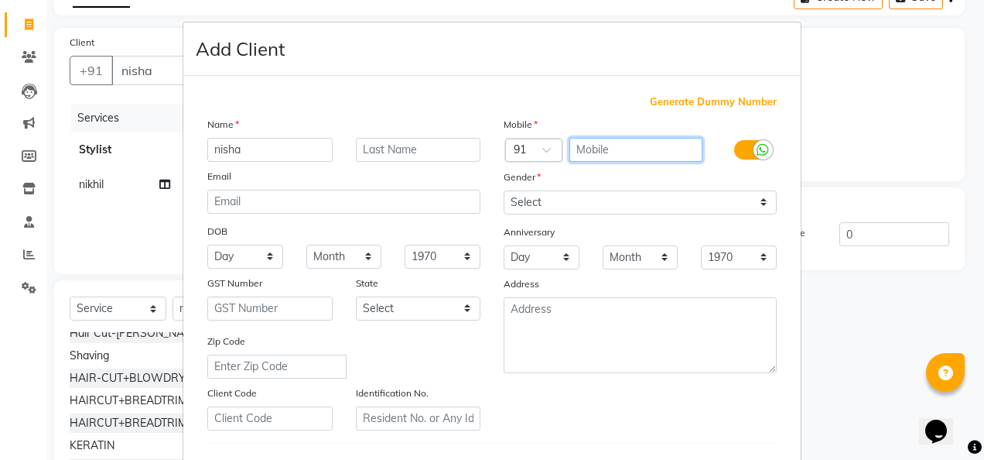
click at [611, 148] on input "text" at bounding box center [637, 150] width 134 height 24
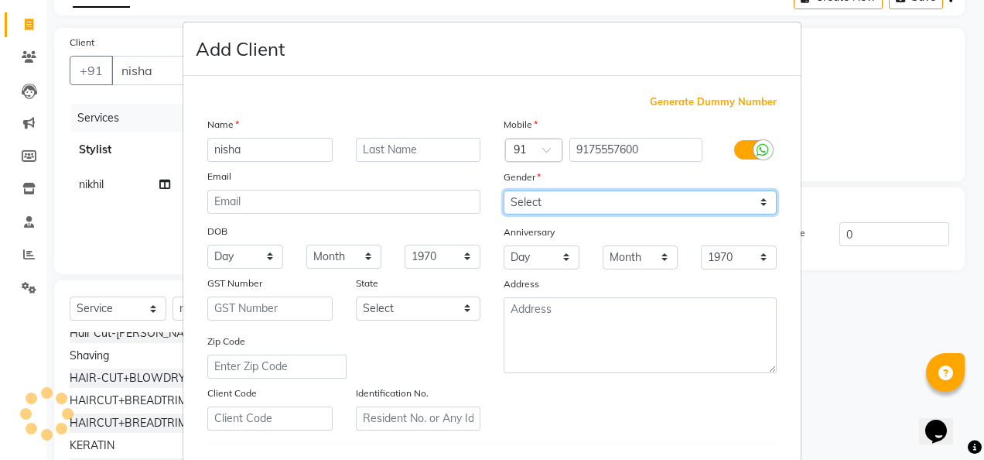
click at [758, 197] on select "Select [DEMOGRAPHIC_DATA] [DEMOGRAPHIC_DATA] Other Prefer Not To Say" at bounding box center [640, 202] width 273 height 24
click at [504, 190] on select "Select [DEMOGRAPHIC_DATA] [DEMOGRAPHIC_DATA] Other Prefer Not To Say" at bounding box center [640, 202] width 273 height 24
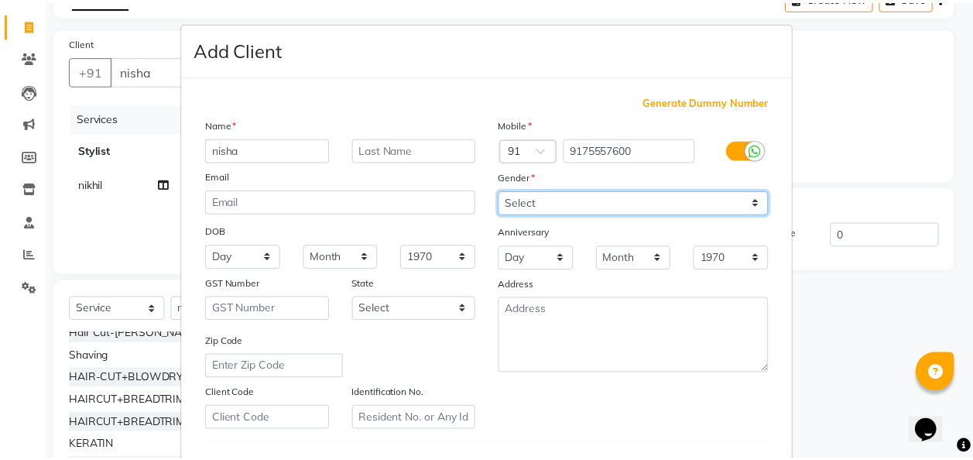
scroll to position [252, 0]
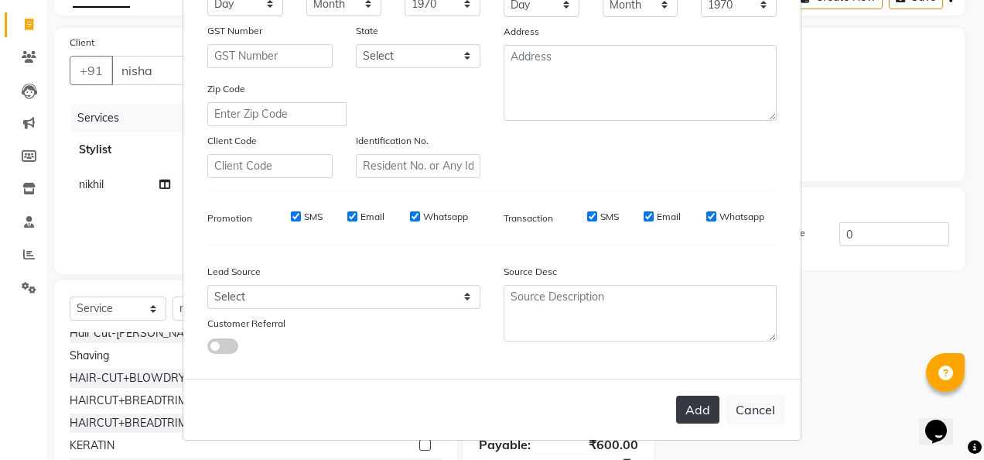
click at [707, 399] on button "Add" at bounding box center [697, 409] width 43 height 28
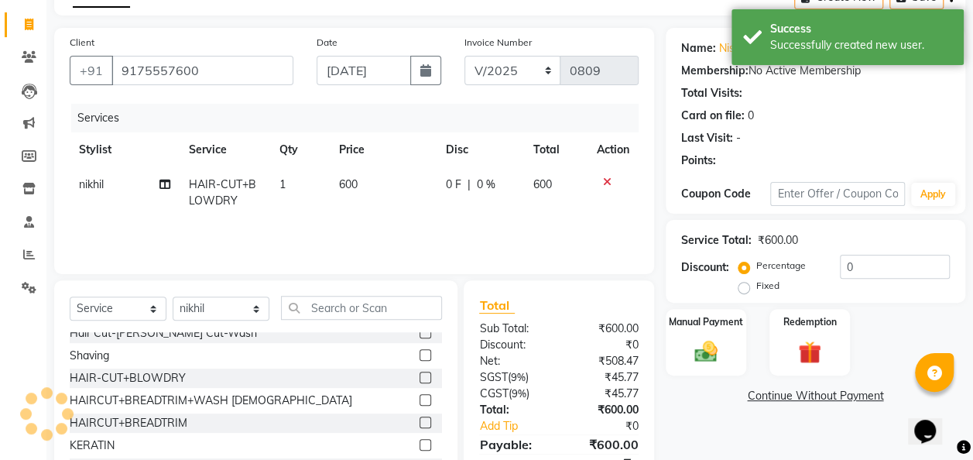
scroll to position [158, 0]
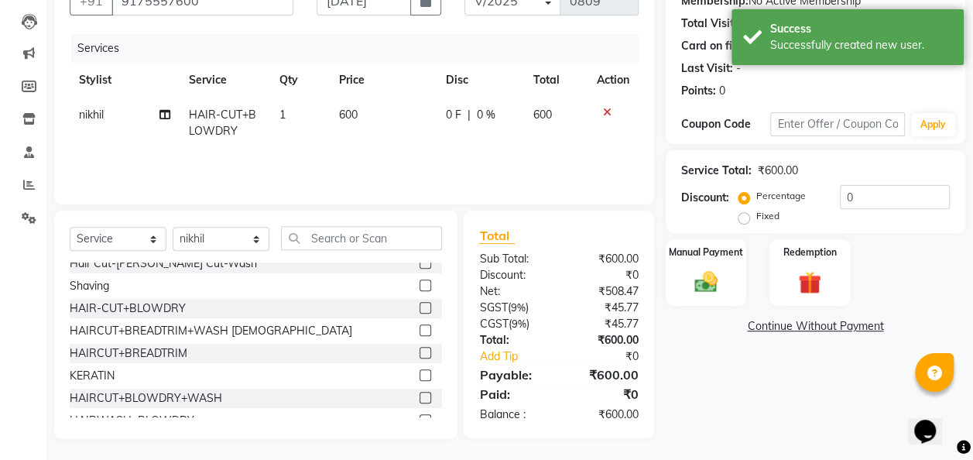
click at [715, 308] on div "Name: [PERSON_NAME] Membership: No Active Membership Total Visits: Card on file…" at bounding box center [820, 198] width 311 height 481
click at [724, 257] on label "Manual Payment" at bounding box center [705, 251] width 77 height 15
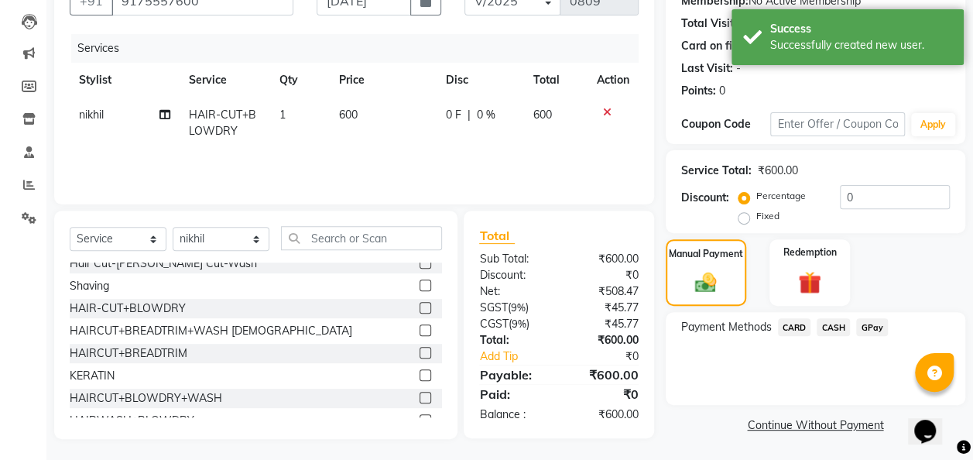
click at [839, 328] on span "CASH" at bounding box center [832, 327] width 33 height 18
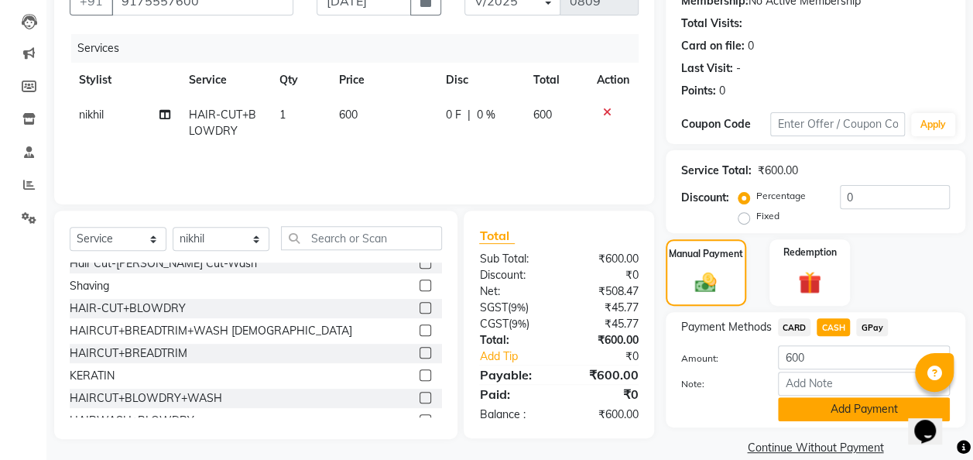
click at [854, 413] on button "Add Payment" at bounding box center [864, 409] width 172 height 24
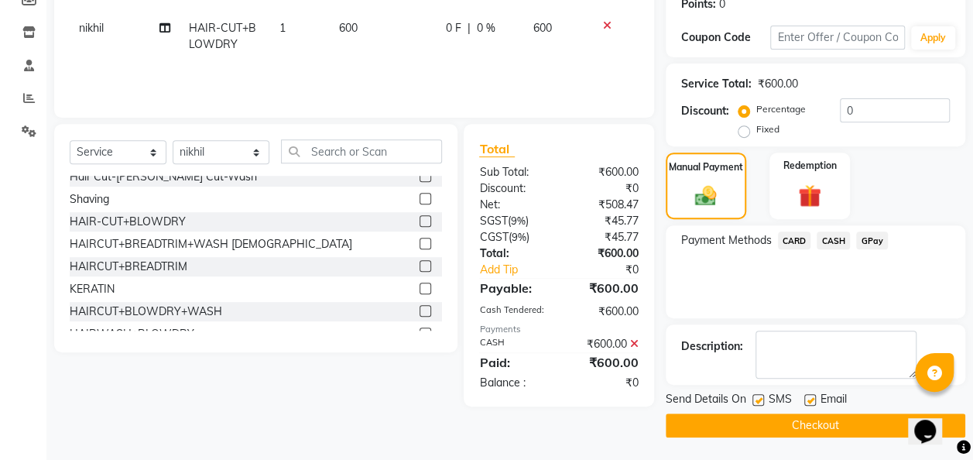
scroll to position [245, 0]
click at [854, 413] on button "Checkout" at bounding box center [814, 425] width 299 height 24
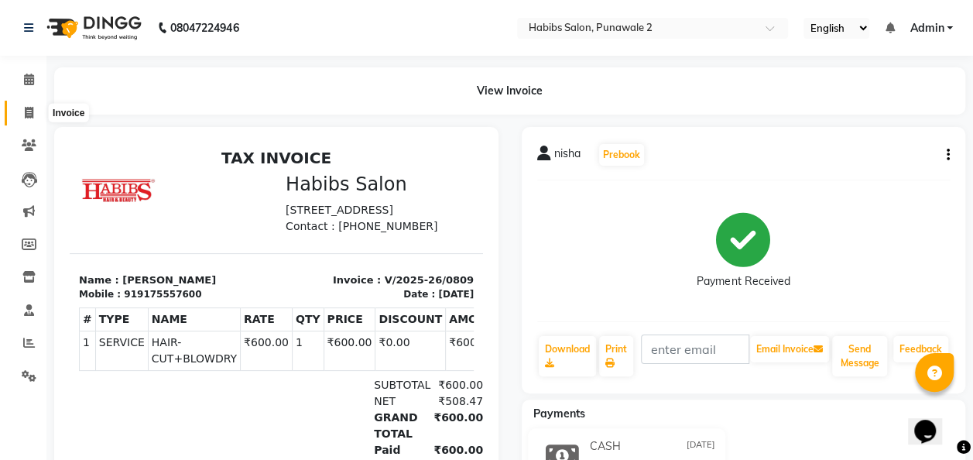
click at [29, 110] on icon at bounding box center [29, 113] width 9 height 12
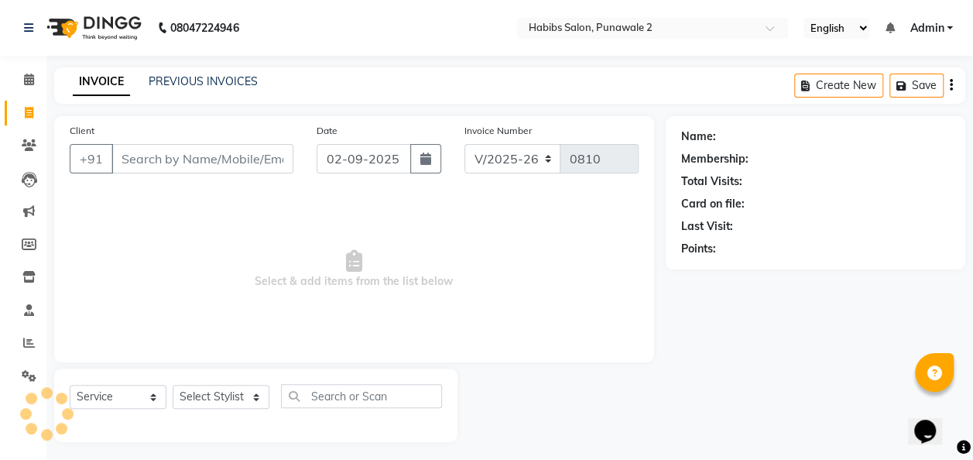
scroll to position [5, 0]
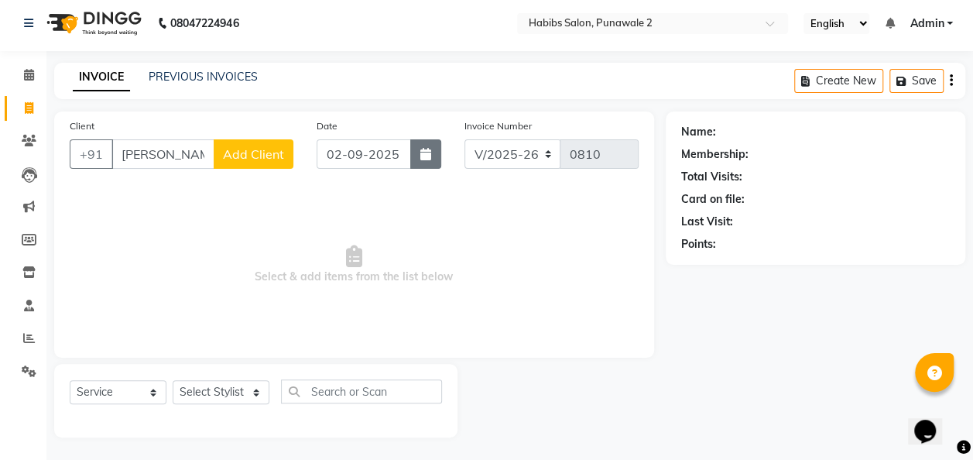
click at [415, 159] on button "button" at bounding box center [425, 153] width 31 height 29
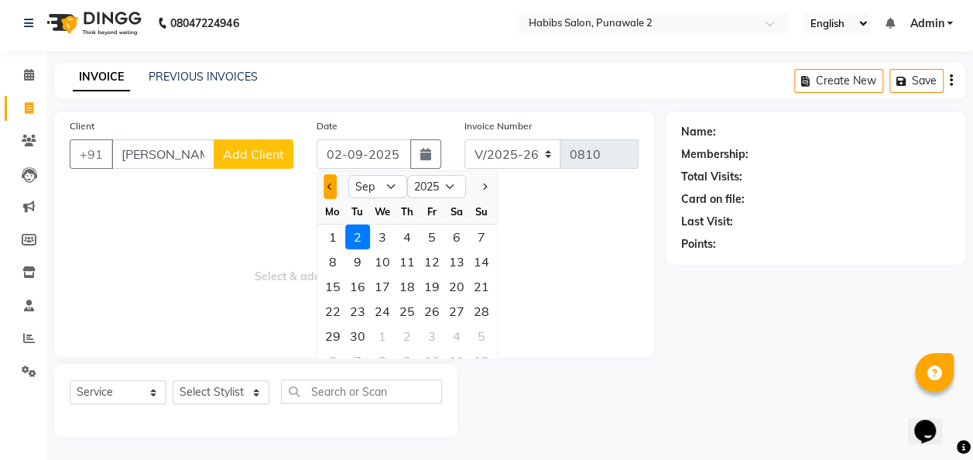
click at [329, 184] on span "Previous month" at bounding box center [330, 186] width 6 height 6
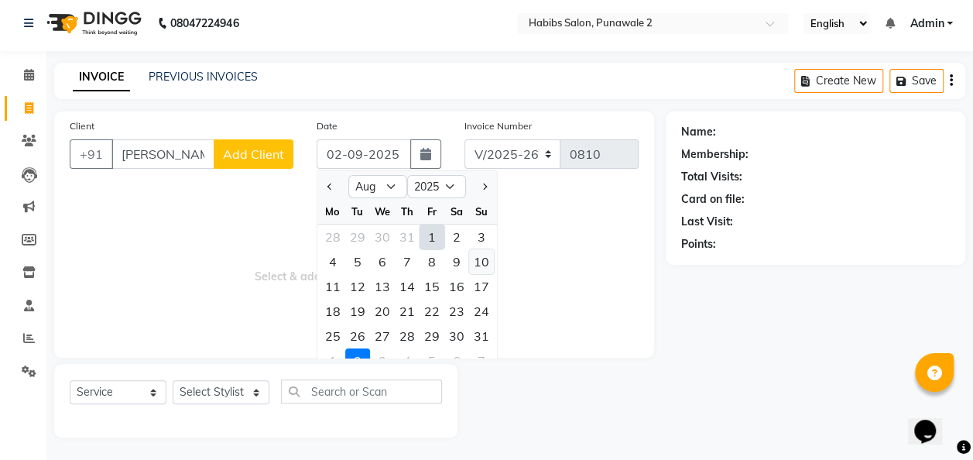
click at [479, 255] on div "10" at bounding box center [481, 261] width 25 height 25
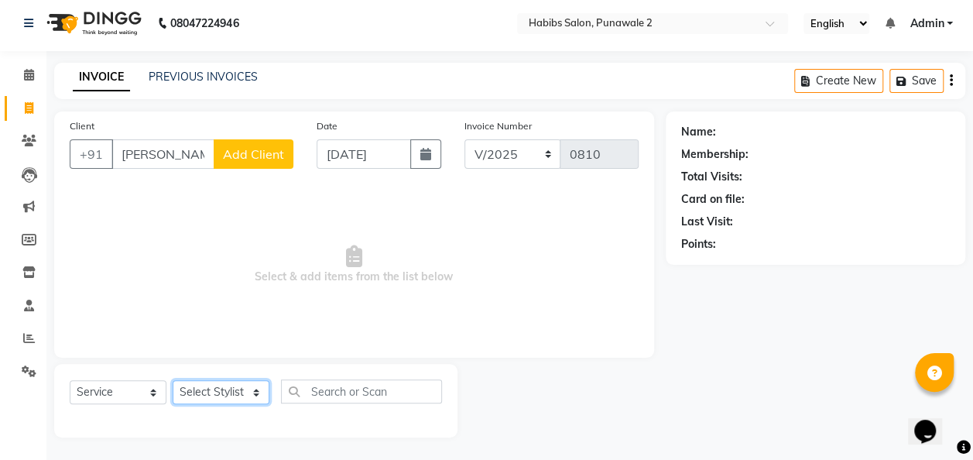
click at [226, 389] on select "Select Stylist Chandan Ganesh Gauri [PERSON_NAME] [PERSON_NAME] nikhil [PERSON_…" at bounding box center [221, 392] width 97 height 24
click at [173, 380] on select "Select Stylist Chandan Ganesh Gauri [PERSON_NAME] [PERSON_NAME] nikhil [PERSON_…" at bounding box center [221, 392] width 97 height 24
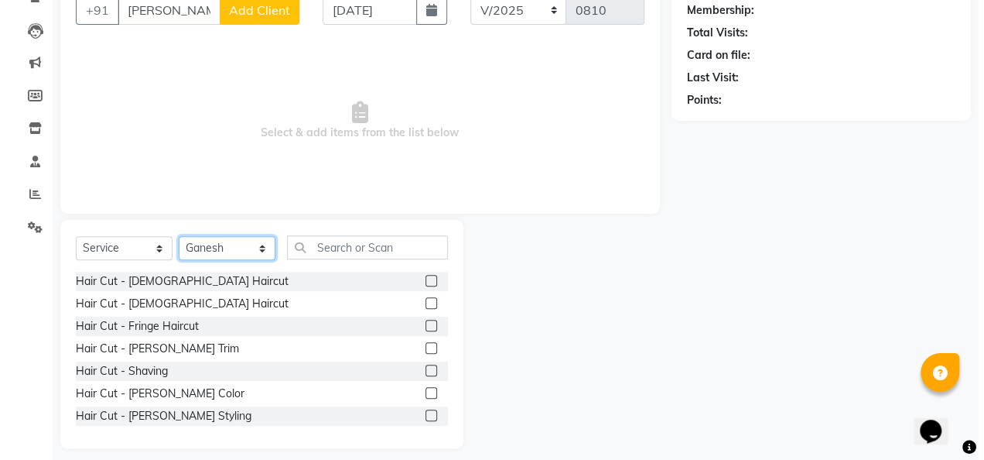
scroll to position [149, 0]
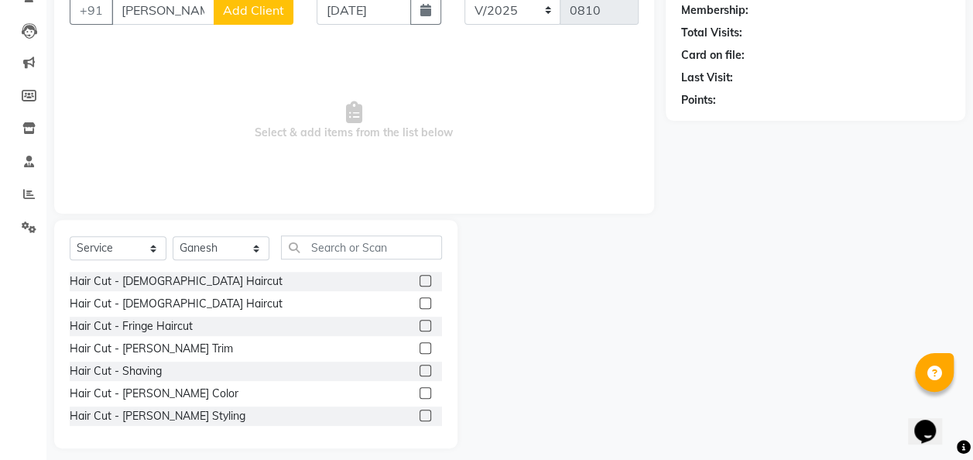
click at [419, 350] on label at bounding box center [425, 348] width 12 height 12
click at [419, 350] on input "checkbox" at bounding box center [424, 349] width 10 height 10
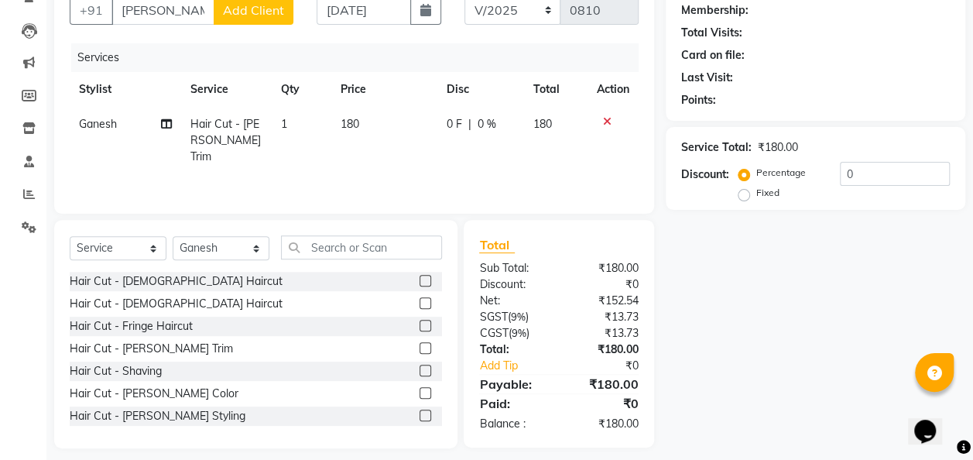
click at [358, 108] on td "180" at bounding box center [384, 140] width 106 height 67
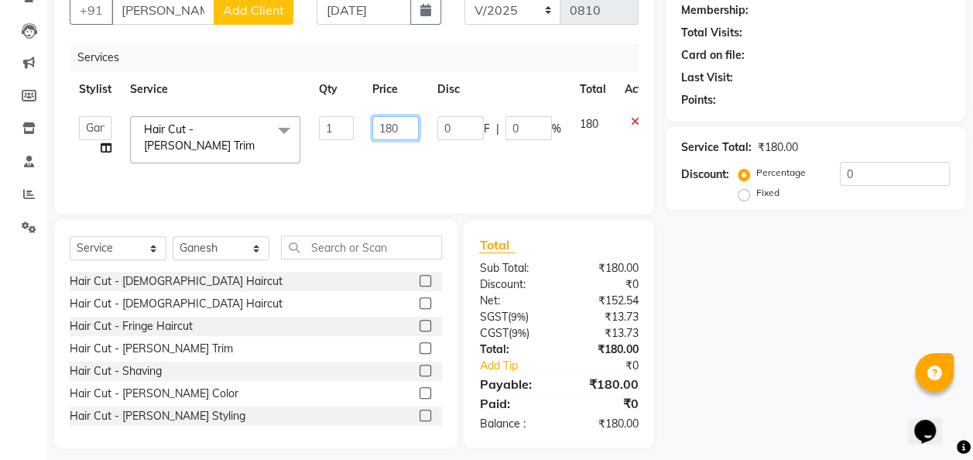
click at [403, 132] on input "180" at bounding box center [395, 128] width 46 height 24
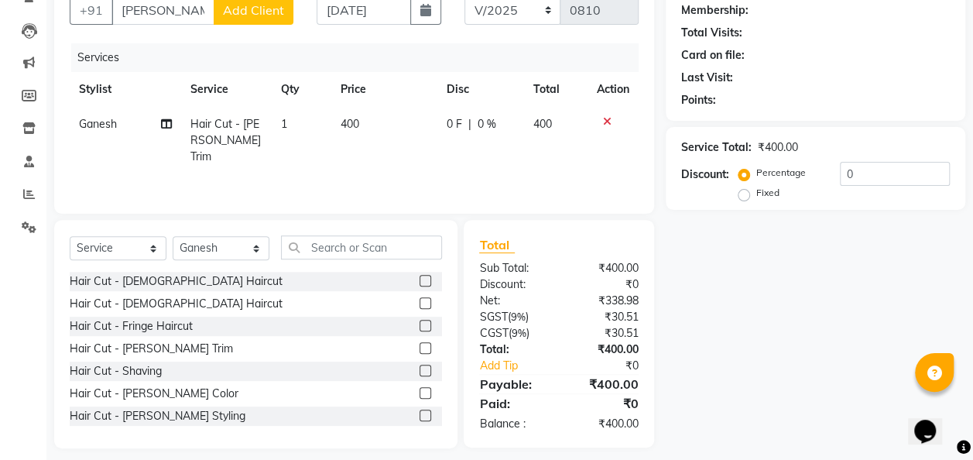
click at [277, 9] on span "Add Client" at bounding box center [253, 9] width 61 height 15
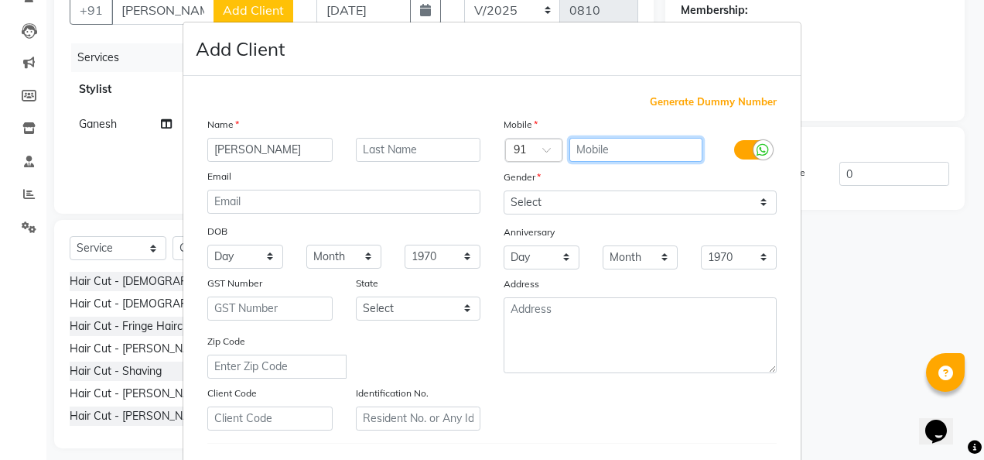
click at [583, 141] on input "text" at bounding box center [637, 150] width 134 height 24
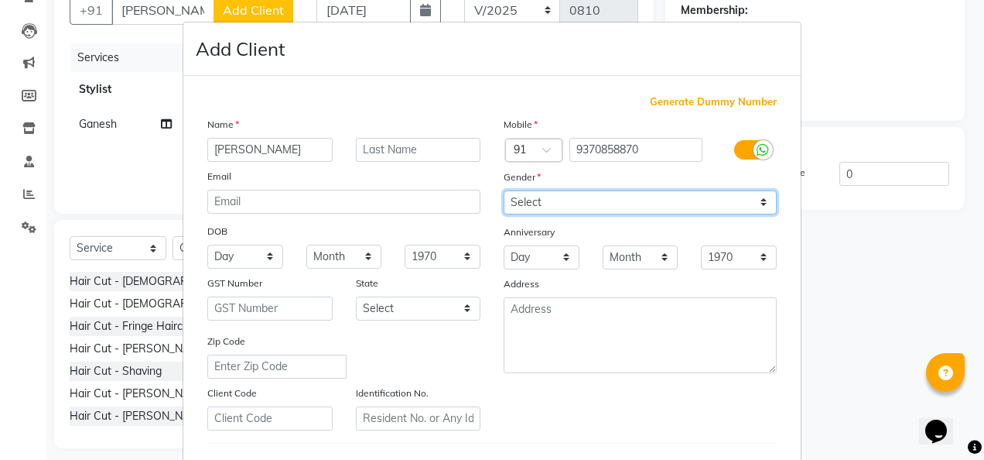
click at [758, 204] on select "Select [DEMOGRAPHIC_DATA] [DEMOGRAPHIC_DATA] Other Prefer Not To Say" at bounding box center [640, 202] width 273 height 24
click at [504, 190] on select "Select [DEMOGRAPHIC_DATA] [DEMOGRAPHIC_DATA] Other Prefer Not To Say" at bounding box center [640, 202] width 273 height 24
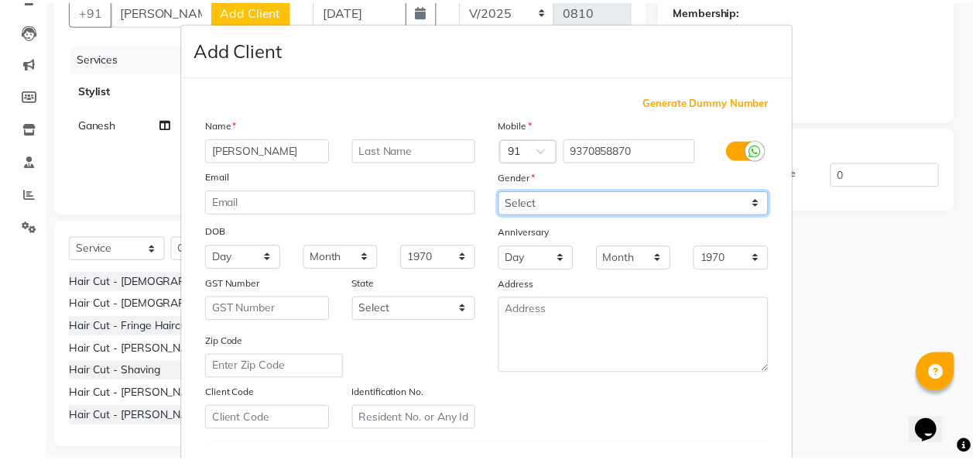
scroll to position [252, 0]
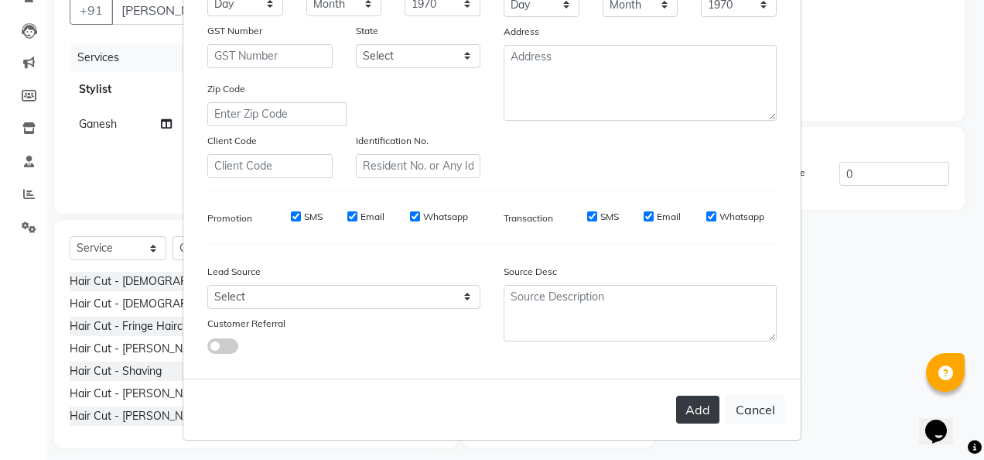
click at [693, 409] on button "Add" at bounding box center [697, 409] width 43 height 28
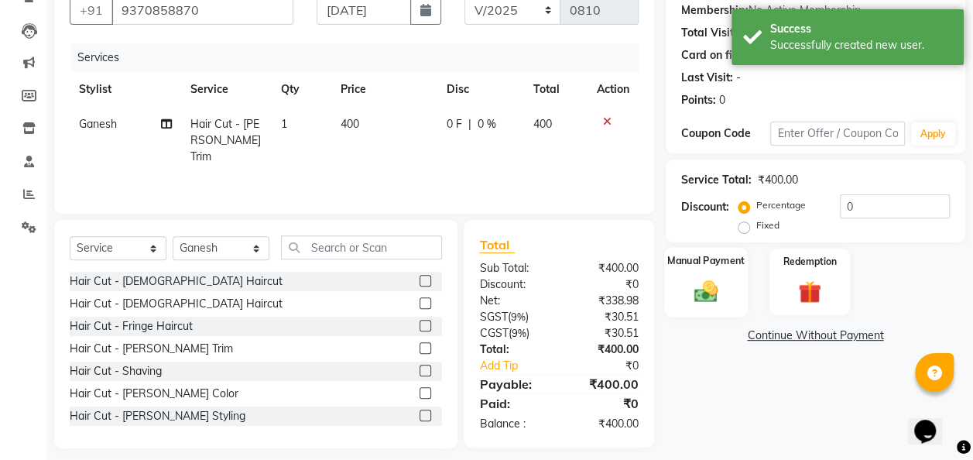
click at [713, 287] on img at bounding box center [705, 291] width 39 height 28
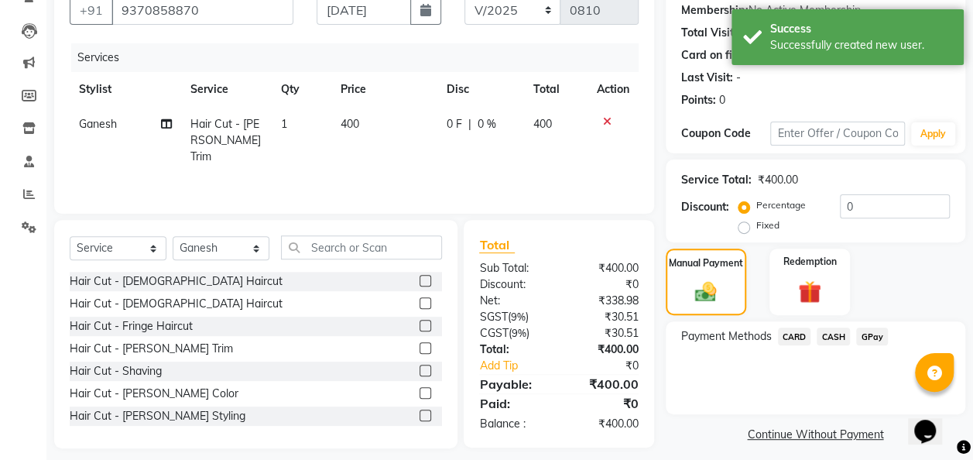
click at [871, 336] on span "GPay" at bounding box center [872, 336] width 32 height 18
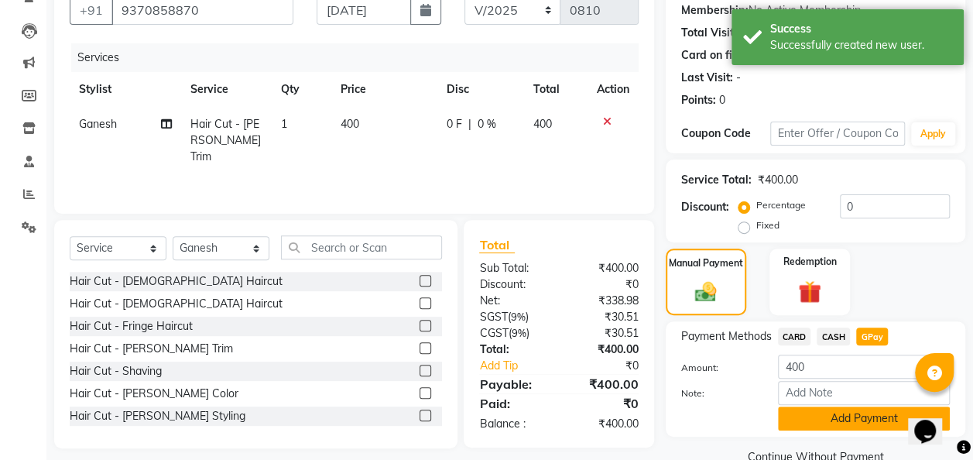
click at [862, 412] on button "Add Payment" at bounding box center [864, 418] width 172 height 24
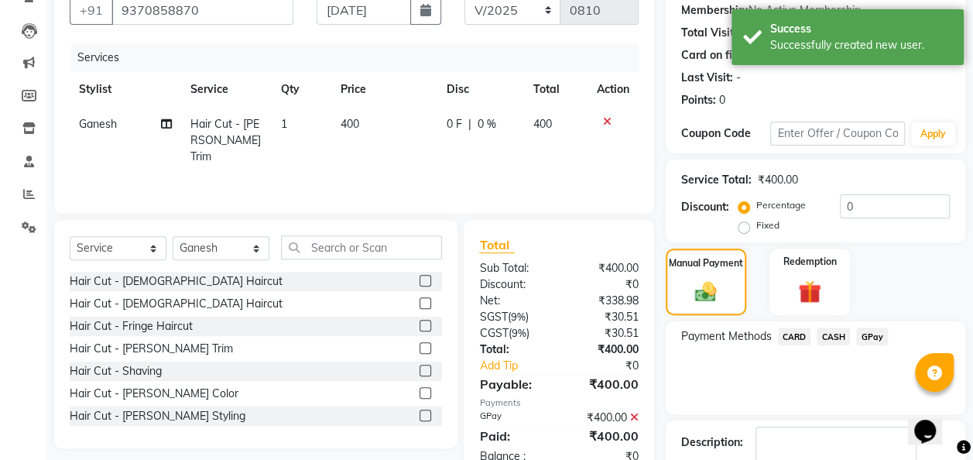
scroll to position [245, 0]
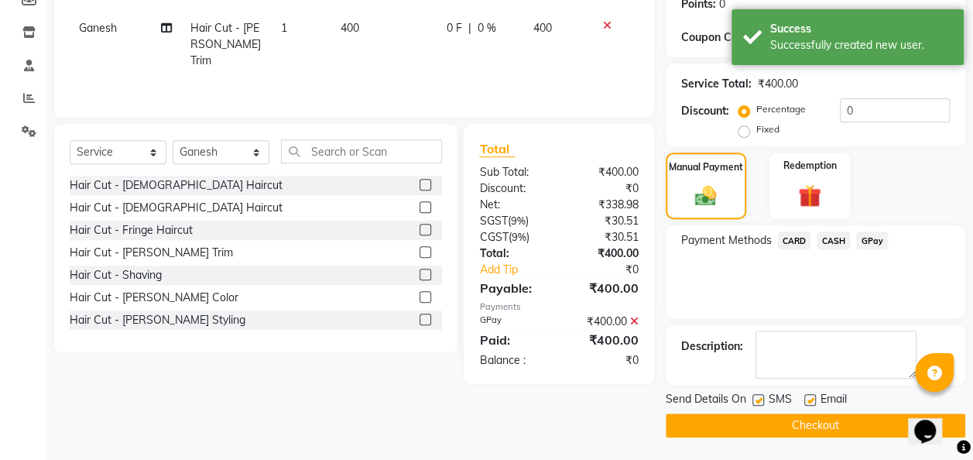
click at [850, 413] on button "Checkout" at bounding box center [814, 425] width 299 height 24
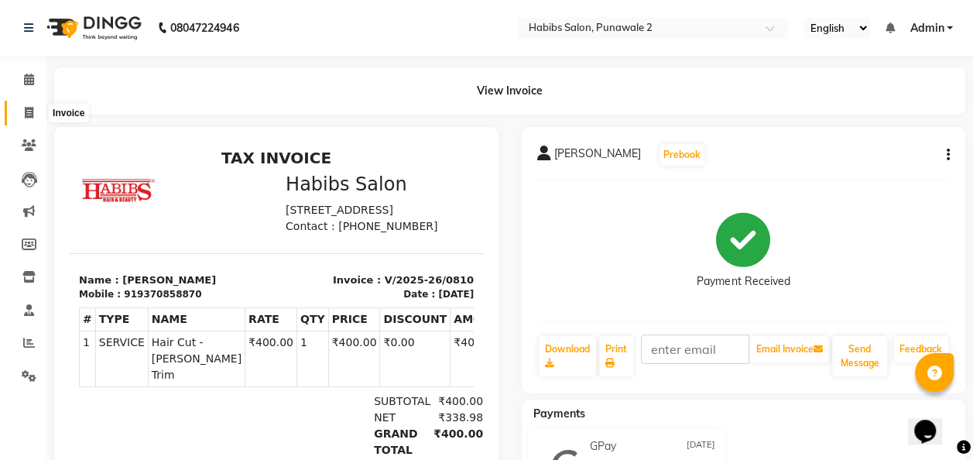
click at [25, 109] on icon at bounding box center [29, 113] width 9 height 12
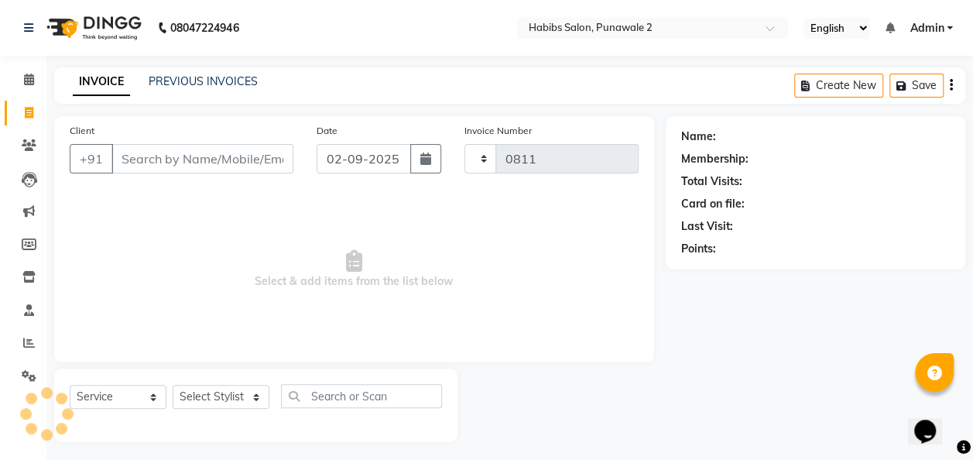
scroll to position [5, 0]
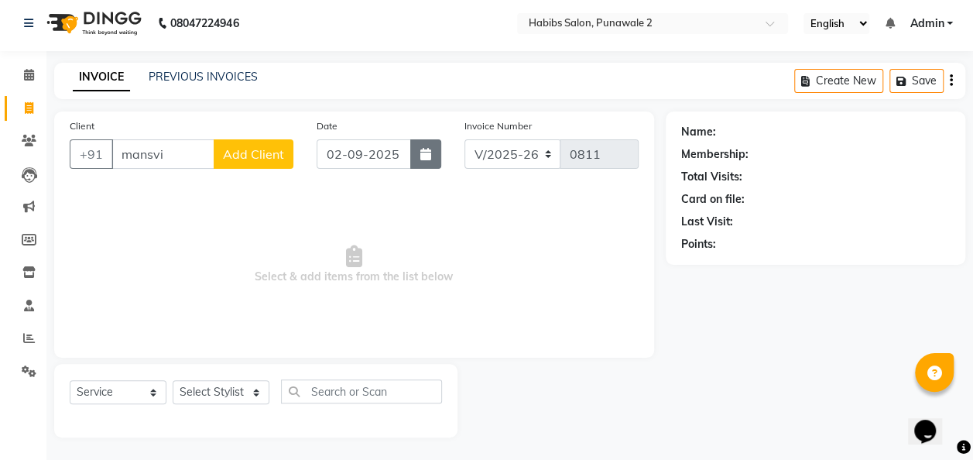
click at [423, 148] on icon "button" at bounding box center [425, 154] width 11 height 12
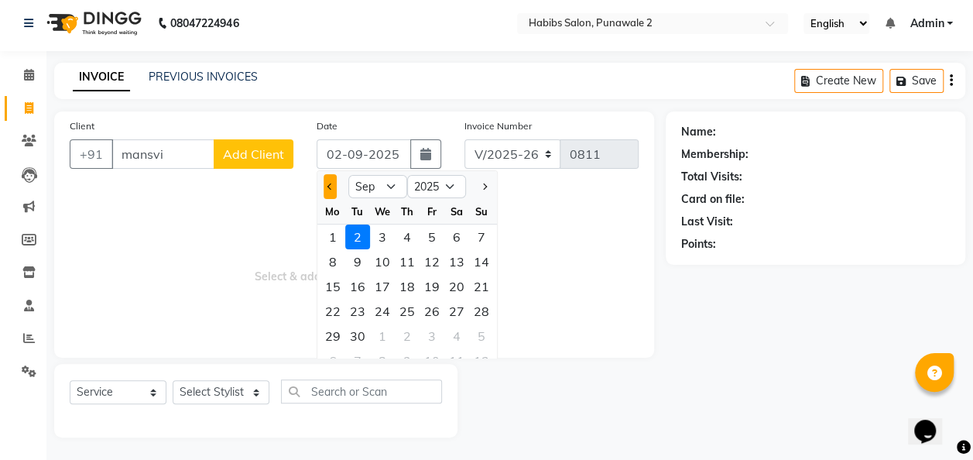
click at [331, 184] on span "Previous month" at bounding box center [330, 186] width 6 height 6
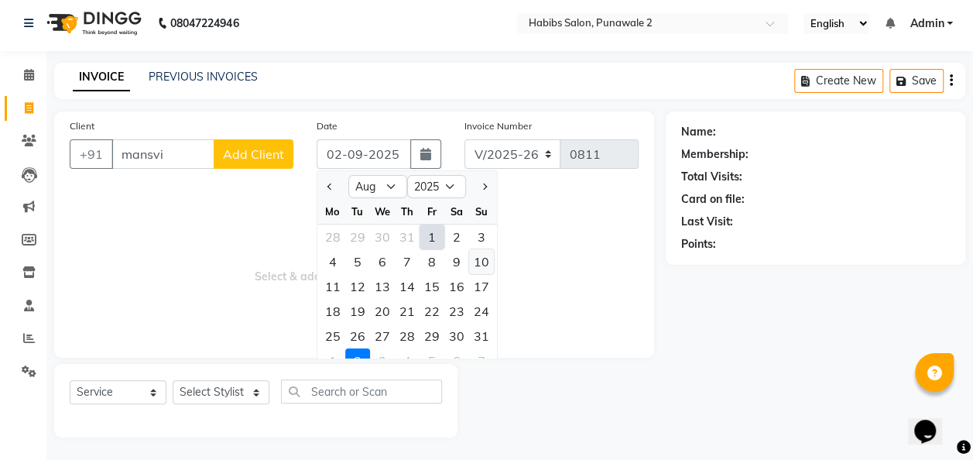
click at [481, 265] on div "10" at bounding box center [481, 261] width 25 height 25
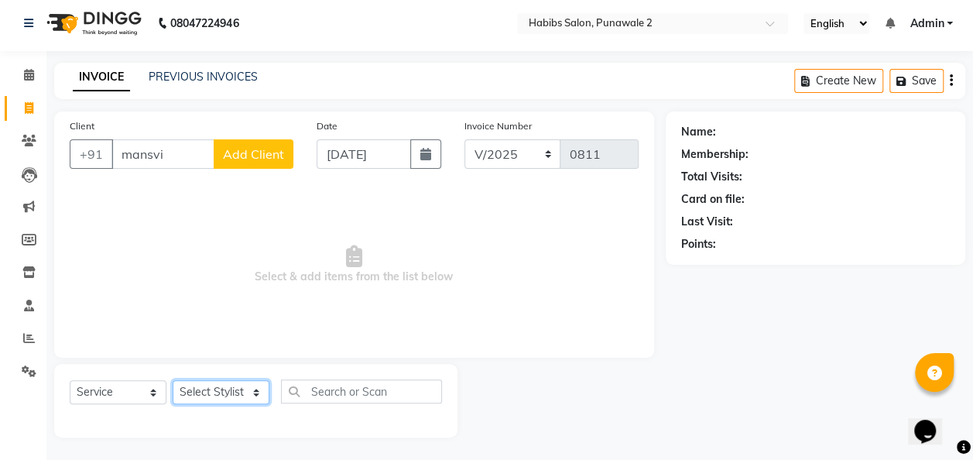
click at [236, 395] on select "Select Stylist Chandan Ganesh Gauri [PERSON_NAME] [PERSON_NAME] nikhil [PERSON_…" at bounding box center [221, 392] width 97 height 24
click at [173, 380] on select "Select Stylist Chandan Ganesh Gauri [PERSON_NAME] [PERSON_NAME] nikhil [PERSON_…" at bounding box center [221, 392] width 97 height 24
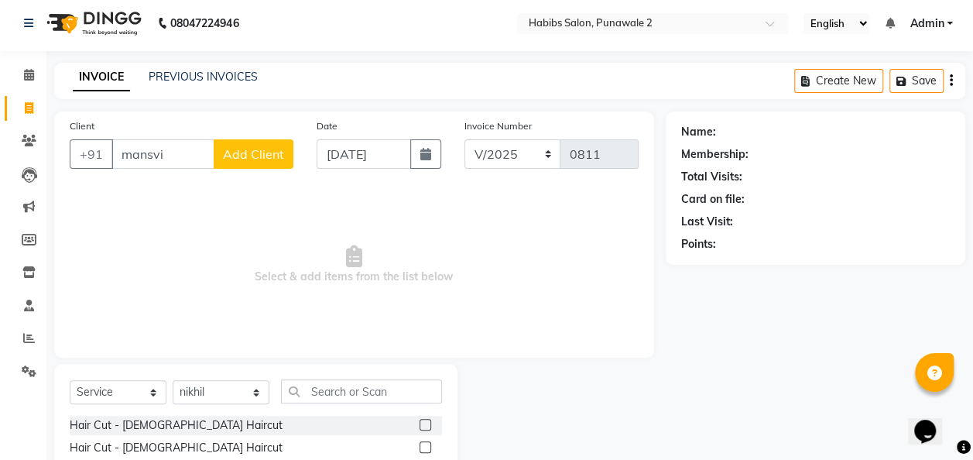
click at [204, 311] on span "Select & add items from the list below" at bounding box center [354, 264] width 569 height 155
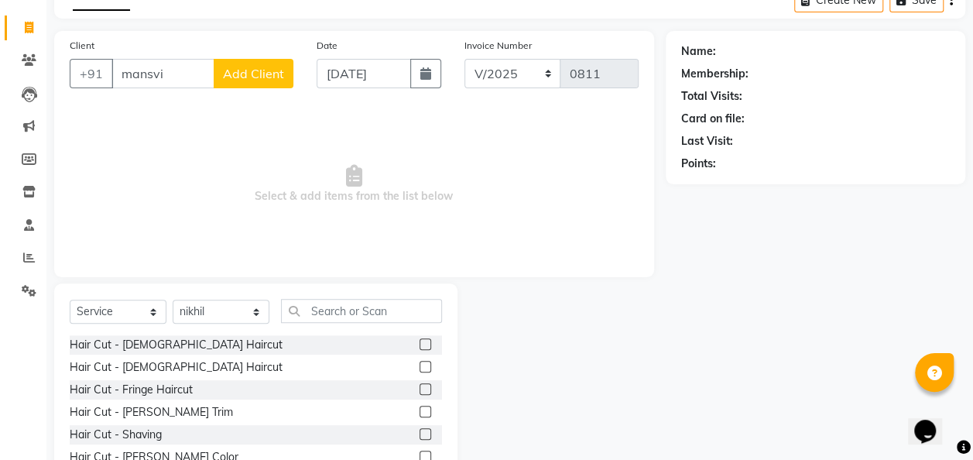
scroll to position [115, 0]
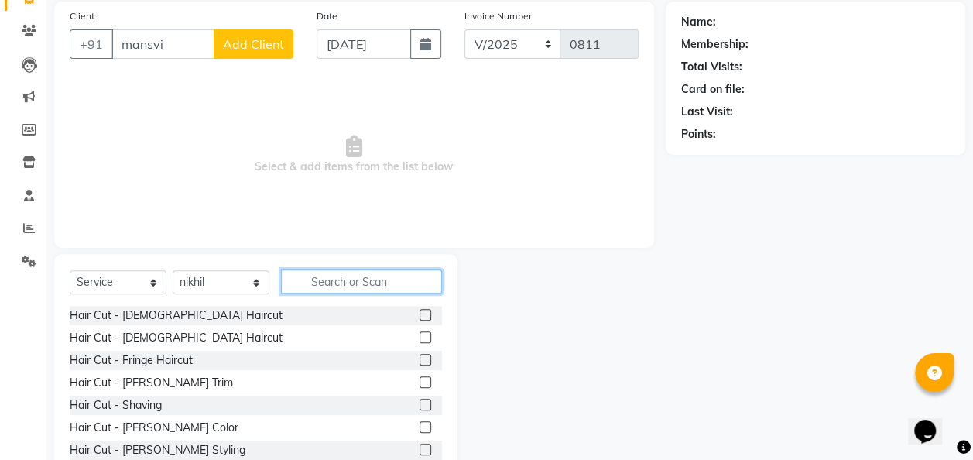
click at [347, 275] on input "text" at bounding box center [361, 281] width 161 height 24
click at [419, 337] on label at bounding box center [425, 337] width 12 height 12
click at [419, 337] on input "checkbox" at bounding box center [424, 338] width 10 height 10
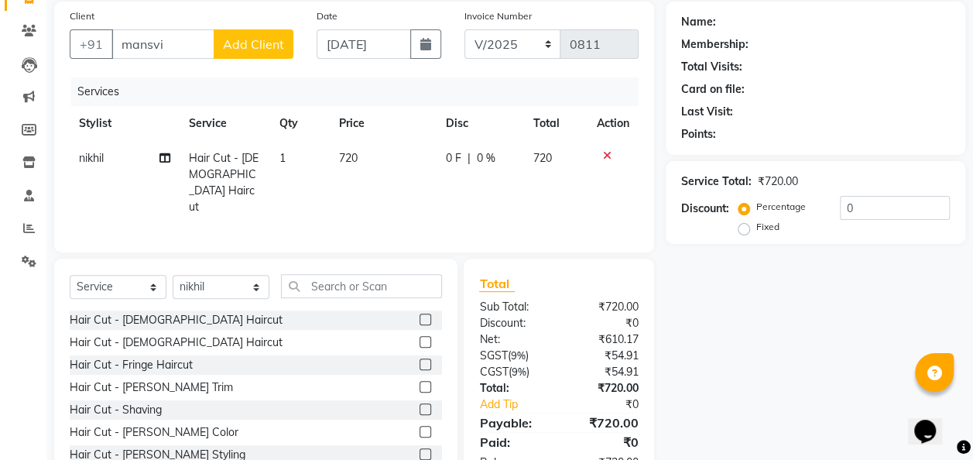
click at [358, 138] on th "Price" at bounding box center [383, 123] width 107 height 35
click at [363, 153] on td "720" at bounding box center [383, 183] width 107 height 84
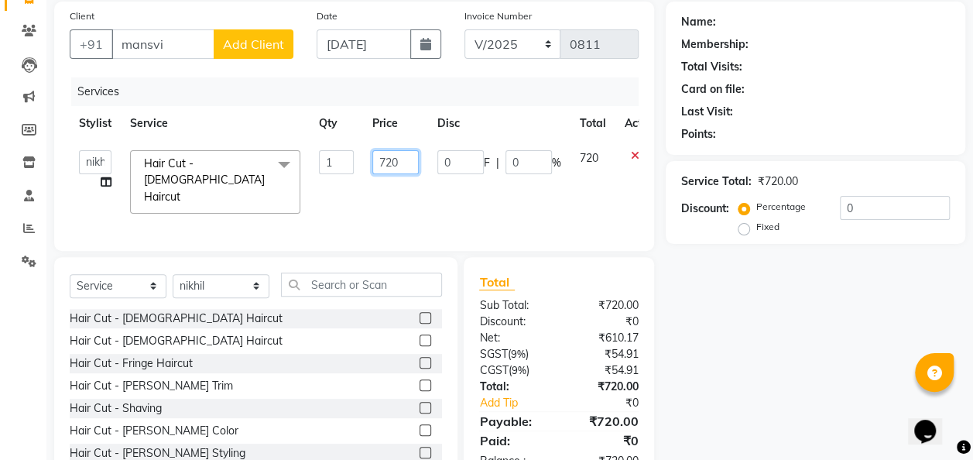
click at [404, 163] on input "720" at bounding box center [395, 162] width 46 height 24
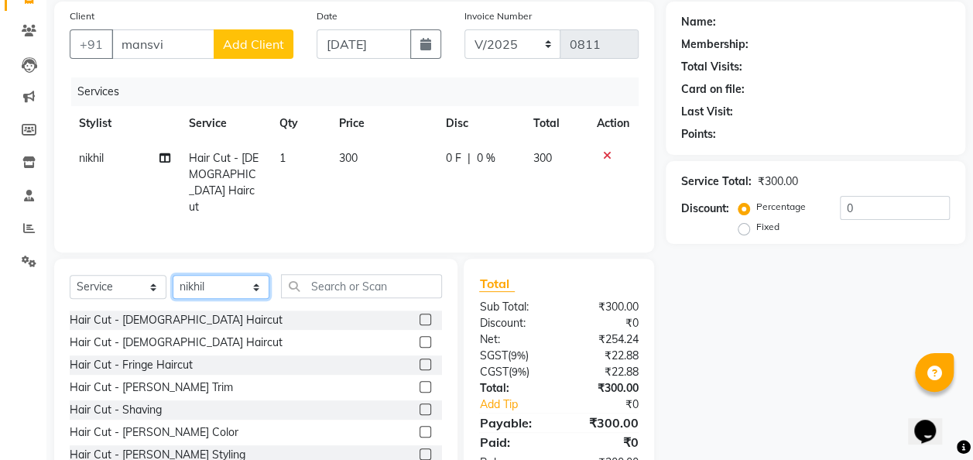
click at [253, 280] on select "Select Stylist Chandan Ganesh Gauri [PERSON_NAME] [PERSON_NAME] nikhil [PERSON_…" at bounding box center [221, 287] width 97 height 24
click at [173, 275] on select "Select Stylist Chandan Ganesh Gauri [PERSON_NAME] [PERSON_NAME] nikhil [PERSON_…" at bounding box center [221, 287] width 97 height 24
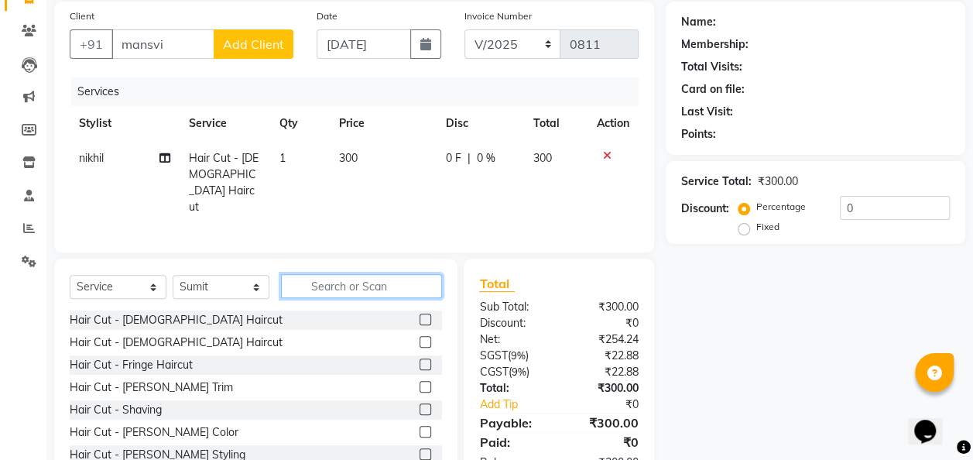
click at [329, 282] on input "text" at bounding box center [361, 286] width 161 height 24
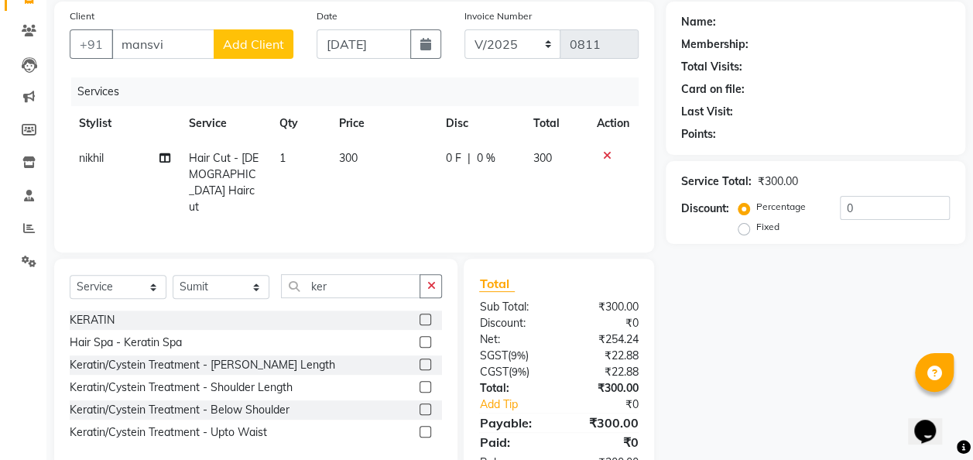
click at [429, 403] on label at bounding box center [425, 409] width 12 height 12
click at [429, 405] on input "checkbox" at bounding box center [424, 410] width 10 height 10
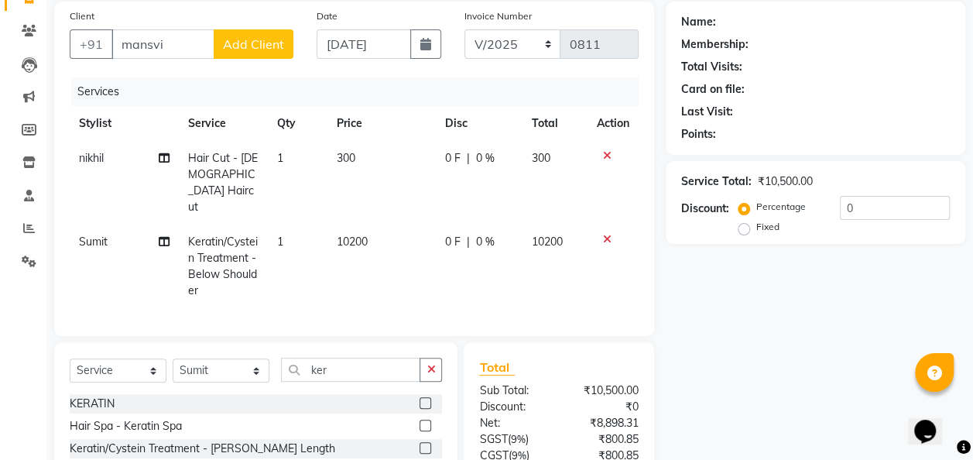
click at [426, 442] on label at bounding box center [425, 448] width 12 height 12
click at [426, 443] on input "checkbox" at bounding box center [424, 448] width 10 height 10
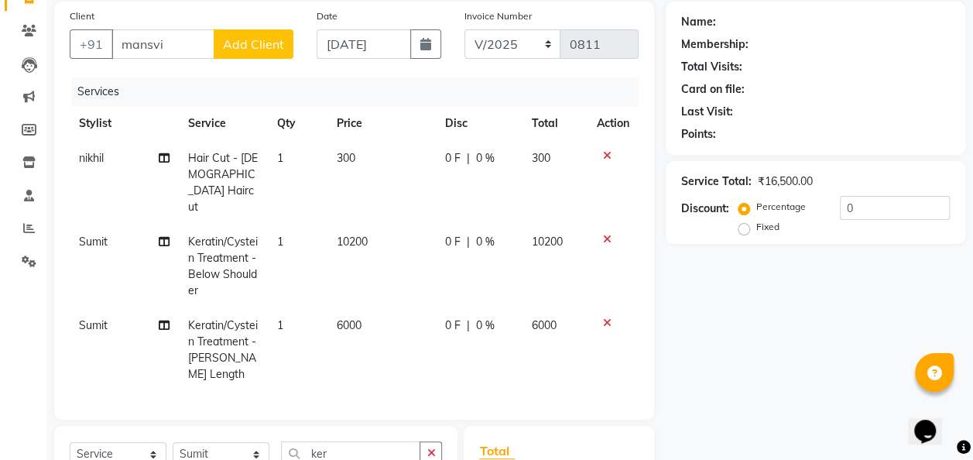
click at [607, 234] on icon at bounding box center [607, 239] width 9 height 11
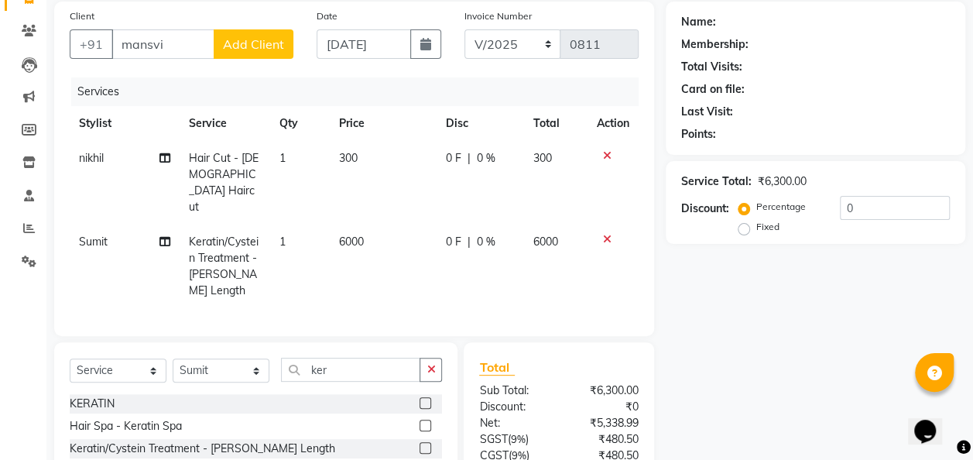
click at [401, 224] on td "6000" at bounding box center [383, 266] width 107 height 84
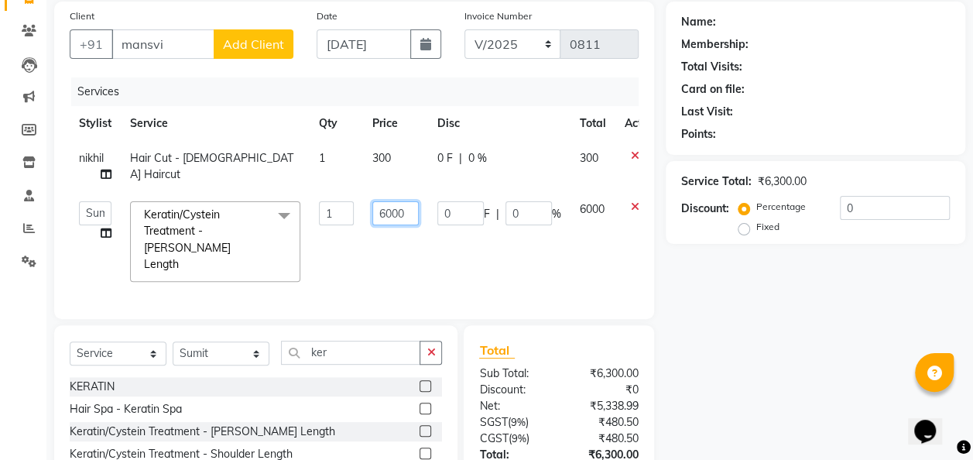
click at [409, 214] on input "6000" at bounding box center [395, 213] width 46 height 24
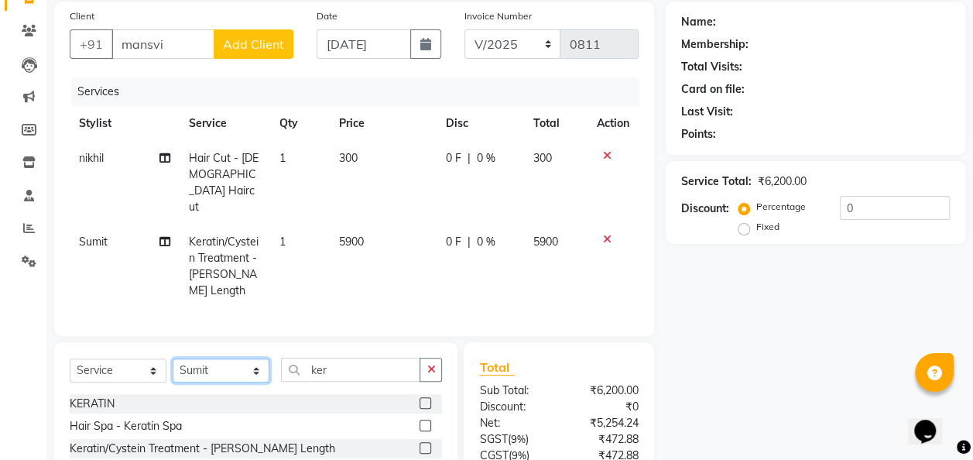
click at [260, 358] on div "Select Service Product Membership Package Voucher Prepaid Gift Card Select Styl…" at bounding box center [256, 376] width 372 height 36
click at [173, 358] on select "Select Stylist Chandan Ganesh Gauri [PERSON_NAME] [PERSON_NAME] nikhil [PERSON_…" at bounding box center [221, 370] width 97 height 24
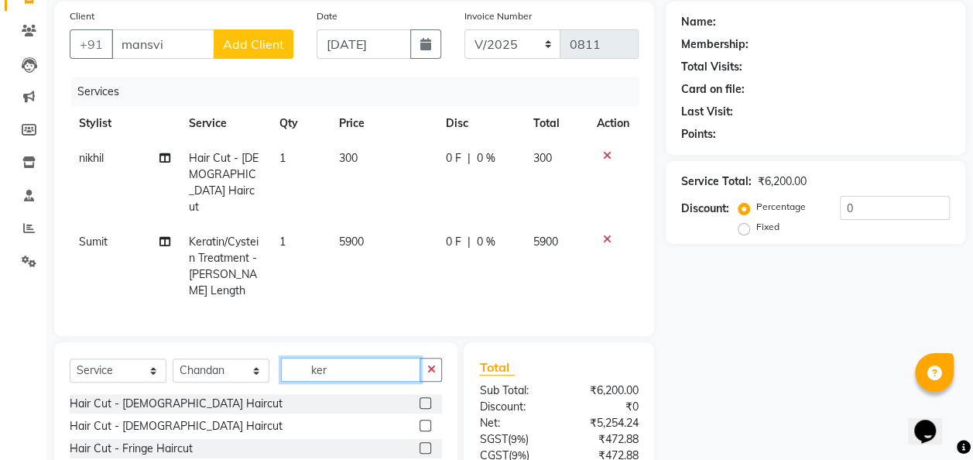
click at [357, 358] on input "ker" at bounding box center [350, 370] width 139 height 24
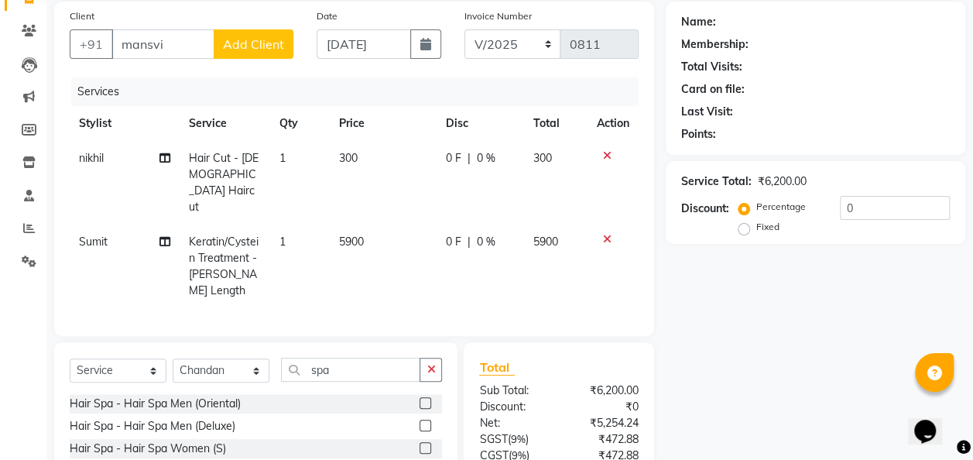
click at [419, 394] on div at bounding box center [430, 403] width 22 height 19
click at [419, 397] on label at bounding box center [425, 403] width 12 height 12
click at [419, 399] on input "checkbox" at bounding box center [424, 404] width 10 height 10
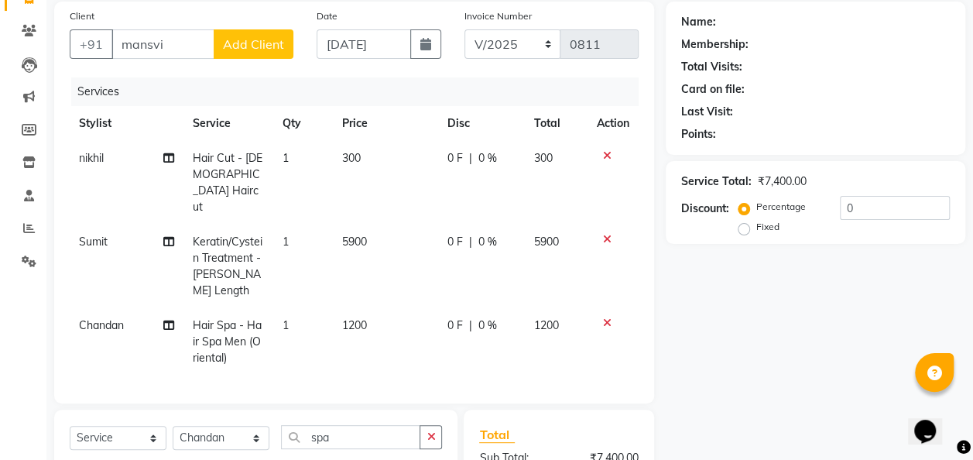
click at [381, 308] on td "1200" at bounding box center [385, 341] width 105 height 67
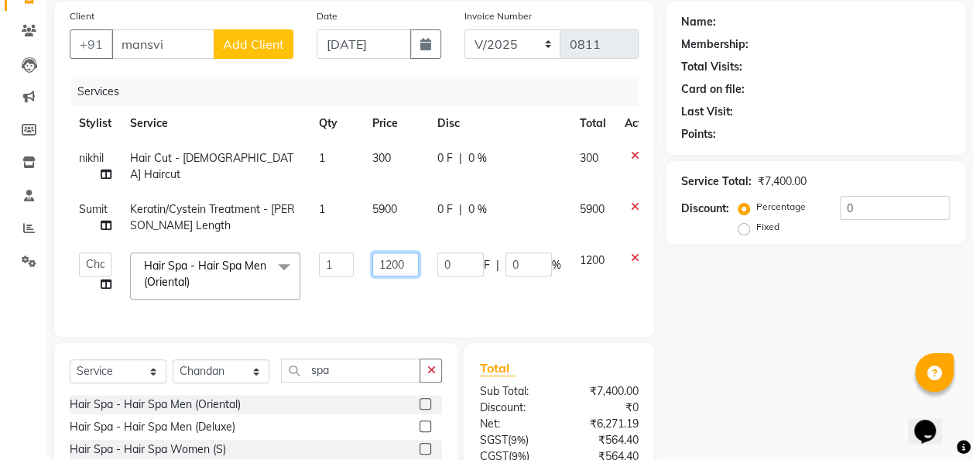
click at [409, 259] on input "1200" at bounding box center [395, 264] width 46 height 24
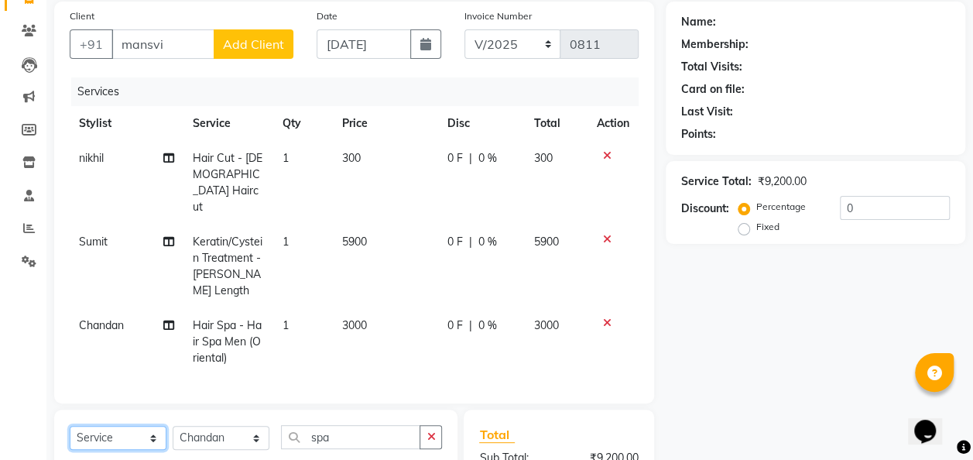
click at [98, 426] on select "Select Service Product Membership Package Voucher Prepaid Gift Card" at bounding box center [118, 438] width 97 height 24
click at [70, 426] on select "Select Service Product Membership Package Voucher Prepaid Gift Card" at bounding box center [118, 438] width 97 height 24
click at [257, 426] on select "Select Stylist Chandan Ganesh Gauri [PERSON_NAME] [PERSON_NAME] nikhil [PERSON_…" at bounding box center [221, 438] width 97 height 24
click at [173, 426] on select "Select Stylist Chandan Ganesh Gauri [PERSON_NAME] [PERSON_NAME] nikhil [PERSON_…" at bounding box center [221, 438] width 97 height 24
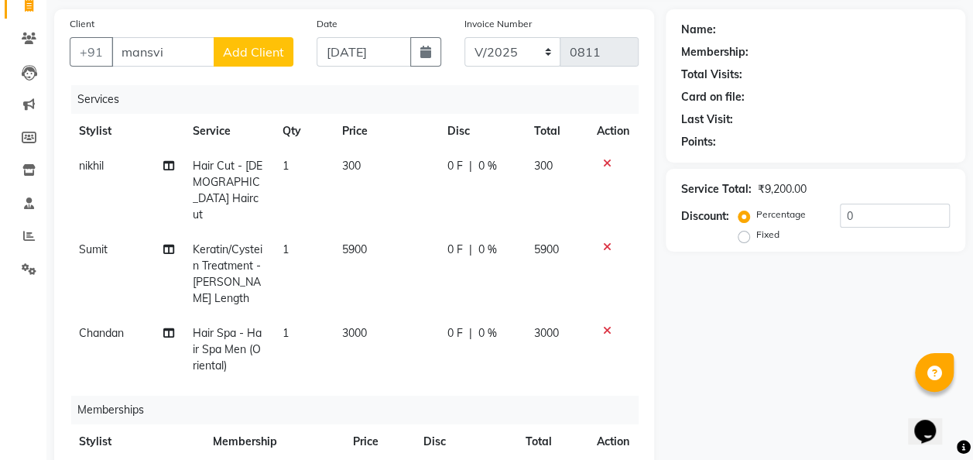
scroll to position [88, 0]
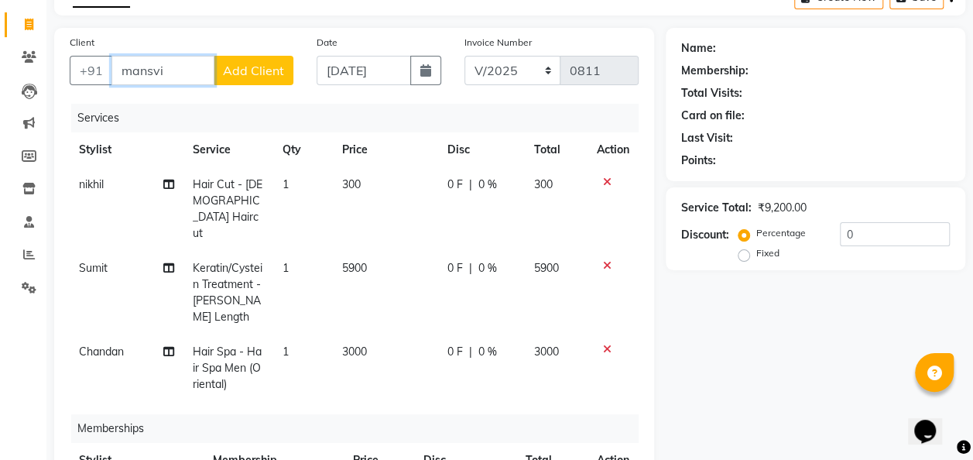
click at [169, 65] on input "mansvi" at bounding box center [162, 70] width 103 height 29
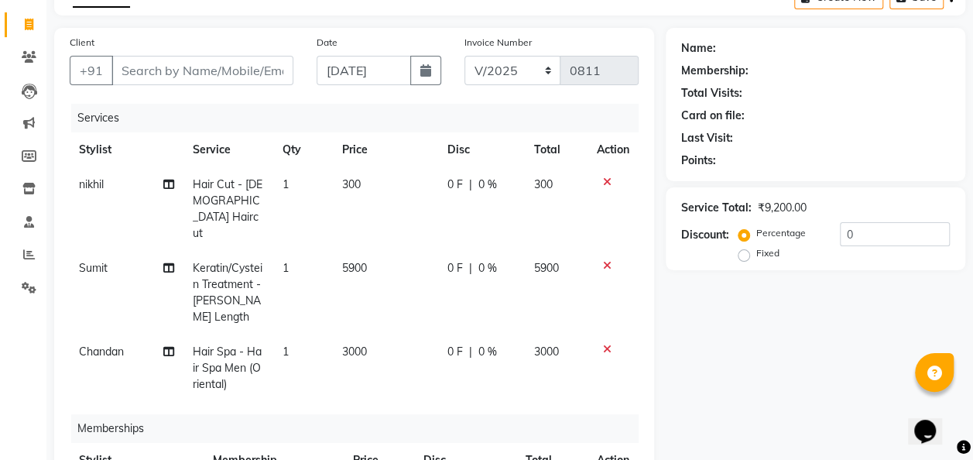
click at [605, 184] on icon at bounding box center [607, 181] width 9 height 11
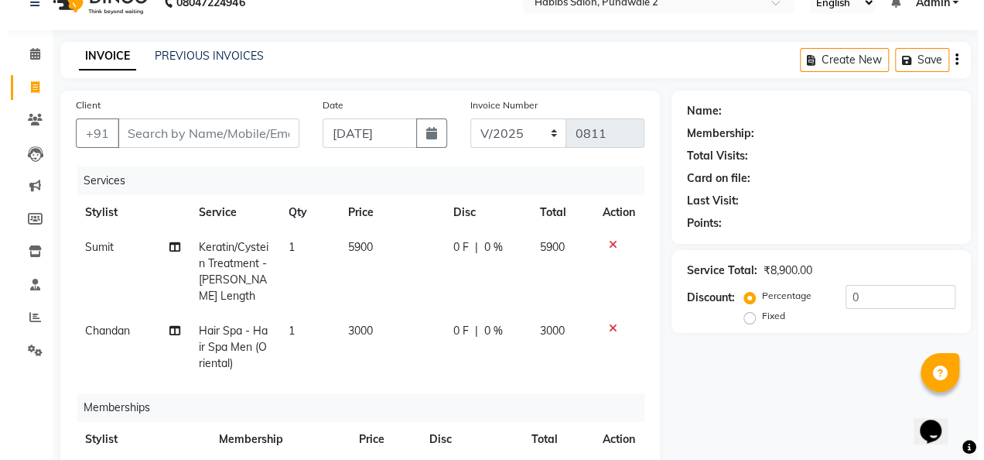
scroll to position [0, 0]
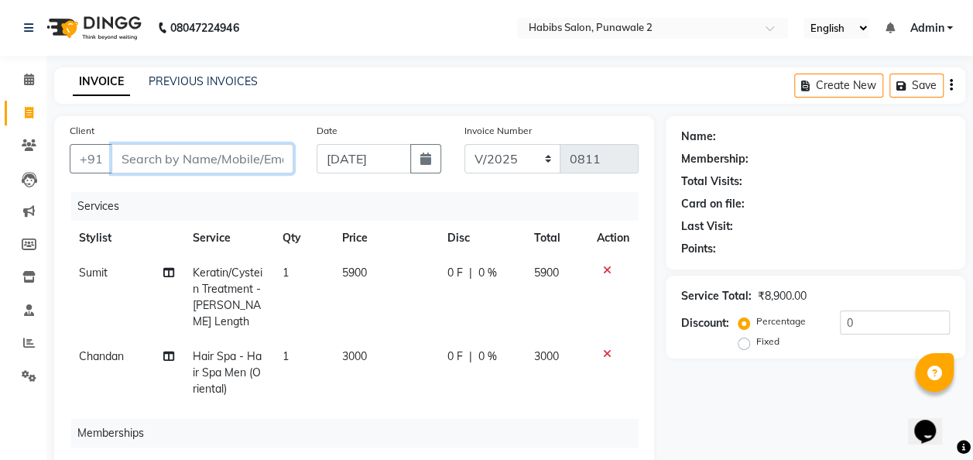
click at [207, 146] on input "Client" at bounding box center [202, 158] width 182 height 29
click at [228, 153] on span "Add Client" at bounding box center [253, 158] width 61 height 15
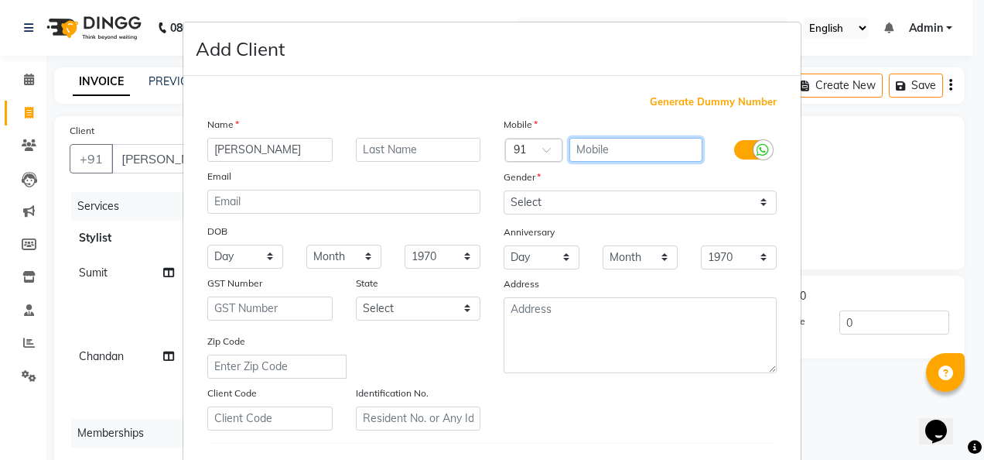
click at [607, 150] on input "text" at bounding box center [637, 150] width 134 height 24
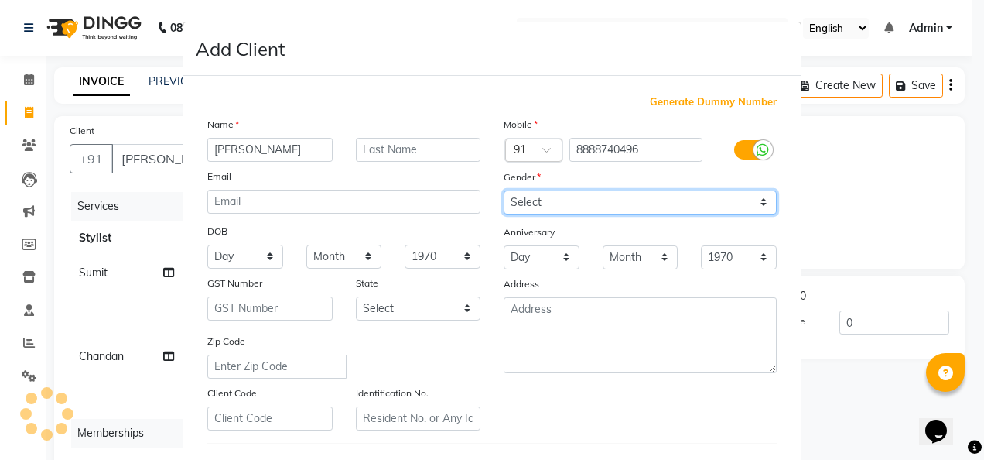
click at [757, 198] on select "Select [DEMOGRAPHIC_DATA] [DEMOGRAPHIC_DATA] Other Prefer Not To Say" at bounding box center [640, 202] width 273 height 24
click at [504, 190] on select "Select [DEMOGRAPHIC_DATA] [DEMOGRAPHIC_DATA] Other Prefer Not To Say" at bounding box center [640, 202] width 273 height 24
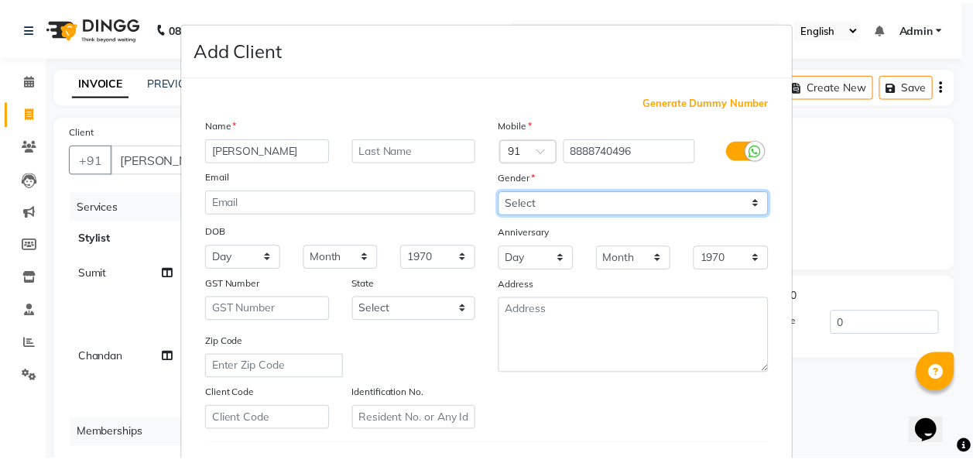
scroll to position [252, 0]
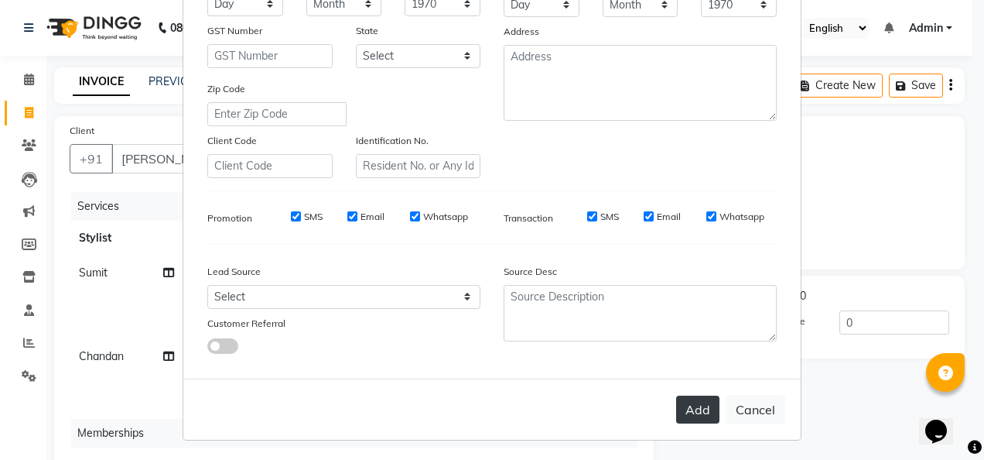
click at [702, 410] on button "Add" at bounding box center [697, 409] width 43 height 28
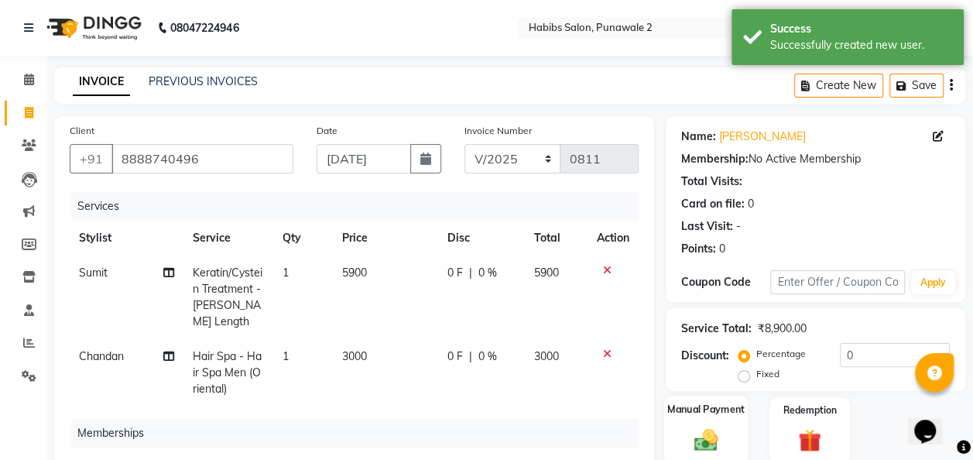
click at [714, 429] on img at bounding box center [705, 440] width 39 height 28
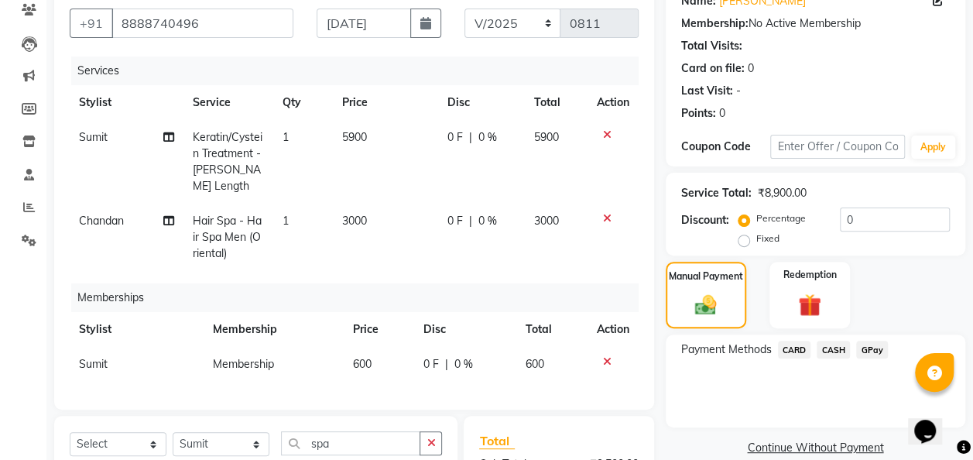
scroll to position [337, 0]
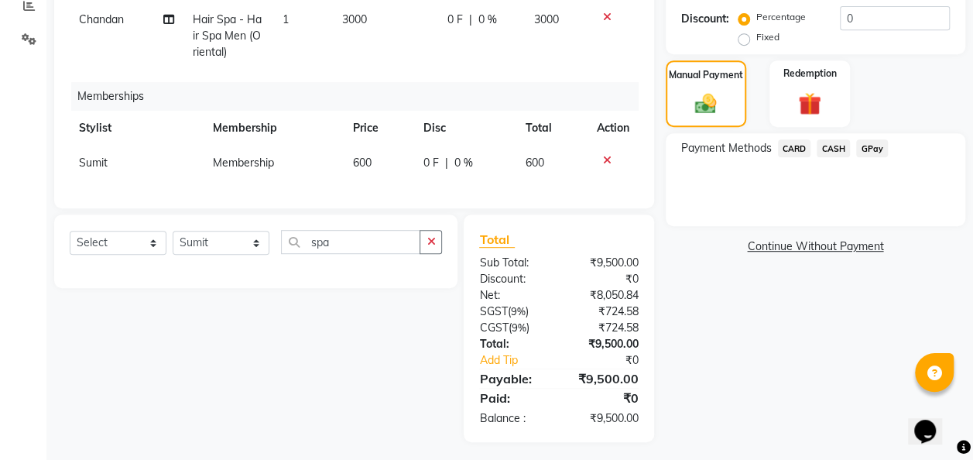
click at [869, 149] on span "GPay" at bounding box center [872, 148] width 32 height 18
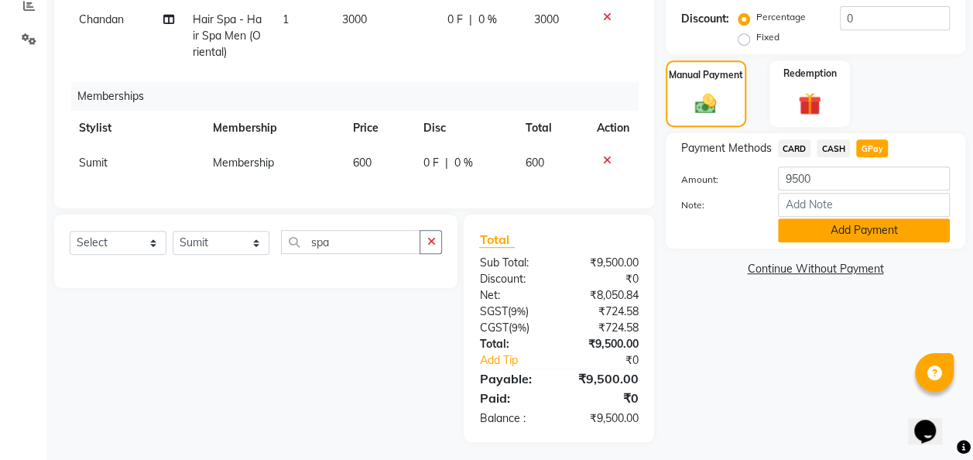
click at [864, 227] on button "Add Payment" at bounding box center [864, 230] width 172 height 24
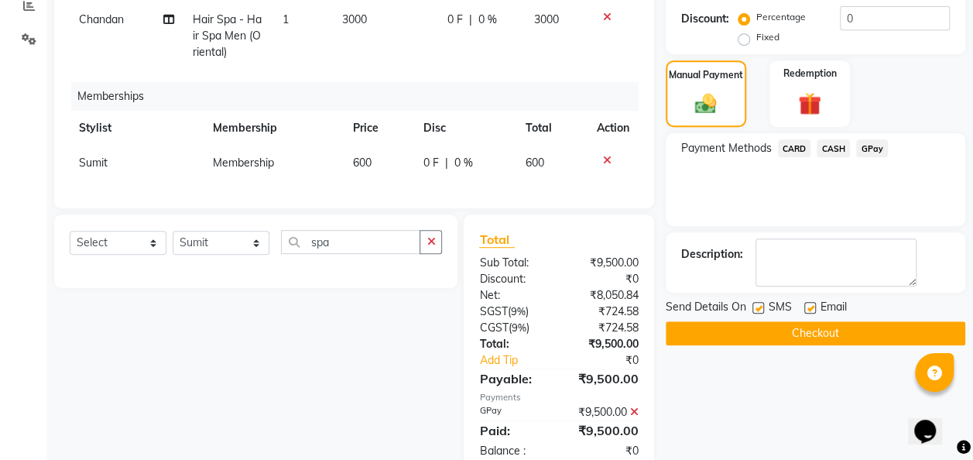
scroll to position [368, 0]
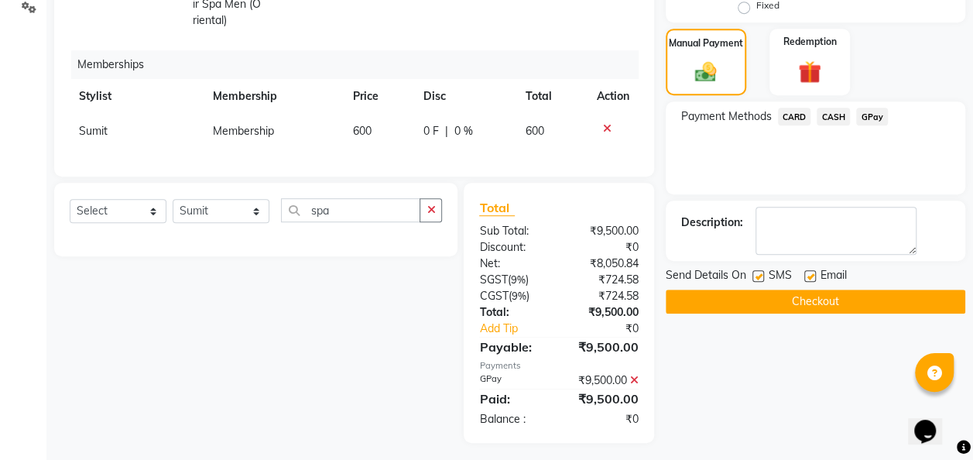
click at [847, 293] on button "Checkout" at bounding box center [814, 301] width 299 height 24
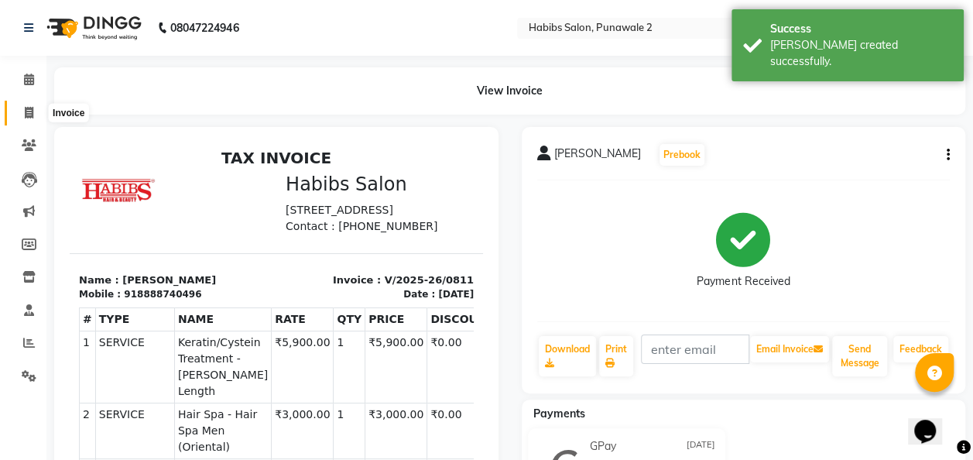
click at [33, 114] on span at bounding box center [28, 113] width 27 height 18
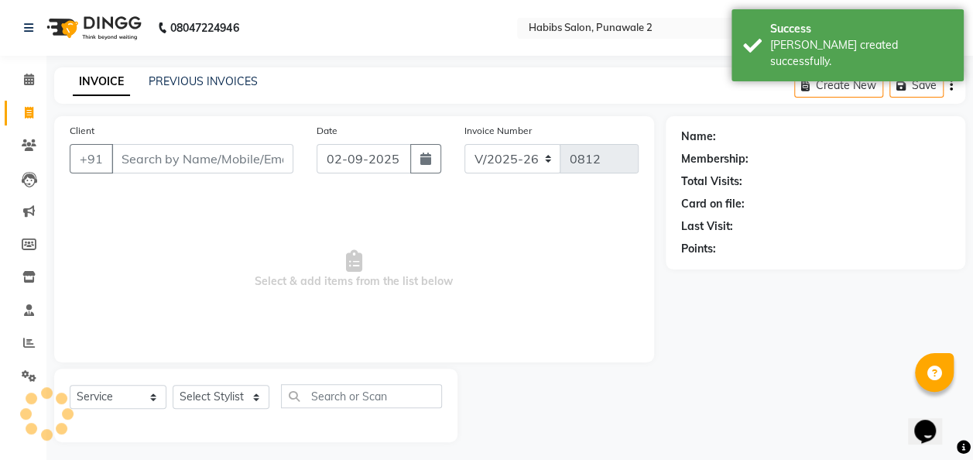
scroll to position [5, 0]
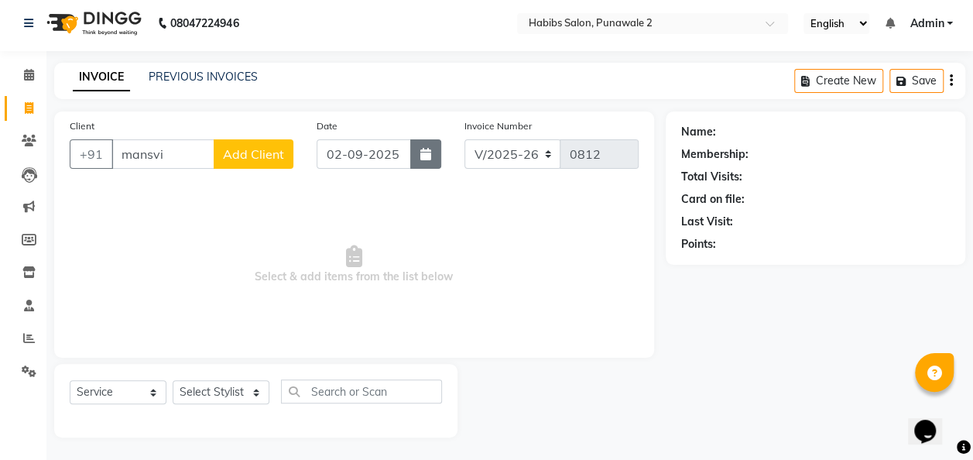
click at [417, 162] on button "button" at bounding box center [425, 153] width 31 height 29
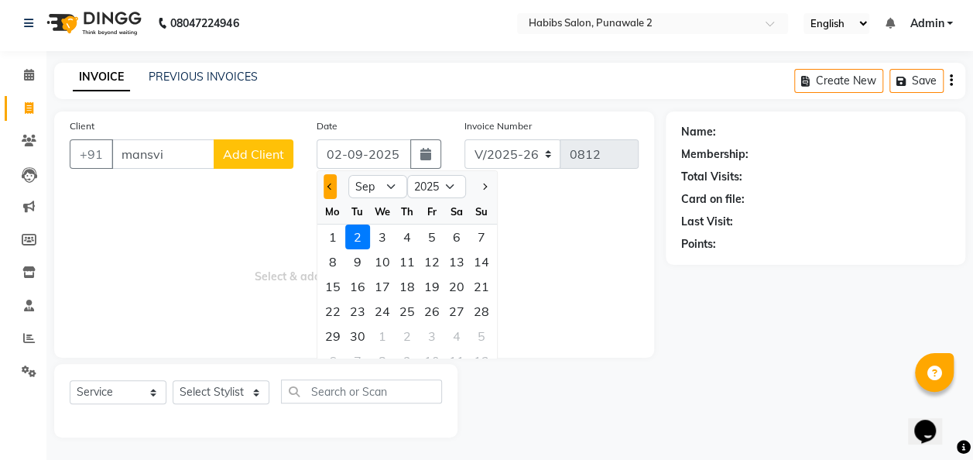
click at [328, 186] on span "Previous month" at bounding box center [330, 186] width 6 height 6
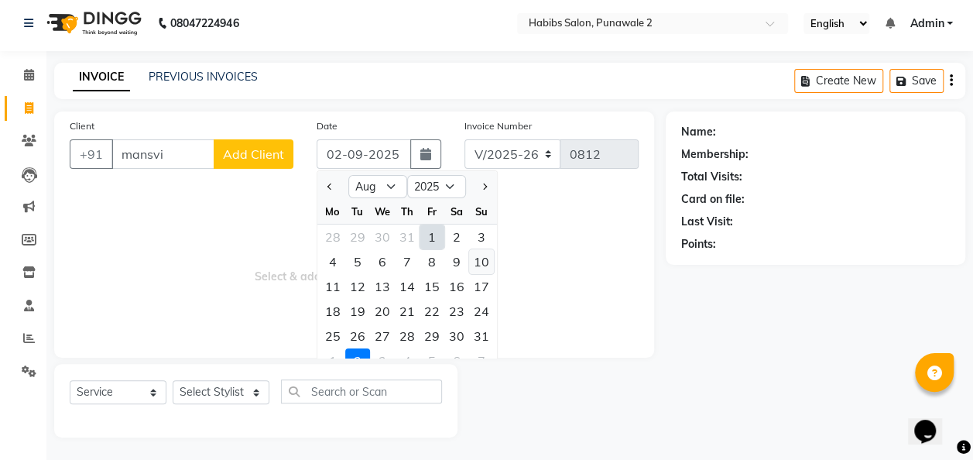
click at [481, 253] on div "10" at bounding box center [481, 261] width 25 height 25
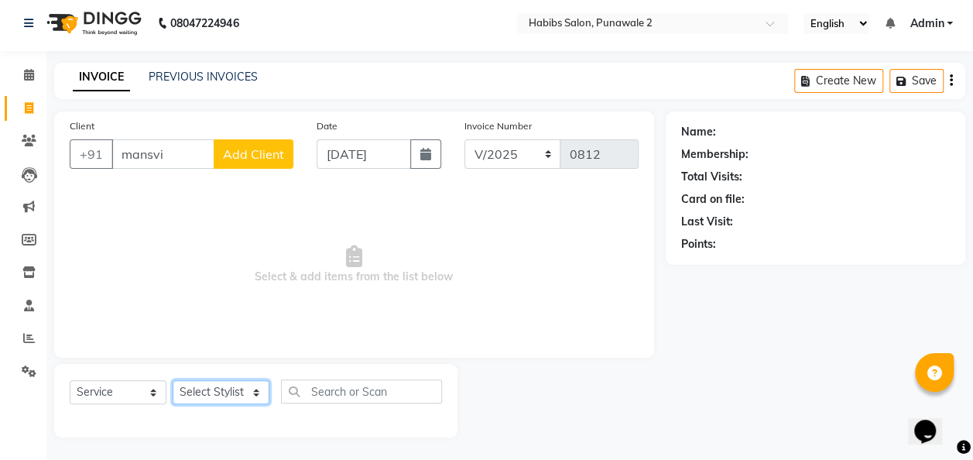
click at [258, 395] on select "Select Stylist Chandan Ganesh Gauri [PERSON_NAME] [PERSON_NAME] nikhil [PERSON_…" at bounding box center [221, 392] width 97 height 24
click at [173, 380] on select "Select Stylist Chandan Ganesh Gauri [PERSON_NAME] [PERSON_NAME] nikhil [PERSON_…" at bounding box center [221, 392] width 97 height 24
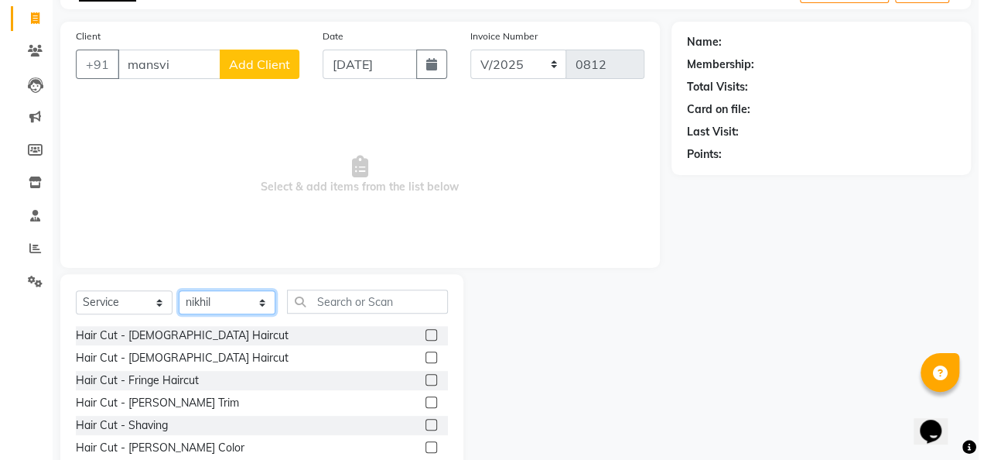
scroll to position [94, 0]
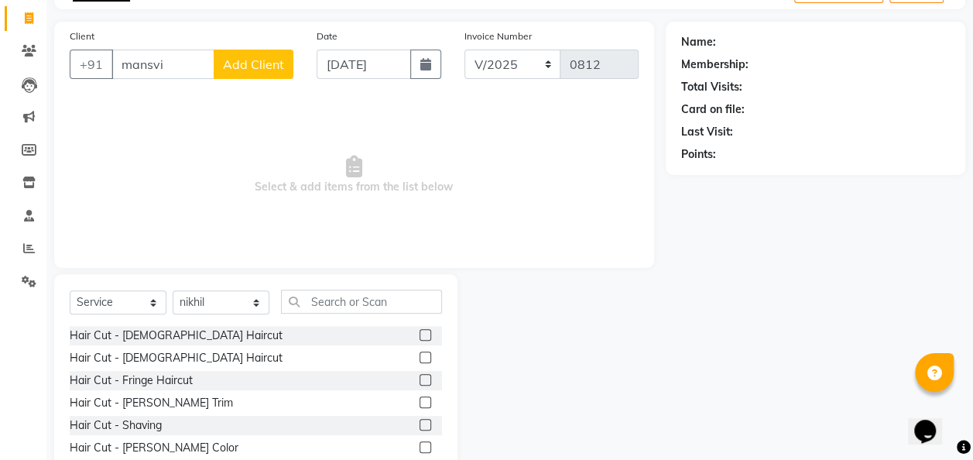
click at [419, 352] on label at bounding box center [425, 357] width 12 height 12
click at [419, 353] on input "checkbox" at bounding box center [424, 358] width 10 height 10
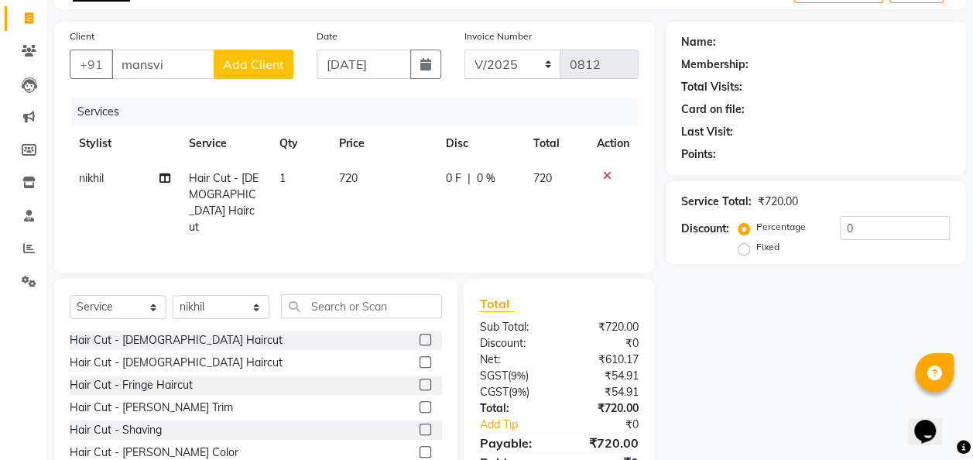
click at [364, 180] on td "720" at bounding box center [383, 203] width 107 height 84
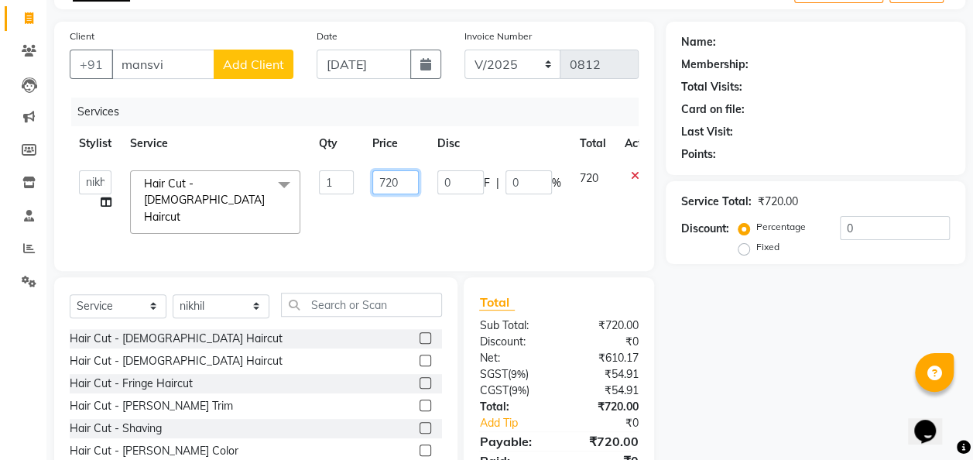
click at [404, 176] on input "720" at bounding box center [395, 182] width 46 height 24
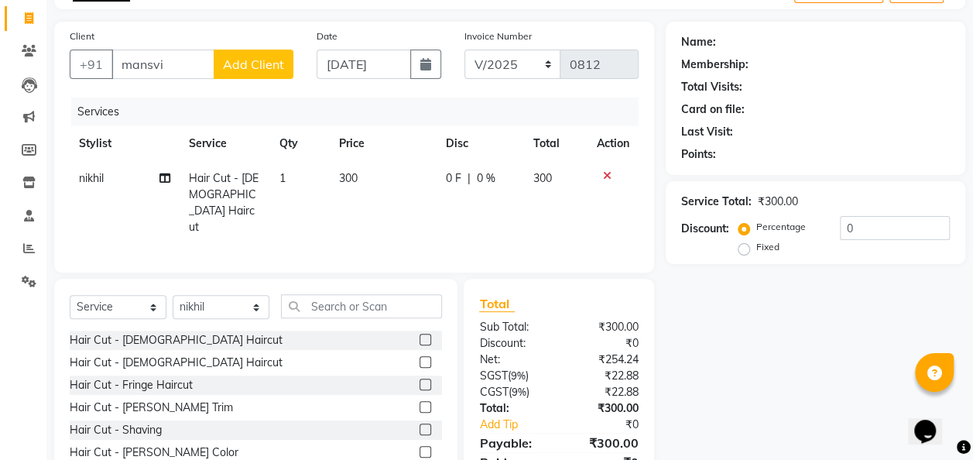
click at [251, 60] on span "Add Client" at bounding box center [253, 63] width 61 height 15
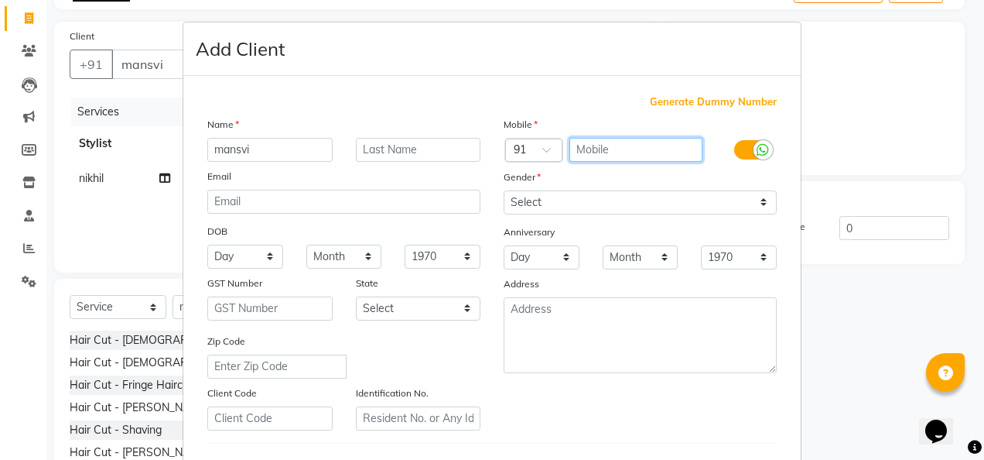
click at [605, 156] on input "text" at bounding box center [637, 150] width 134 height 24
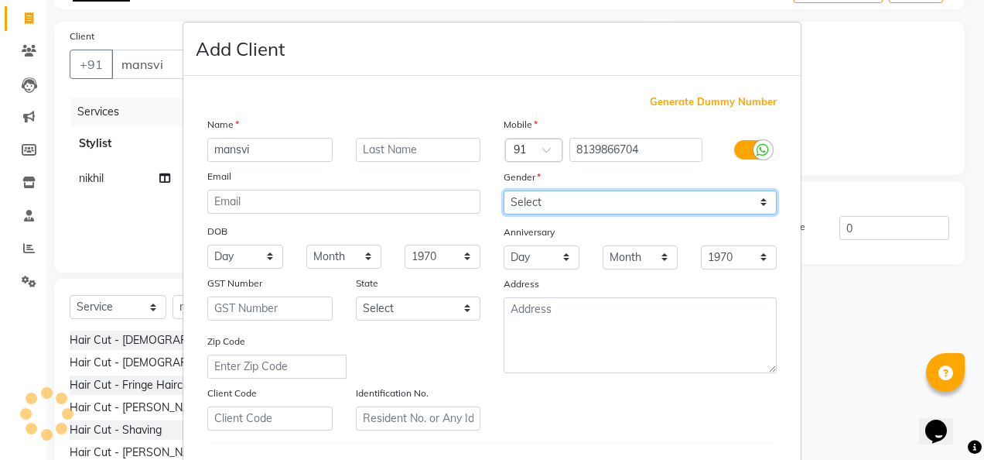
click at [755, 197] on select "Select [DEMOGRAPHIC_DATA] [DEMOGRAPHIC_DATA] Other Prefer Not To Say" at bounding box center [640, 202] width 273 height 24
click at [504, 190] on select "Select [DEMOGRAPHIC_DATA] [DEMOGRAPHIC_DATA] Other Prefer Not To Say" at bounding box center [640, 202] width 273 height 24
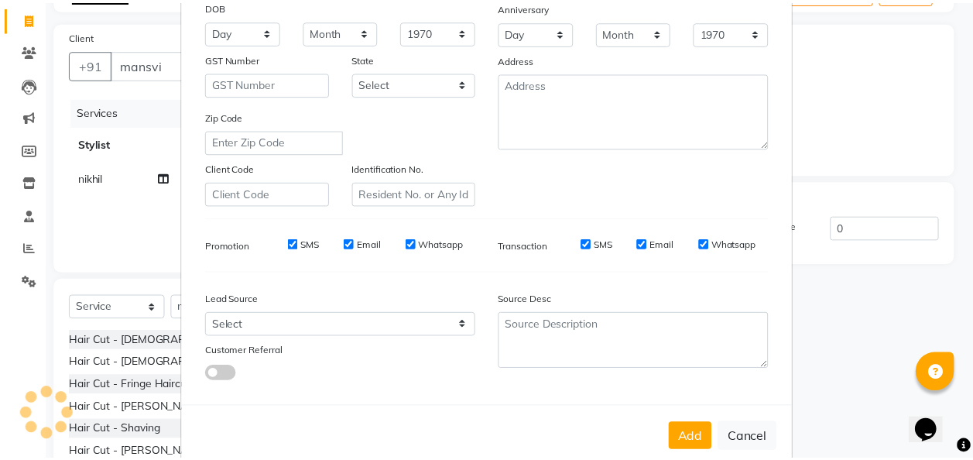
scroll to position [252, 0]
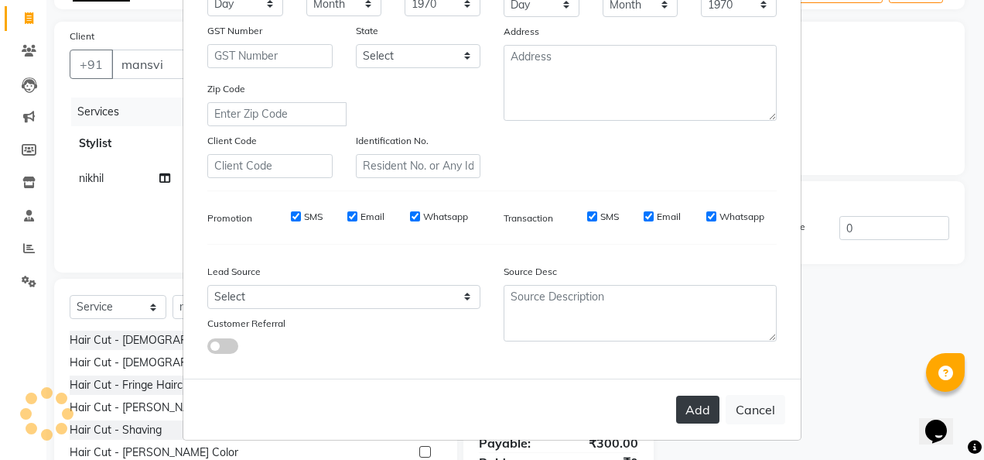
click at [688, 410] on button "Add" at bounding box center [697, 409] width 43 height 28
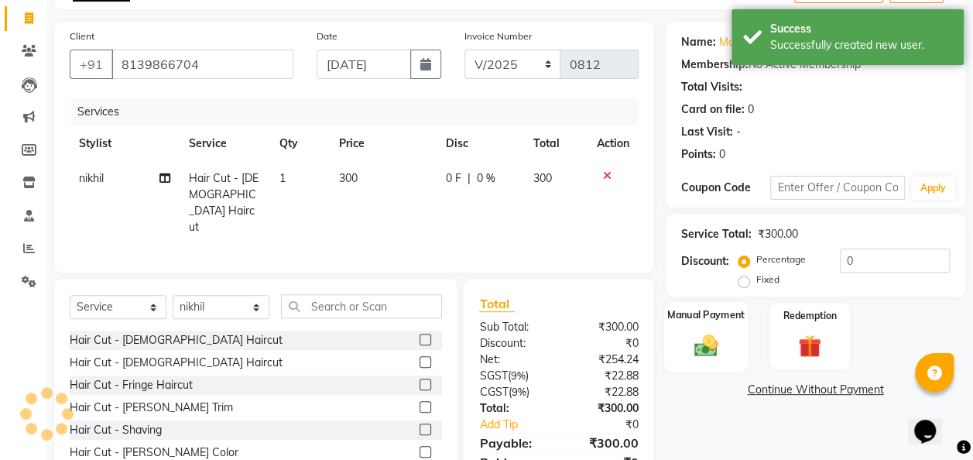
click at [706, 347] on img at bounding box center [705, 345] width 39 height 28
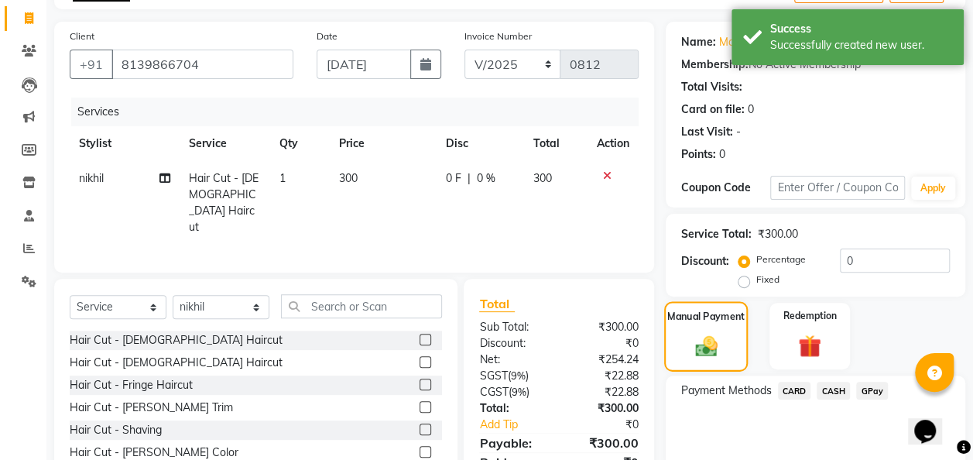
scroll to position [159, 0]
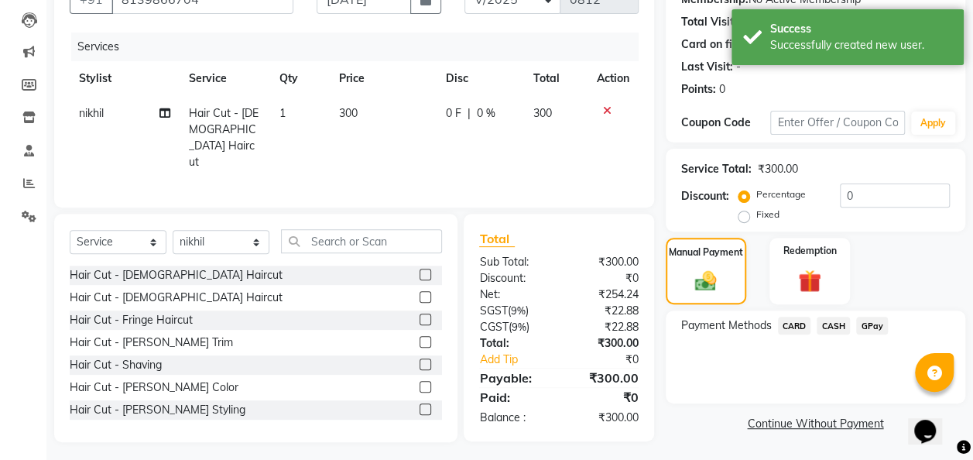
click at [874, 322] on span "GPay" at bounding box center [872, 325] width 32 height 18
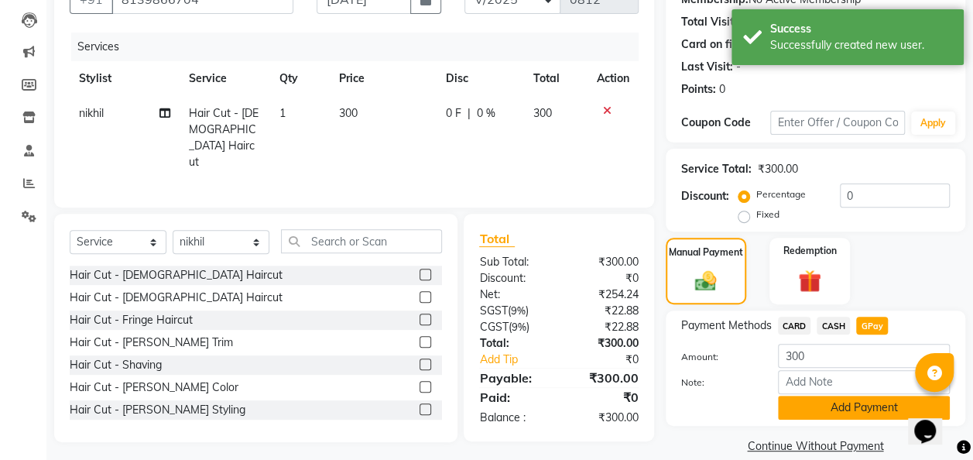
click at [837, 403] on button "Add Payment" at bounding box center [864, 407] width 172 height 24
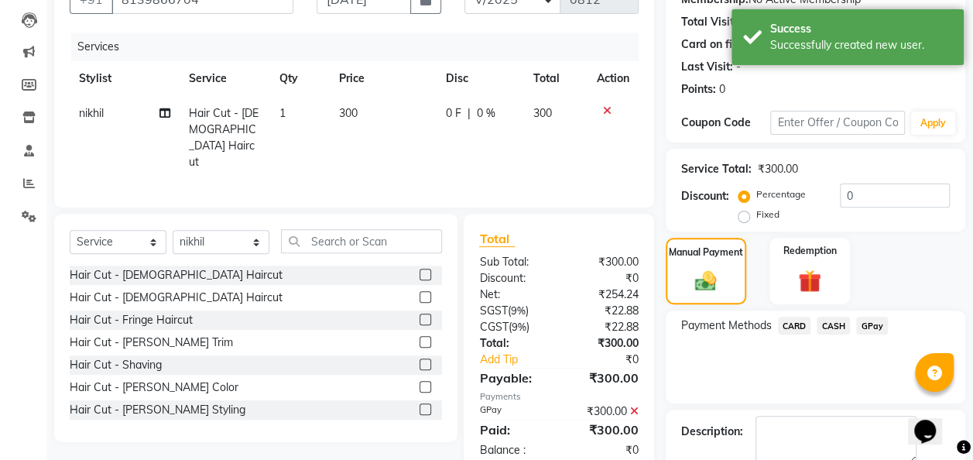
scroll to position [245, 0]
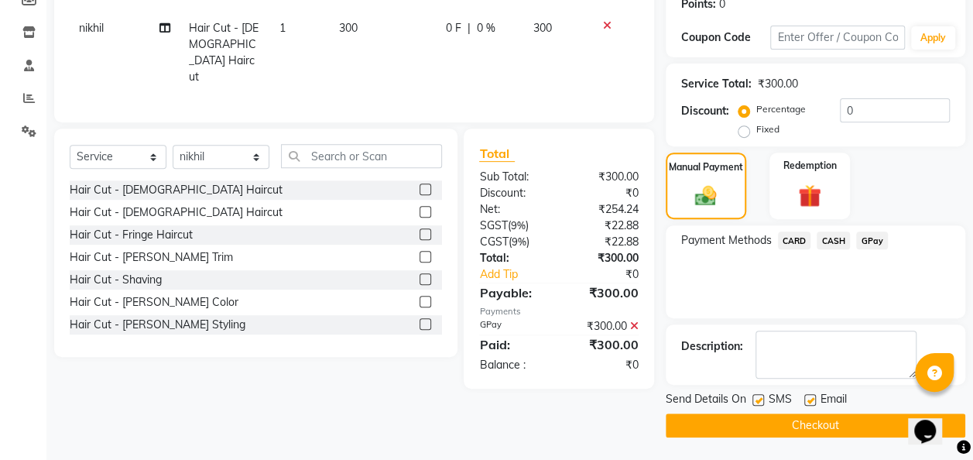
click at [834, 419] on button "Checkout" at bounding box center [814, 425] width 299 height 24
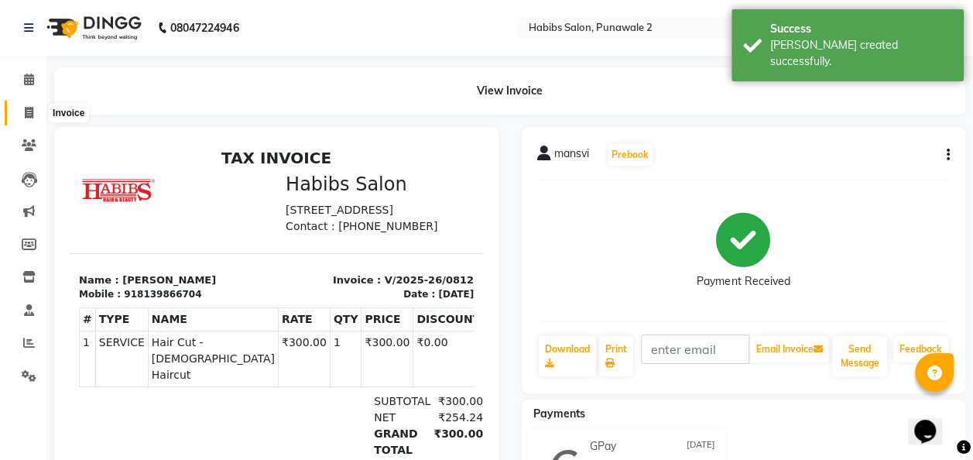
click at [28, 113] on icon at bounding box center [29, 113] width 9 height 12
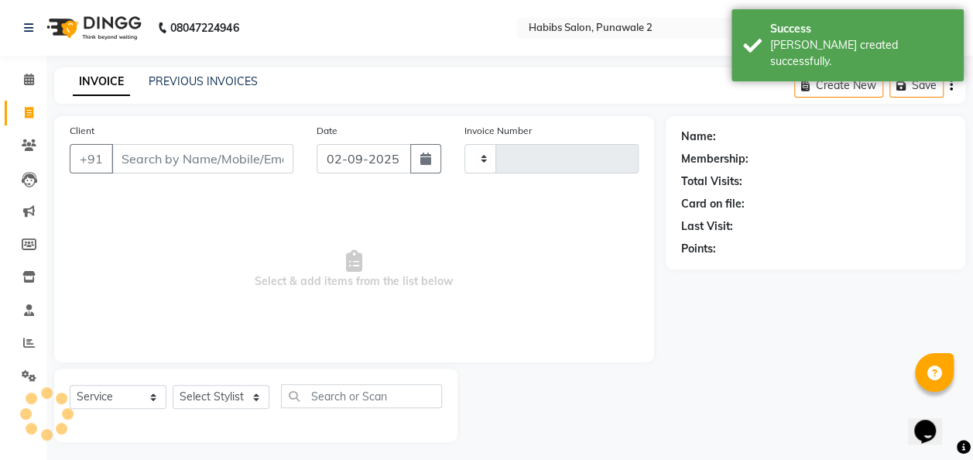
scroll to position [5, 0]
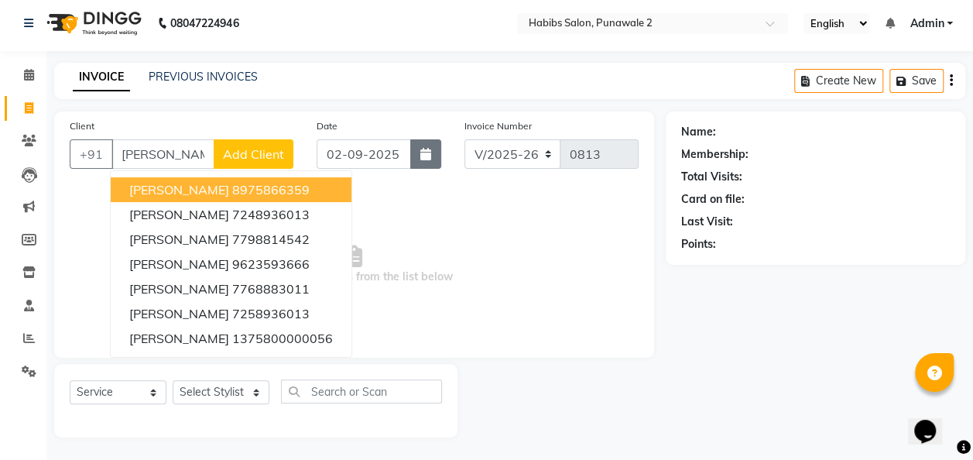
click at [429, 148] on icon "button" at bounding box center [425, 154] width 11 height 12
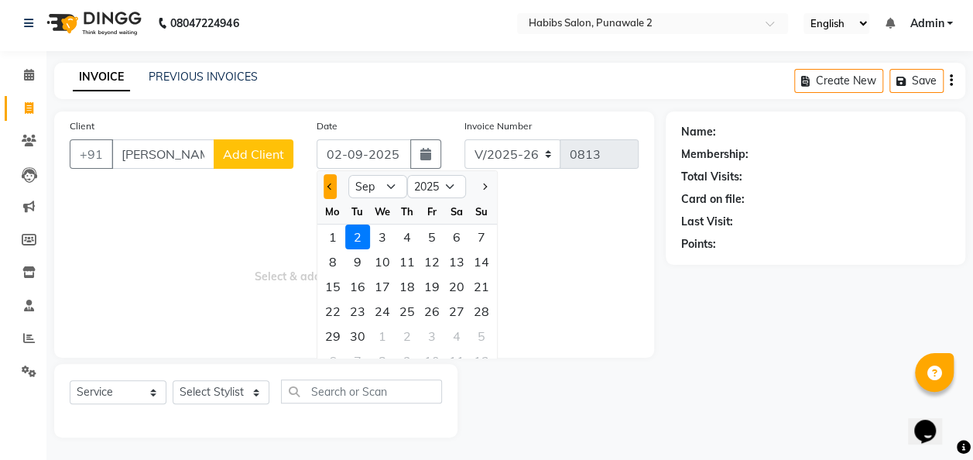
click at [330, 179] on button "Previous month" at bounding box center [329, 186] width 13 height 25
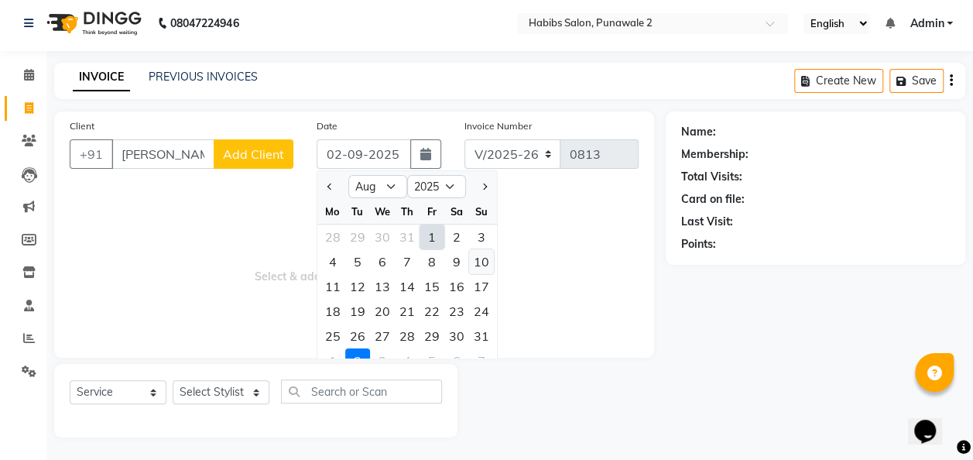
click at [477, 258] on div "10" at bounding box center [481, 261] width 25 height 25
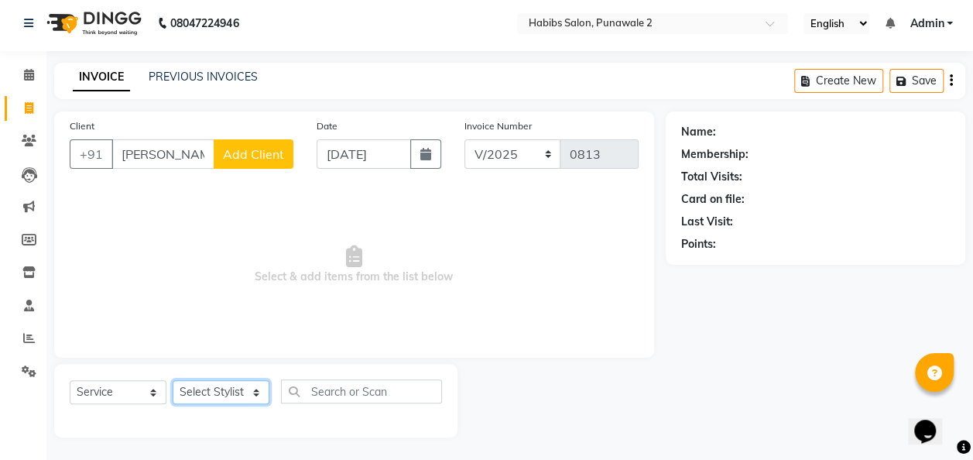
click at [231, 384] on select "Select Stylist Chandan Ganesh Gauri [PERSON_NAME] [PERSON_NAME] nikhil [PERSON_…" at bounding box center [221, 392] width 97 height 24
click at [173, 380] on select "Select Stylist Chandan Ganesh Gauri [PERSON_NAME] [PERSON_NAME] nikhil [PERSON_…" at bounding box center [221, 392] width 97 height 24
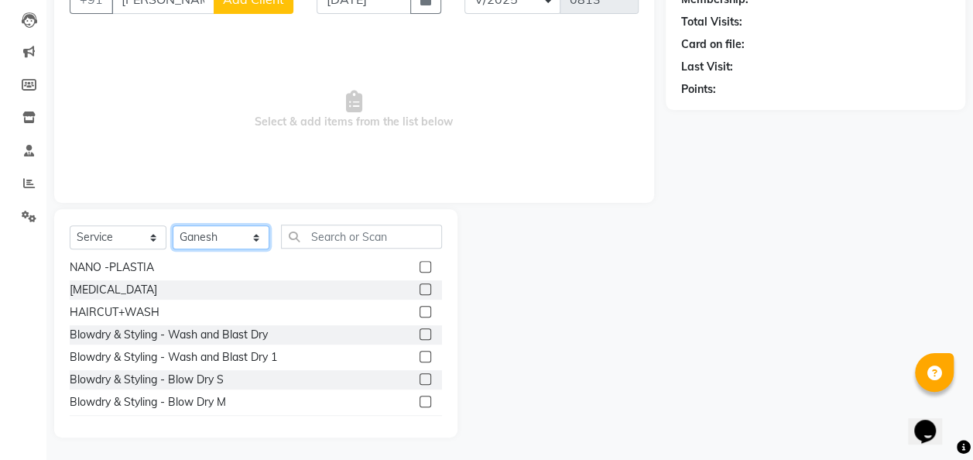
scroll to position [430, 0]
click at [419, 310] on label at bounding box center [425, 311] width 12 height 12
click at [419, 310] on input "checkbox" at bounding box center [424, 311] width 10 height 10
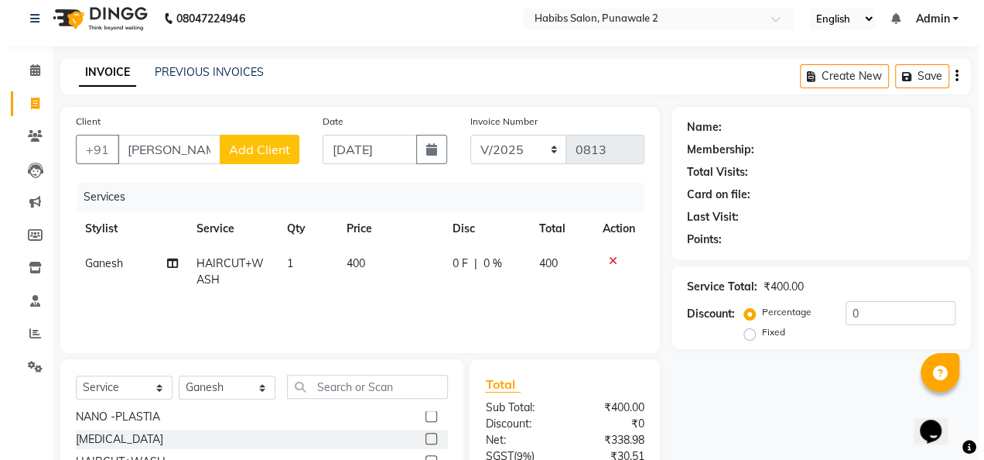
scroll to position [0, 0]
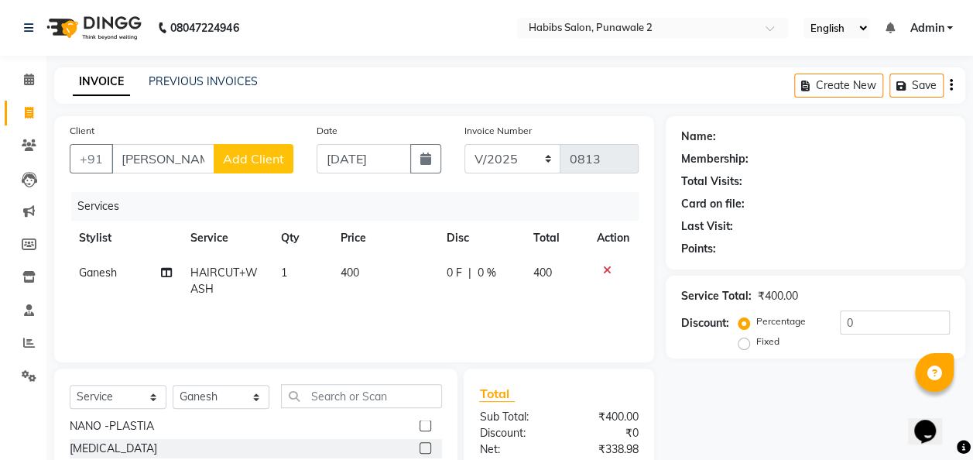
click at [268, 153] on span "Add Client" at bounding box center [253, 158] width 61 height 15
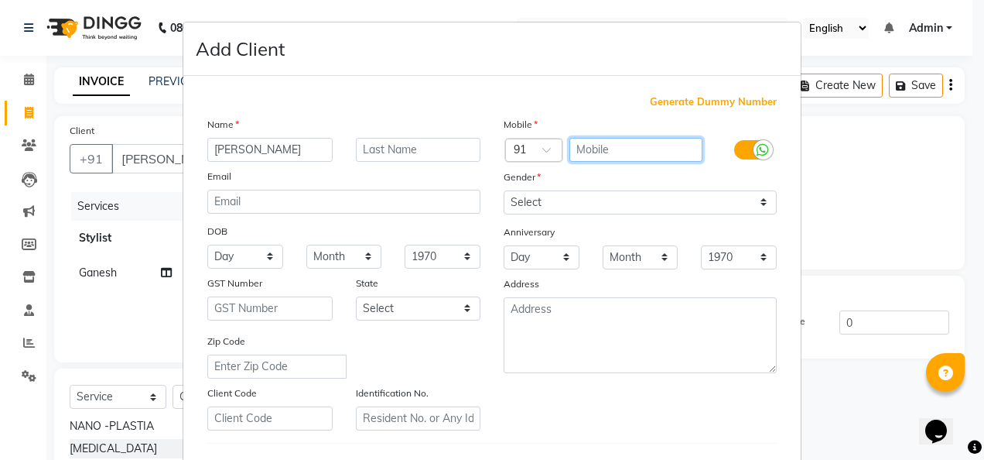
click at [583, 148] on input "text" at bounding box center [637, 150] width 134 height 24
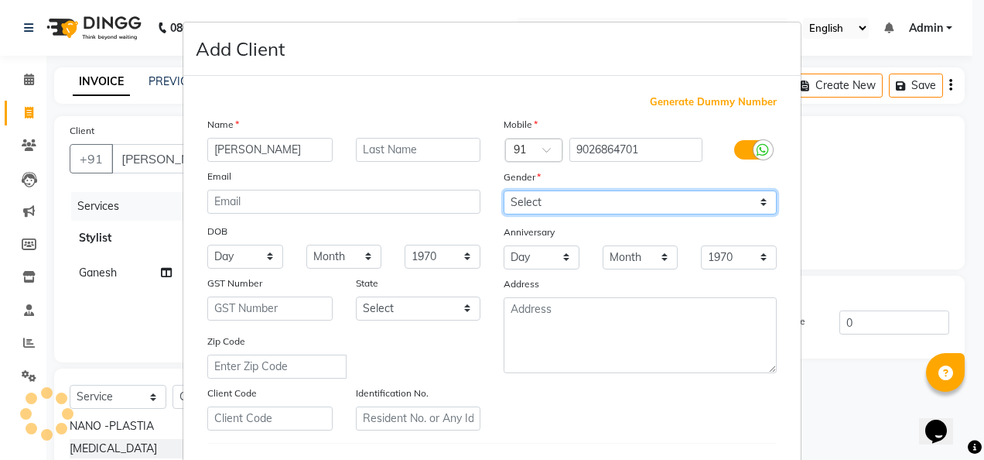
click at [760, 193] on select "Select [DEMOGRAPHIC_DATA] [DEMOGRAPHIC_DATA] Other Prefer Not To Say" at bounding box center [640, 202] width 273 height 24
click at [504, 190] on select "Select [DEMOGRAPHIC_DATA] [DEMOGRAPHIC_DATA] Other Prefer Not To Say" at bounding box center [640, 202] width 273 height 24
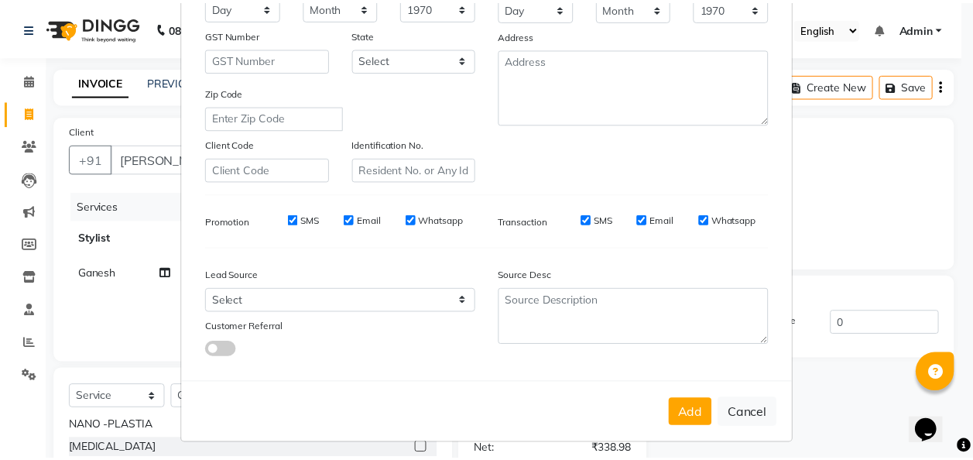
scroll to position [252, 0]
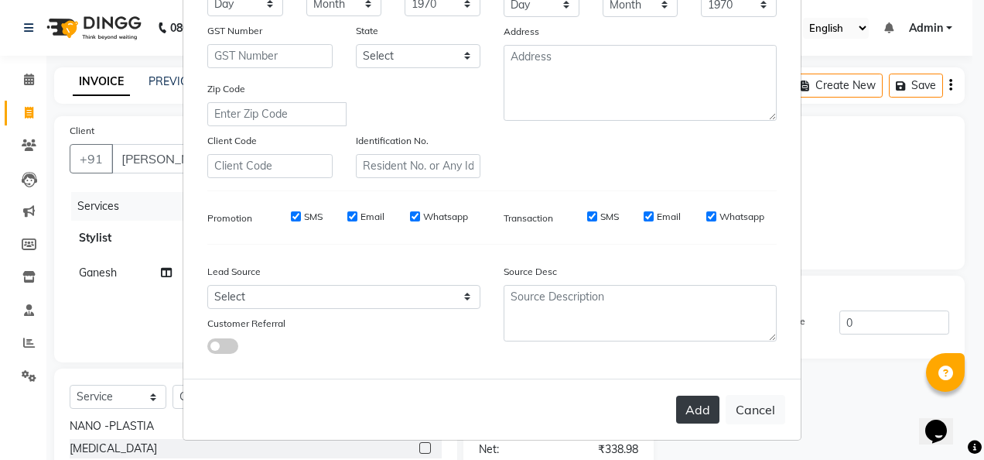
click at [698, 405] on button "Add" at bounding box center [697, 409] width 43 height 28
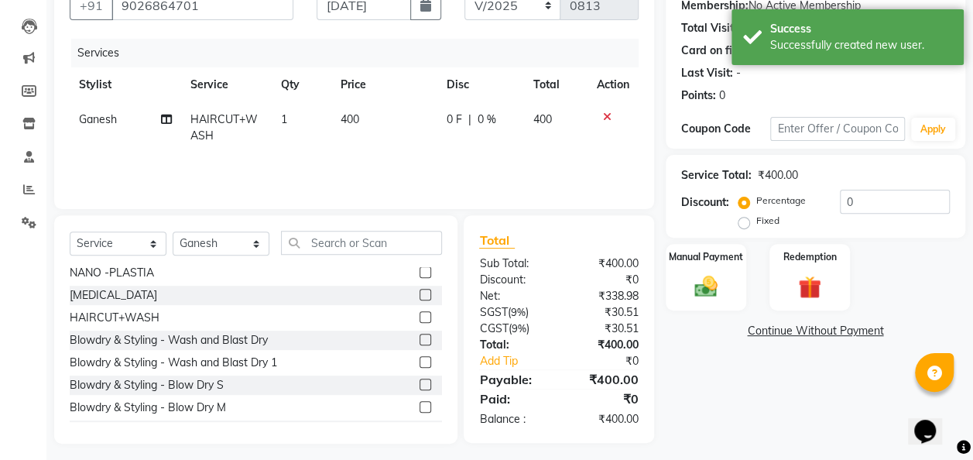
scroll to position [155, 0]
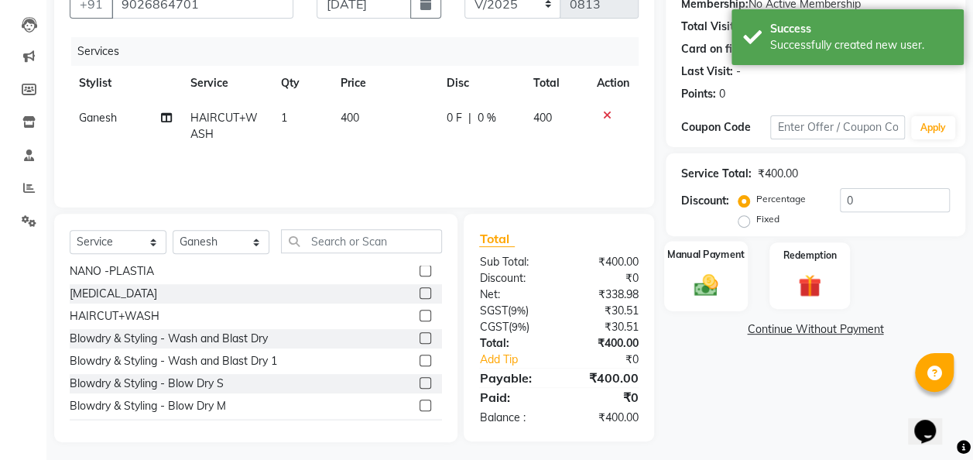
click at [717, 287] on img at bounding box center [705, 285] width 39 height 28
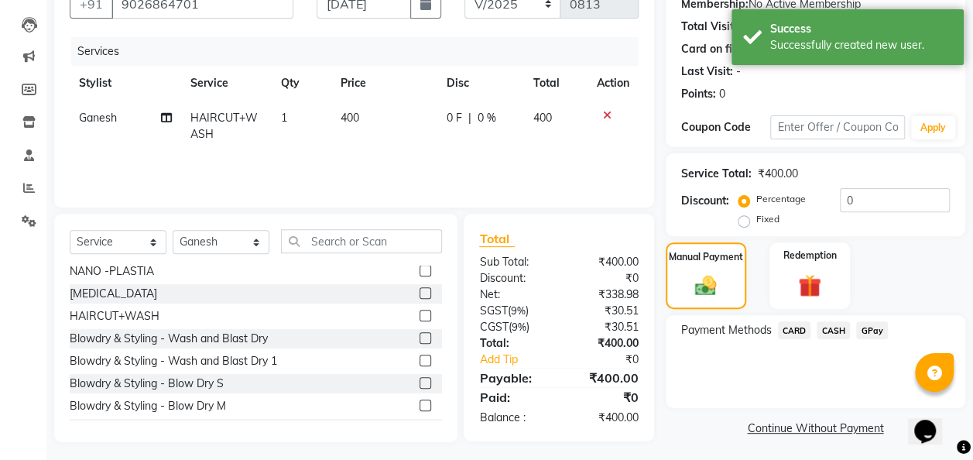
click at [866, 331] on span "GPay" at bounding box center [872, 330] width 32 height 18
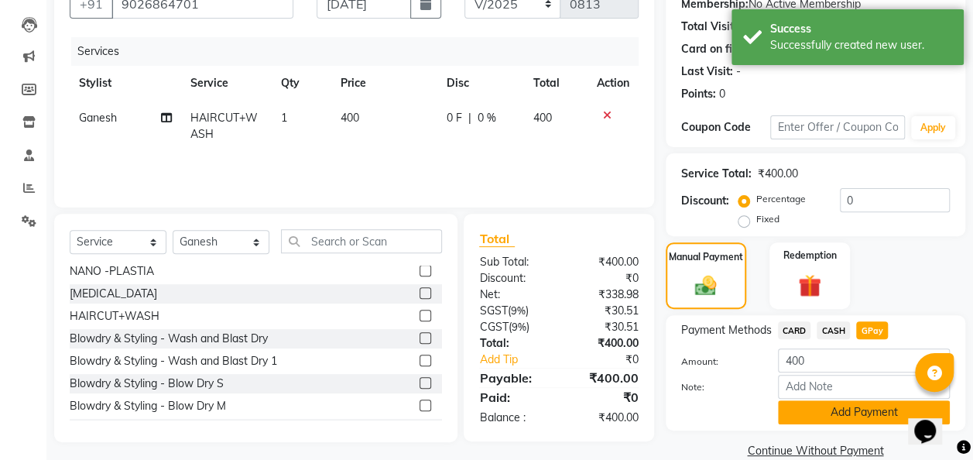
click at [845, 415] on button "Add Payment" at bounding box center [864, 412] width 172 height 24
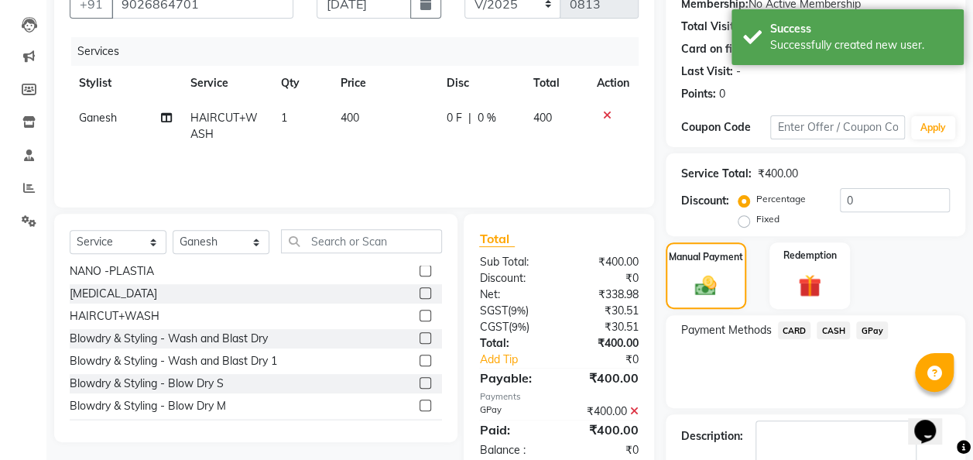
scroll to position [245, 0]
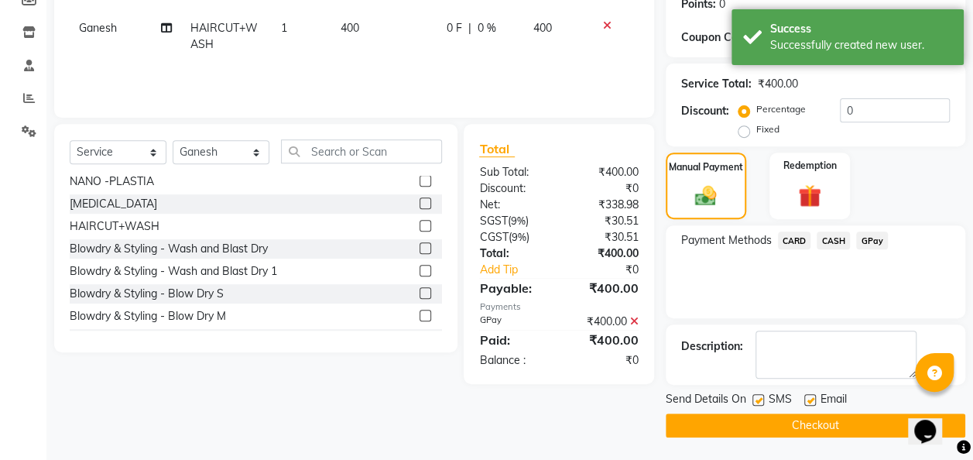
click at [843, 423] on button "Checkout" at bounding box center [814, 425] width 299 height 24
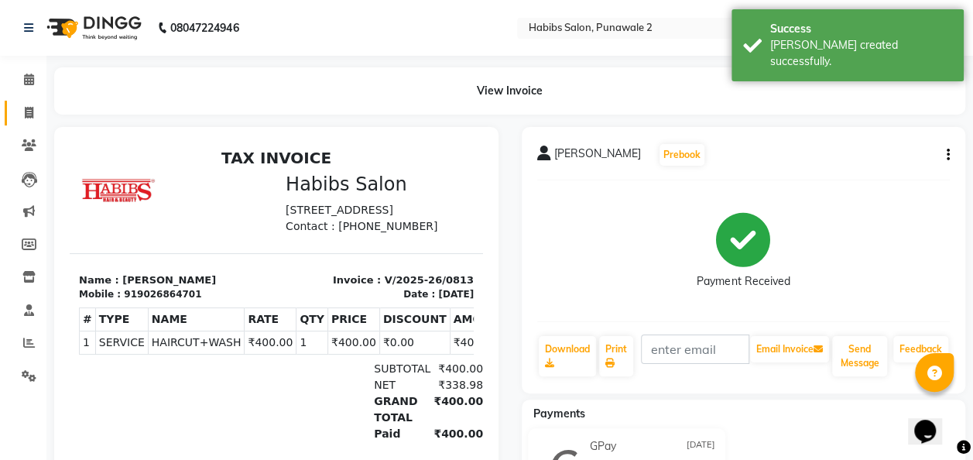
click at [31, 113] on icon at bounding box center [29, 113] width 9 height 12
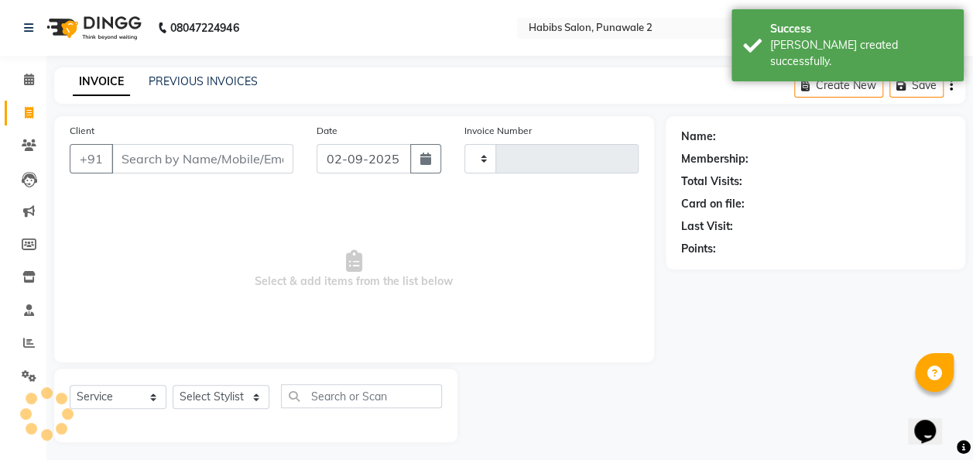
scroll to position [5, 0]
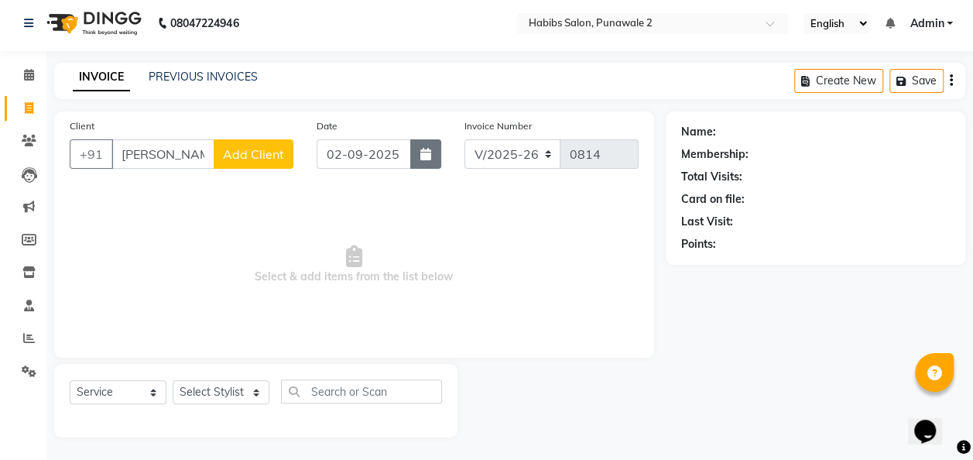
click at [429, 148] on icon "button" at bounding box center [425, 154] width 11 height 12
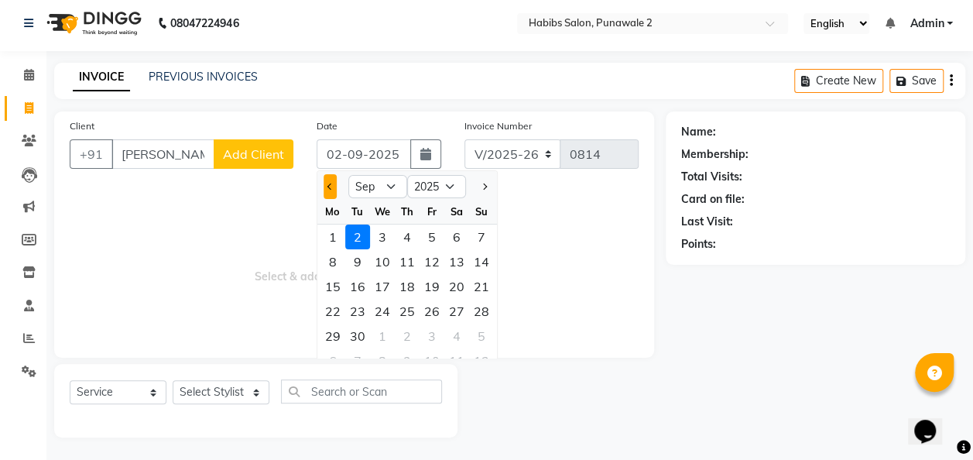
click at [330, 181] on button "Previous month" at bounding box center [329, 186] width 13 height 25
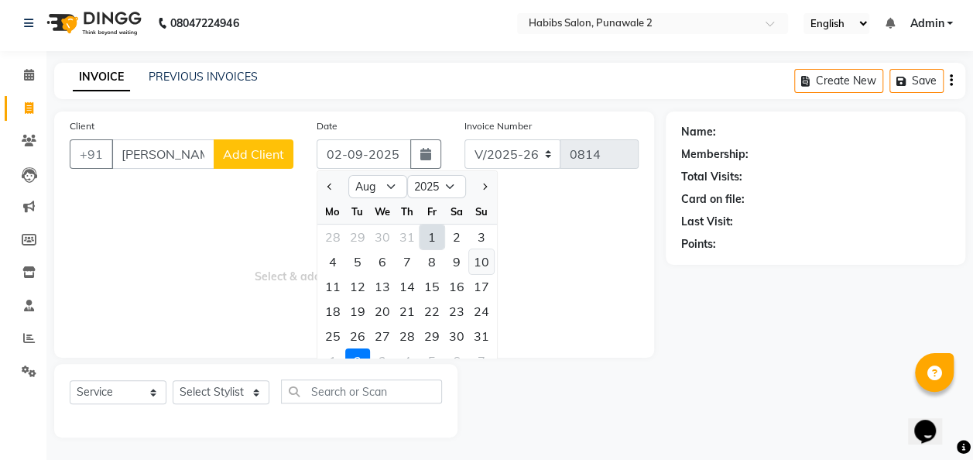
click at [481, 263] on div "10" at bounding box center [481, 261] width 25 height 25
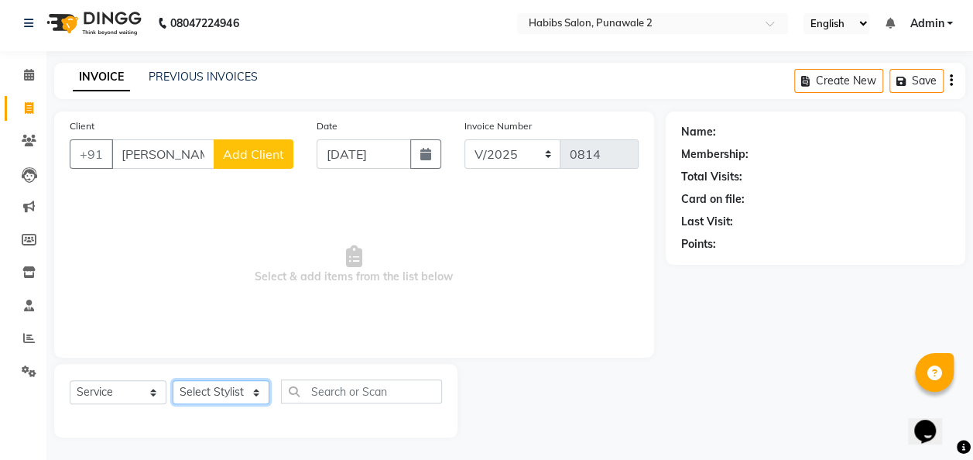
click at [249, 399] on select "Select Stylist Chandan Ganesh Gauri [PERSON_NAME] [PERSON_NAME] nikhil [PERSON_…" at bounding box center [221, 392] width 97 height 24
click at [173, 380] on select "Select Stylist Chandan Ganesh Gauri [PERSON_NAME] [PERSON_NAME] nikhil [PERSON_…" at bounding box center [221, 392] width 97 height 24
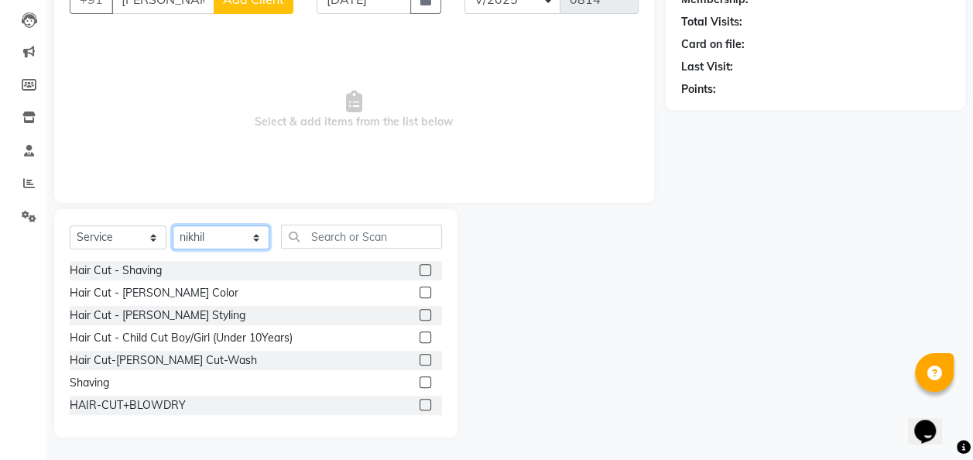
scroll to position [96, 0]
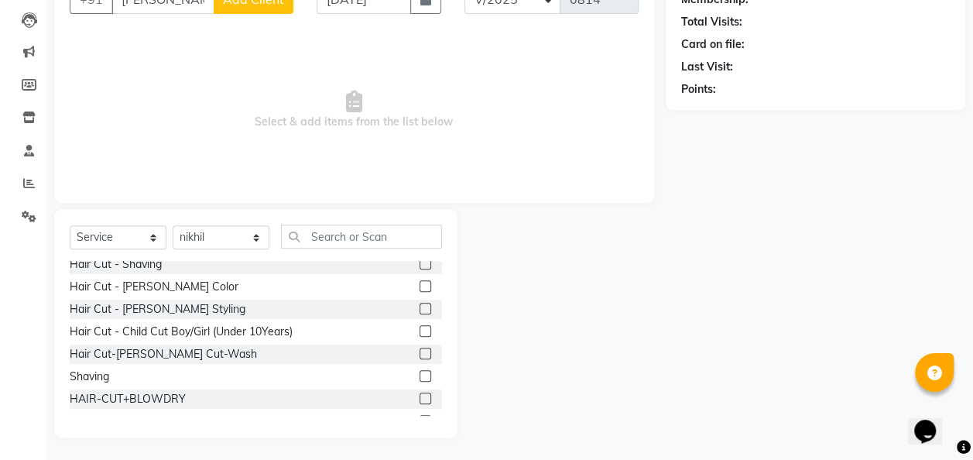
click at [419, 348] on label at bounding box center [425, 353] width 12 height 12
click at [419, 349] on input "checkbox" at bounding box center [424, 354] width 10 height 10
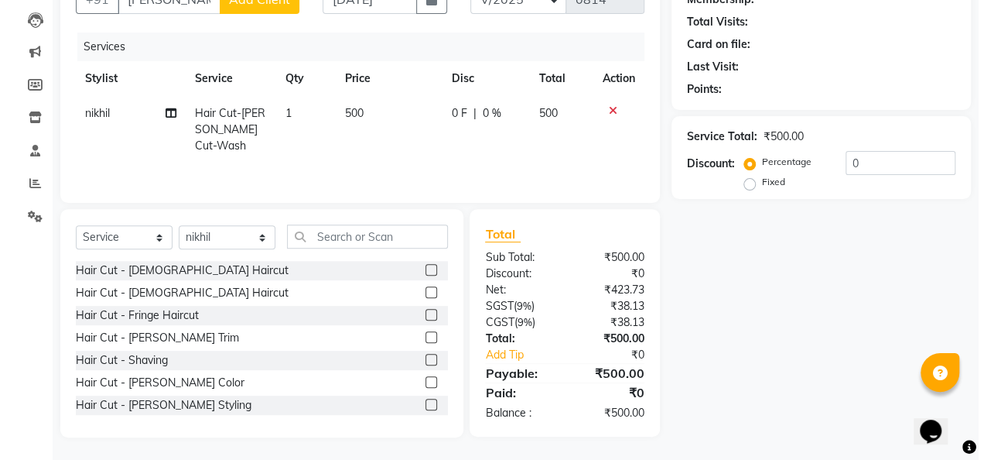
scroll to position [0, 0]
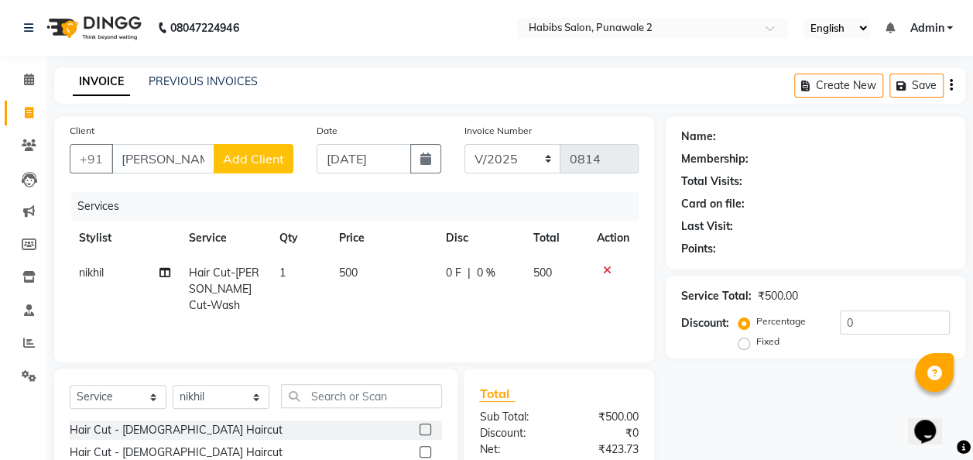
click at [368, 279] on td "500" at bounding box center [383, 288] width 107 height 67
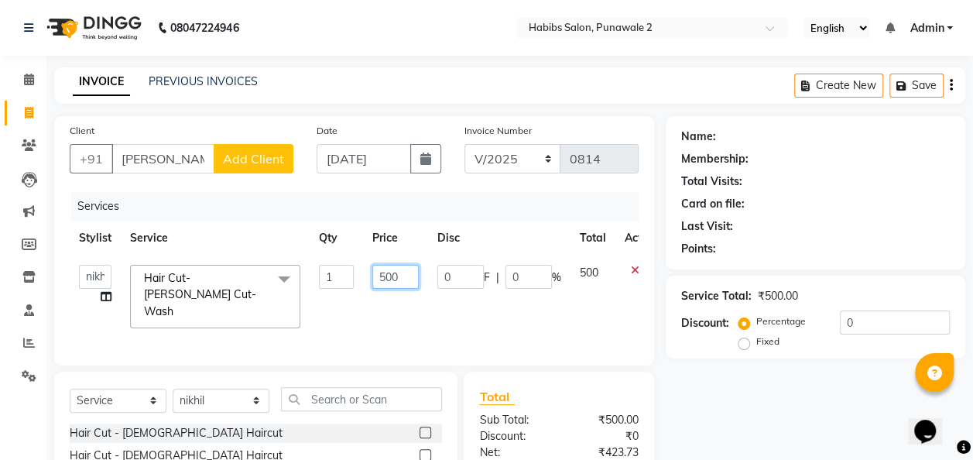
click at [407, 275] on input "500" at bounding box center [395, 277] width 46 height 24
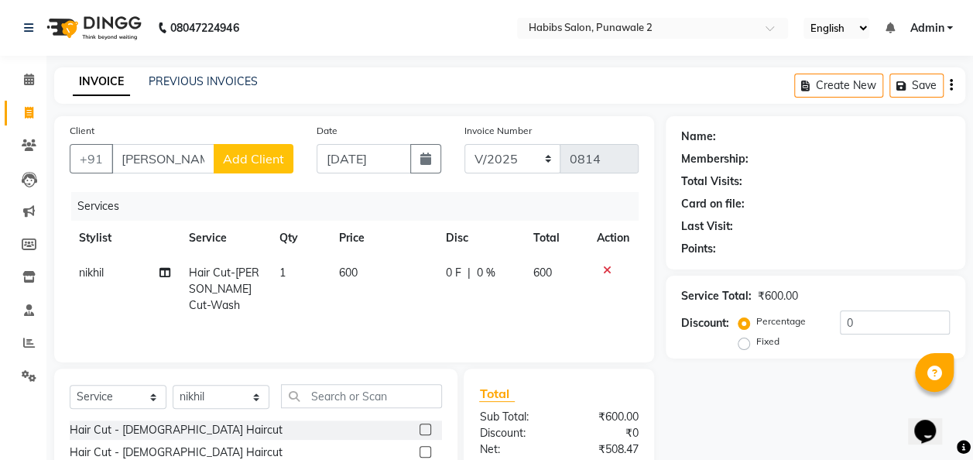
click at [265, 161] on span "Add Client" at bounding box center [253, 158] width 61 height 15
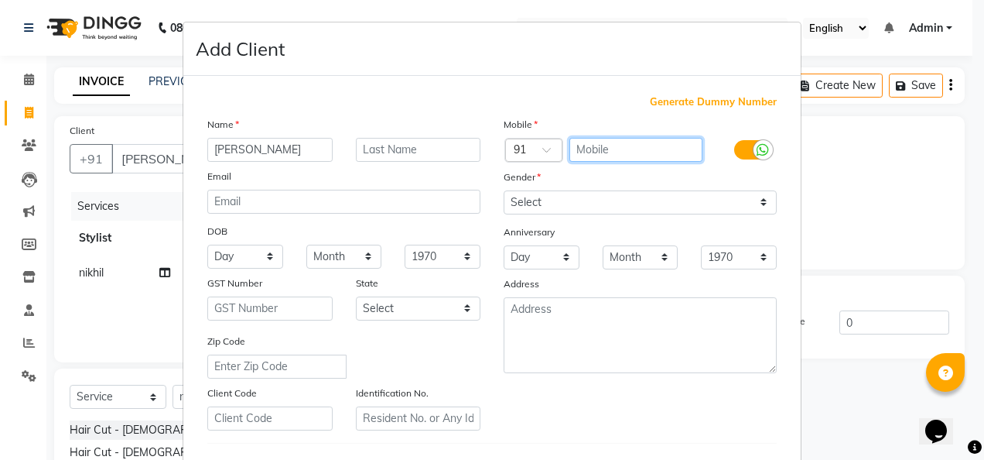
click at [592, 147] on input "text" at bounding box center [637, 150] width 134 height 24
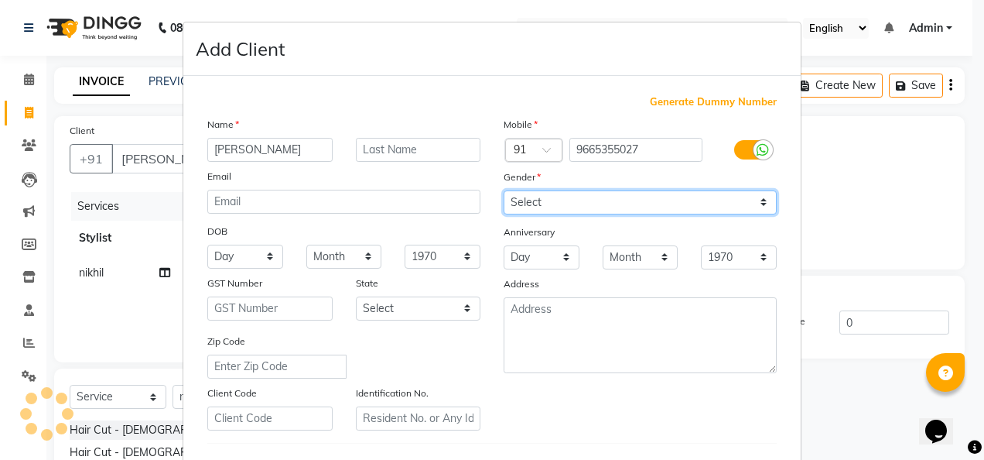
click at [758, 200] on select "Select [DEMOGRAPHIC_DATA] [DEMOGRAPHIC_DATA] Other Prefer Not To Say" at bounding box center [640, 202] width 273 height 24
click at [504, 190] on select "Select [DEMOGRAPHIC_DATA] [DEMOGRAPHIC_DATA] Other Prefer Not To Say" at bounding box center [640, 202] width 273 height 24
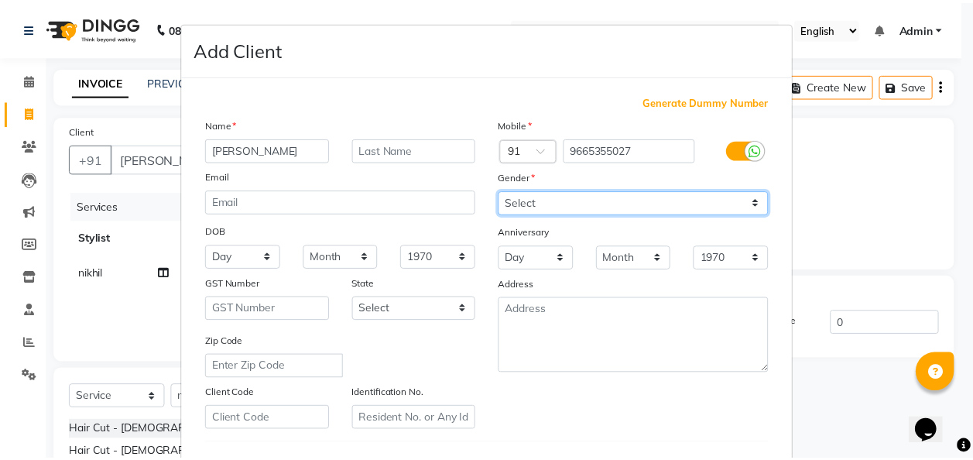
scroll to position [252, 0]
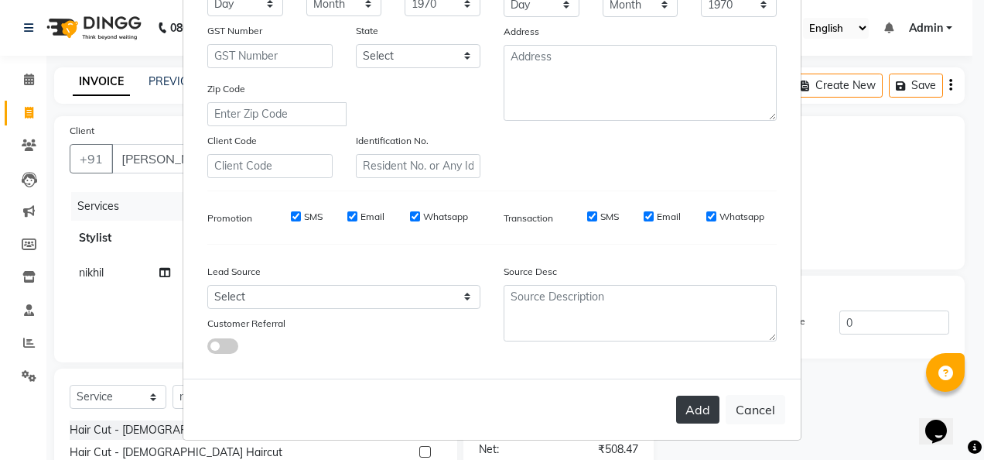
click at [703, 404] on button "Add" at bounding box center [697, 409] width 43 height 28
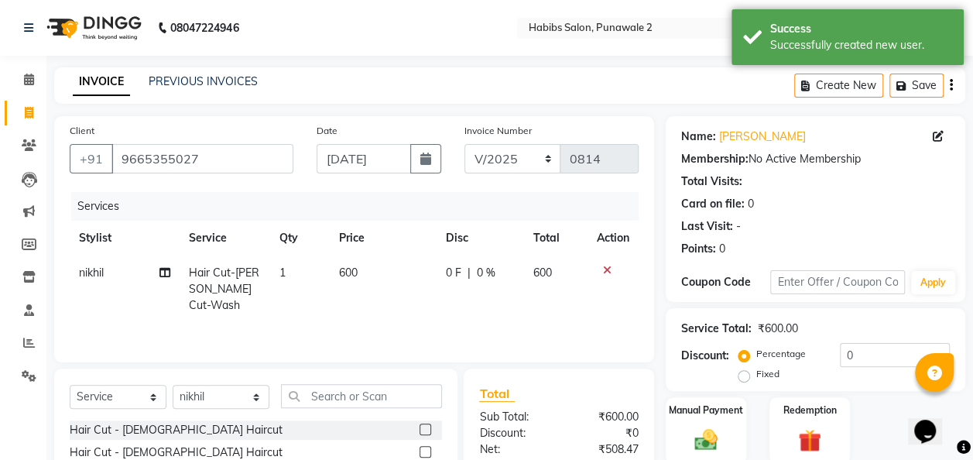
click at [703, 404] on label "Manual Payment" at bounding box center [706, 410] width 74 height 14
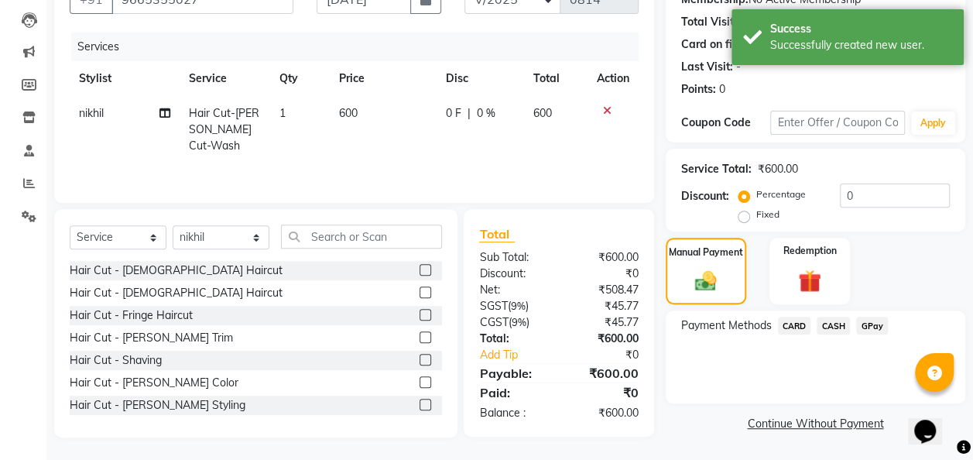
click at [878, 320] on span "GPay" at bounding box center [872, 325] width 32 height 18
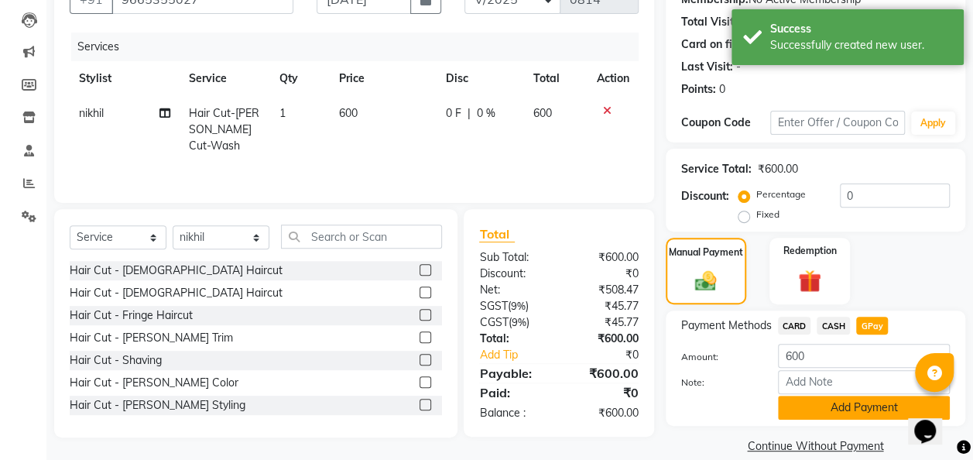
click at [856, 403] on button "Add Payment" at bounding box center [864, 407] width 172 height 24
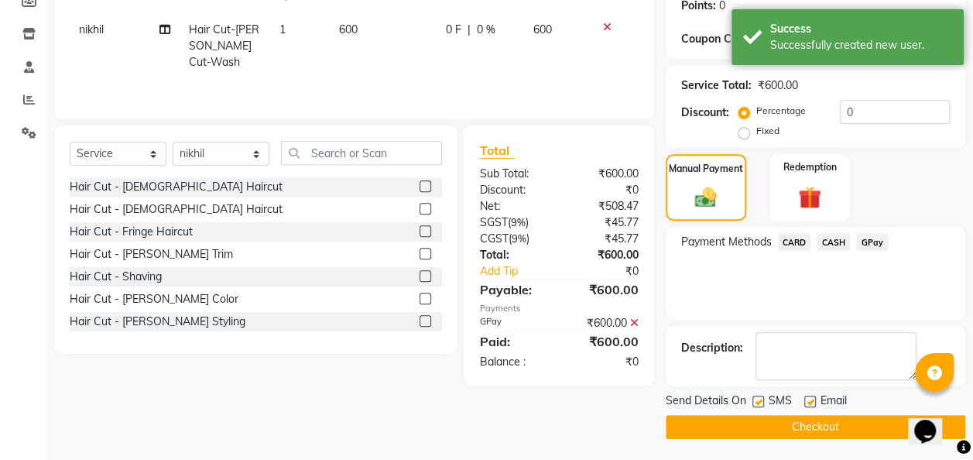
scroll to position [245, 0]
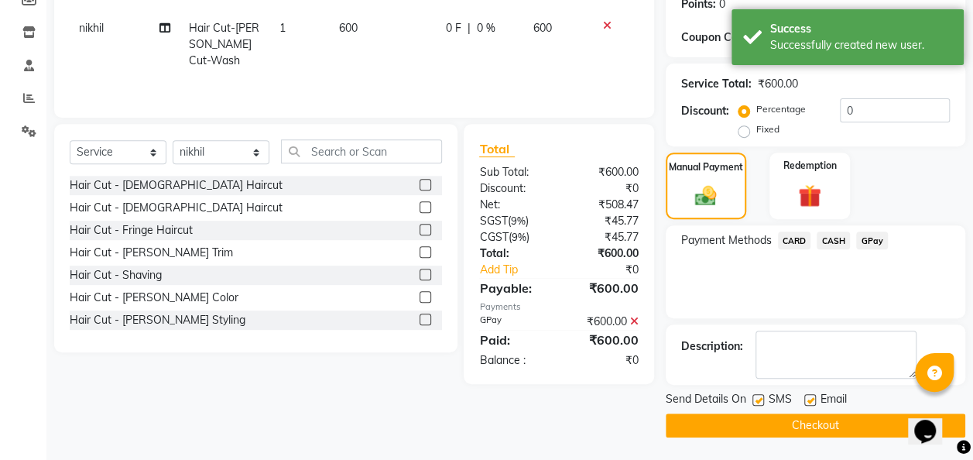
click at [827, 429] on button "Checkout" at bounding box center [814, 425] width 299 height 24
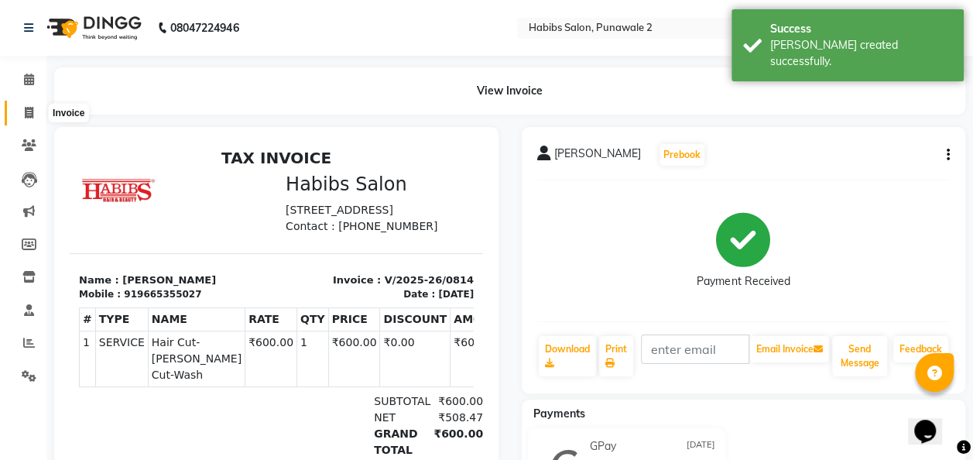
click at [25, 104] on span at bounding box center [28, 113] width 27 height 18
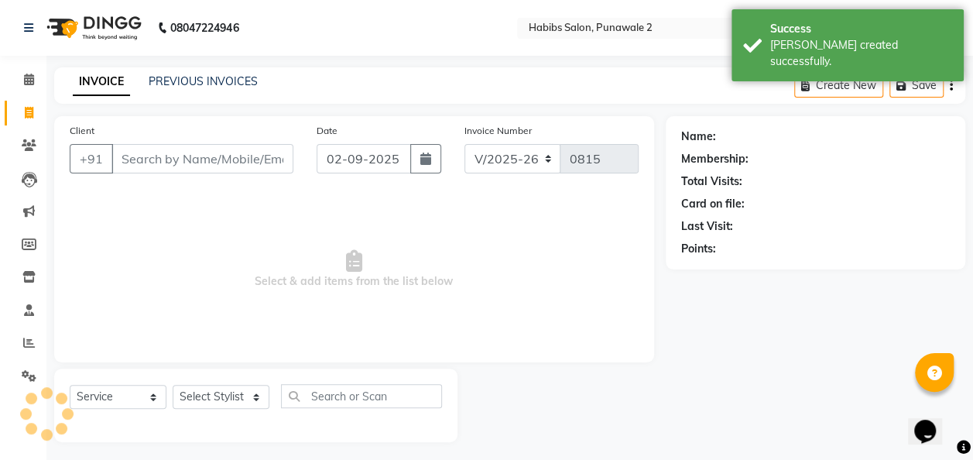
scroll to position [5, 0]
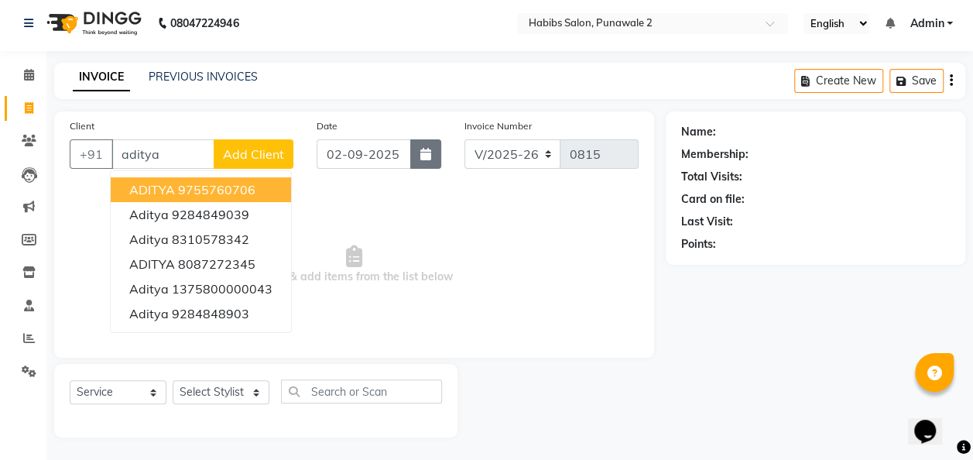
click at [420, 152] on icon "button" at bounding box center [425, 154] width 11 height 12
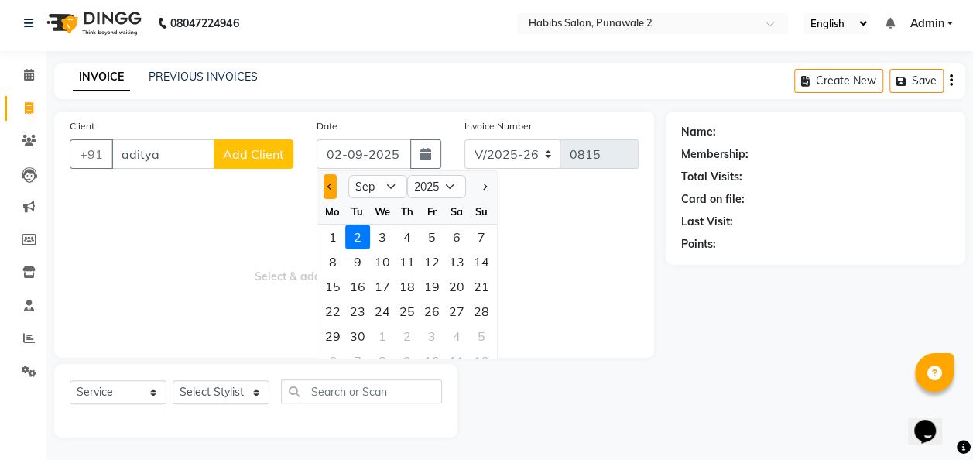
click at [325, 183] on button "Previous month" at bounding box center [329, 186] width 13 height 25
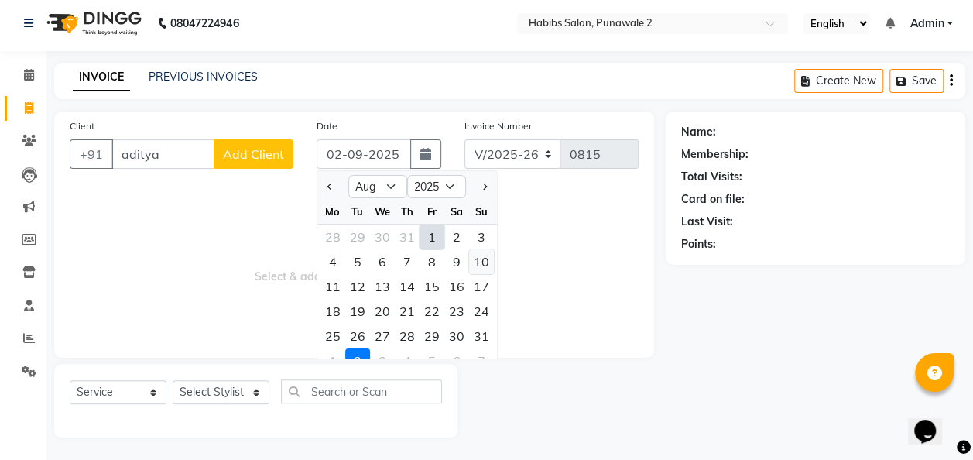
click at [479, 262] on div "10" at bounding box center [481, 261] width 25 height 25
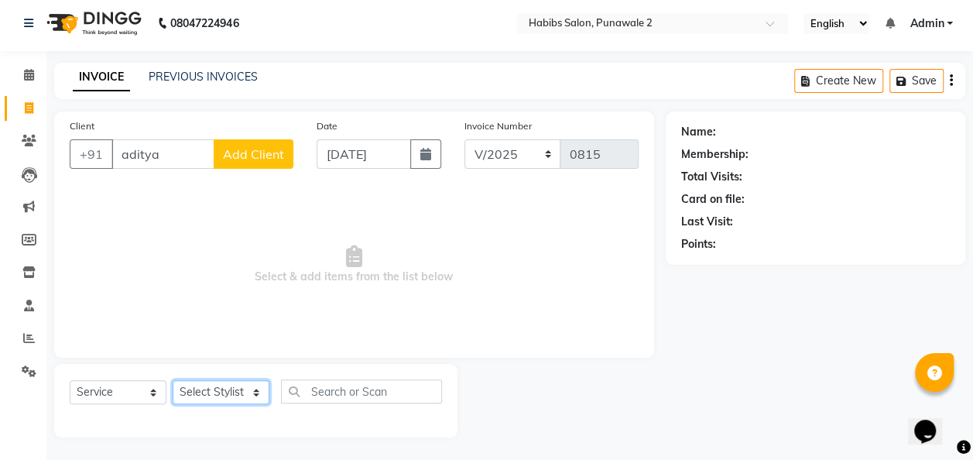
click at [253, 399] on select "Select Stylist Chandan Ganesh Gauri [PERSON_NAME] [PERSON_NAME] nikhil [PERSON_…" at bounding box center [221, 392] width 97 height 24
click at [173, 380] on select "Select Stylist Chandan Ganesh Gauri [PERSON_NAME] [PERSON_NAME] nikhil [PERSON_…" at bounding box center [221, 392] width 97 height 24
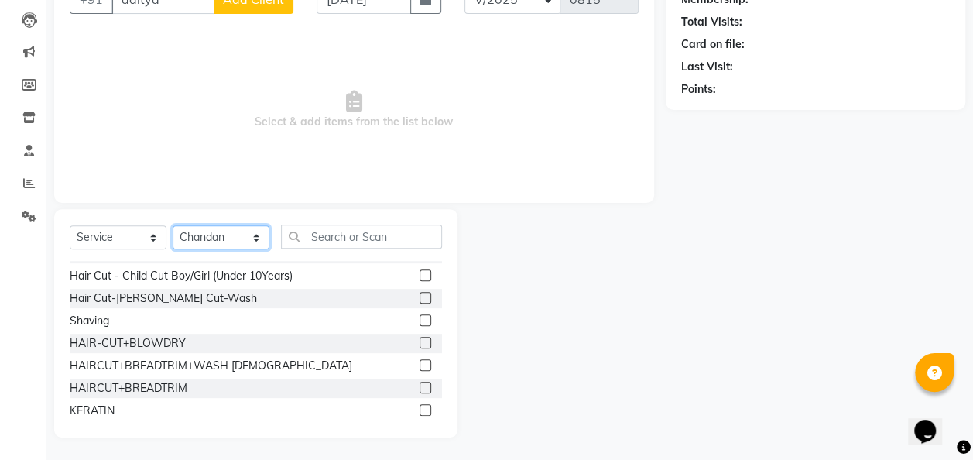
scroll to position [152, 0]
click at [419, 293] on label at bounding box center [425, 297] width 12 height 12
click at [419, 293] on input "checkbox" at bounding box center [424, 298] width 10 height 10
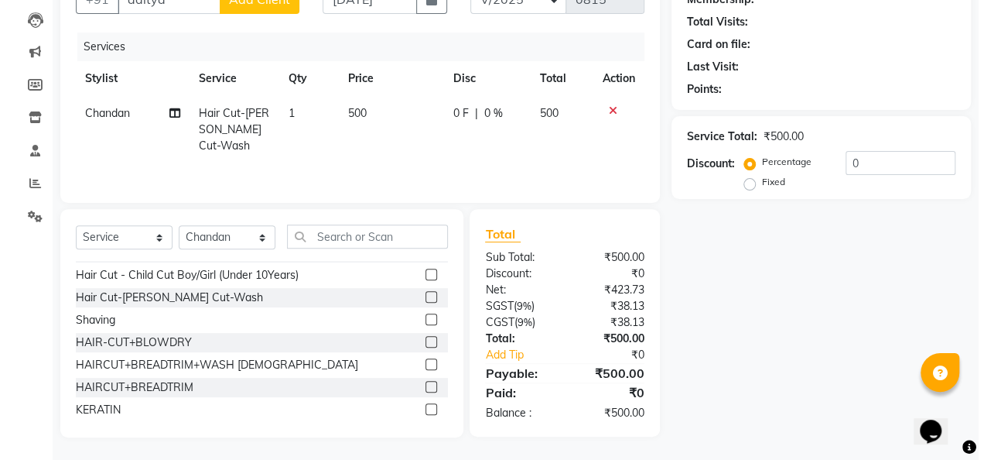
scroll to position [0, 0]
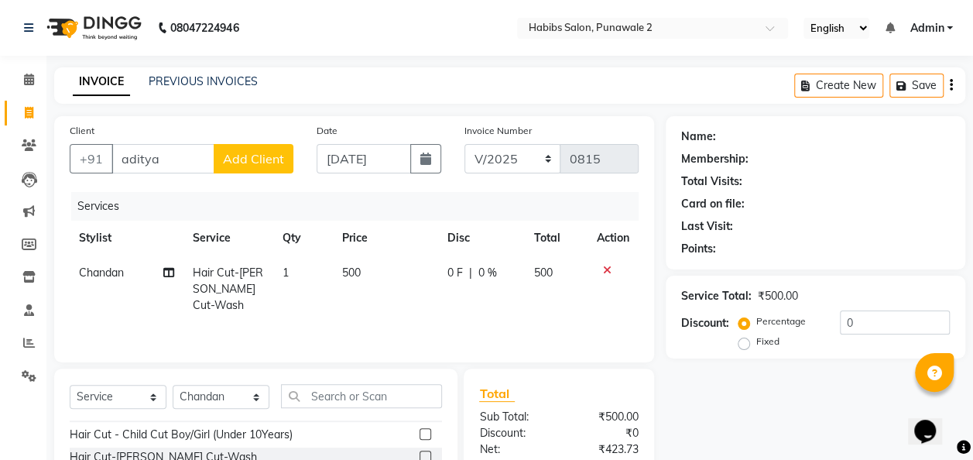
click at [265, 151] on span "Add Client" at bounding box center [253, 158] width 61 height 15
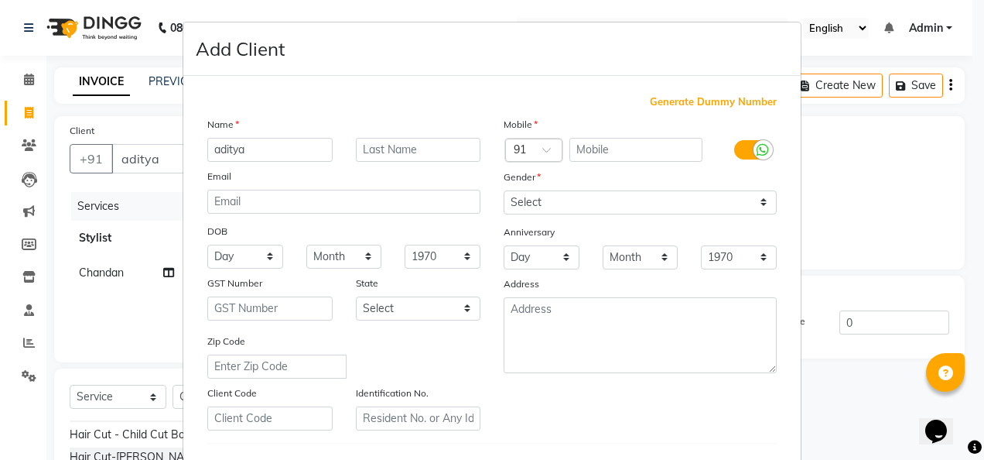
click at [573, 135] on div "Mobile" at bounding box center [640, 127] width 296 height 22
click at [574, 138] on input "text" at bounding box center [637, 150] width 134 height 24
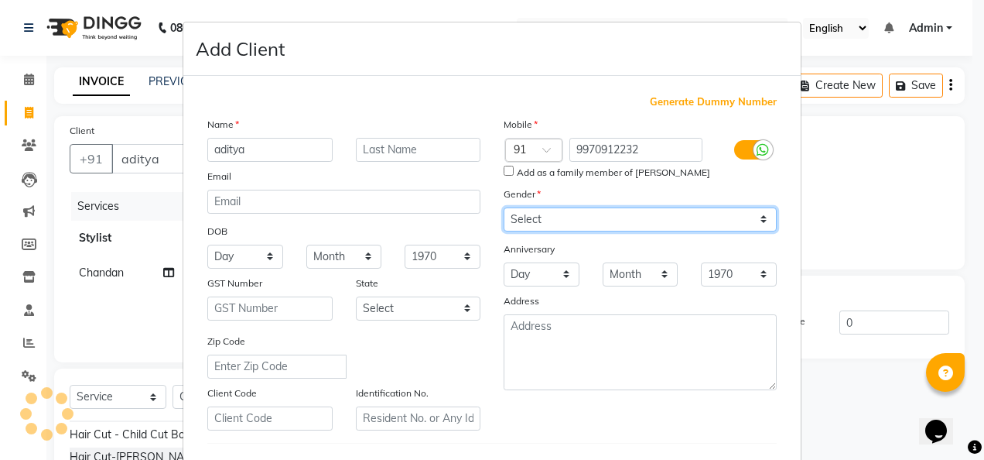
click at [759, 204] on div "Mobile Country Code × 91 9970912232 Add as a family member of [PERSON_NAME] Gen…" at bounding box center [640, 273] width 296 height 314
click at [504, 207] on select "Select [DEMOGRAPHIC_DATA] [DEMOGRAPHIC_DATA] Other Prefer Not To Say" at bounding box center [640, 219] width 273 height 24
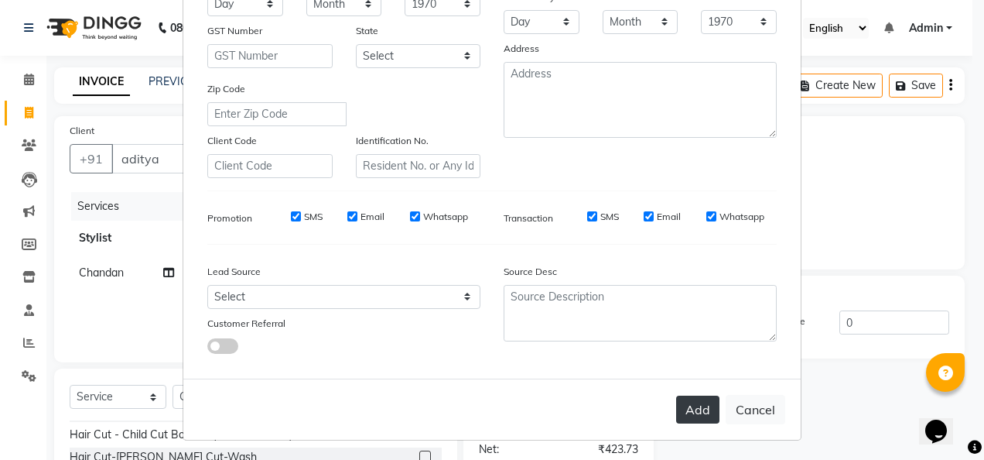
click at [695, 412] on button "Add" at bounding box center [697, 409] width 43 height 28
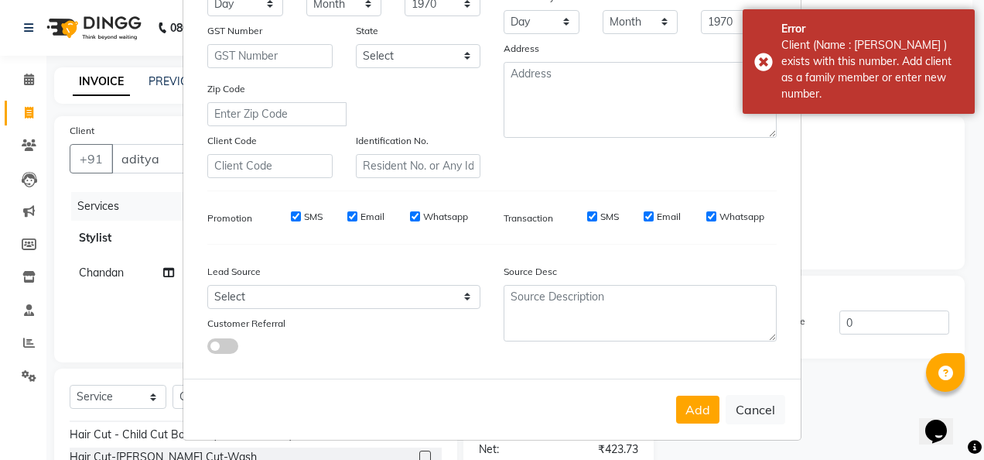
scroll to position [0, 0]
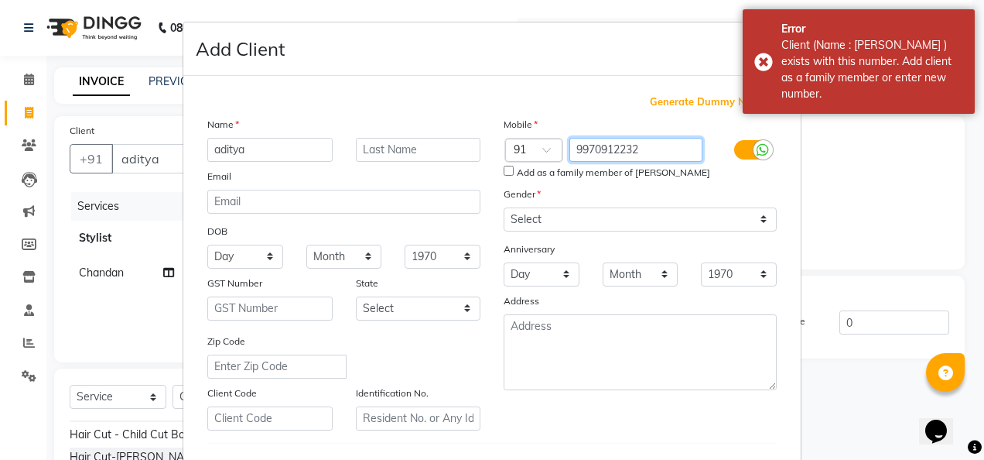
click at [642, 149] on input "9970912232" at bounding box center [637, 150] width 134 height 24
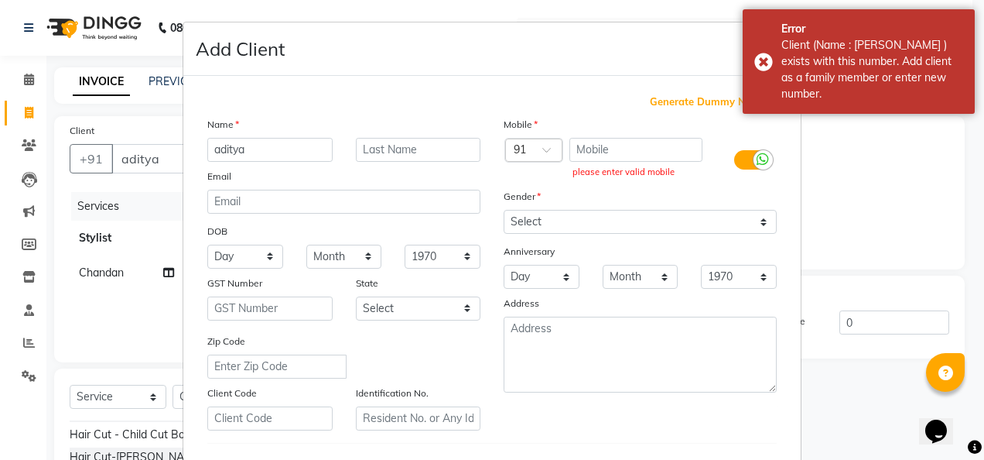
click at [673, 107] on span "Generate Dummy Number" at bounding box center [713, 101] width 127 height 15
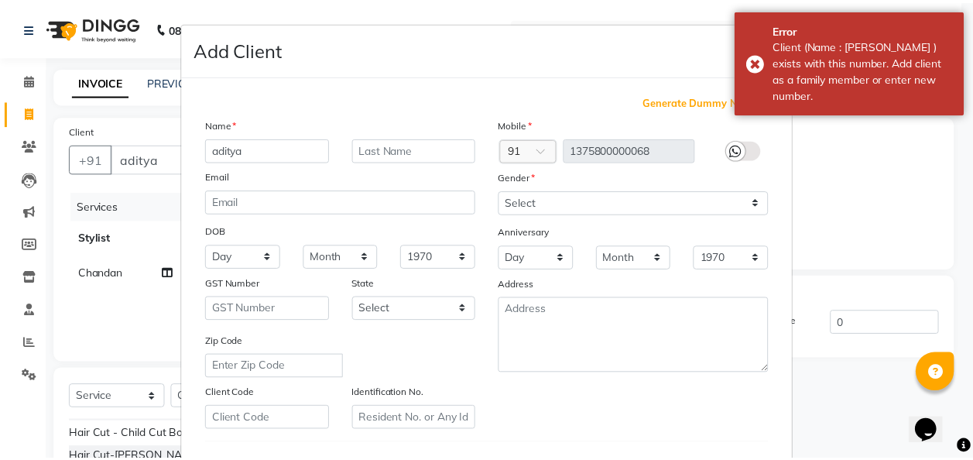
scroll to position [252, 0]
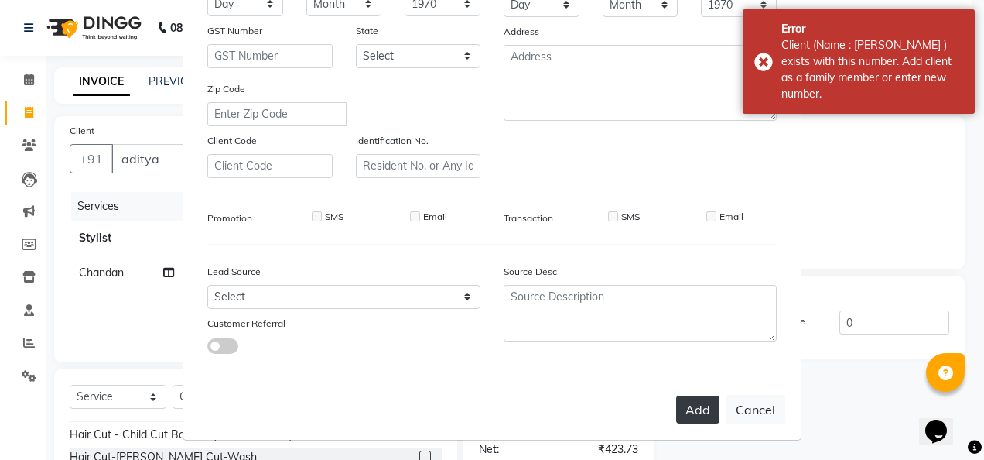
click at [700, 419] on button "Add" at bounding box center [697, 409] width 43 height 28
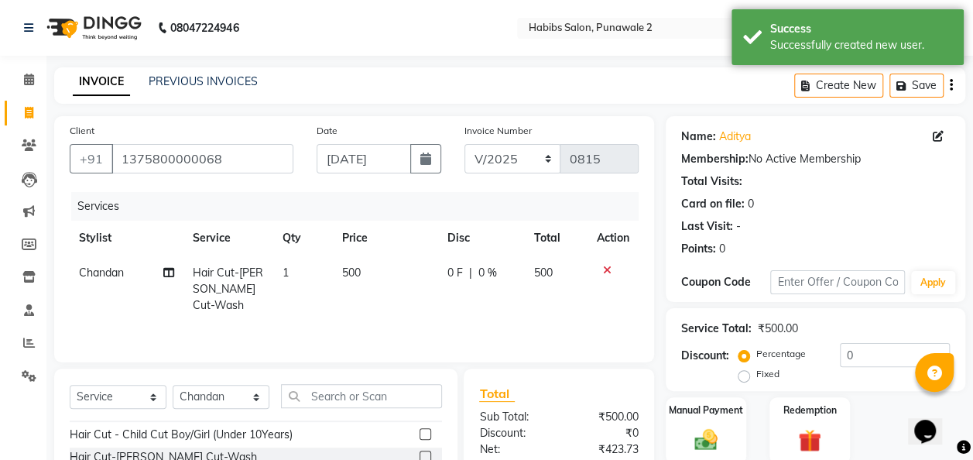
scroll to position [159, 0]
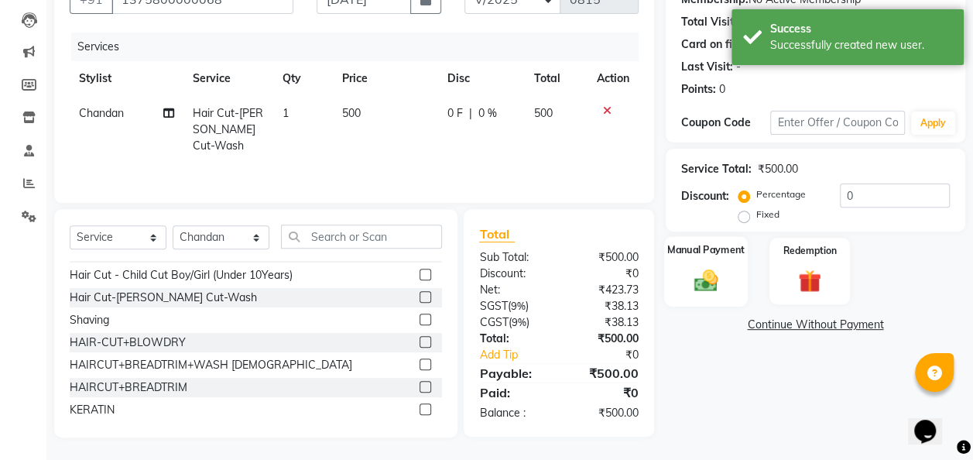
click at [699, 277] on img at bounding box center [705, 280] width 39 height 28
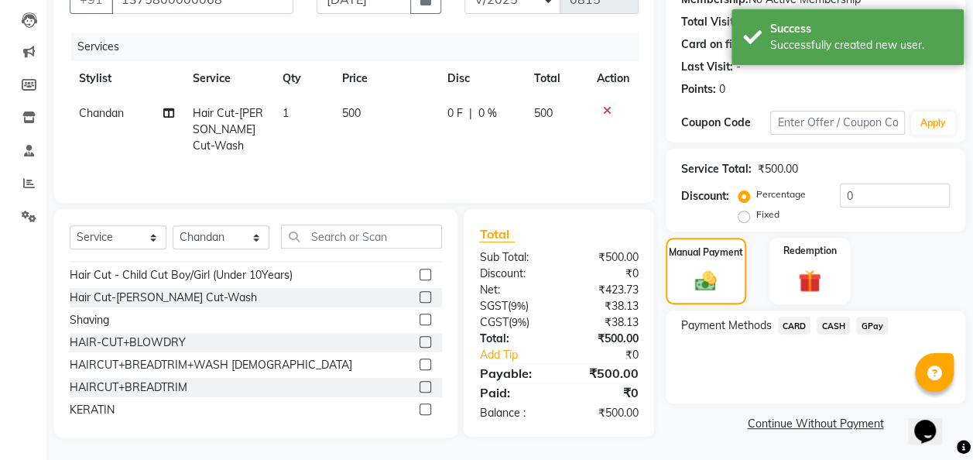
click at [871, 324] on span "GPay" at bounding box center [872, 325] width 32 height 18
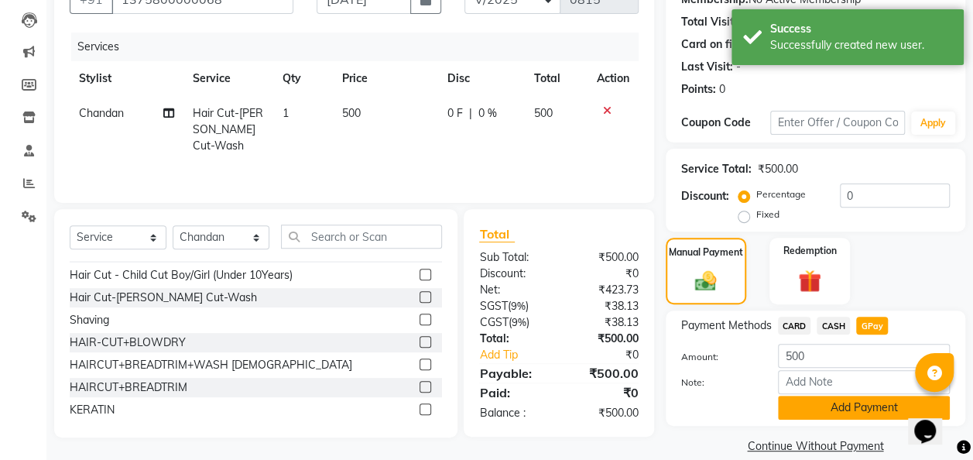
click at [843, 402] on button "Add Payment" at bounding box center [864, 407] width 172 height 24
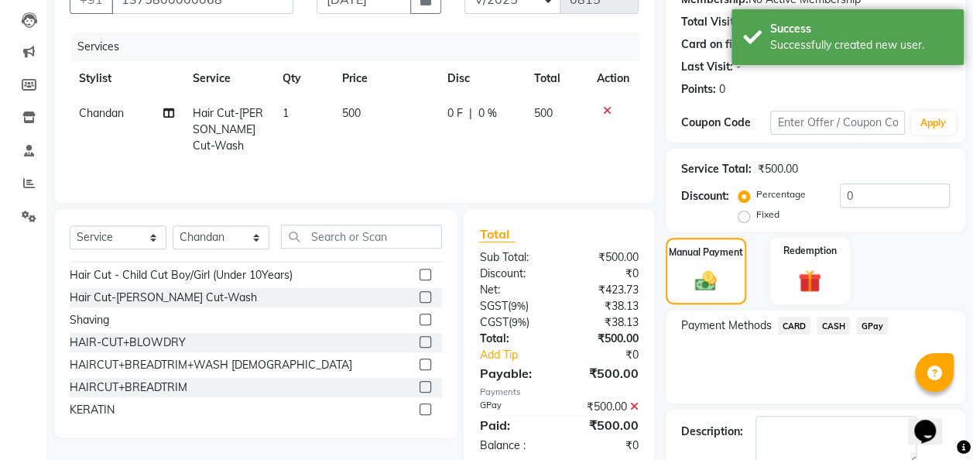
scroll to position [245, 0]
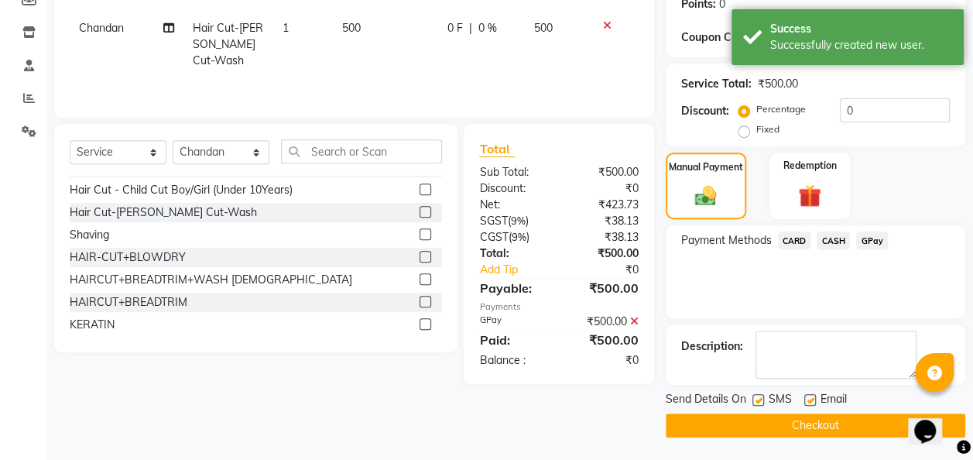
click at [835, 421] on button "Checkout" at bounding box center [814, 425] width 299 height 24
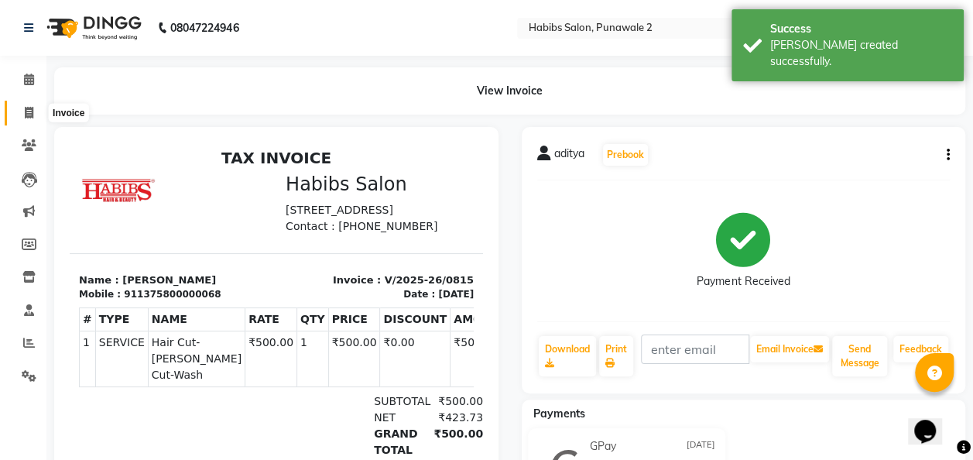
click at [30, 110] on icon at bounding box center [29, 113] width 9 height 12
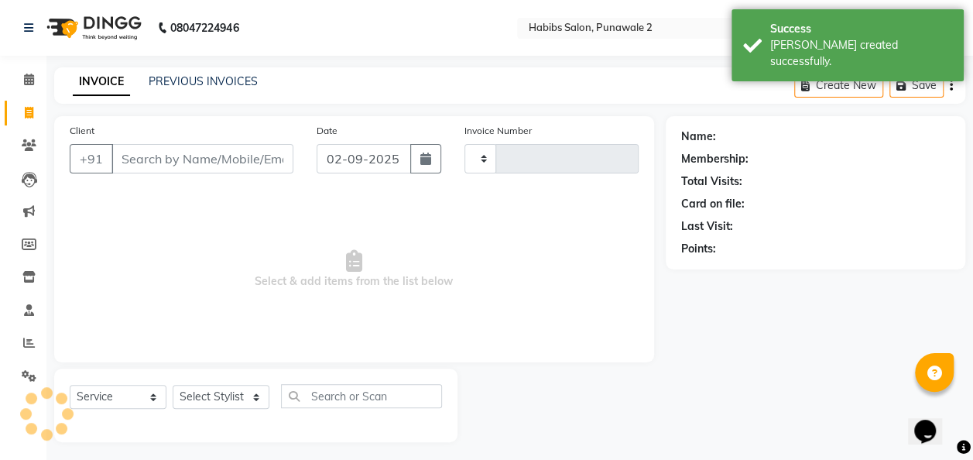
scroll to position [5, 0]
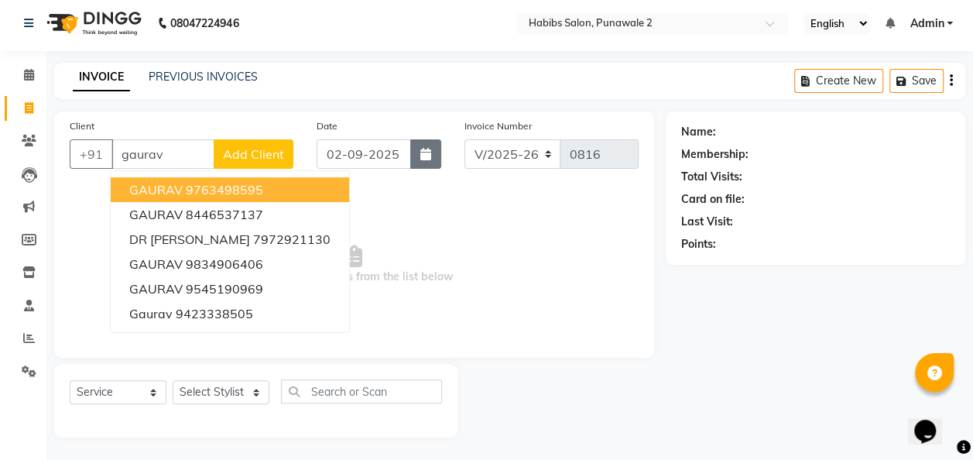
click at [424, 152] on icon "button" at bounding box center [425, 154] width 11 height 12
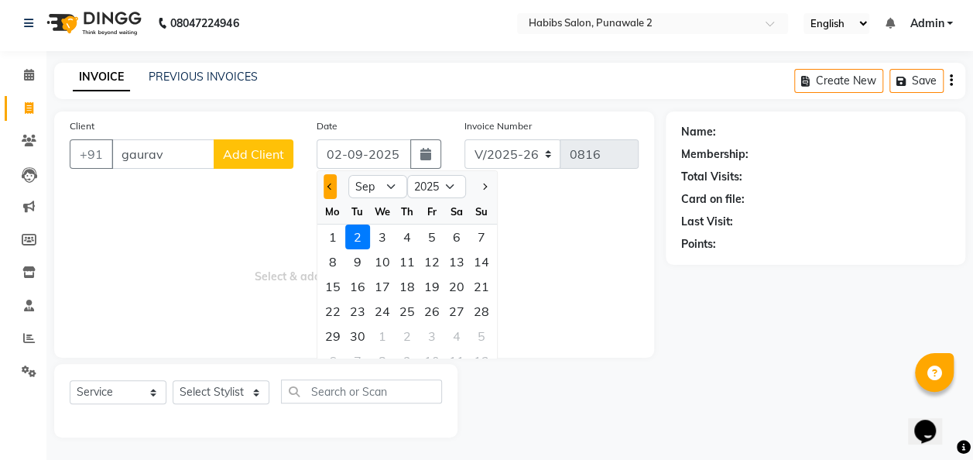
click at [325, 182] on button "Previous month" at bounding box center [329, 186] width 13 height 25
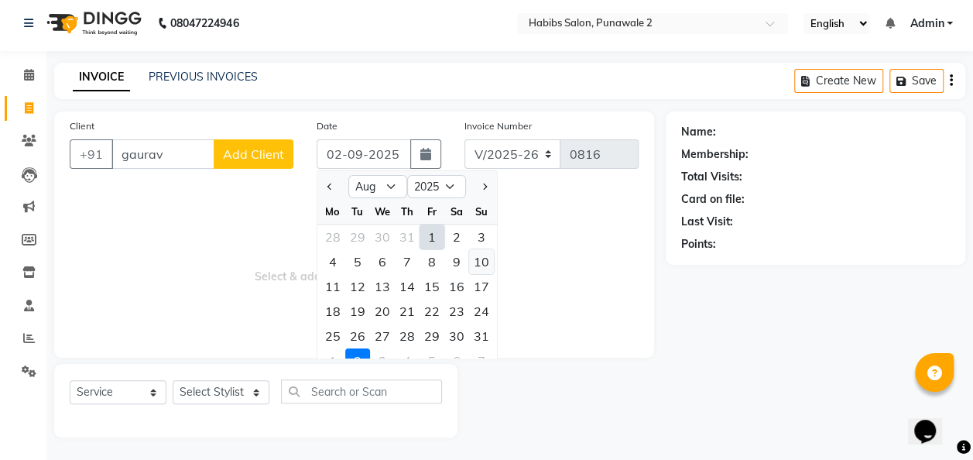
click at [481, 257] on div "10" at bounding box center [481, 261] width 25 height 25
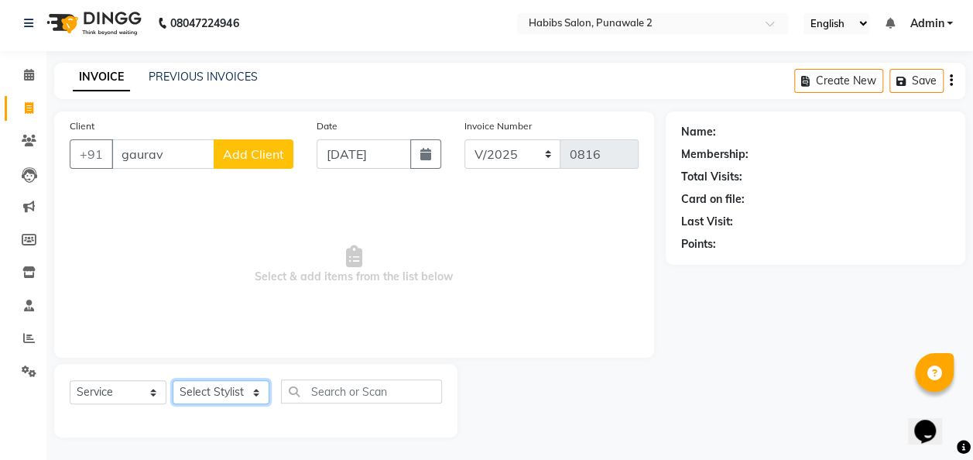
click at [251, 387] on select "Select Stylist Chandan Ganesh Gauri [PERSON_NAME] [PERSON_NAME] nikhil [PERSON_…" at bounding box center [221, 392] width 97 height 24
click at [173, 380] on select "Select Stylist Chandan Ganesh Gauri [PERSON_NAME] [PERSON_NAME] nikhil [PERSON_…" at bounding box center [221, 392] width 97 height 24
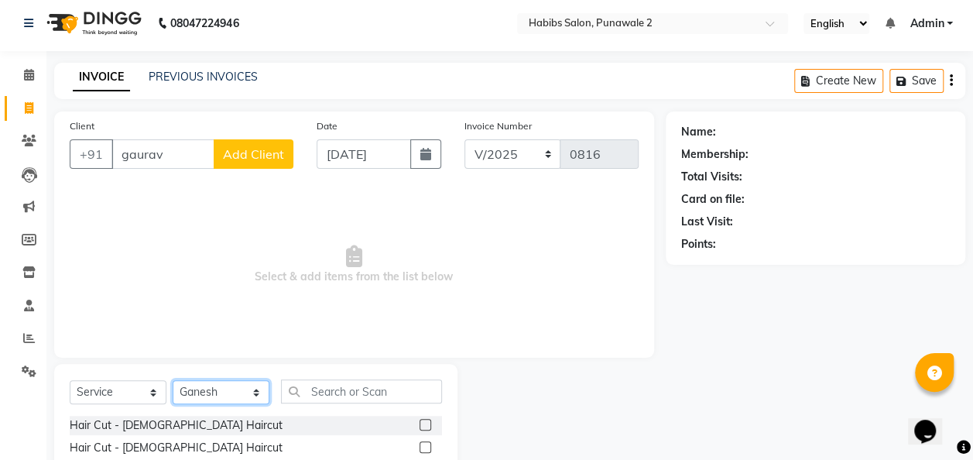
scroll to position [159, 0]
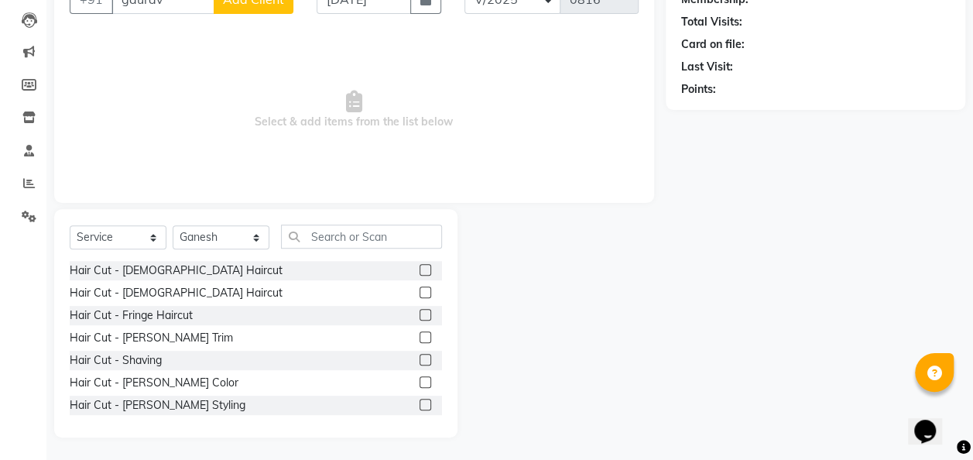
click at [419, 270] on label at bounding box center [425, 270] width 12 height 12
click at [419, 270] on input "checkbox" at bounding box center [424, 270] width 10 height 10
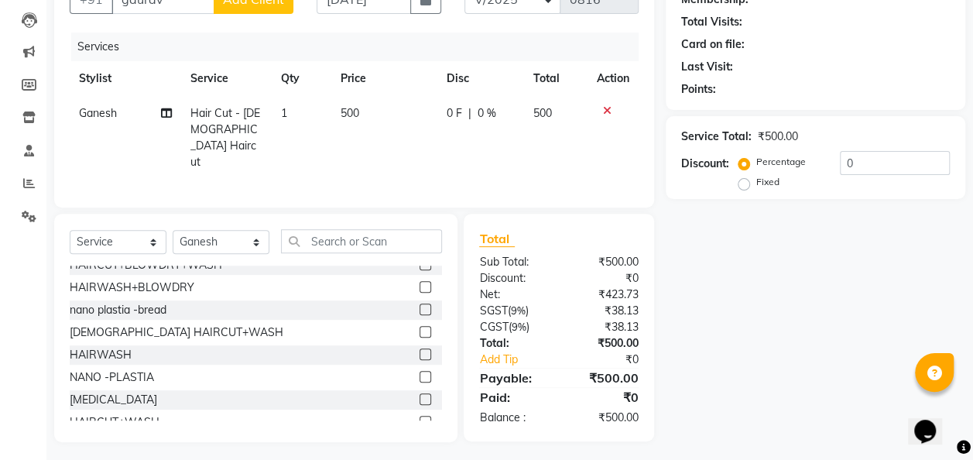
scroll to position [325, 0]
click at [419, 325] on label at bounding box center [425, 331] width 12 height 12
click at [419, 327] on input "checkbox" at bounding box center [424, 332] width 10 height 10
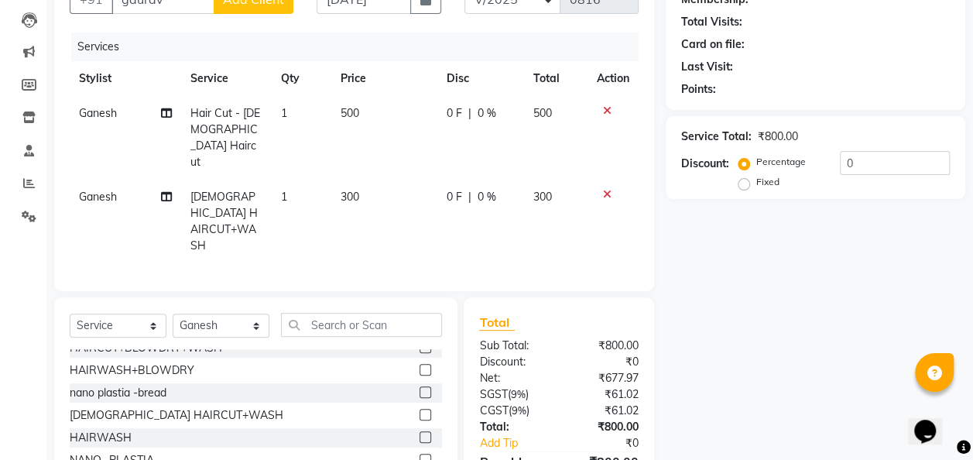
click at [608, 105] on icon at bounding box center [607, 110] width 9 height 11
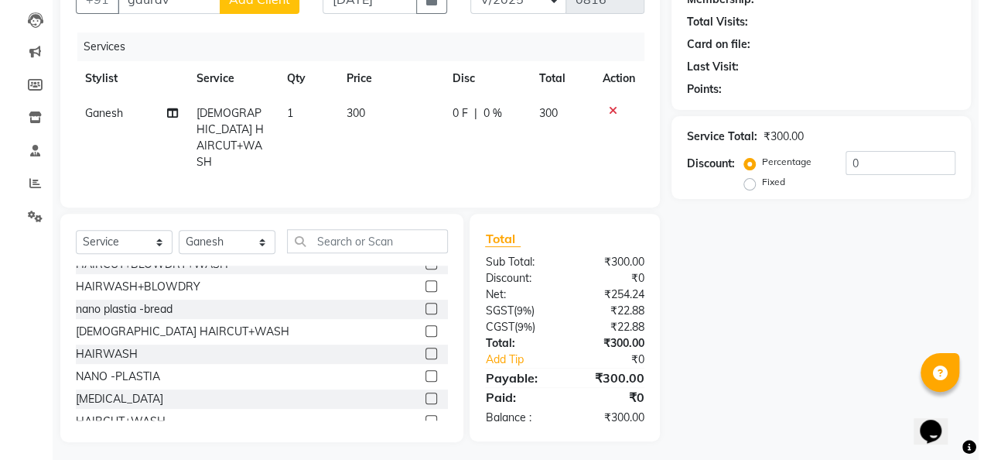
scroll to position [0, 0]
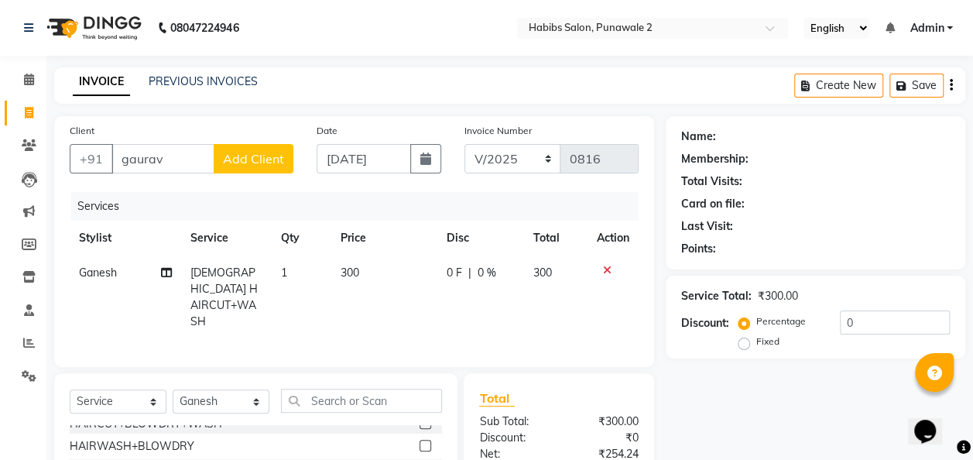
click at [265, 152] on span "Add Client" at bounding box center [253, 158] width 61 height 15
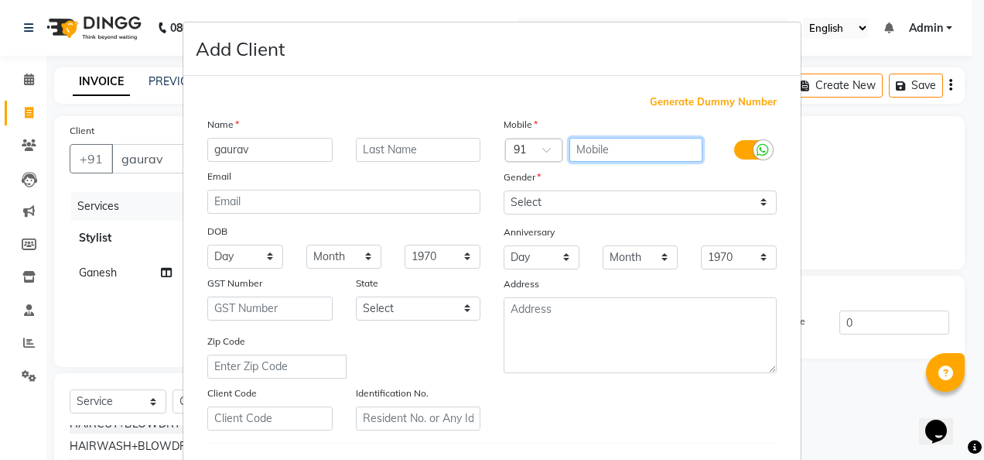
click at [580, 145] on input "text" at bounding box center [637, 150] width 134 height 24
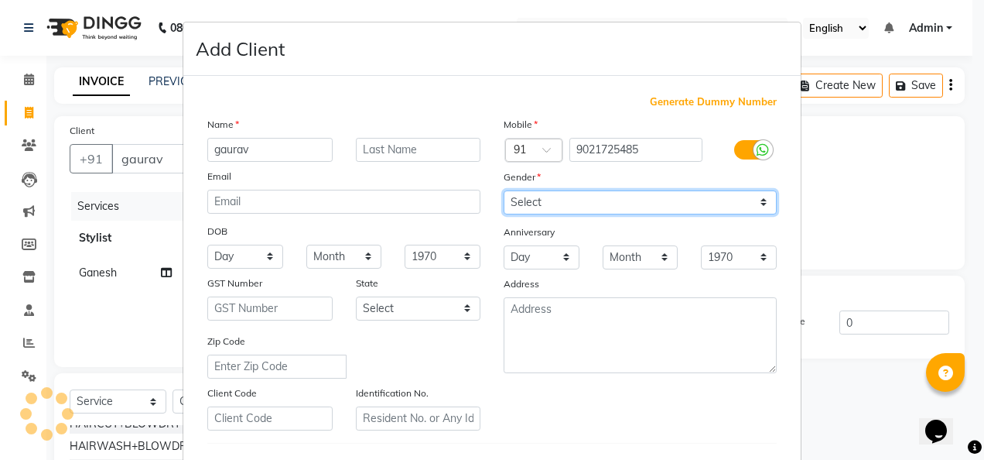
click at [757, 200] on select "Select [DEMOGRAPHIC_DATA] [DEMOGRAPHIC_DATA] Other Prefer Not To Say" at bounding box center [640, 202] width 273 height 24
click at [504, 190] on select "Select [DEMOGRAPHIC_DATA] [DEMOGRAPHIC_DATA] Other Prefer Not To Say" at bounding box center [640, 202] width 273 height 24
click at [762, 200] on select "Select [DEMOGRAPHIC_DATA] [DEMOGRAPHIC_DATA] Other Prefer Not To Say" at bounding box center [640, 202] width 273 height 24
click at [504, 190] on select "Select [DEMOGRAPHIC_DATA] [DEMOGRAPHIC_DATA] Other Prefer Not To Say" at bounding box center [640, 202] width 273 height 24
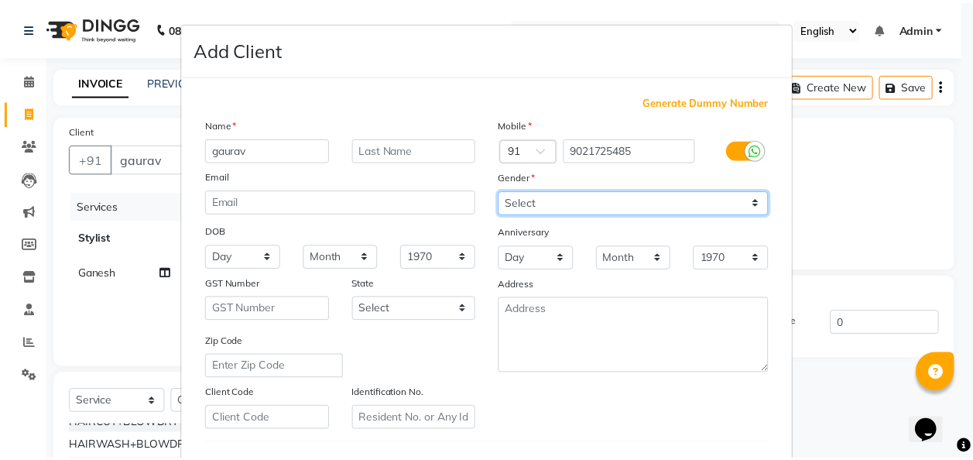
scroll to position [252, 0]
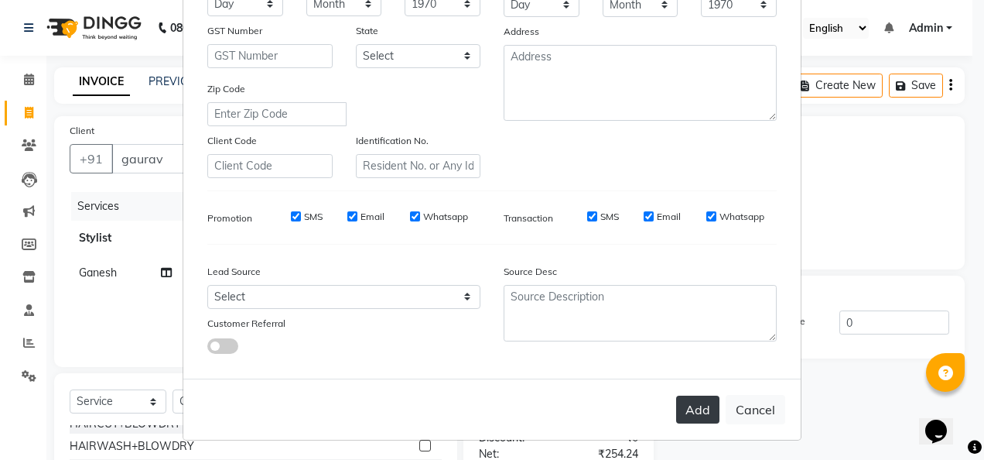
click at [698, 404] on button "Add" at bounding box center [697, 409] width 43 height 28
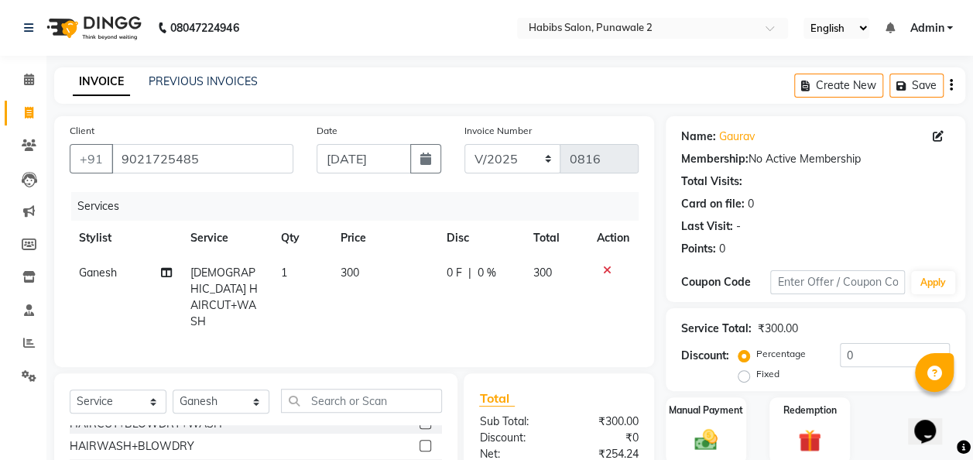
scroll to position [159, 0]
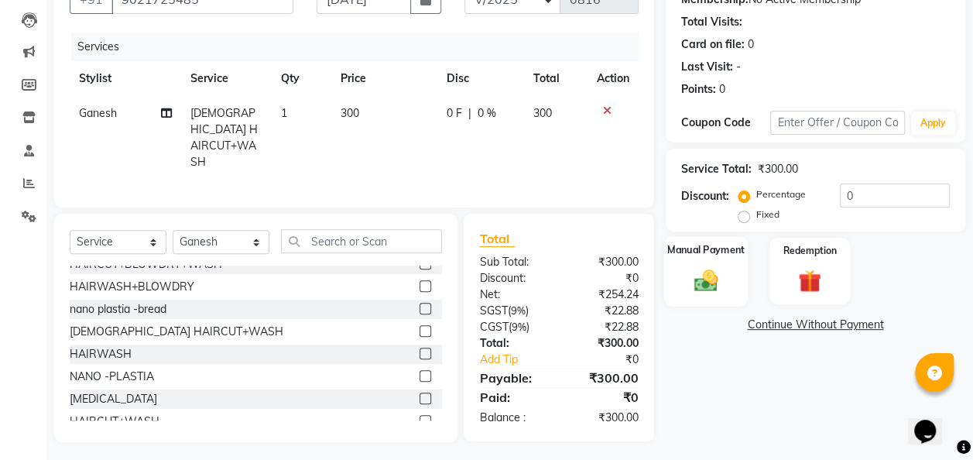
click at [720, 278] on img at bounding box center [705, 280] width 39 height 28
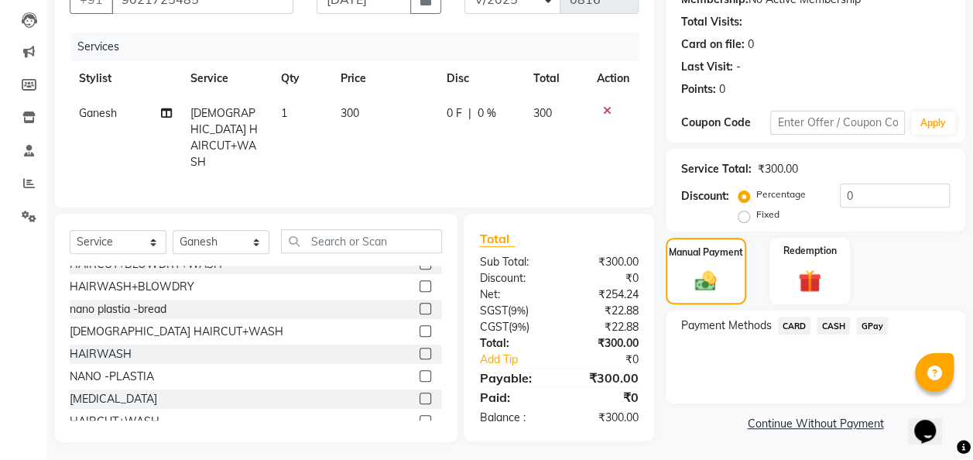
click at [871, 322] on span "GPay" at bounding box center [872, 325] width 32 height 18
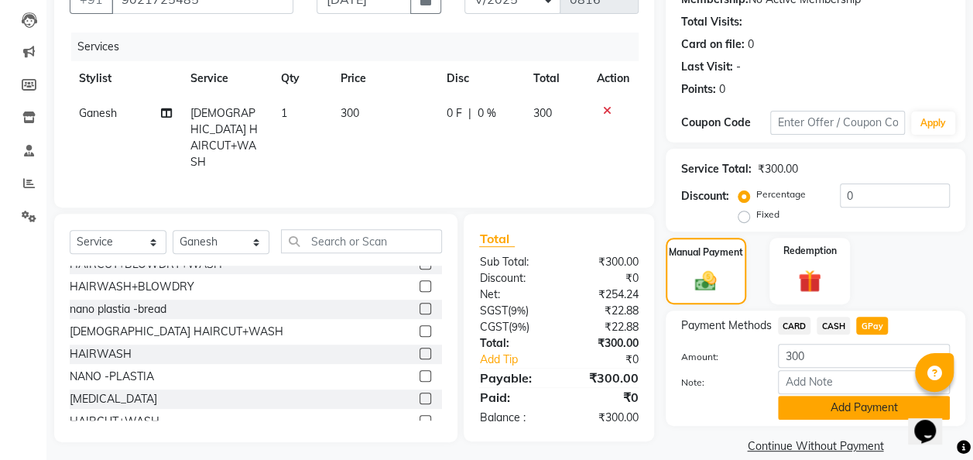
click at [833, 412] on button "Add Payment" at bounding box center [864, 407] width 172 height 24
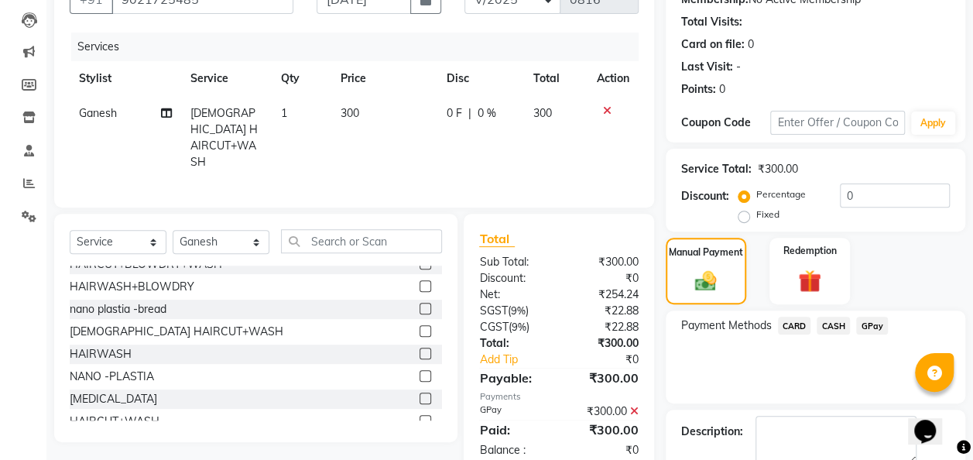
scroll to position [245, 0]
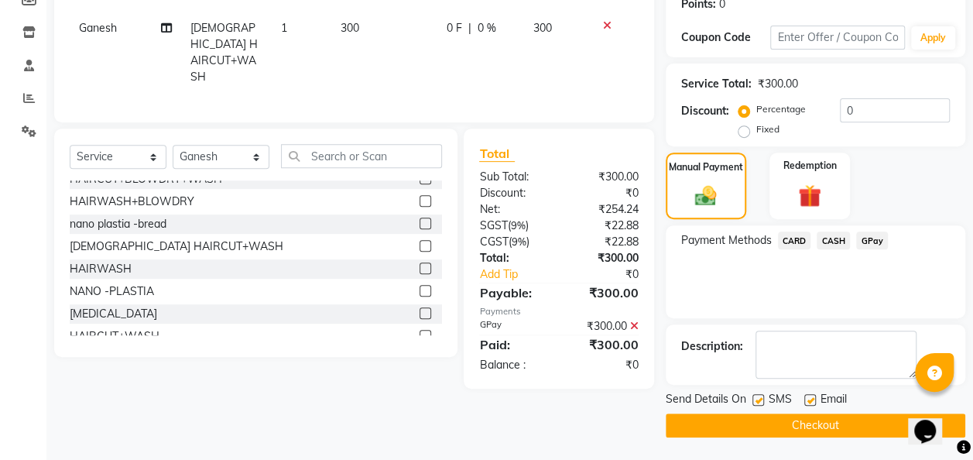
click at [834, 426] on button "Checkout" at bounding box center [814, 425] width 299 height 24
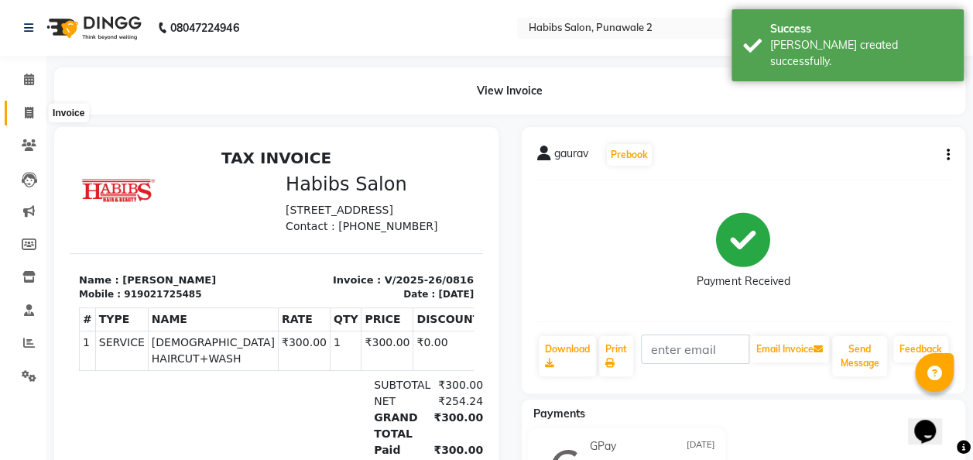
click at [29, 111] on icon at bounding box center [29, 113] width 9 height 12
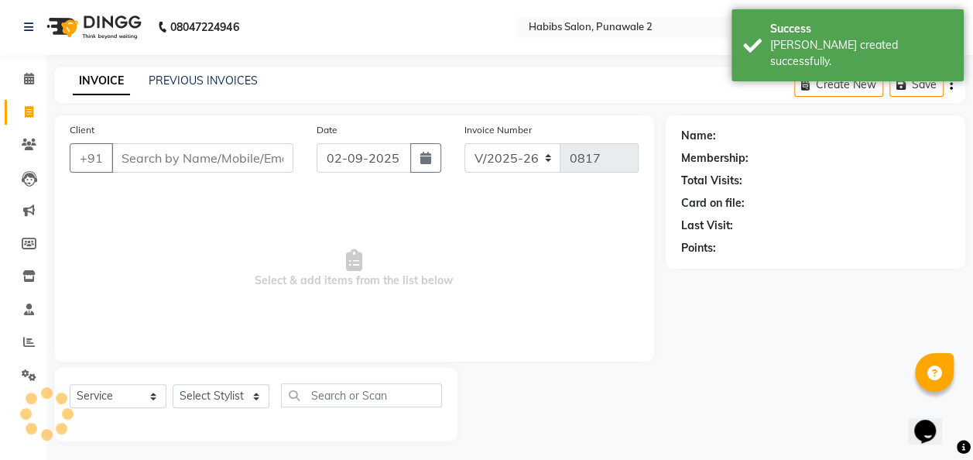
scroll to position [5, 0]
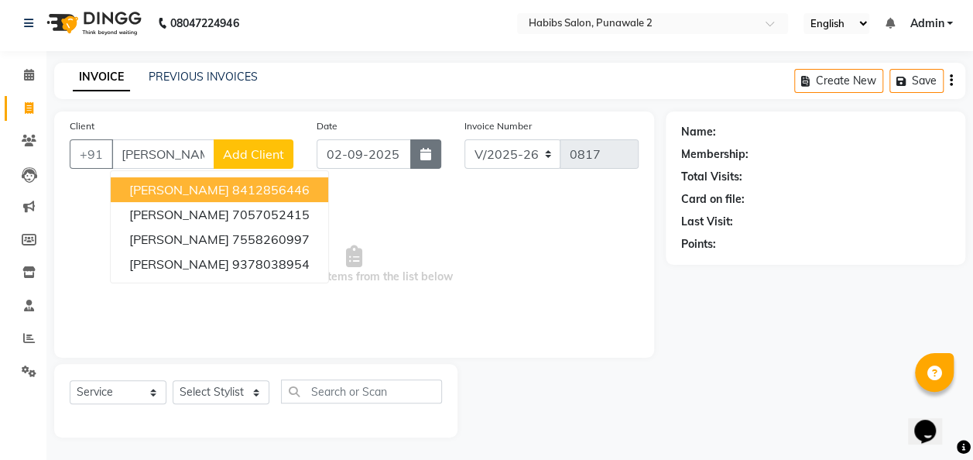
click at [426, 144] on button "button" at bounding box center [425, 153] width 31 height 29
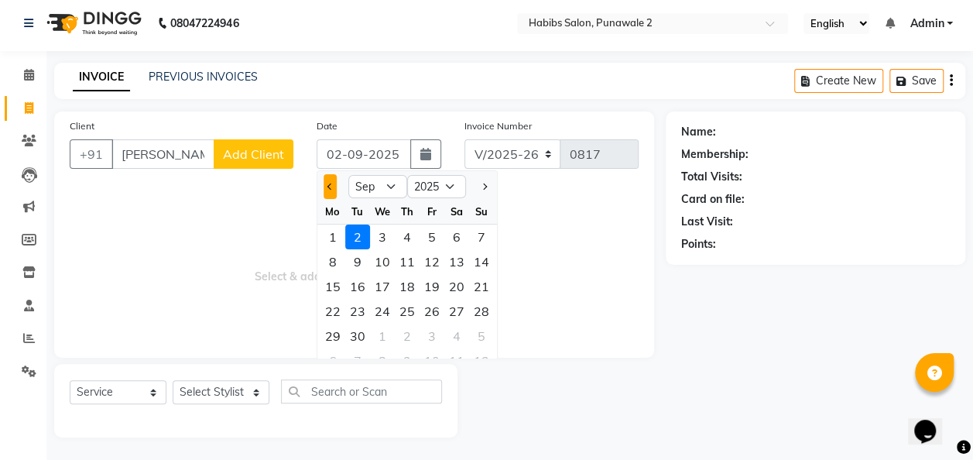
click at [331, 176] on button "Previous month" at bounding box center [329, 186] width 13 height 25
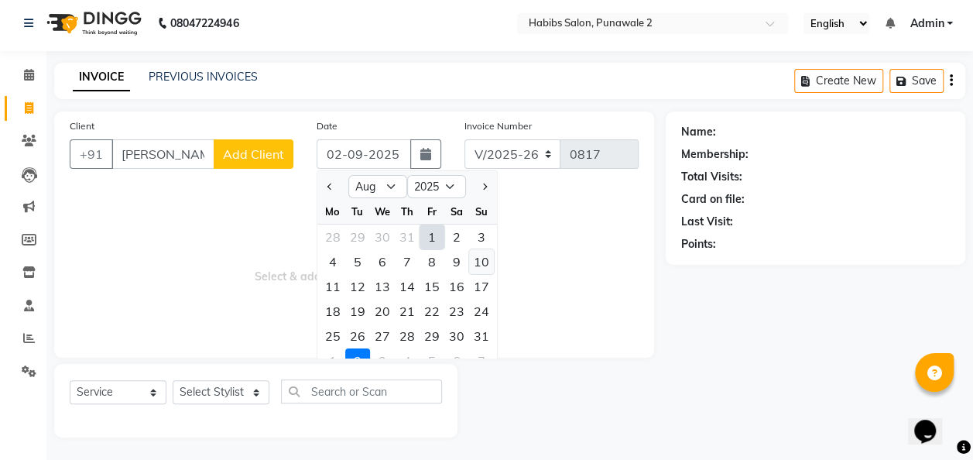
click at [481, 259] on div "10" at bounding box center [481, 261] width 25 height 25
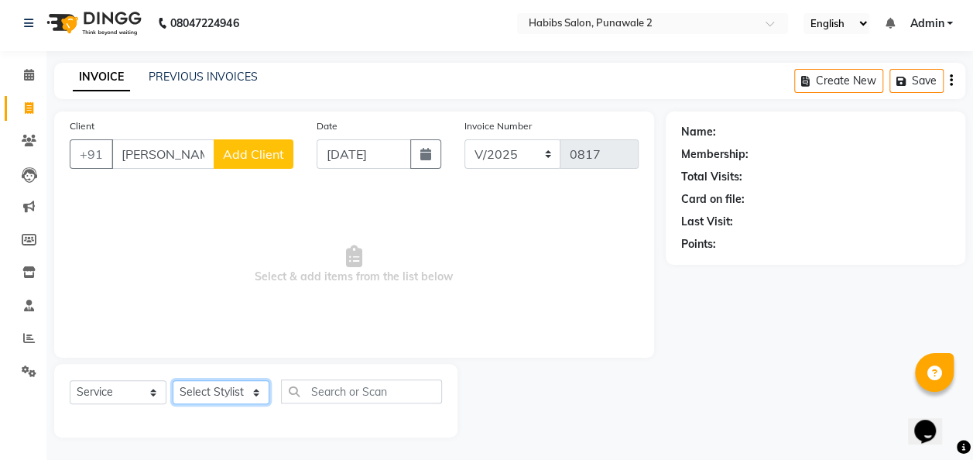
click at [252, 395] on select "Select Stylist Chandan Ganesh Gauri [PERSON_NAME] [PERSON_NAME] nikhil [PERSON_…" at bounding box center [221, 392] width 97 height 24
click at [173, 380] on select "Select Stylist Chandan Ganesh Gauri [PERSON_NAME] [PERSON_NAME] nikhil [PERSON_…" at bounding box center [221, 392] width 97 height 24
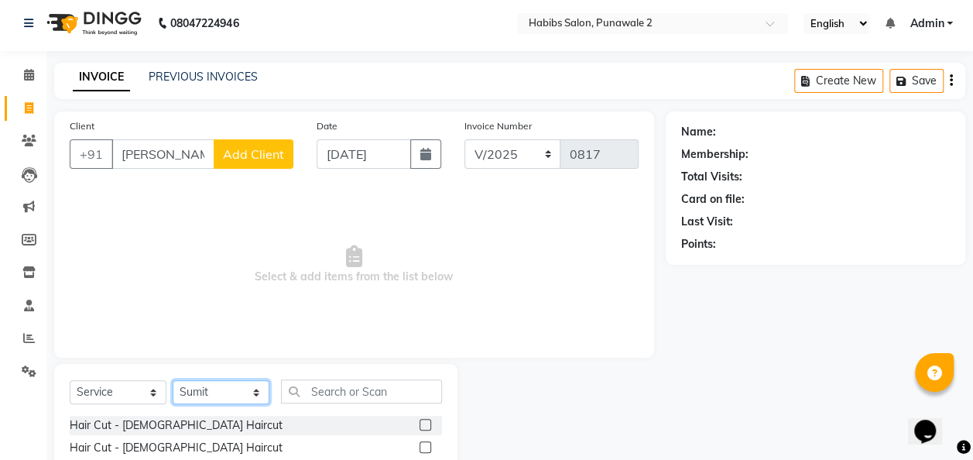
scroll to position [159, 0]
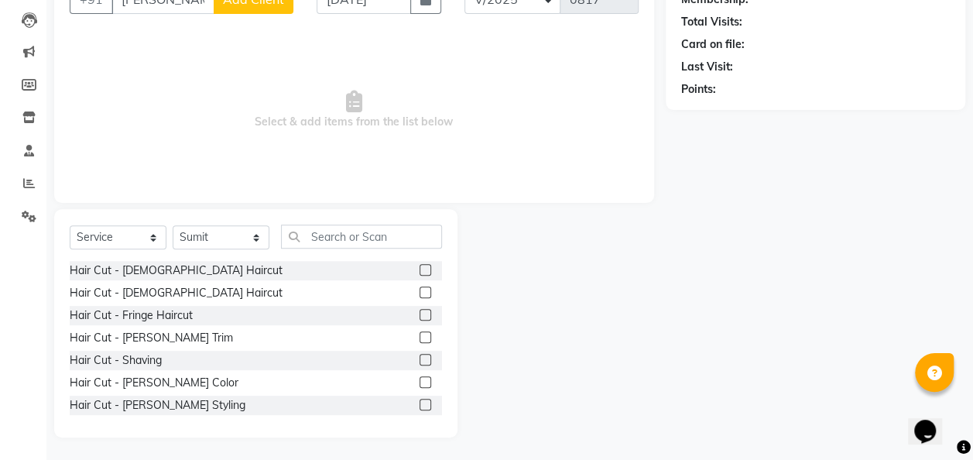
click at [419, 334] on label at bounding box center [425, 337] width 12 height 12
click at [419, 334] on input "checkbox" at bounding box center [424, 338] width 10 height 10
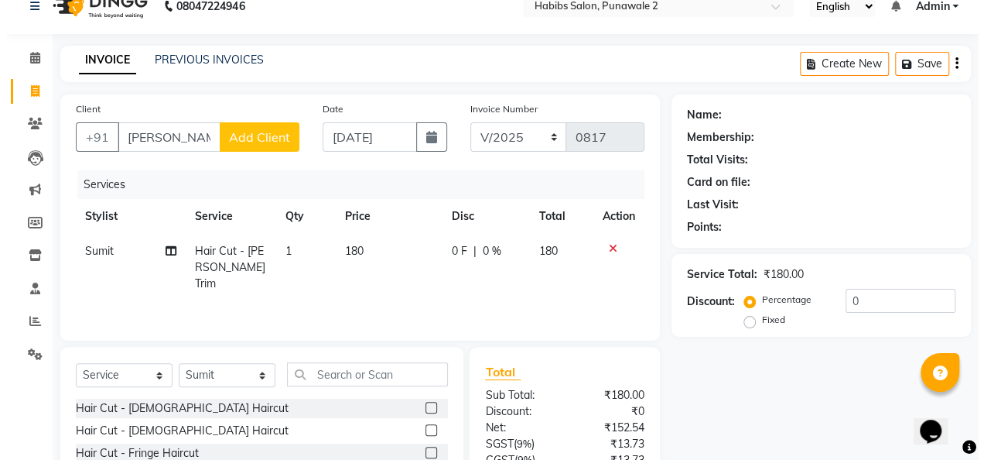
scroll to position [11, 0]
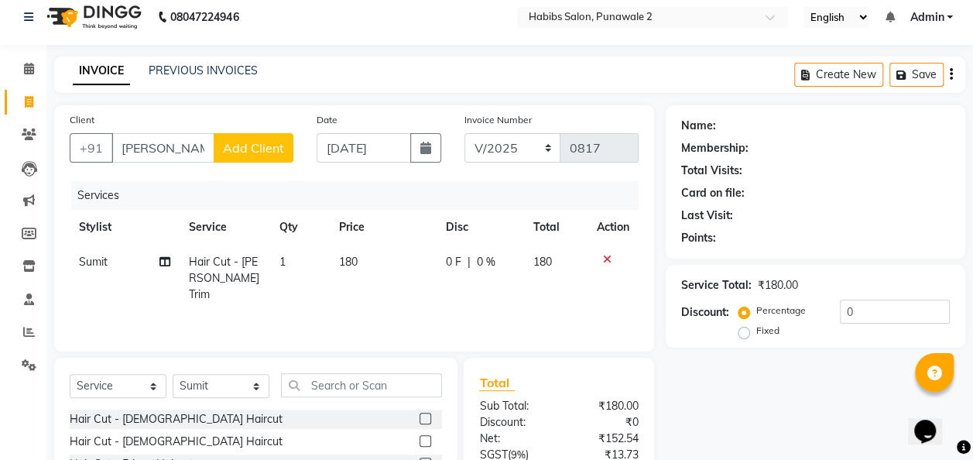
click at [384, 284] on td "180" at bounding box center [383, 278] width 107 height 67
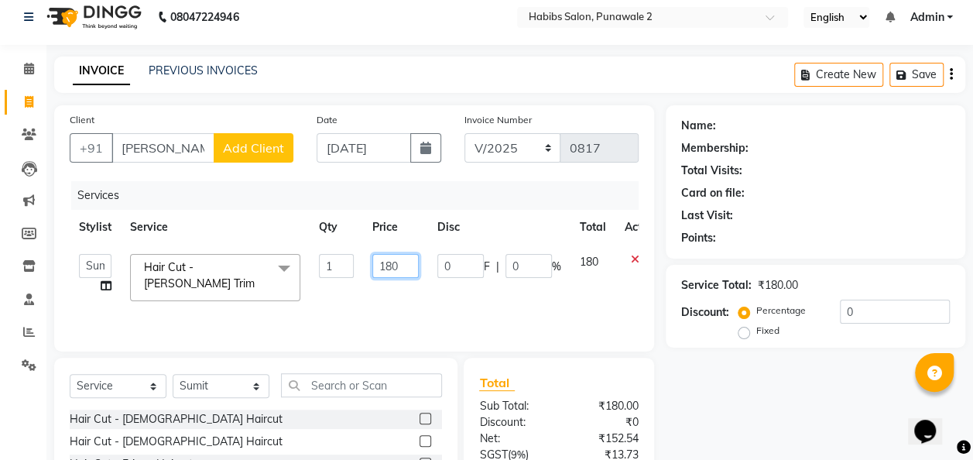
click at [409, 273] on input "180" at bounding box center [395, 266] width 46 height 24
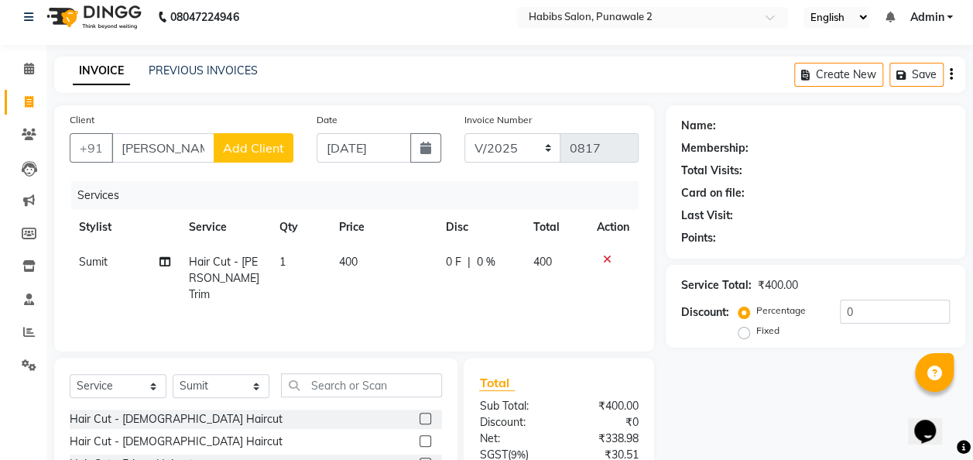
click at [269, 144] on span "Add Client" at bounding box center [253, 147] width 61 height 15
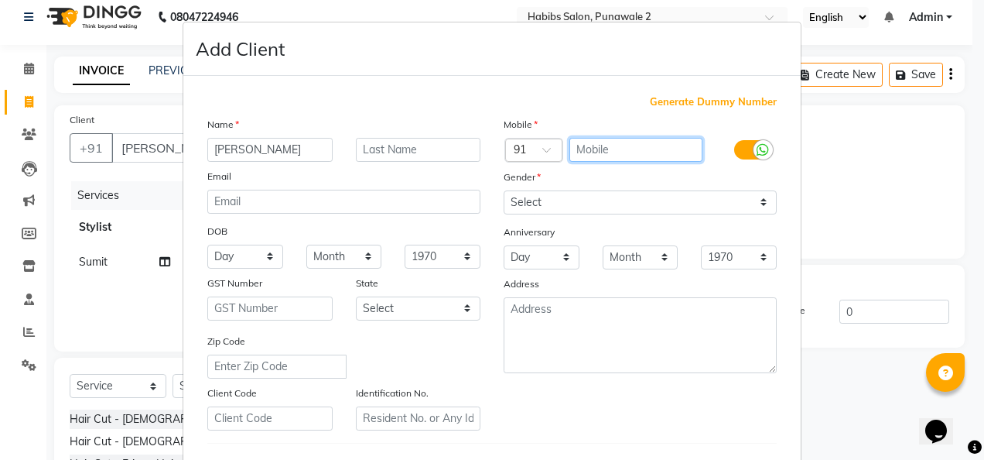
click at [581, 142] on input "text" at bounding box center [637, 150] width 134 height 24
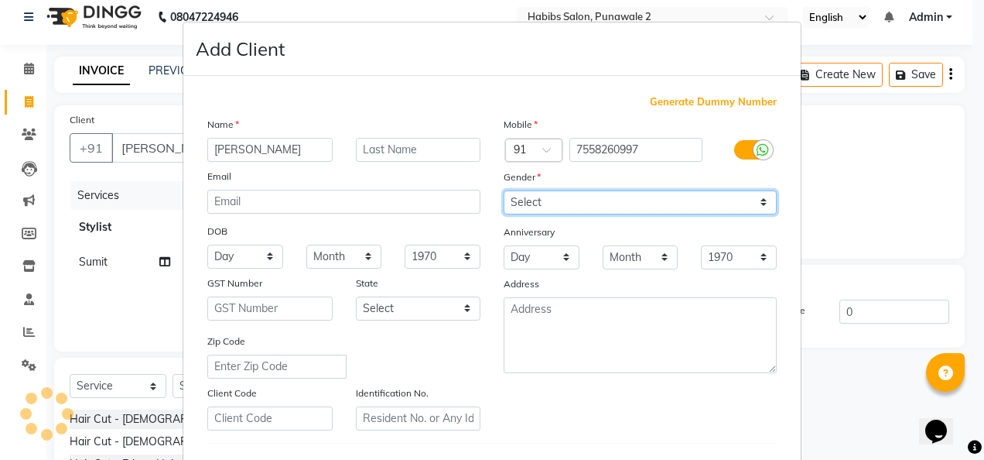
click at [758, 197] on select "Select [DEMOGRAPHIC_DATA] [DEMOGRAPHIC_DATA] Other Prefer Not To Say" at bounding box center [640, 202] width 273 height 24
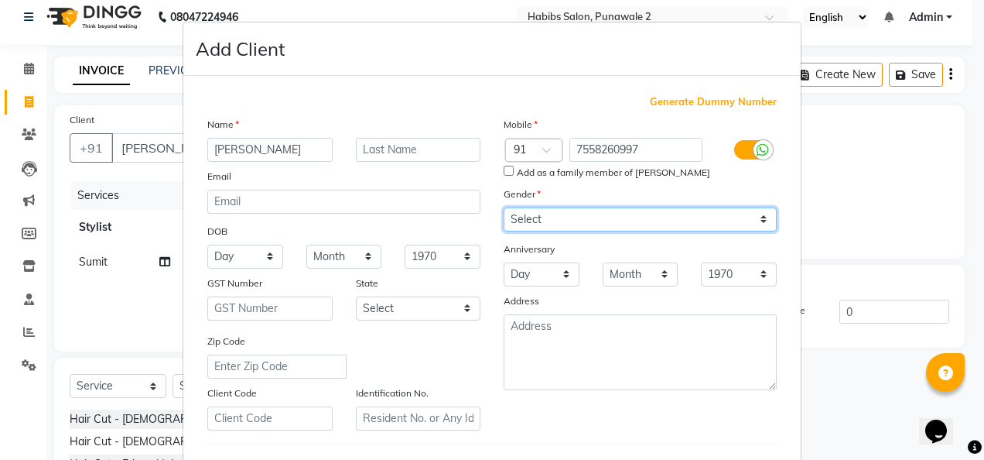
click at [504, 207] on select "Select [DEMOGRAPHIC_DATA] [DEMOGRAPHIC_DATA] Other Prefer Not To Say" at bounding box center [640, 219] width 273 height 24
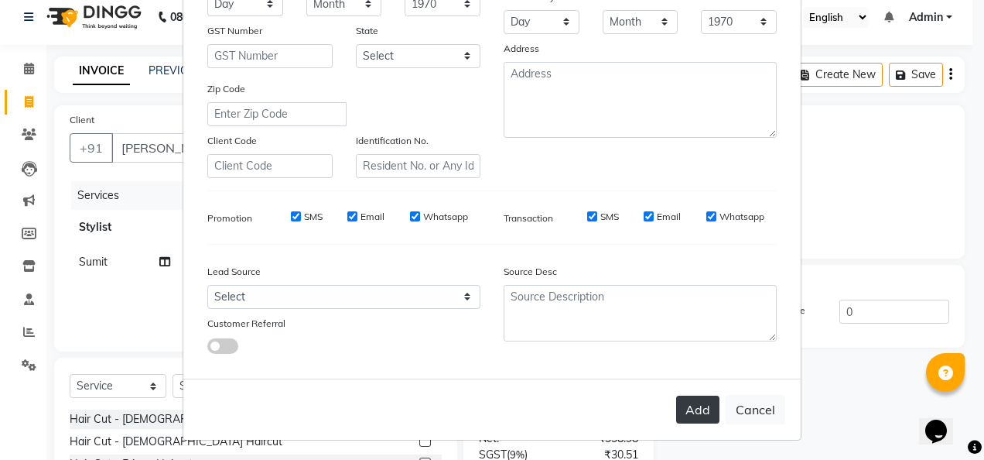
click at [700, 412] on button "Add" at bounding box center [697, 409] width 43 height 28
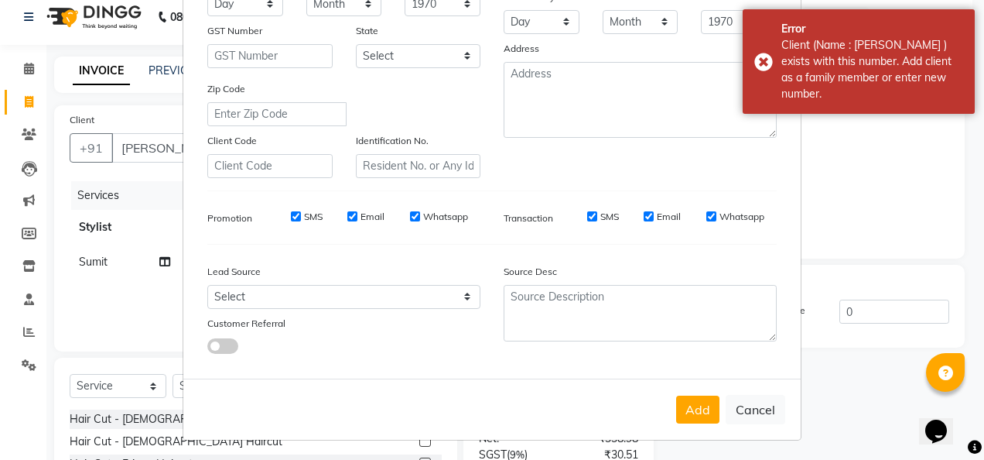
scroll to position [0, 0]
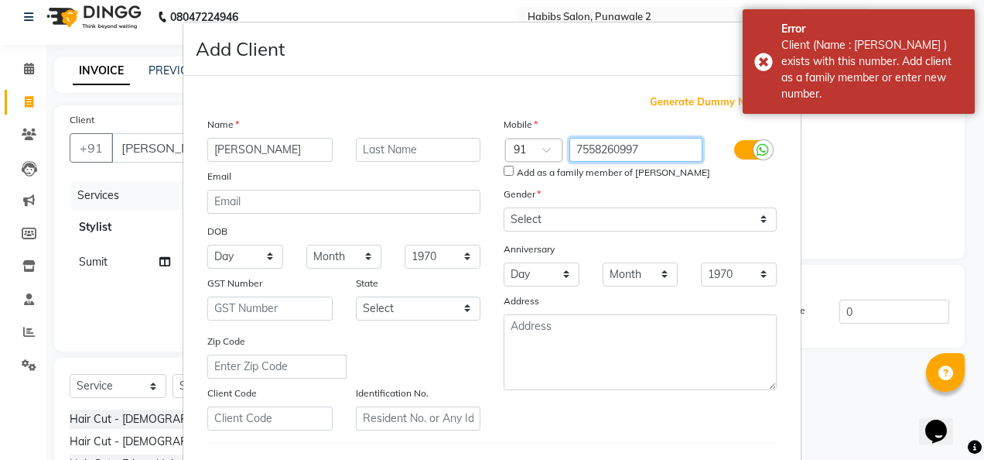
click at [645, 147] on input "7558260997" at bounding box center [637, 150] width 134 height 24
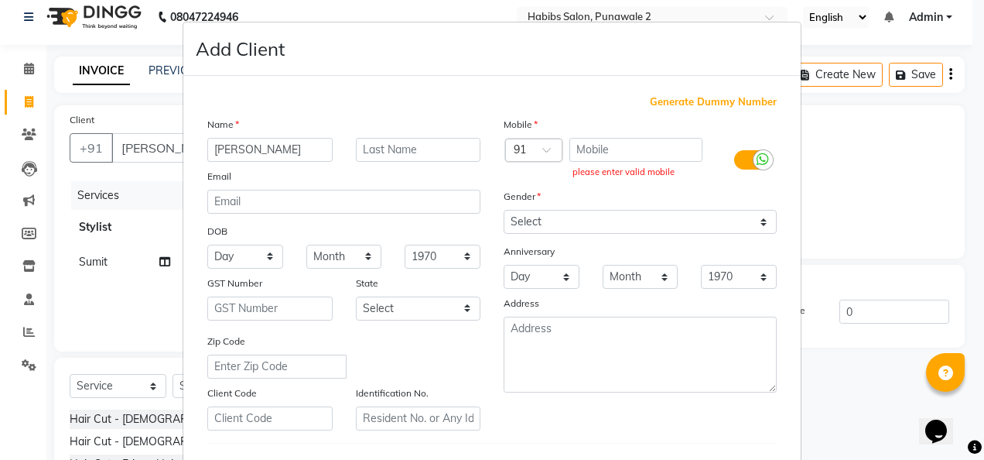
click at [721, 97] on span "Generate Dummy Number" at bounding box center [713, 101] width 127 height 15
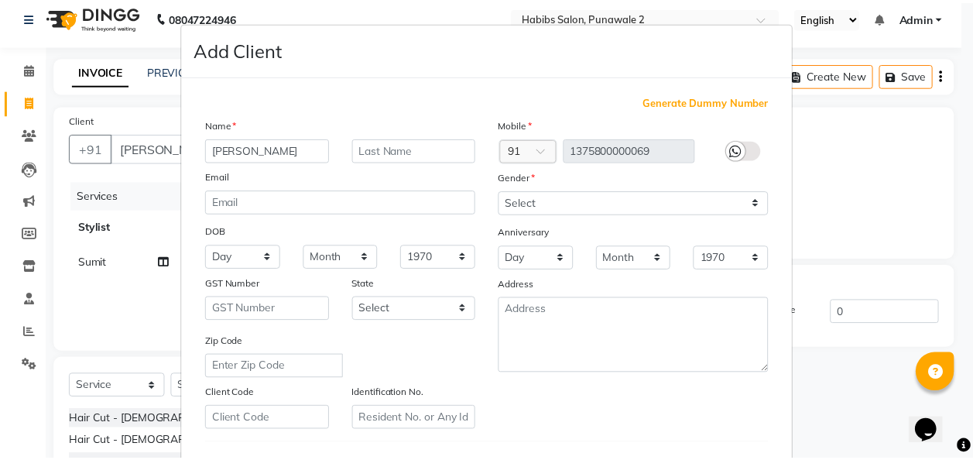
scroll to position [252, 0]
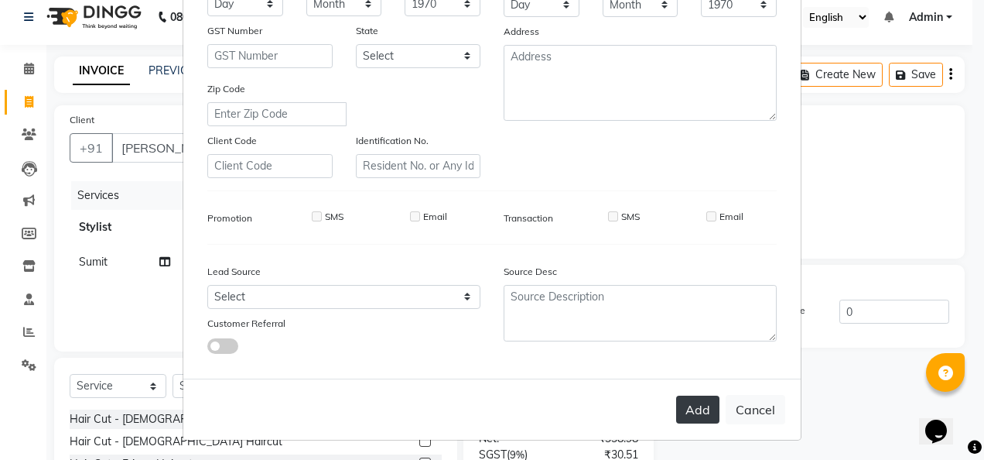
click at [697, 409] on button "Add" at bounding box center [697, 409] width 43 height 28
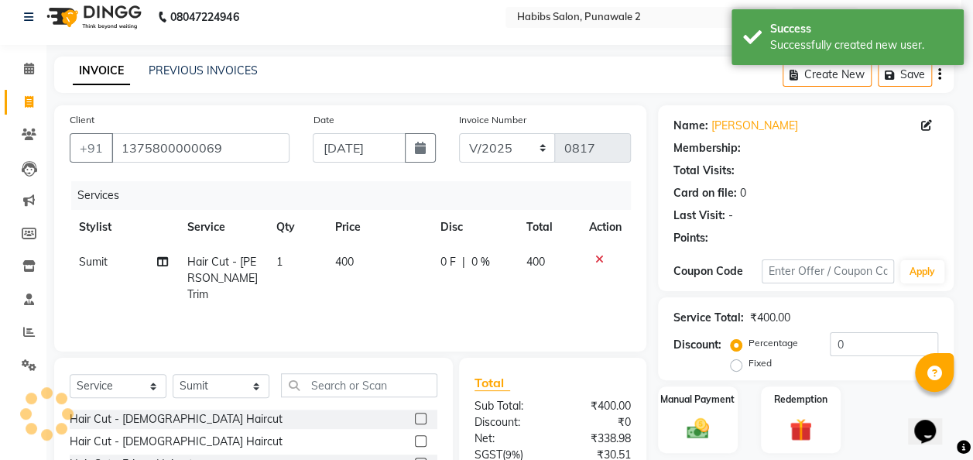
scroll to position [159, 0]
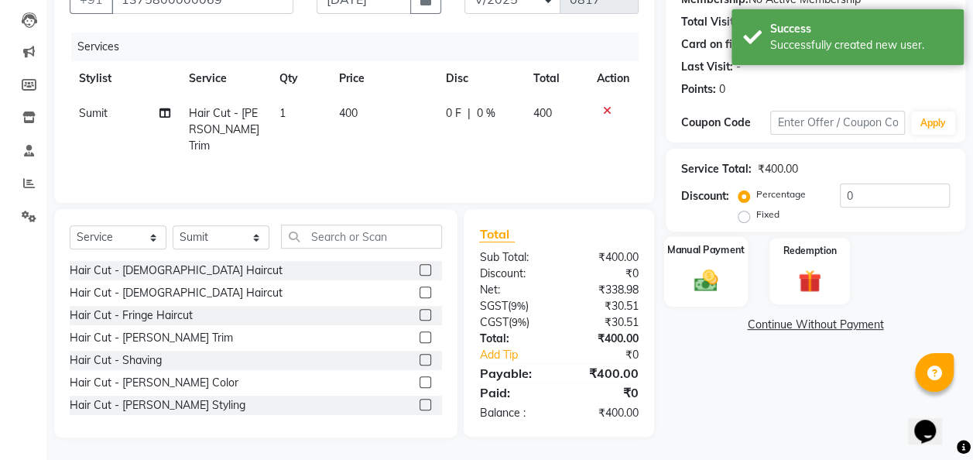
click at [706, 271] on img at bounding box center [705, 280] width 39 height 28
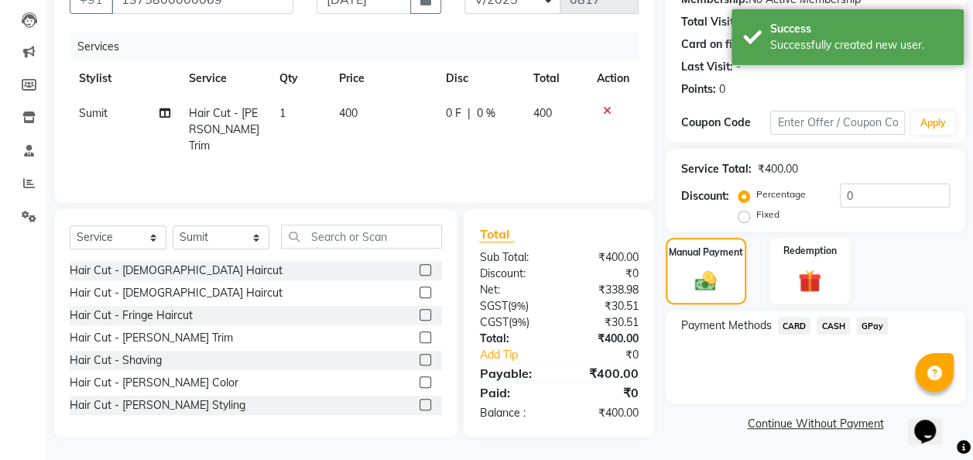
click at [871, 323] on span "GPay" at bounding box center [872, 325] width 32 height 18
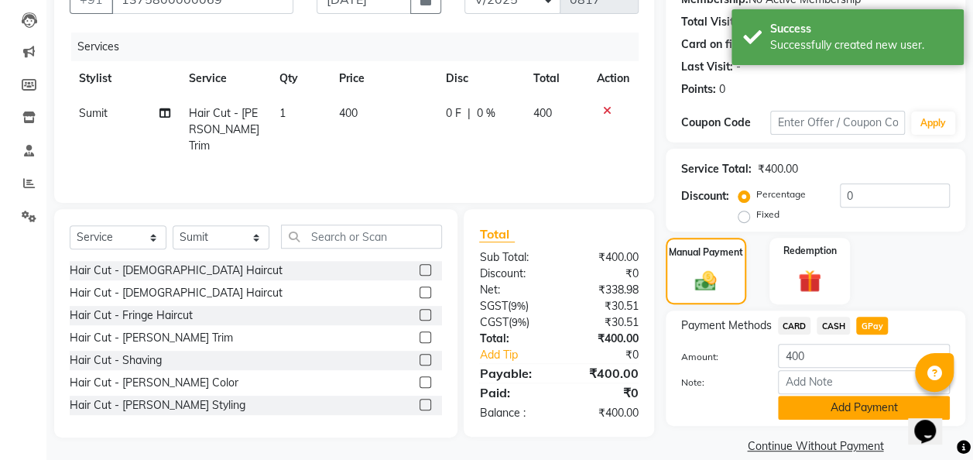
click at [858, 412] on button "Add Payment" at bounding box center [864, 407] width 172 height 24
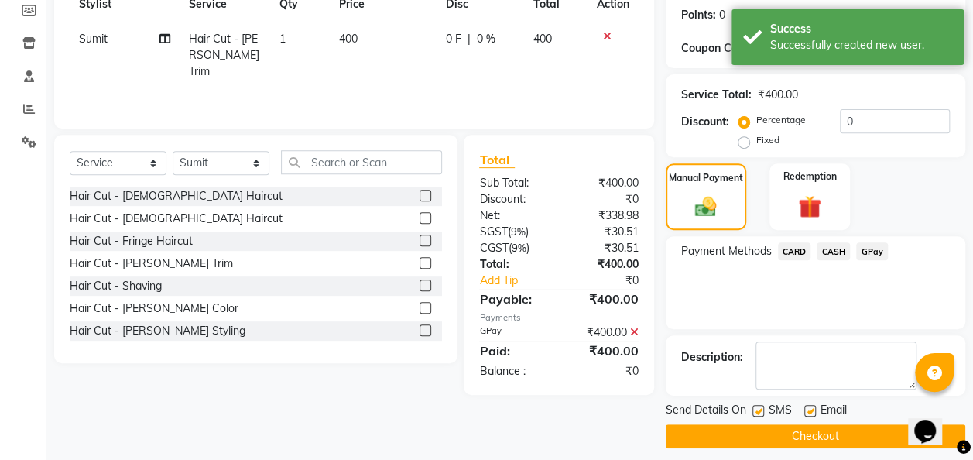
scroll to position [234, 0]
click at [851, 429] on button "Checkout" at bounding box center [814, 436] width 299 height 24
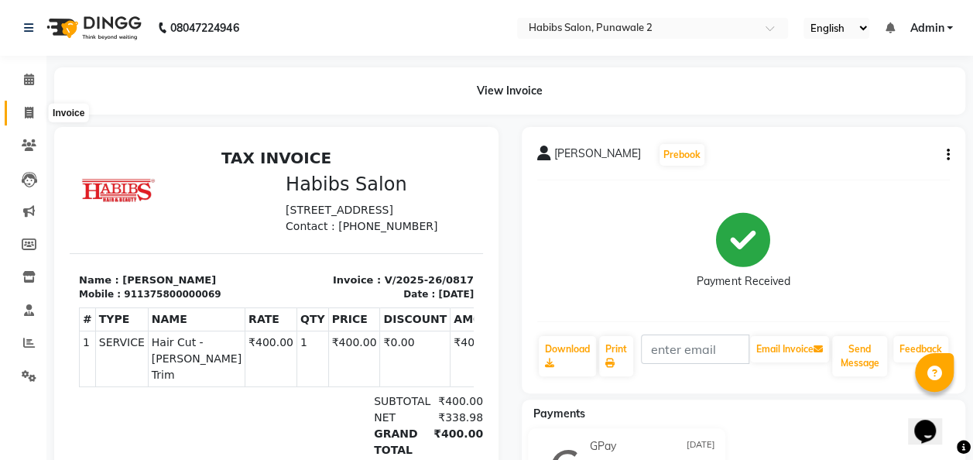
click at [26, 112] on icon at bounding box center [29, 113] width 9 height 12
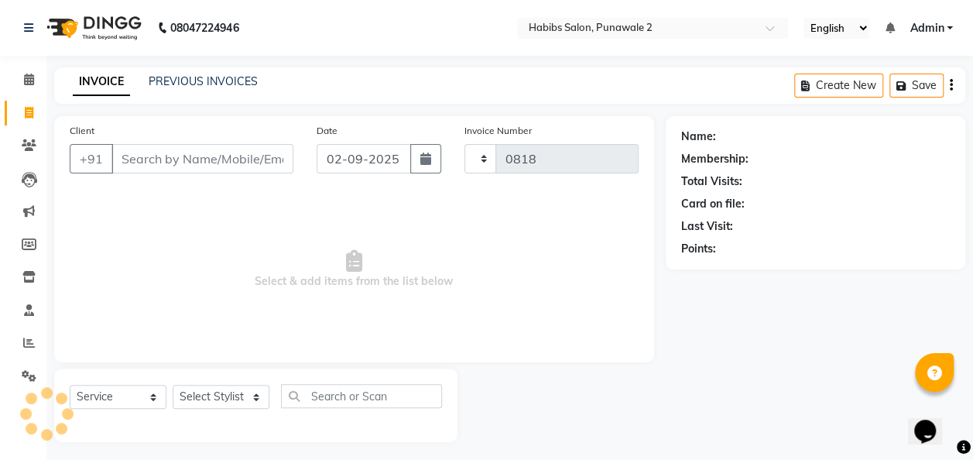
scroll to position [5, 0]
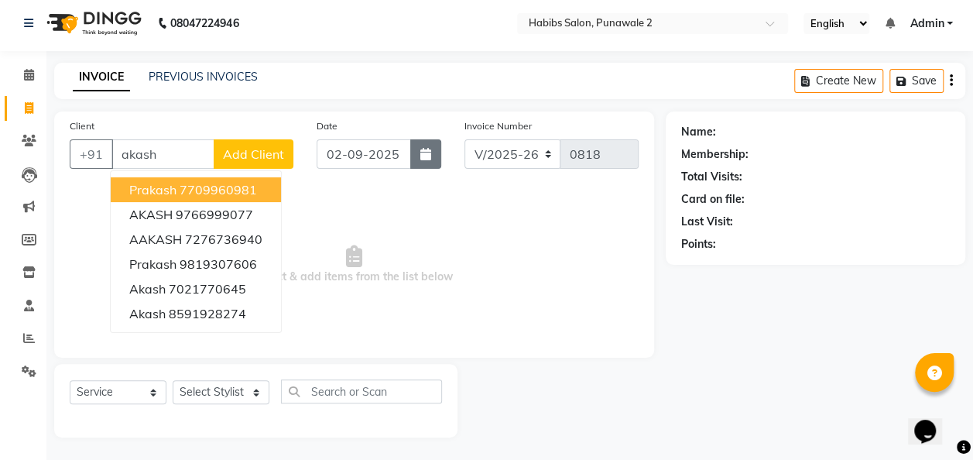
click at [415, 144] on button "button" at bounding box center [425, 153] width 31 height 29
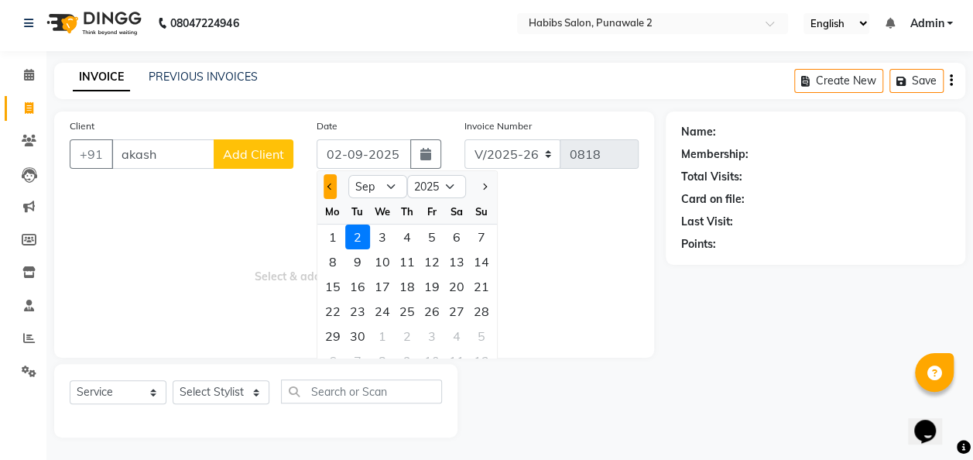
click at [327, 178] on button "Previous month" at bounding box center [329, 186] width 13 height 25
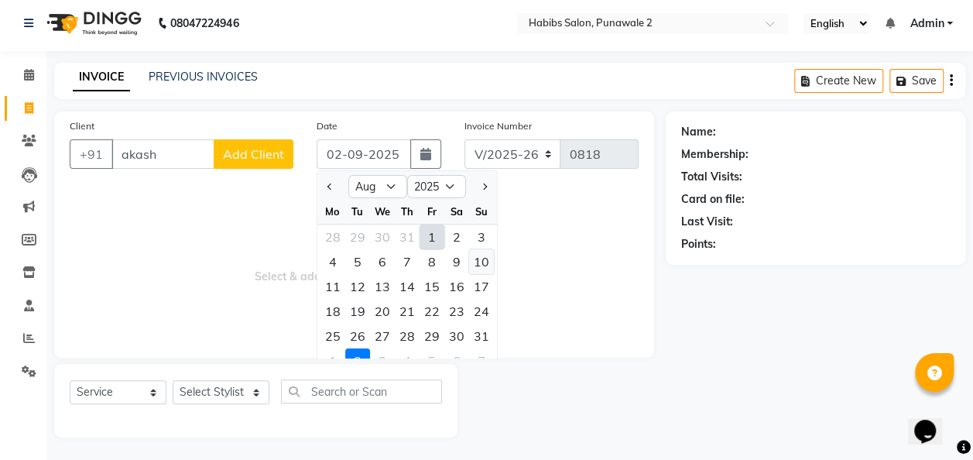
click at [481, 258] on div "10" at bounding box center [481, 261] width 25 height 25
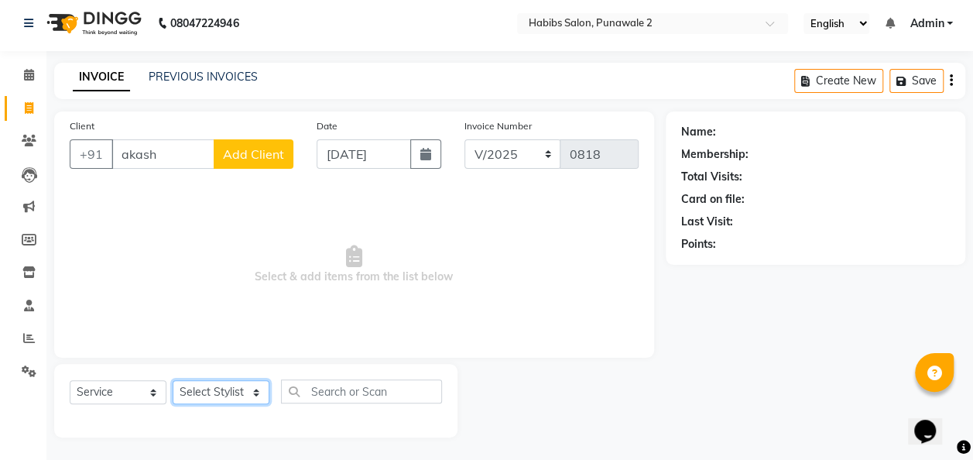
click at [261, 397] on select "Select Stylist Chandan Ganesh Gauri [PERSON_NAME] [PERSON_NAME] nikhil [PERSON_…" at bounding box center [221, 392] width 97 height 24
click at [173, 380] on select "Select Stylist Chandan Ganesh Gauri [PERSON_NAME] [PERSON_NAME] nikhil [PERSON_…" at bounding box center [221, 392] width 97 height 24
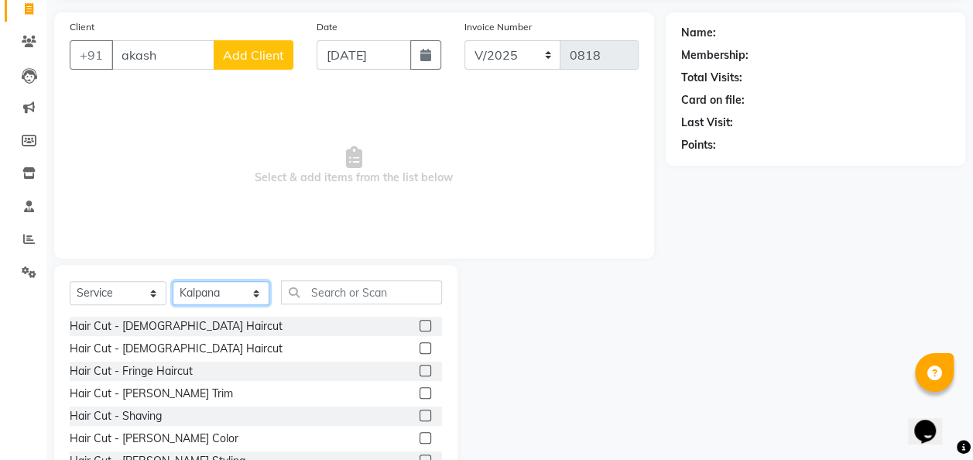
scroll to position [105, 0]
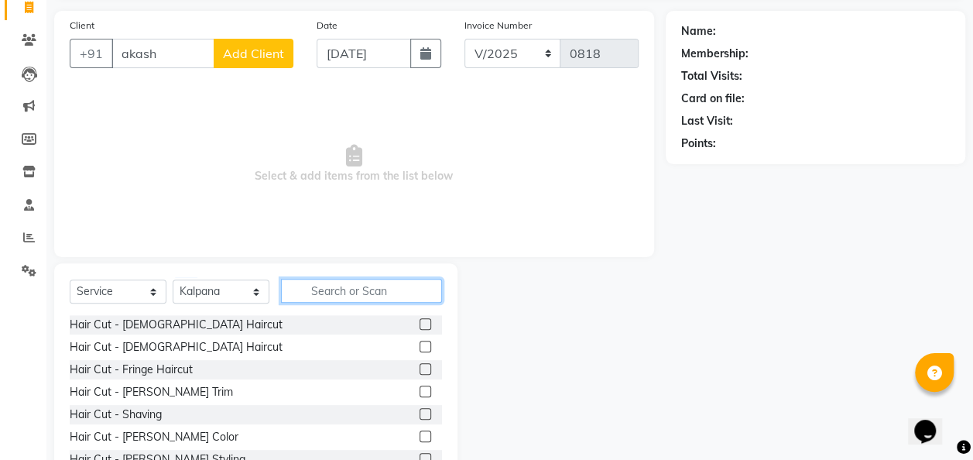
click at [328, 289] on input "text" at bounding box center [361, 291] width 161 height 24
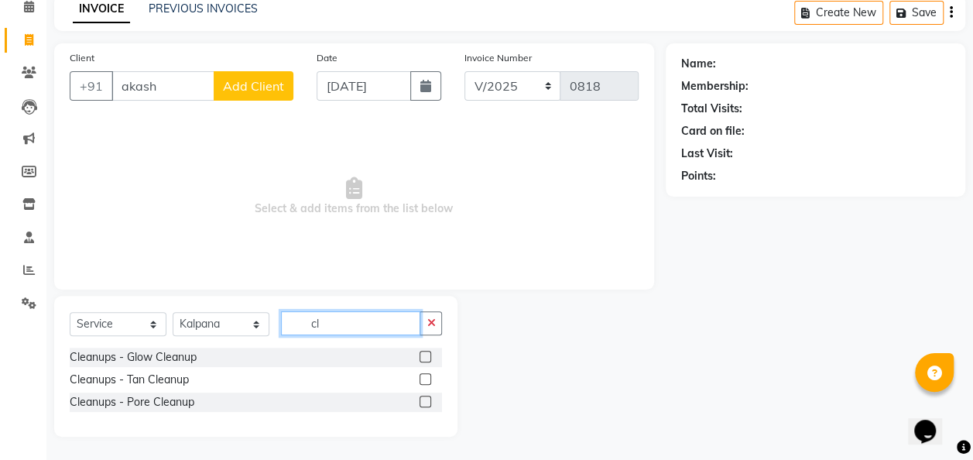
scroll to position [72, 0]
click at [427, 375] on label at bounding box center [425, 380] width 12 height 12
click at [427, 375] on input "checkbox" at bounding box center [424, 380] width 10 height 10
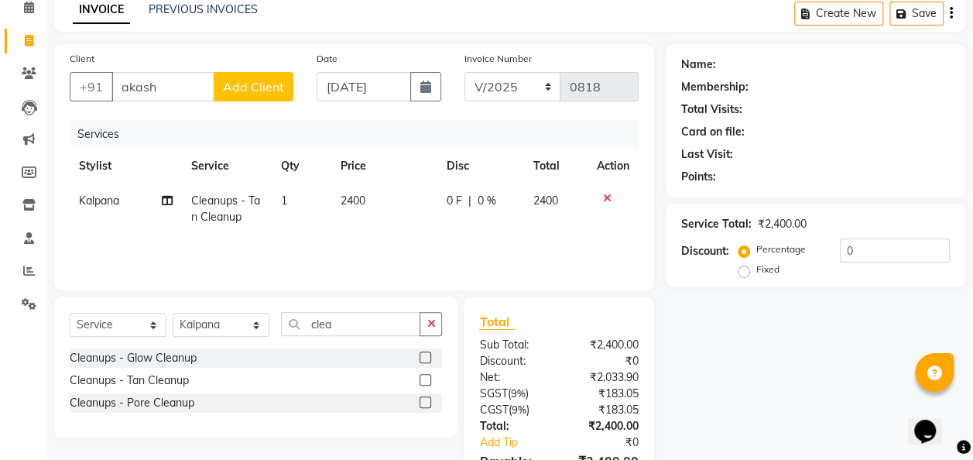
click at [373, 191] on td "2400" at bounding box center [384, 208] width 106 height 51
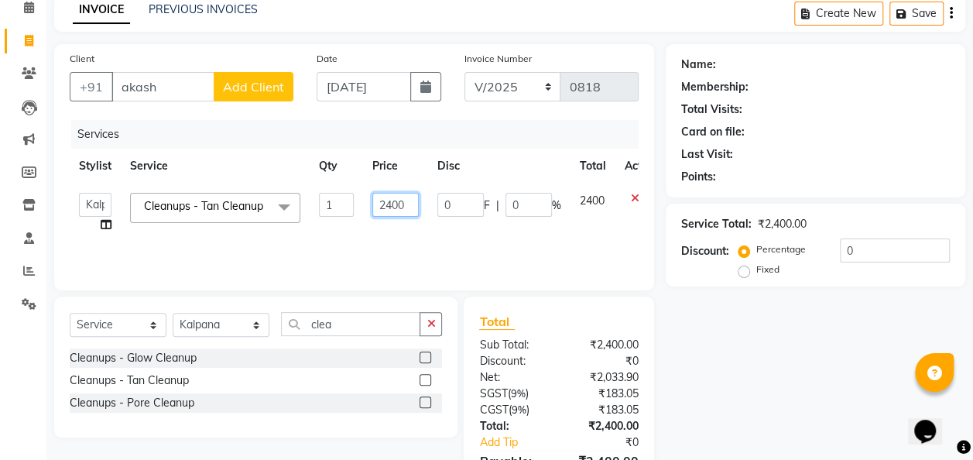
click at [408, 204] on input "2400" at bounding box center [395, 205] width 46 height 24
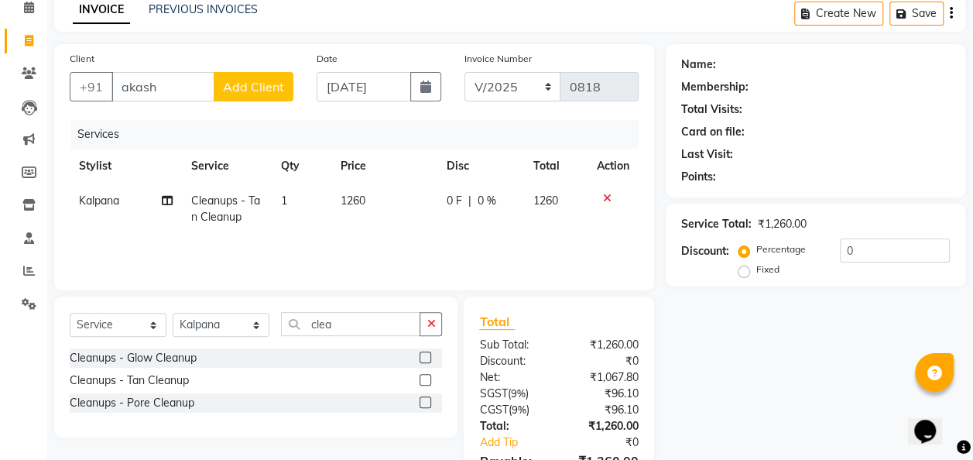
click at [376, 193] on td "1260" at bounding box center [384, 208] width 106 height 51
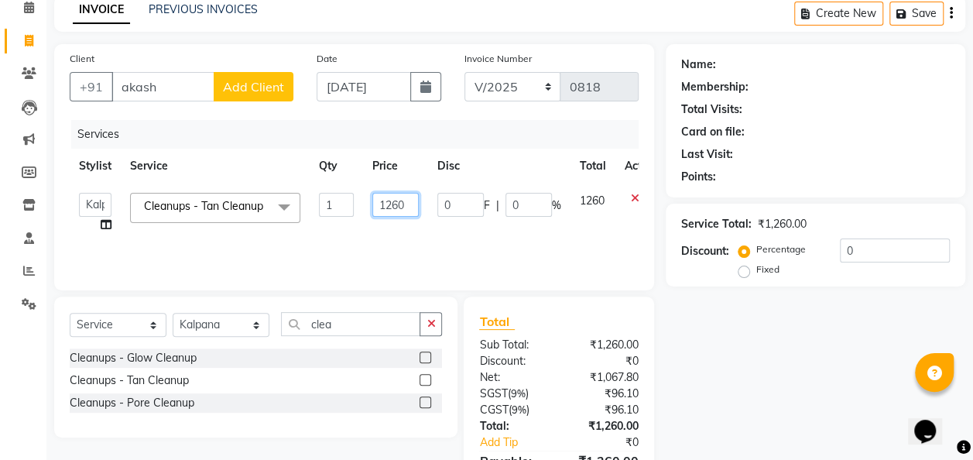
click at [410, 201] on input "1260" at bounding box center [395, 205] width 46 height 24
click at [410, 201] on input "1200" at bounding box center [395, 205] width 46 height 24
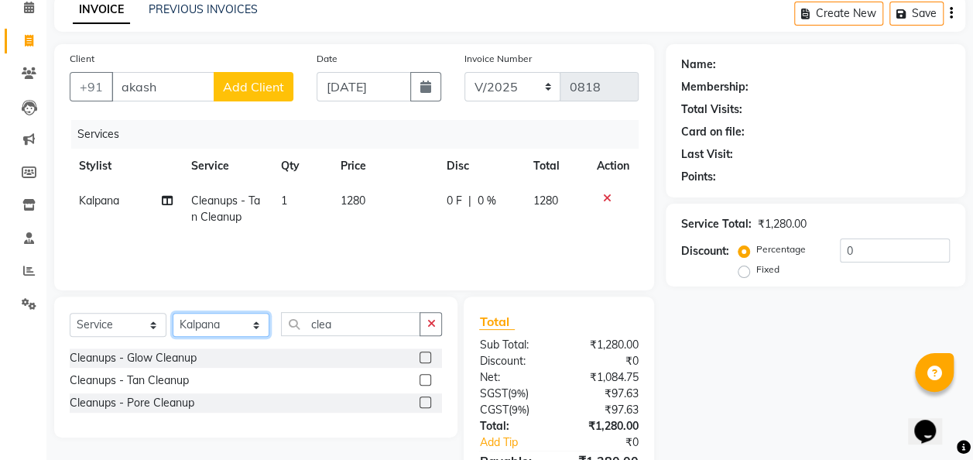
click at [256, 324] on select "Select Stylist Chandan Ganesh Gauri [PERSON_NAME] [PERSON_NAME] nikhil [PERSON_…" at bounding box center [221, 325] width 97 height 24
click at [173, 313] on select "Select Stylist Chandan Ganesh Gauri [PERSON_NAME] [PERSON_NAME] nikhil [PERSON_…" at bounding box center [221, 325] width 97 height 24
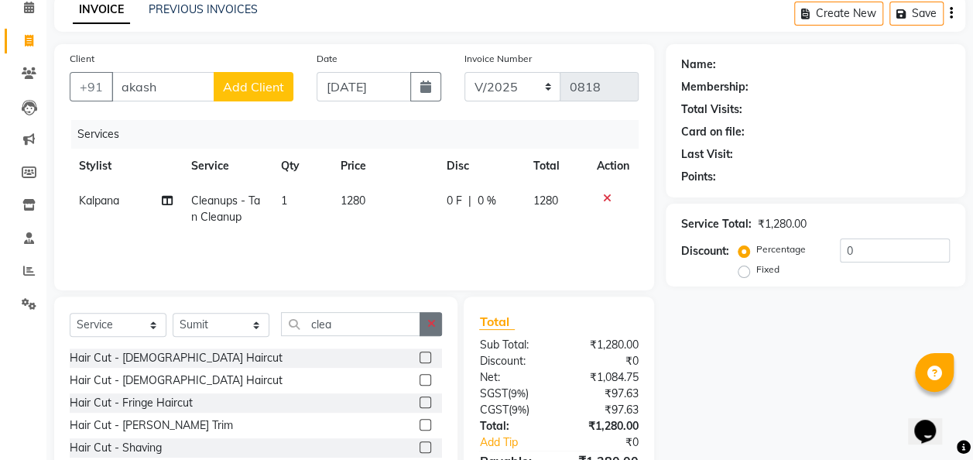
click at [438, 322] on button "button" at bounding box center [430, 324] width 22 height 24
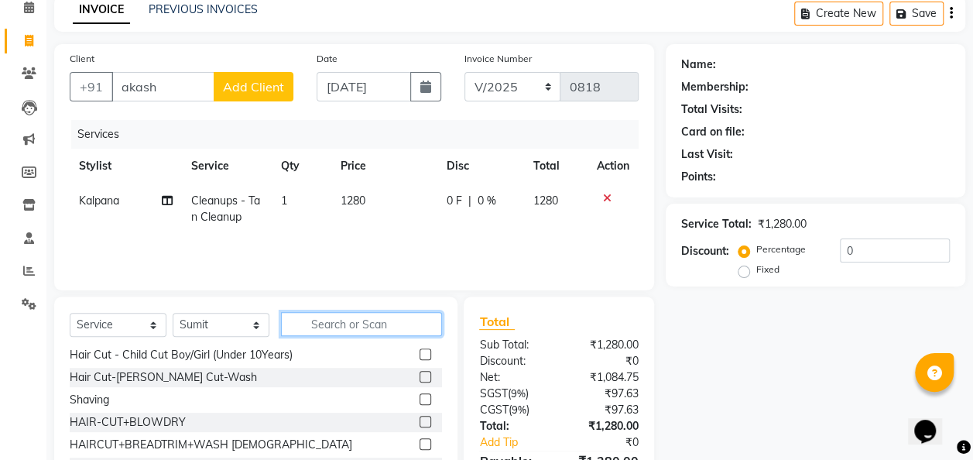
scroll to position [0, 0]
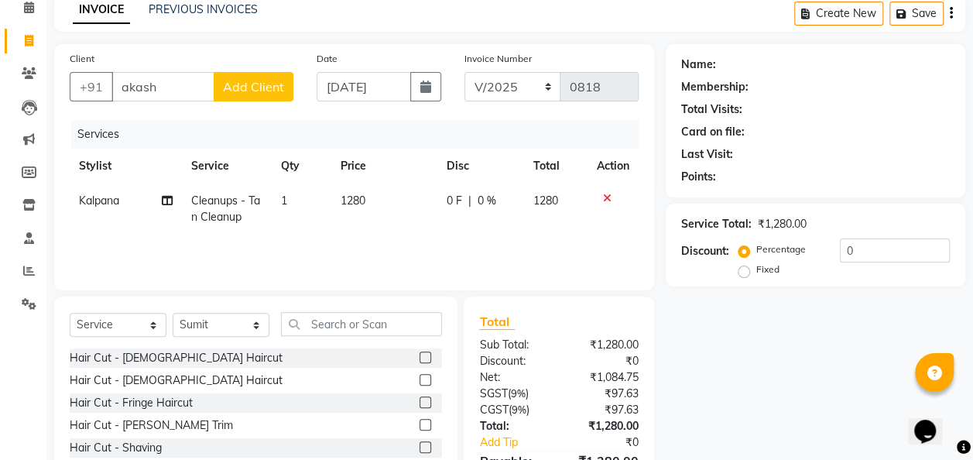
click at [419, 424] on label at bounding box center [425, 425] width 12 height 12
click at [419, 424] on input "checkbox" at bounding box center [424, 425] width 10 height 10
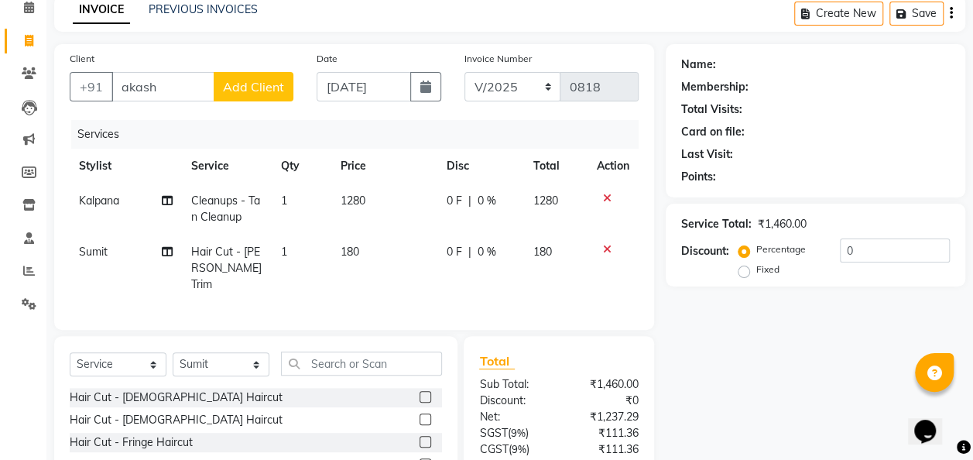
click at [377, 254] on td "180" at bounding box center [384, 267] width 106 height 67
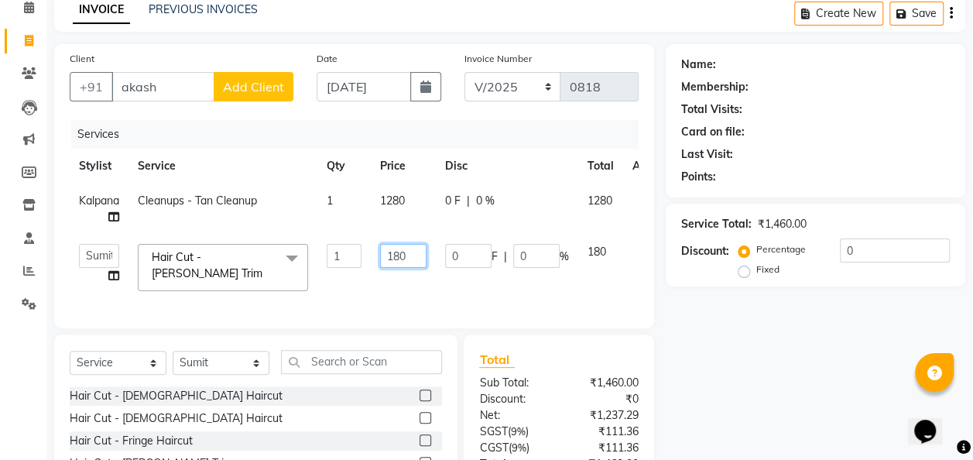
click at [415, 252] on input "180" at bounding box center [403, 256] width 46 height 24
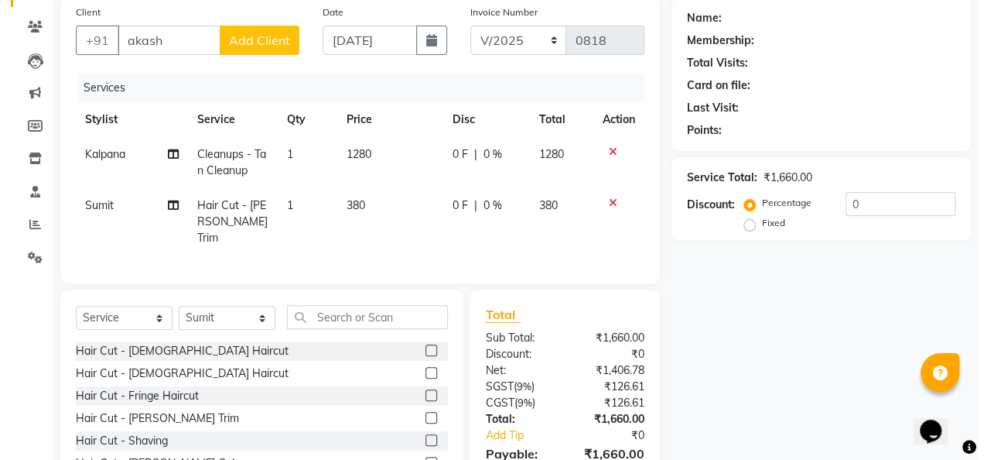
scroll to position [117, 0]
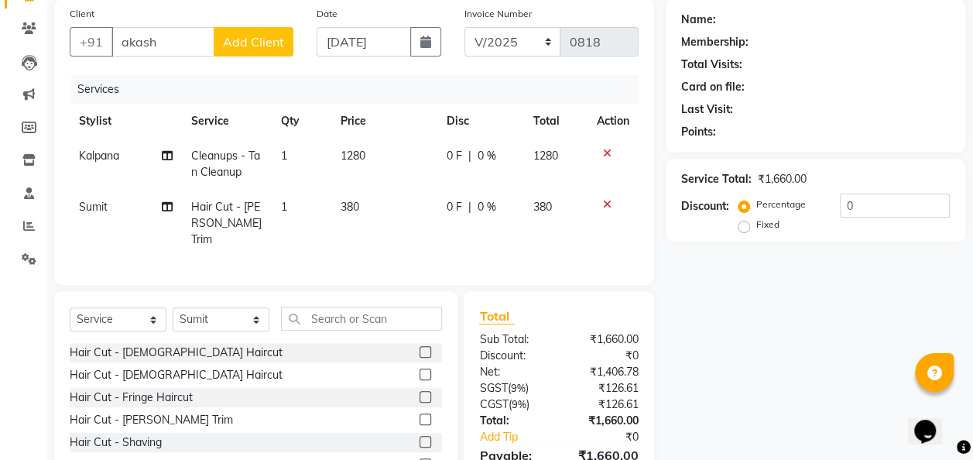
click at [250, 46] on span "Add Client" at bounding box center [253, 41] width 61 height 15
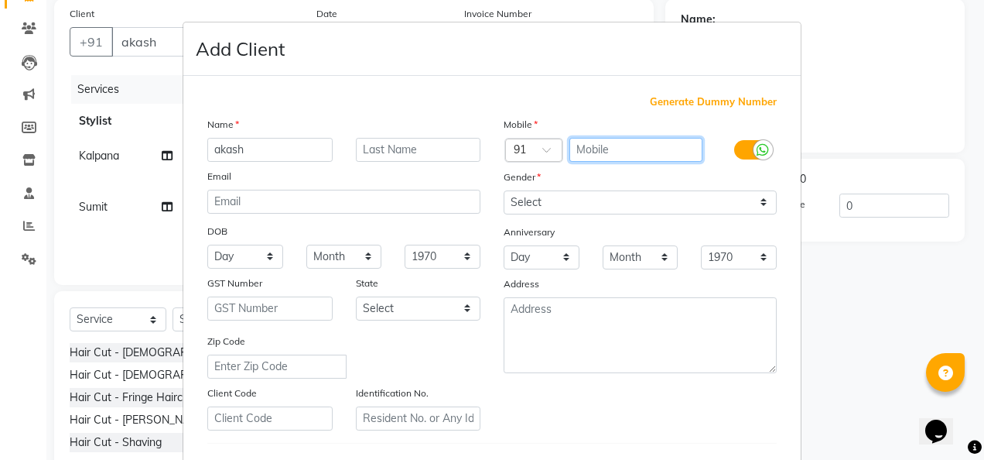
click at [608, 145] on input "text" at bounding box center [637, 150] width 134 height 24
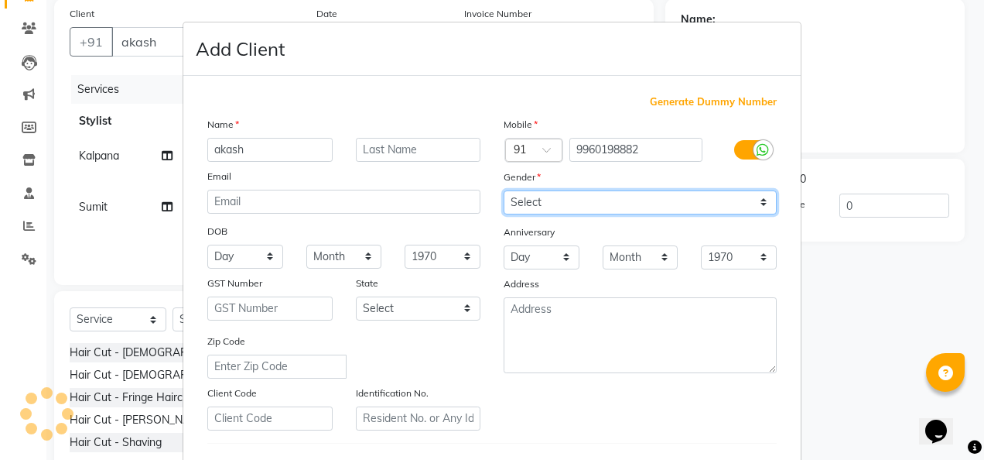
click at [755, 200] on select "Select [DEMOGRAPHIC_DATA] [DEMOGRAPHIC_DATA] Other Prefer Not To Say" at bounding box center [640, 202] width 273 height 24
click at [504, 190] on select "Select [DEMOGRAPHIC_DATA] [DEMOGRAPHIC_DATA] Other Prefer Not To Say" at bounding box center [640, 202] width 273 height 24
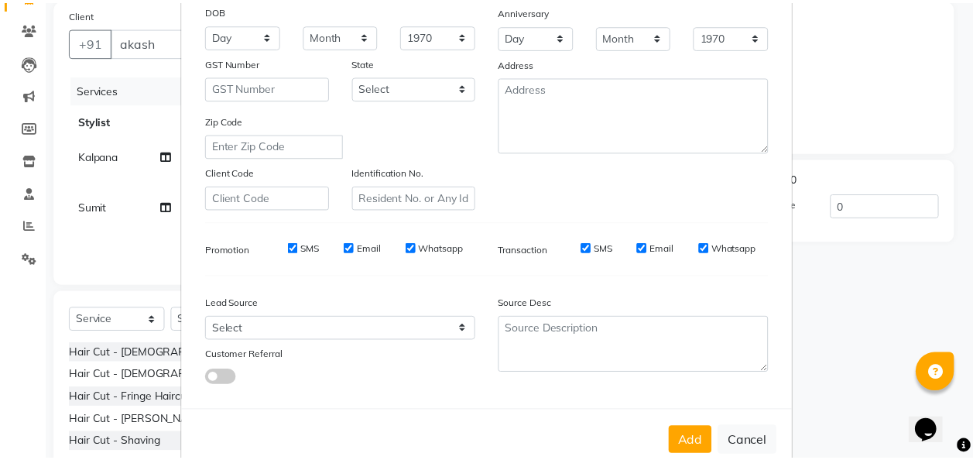
scroll to position [252, 0]
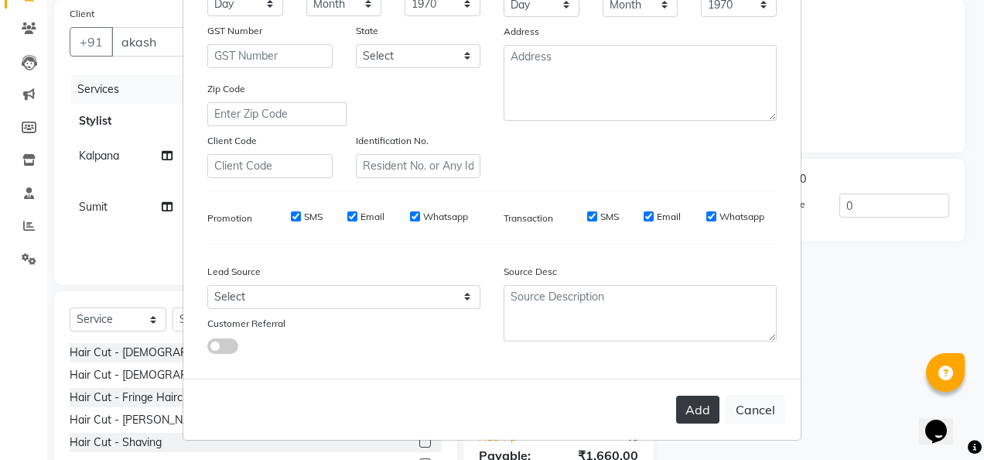
click at [694, 413] on button "Add" at bounding box center [697, 409] width 43 height 28
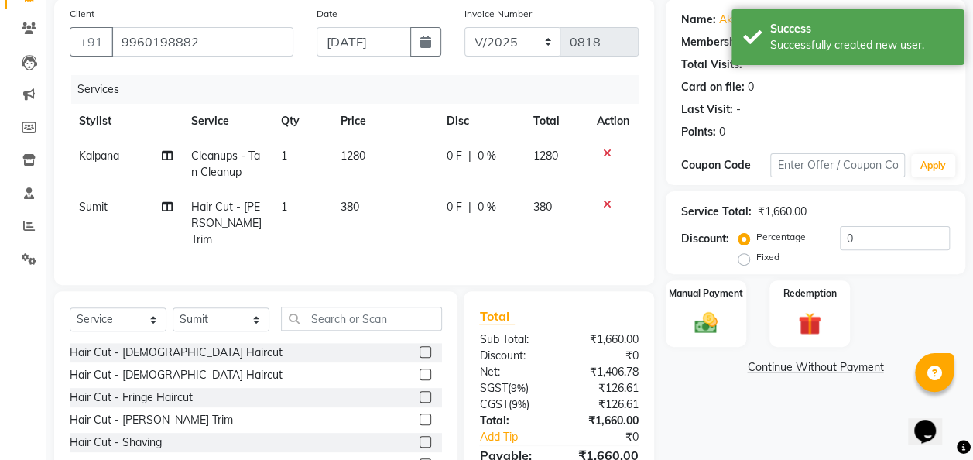
scroll to position [195, 0]
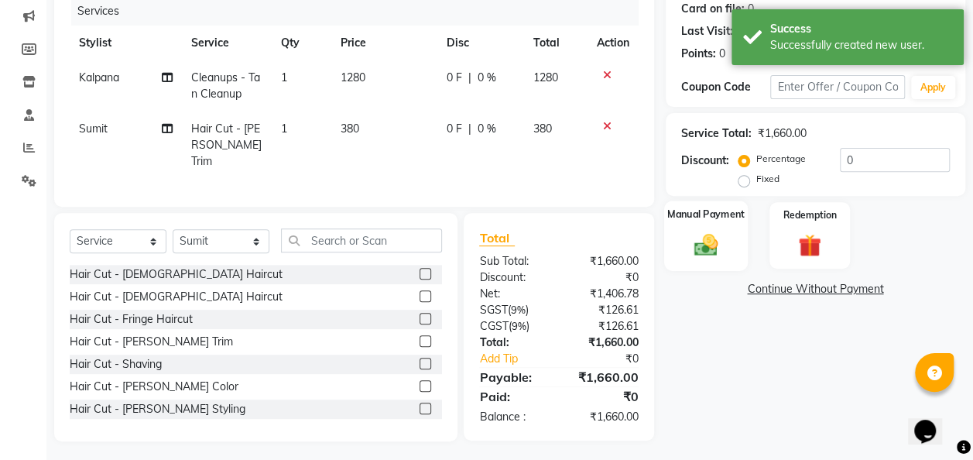
click at [710, 237] on img at bounding box center [705, 245] width 39 height 28
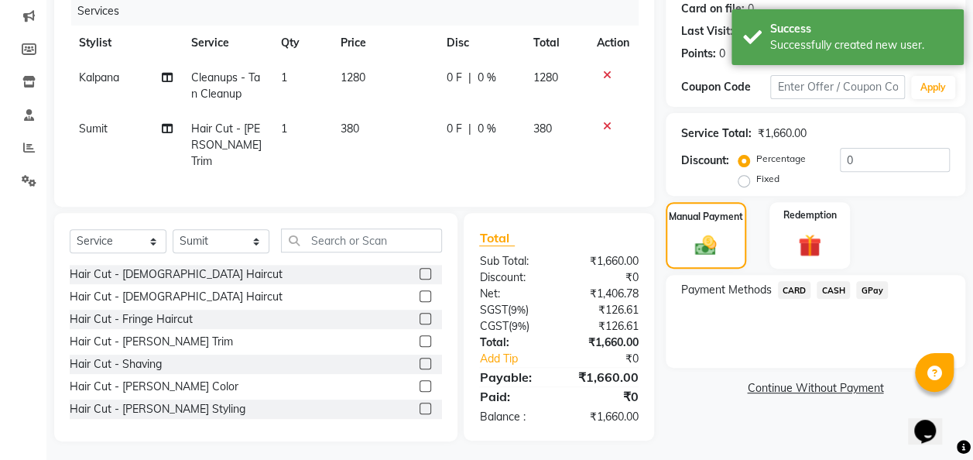
click at [875, 289] on span "GPay" at bounding box center [872, 290] width 32 height 18
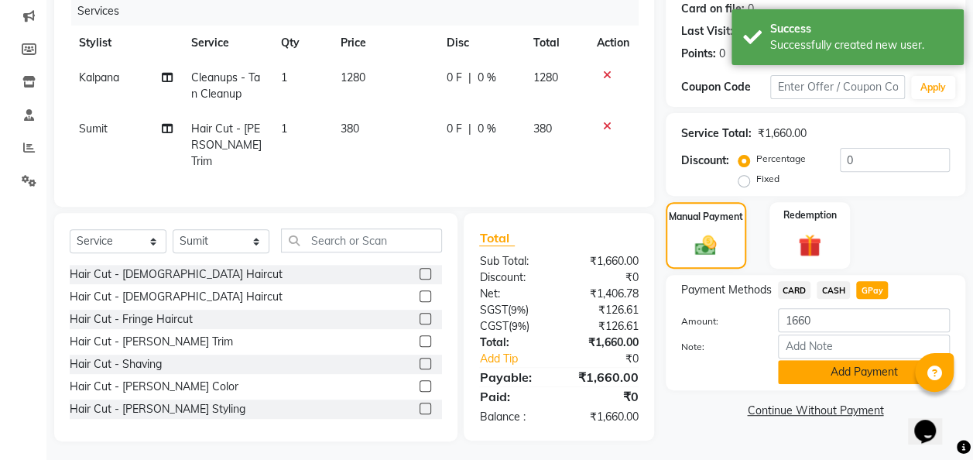
click at [841, 365] on button "Add Payment" at bounding box center [864, 372] width 172 height 24
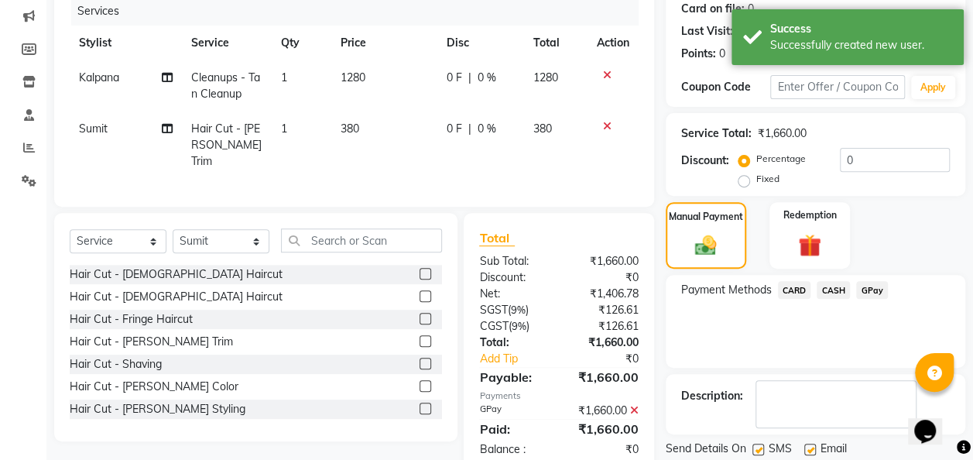
scroll to position [245, 0]
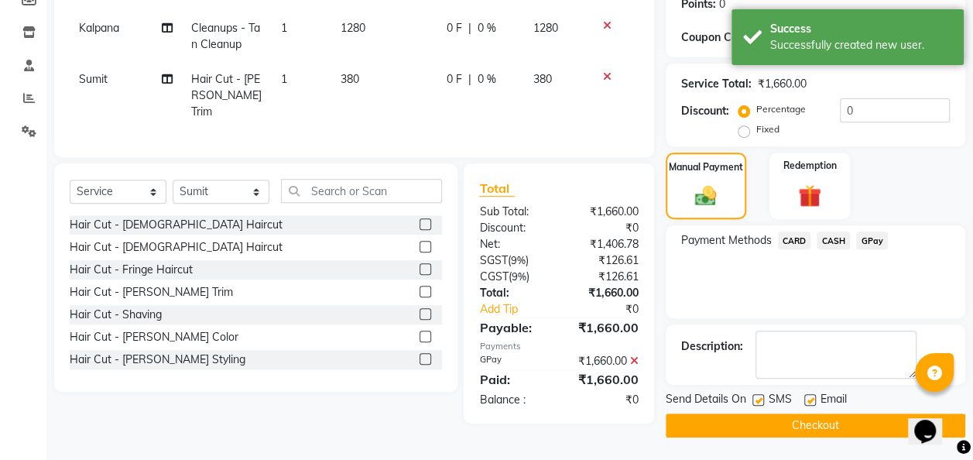
click at [822, 426] on button "Checkout" at bounding box center [814, 425] width 299 height 24
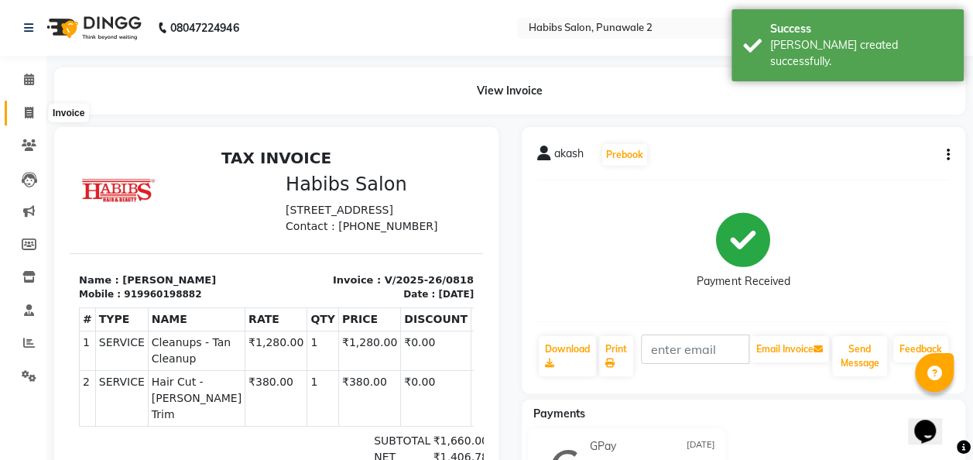
click at [23, 111] on span at bounding box center [28, 113] width 27 height 18
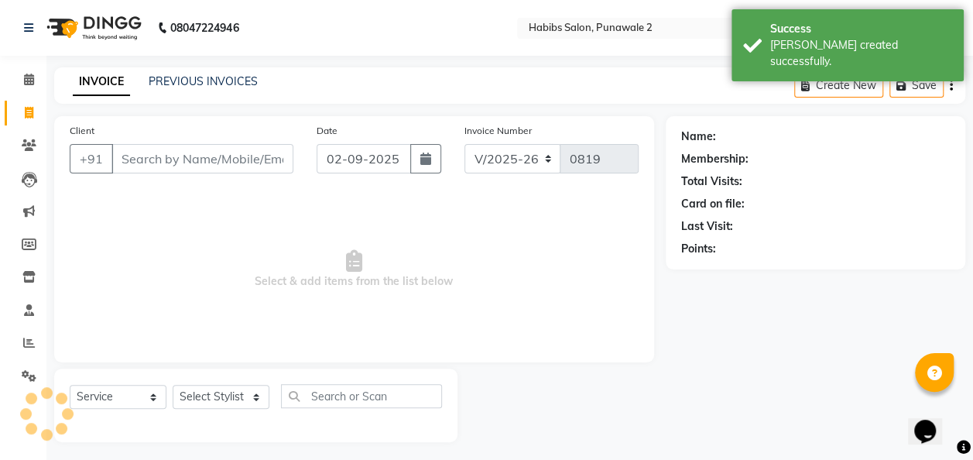
scroll to position [5, 0]
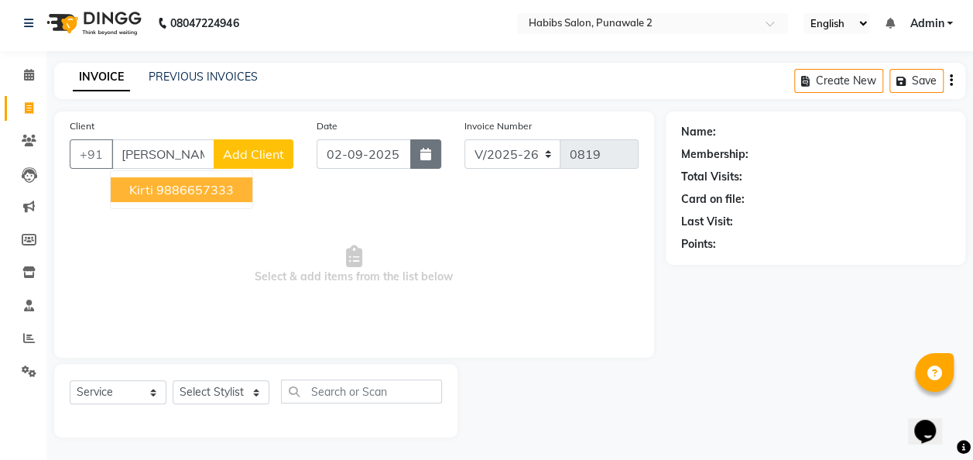
click at [421, 155] on icon "button" at bounding box center [425, 154] width 11 height 12
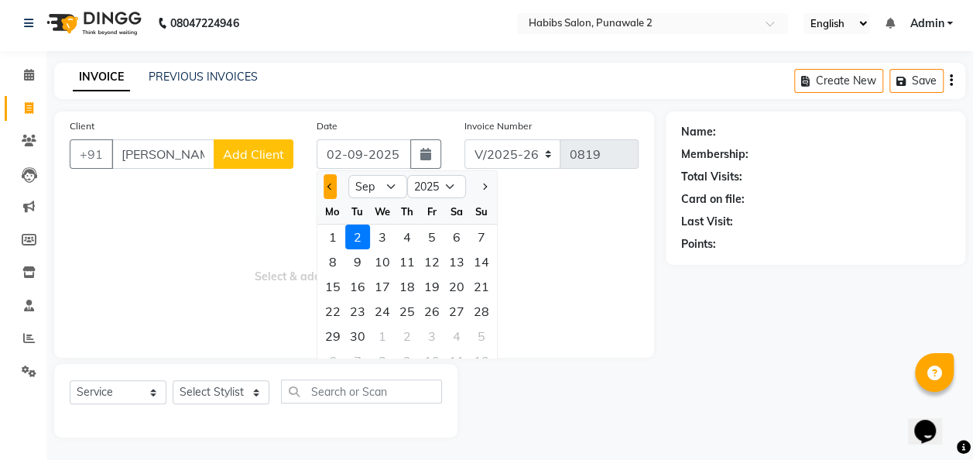
click at [330, 188] on button "Previous month" at bounding box center [329, 186] width 13 height 25
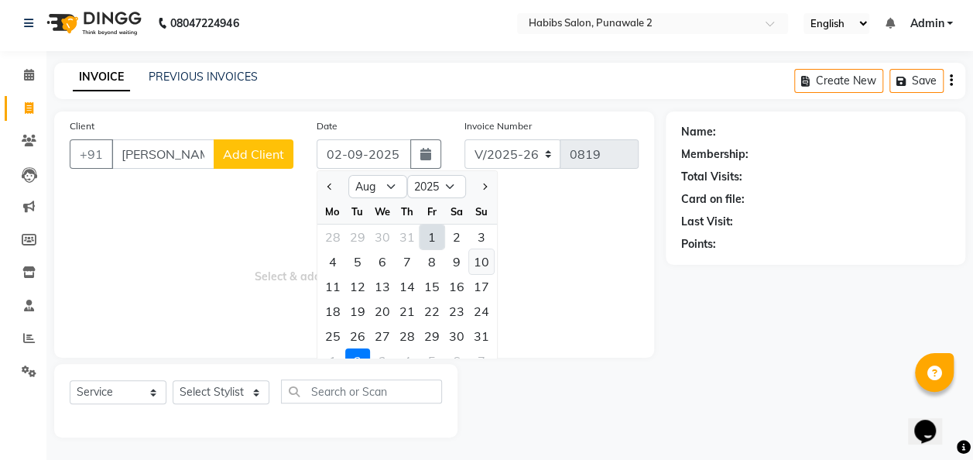
click at [481, 257] on div "10" at bounding box center [481, 261] width 25 height 25
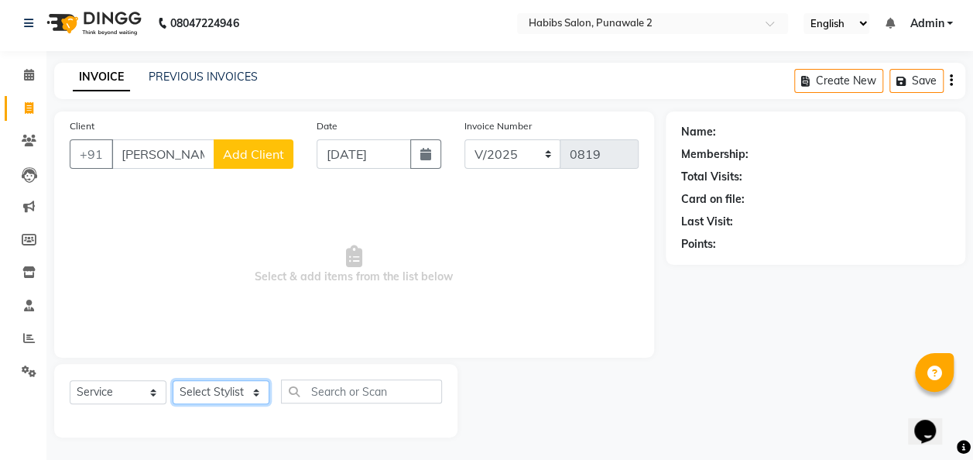
click at [250, 397] on select "Select Stylist Chandan Ganesh Gauri [PERSON_NAME] [PERSON_NAME] nikhil [PERSON_…" at bounding box center [221, 392] width 97 height 24
click at [173, 380] on select "Select Stylist Chandan Ganesh Gauri [PERSON_NAME] [PERSON_NAME] nikhil [PERSON_…" at bounding box center [221, 392] width 97 height 24
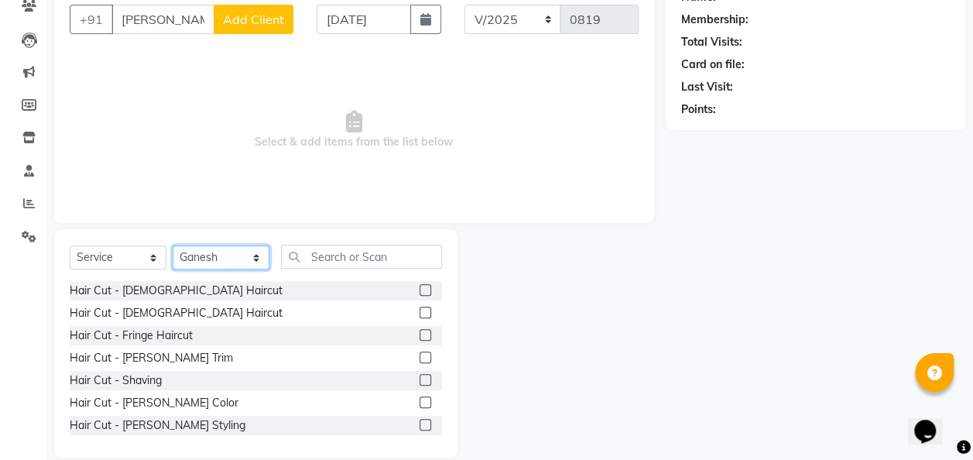
scroll to position [139, 0]
click at [419, 307] on label at bounding box center [425, 312] width 12 height 12
click at [419, 308] on input "checkbox" at bounding box center [424, 313] width 10 height 10
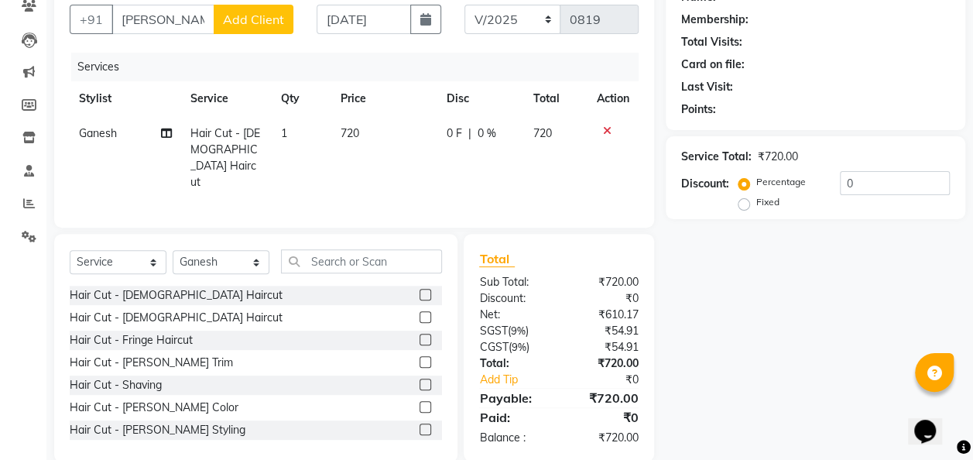
click at [419, 311] on label at bounding box center [425, 317] width 12 height 12
click at [419, 313] on input "checkbox" at bounding box center [424, 318] width 10 height 10
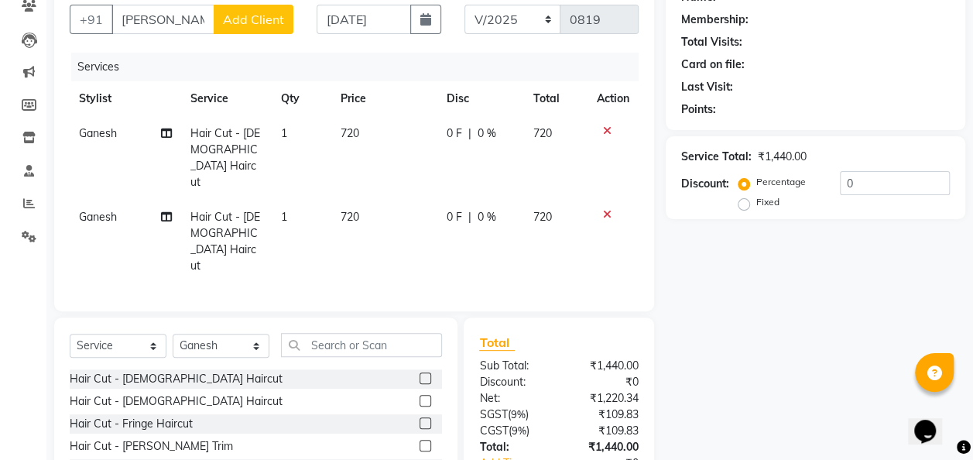
click at [371, 200] on td "720" at bounding box center [384, 242] width 106 height 84
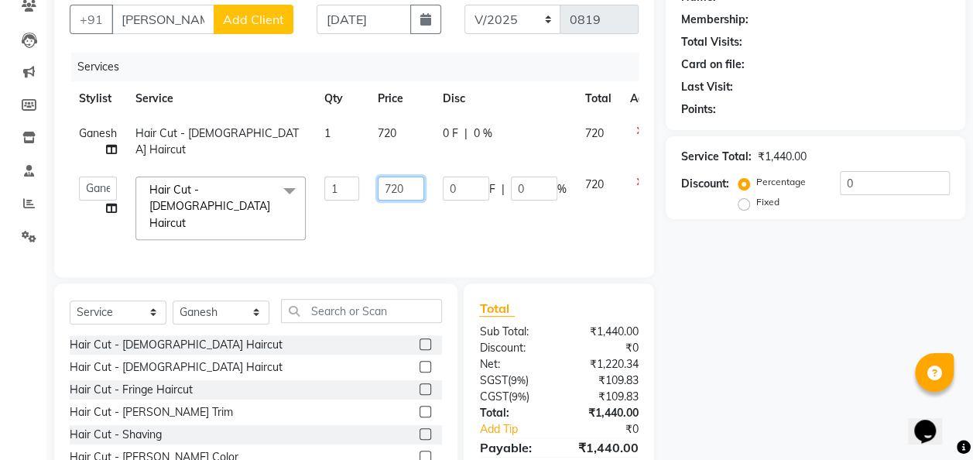
click at [405, 185] on input "720" at bounding box center [401, 188] width 46 height 24
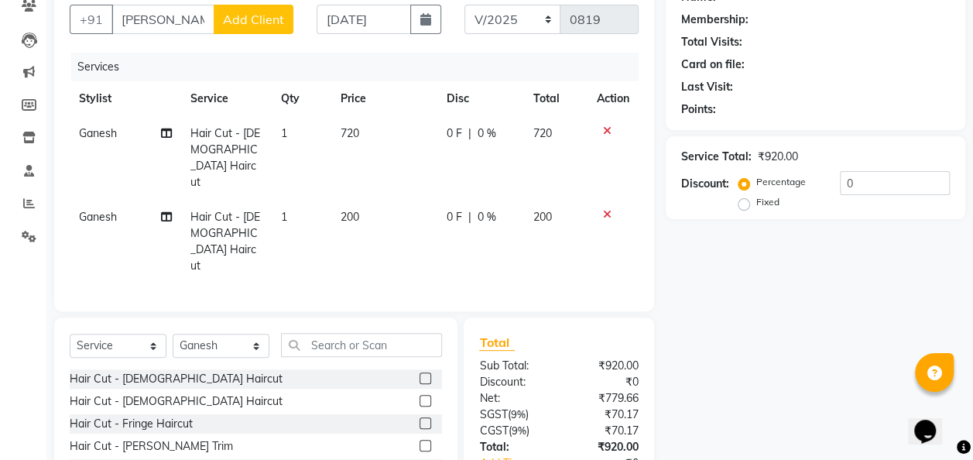
click at [409, 121] on td "720" at bounding box center [384, 158] width 106 height 84
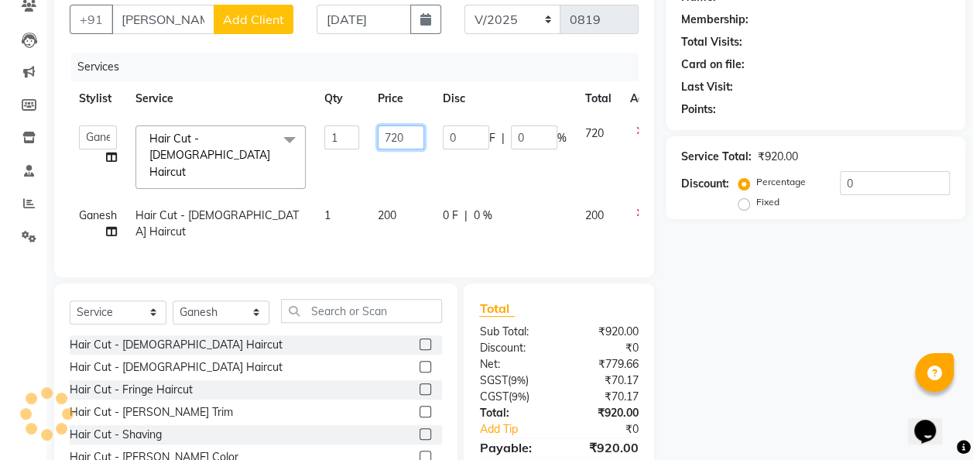
click at [405, 135] on input "720" at bounding box center [401, 137] width 46 height 24
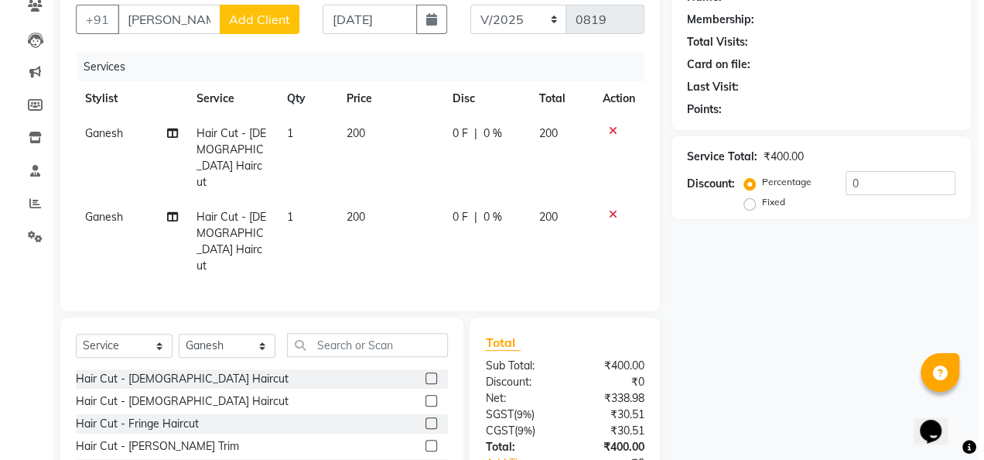
scroll to position [0, 0]
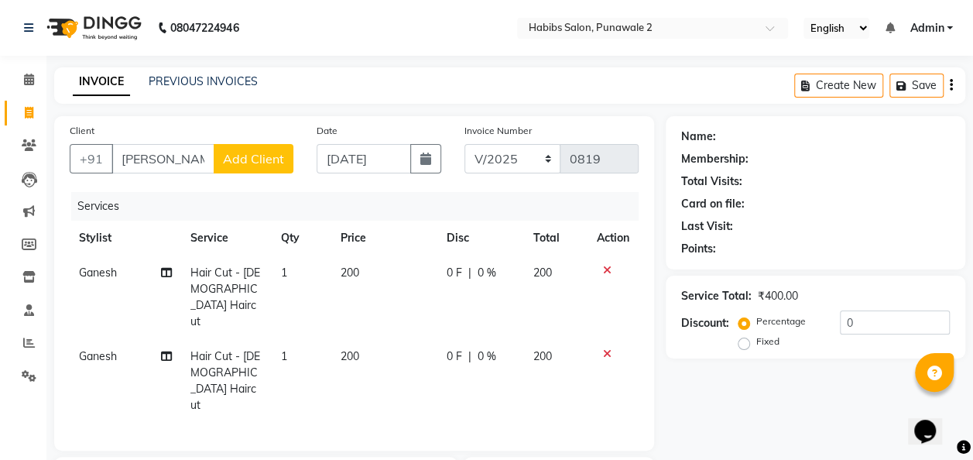
click at [236, 156] on span "Add Client" at bounding box center [253, 158] width 61 height 15
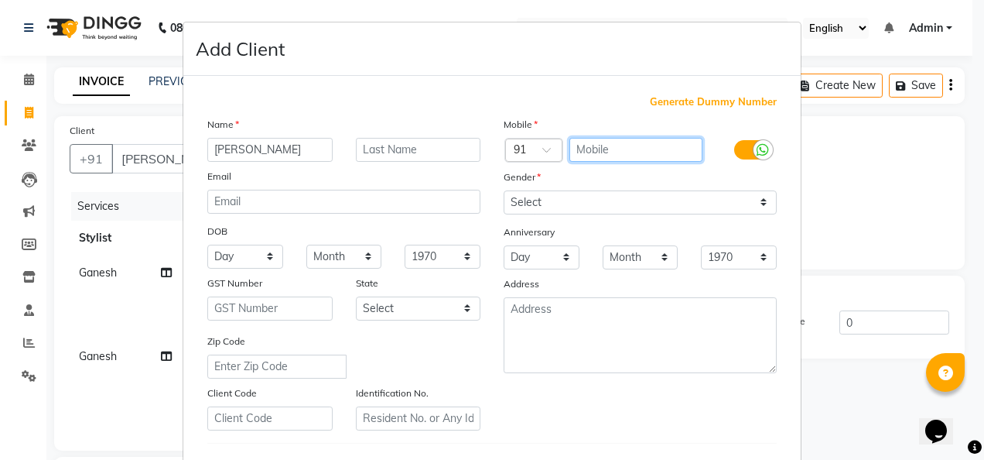
click at [587, 142] on input "text" at bounding box center [637, 150] width 134 height 24
click at [733, 100] on span "Generate Dummy Number" at bounding box center [713, 101] width 127 height 15
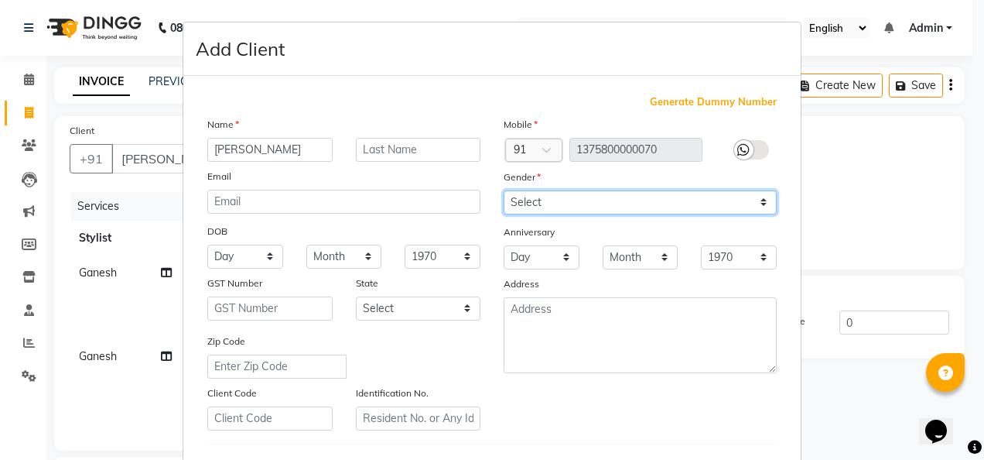
click at [758, 197] on select "Select [DEMOGRAPHIC_DATA] [DEMOGRAPHIC_DATA] Other Prefer Not To Say" at bounding box center [640, 202] width 273 height 24
click at [504, 190] on select "Select [DEMOGRAPHIC_DATA] [DEMOGRAPHIC_DATA] Other Prefer Not To Say" at bounding box center [640, 202] width 273 height 24
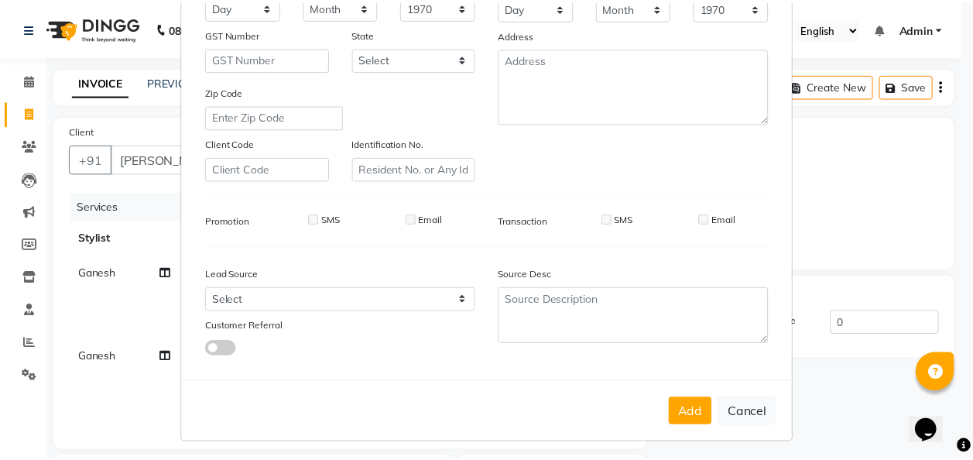
scroll to position [252, 0]
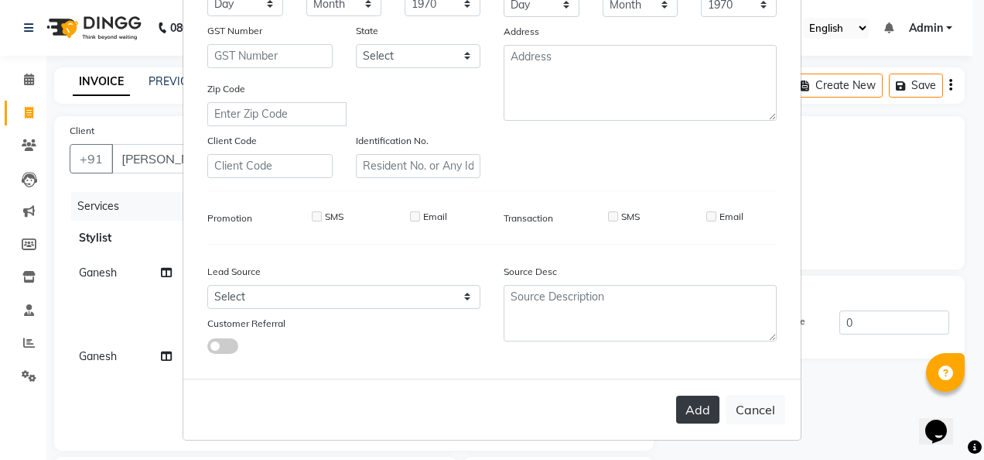
click at [696, 401] on button "Add" at bounding box center [697, 409] width 43 height 28
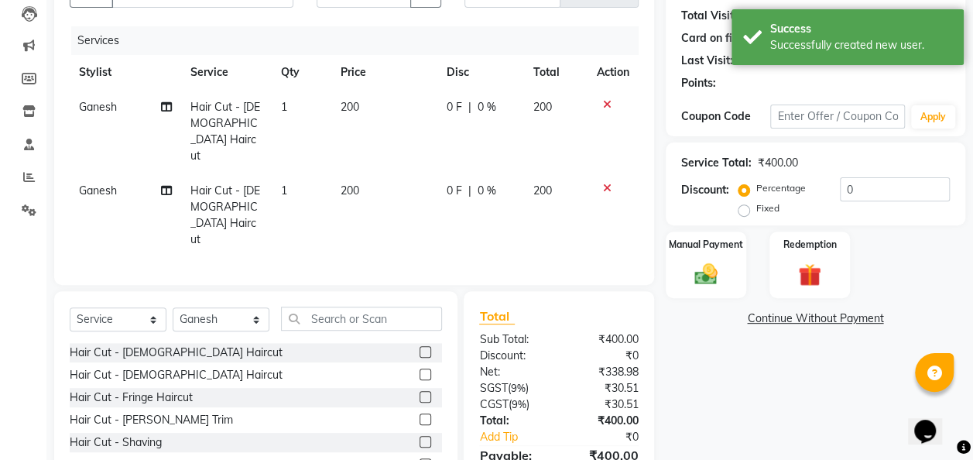
scroll to position [195, 0]
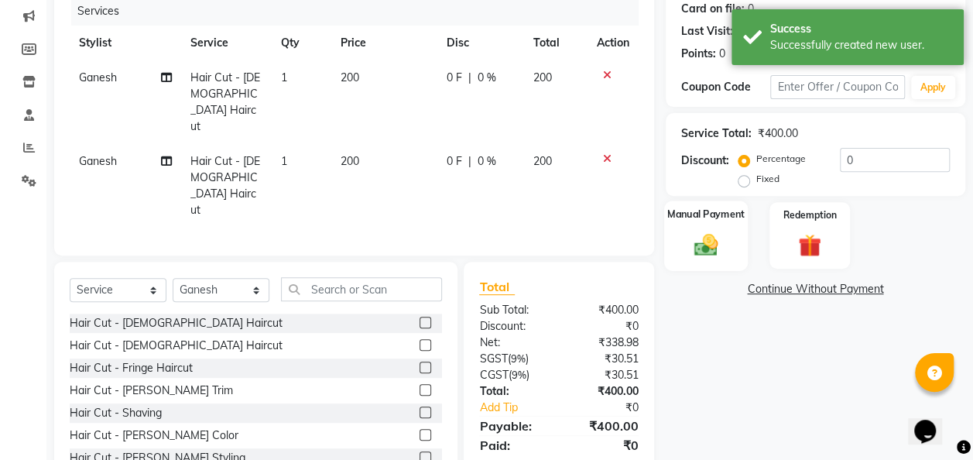
click at [715, 251] on img at bounding box center [705, 245] width 39 height 28
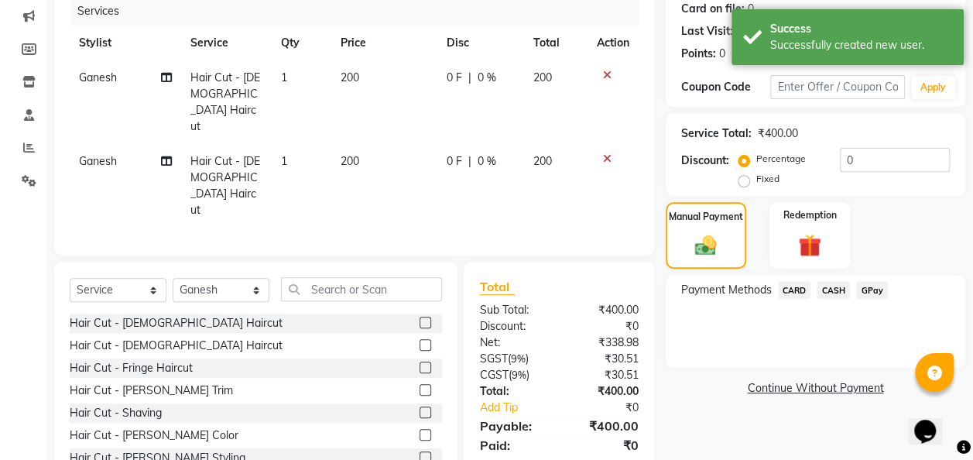
click at [878, 289] on span "GPay" at bounding box center [872, 290] width 32 height 18
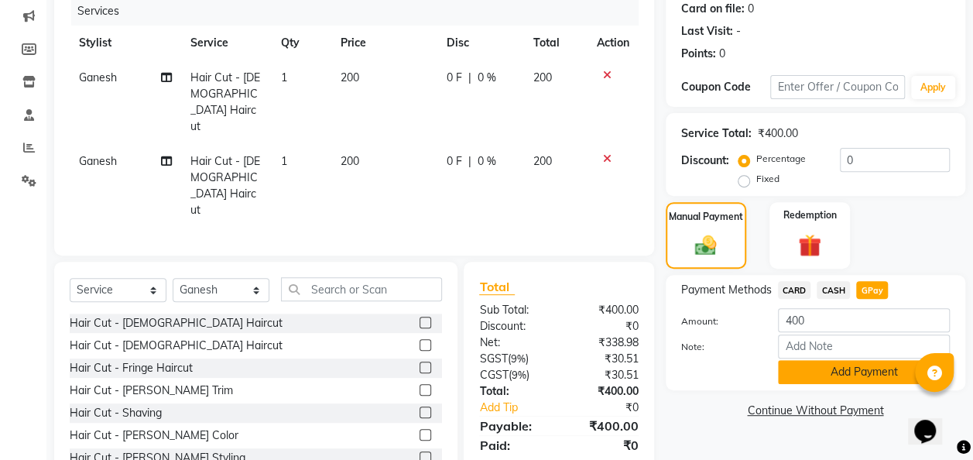
click at [847, 373] on button "Add Payment" at bounding box center [864, 372] width 172 height 24
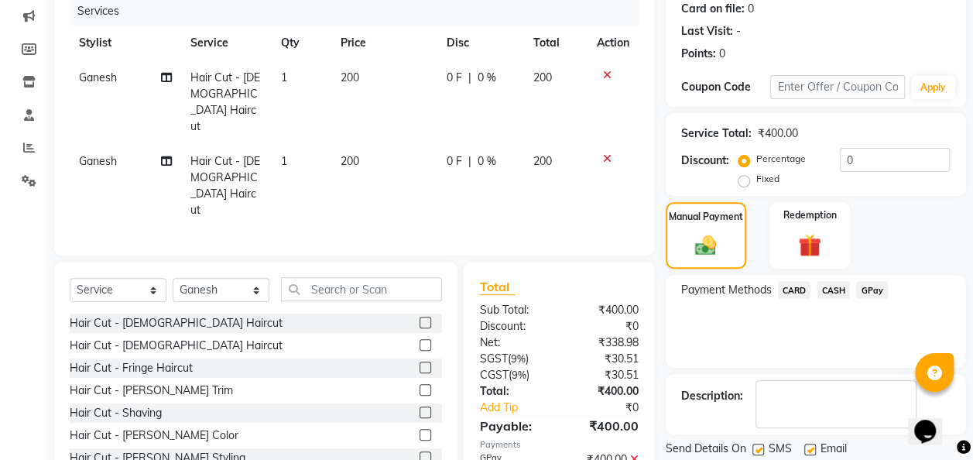
scroll to position [245, 0]
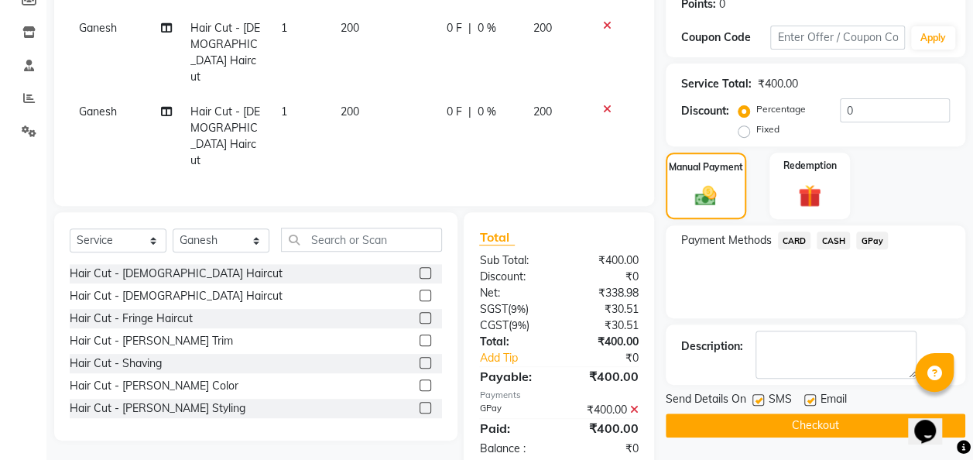
click at [830, 426] on button "Checkout" at bounding box center [814, 425] width 299 height 24
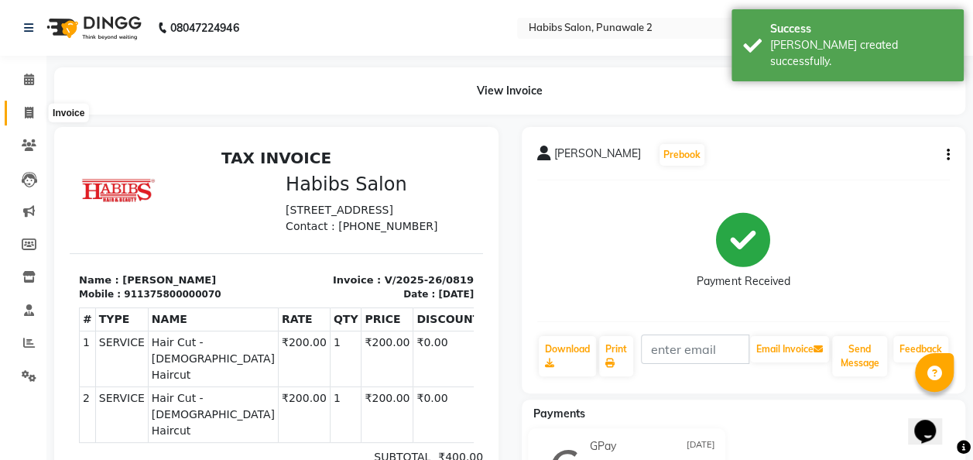
click at [33, 118] on icon at bounding box center [29, 113] width 9 height 12
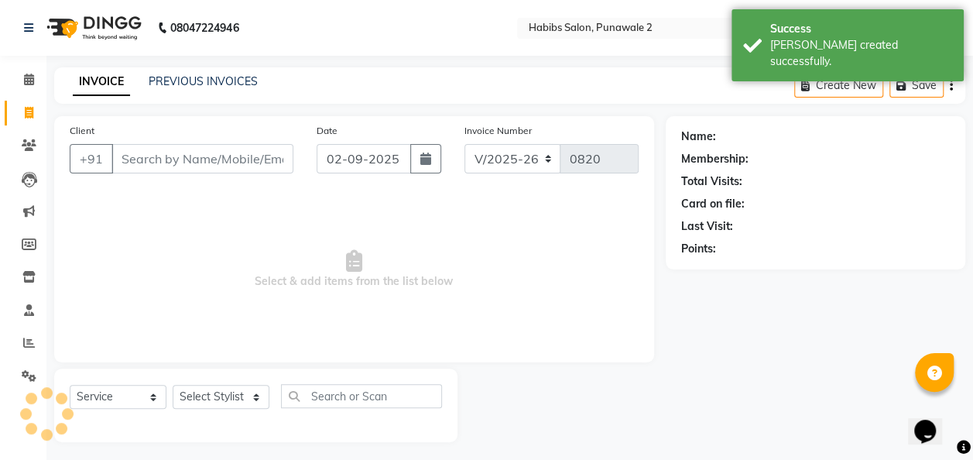
scroll to position [5, 0]
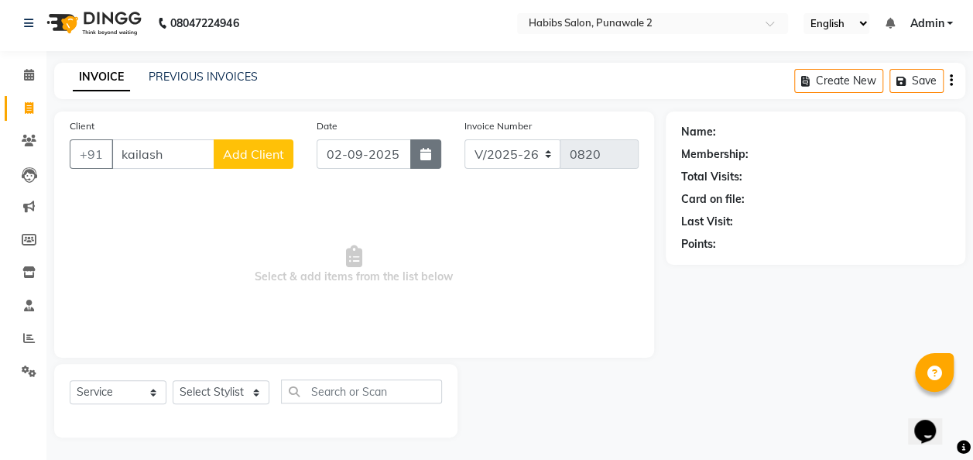
click at [415, 142] on button "button" at bounding box center [425, 153] width 31 height 29
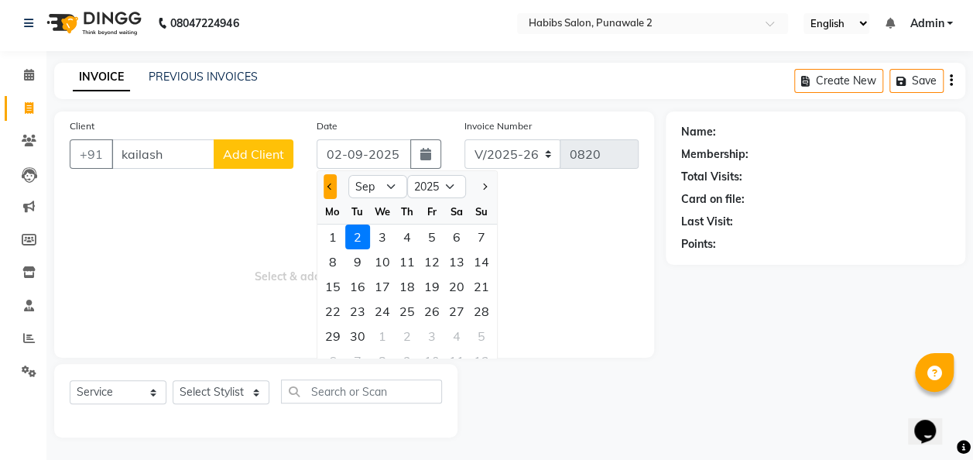
click at [329, 186] on span "Previous month" at bounding box center [330, 186] width 6 height 6
click at [330, 283] on div "11" at bounding box center [332, 286] width 25 height 25
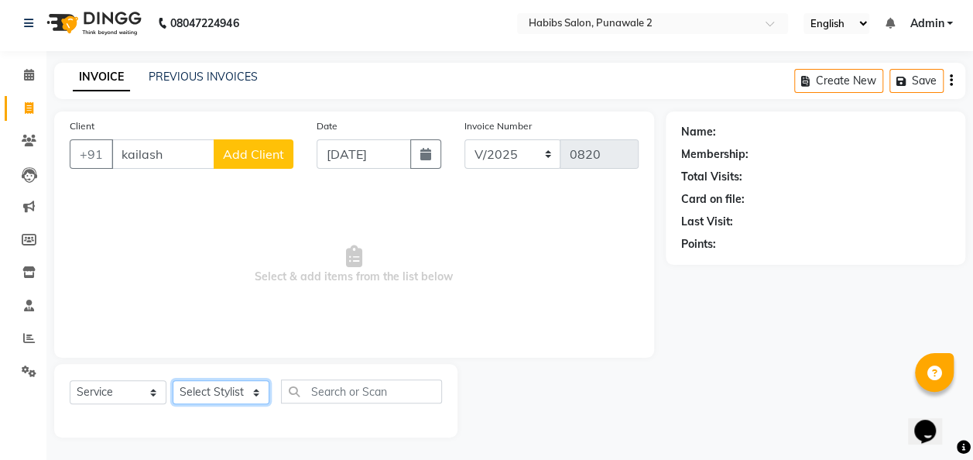
click at [255, 396] on select "Select Stylist Chandan Ganesh Gauri [PERSON_NAME] [PERSON_NAME] nikhil [PERSON_…" at bounding box center [221, 392] width 97 height 24
click at [173, 380] on select "Select Stylist Chandan Ganesh Gauri [PERSON_NAME] [PERSON_NAME] nikhil [PERSON_…" at bounding box center [221, 392] width 97 height 24
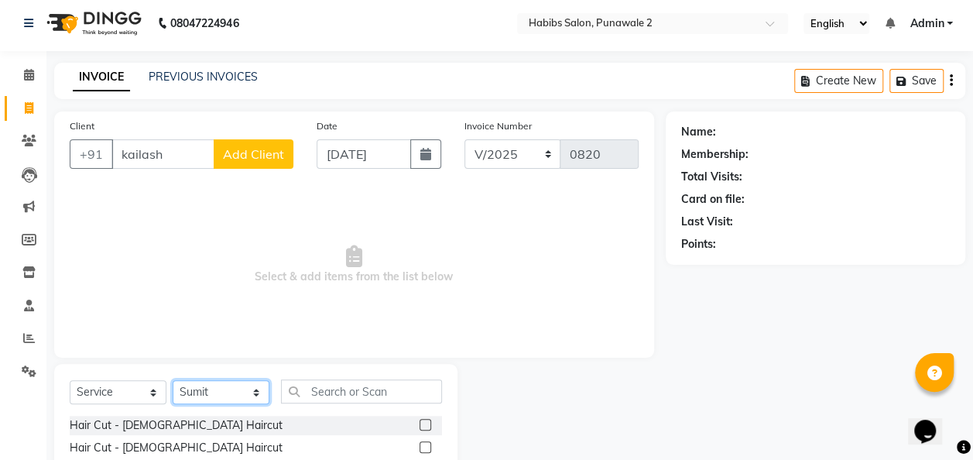
scroll to position [159, 0]
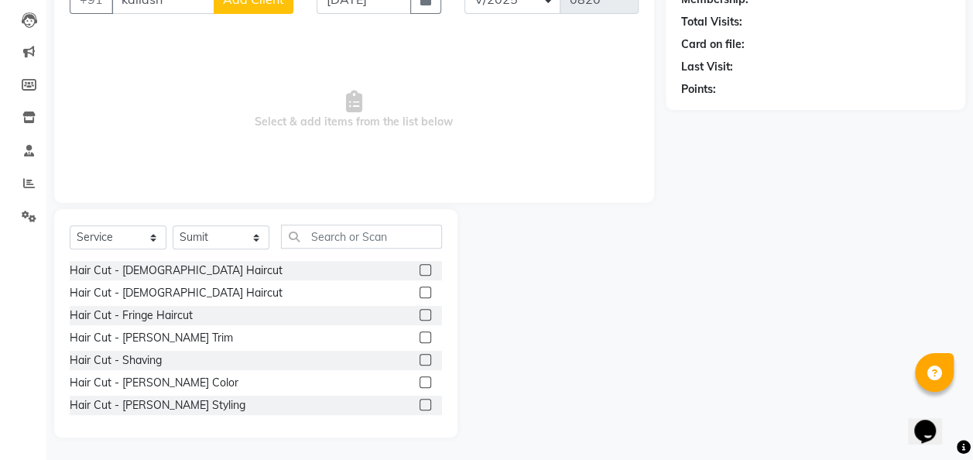
click at [419, 339] on label at bounding box center [425, 337] width 12 height 12
click at [419, 339] on input "checkbox" at bounding box center [424, 338] width 10 height 10
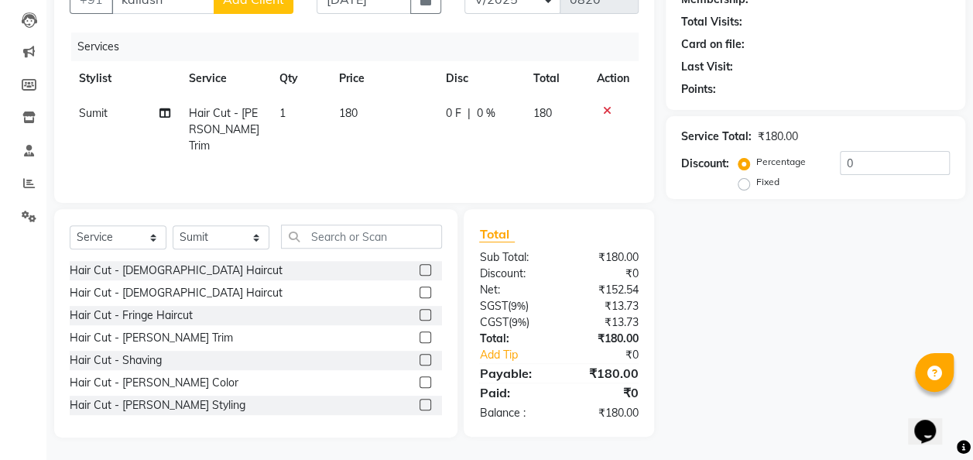
click at [377, 108] on td "180" at bounding box center [383, 129] width 107 height 67
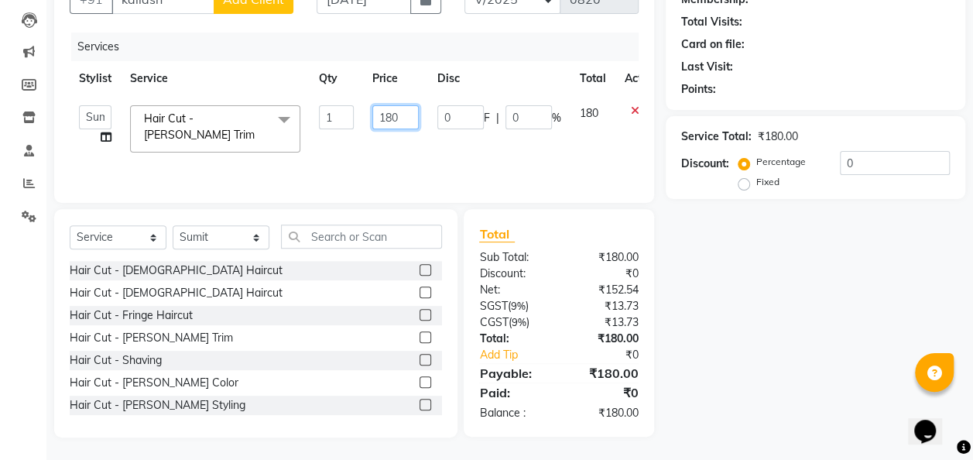
click at [400, 113] on input "180" at bounding box center [395, 117] width 46 height 24
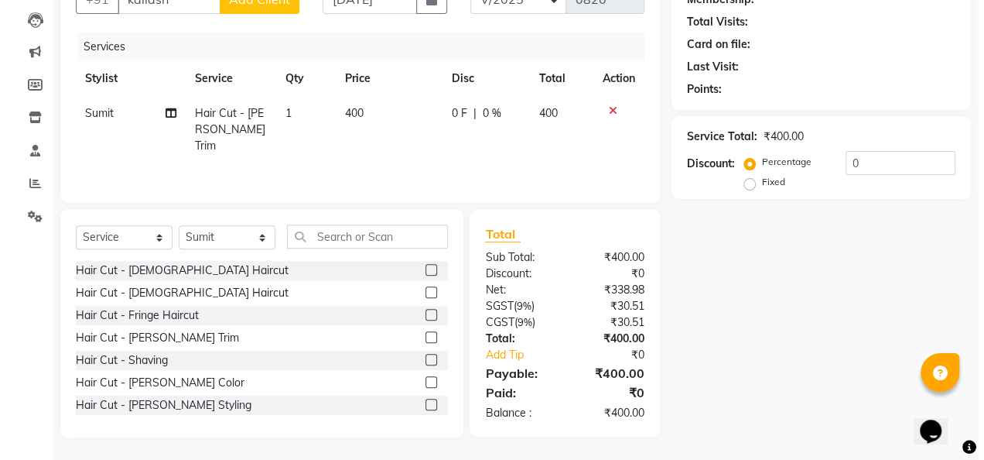
scroll to position [0, 0]
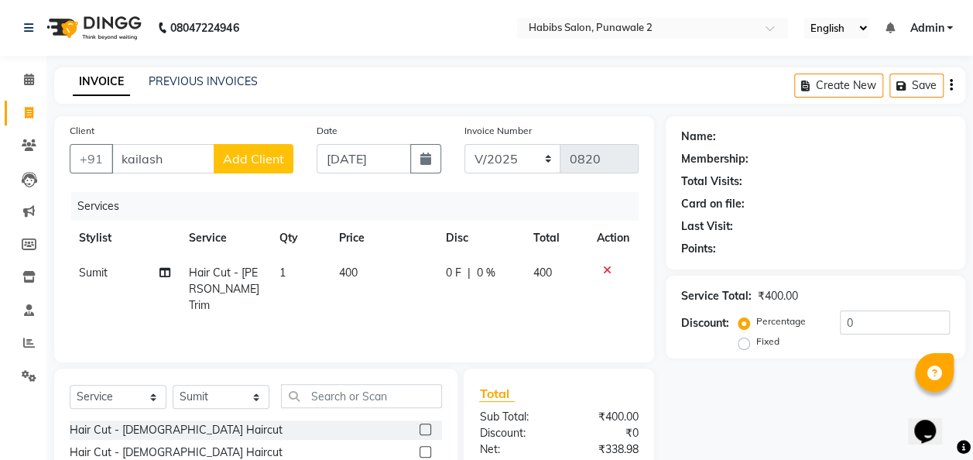
click at [252, 151] on span "Add Client" at bounding box center [253, 158] width 61 height 15
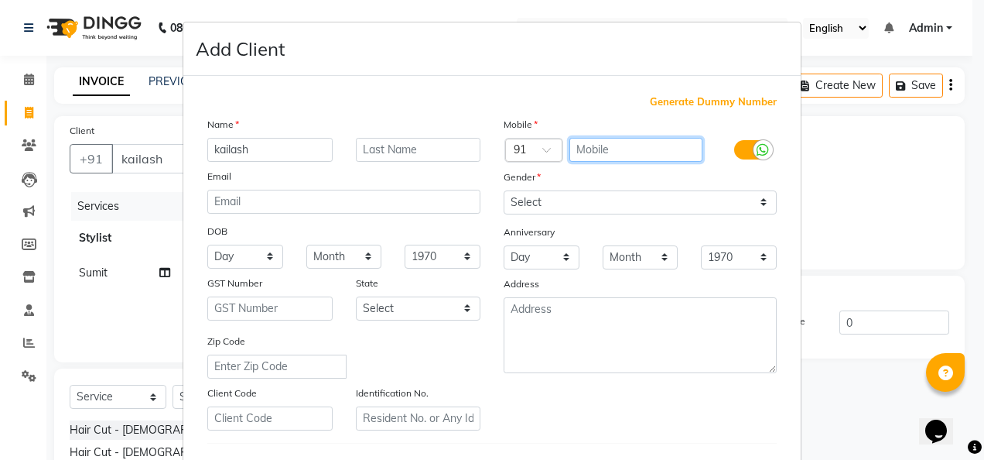
click at [600, 145] on input "text" at bounding box center [637, 150] width 134 height 24
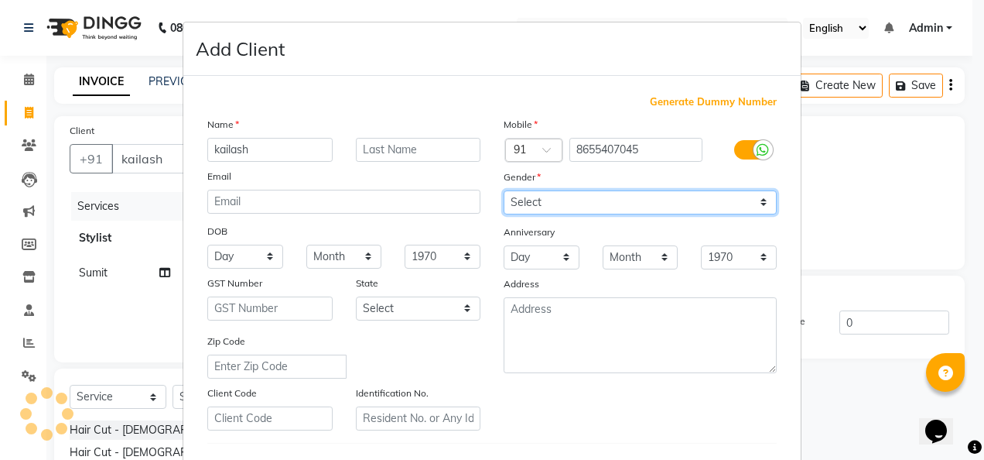
click at [758, 197] on select "Select [DEMOGRAPHIC_DATA] [DEMOGRAPHIC_DATA] Other Prefer Not To Say" at bounding box center [640, 202] width 273 height 24
click at [504, 190] on select "Select [DEMOGRAPHIC_DATA] [DEMOGRAPHIC_DATA] Other Prefer Not To Say" at bounding box center [640, 202] width 273 height 24
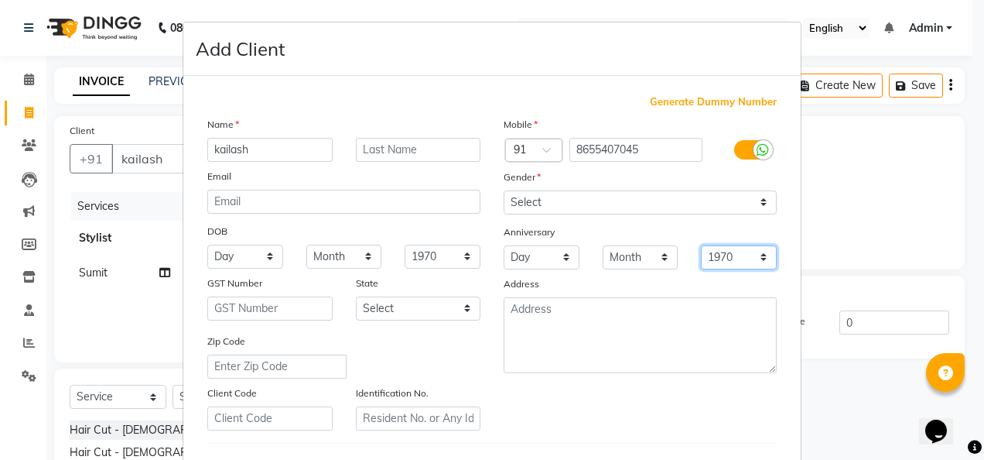
click at [757, 246] on select "1970 1971 1972 1973 1974 1975 1976 1977 1978 1979 1980 1981 1982 1983 1984 1985…" at bounding box center [739, 257] width 76 height 24
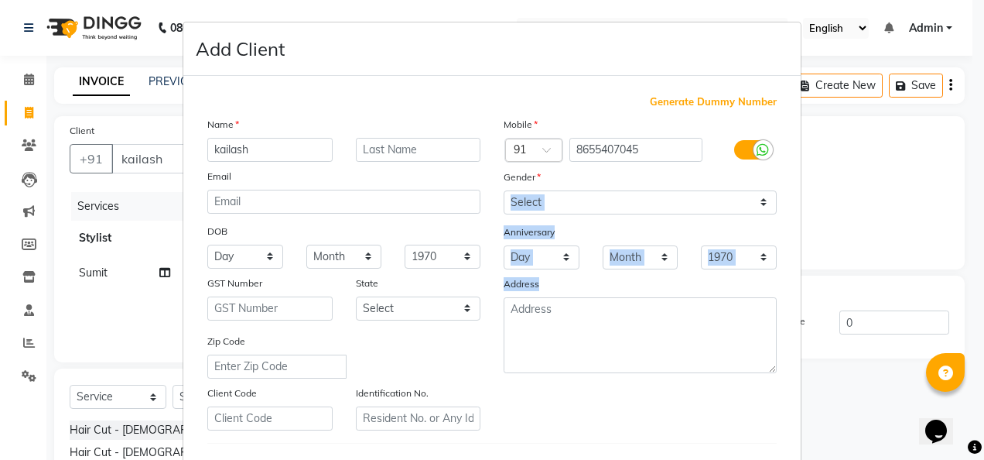
drag, startPoint x: 575, startPoint y: 172, endPoint x: 715, endPoint y: 313, distance: 199.2
click at [715, 313] on div "Mobile Country Code × 91 8655407045 Gender Select [DEMOGRAPHIC_DATA] [DEMOGRAPH…" at bounding box center [640, 273] width 296 height 314
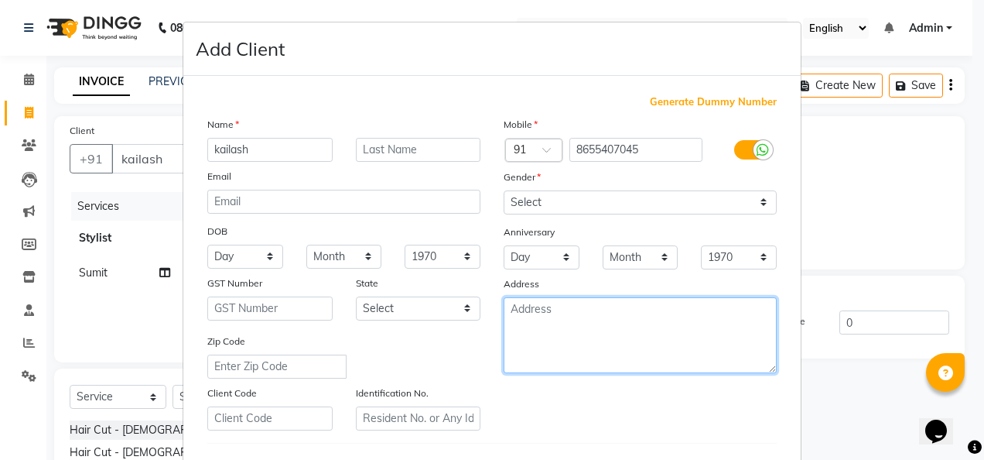
click at [715, 313] on textarea at bounding box center [640, 335] width 273 height 76
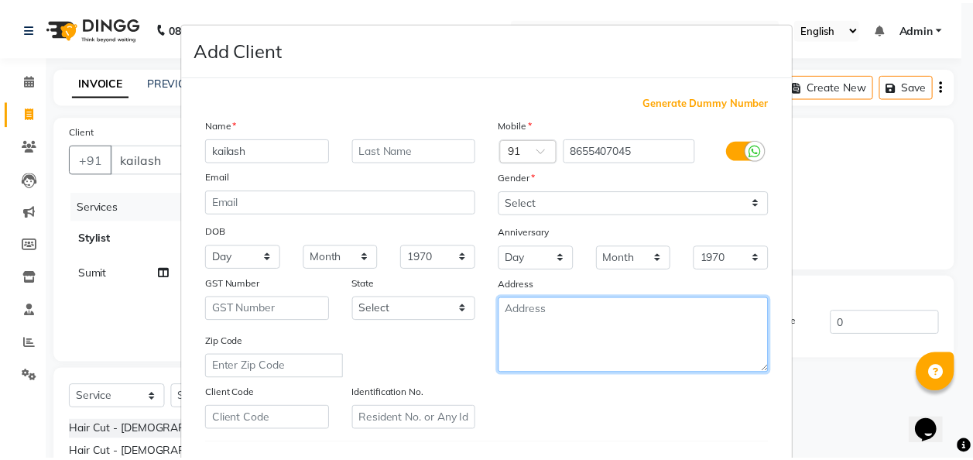
scroll to position [252, 0]
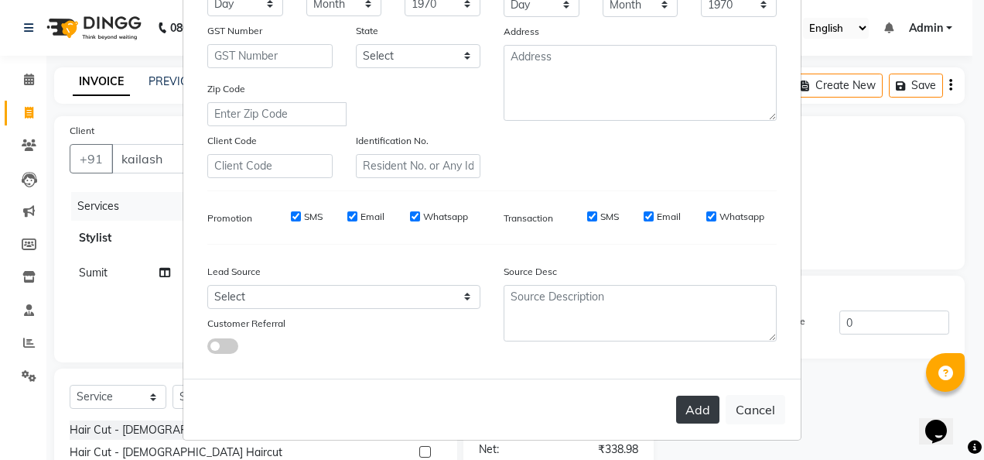
click at [702, 412] on button "Add" at bounding box center [697, 409] width 43 height 28
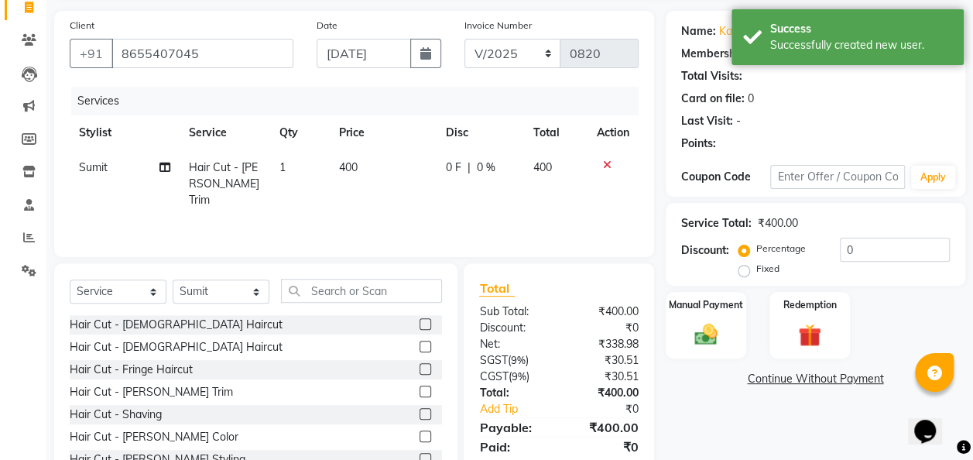
scroll to position [133, 0]
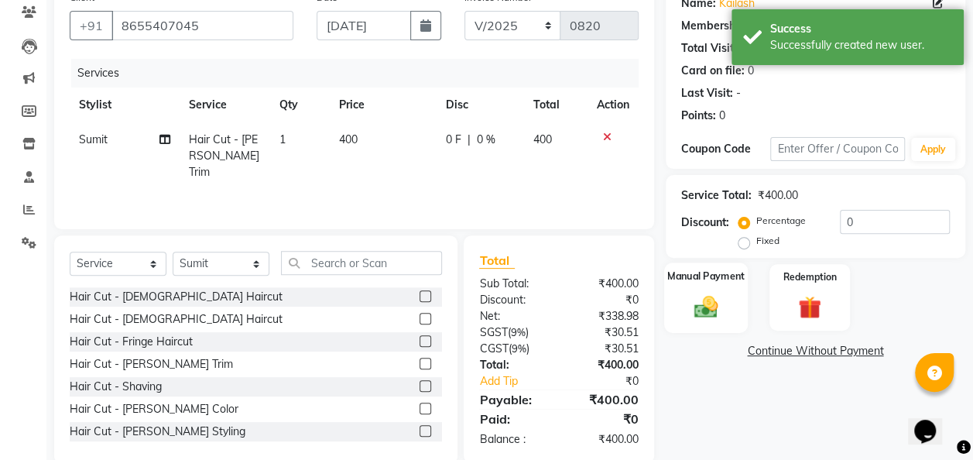
click at [720, 291] on div "Manual Payment" at bounding box center [706, 297] width 84 height 70
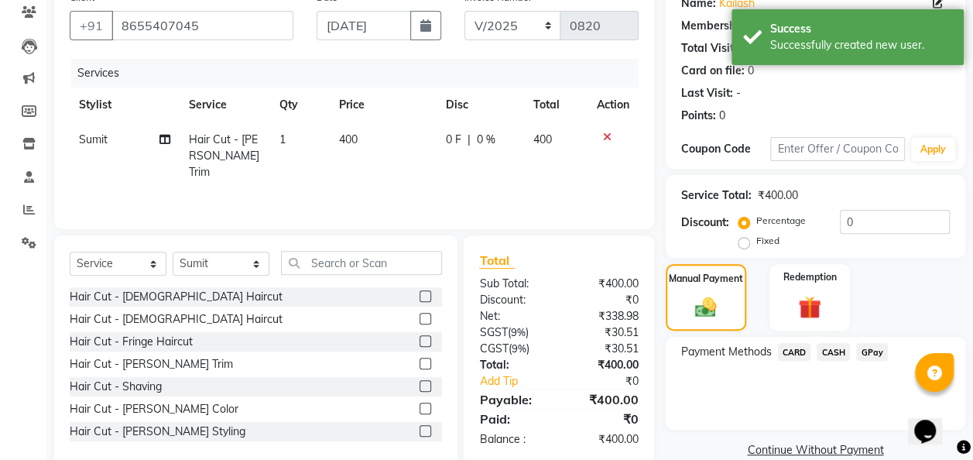
click at [866, 350] on span "GPay" at bounding box center [872, 352] width 32 height 18
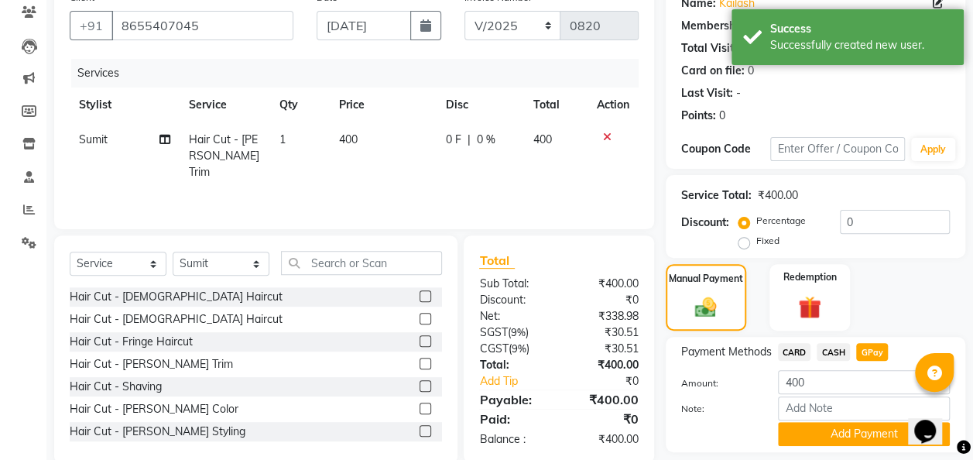
scroll to position [180, 0]
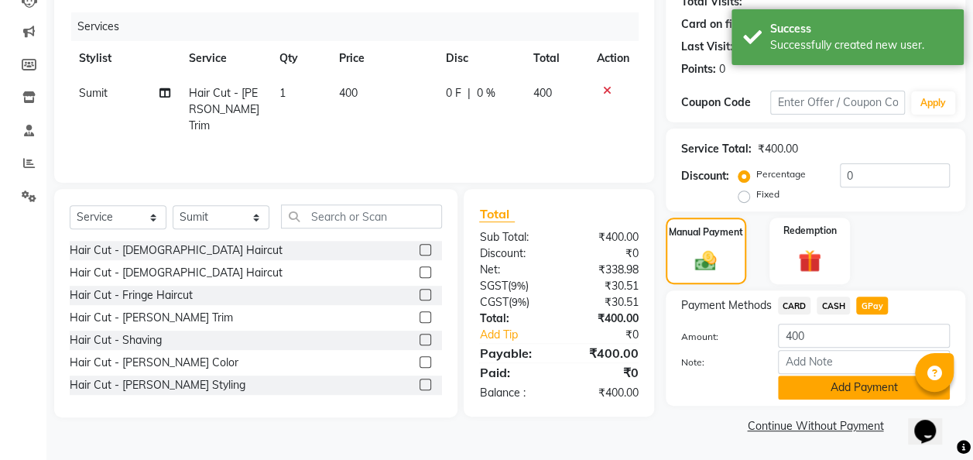
click at [857, 385] on button "Add Payment" at bounding box center [864, 387] width 172 height 24
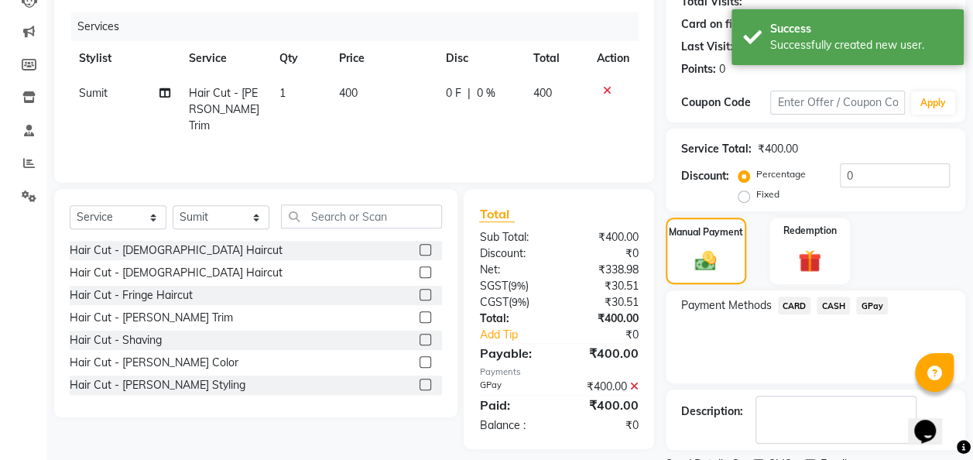
scroll to position [245, 0]
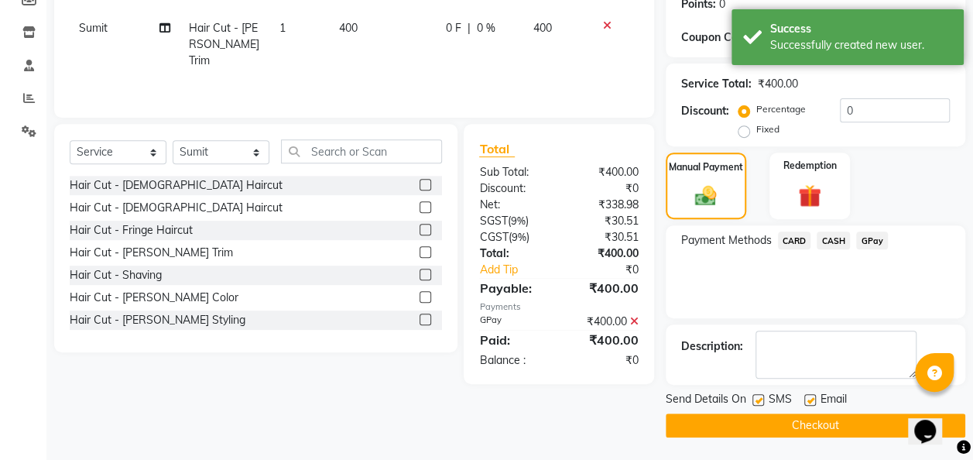
click at [845, 425] on button "Checkout" at bounding box center [814, 425] width 299 height 24
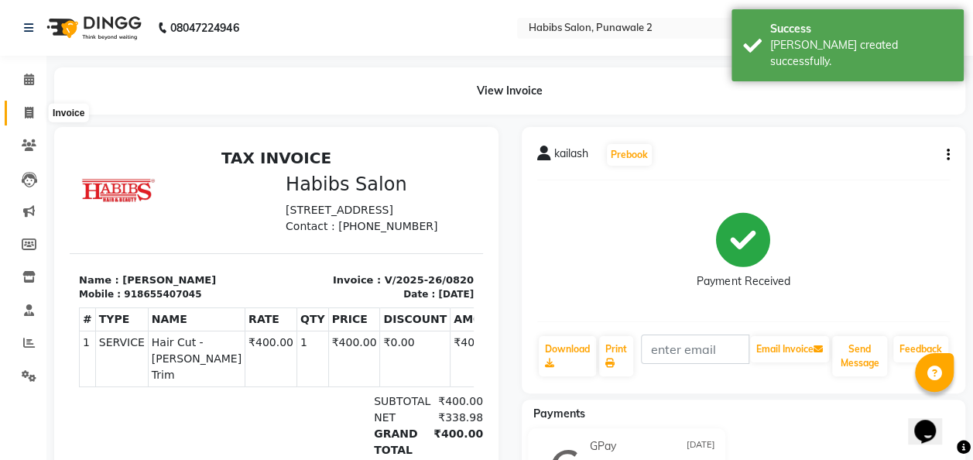
click at [23, 104] on span at bounding box center [28, 113] width 27 height 18
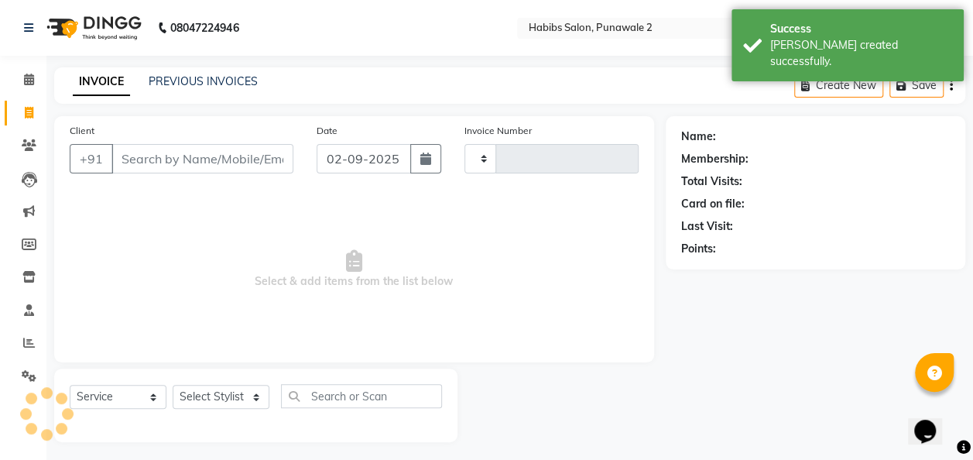
scroll to position [5, 0]
